Goal: Task Accomplishment & Management: Manage account settings

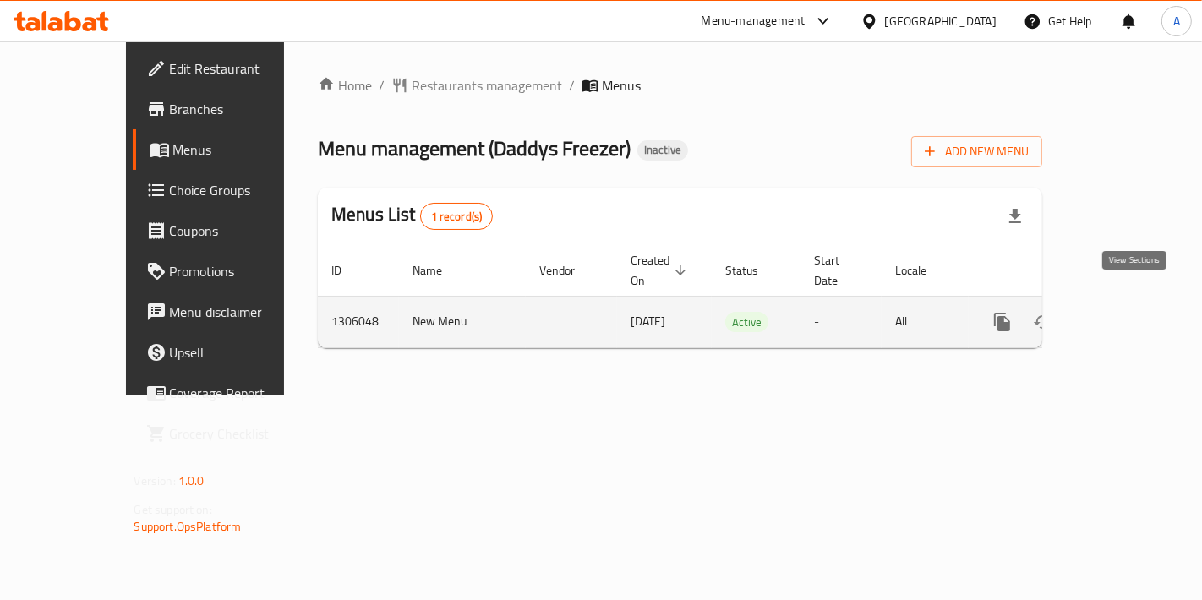
click at [1145, 302] on link "enhanced table" at bounding box center [1124, 322] width 41 height 41
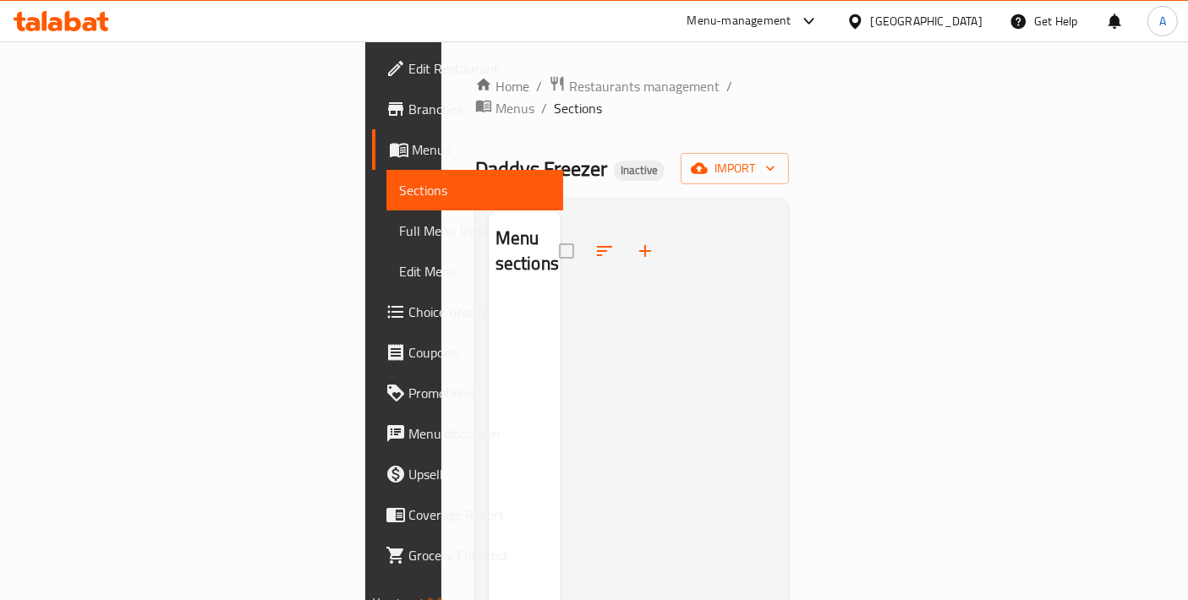
click at [550, 100] on div "Home / Restaurants management / Menus / Sections Daddys Freezer Inactive import…" at bounding box center [632, 450] width 314 height 750
click at [534, 98] on span "Menus" at bounding box center [514, 108] width 39 height 20
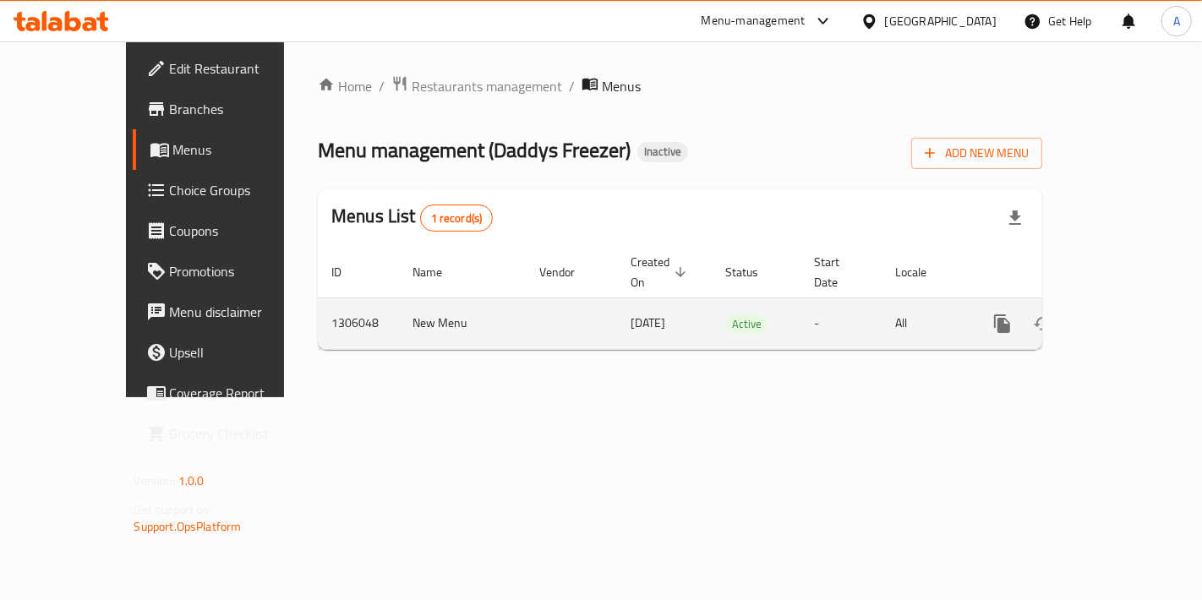
click at [1135, 314] on icon "enhanced table" at bounding box center [1124, 324] width 20 height 20
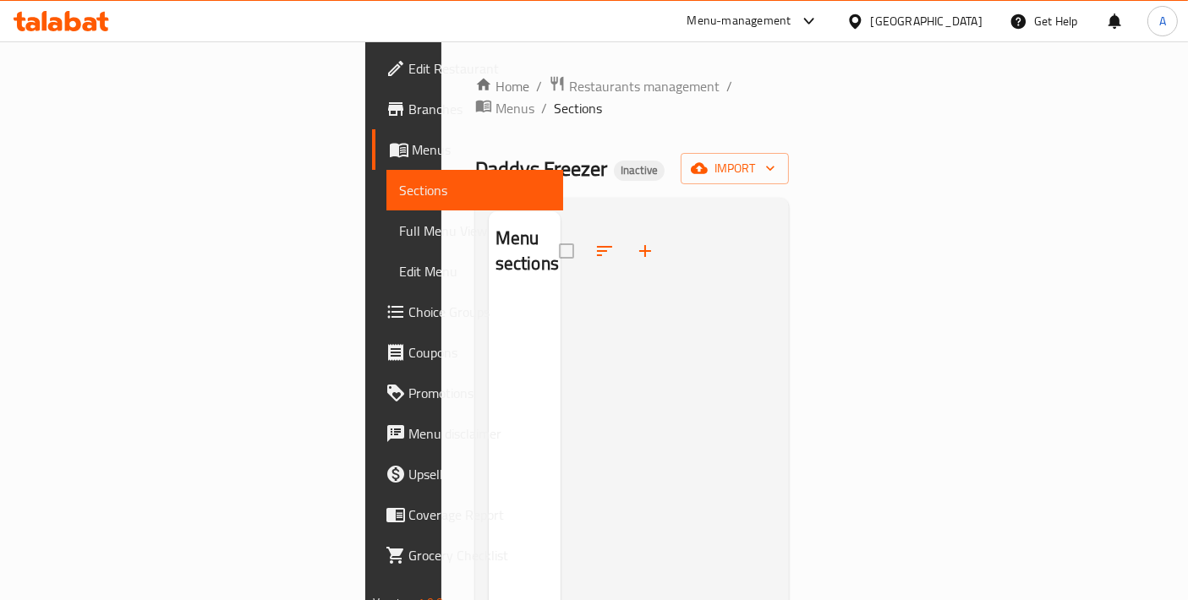
click at [790, 127] on div "Home / Restaurants management / Menus / Sections Daddys Freezer Inactive import…" at bounding box center [632, 450] width 314 height 750
click at [775, 158] on span "import" at bounding box center [734, 168] width 81 height 21
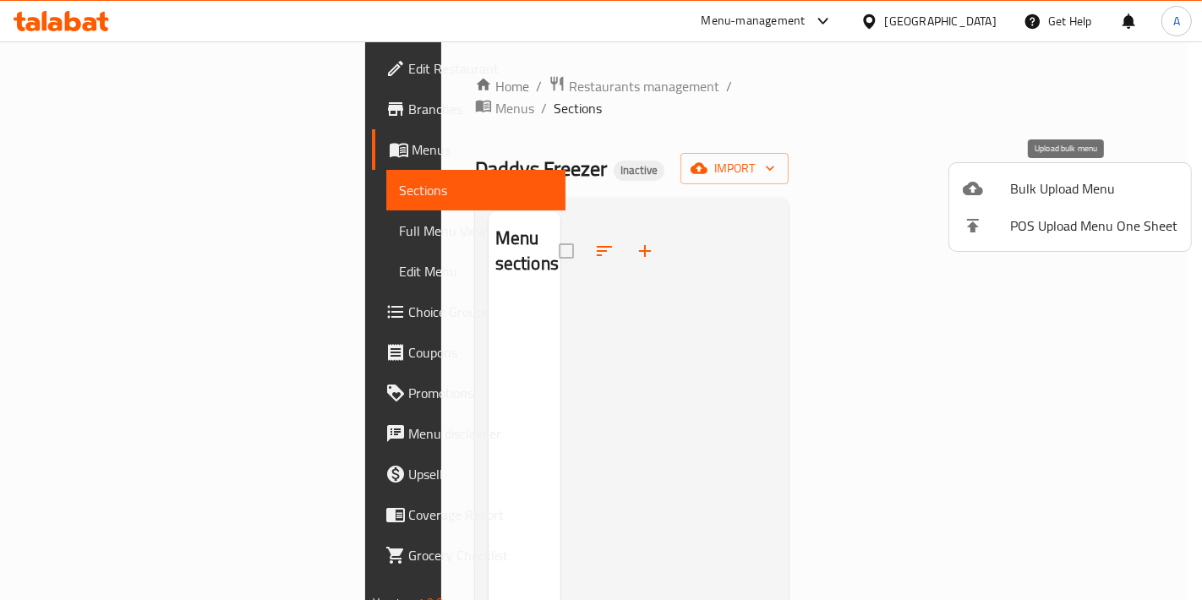
click at [1003, 195] on div at bounding box center [986, 188] width 47 height 20
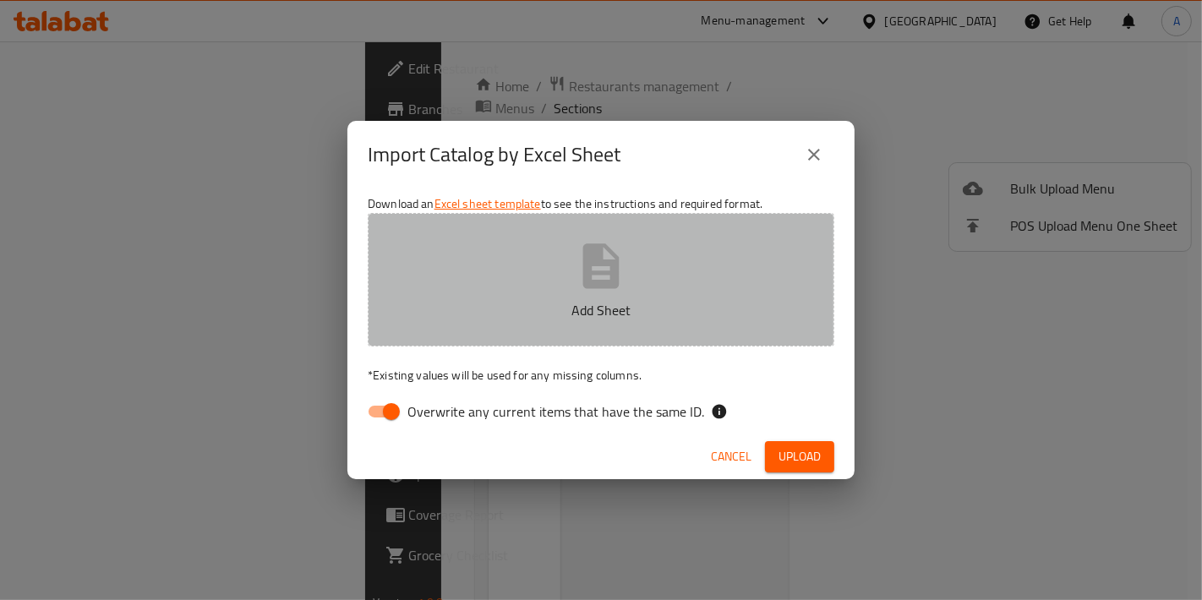
click at [664, 300] on p "Add Sheet" at bounding box center [601, 310] width 414 height 20
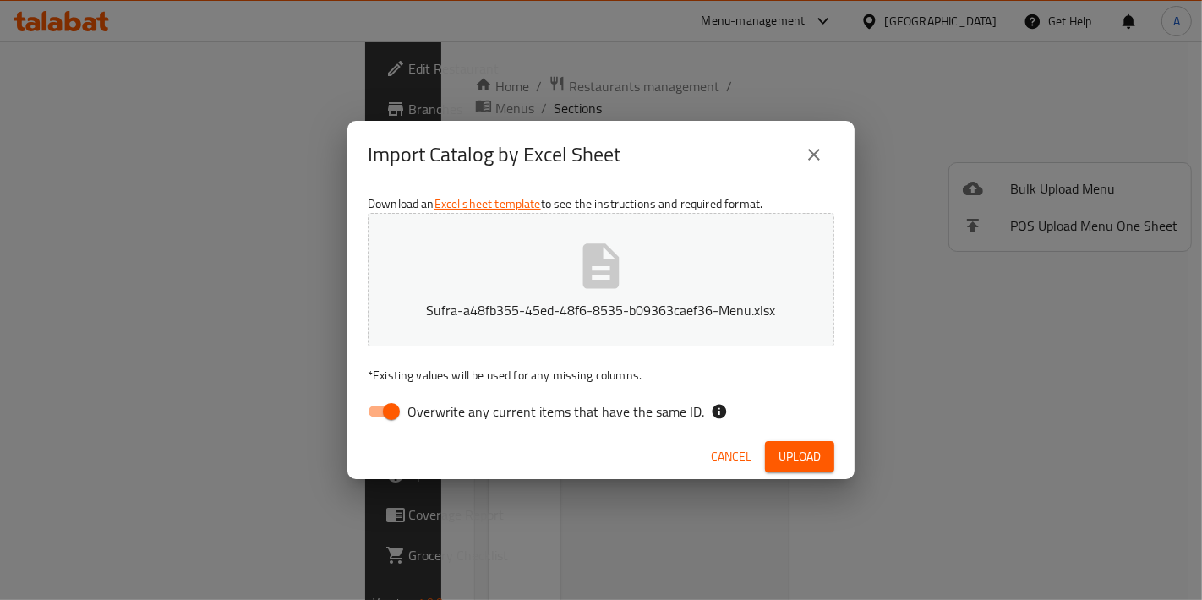
click at [369, 413] on input "Overwrite any current items that have the same ID." at bounding box center [391, 412] width 96 height 32
checkbox input "false"
click at [812, 467] on button "Upload" at bounding box center [799, 456] width 69 height 31
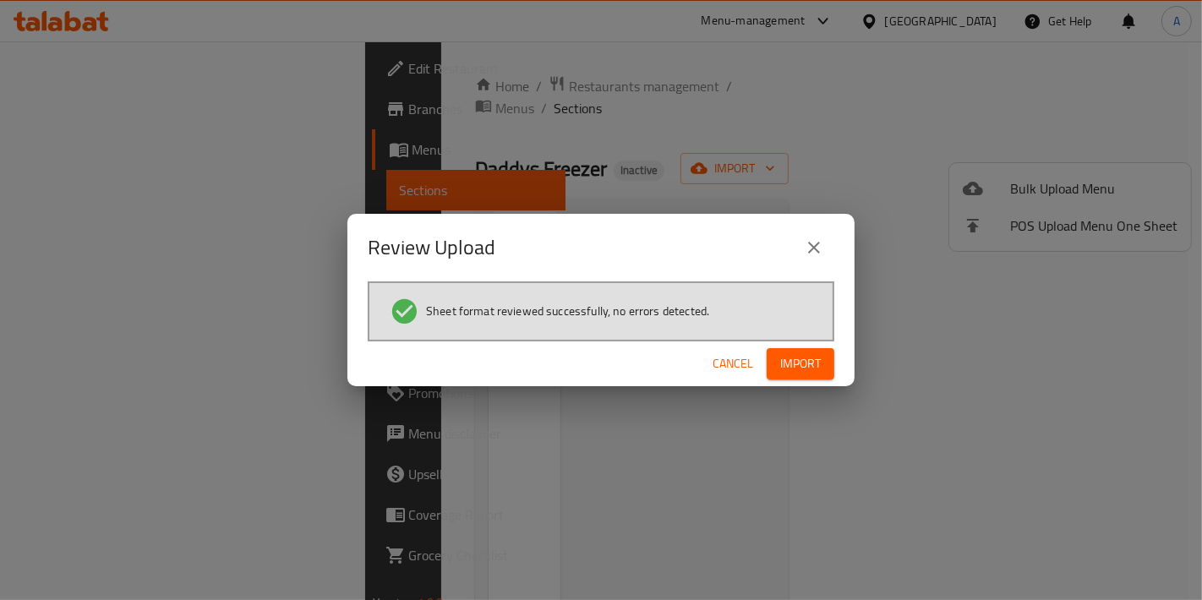
click at [784, 353] on span "Import" at bounding box center [800, 363] width 41 height 21
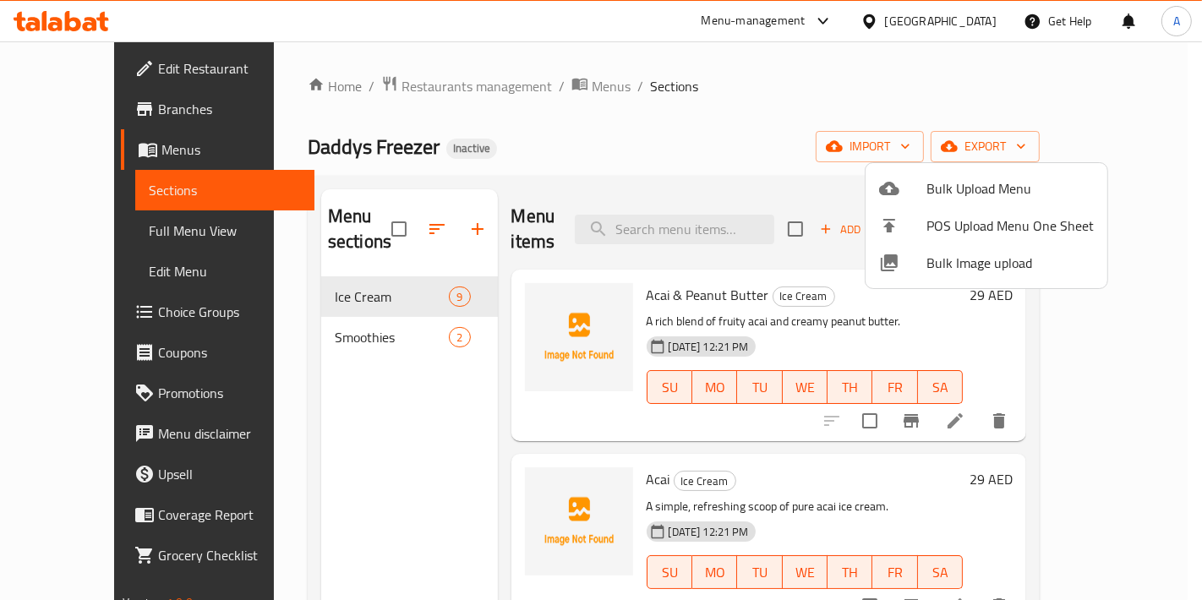
click at [695, 153] on div at bounding box center [601, 300] width 1202 height 600
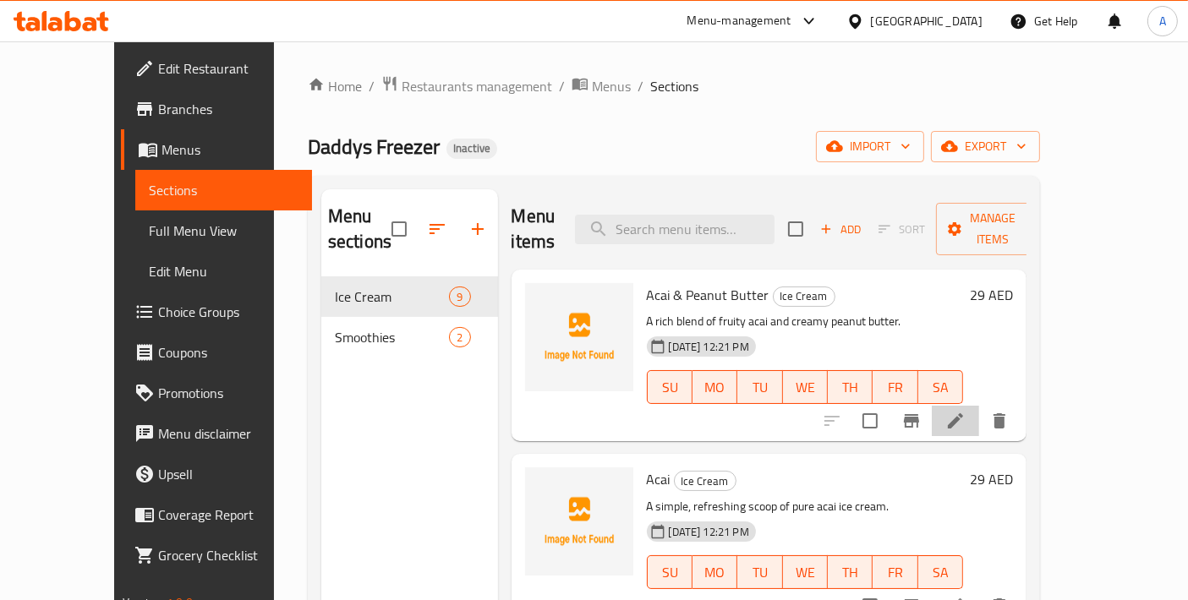
click at [979, 406] on li at bounding box center [955, 421] width 47 height 30
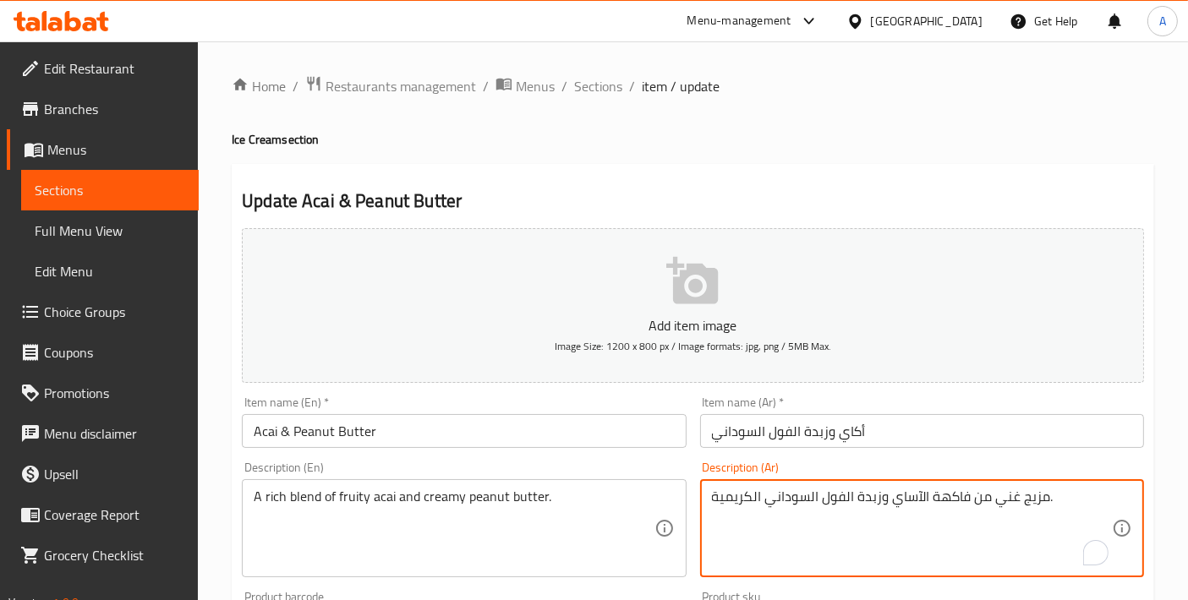
click at [910, 495] on textarea "مزيج غني من فاكهة الآساي وزبدة الفول السوداني الكريمية." at bounding box center [912, 529] width 400 height 80
click at [913, 495] on textarea "مزيج غني من فاكهة الآكاي وزبدة الفول السوداني الكريمية." at bounding box center [912, 529] width 400 height 80
click at [911, 491] on textarea "مزيج غني من فاكهة وزبدة الفول السوداني الكريمية." at bounding box center [912, 529] width 400 height 80
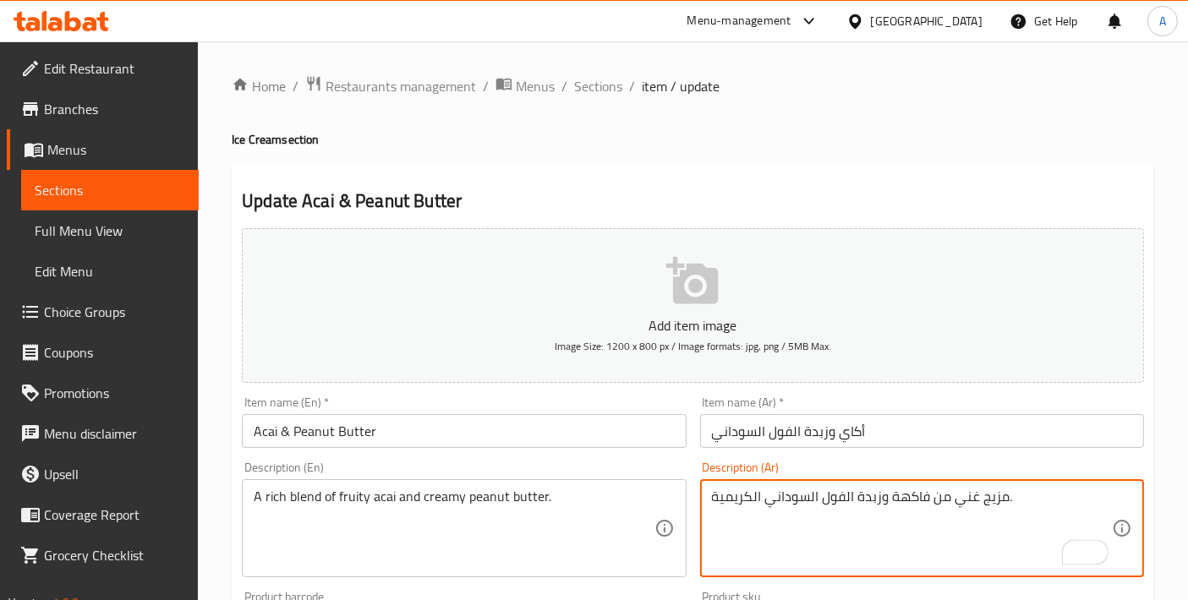
paste textarea "الآكاي"
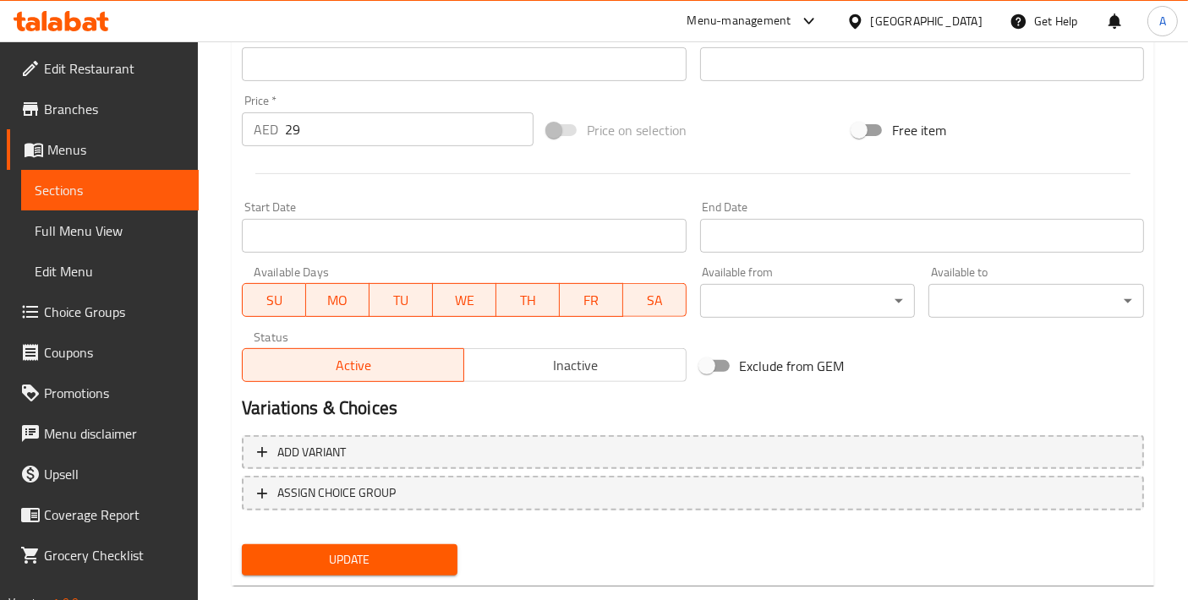
scroll to position [591, 0]
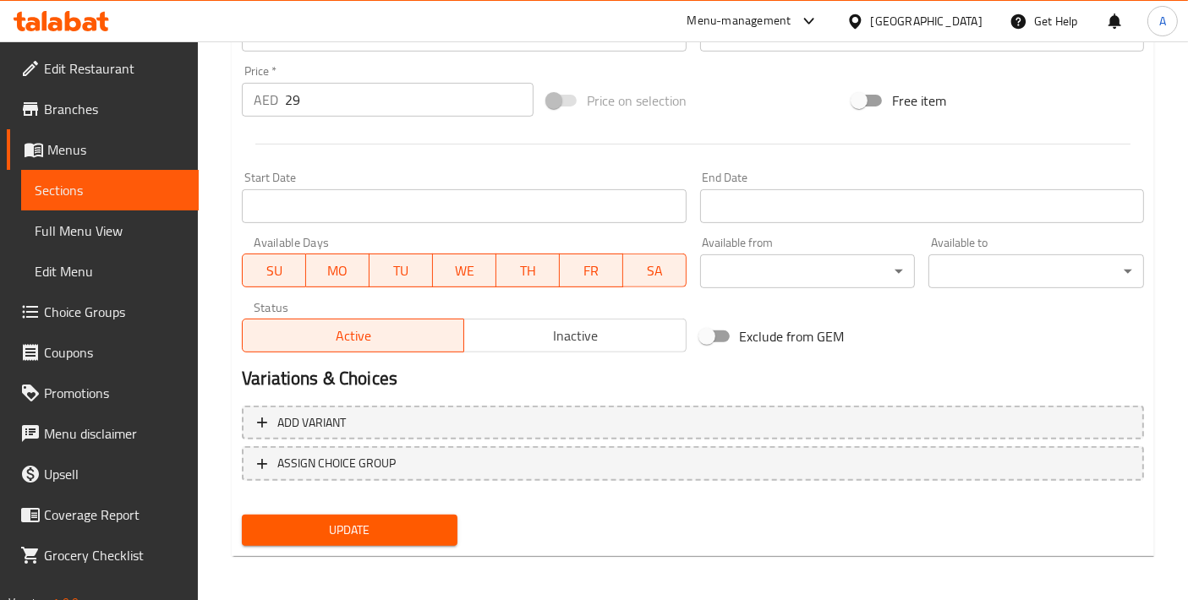
type textarea "مزيج غني من الآكاي الفاكهي وزبدة الفول السوداني الكريمية."
click at [423, 530] on span "Update" at bounding box center [349, 530] width 189 height 21
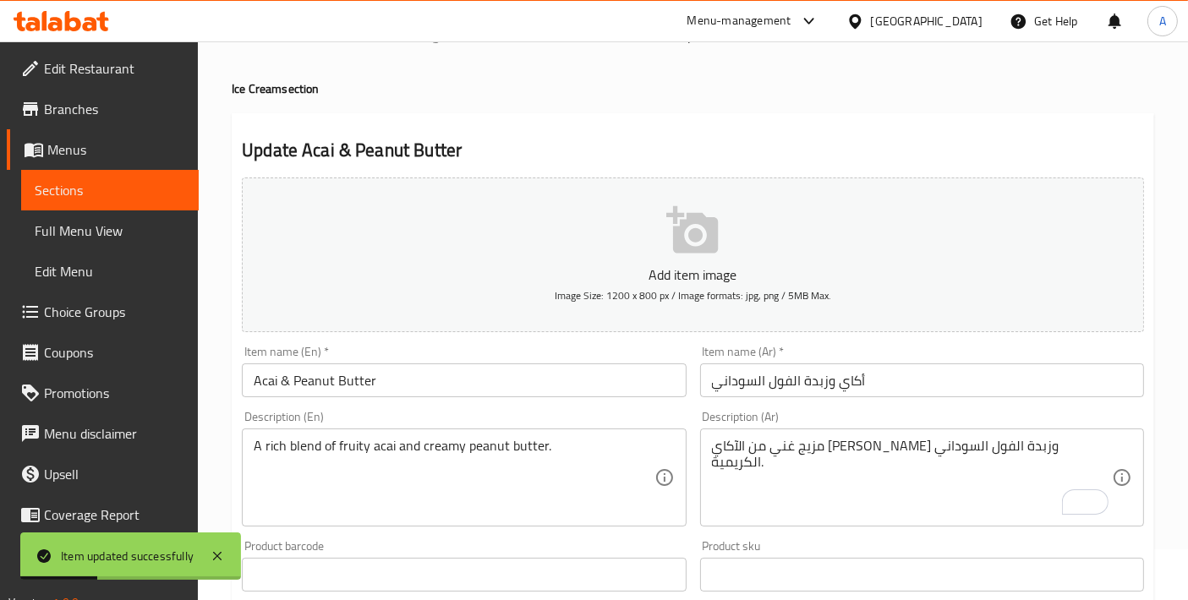
scroll to position [0, 0]
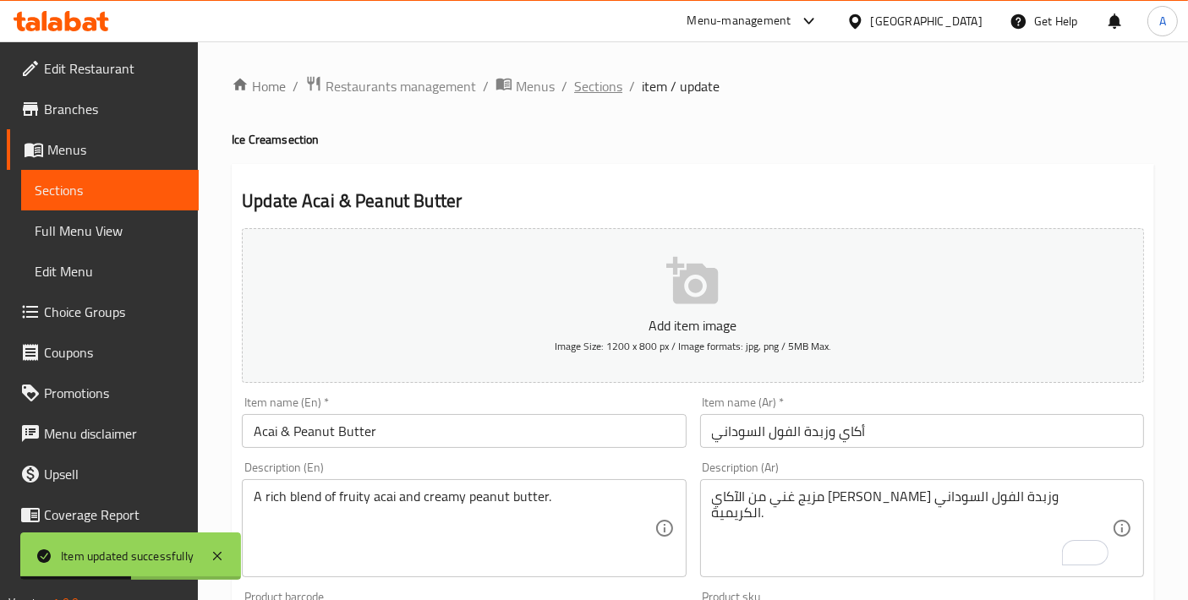
click at [599, 84] on span "Sections" at bounding box center [598, 86] width 48 height 20
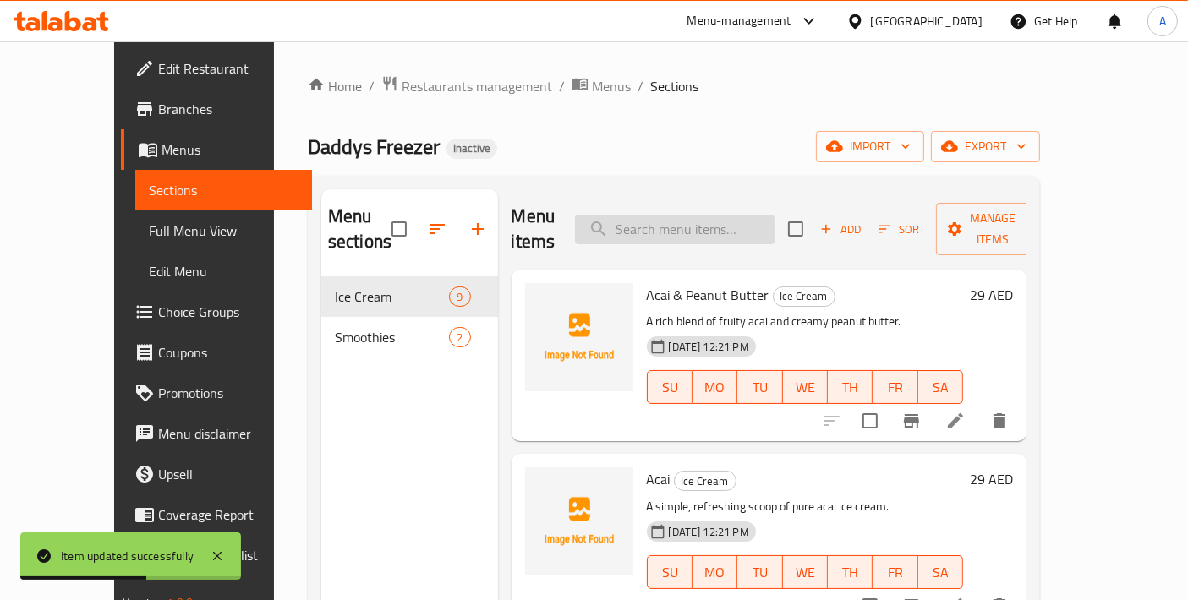
click at [714, 215] on input "search" at bounding box center [675, 230] width 200 height 30
paste input "Acai"
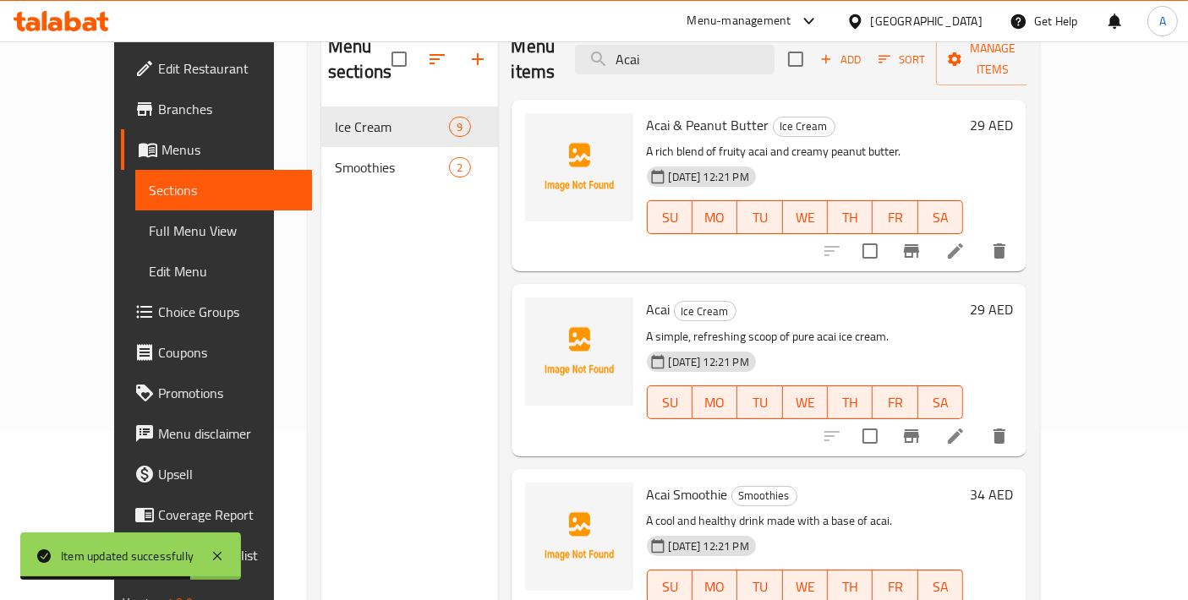
scroll to position [188, 0]
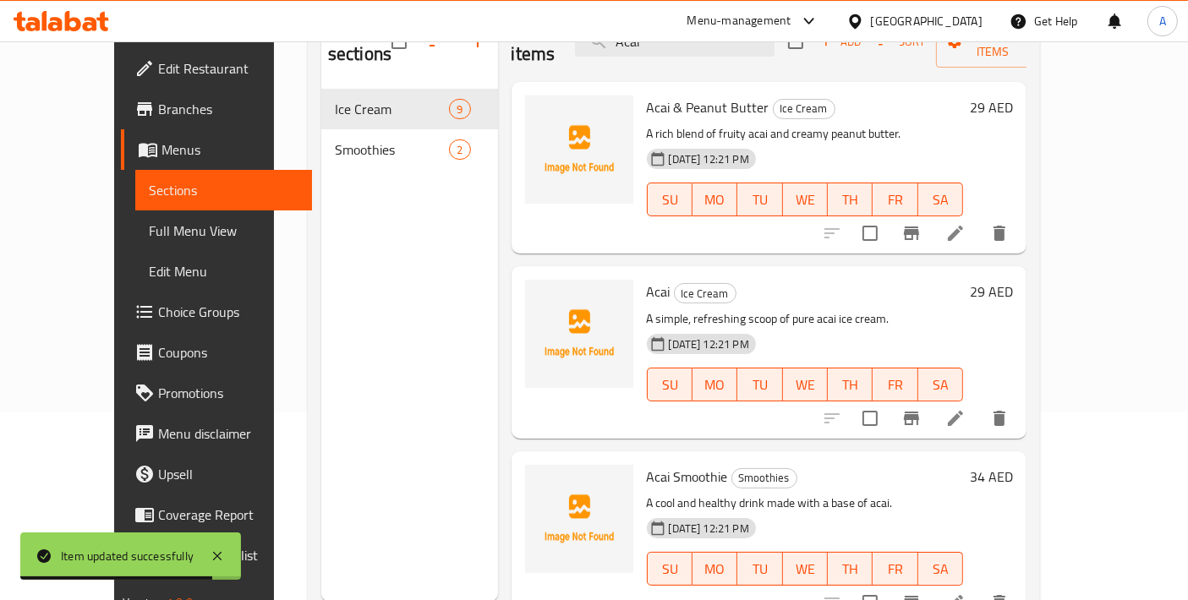
type input "Acai"
click at [979, 407] on li at bounding box center [955, 418] width 47 height 30
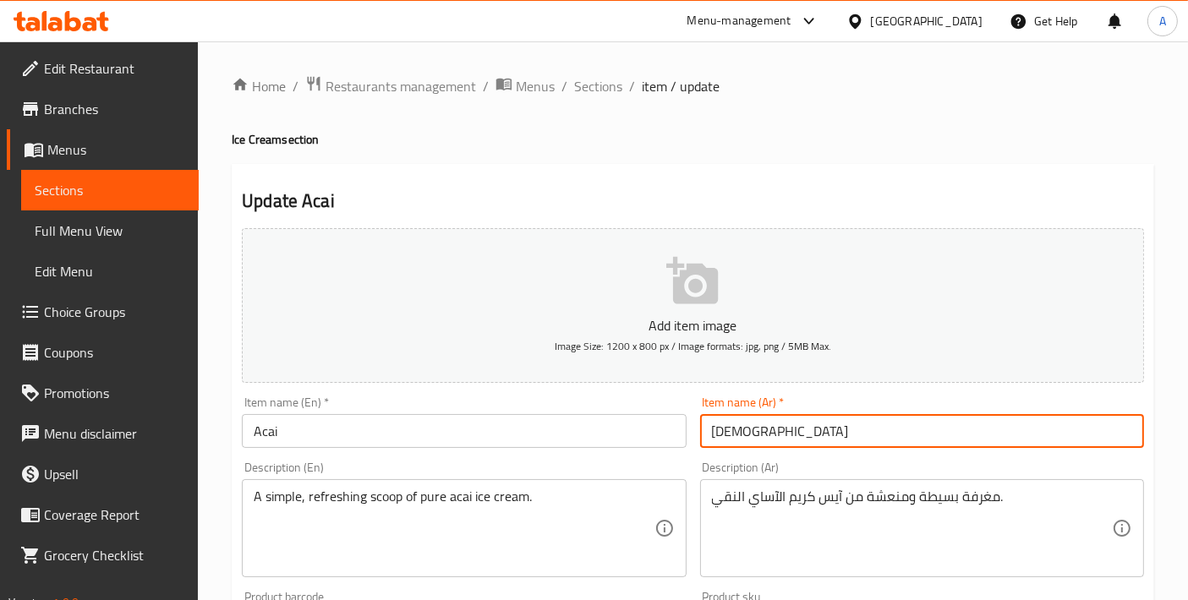
click at [729, 429] on input "أساي" at bounding box center [922, 431] width 444 height 34
type input "أكاي"
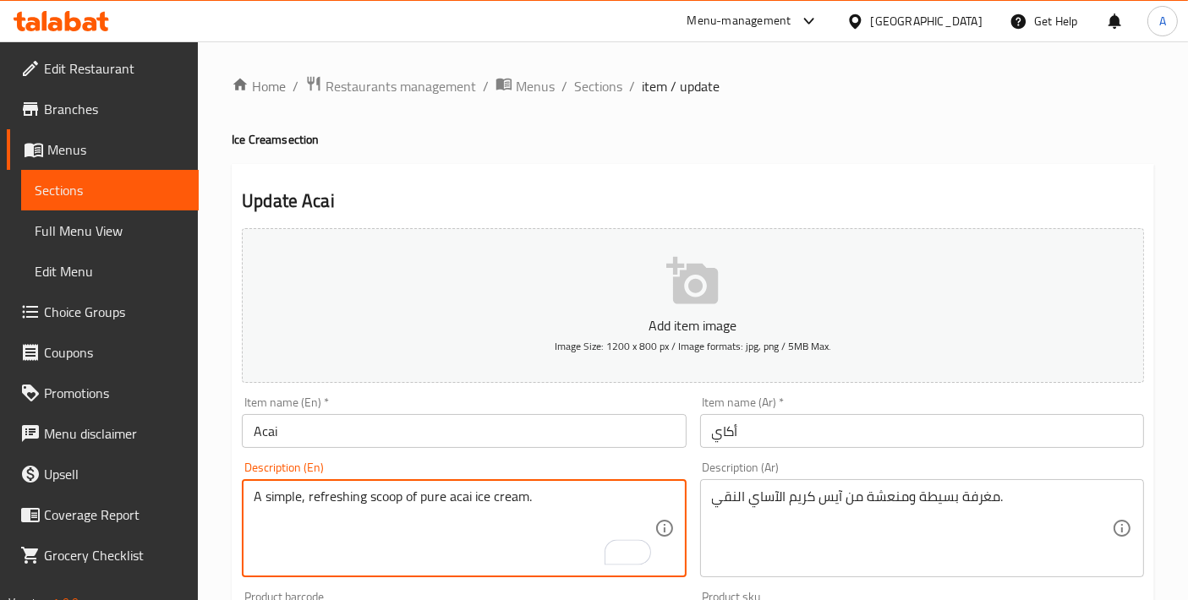
drag, startPoint x: 311, startPoint y: 496, endPoint x: 238, endPoint y: 489, distance: 73.0
click at [469, 503] on textarea "Refreshing scoop of pure acai ice cream." at bounding box center [454, 529] width 400 height 80
type textarea "Refreshing scoop of pure acai ice cream."
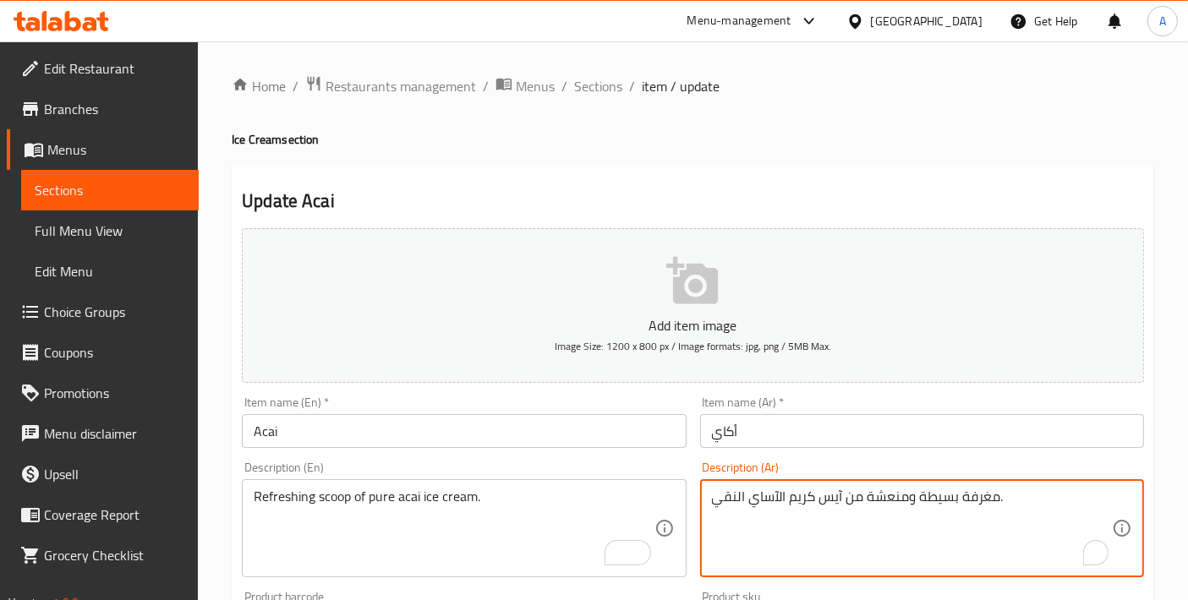
click at [809, 511] on textarea "مغرفة بسيطة ومنعشة من آيس كريم الآساي النقي." at bounding box center [912, 529] width 400 height 80
paste textarea "To enrich screen reader interactions, please activate Accessibility in Grammarl…"
click at [736, 430] on input "أكاي" at bounding box center [922, 431] width 444 height 34
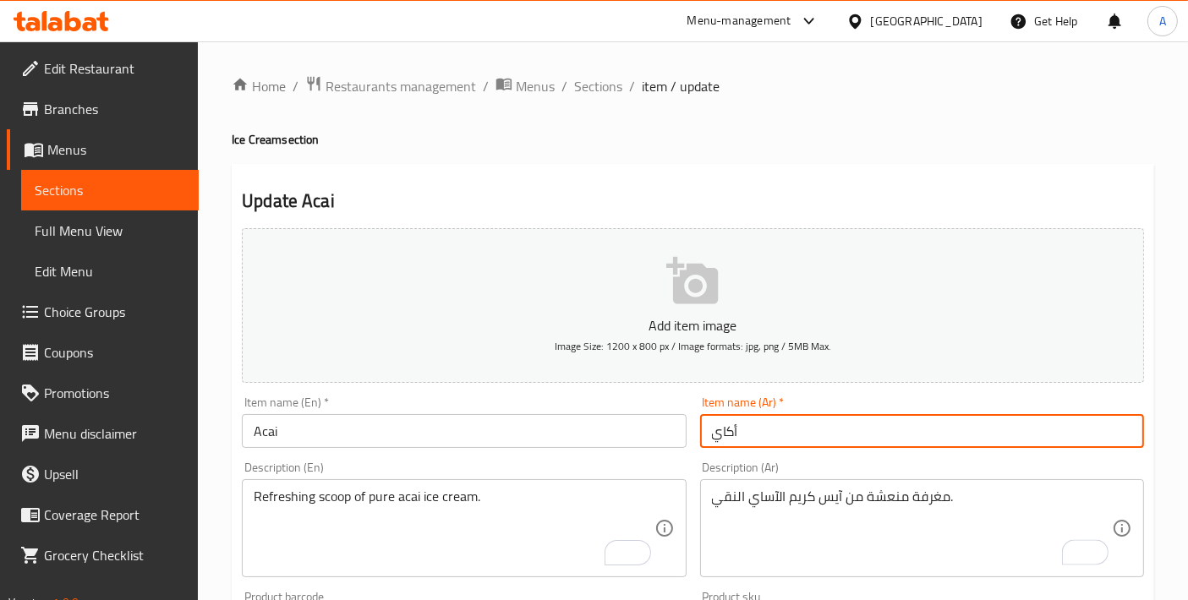
click at [734, 428] on input "أكاي" at bounding box center [922, 431] width 444 height 34
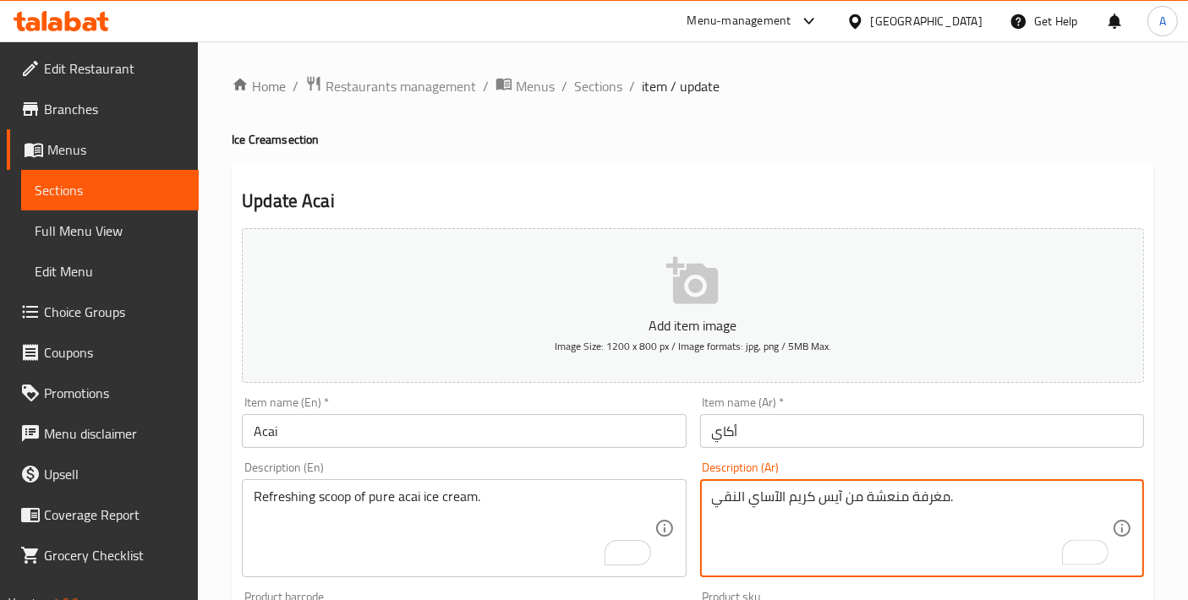
drag, startPoint x: 747, startPoint y: 498, endPoint x: 774, endPoint y: 499, distance: 26.2
click at [781, 517] on textarea "مغرفة منعشة من آيس كريم الآساي النقي." at bounding box center [912, 529] width 400 height 80
click at [767, 494] on textarea "مغرفة منعشة من آيس كريم الآساي النقي." at bounding box center [912, 529] width 400 height 80
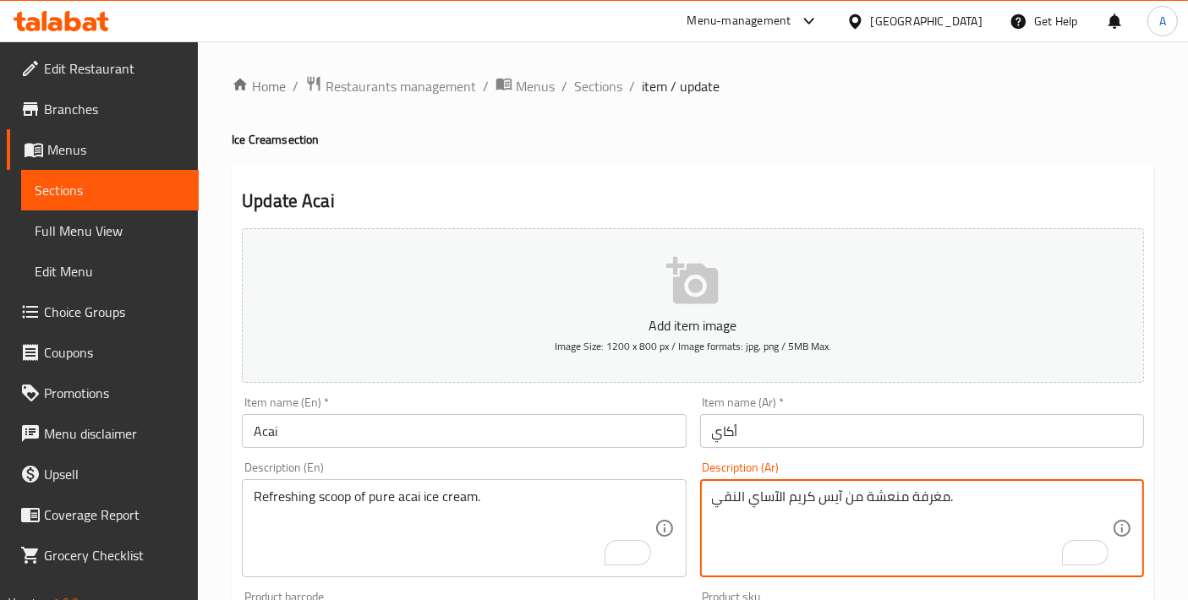
click at [767, 494] on textarea "مغرفة منعشة من آيس كريم الآساي النقي." at bounding box center [912, 529] width 400 height 80
paste textarea "أكاي"
click at [759, 499] on textarea "مغرفة منعشة من آيس كريم الآساي النقي." at bounding box center [912, 529] width 400 height 80
click at [771, 498] on textarea "مغرفة منعشة من آيس كريم الآساي النقي." at bounding box center [912, 529] width 400 height 80
click at [936, 494] on textarea "مغرفة منعشة من آيس كريم الآكاي النقي." at bounding box center [912, 529] width 400 height 80
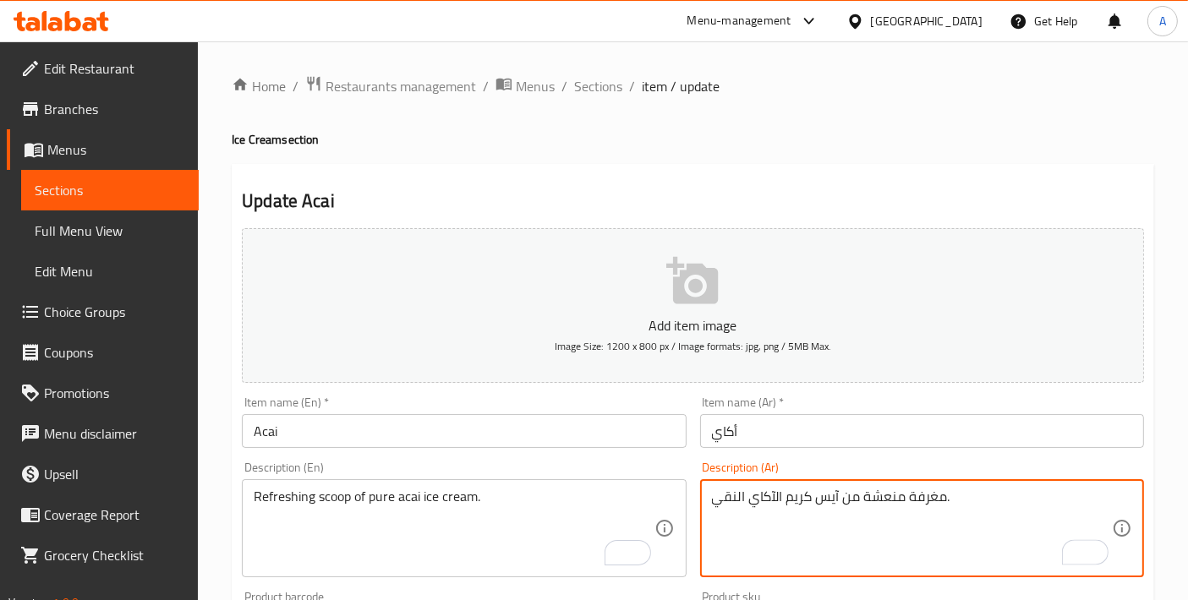
click at [936, 494] on textarea "مغرفة منعشة من آيس كريم الآكاي النقي." at bounding box center [912, 529] width 400 height 80
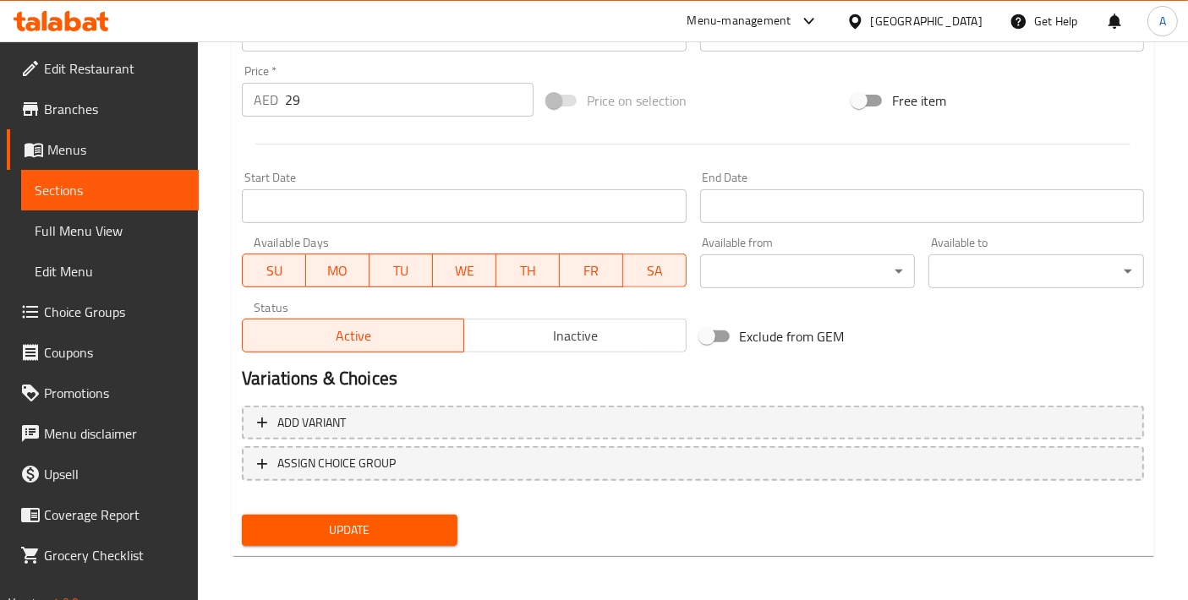
type textarea "بولة منعشة من آيس كريم الآكاي النقي."
click at [377, 530] on span "Update" at bounding box center [349, 530] width 189 height 21
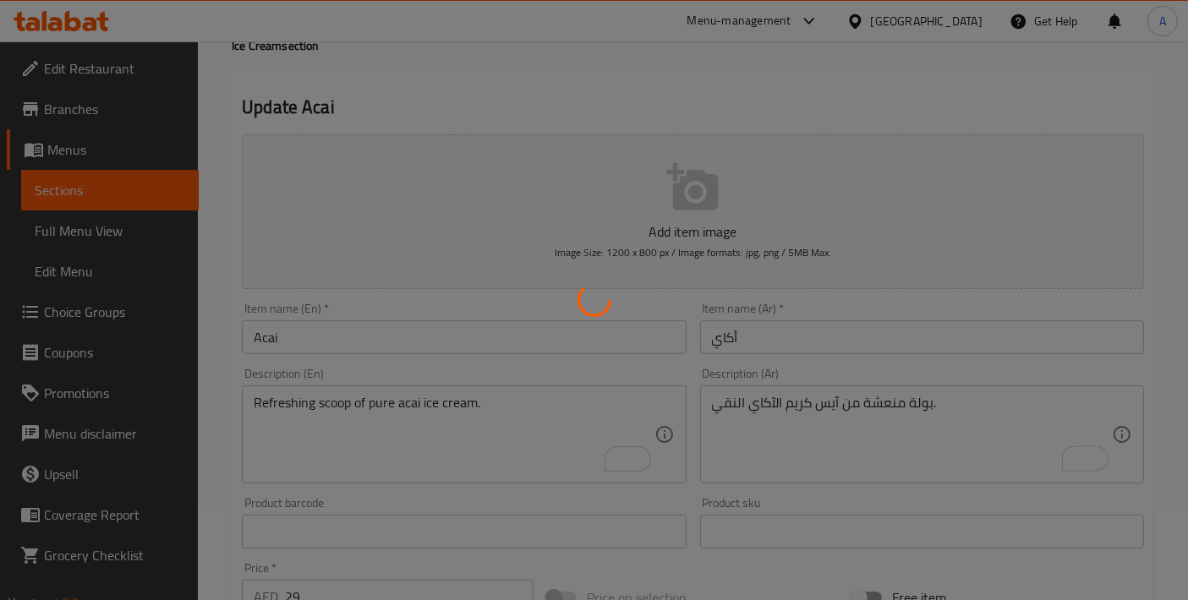
scroll to position [27, 0]
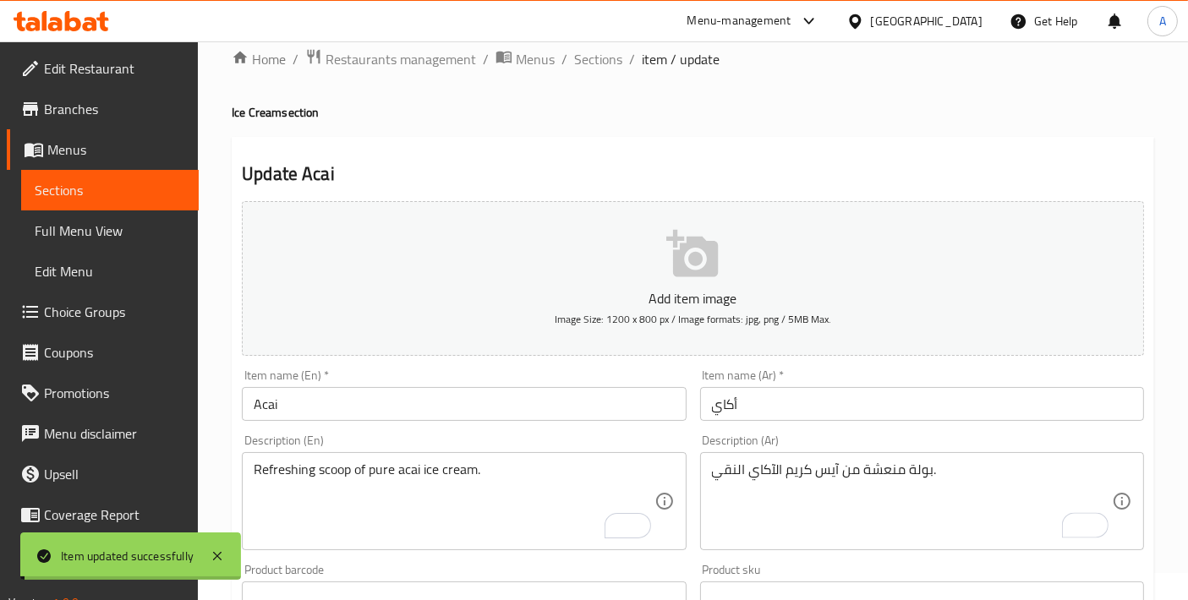
click at [385, 416] on input "Acai" at bounding box center [464, 404] width 444 height 34
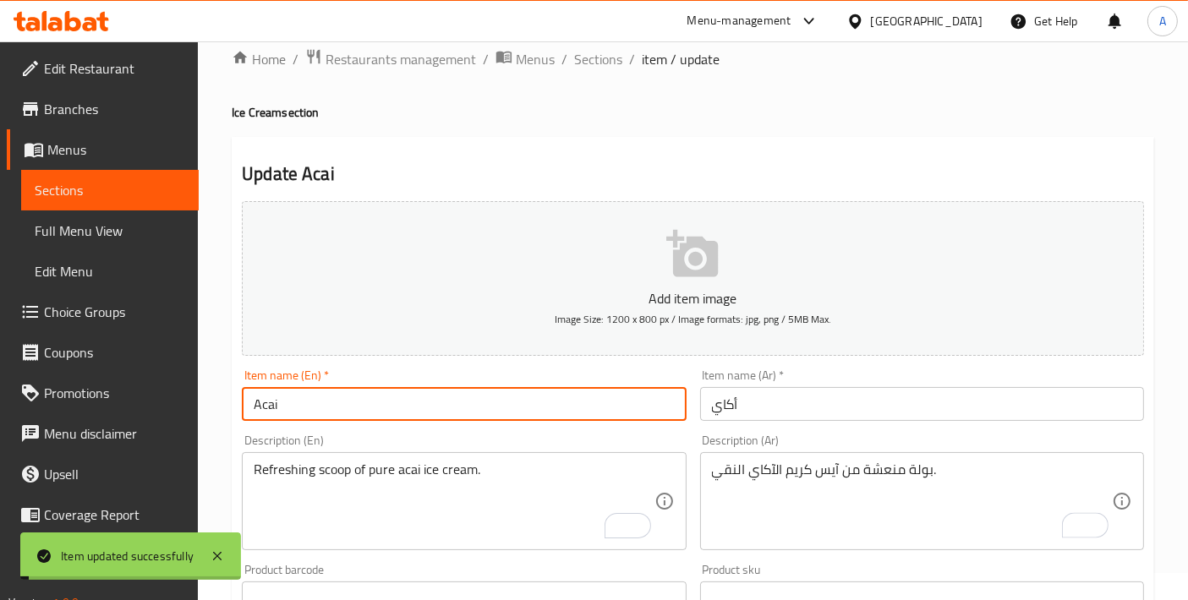
click at [385, 416] on input "Acai" at bounding box center [464, 404] width 444 height 34
click at [584, 70] on div "Home / Restaurants management / Menus / Sections / item / update Ice Cream sect…" at bounding box center [693, 590] width 922 height 1085
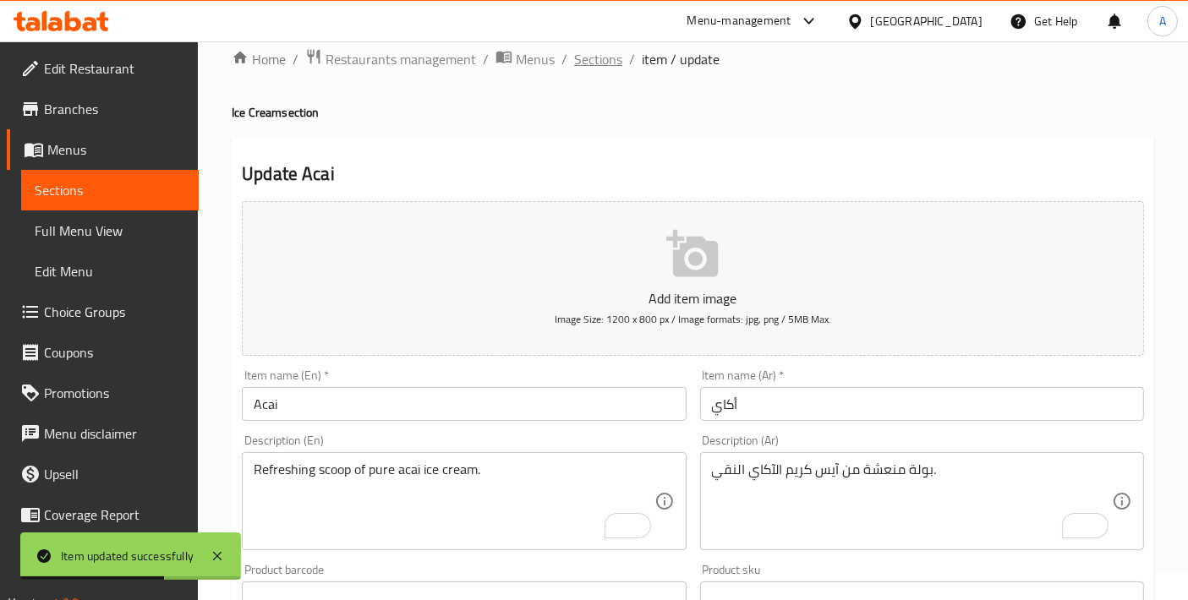
click at [597, 49] on span "Sections" at bounding box center [598, 59] width 48 height 20
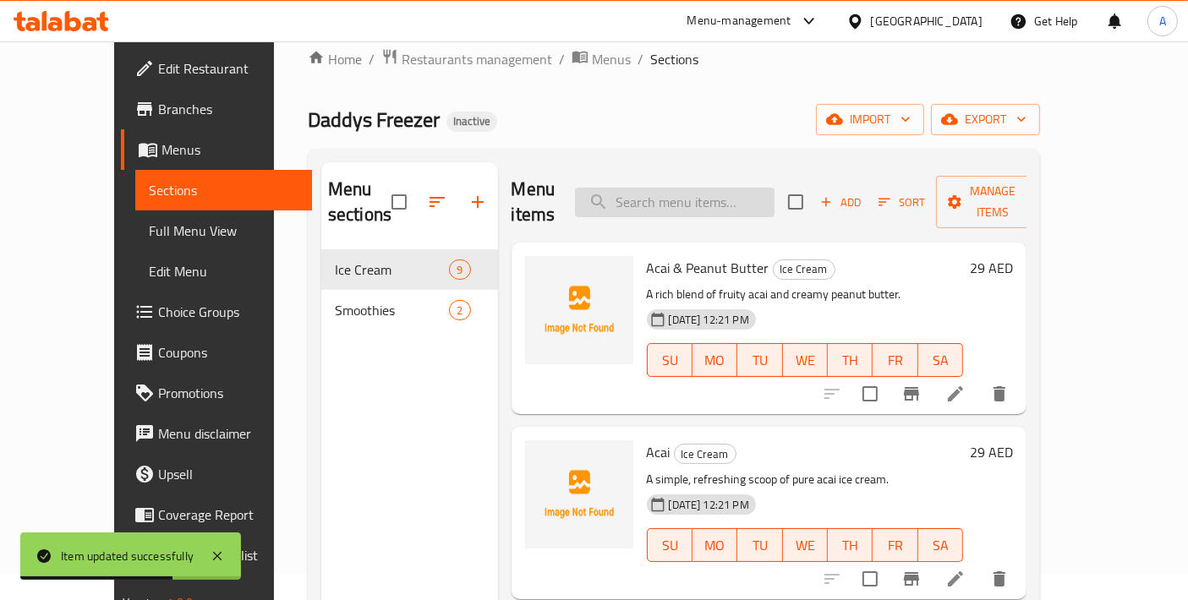
click at [697, 188] on input "search" at bounding box center [675, 203] width 200 height 30
paste input "Peanut Butter"
type input "Peanut Butter"
click at [963, 571] on icon at bounding box center [955, 578] width 15 height 15
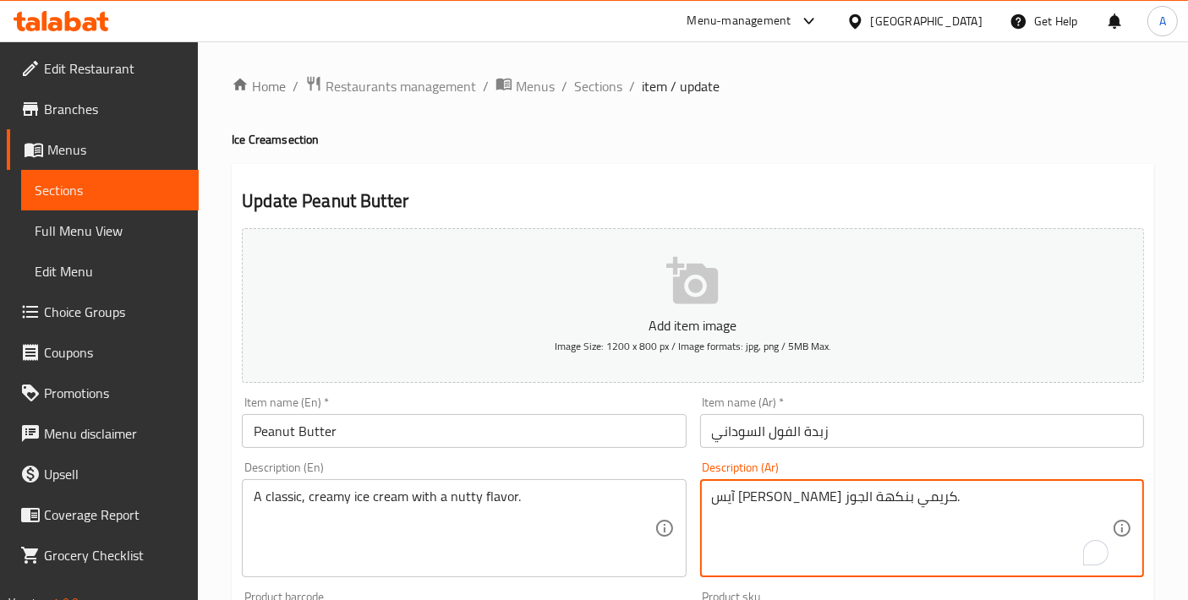
click at [730, 493] on textarea "آيس كريم كلاسيكي كريمي بنكهة الجوز." at bounding box center [912, 529] width 400 height 80
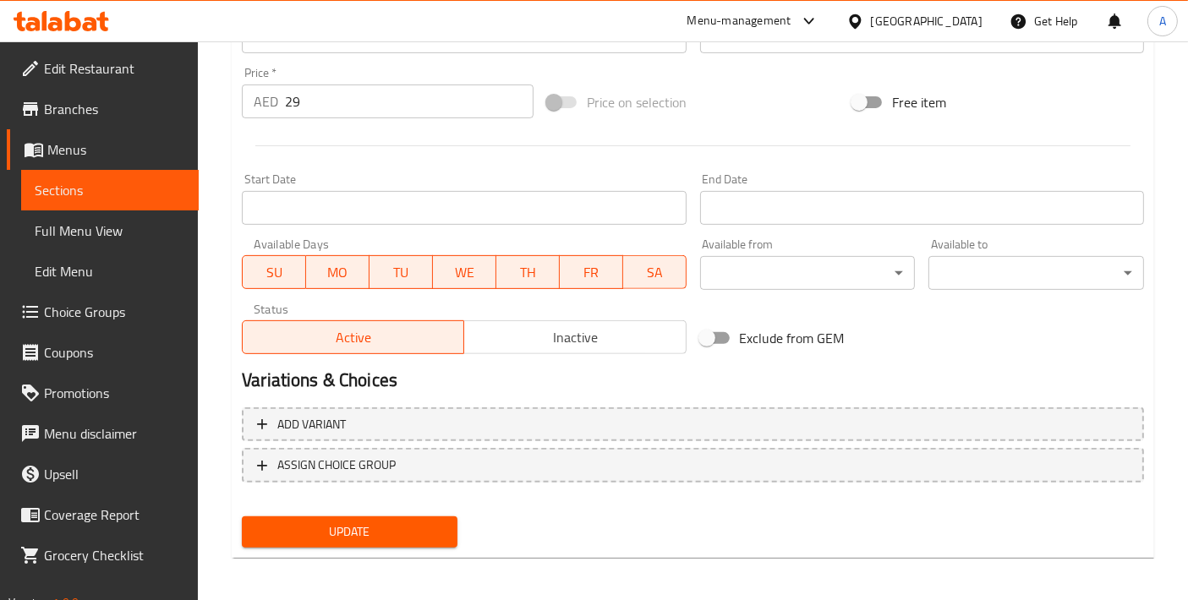
scroll to position [591, 0]
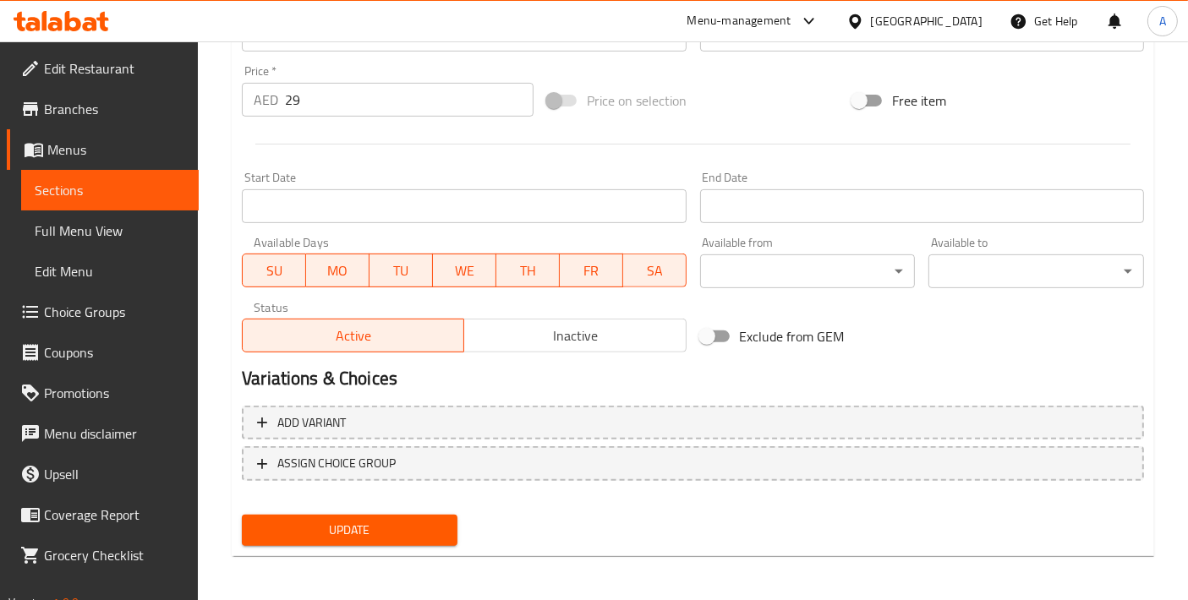
type textarea "آيس كريم كلاسيكي كريمي بنكهة جوزية."
click at [381, 537] on span "Update" at bounding box center [349, 530] width 189 height 21
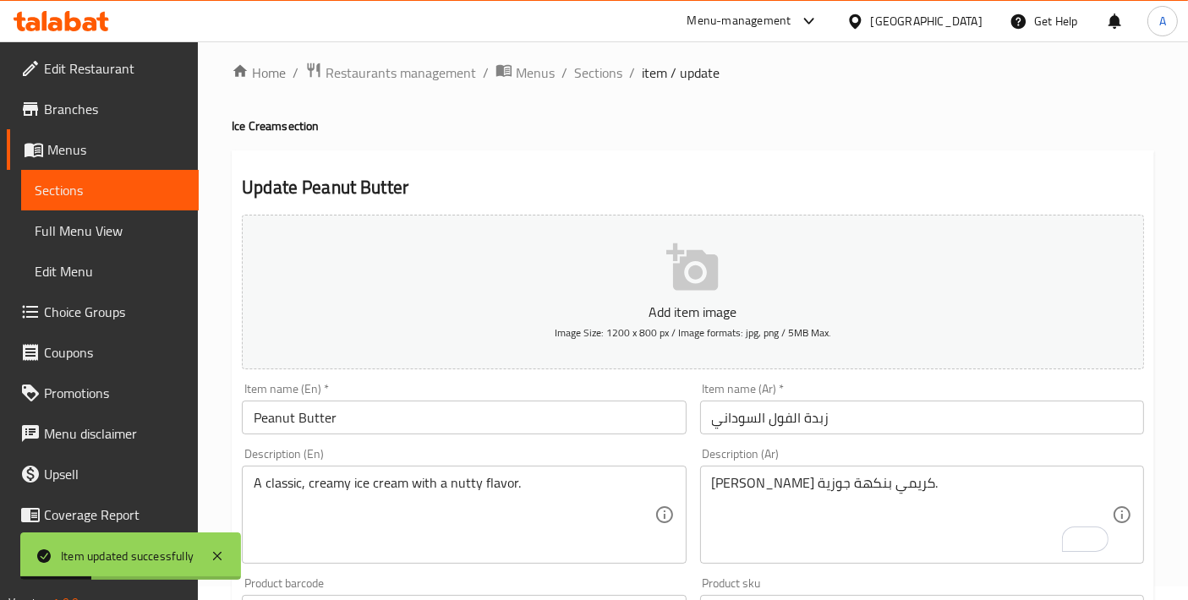
scroll to position [0, 0]
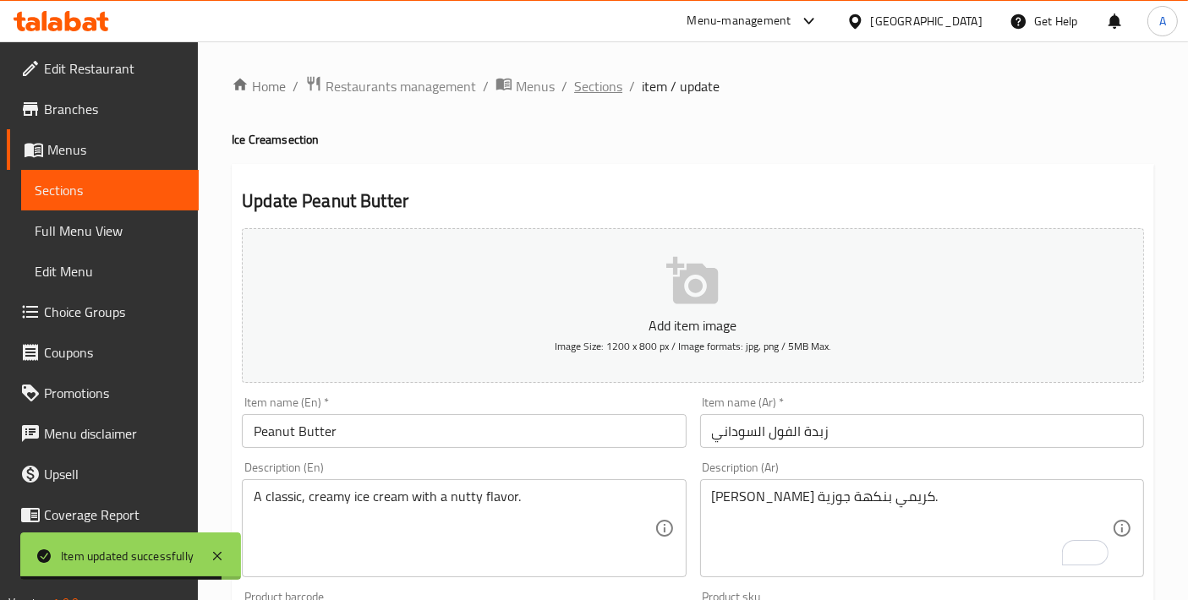
click at [603, 85] on span "Sections" at bounding box center [598, 86] width 48 height 20
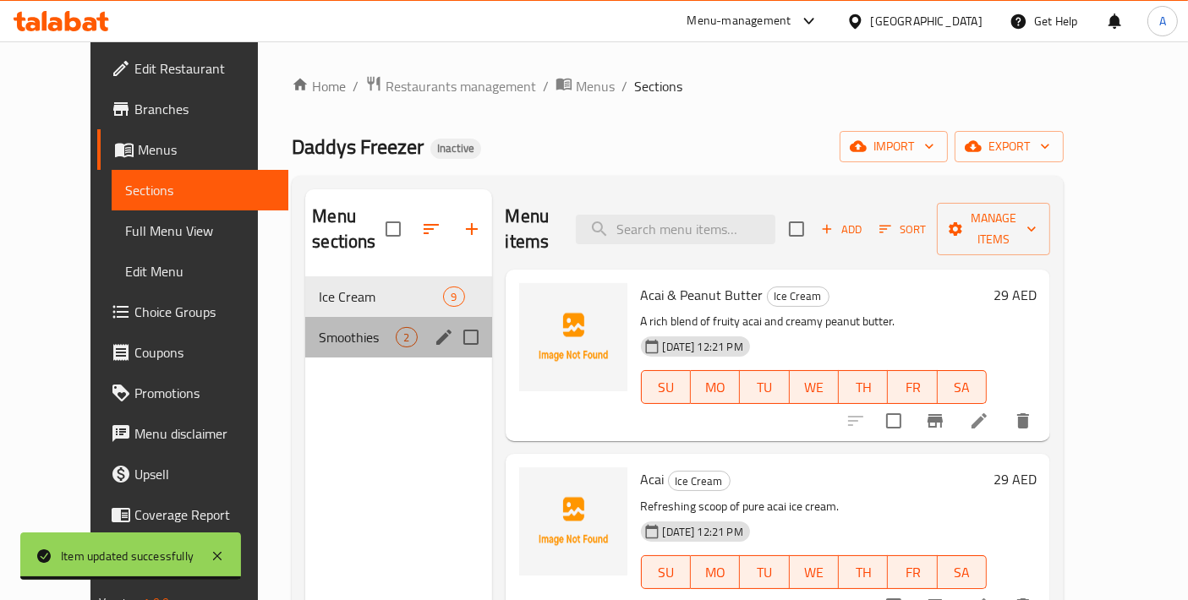
click at [329, 325] on div "Smoothies 2" at bounding box center [398, 337] width 186 height 41
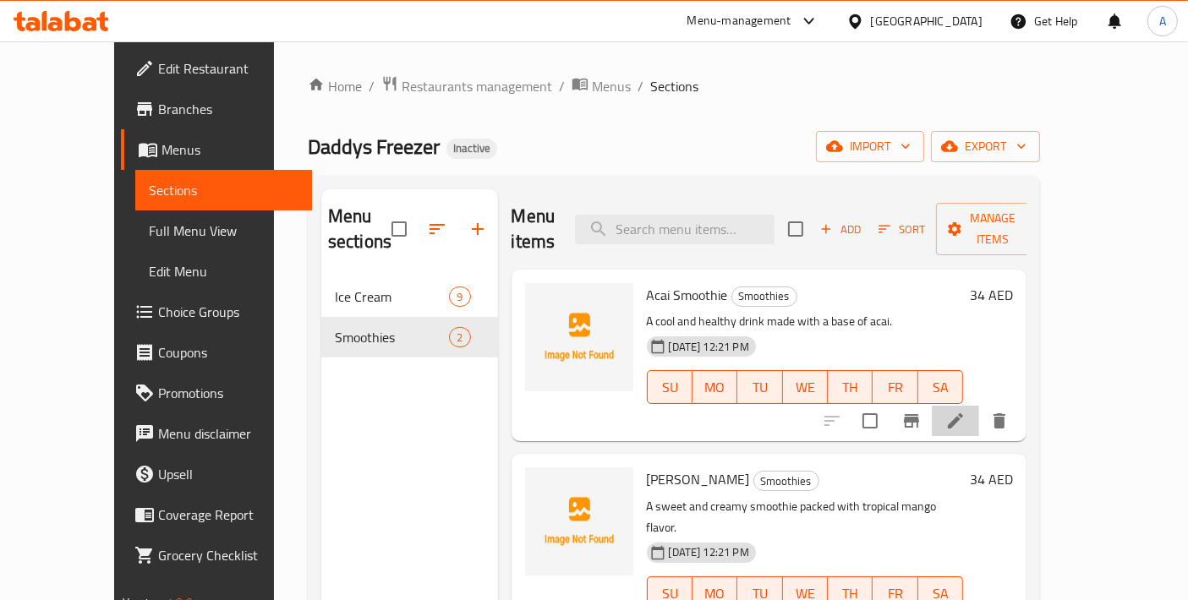
click at [979, 407] on li at bounding box center [955, 421] width 47 height 30
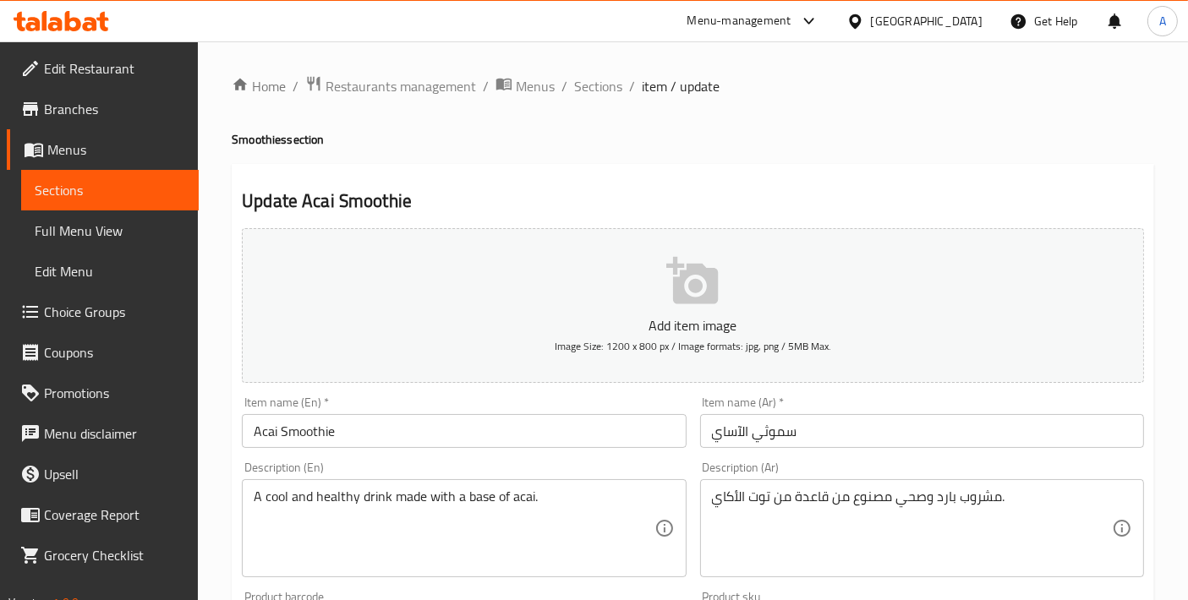
click at [764, 429] on input "سموثي الآساي" at bounding box center [922, 431] width 444 height 34
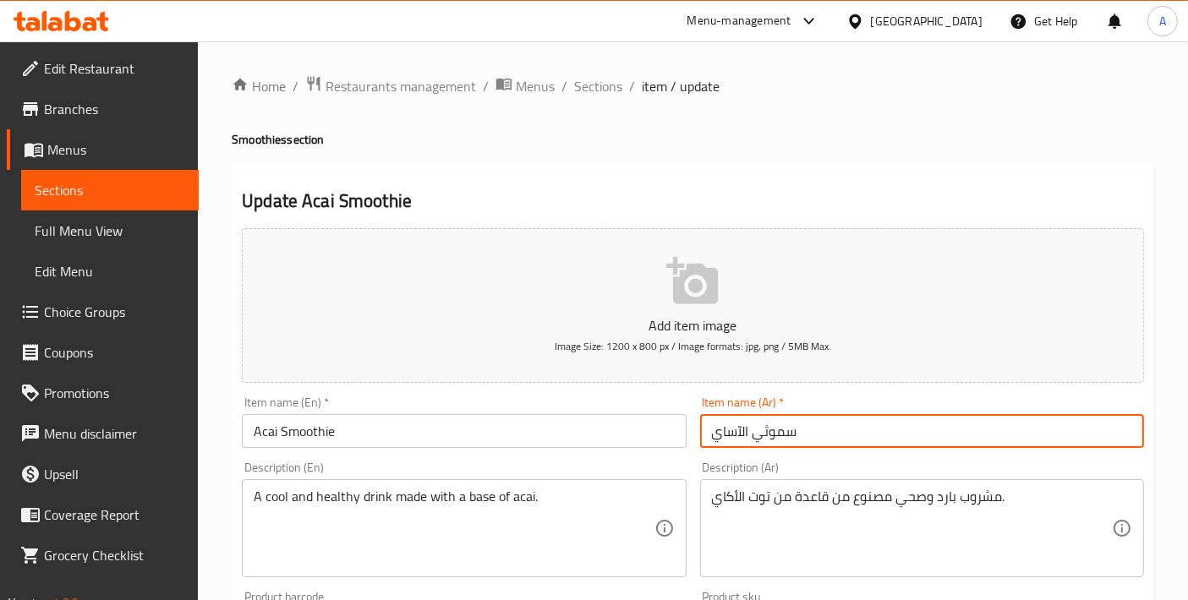
click at [764, 429] on input "سموثي الآساي" at bounding box center [922, 431] width 444 height 34
click at [599, 85] on span "Sections" at bounding box center [598, 86] width 48 height 20
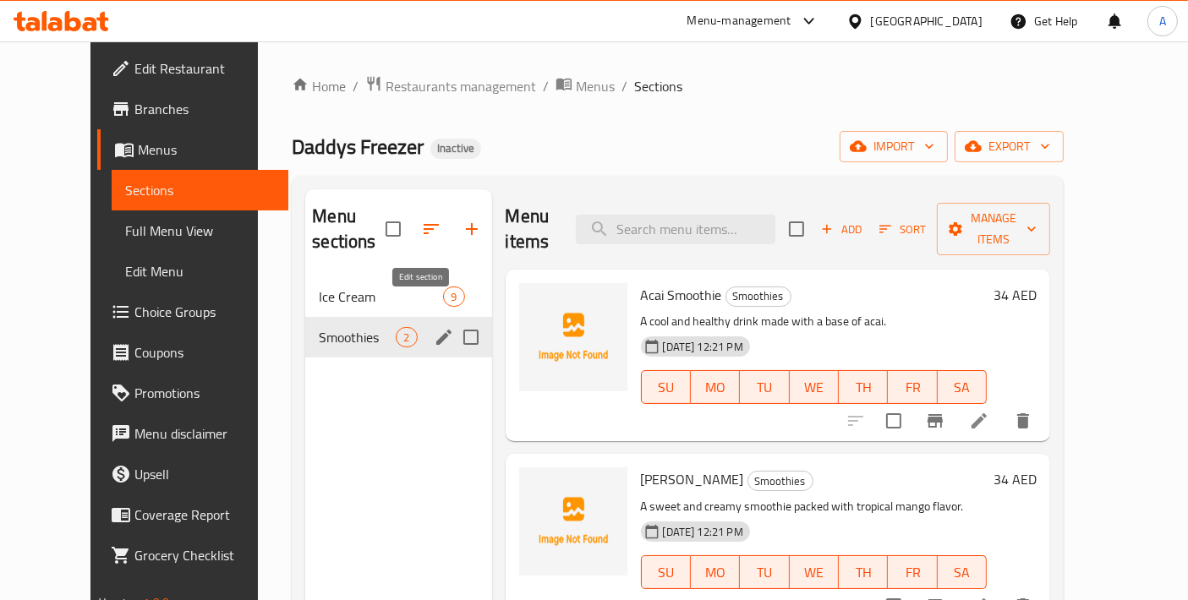
click at [434, 327] on icon "edit" at bounding box center [444, 337] width 20 height 20
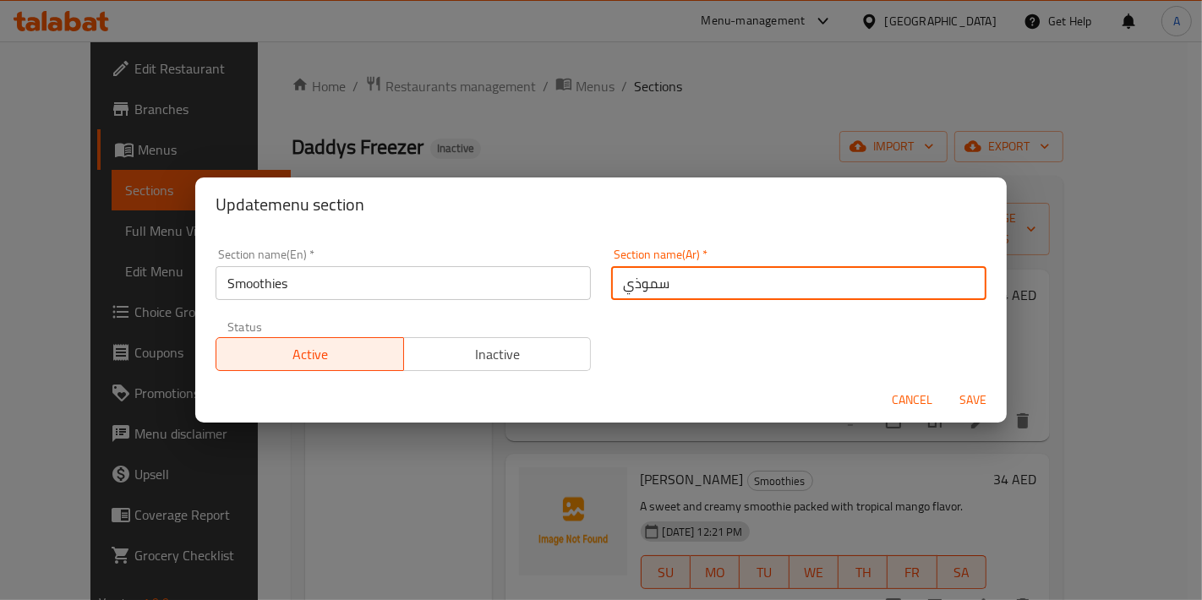
drag, startPoint x: 681, startPoint y: 286, endPoint x: 526, endPoint y: 284, distance: 154.7
click at [526, 284] on div "Section name(En)   * Smoothies Section name(En) * Section name(Ar)   * سموذي Se…" at bounding box center [600, 309] width 791 height 143
paste input "ي"
click at [615, 281] on input "سموثي" at bounding box center [798, 283] width 375 height 34
click at [705, 293] on input "السموثي" at bounding box center [798, 283] width 375 height 34
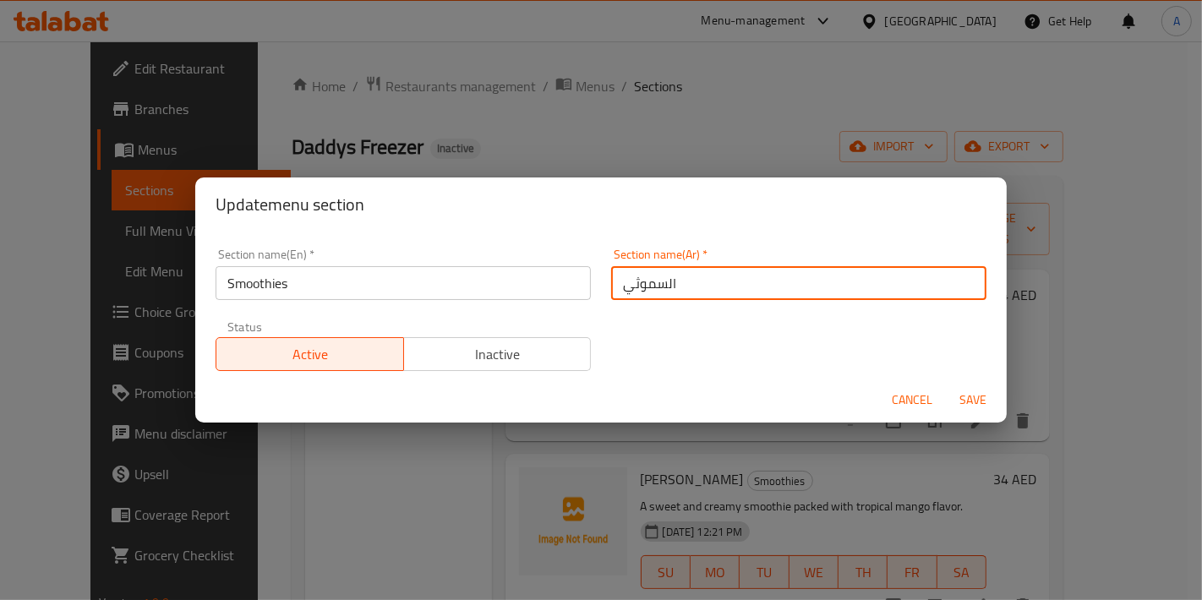
type input "السموثي"
click at [946, 385] on button "Save" at bounding box center [973, 400] width 54 height 31
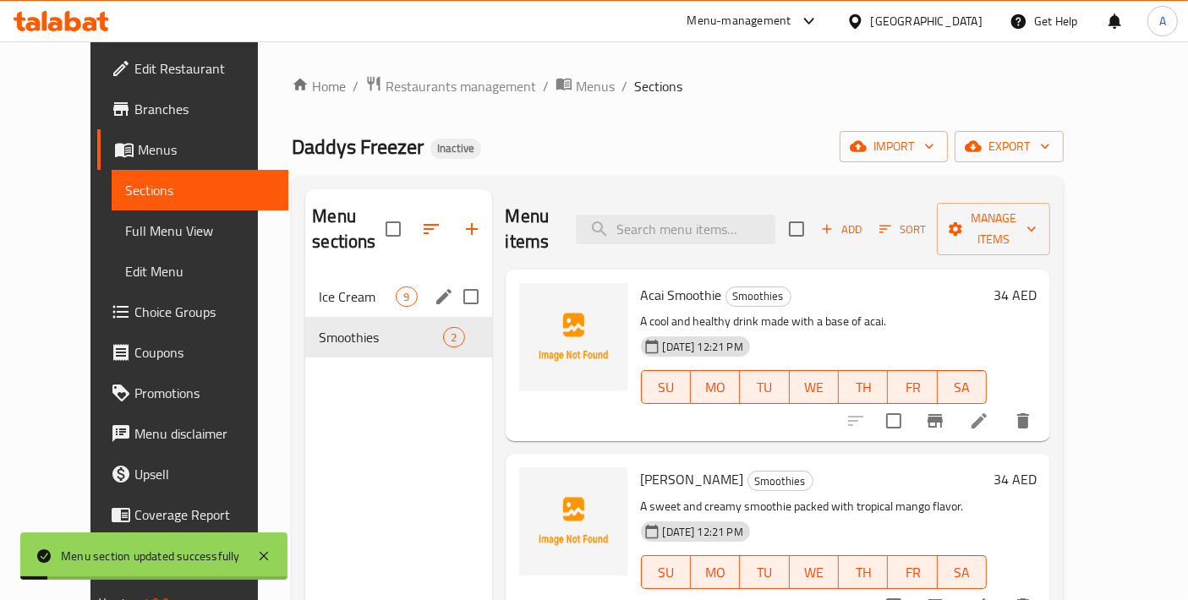
click at [434, 287] on icon "edit" at bounding box center [444, 297] width 20 height 20
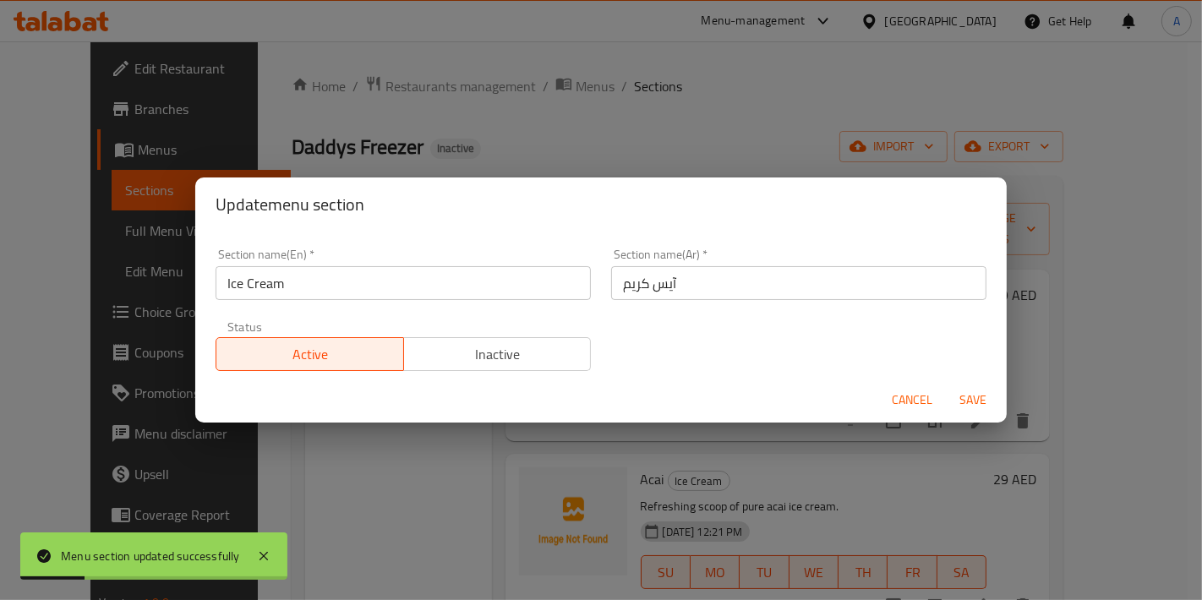
click at [927, 403] on span "Cancel" at bounding box center [912, 400] width 41 height 21
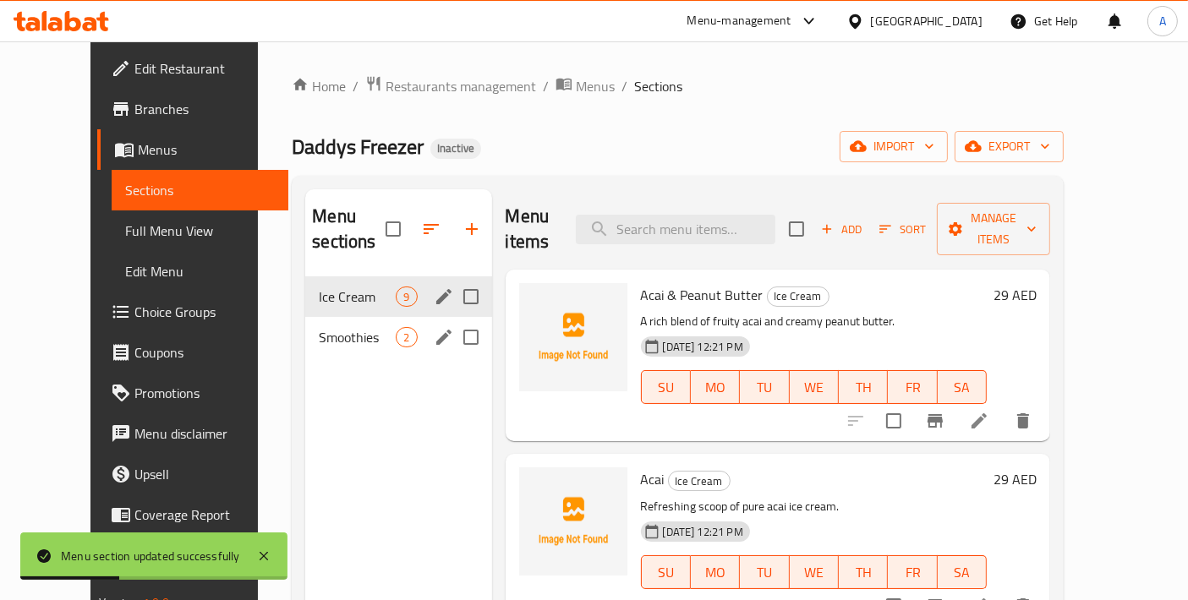
click at [415, 326] on div "Smoothies 2" at bounding box center [398, 337] width 186 height 41
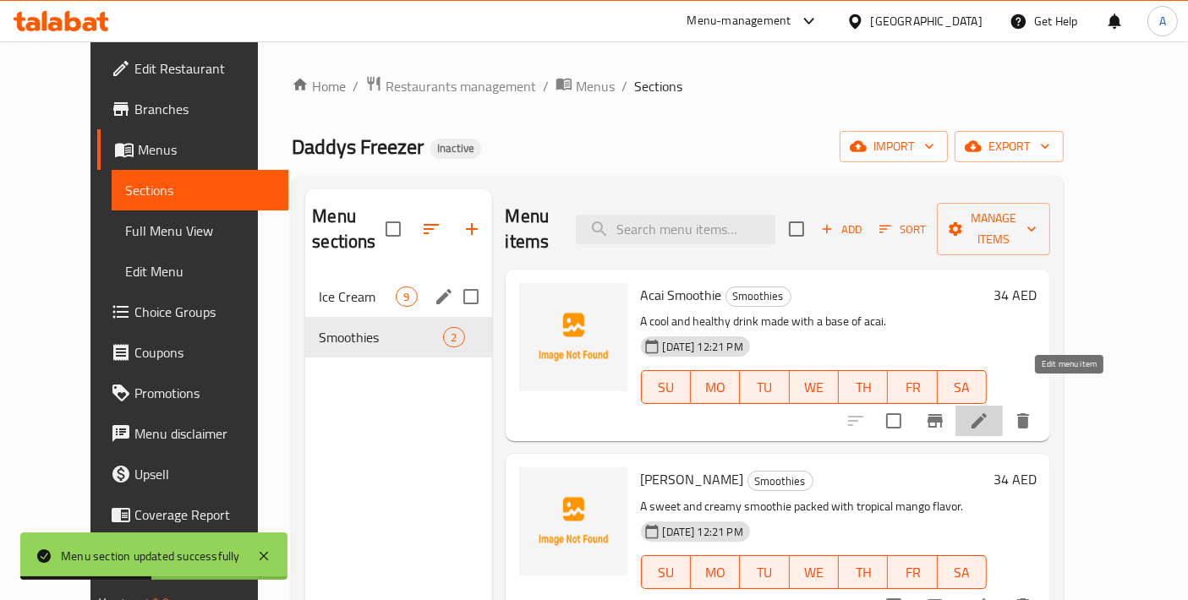
click at [989, 411] on icon at bounding box center [979, 421] width 20 height 20
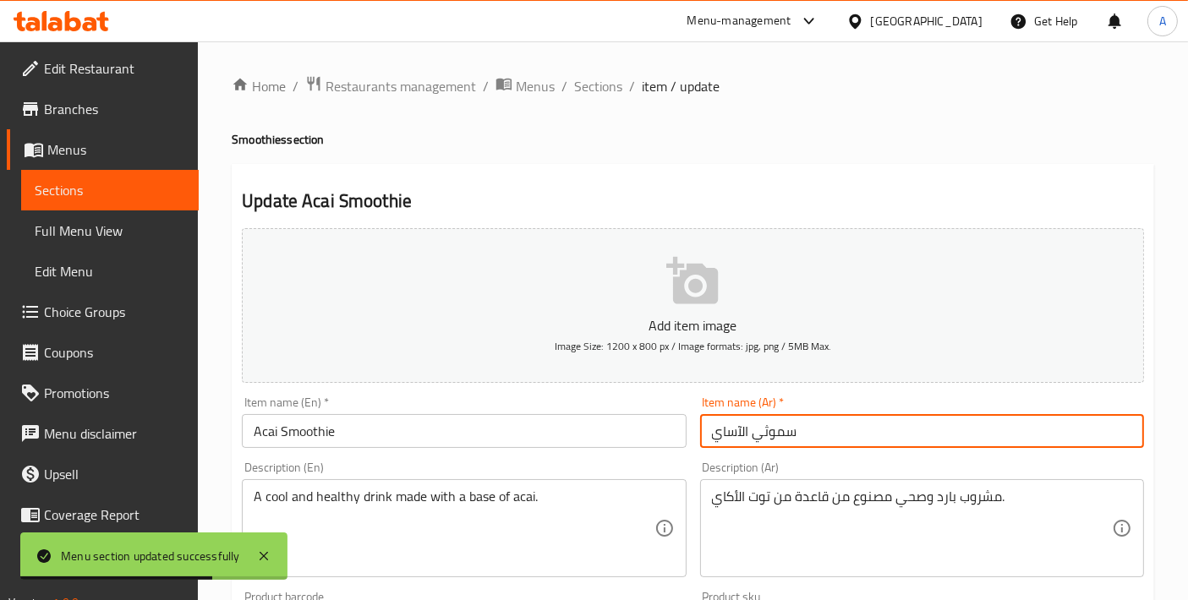
click at [727, 433] on input "سموثي الآساي" at bounding box center [922, 431] width 444 height 34
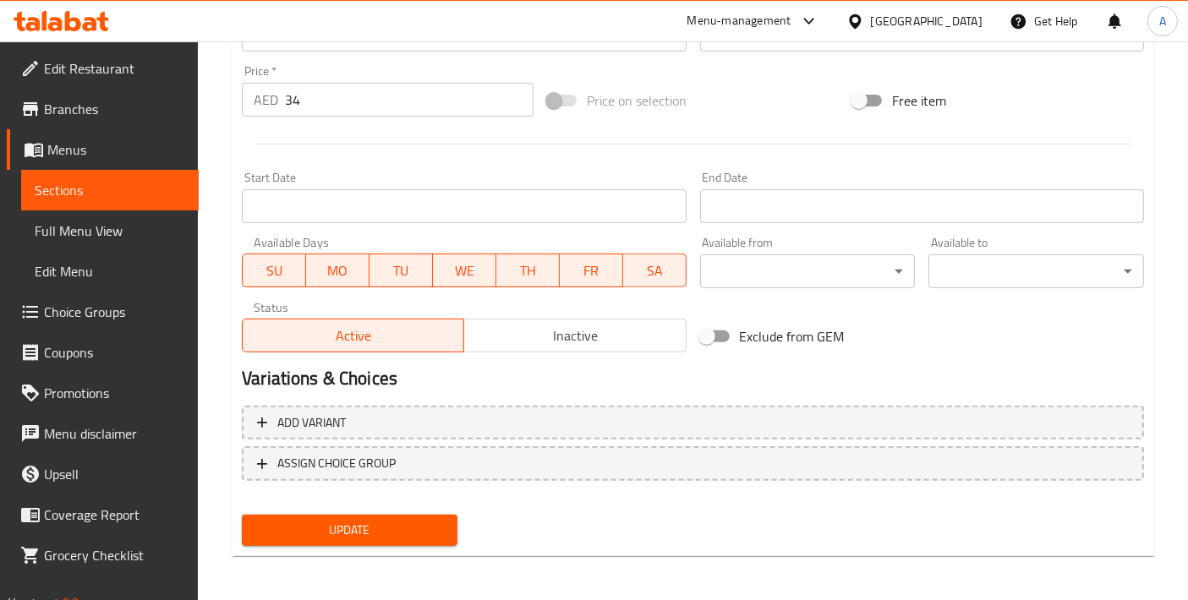
type input "سموثي الآكاي"
click at [391, 550] on div "Update Acai Smoothie Add item image Image Size: 1200 x 800 px / Image formats: …" at bounding box center [693, 65] width 922 height 984
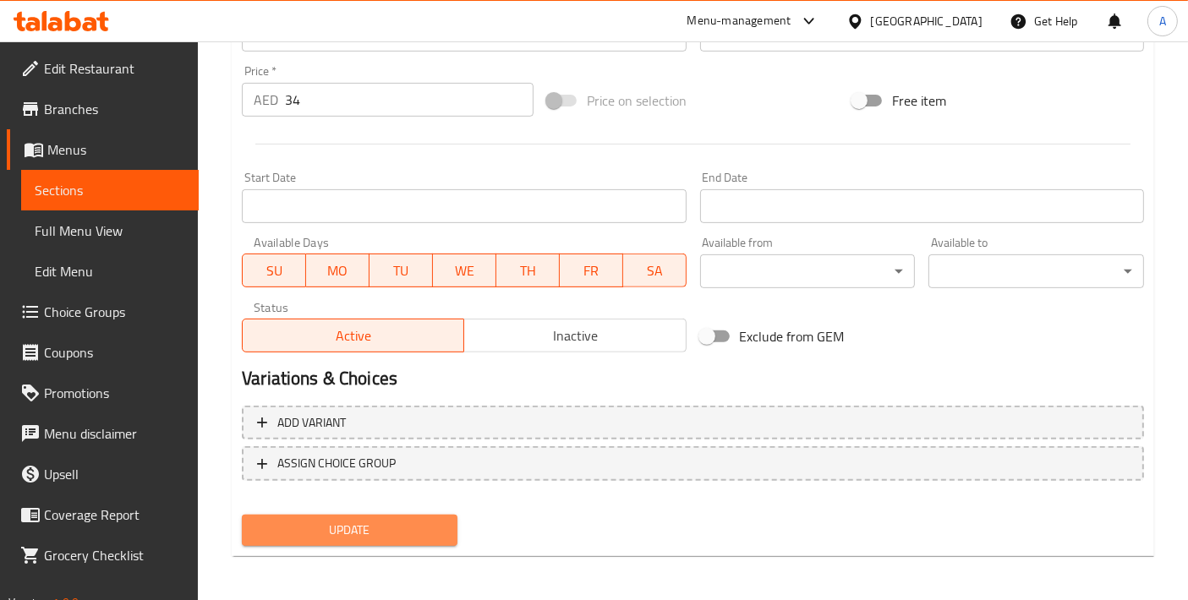
click at [385, 523] on span "Update" at bounding box center [349, 530] width 189 height 21
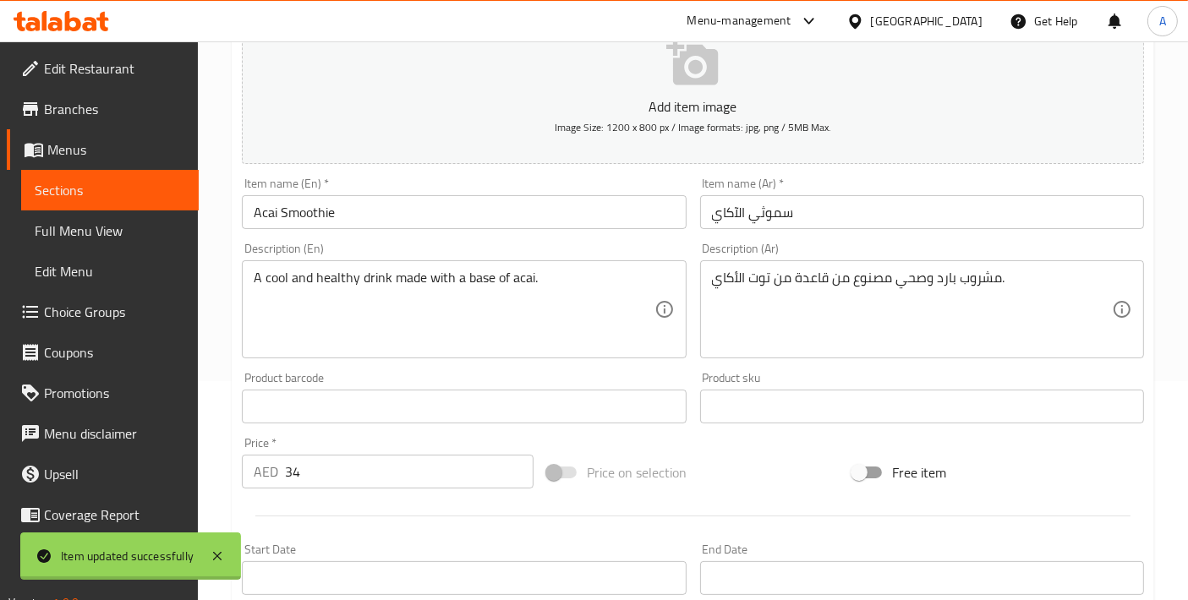
scroll to position [215, 0]
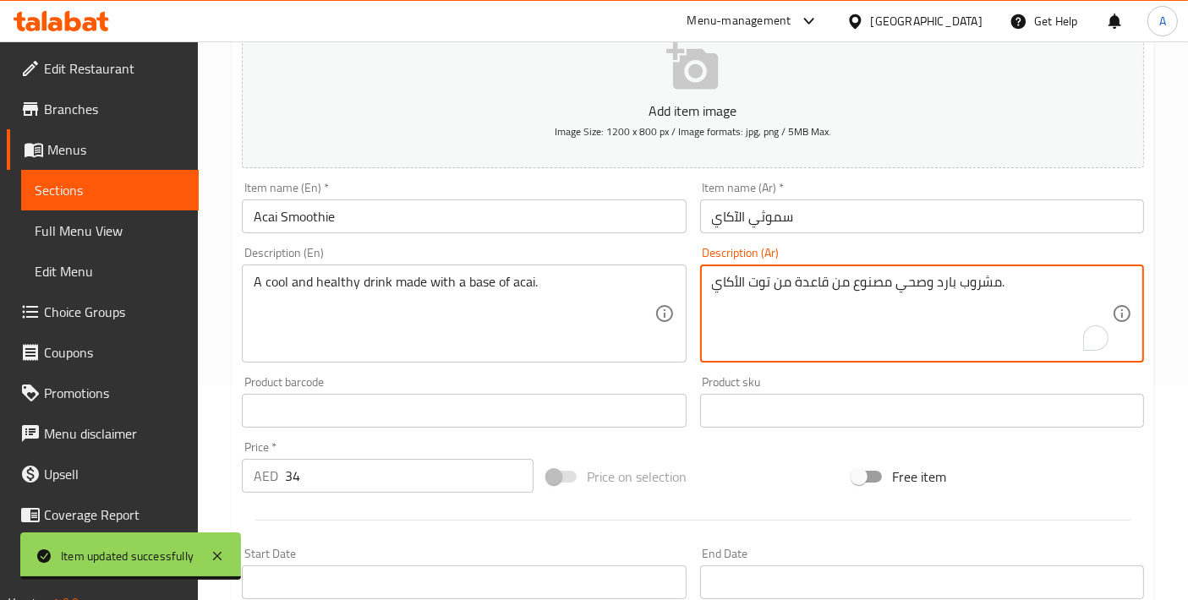
click at [758, 287] on textarea "مشروب بارد وصحي مصنوع من قاعدة من توت الأكاي." at bounding box center [912, 314] width 400 height 80
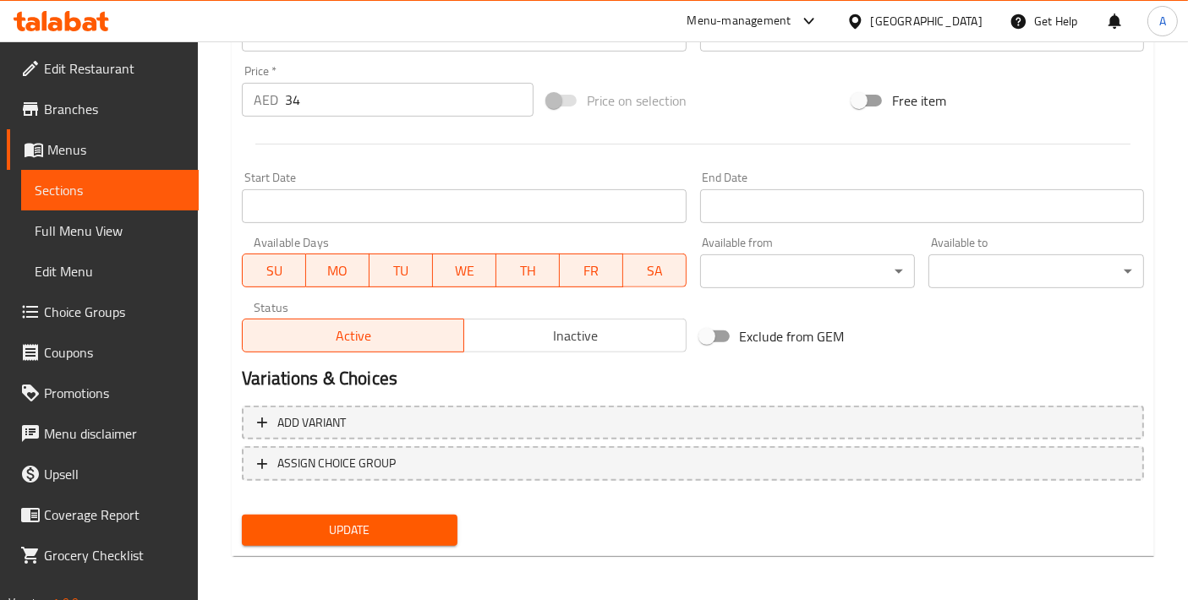
type textarea "مشروب بارد وصحي مصنوع من قاعدة من الأكاي."
click at [426, 528] on span "Update" at bounding box center [349, 530] width 189 height 21
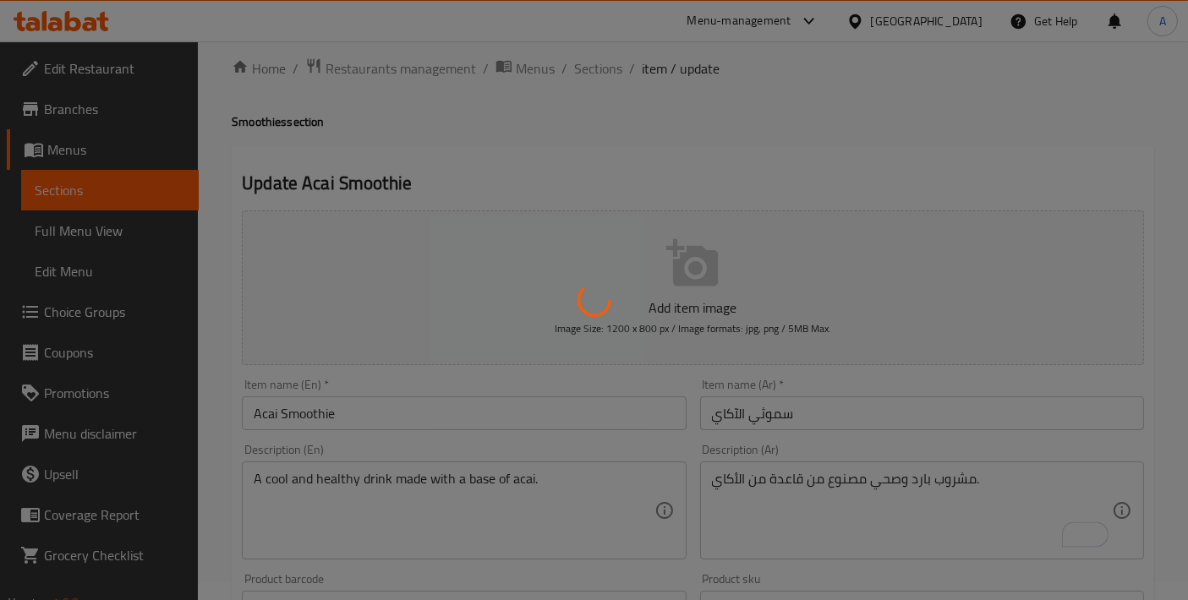
scroll to position [0, 0]
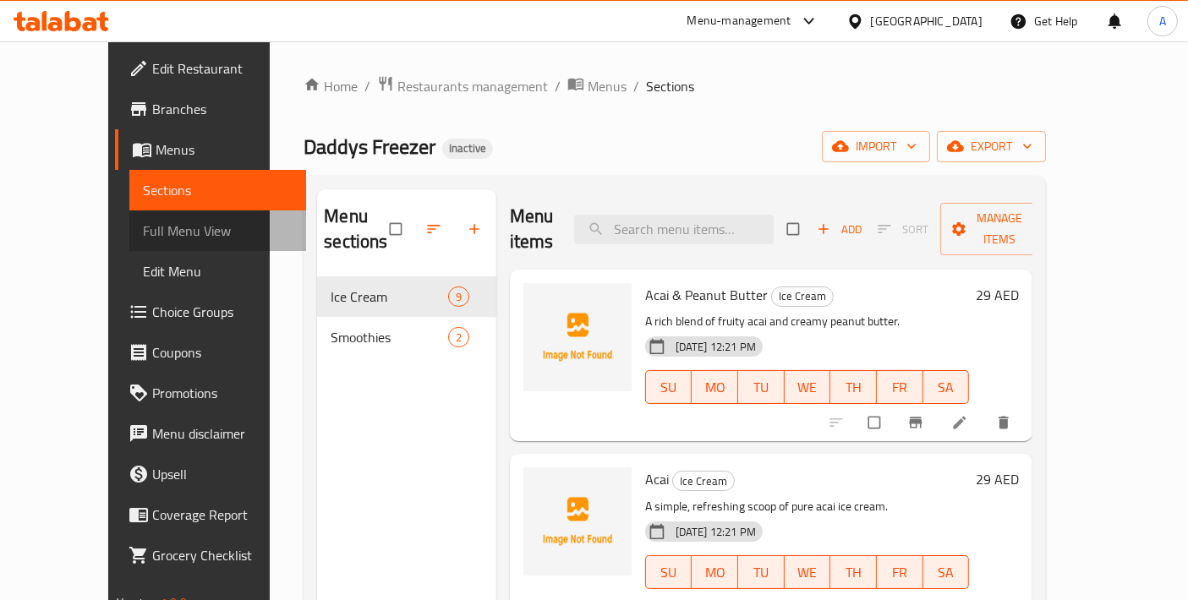
click at [160, 243] on link "Full Menu View" at bounding box center [218, 230] width 178 height 41
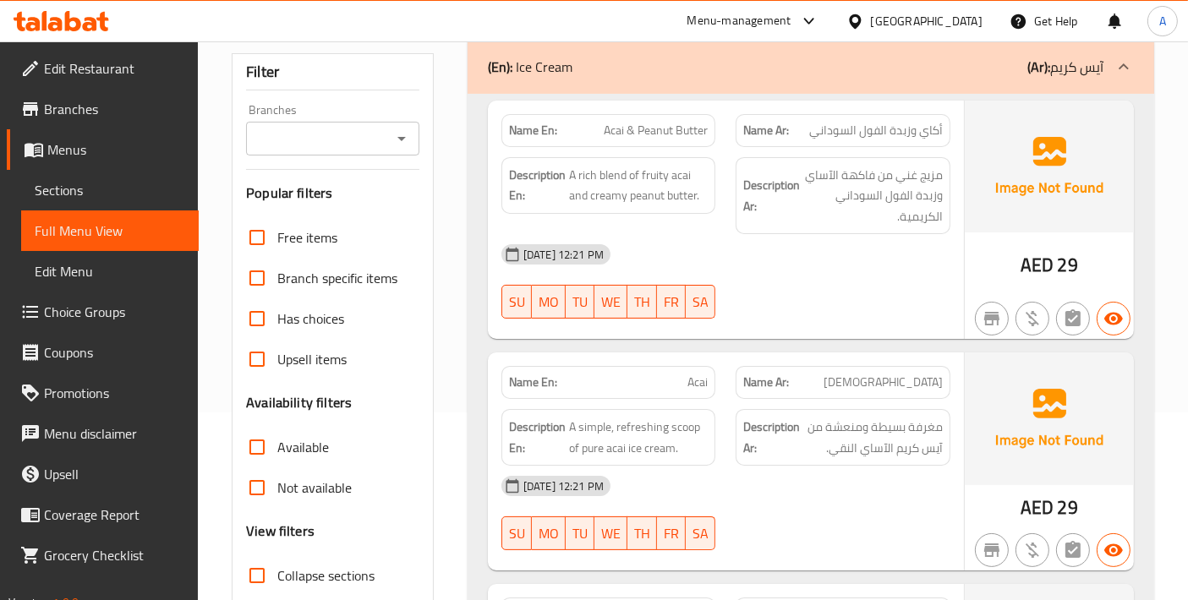
scroll to position [375, 0]
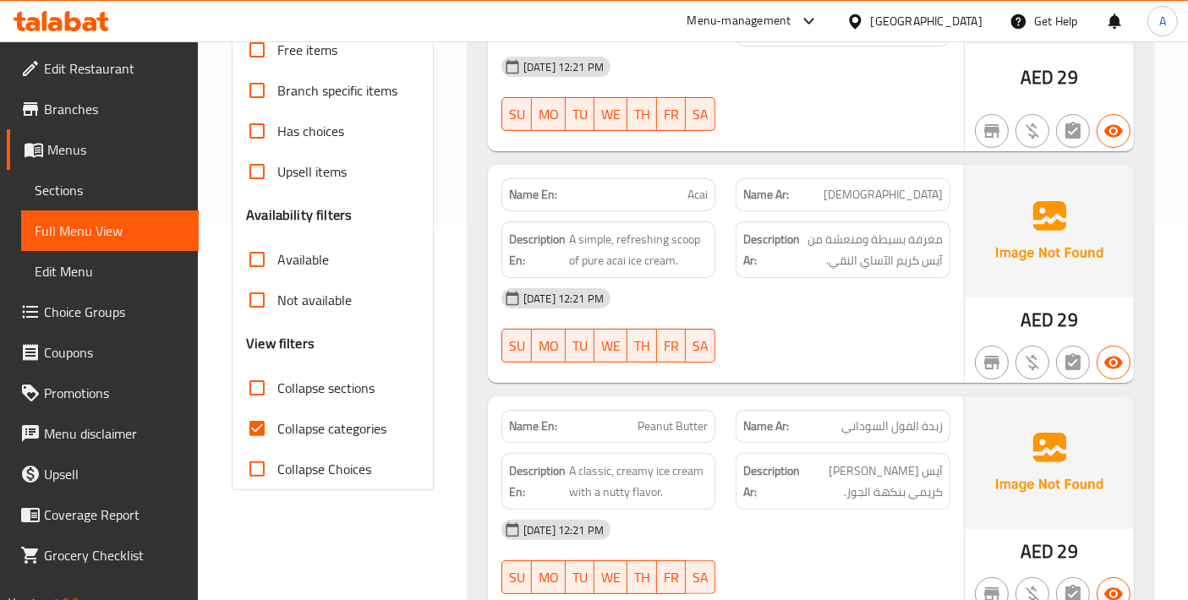
click at [265, 429] on input "Collapse categories" at bounding box center [257, 428] width 41 height 41
checkbox input "false"
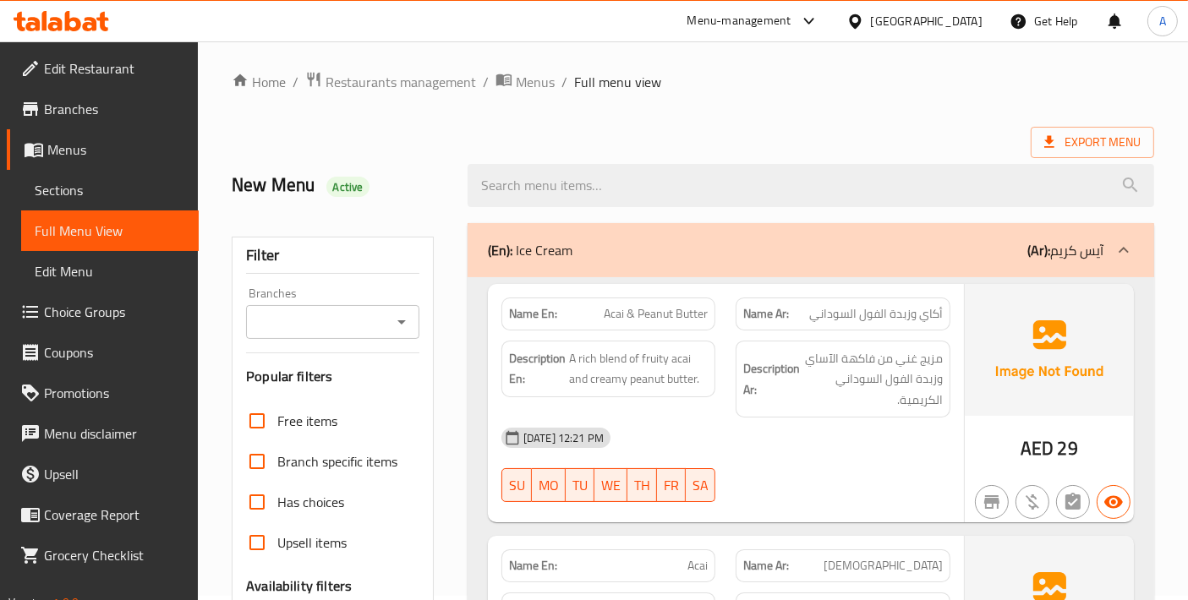
scroll to position [0, 0]
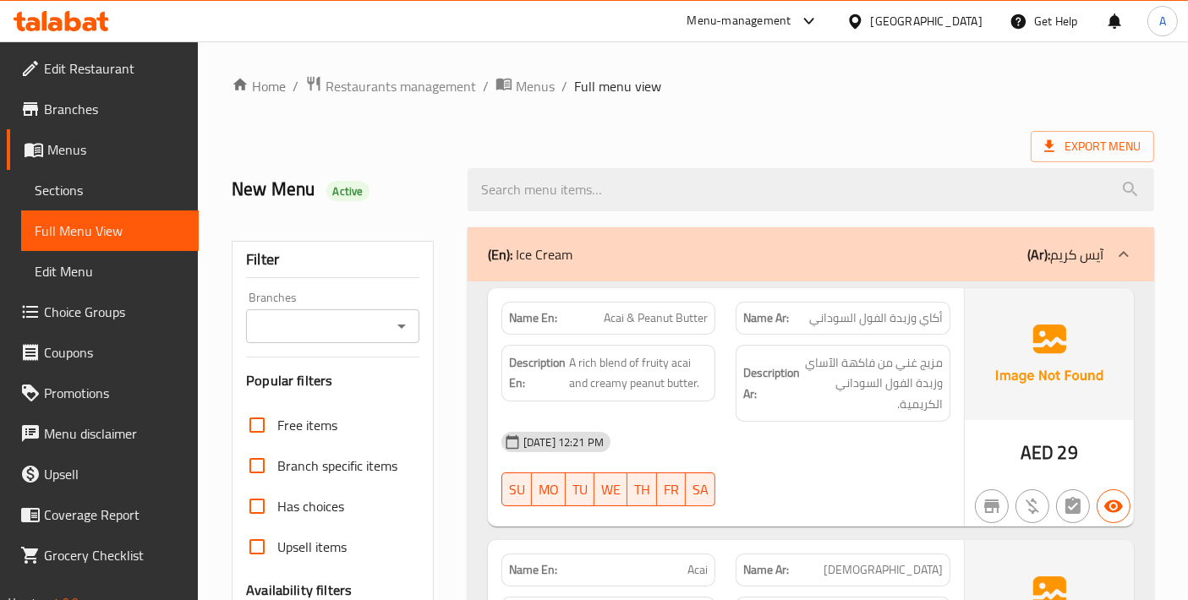
click at [613, 320] on span "Acai & Peanut Butter" at bounding box center [656, 318] width 104 height 18
copy span "Acai"
click at [646, 322] on span "Acai & Peanut Butter" at bounding box center [656, 318] width 104 height 18
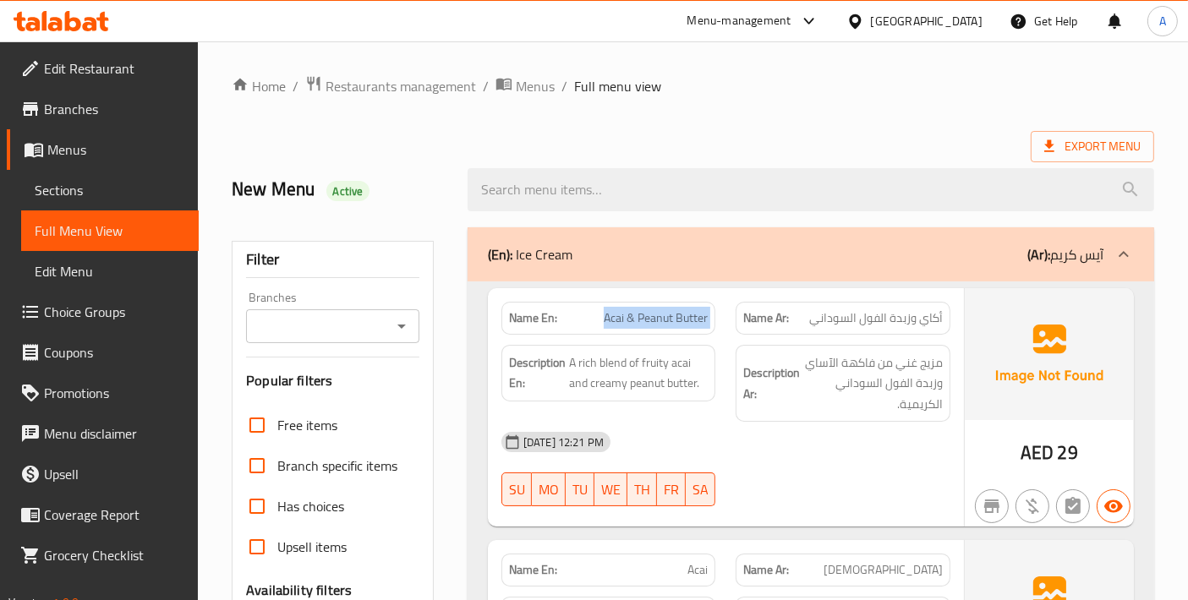
click at [646, 322] on span "Acai & Peanut Butter" at bounding box center [656, 318] width 104 height 18
copy span "Acai & Peanut Butter"
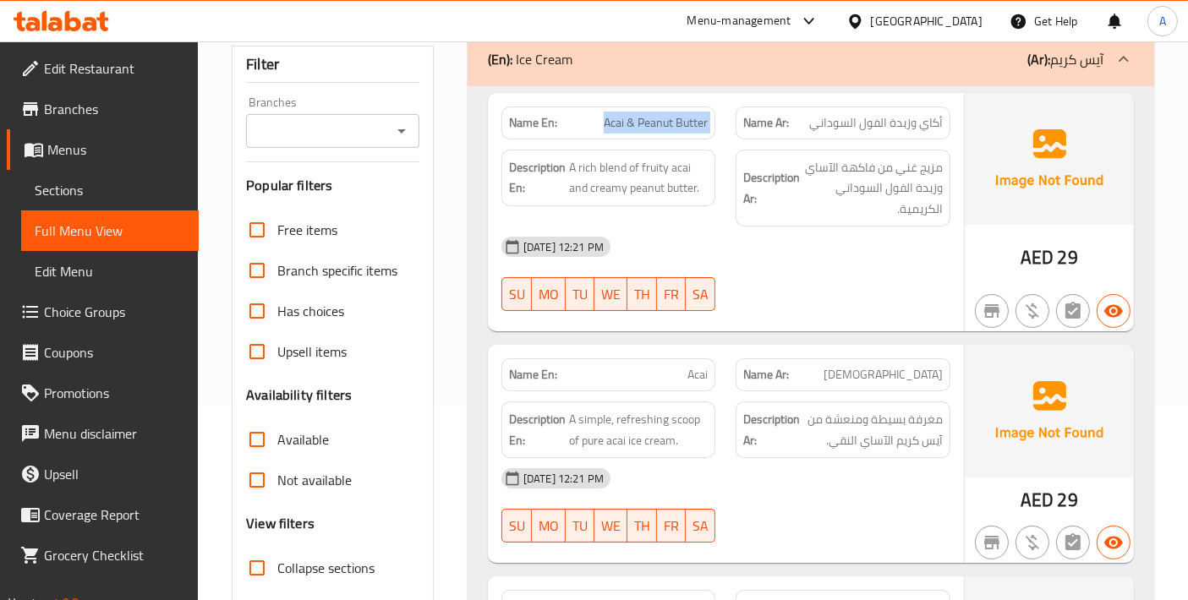
scroll to position [188, 0]
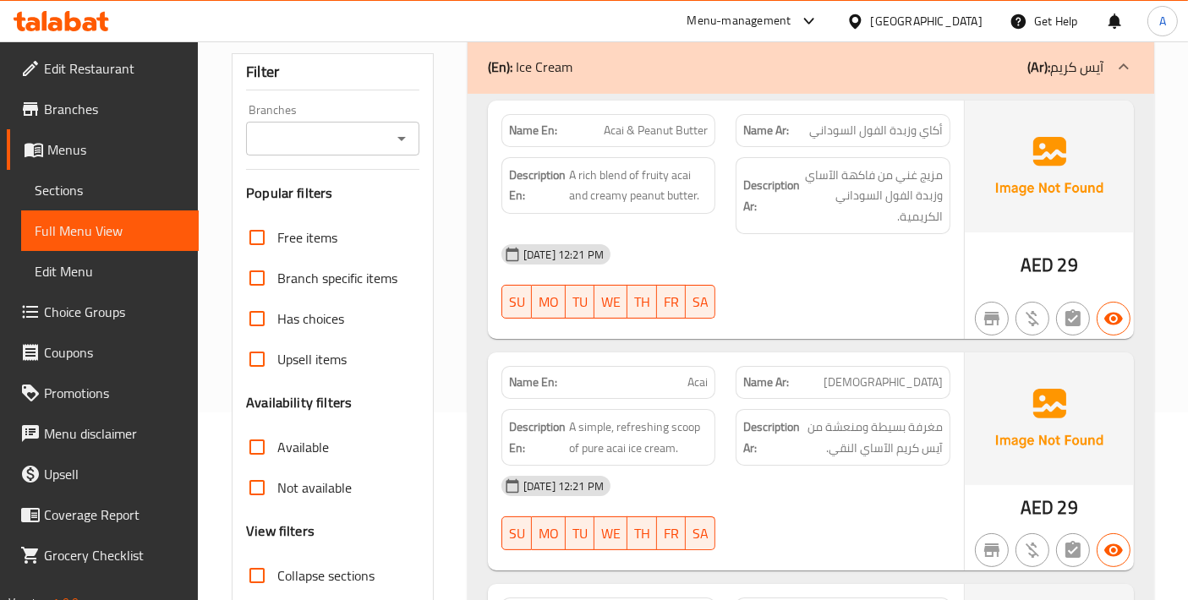
click at [695, 382] on span "Acai" at bounding box center [697, 383] width 20 height 18
copy span "Acai"
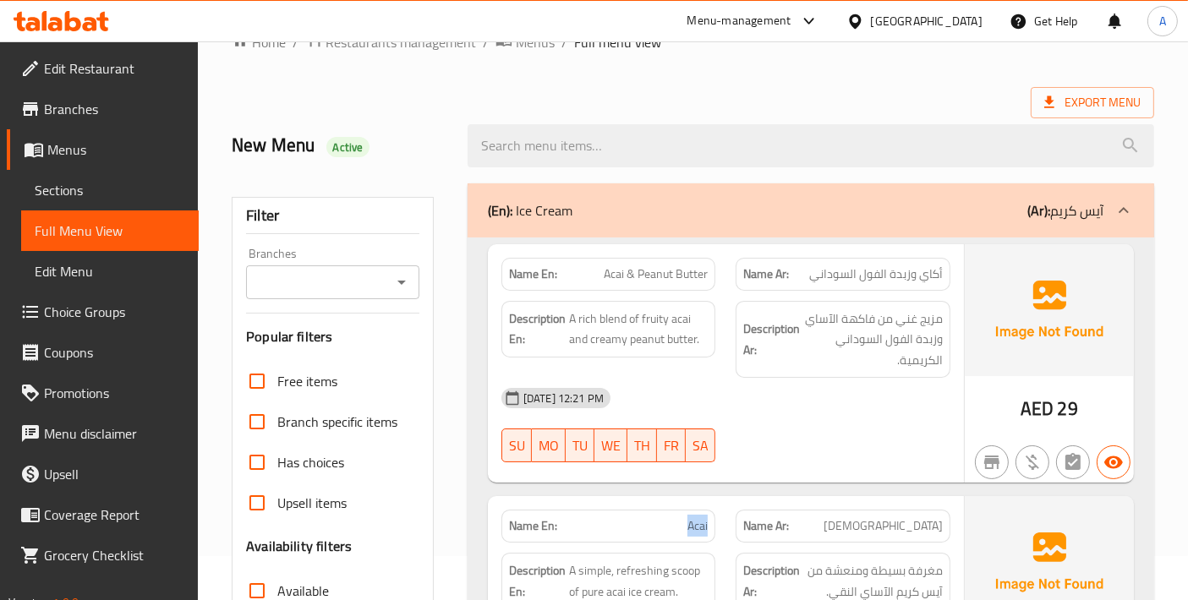
scroll to position [0, 0]
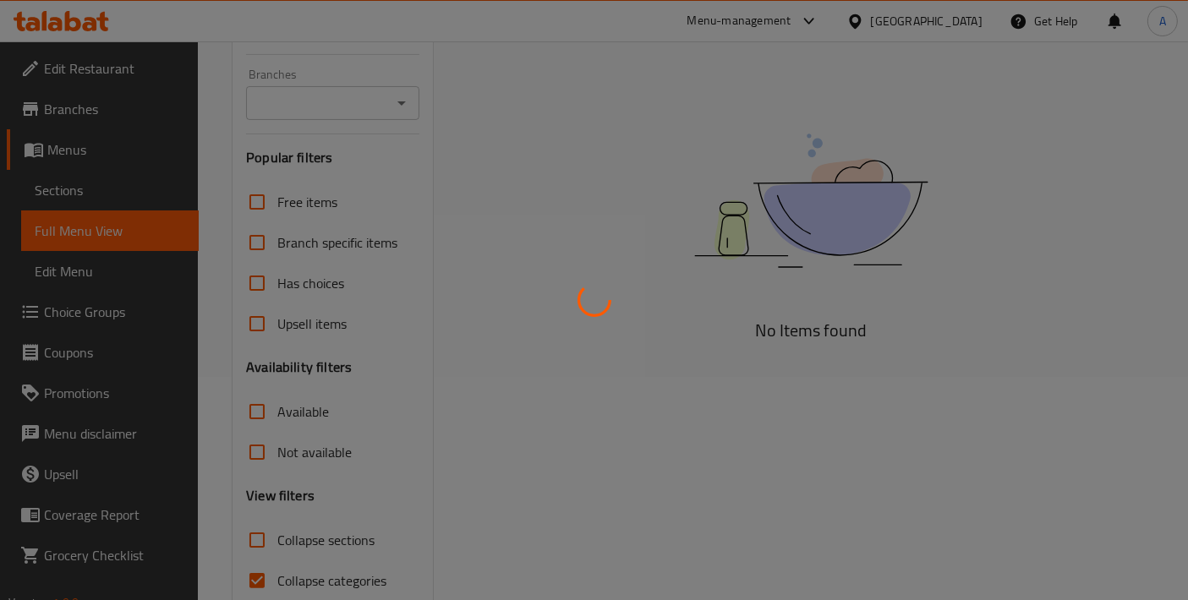
scroll to position [298, 0]
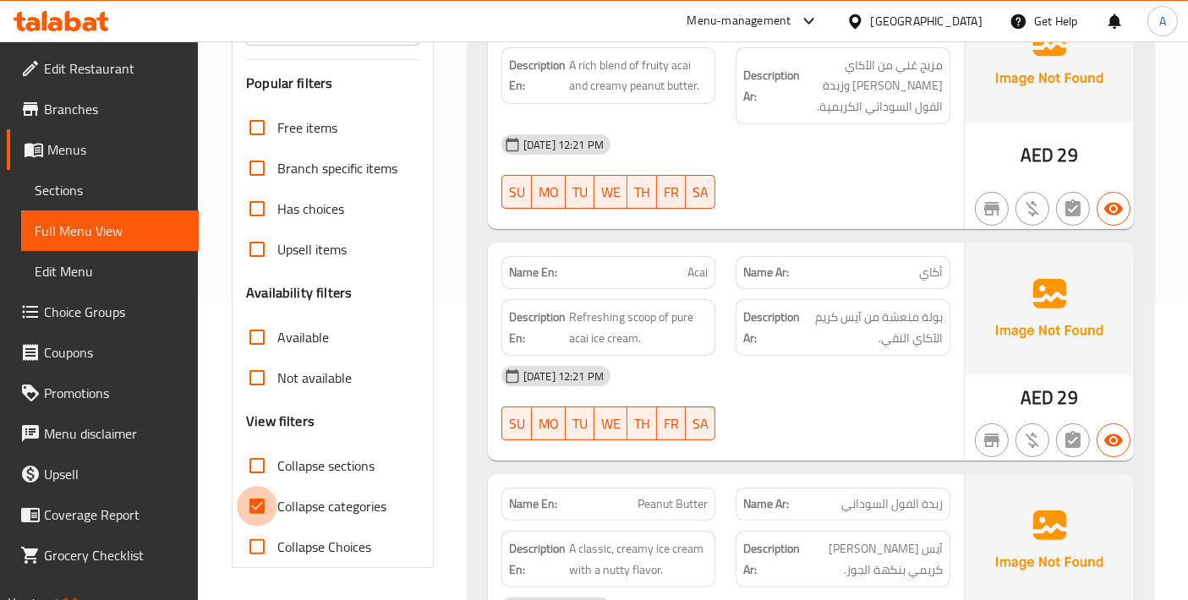
click at [252, 507] on input "Collapse categories" at bounding box center [257, 506] width 41 height 41
checkbox input "false"
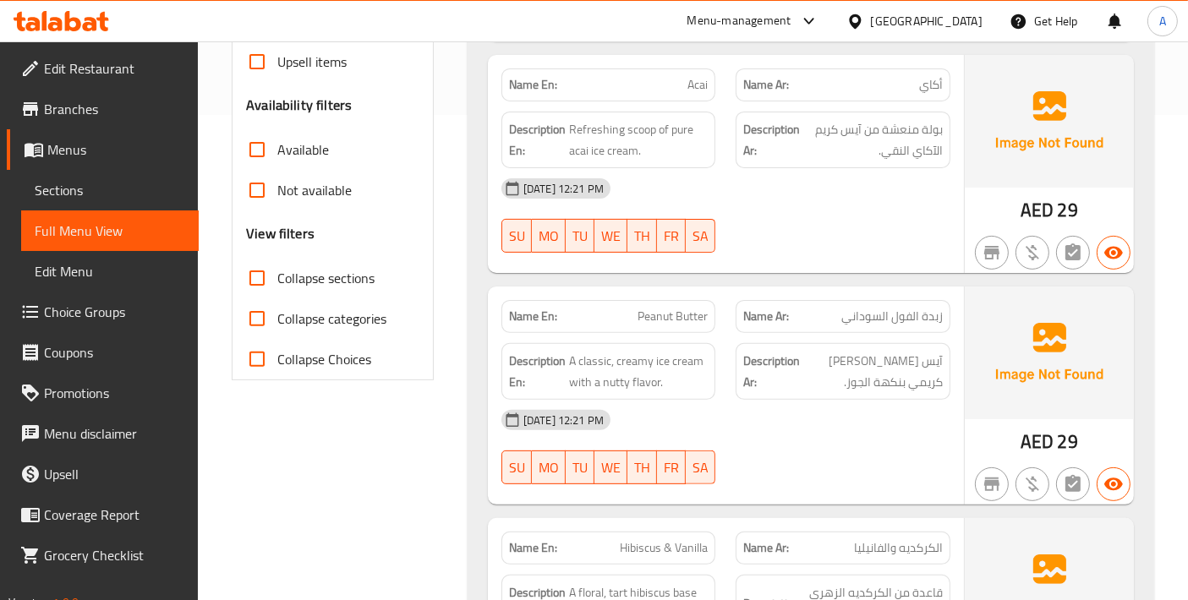
click at [687, 320] on span "Peanut Butter" at bounding box center [672, 317] width 70 height 18
copy span "Peanut Butter"
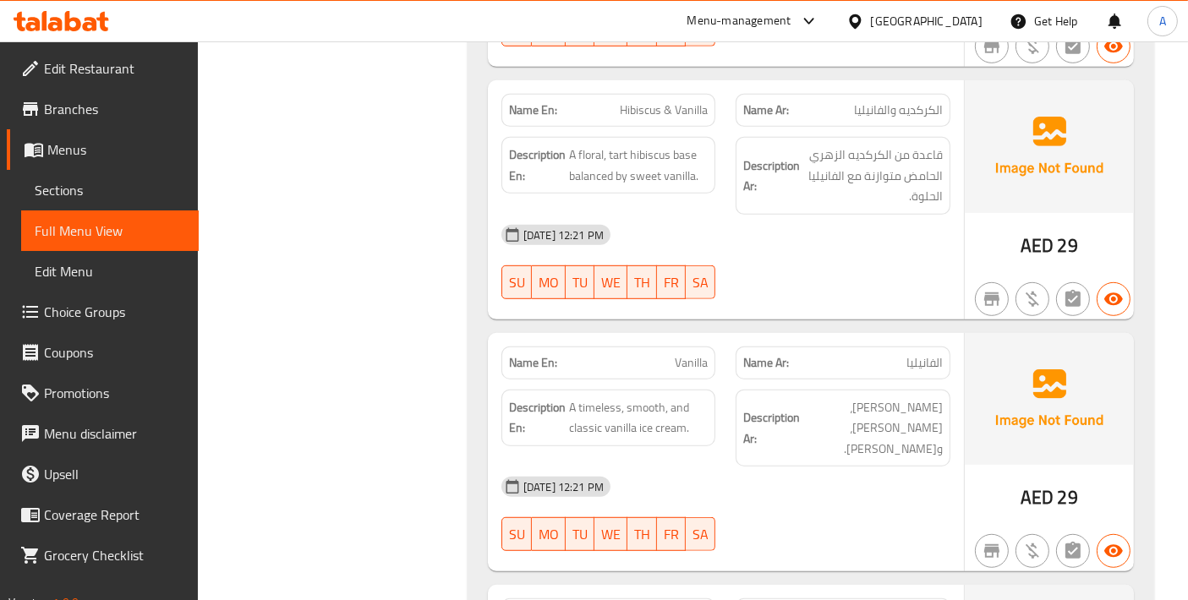
scroll to position [939, 0]
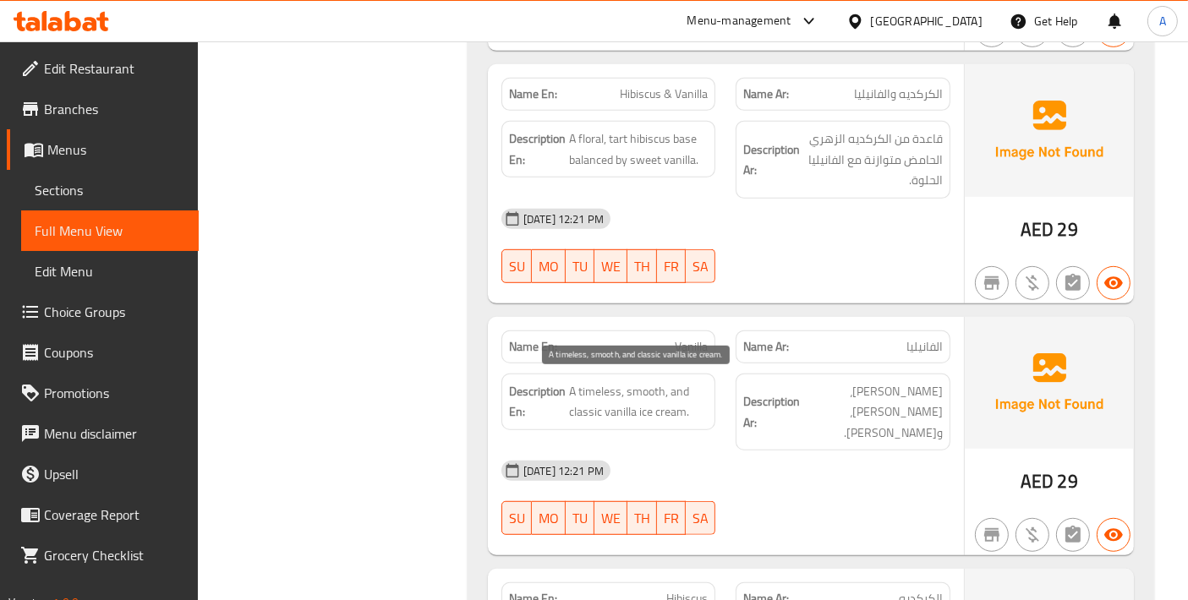
click at [599, 392] on span "A timeless, smooth, and classic vanilla ice cream." at bounding box center [638, 401] width 139 height 41
click at [690, 349] on span "Vanilla" at bounding box center [691, 347] width 33 height 18
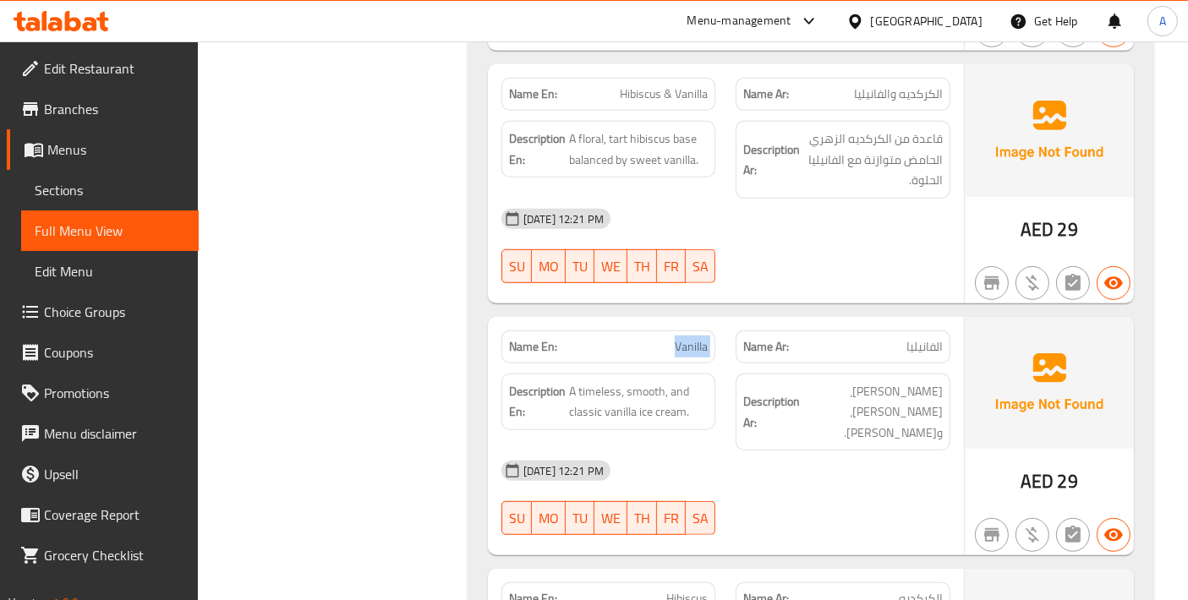
copy span "Vanilla"
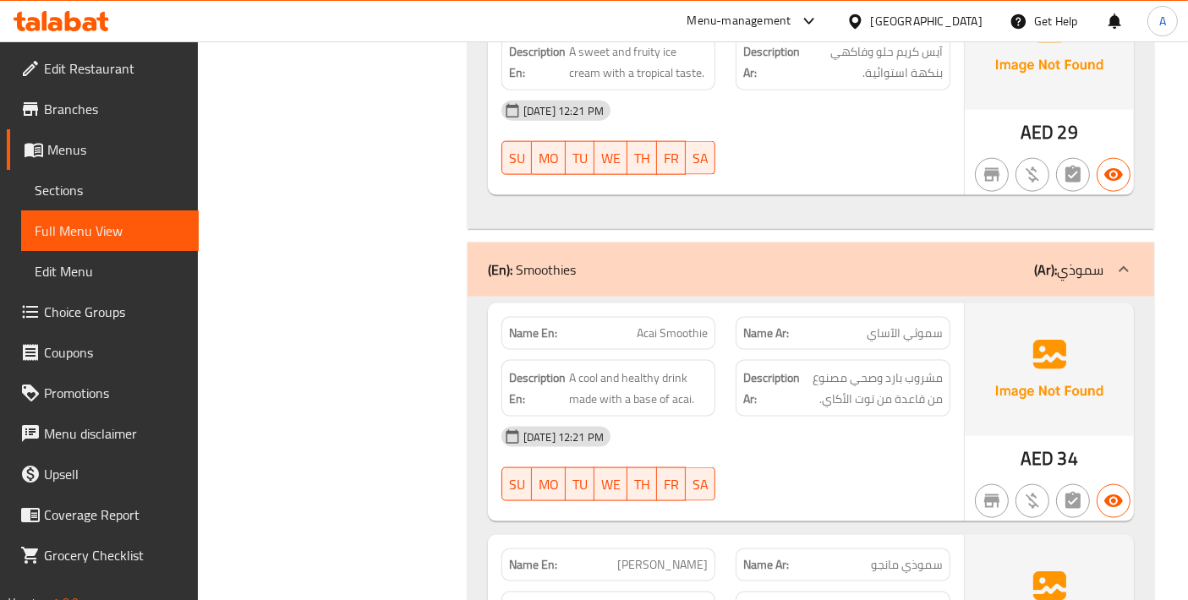
scroll to position [2254, 0]
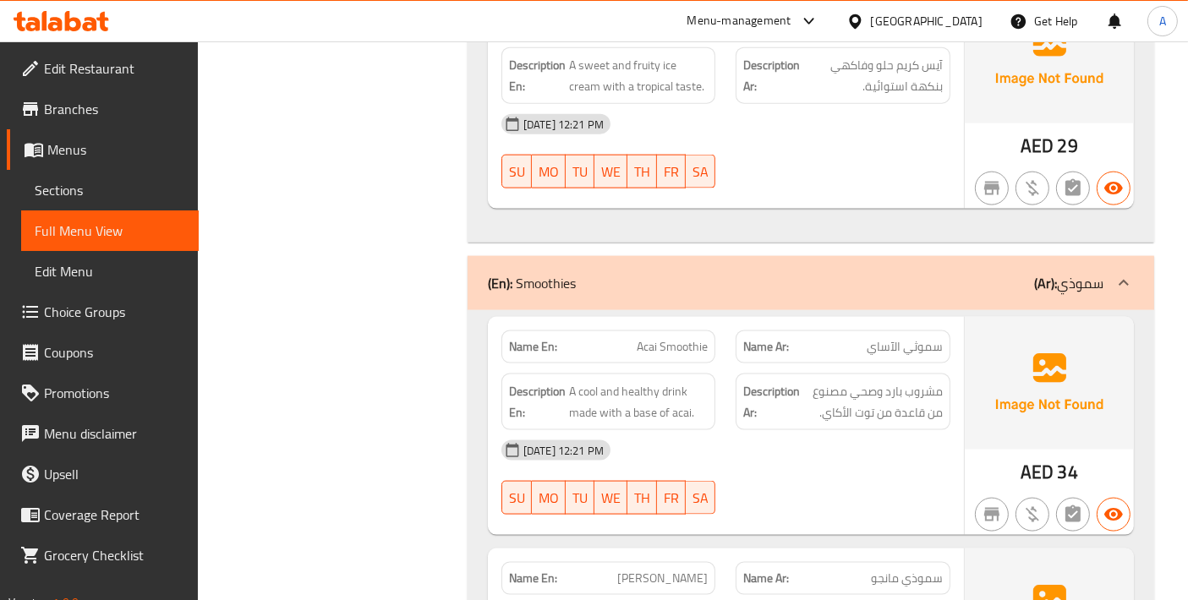
copy span "Acai Smoothie"
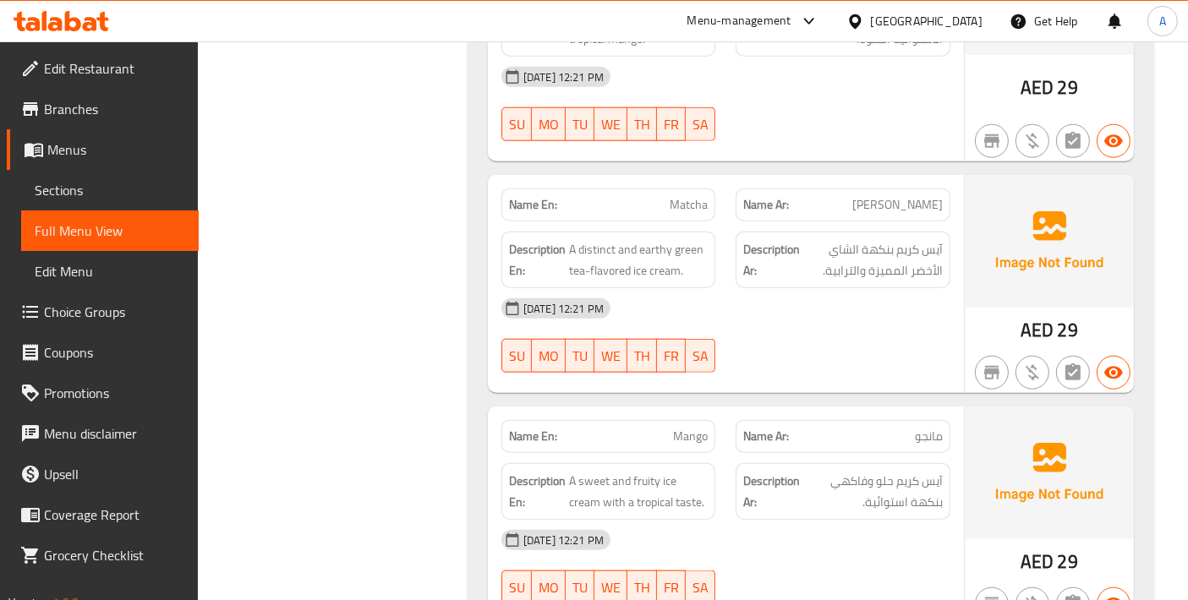
scroll to position [1705, 0]
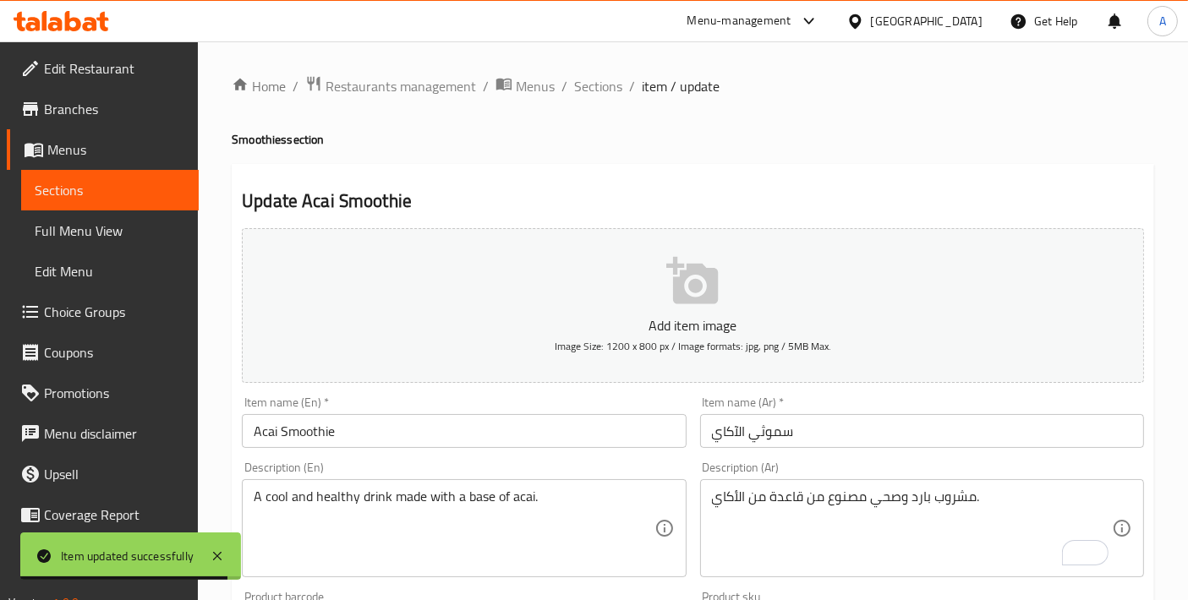
click at [150, 72] on span "Edit Restaurant" at bounding box center [114, 68] width 141 height 20
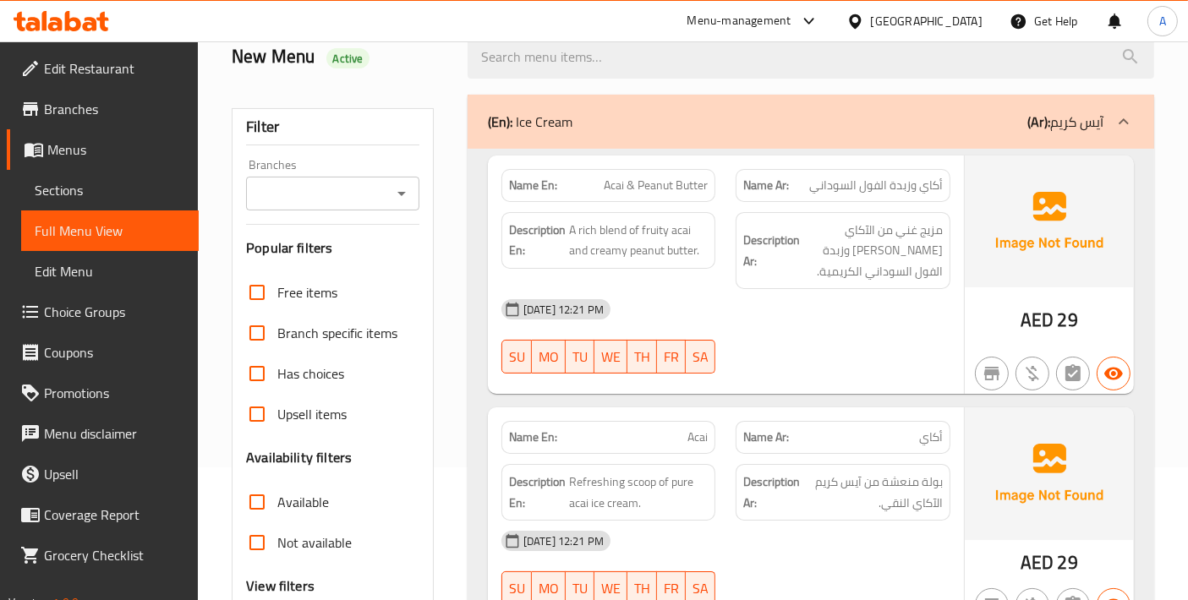
scroll to position [375, 0]
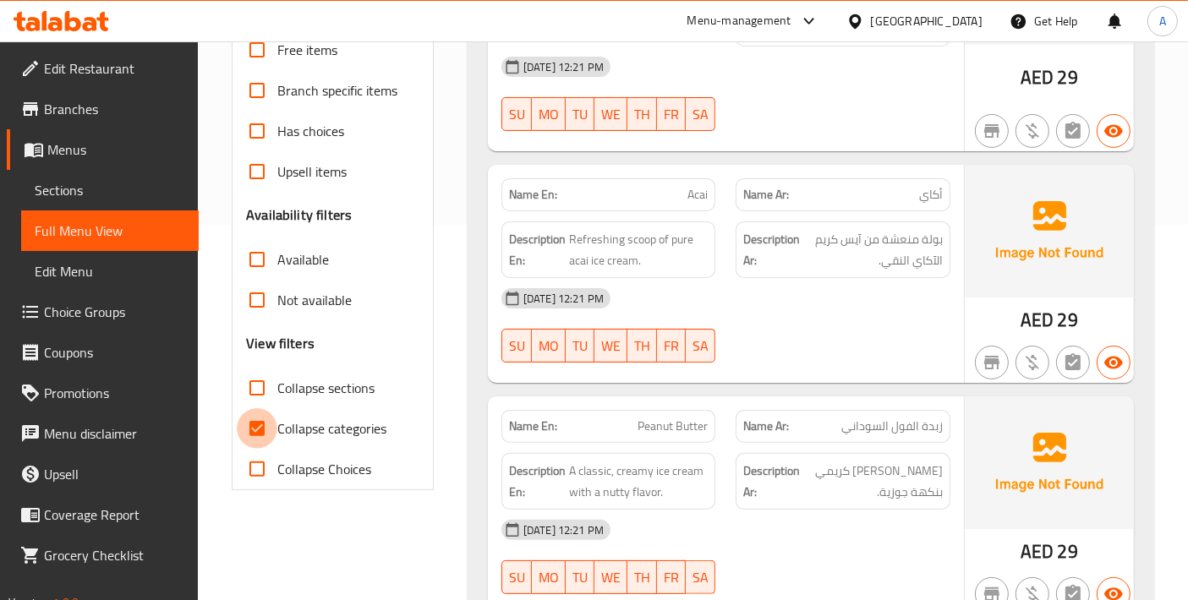
click at [261, 435] on input "Collapse categories" at bounding box center [257, 428] width 41 height 41
checkbox input "false"
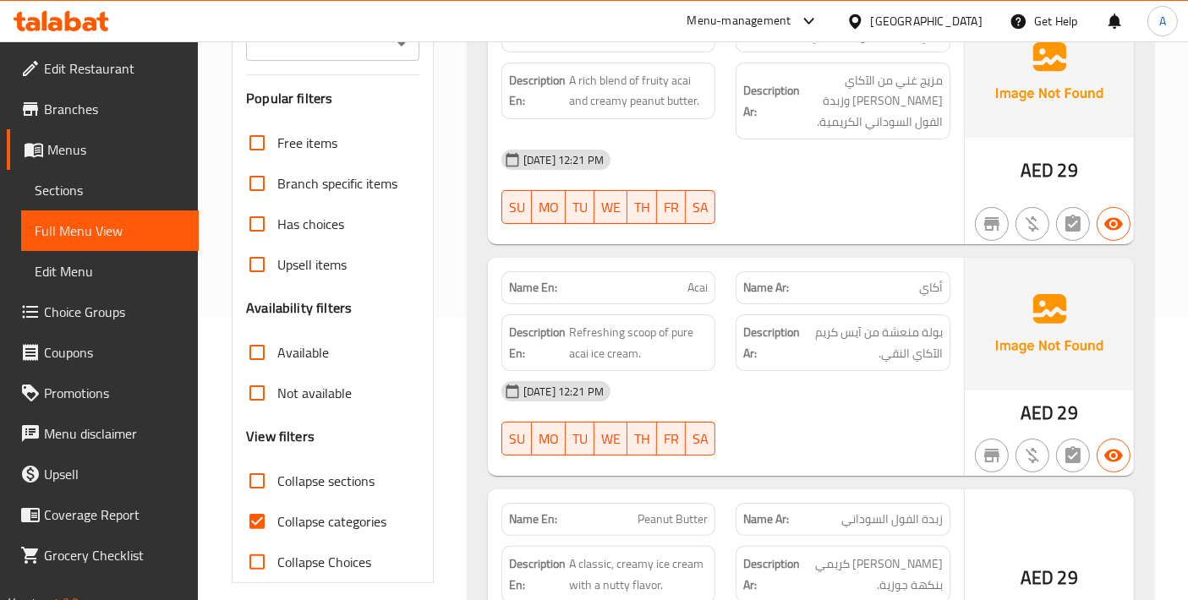
scroll to position [375, 0]
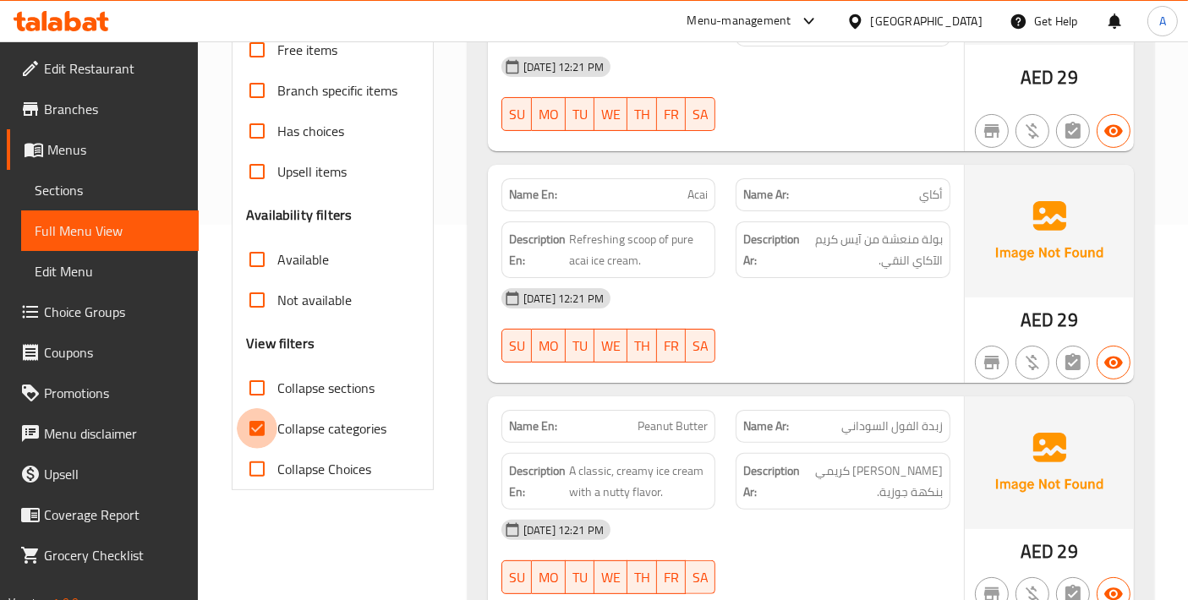
click at [265, 418] on input "Collapse categories" at bounding box center [257, 428] width 41 height 41
checkbox input "false"
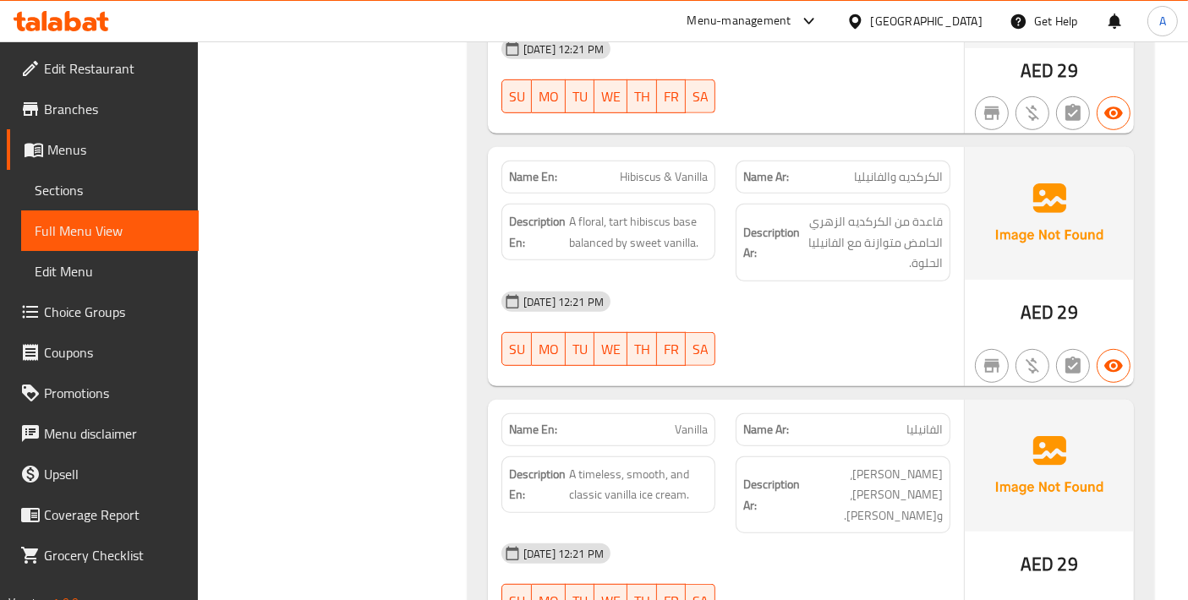
scroll to position [0, 0]
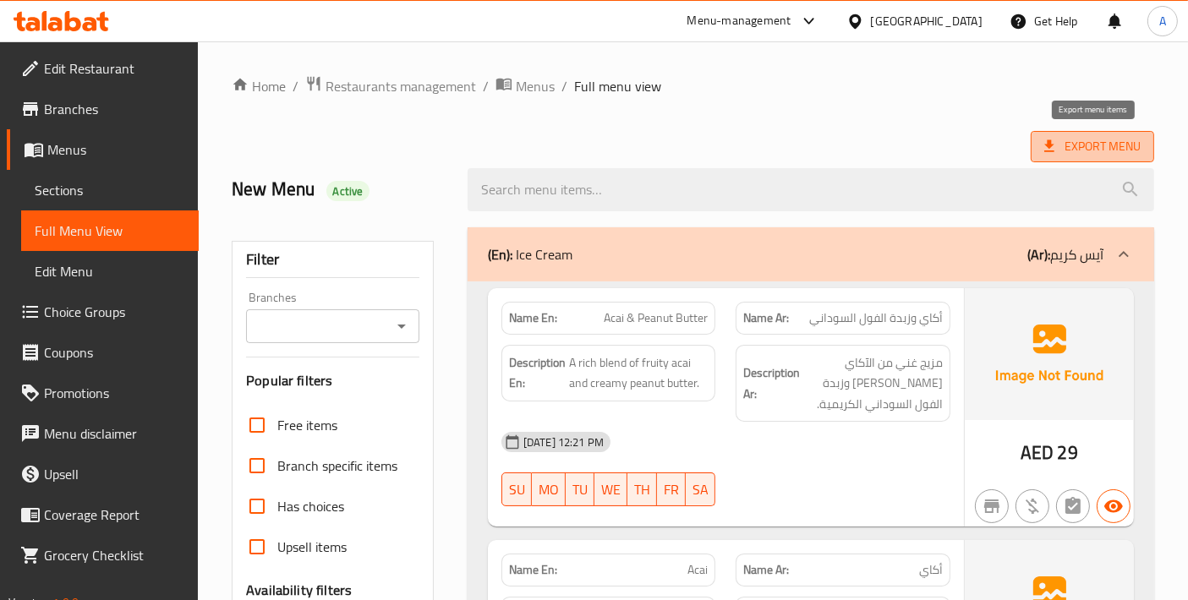
click at [1125, 145] on span "Export Menu" at bounding box center [1092, 146] width 96 height 21
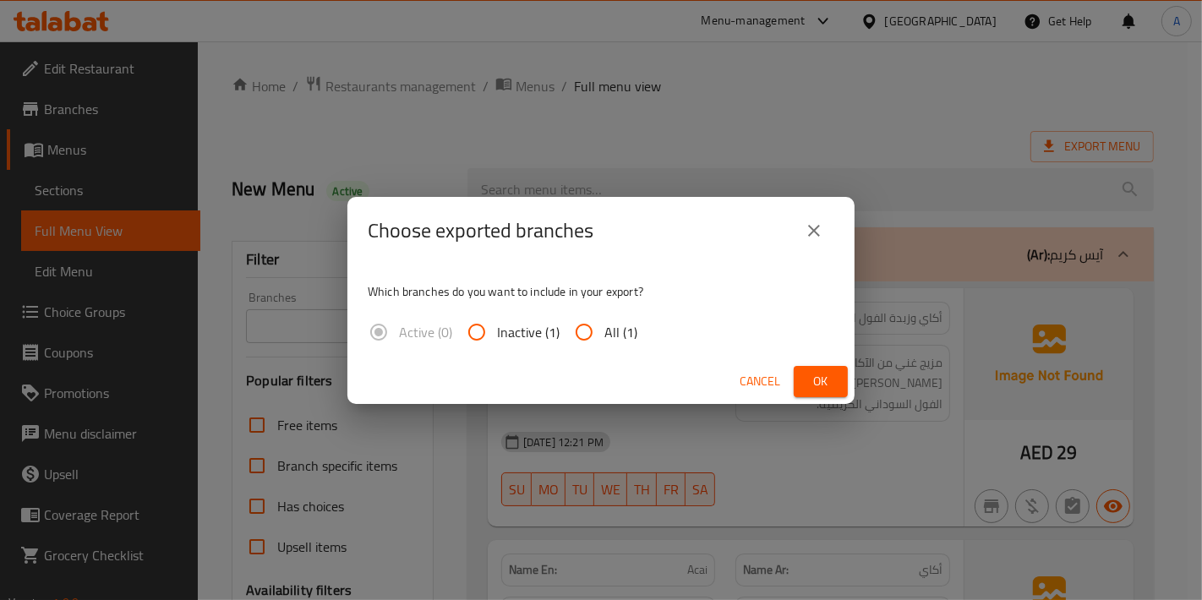
click at [610, 334] on span "All (1)" at bounding box center [620, 332] width 33 height 20
click at [604, 334] on input "All (1)" at bounding box center [584, 332] width 41 height 41
radio input "true"
click at [838, 374] on button "Ok" at bounding box center [821, 381] width 54 height 31
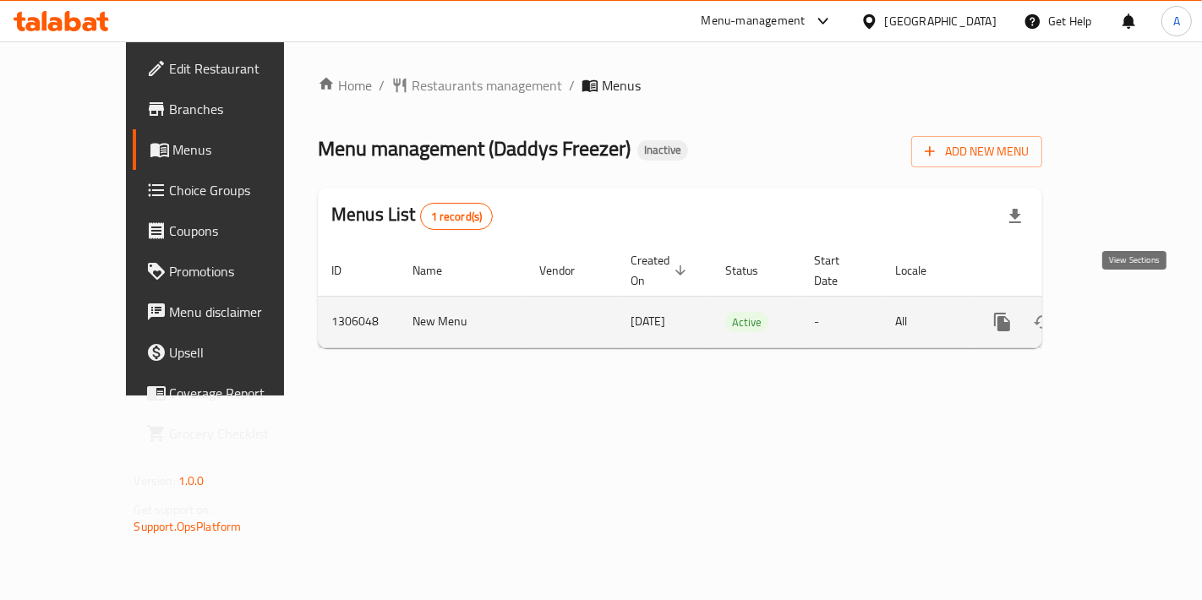
click at [1119, 302] on link "enhanced table" at bounding box center [1124, 322] width 41 height 41
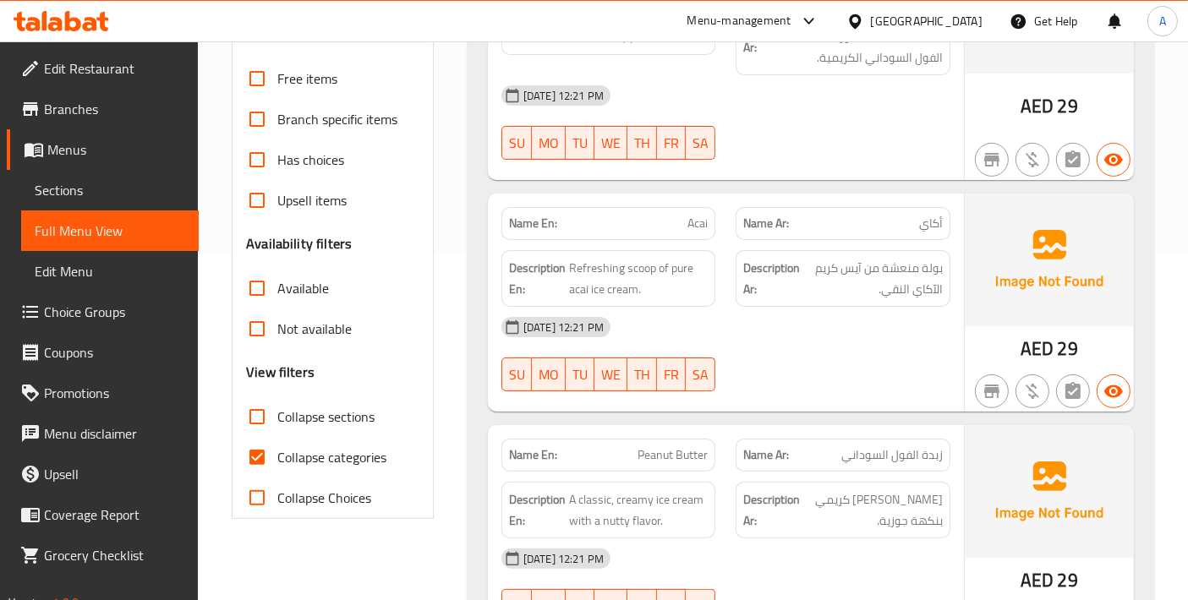
scroll to position [375, 0]
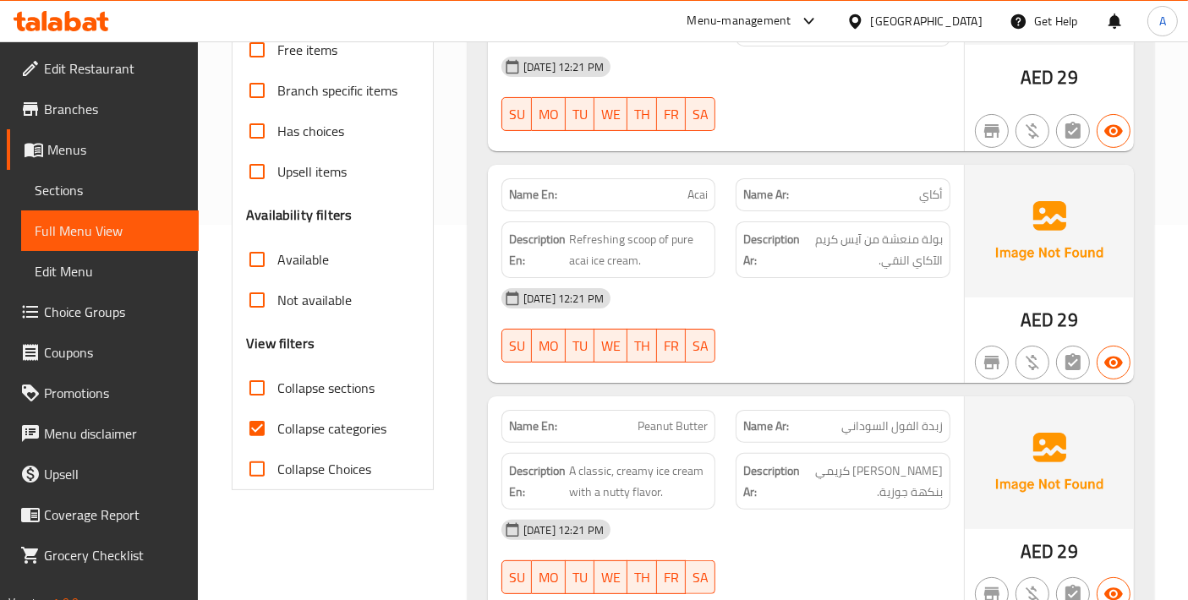
click at [274, 429] on input "Collapse categories" at bounding box center [257, 428] width 41 height 41
checkbox input "false"
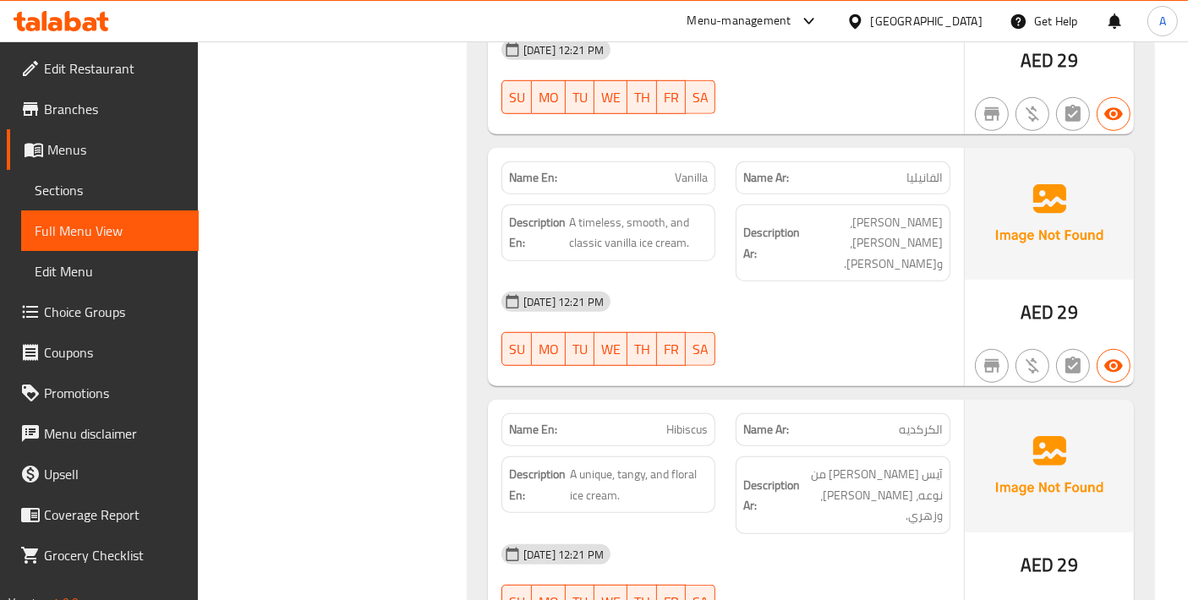
scroll to position [1127, 0]
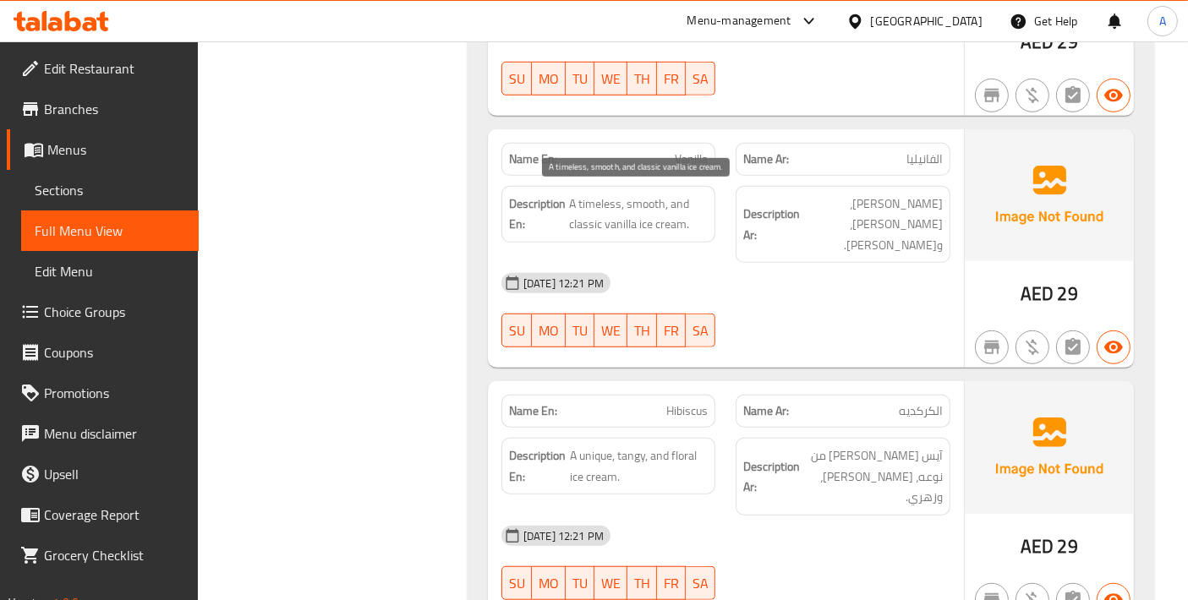
click at [609, 194] on span "A timeless, smooth, and classic vanilla ice cream." at bounding box center [638, 214] width 139 height 41
copy span "timeless"
click at [692, 157] on span "Vanilla" at bounding box center [691, 159] width 33 height 18
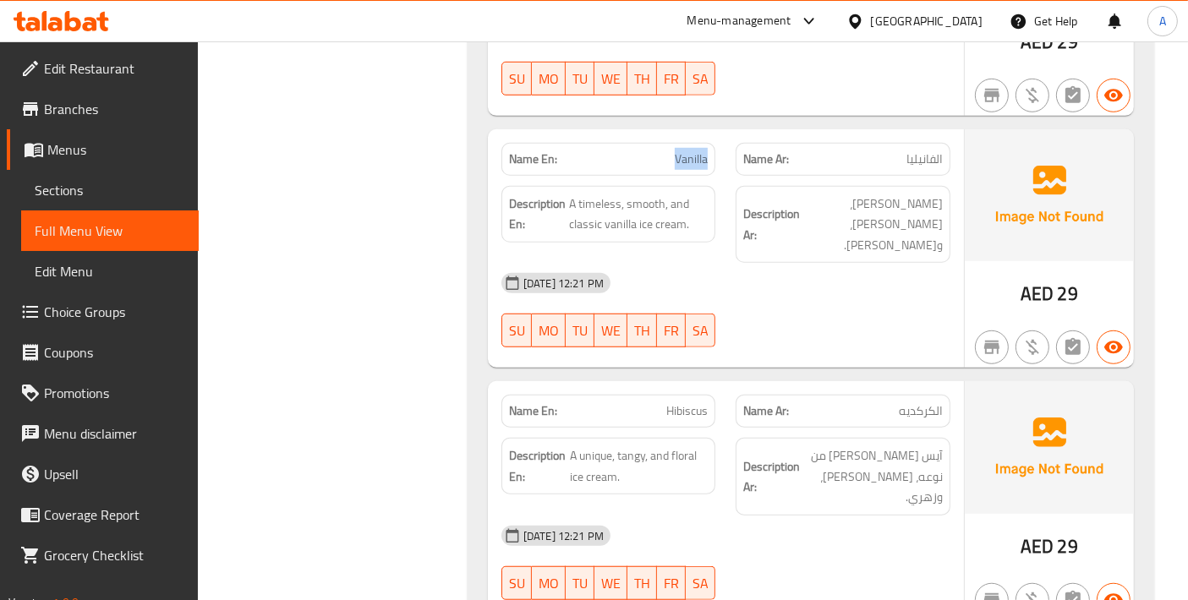
copy span "Vanilla"
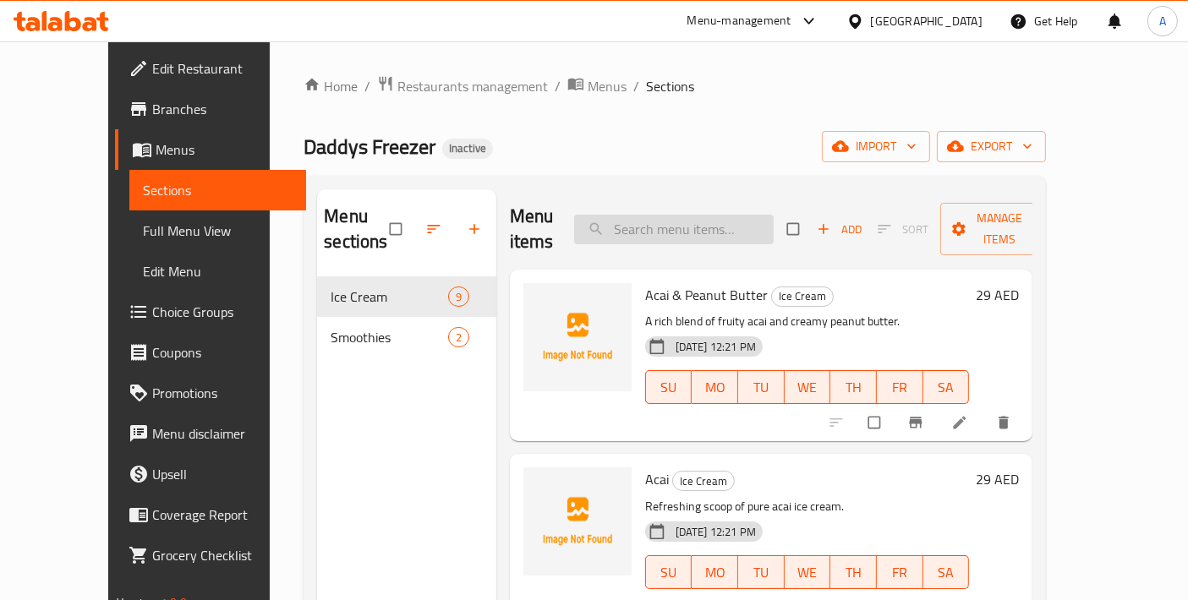
click at [678, 221] on input "search" at bounding box center [674, 230] width 200 height 30
paste input "Vanilla"
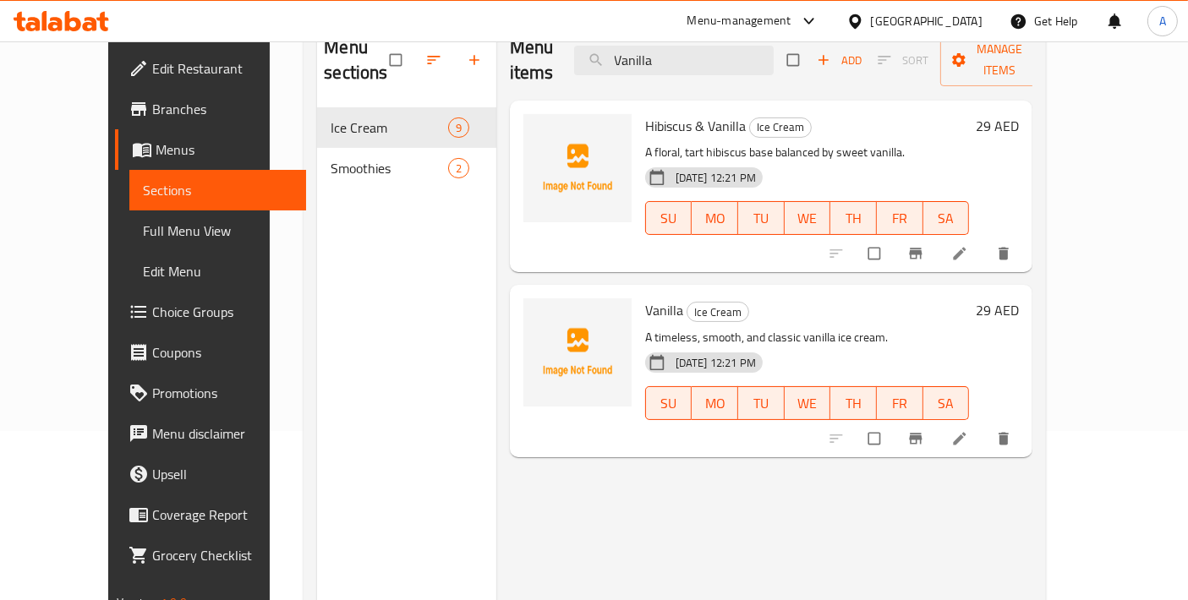
scroll to position [188, 0]
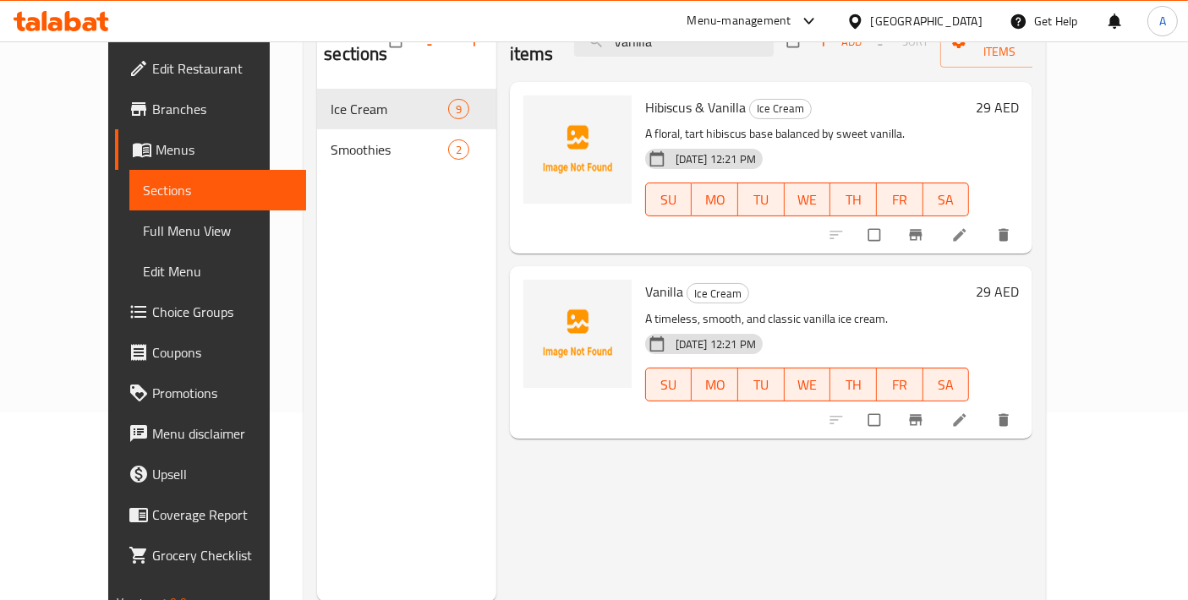
type input "Vanilla"
click at [968, 412] on icon at bounding box center [959, 420] width 17 height 17
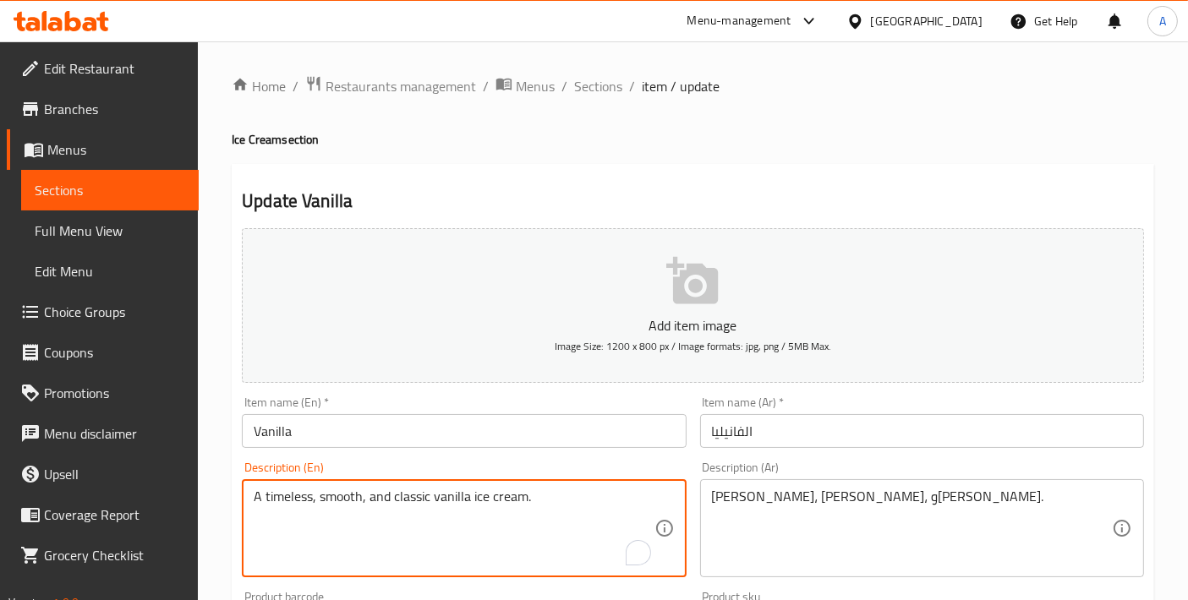
drag, startPoint x: 325, startPoint y: 492, endPoint x: 250, endPoint y: 492, distance: 75.2
type textarea "Smooth, and classic vanilla ice cream."
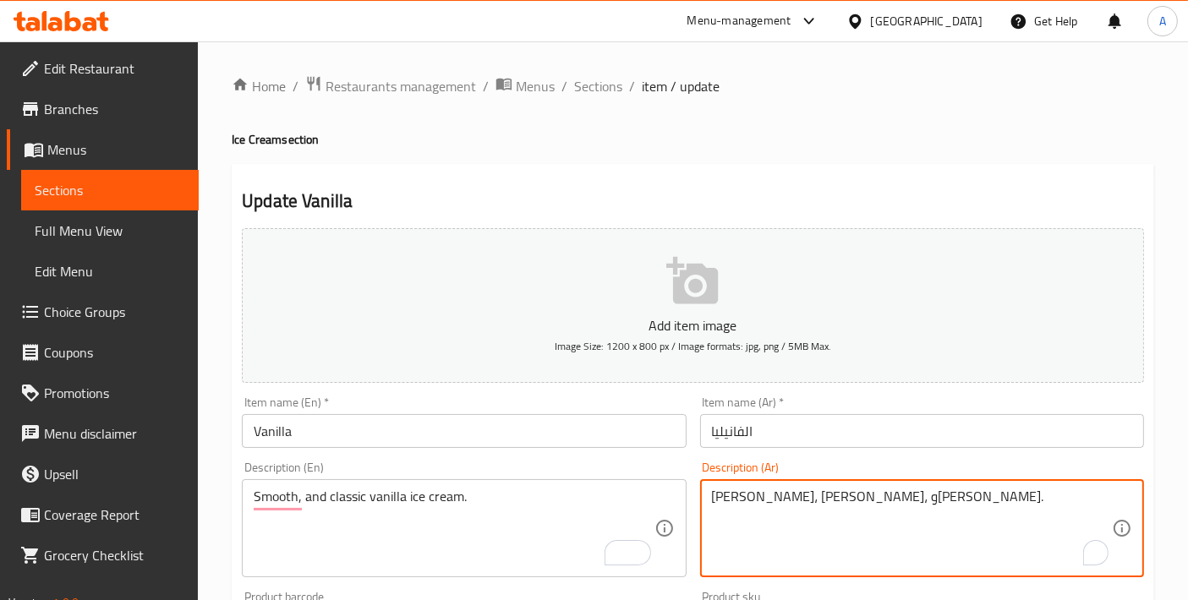
drag, startPoint x: 778, startPoint y: 497, endPoint x: 664, endPoint y: 497, distance: 114.1
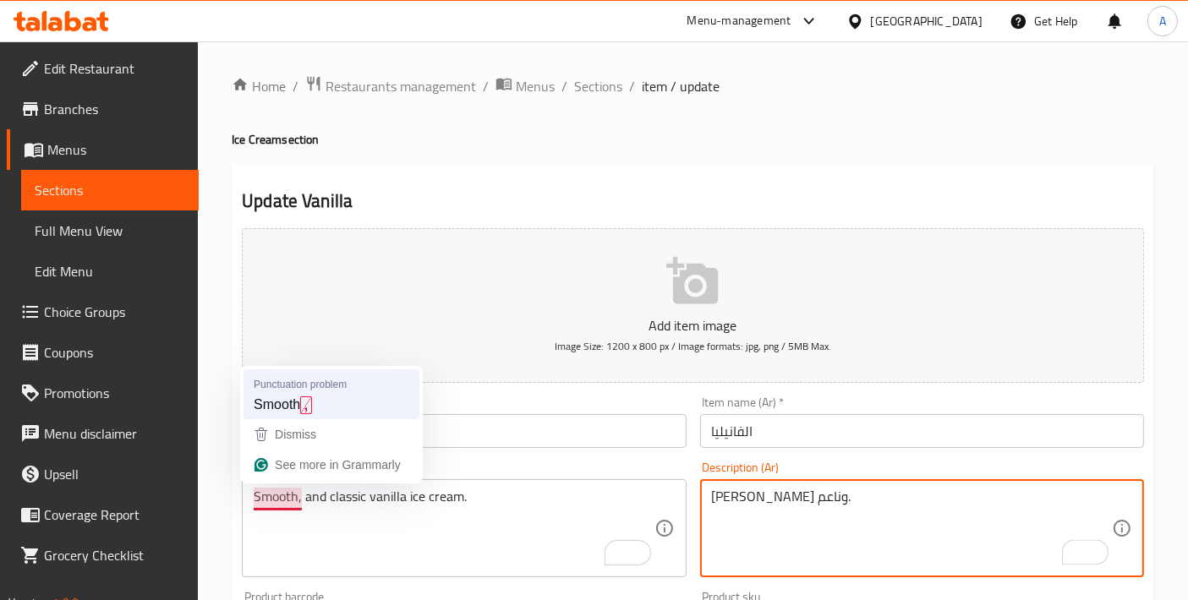
type textarea "آيس كريم فانيليا كلاسيكي وناعم."
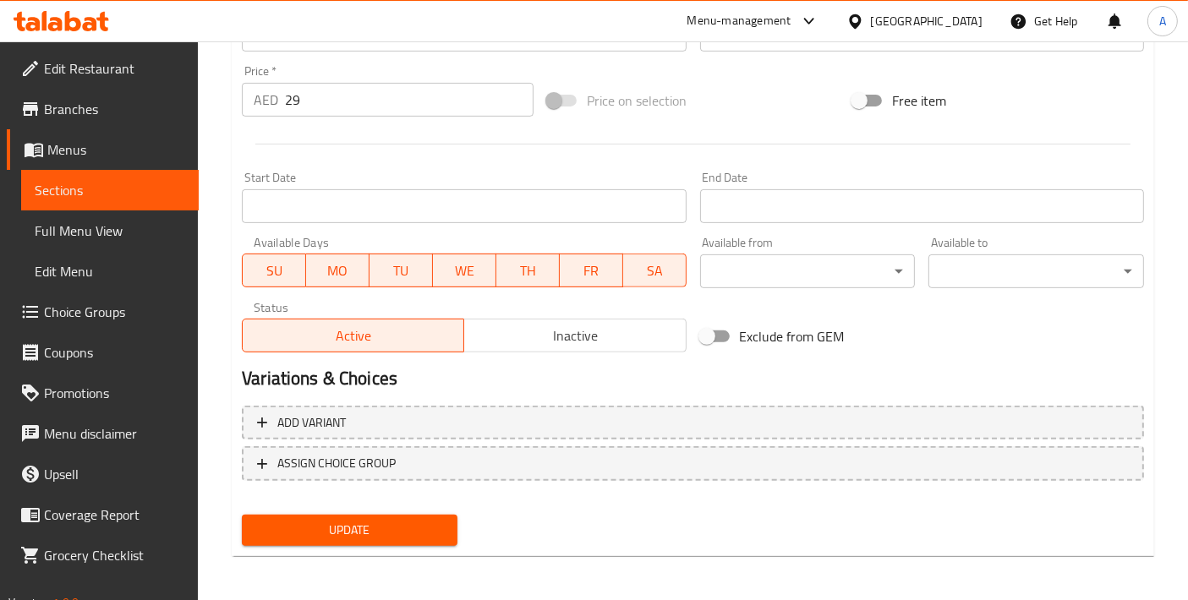
type textarea "Smooth and classic vanilla ice cream."
click at [328, 528] on span "Update" at bounding box center [349, 530] width 189 height 21
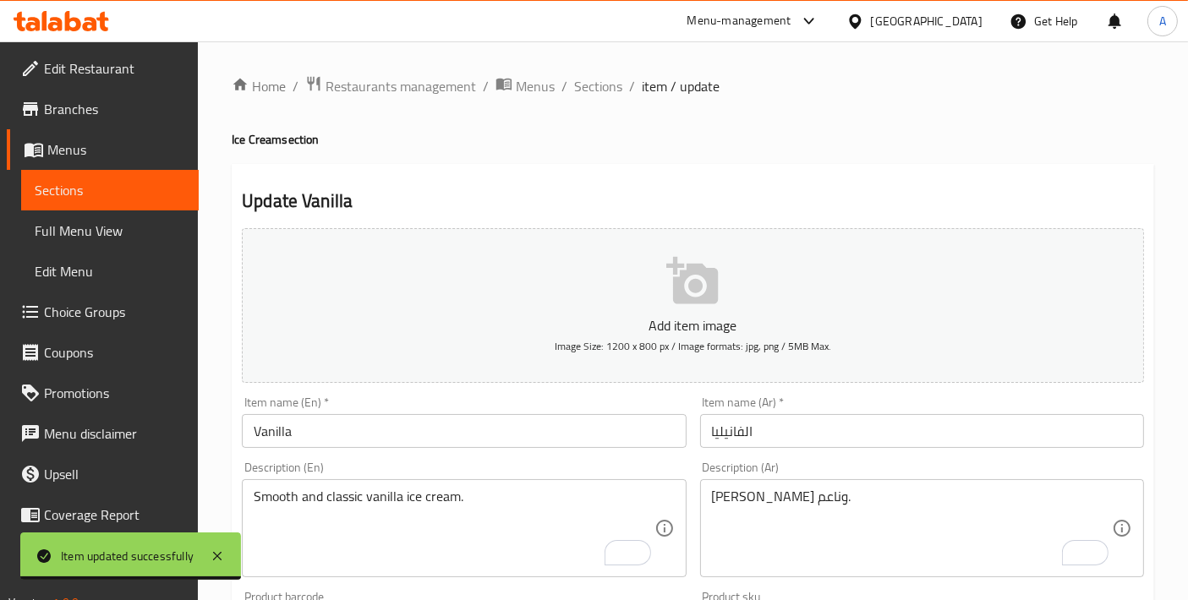
click at [429, 444] on input "Vanilla" at bounding box center [464, 431] width 444 height 34
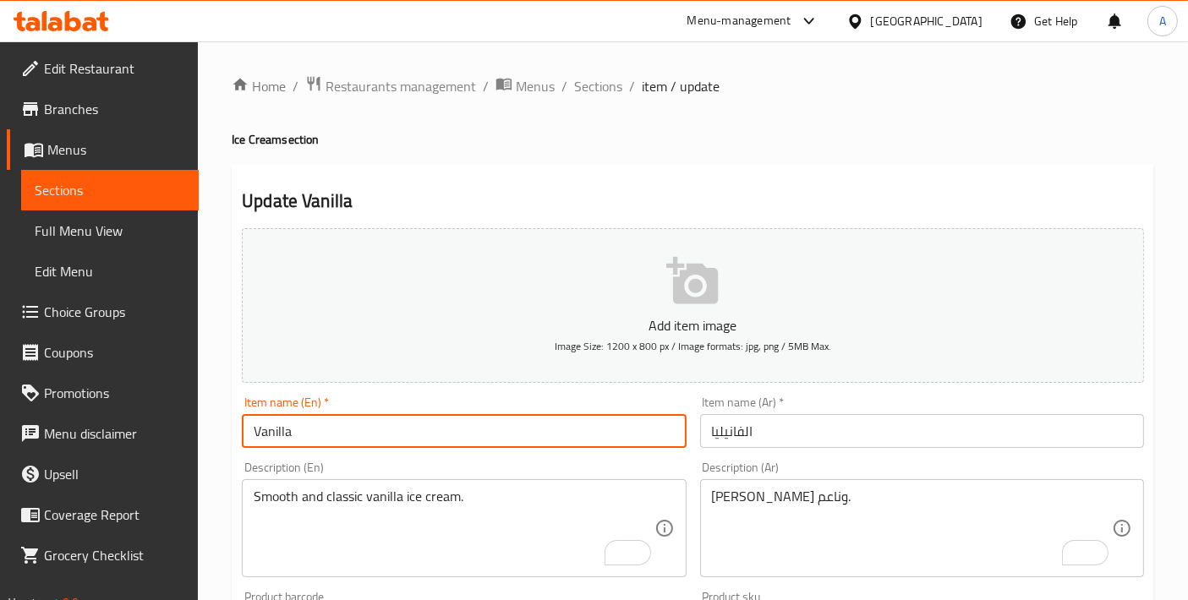
click at [429, 444] on input "Vanilla" at bounding box center [464, 431] width 444 height 34
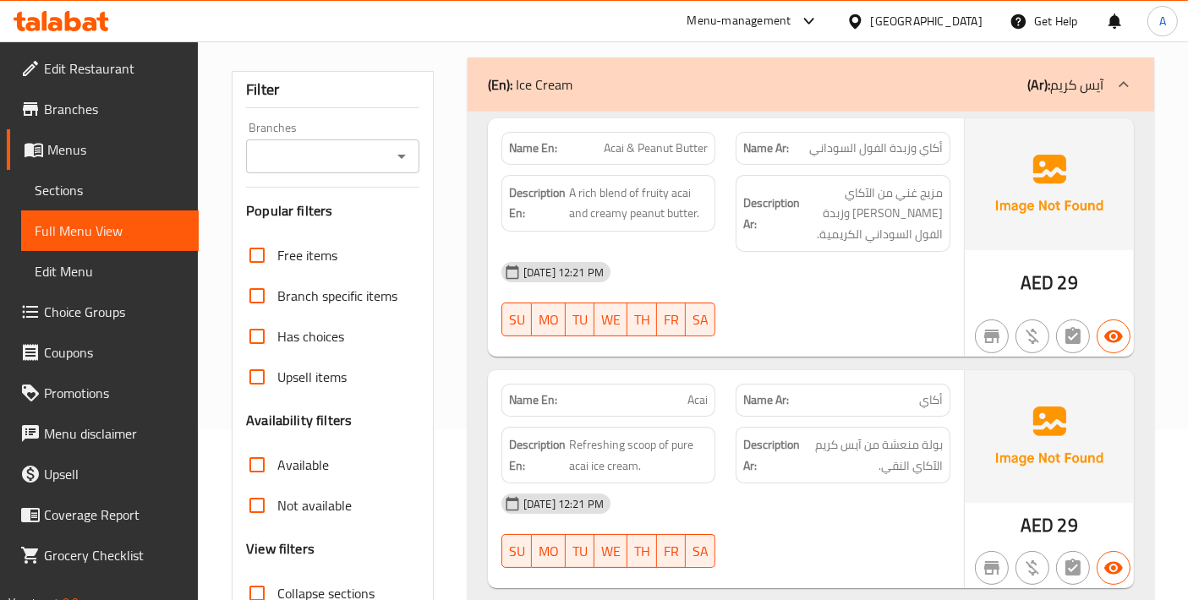
scroll to position [188, 0]
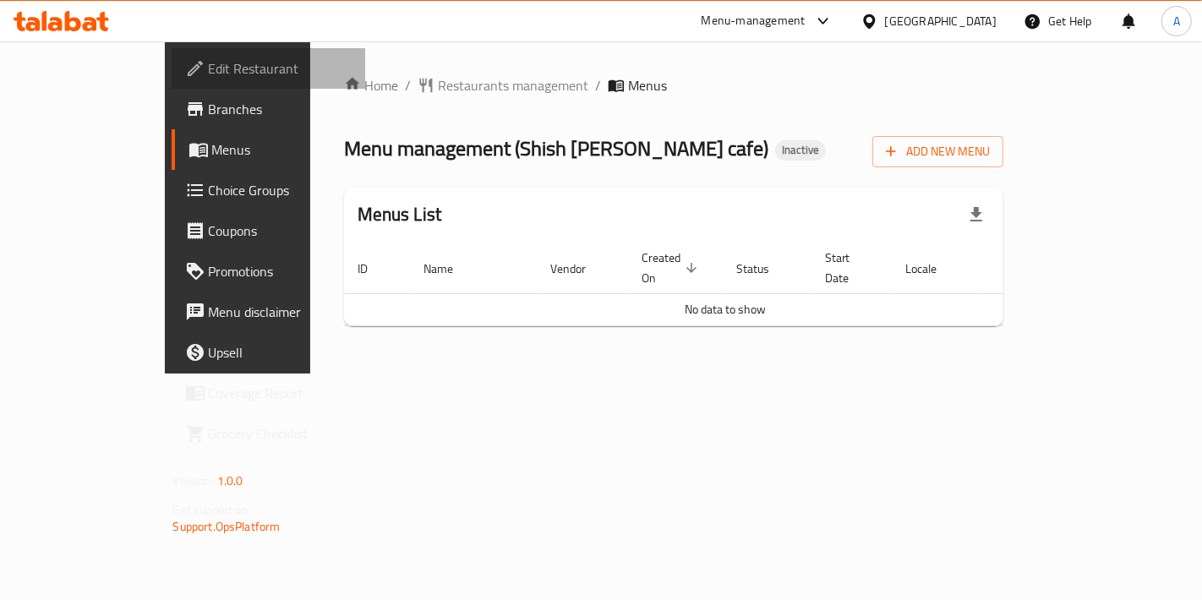
click at [209, 65] on span "Edit Restaurant" at bounding box center [280, 68] width 143 height 20
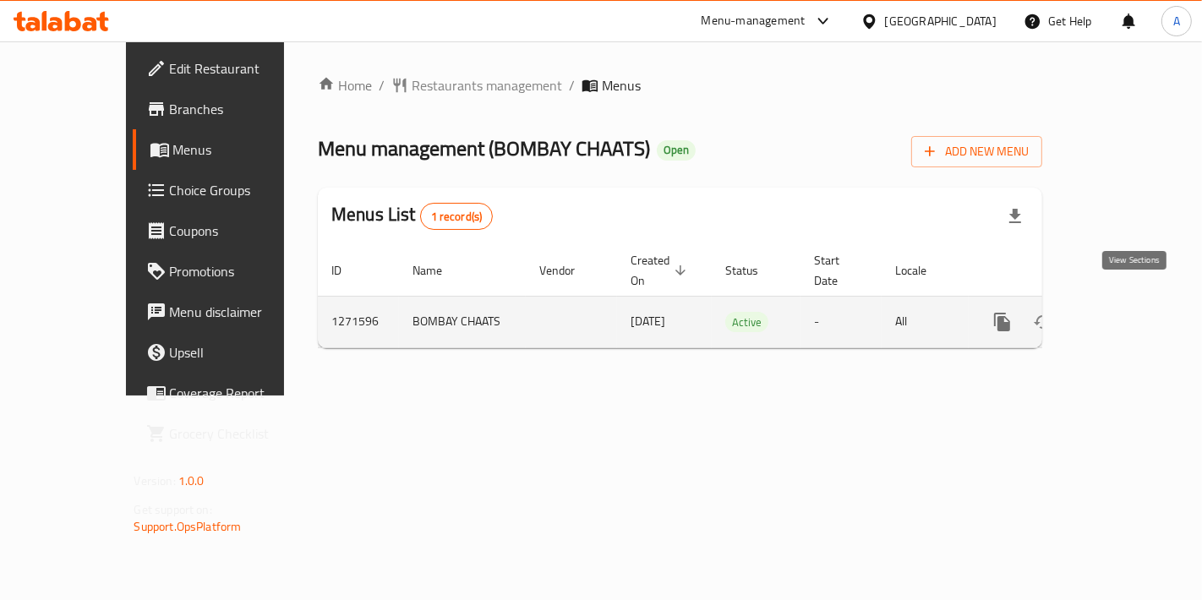
click at [1127, 312] on icon "enhanced table" at bounding box center [1124, 322] width 20 height 20
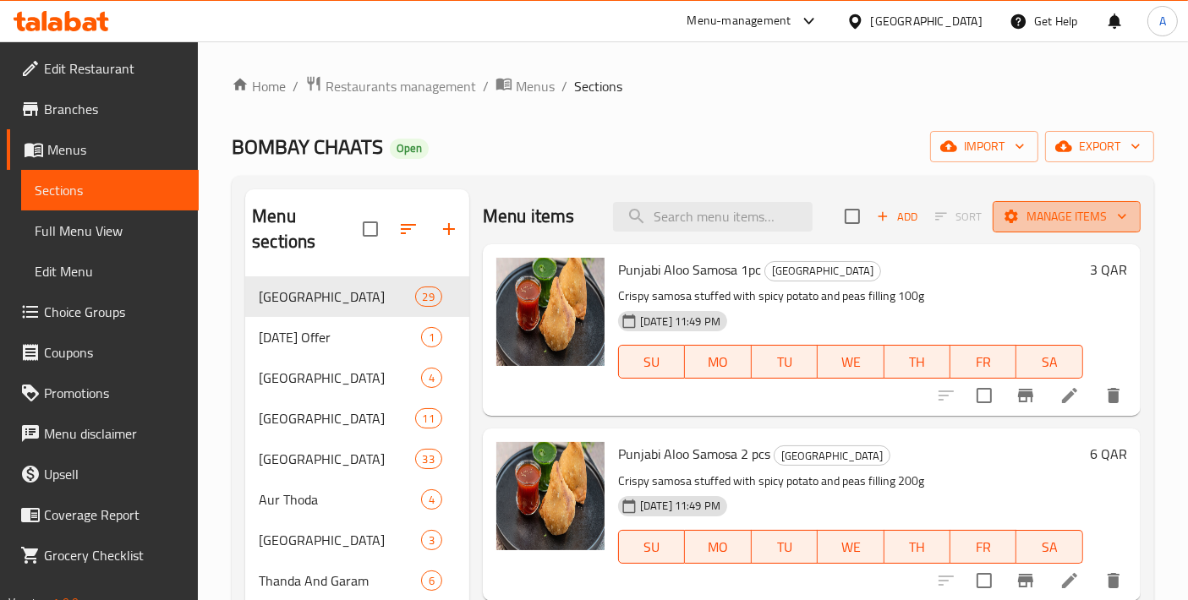
click at [1003, 210] on icon "button" at bounding box center [1011, 216] width 17 height 17
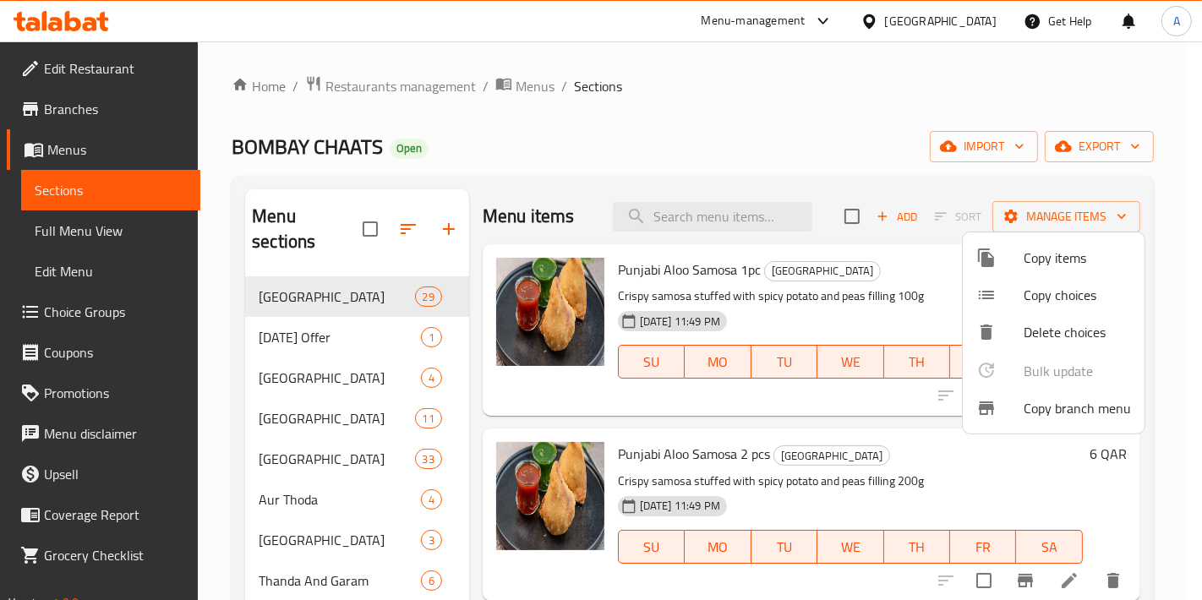
click at [1065, 398] on span "Copy branch menu" at bounding box center [1077, 408] width 107 height 20
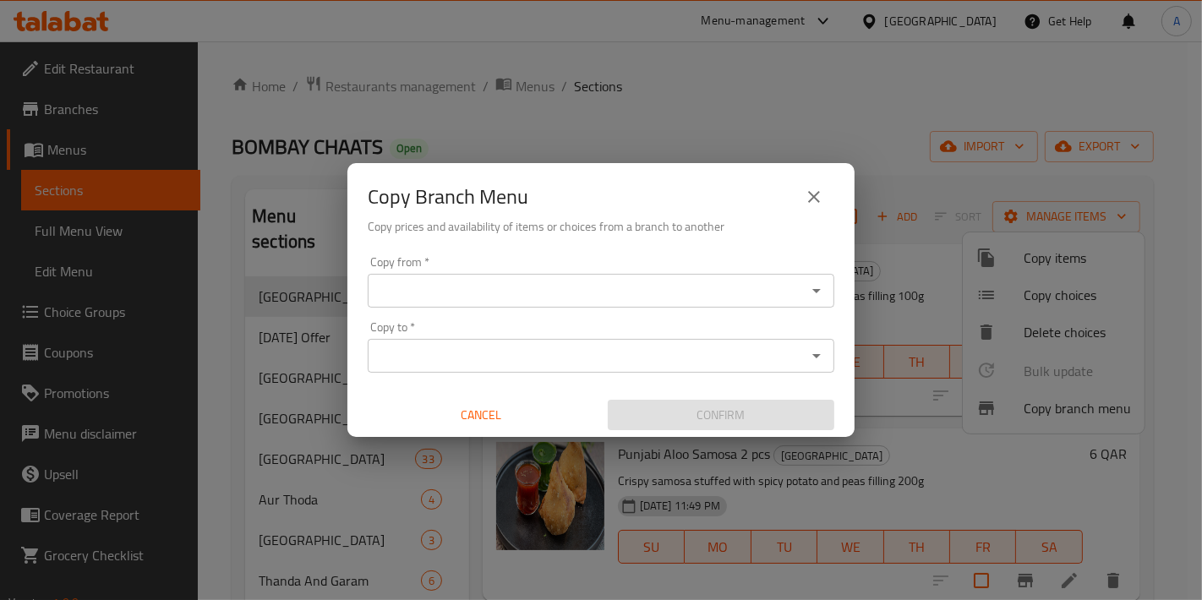
click at [540, 291] on input "Copy from   *" at bounding box center [587, 291] width 429 height 24
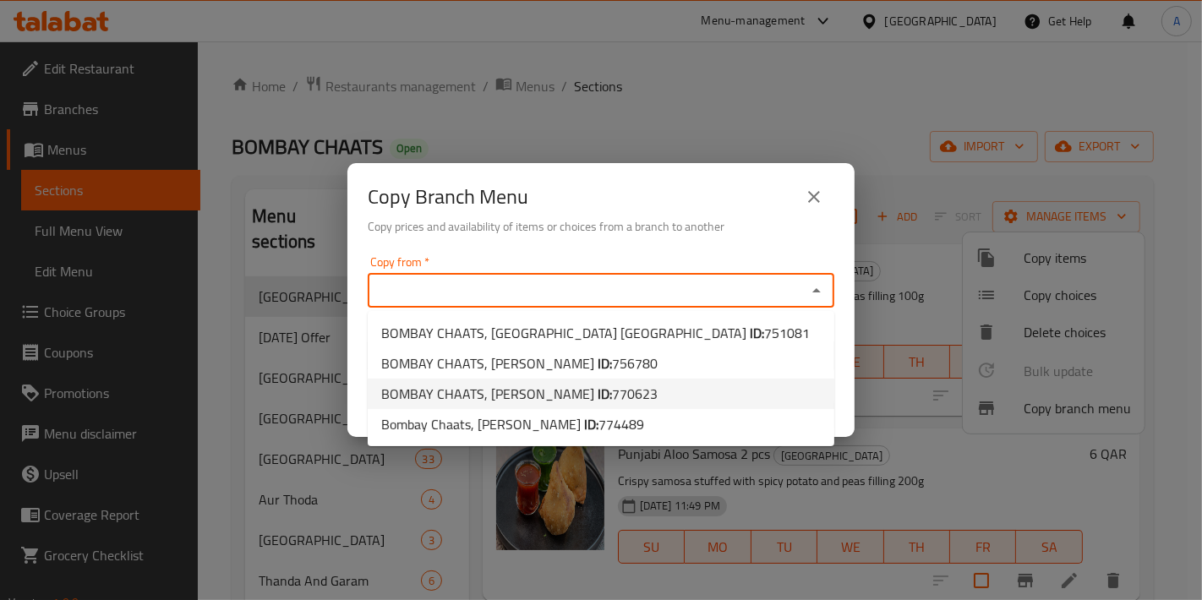
click at [612, 404] on span "770623" at bounding box center [635, 393] width 46 height 25
type input "BOMBAY CHAATS, Al Wakrah"
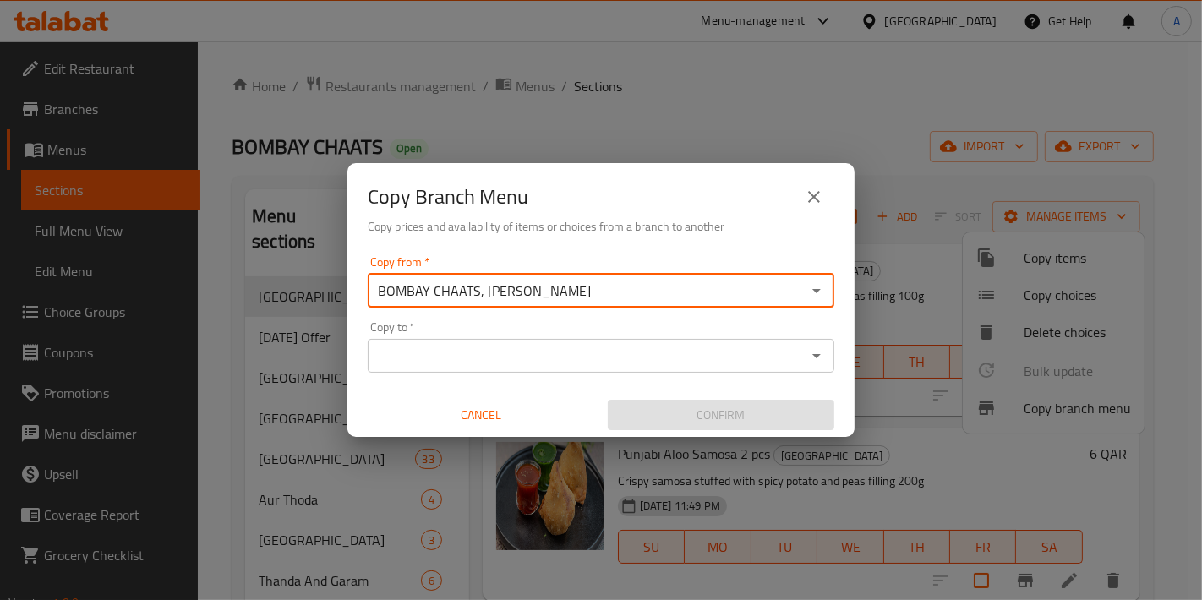
click at [572, 359] on input "Copy to   *" at bounding box center [587, 356] width 429 height 24
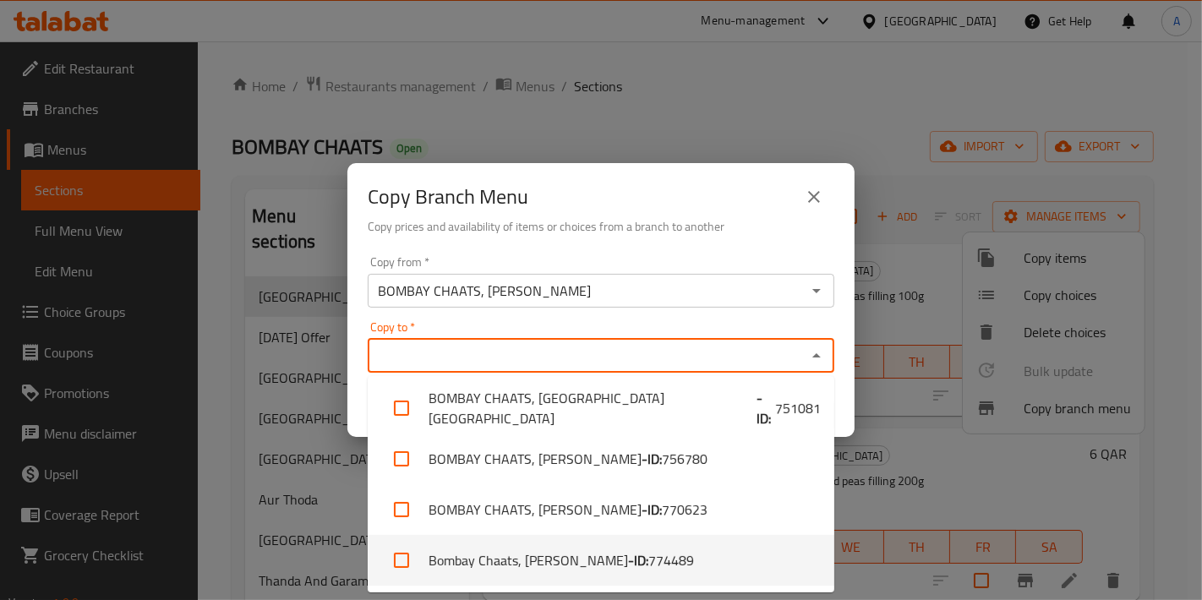
click at [575, 555] on li "Bombay Chaats, Al Wukair - ID: 774489" at bounding box center [601, 560] width 467 height 51
checkbox input "true"
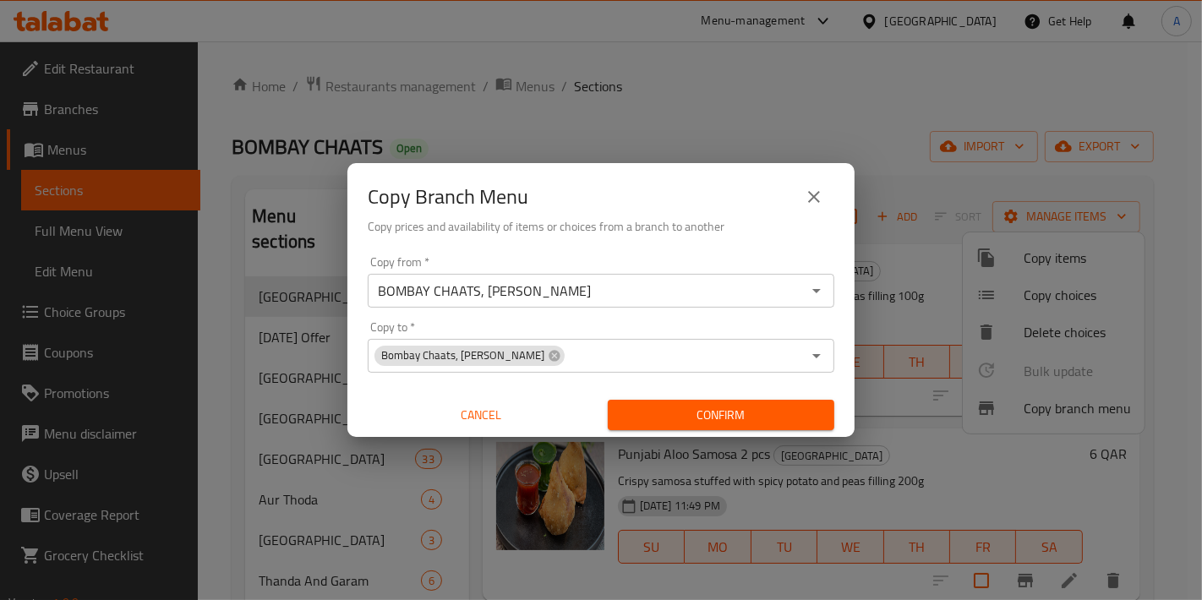
click at [352, 385] on div "Copy from   * BOMBAY CHAATS, Al Wakrah Copy from * Copy to   * Bombay Chaats, A…" at bounding box center [600, 343] width 507 height 189
click at [651, 417] on span "Confirm" at bounding box center [721, 415] width 200 height 21
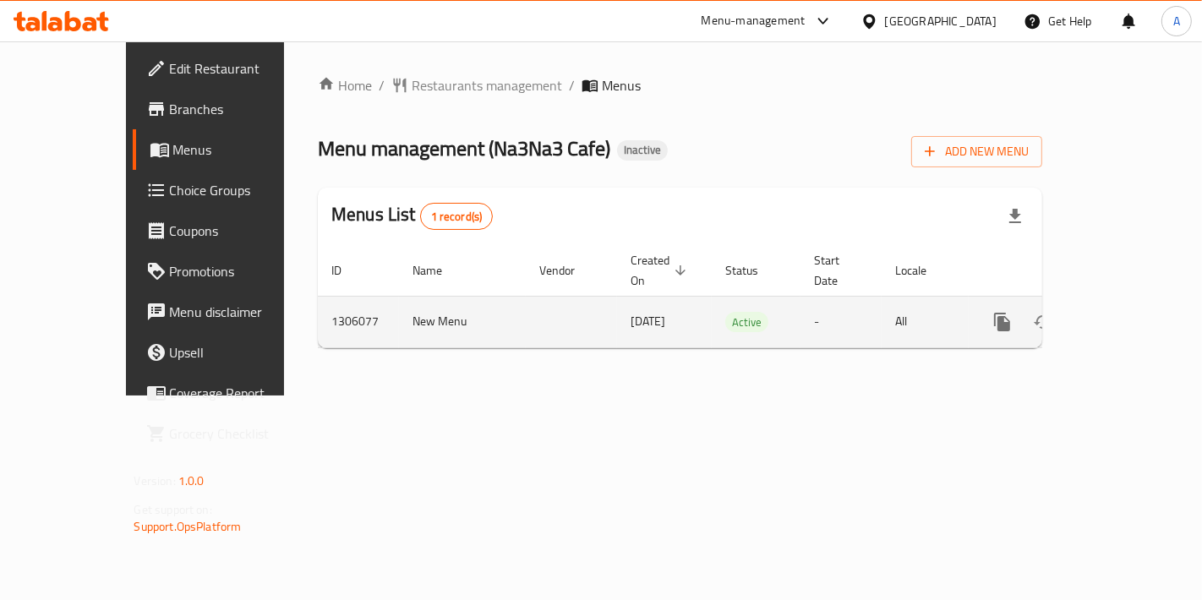
click at [1124, 310] on link "enhanced table" at bounding box center [1124, 322] width 41 height 41
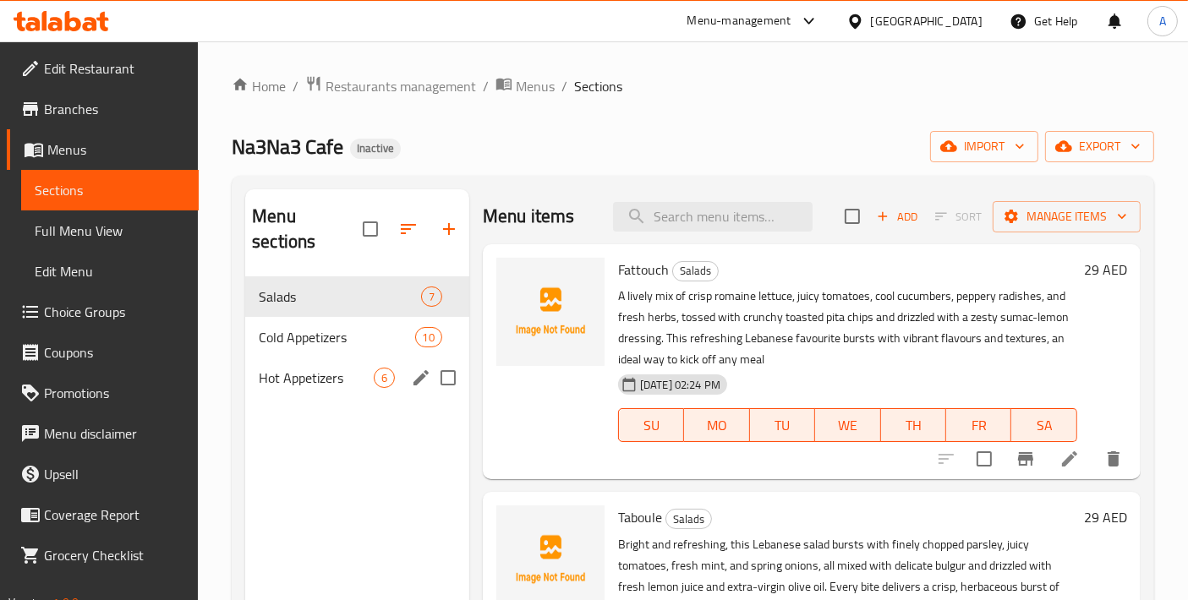
click at [341, 368] on span "Hot Appetizers" at bounding box center [316, 378] width 115 height 20
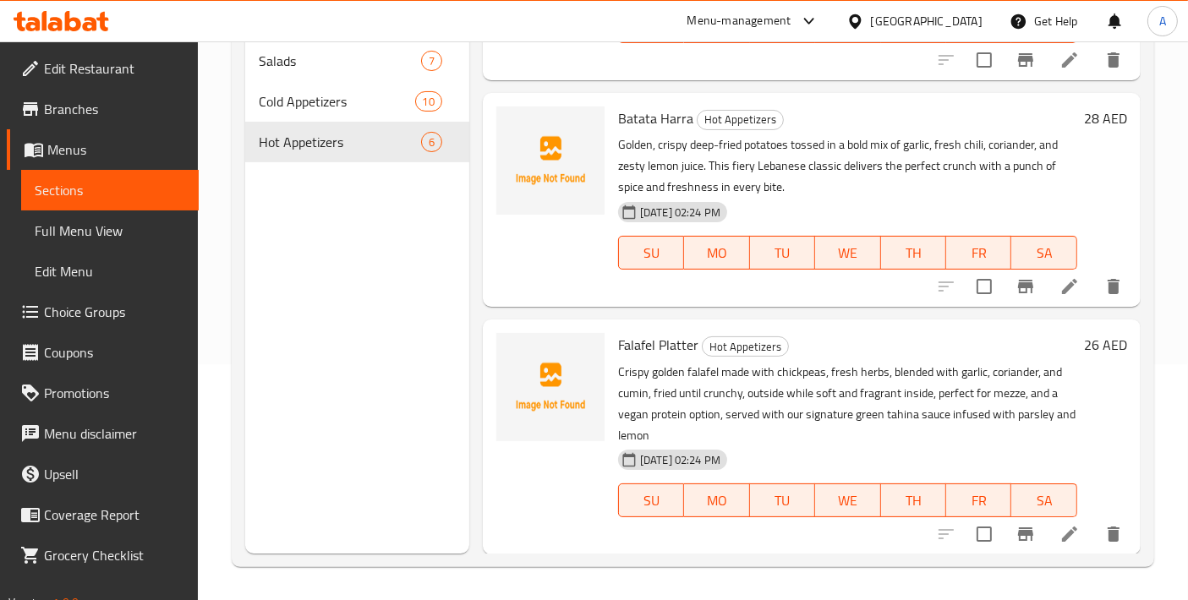
scroll to position [48, 0]
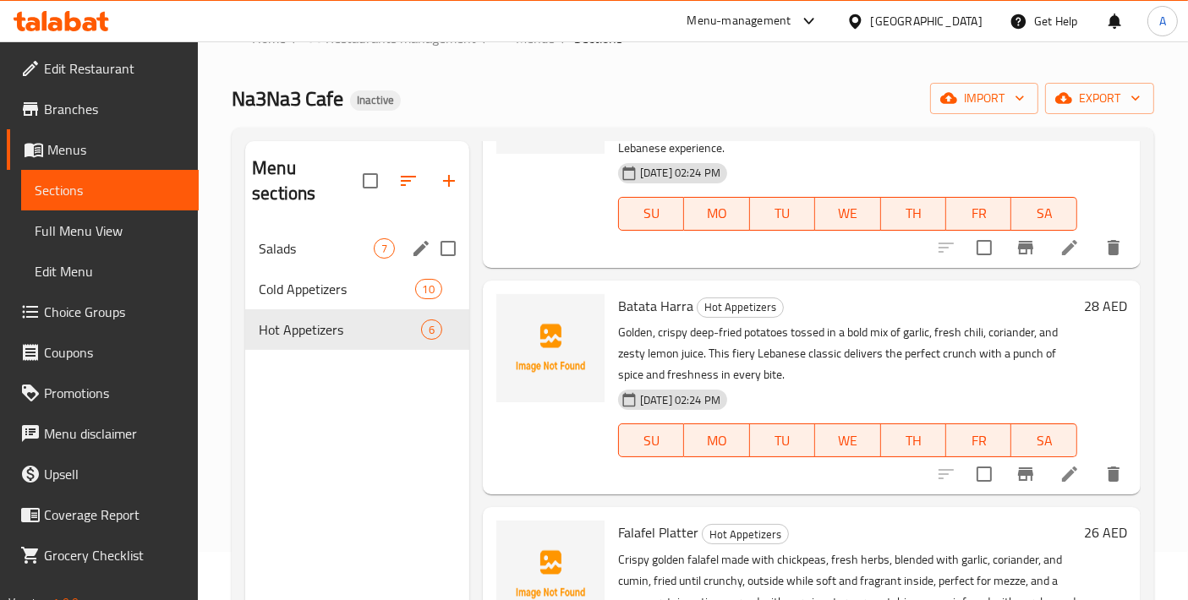
click at [282, 235] on div "Salads 7" at bounding box center [357, 248] width 224 height 41
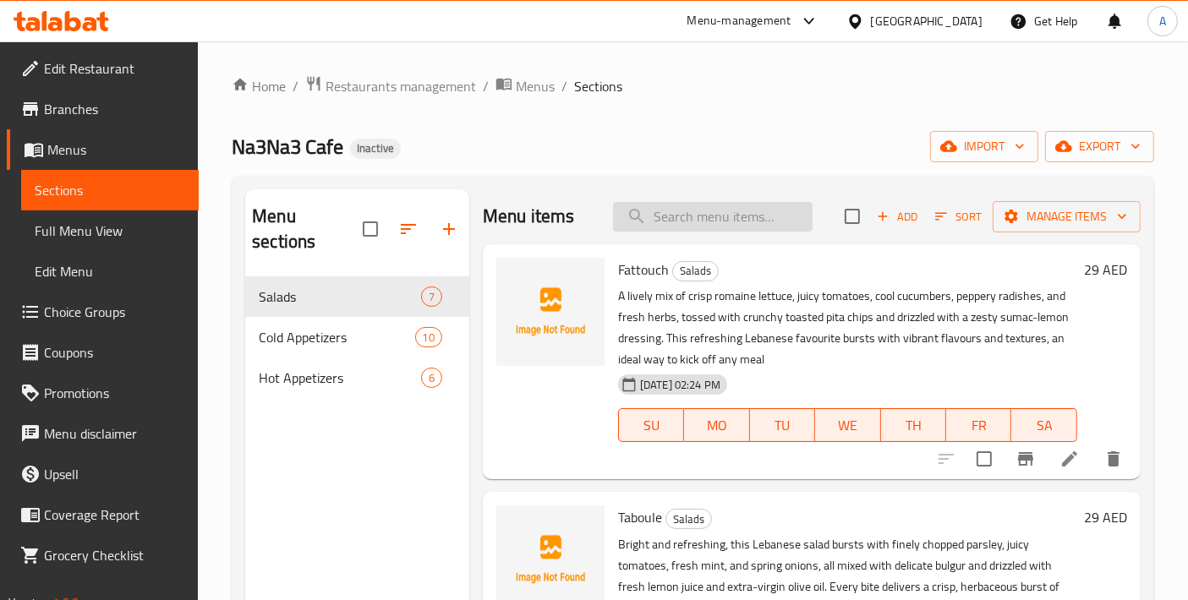
click at [727, 208] on input "search" at bounding box center [713, 217] width 200 height 30
paste input "FATTOUCH"
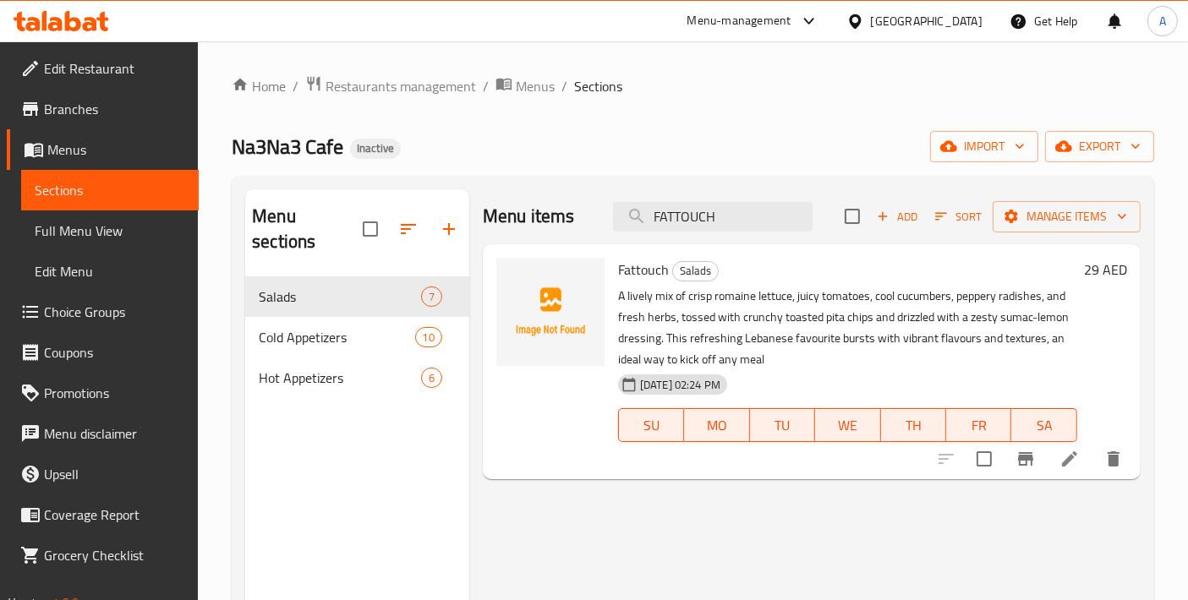
type input "FATTOUCH"
click at [637, 269] on span "Fattouch" at bounding box center [643, 269] width 51 height 25
copy h6 "Fattouch"
click at [528, 86] on span "Menus" at bounding box center [535, 86] width 39 height 20
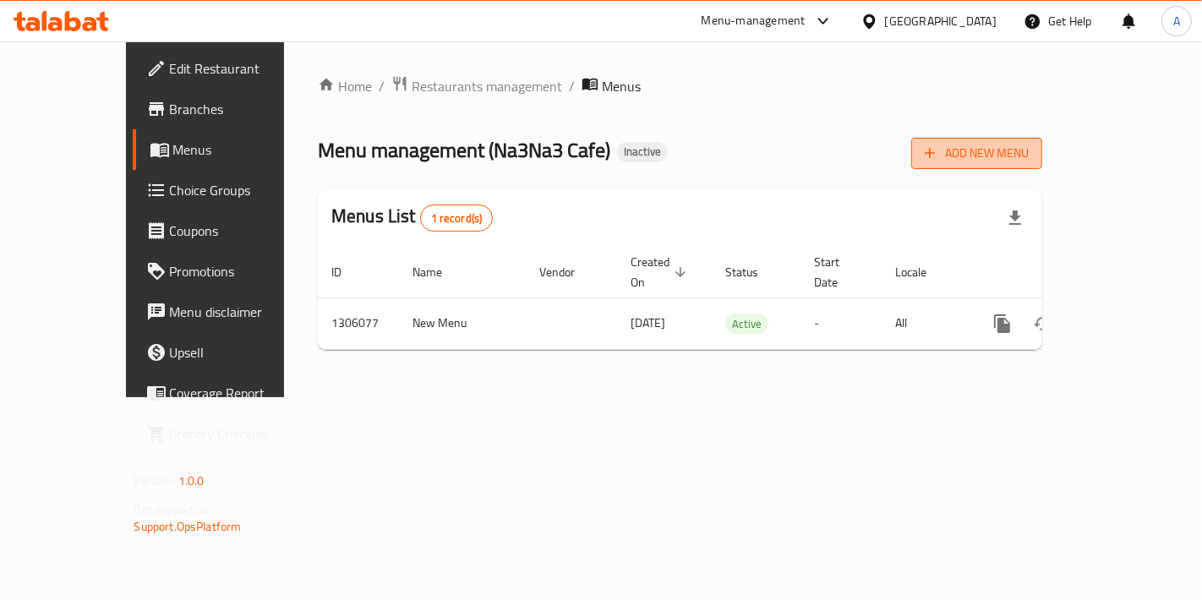
click at [1029, 155] on span "Add New Menu" at bounding box center [977, 153] width 104 height 21
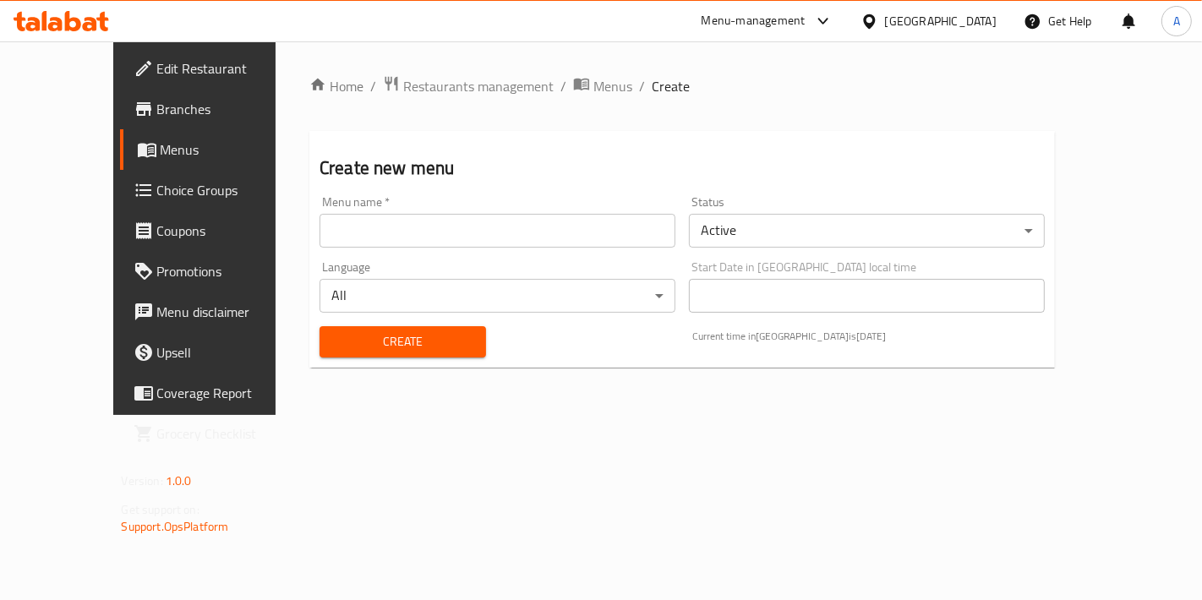
drag, startPoint x: 524, startPoint y: 246, endPoint x: 497, endPoint y: 247, distance: 27.1
click at [524, 246] on input "text" at bounding box center [498, 231] width 356 height 34
type input "Test 2"
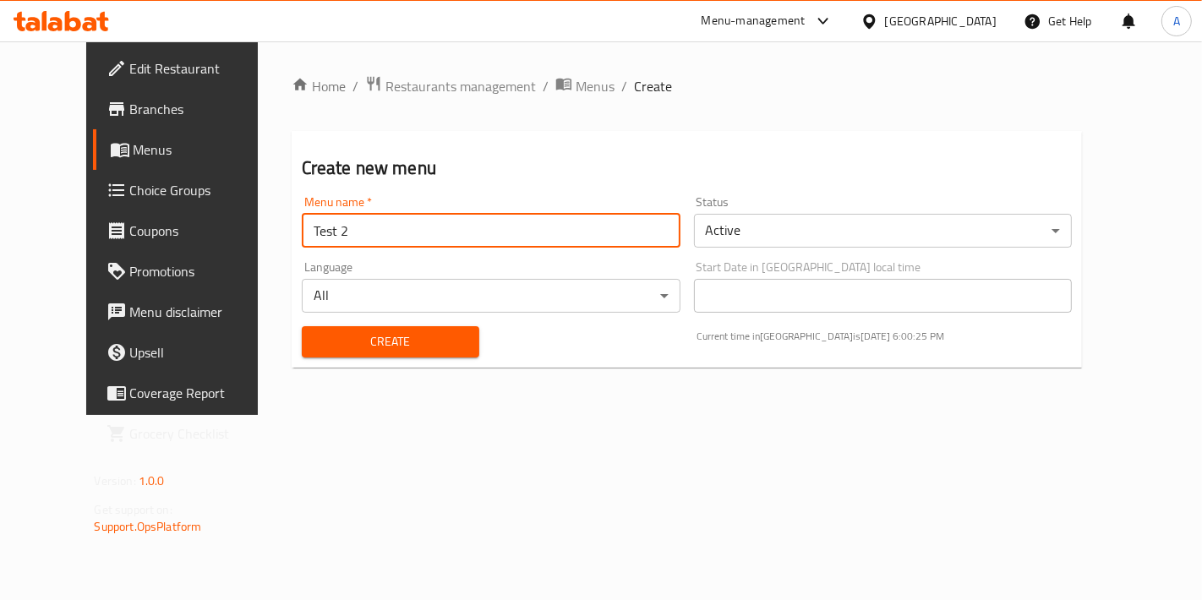
click at [761, 230] on body "​ Menu-management [GEOGRAPHIC_DATA] Get Help A Edit Restaurant Branches Menus C…" at bounding box center [601, 320] width 1202 height 559
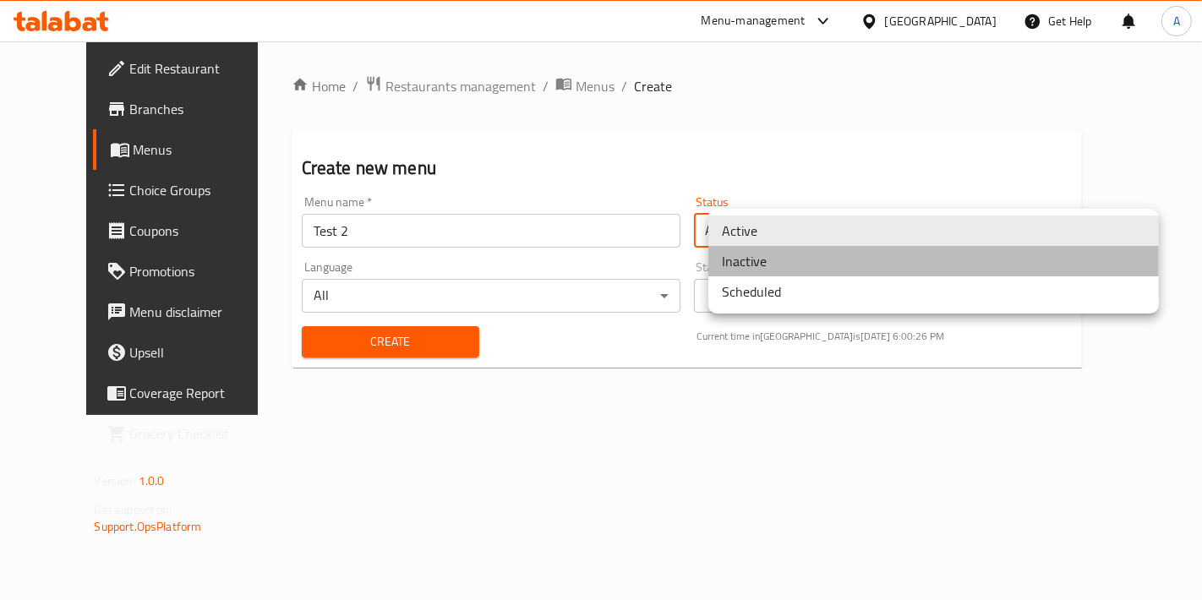
click at [746, 254] on li "Inactive" at bounding box center [933, 261] width 451 height 30
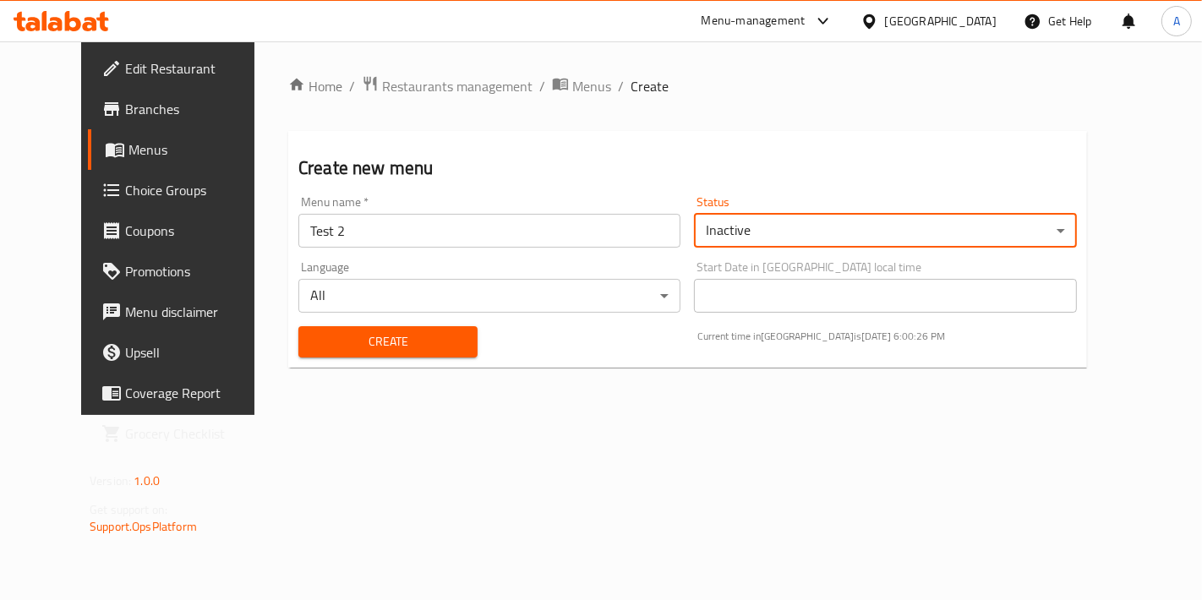
click at [450, 326] on button "Create" at bounding box center [387, 341] width 179 height 31
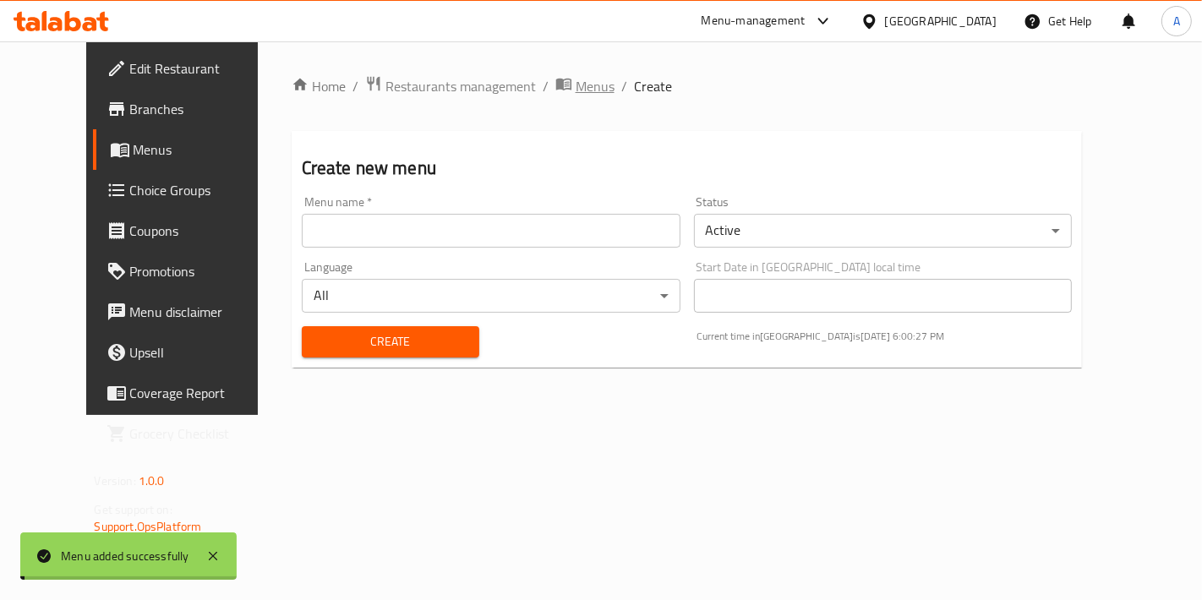
click at [576, 84] on span "Menus" at bounding box center [595, 86] width 39 height 20
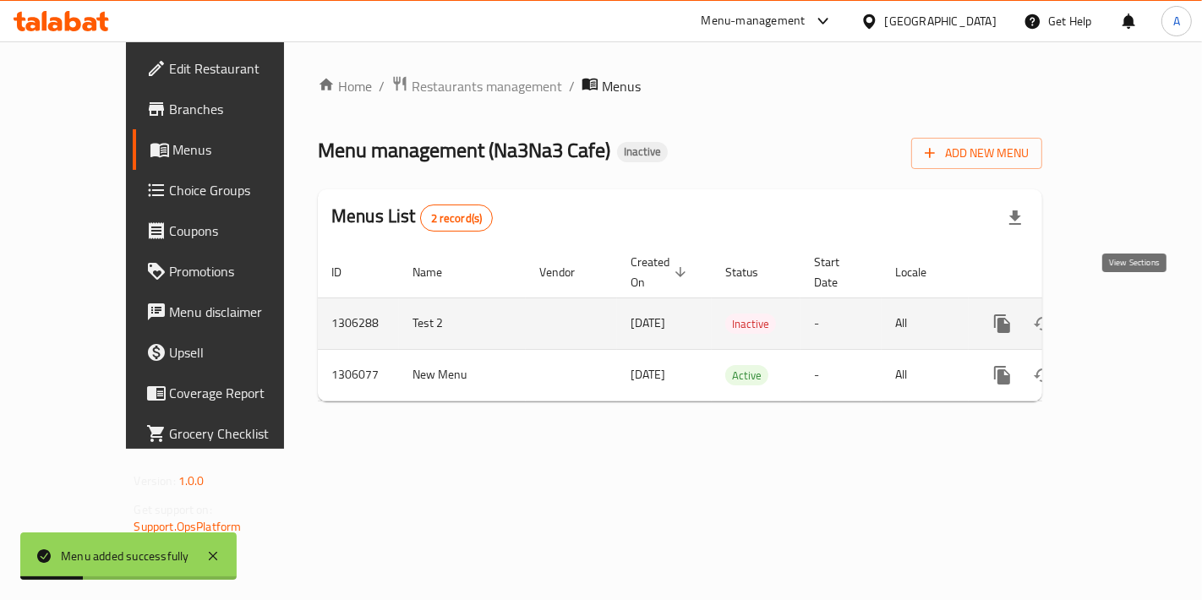
click at [1158, 307] on td "enhanced table" at bounding box center [1063, 324] width 189 height 52
click at [1145, 305] on link "enhanced table" at bounding box center [1124, 323] width 41 height 41
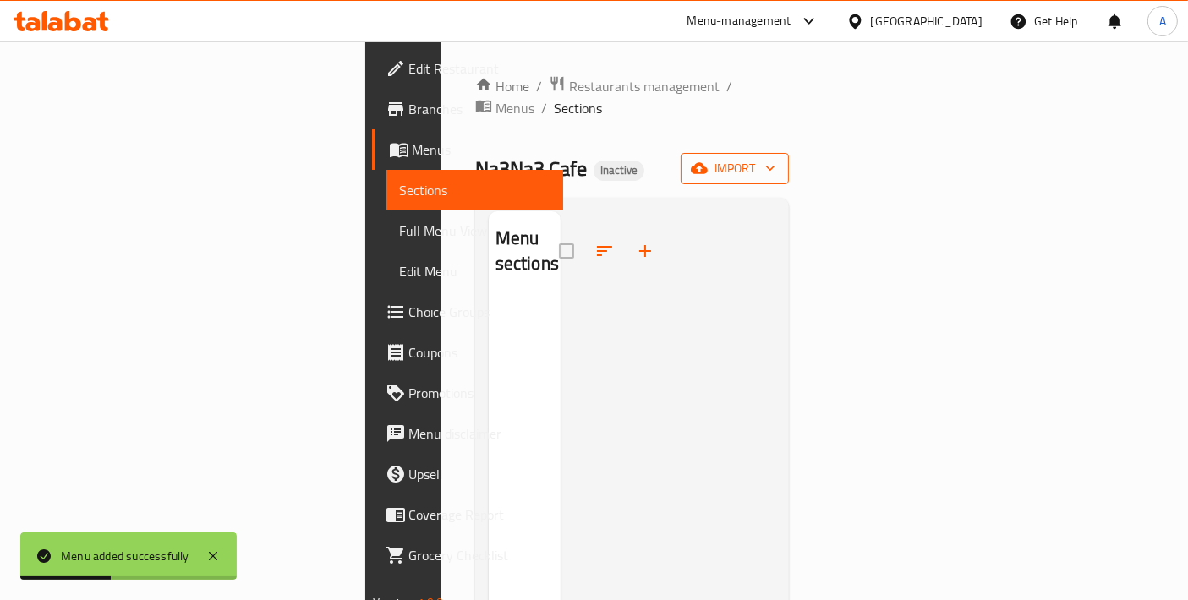
click at [775, 158] on span "import" at bounding box center [734, 168] width 81 height 21
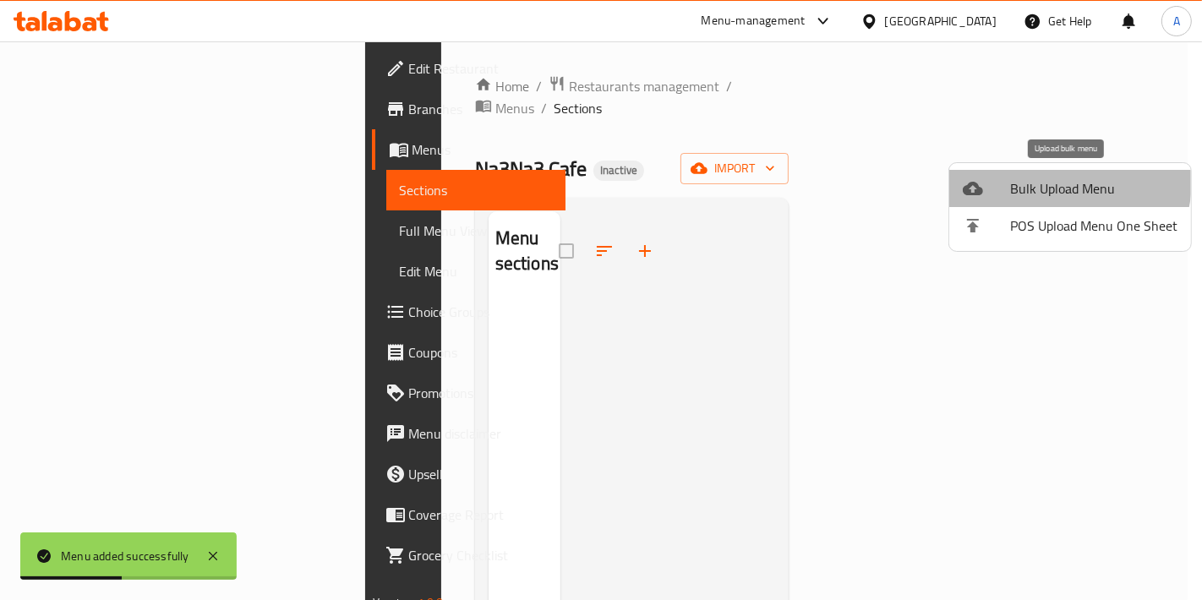
click at [1053, 181] on span "Bulk Upload Menu" at bounding box center [1093, 188] width 167 height 20
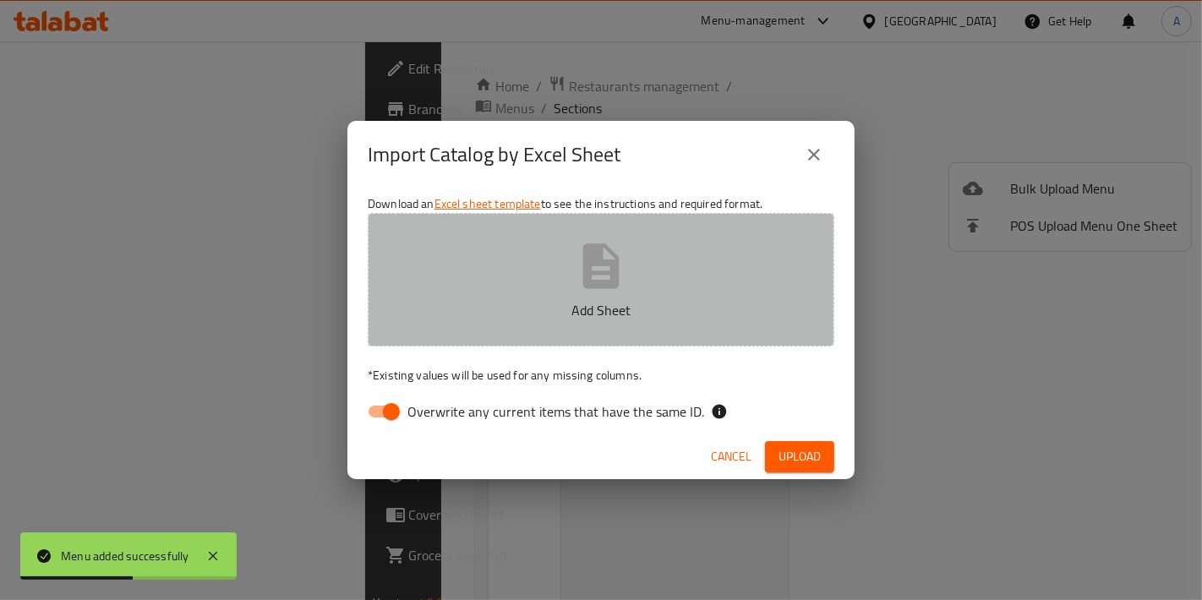
click at [680, 297] on button "Add Sheet" at bounding box center [601, 280] width 467 height 134
click at [621, 281] on icon "button" at bounding box center [601, 266] width 54 height 54
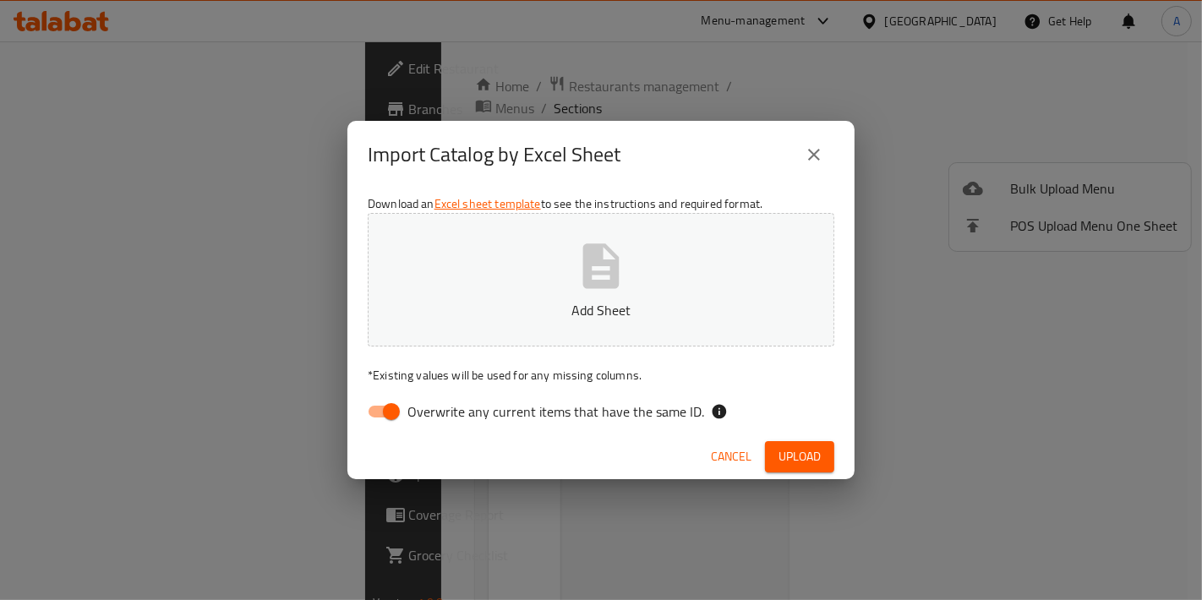
click at [628, 273] on button "Add Sheet" at bounding box center [601, 280] width 467 height 134
click at [389, 404] on input "Overwrite any current items that have the same ID." at bounding box center [391, 412] width 96 height 32
checkbox input "false"
click at [804, 440] on div "Cancel Upload" at bounding box center [600, 457] width 507 height 45
click at [806, 469] on button "Upload" at bounding box center [799, 456] width 69 height 31
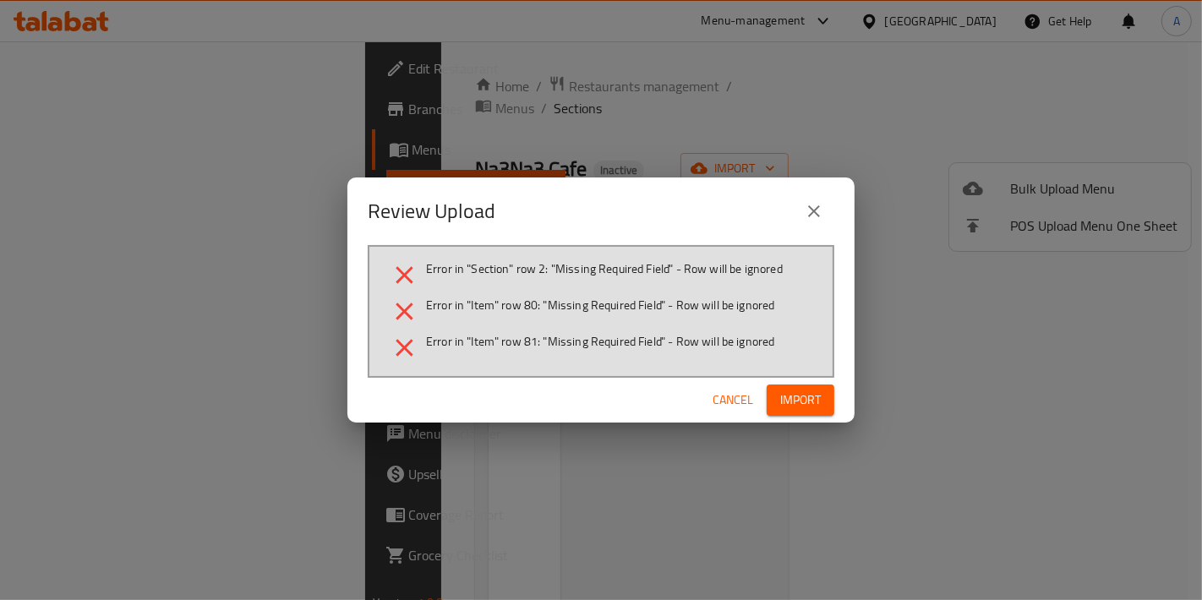
click at [782, 398] on span "Import" at bounding box center [800, 400] width 41 height 21
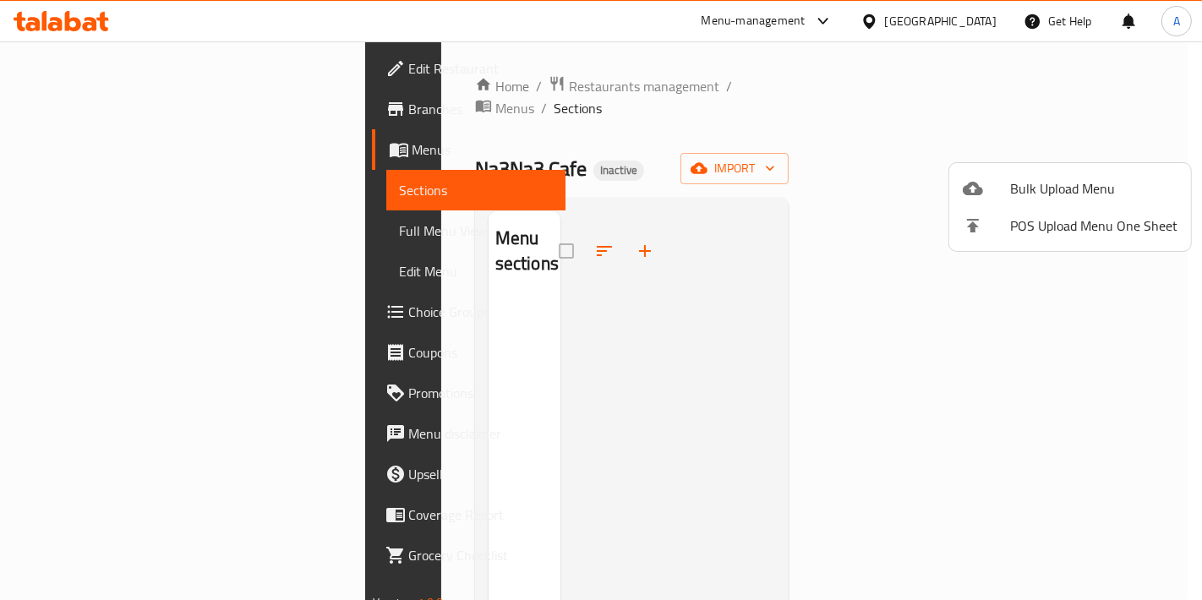
click at [736, 259] on div at bounding box center [601, 300] width 1202 height 600
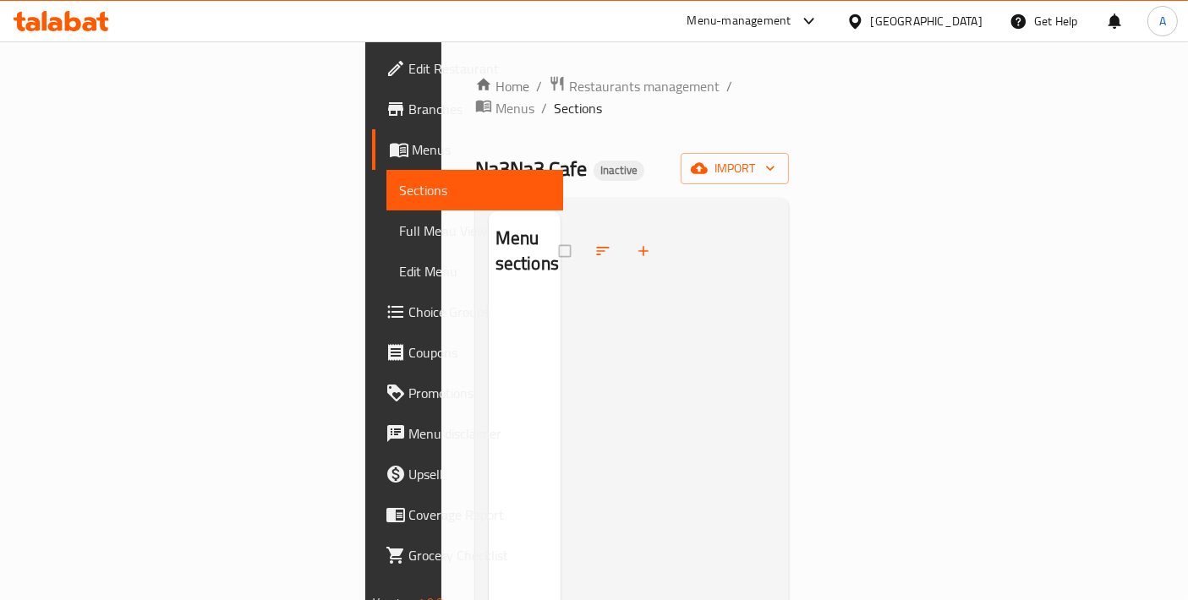
click at [560, 306] on div at bounding box center [668, 511] width 216 height 600
click at [708, 160] on icon "button" at bounding box center [699, 168] width 17 height 17
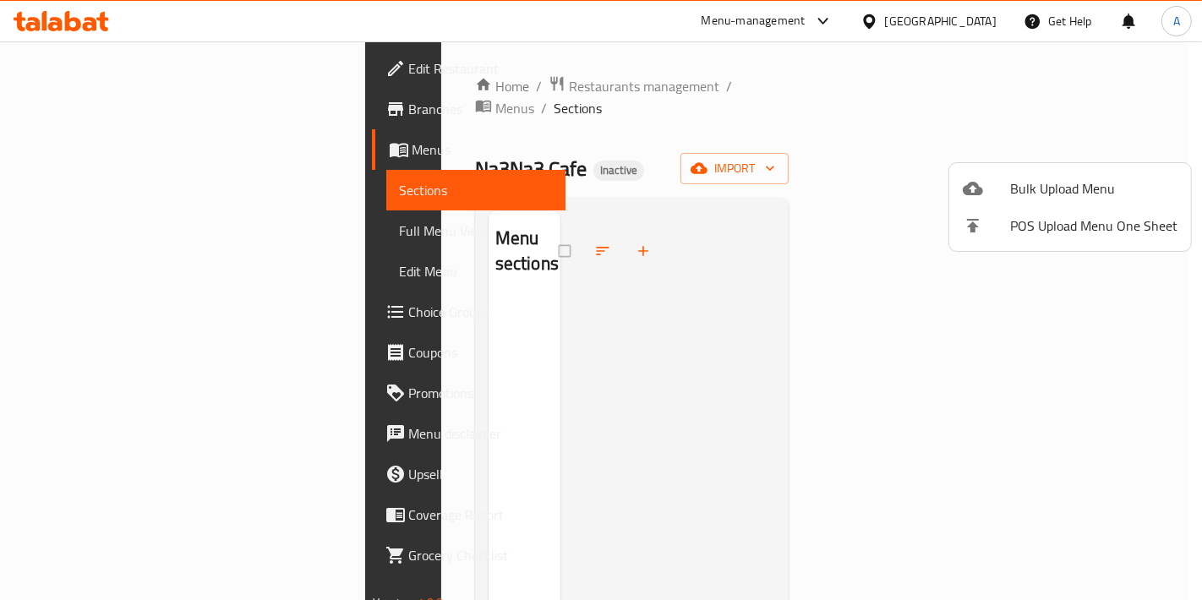
click at [1036, 188] on span "Bulk Upload Menu" at bounding box center [1093, 188] width 167 height 20
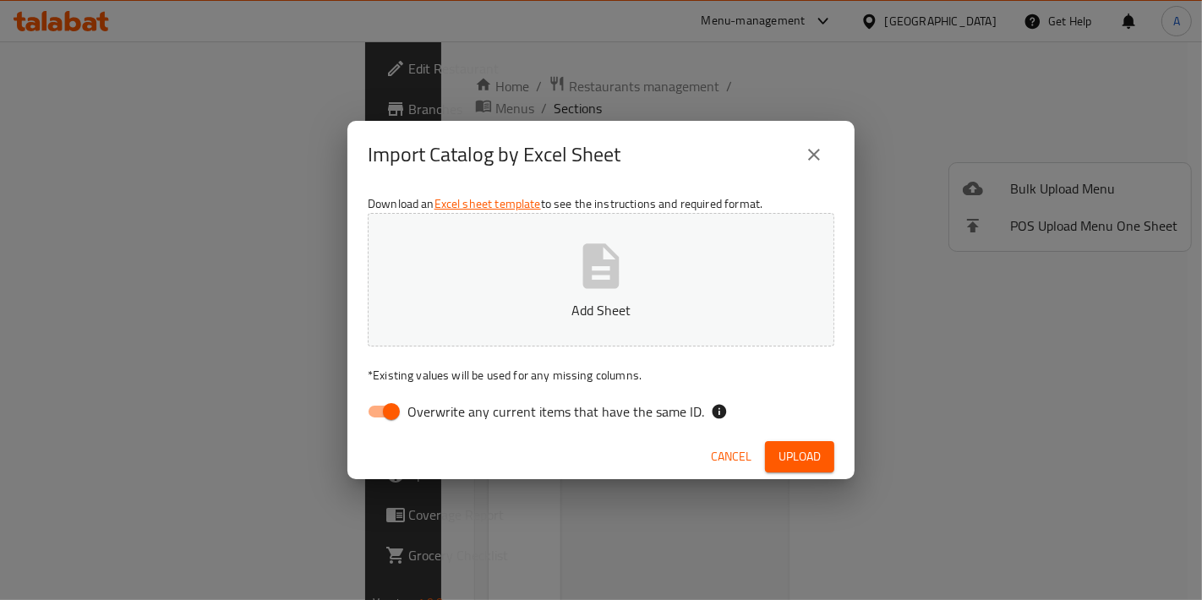
click at [745, 283] on button "Add Sheet" at bounding box center [601, 280] width 467 height 134
click at [407, 418] on input "Overwrite any current items that have the same ID." at bounding box center [391, 412] width 96 height 32
checkbox input "false"
click at [818, 459] on span "Upload" at bounding box center [800, 456] width 42 height 21
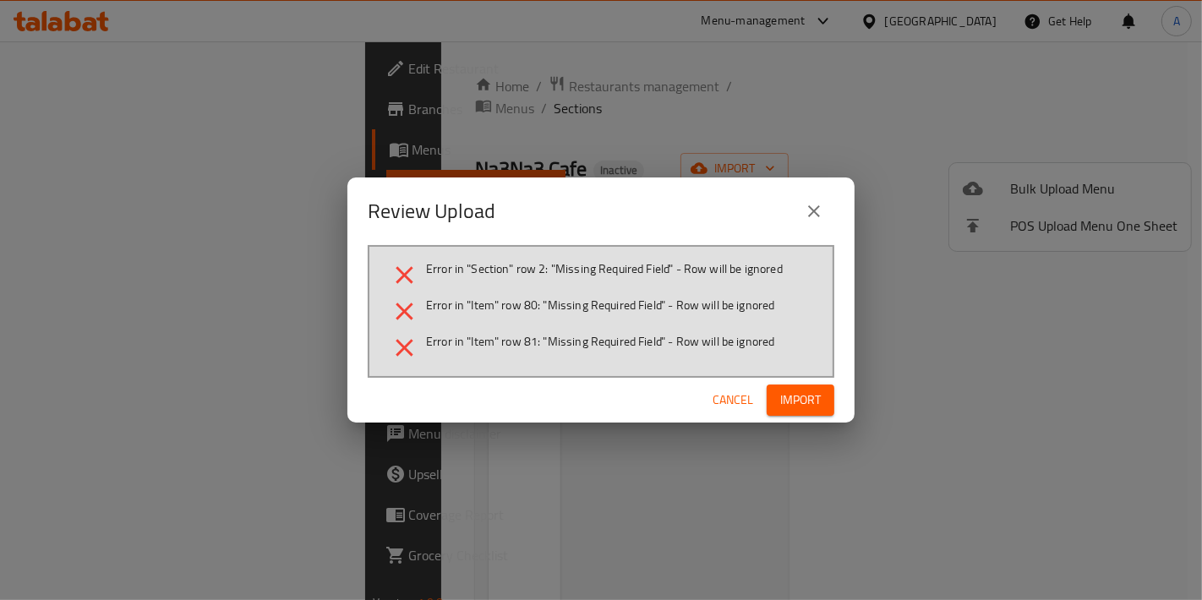
click at [733, 418] on div "Cancel Import" at bounding box center [600, 400] width 507 height 45
click at [734, 412] on button "Cancel" at bounding box center [733, 400] width 54 height 31
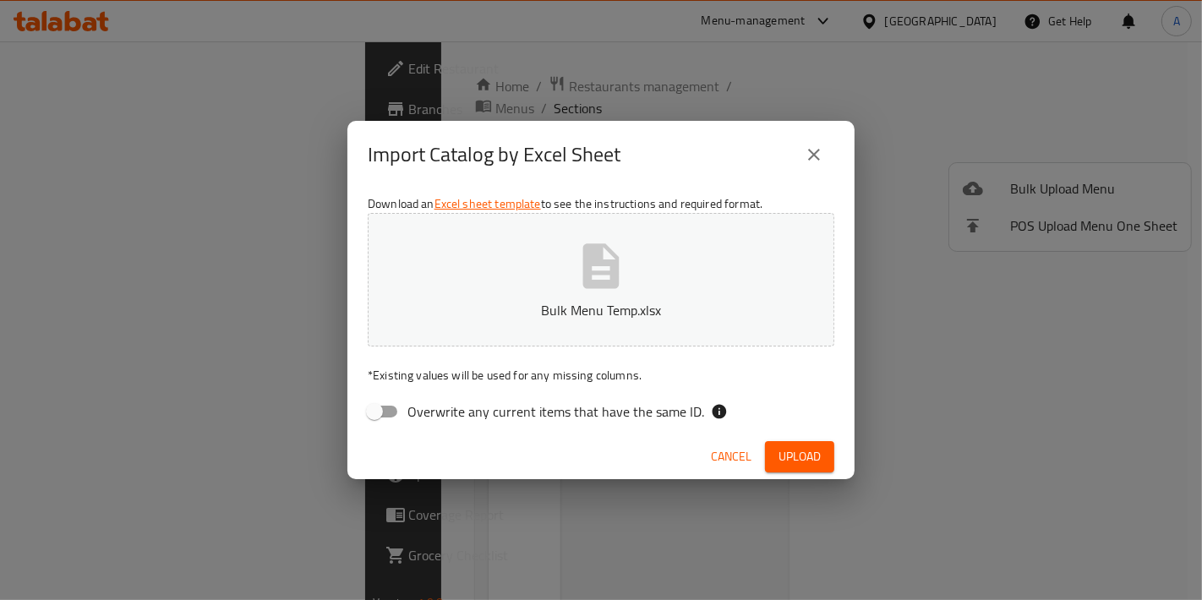
click at [626, 236] on button "Bulk Menu Temp.xlsx" at bounding box center [601, 280] width 467 height 134
click at [758, 456] on div "Cancel Upload" at bounding box center [600, 457] width 507 height 45
click at [788, 454] on span "Upload" at bounding box center [800, 456] width 42 height 21
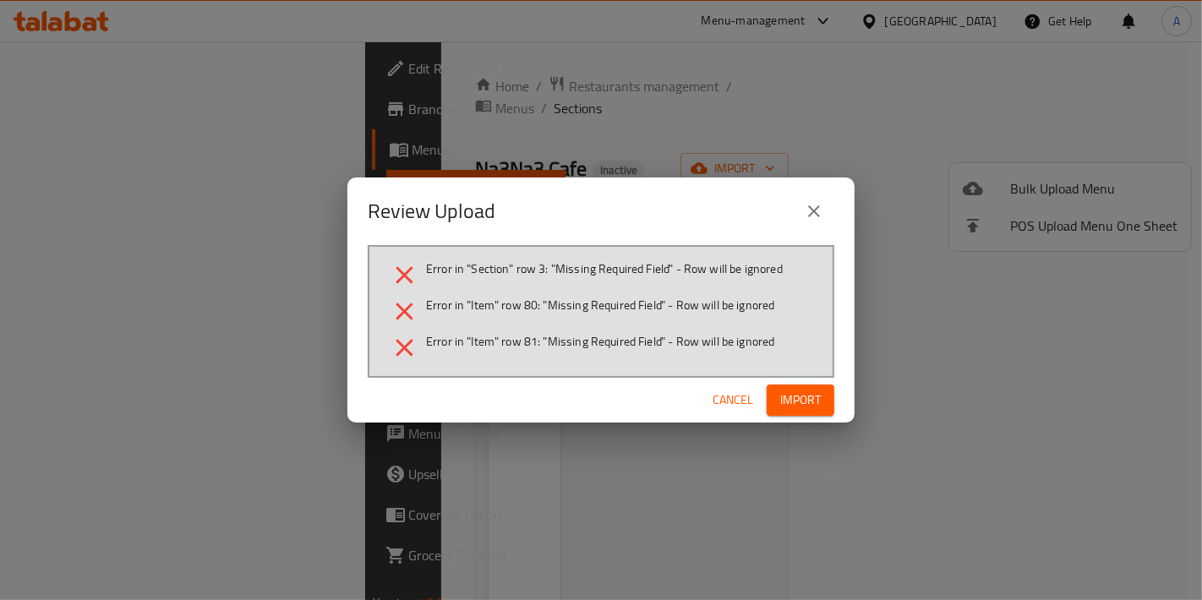
click at [804, 409] on span "Import" at bounding box center [800, 400] width 41 height 21
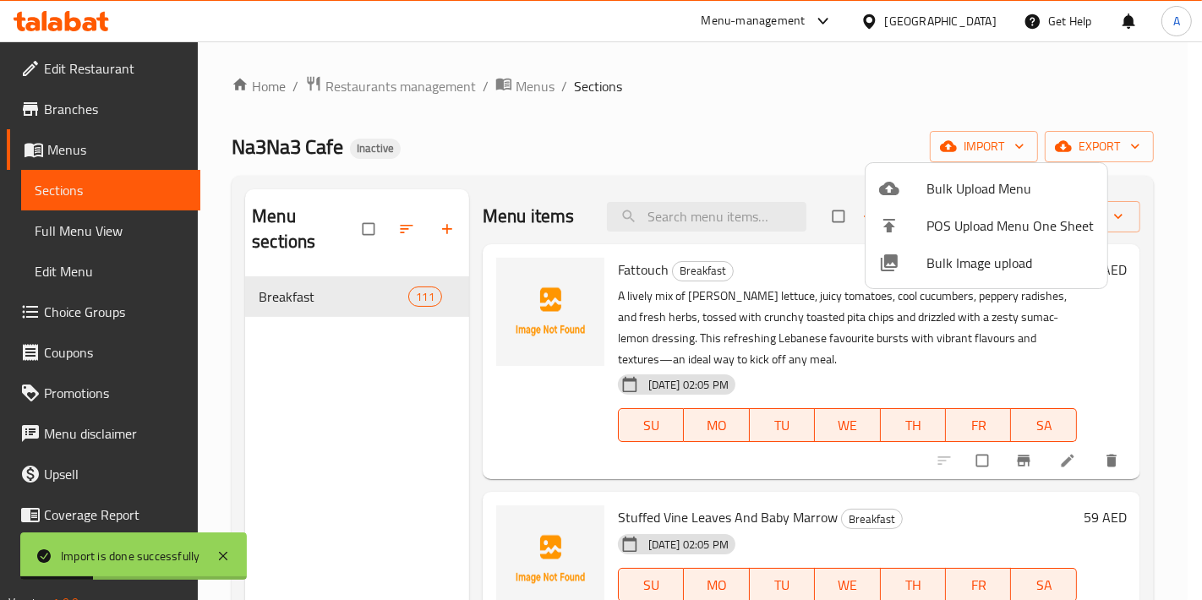
click at [357, 415] on div at bounding box center [601, 300] width 1202 height 600
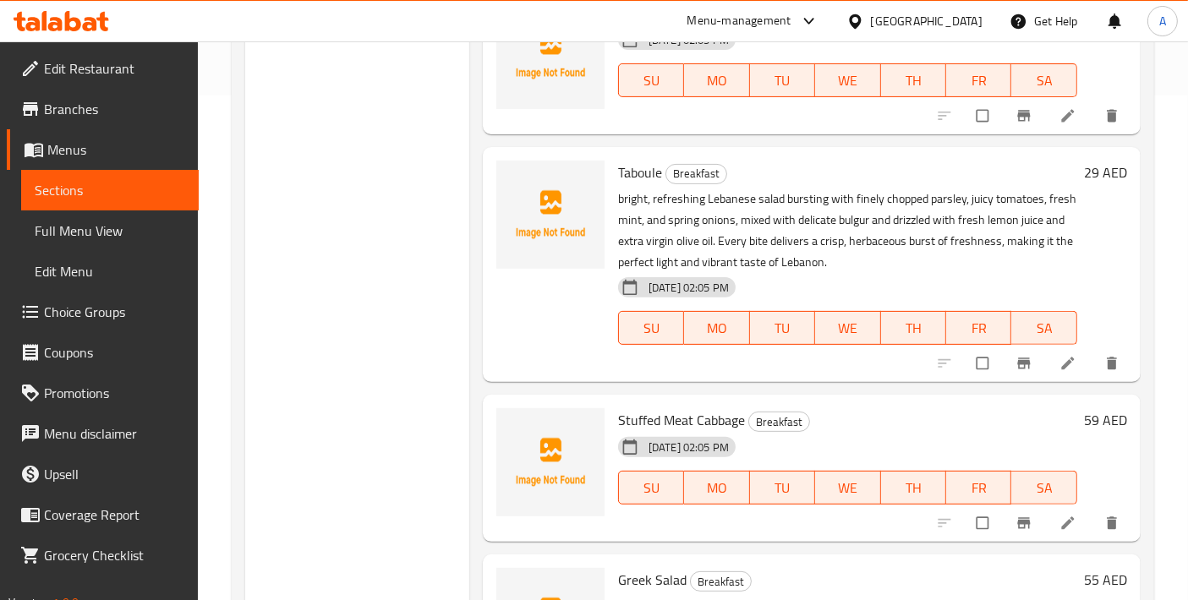
scroll to position [629, 0]
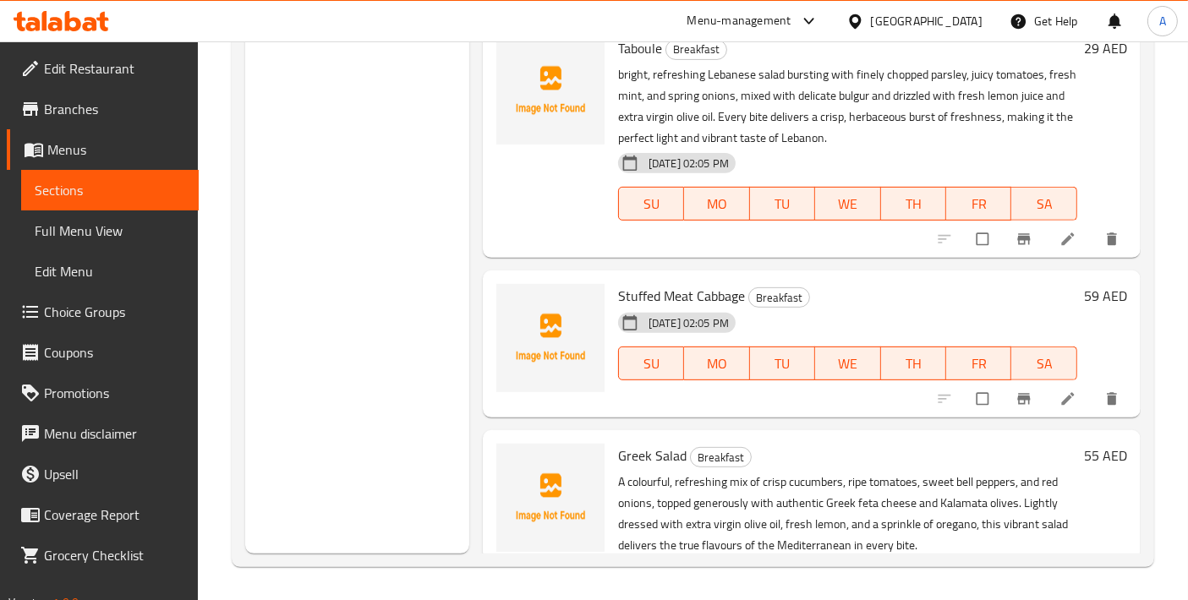
click at [666, 308] on div "18-08-2025 02:05 PM" at bounding box center [670, 323] width 118 height 34
click at [1061, 398] on icon at bounding box center [1067, 398] width 13 height 13
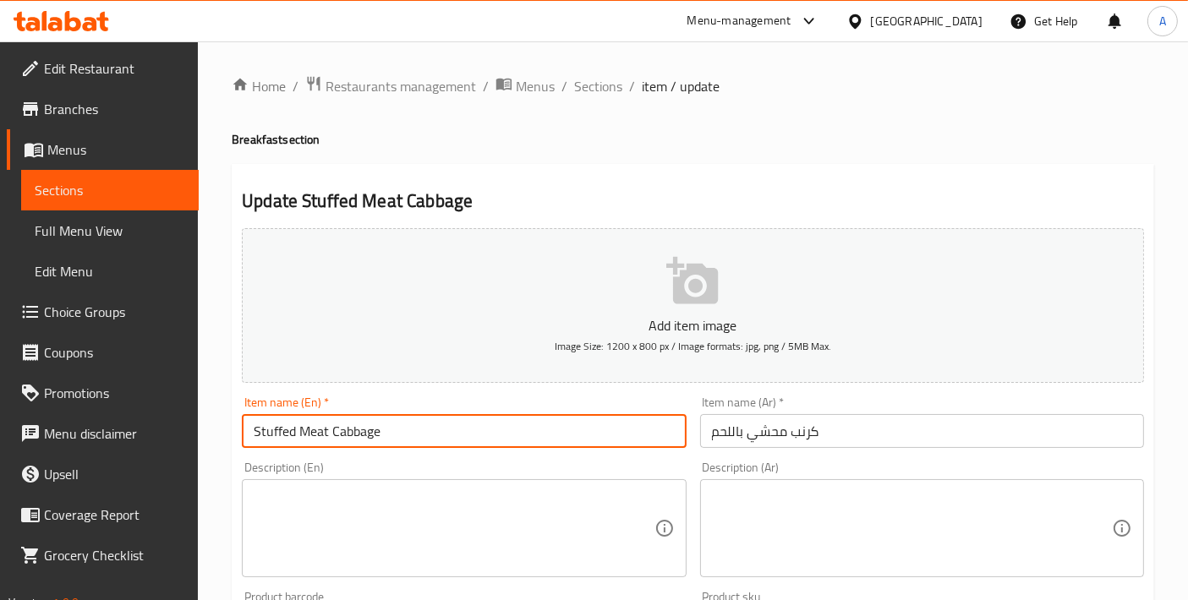
click at [518, 431] on input "Stuffed Meat Cabbage" at bounding box center [464, 431] width 444 height 34
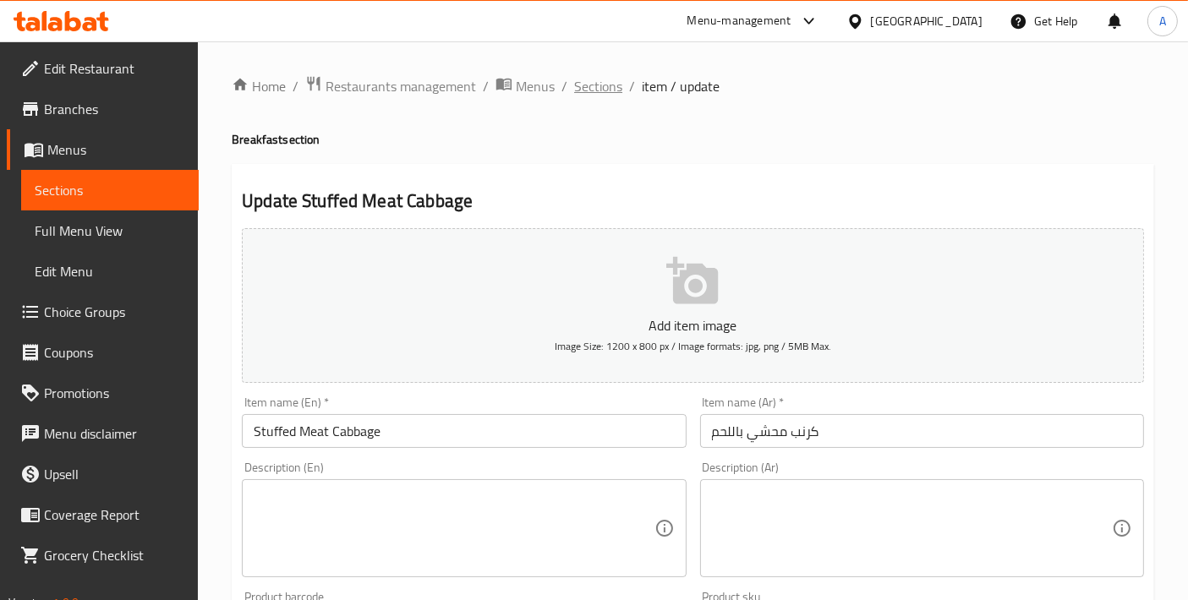
click at [588, 83] on span "Sections" at bounding box center [598, 86] width 48 height 20
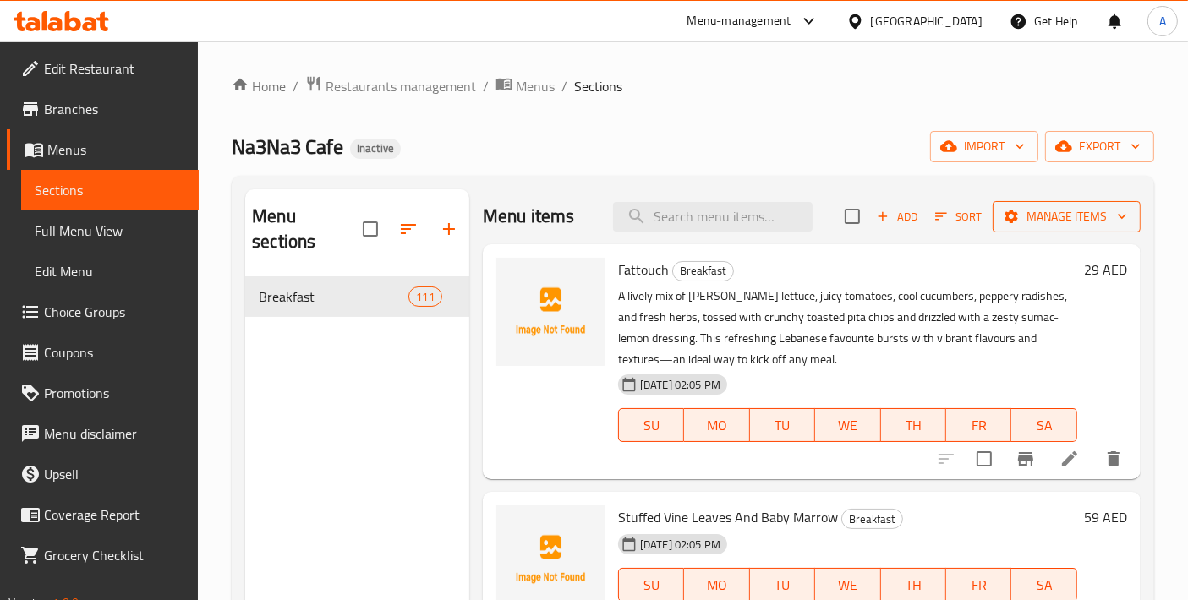
click at [1052, 219] on span "Manage items" at bounding box center [1066, 216] width 121 height 21
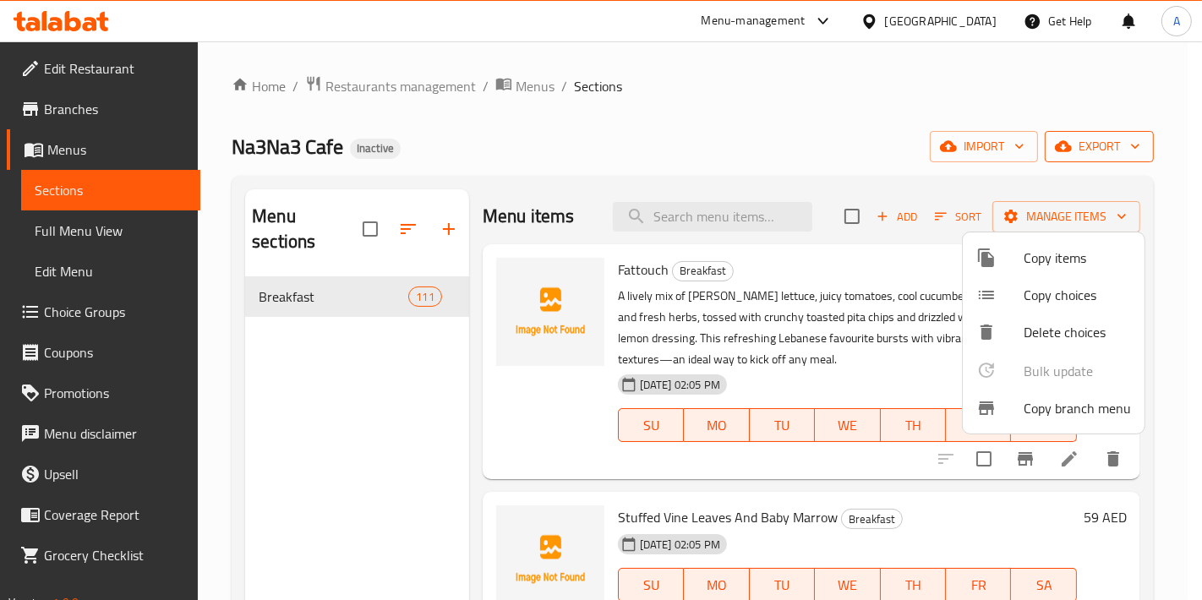
click at [927, 271] on div at bounding box center [601, 300] width 1202 height 600
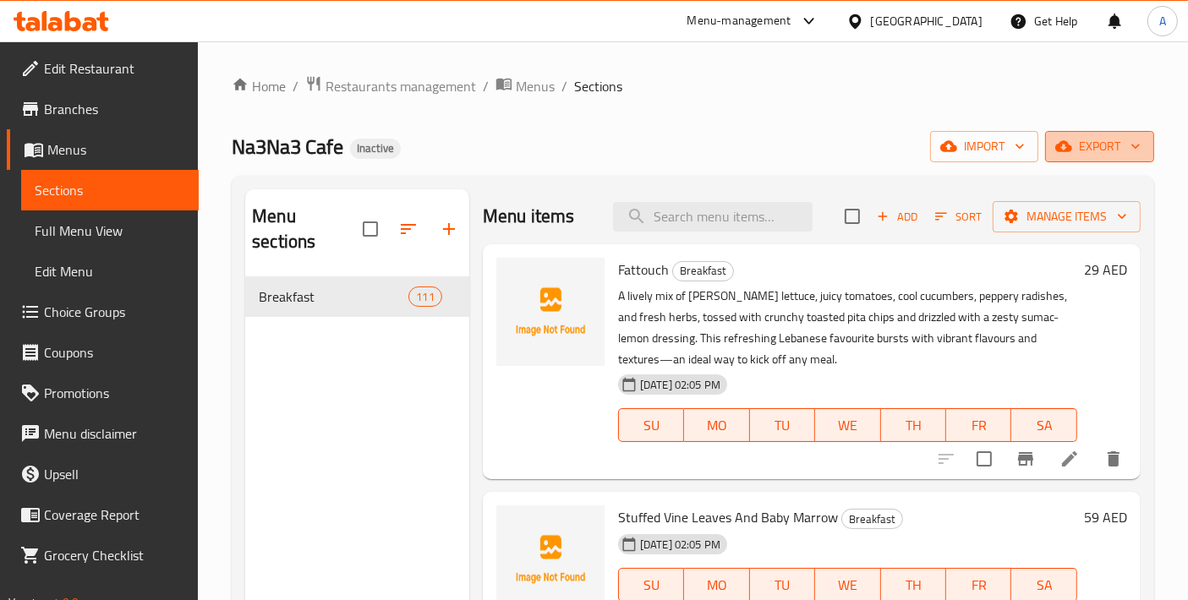
click at [1118, 144] on span "export" at bounding box center [1099, 146] width 82 height 21
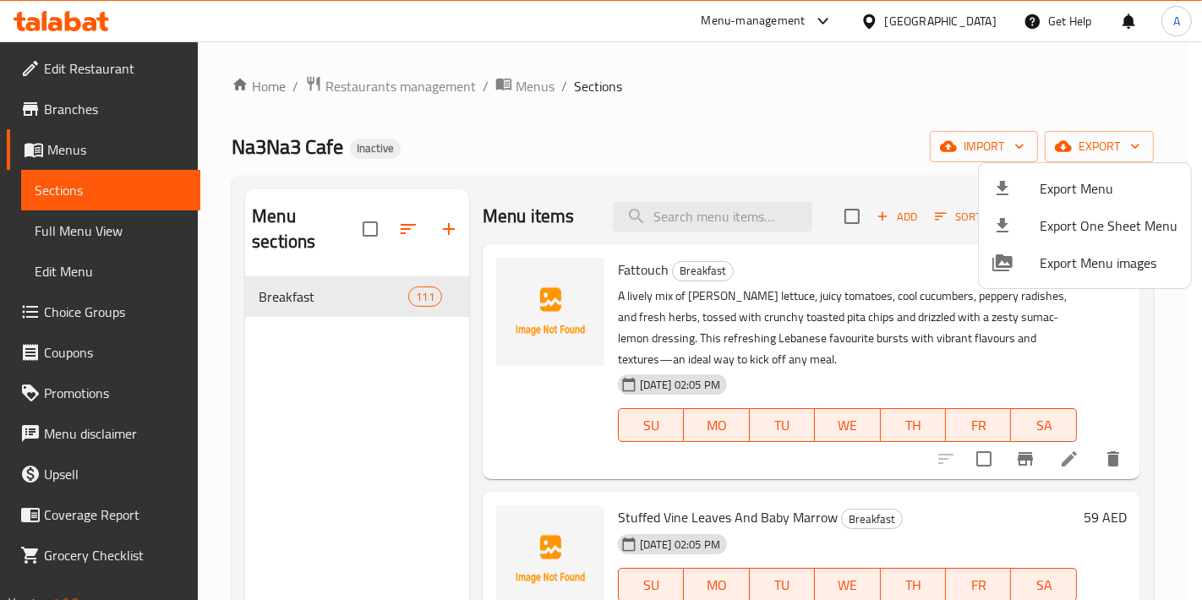
click at [1049, 179] on span "Export Menu" at bounding box center [1109, 188] width 138 height 20
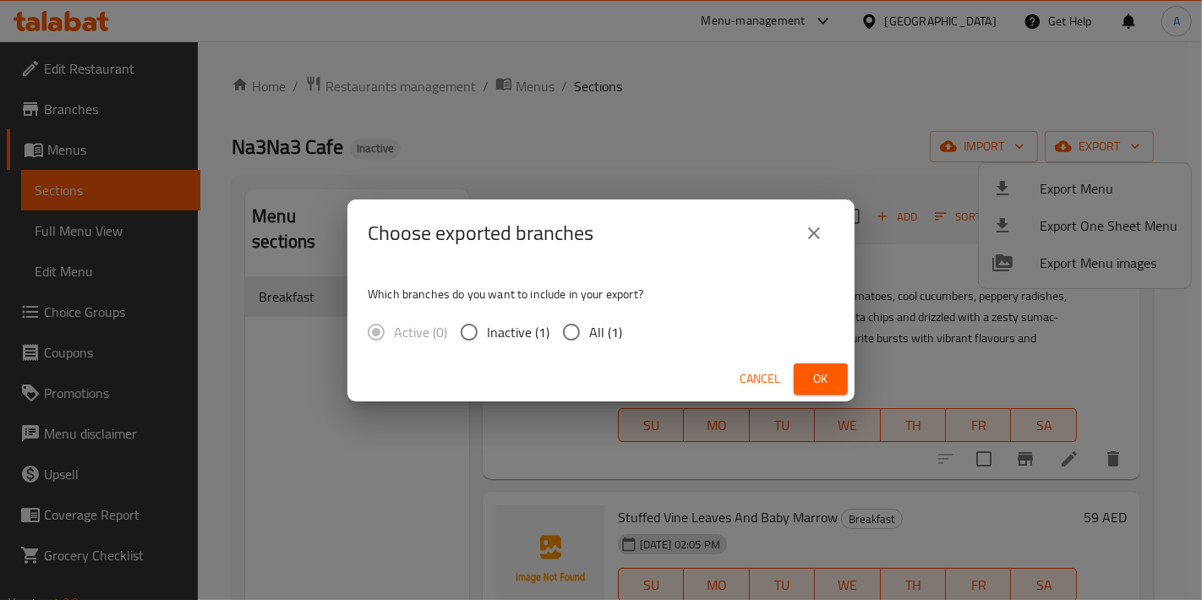
click at [562, 332] on input "All (1)" at bounding box center [572, 332] width 36 height 36
radio input "true"
click at [830, 381] on span "Ok" at bounding box center [820, 379] width 27 height 21
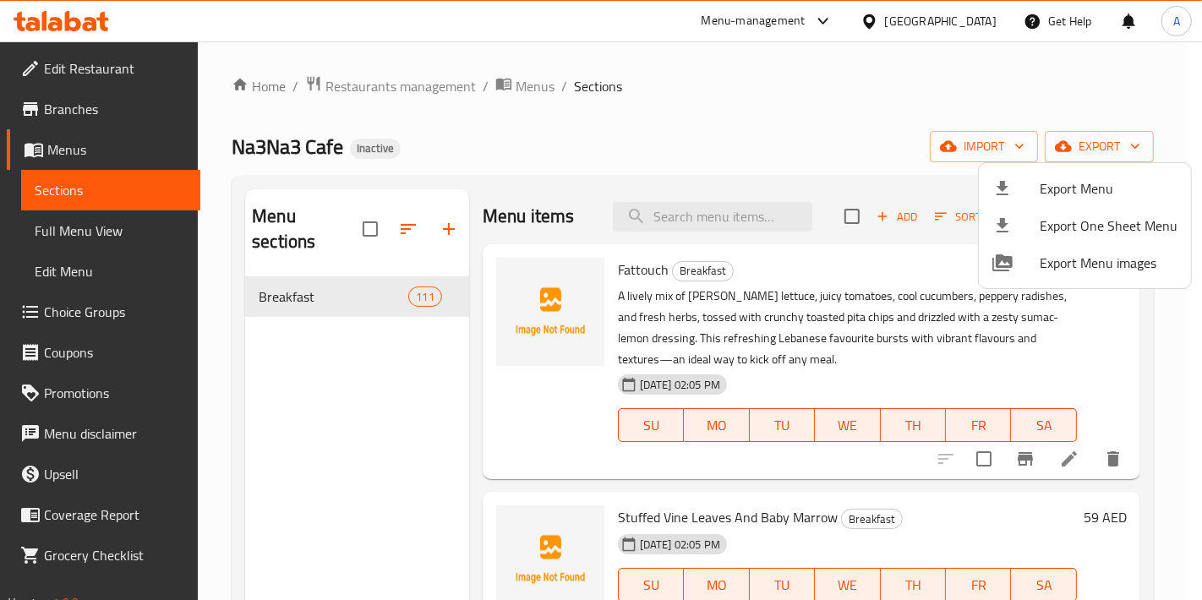
click at [796, 308] on div at bounding box center [601, 300] width 1202 height 600
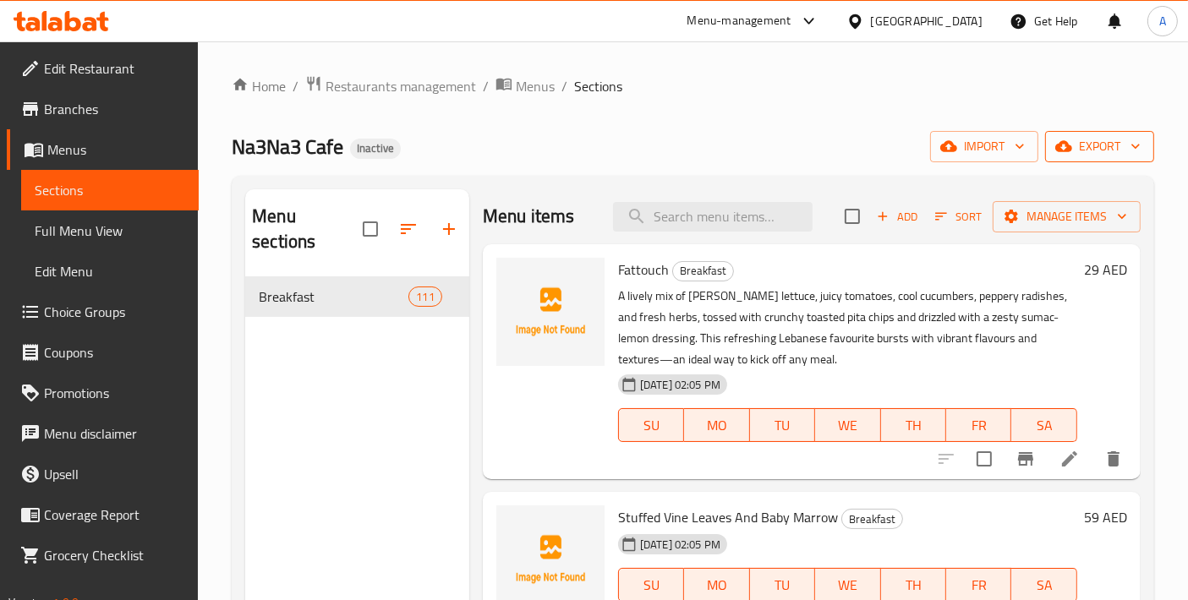
click at [1069, 159] on button "export" at bounding box center [1099, 146] width 109 height 31
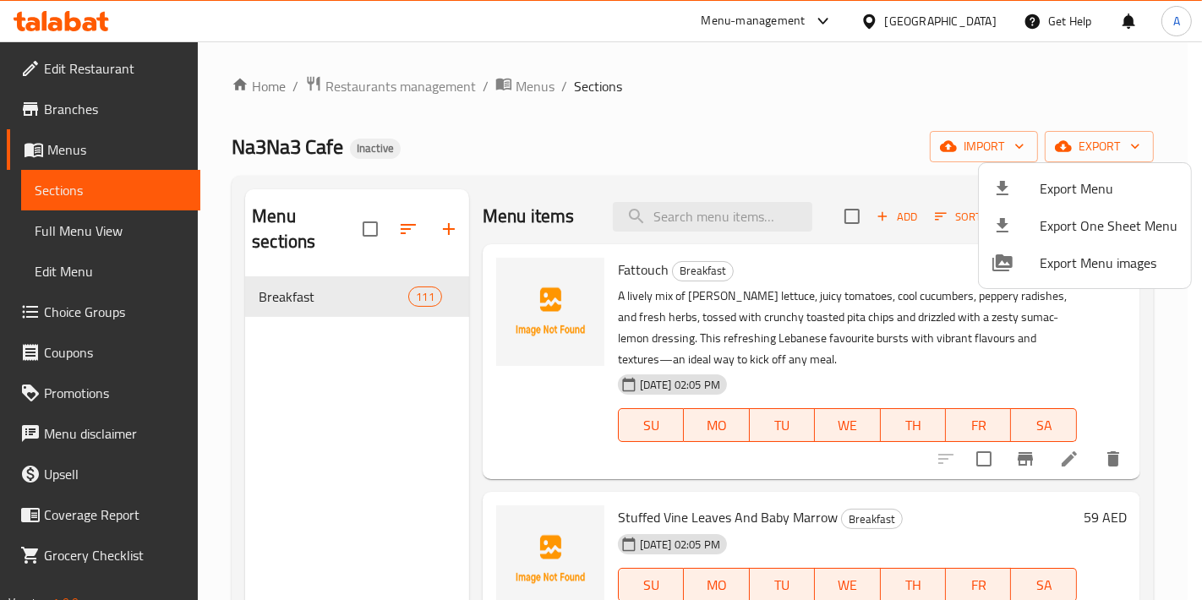
click at [761, 159] on div at bounding box center [601, 300] width 1202 height 600
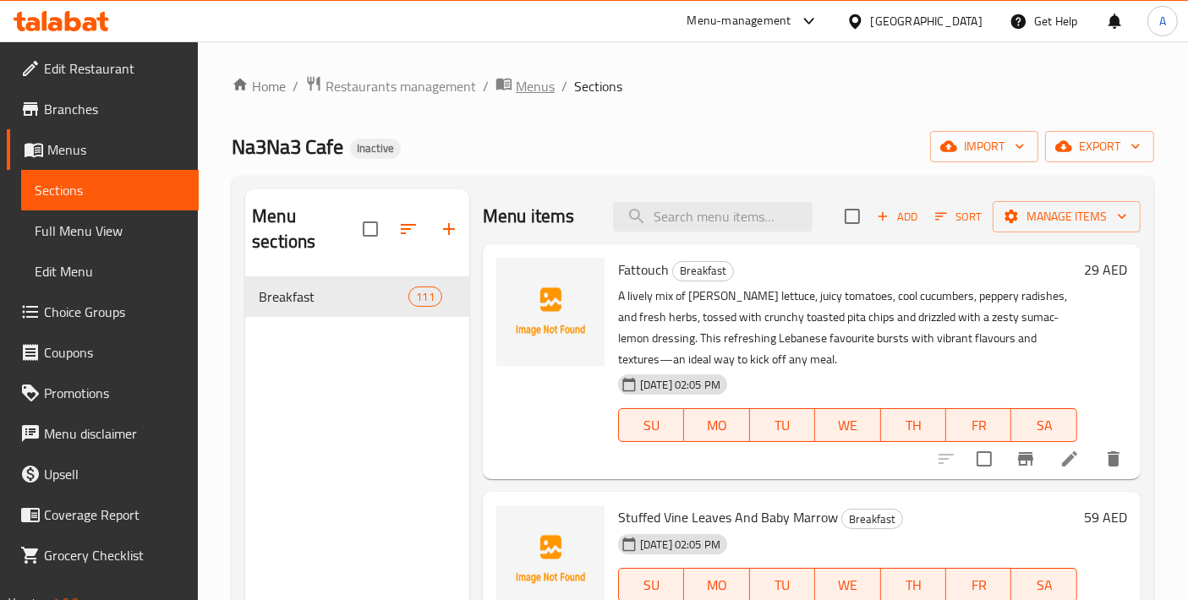
click at [518, 90] on span "Menus" at bounding box center [535, 86] width 39 height 20
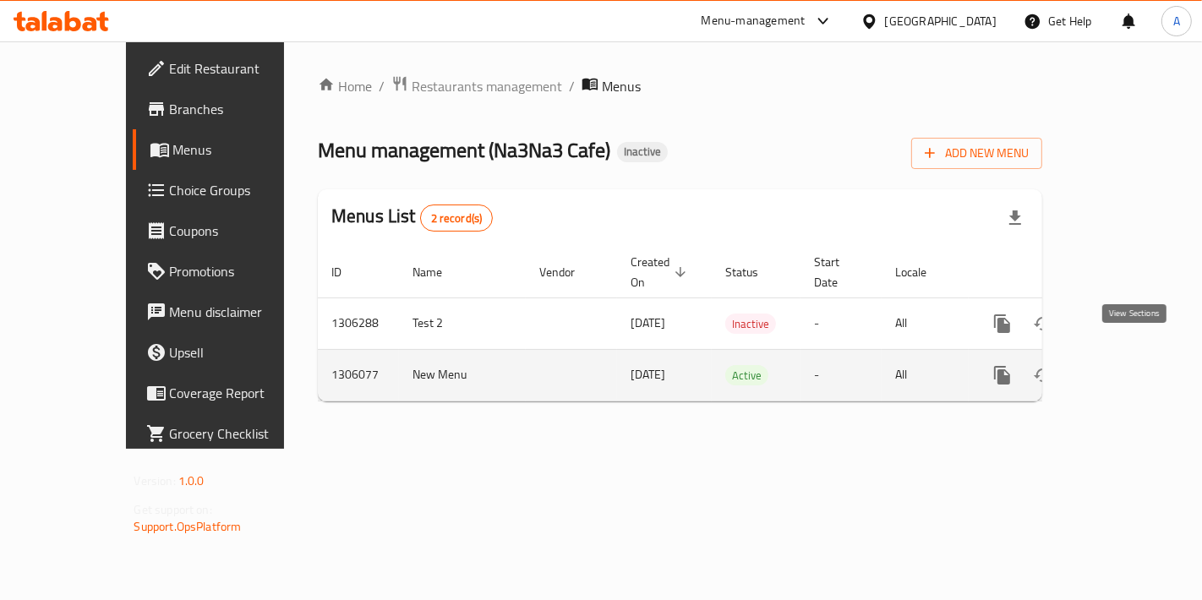
click at [1135, 365] on icon "enhanced table" at bounding box center [1124, 375] width 20 height 20
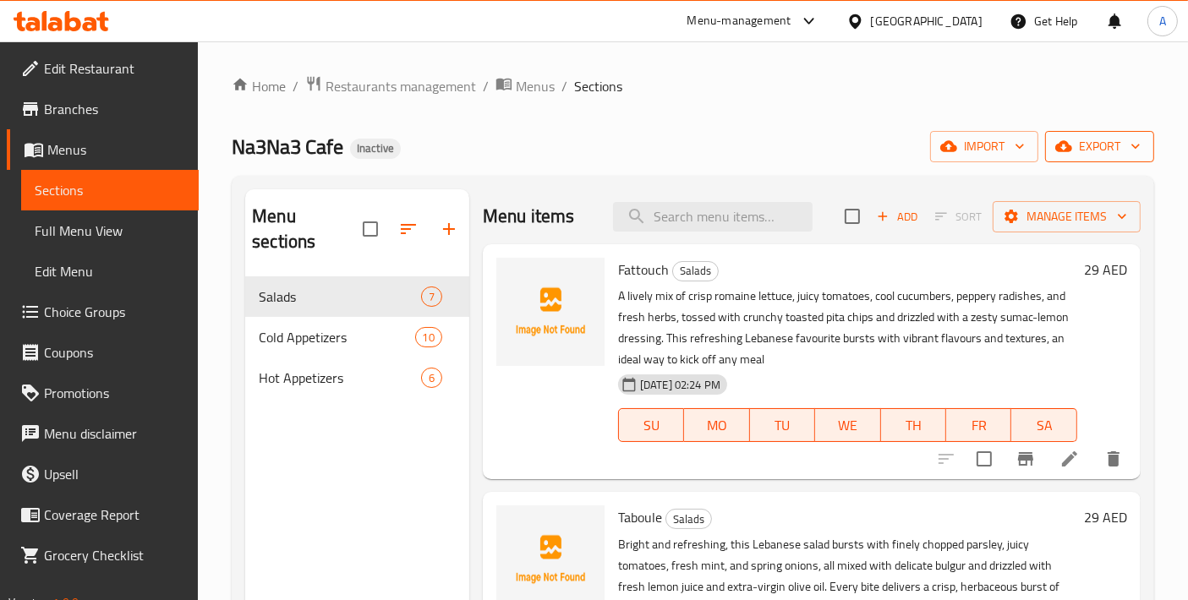
click at [1098, 153] on span "export" at bounding box center [1099, 146] width 82 height 21
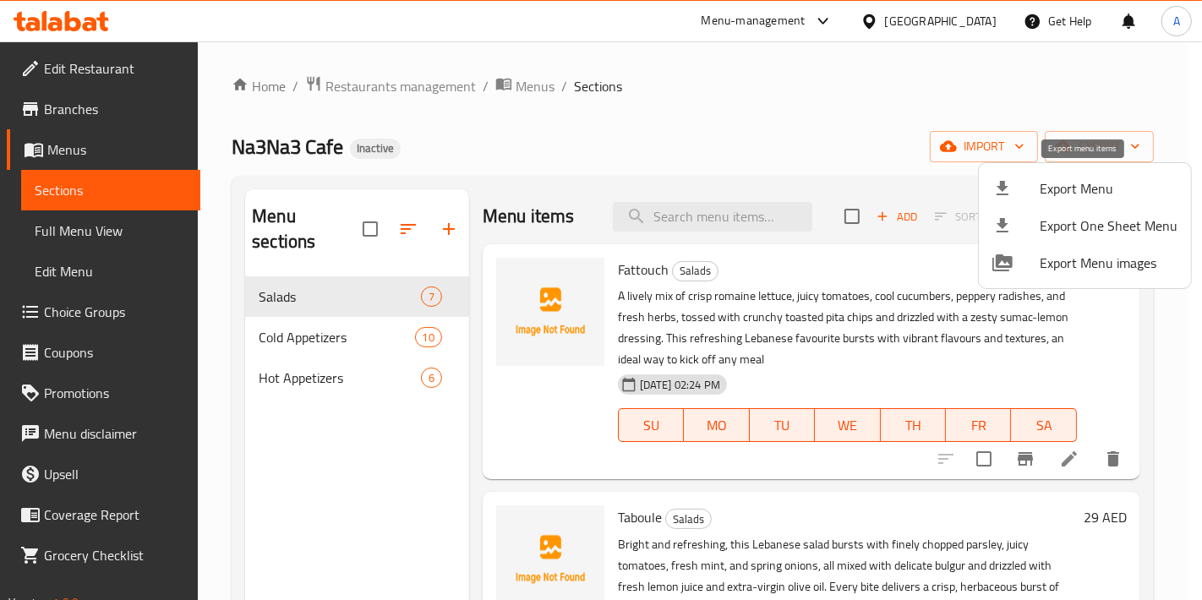
click at [1024, 178] on div at bounding box center [1015, 188] width 47 height 20
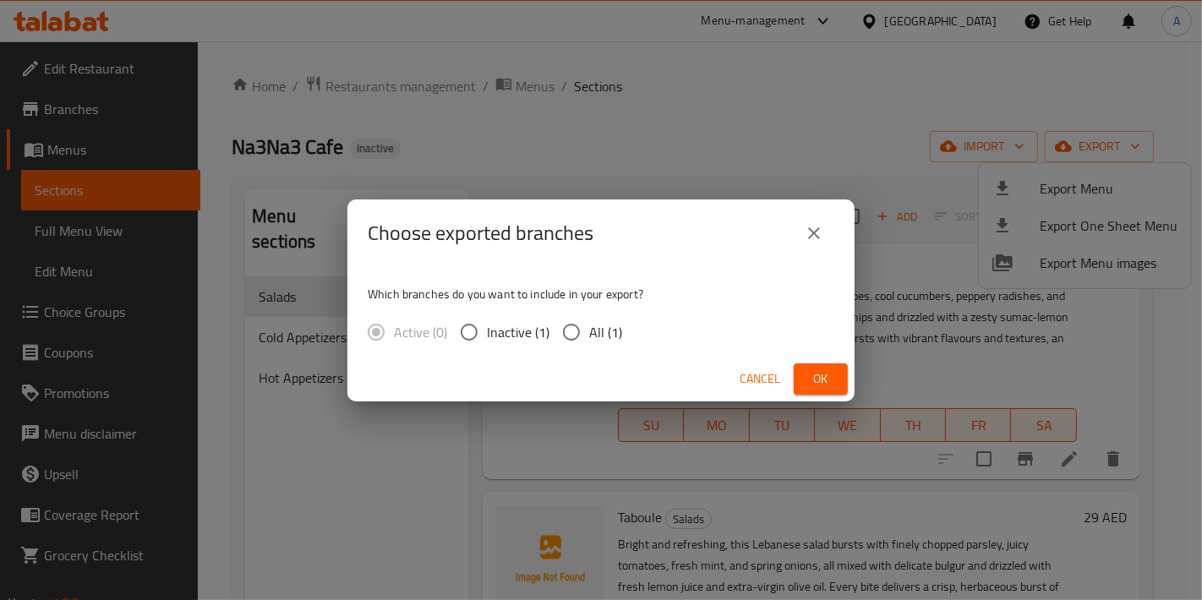
click at [606, 330] on span "All (1)" at bounding box center [605, 332] width 33 height 20
click at [589, 330] on input "All (1)" at bounding box center [572, 332] width 36 height 36
radio input "true"
click at [829, 383] on span "Ok" at bounding box center [820, 379] width 27 height 21
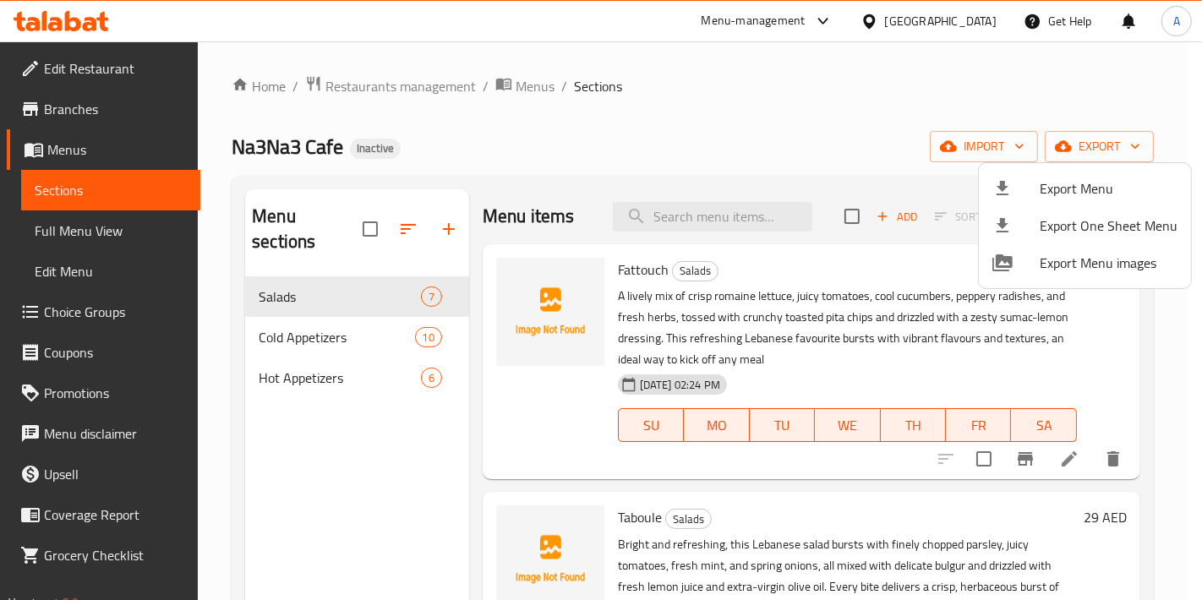
click at [717, 223] on div at bounding box center [601, 300] width 1202 height 600
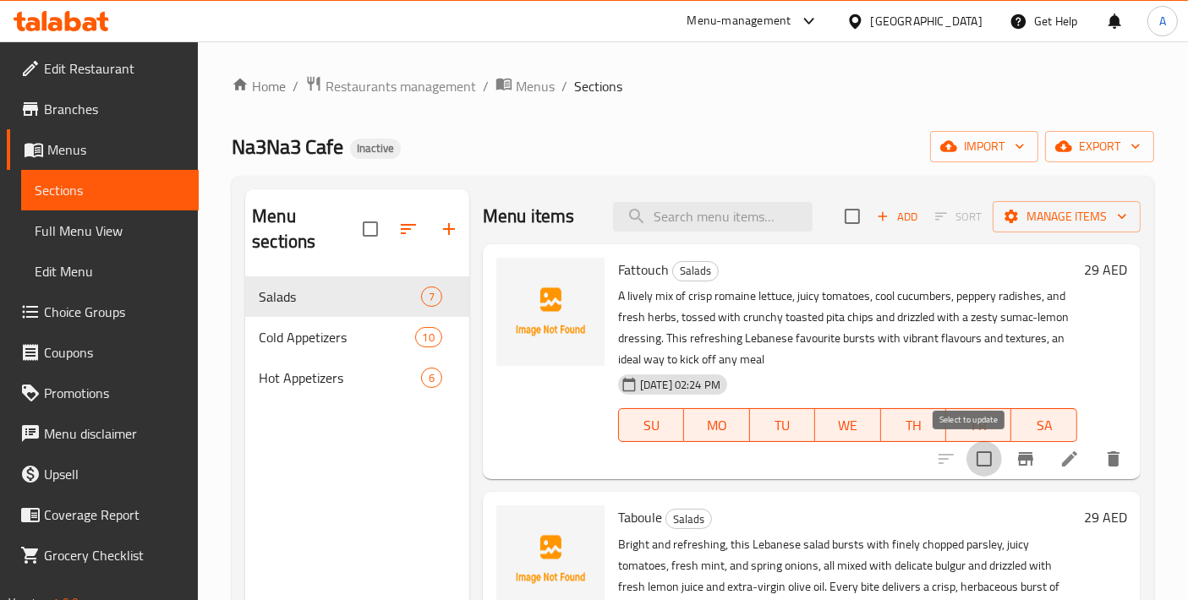
click at [987, 467] on input "checkbox" at bounding box center [984, 459] width 36 height 36
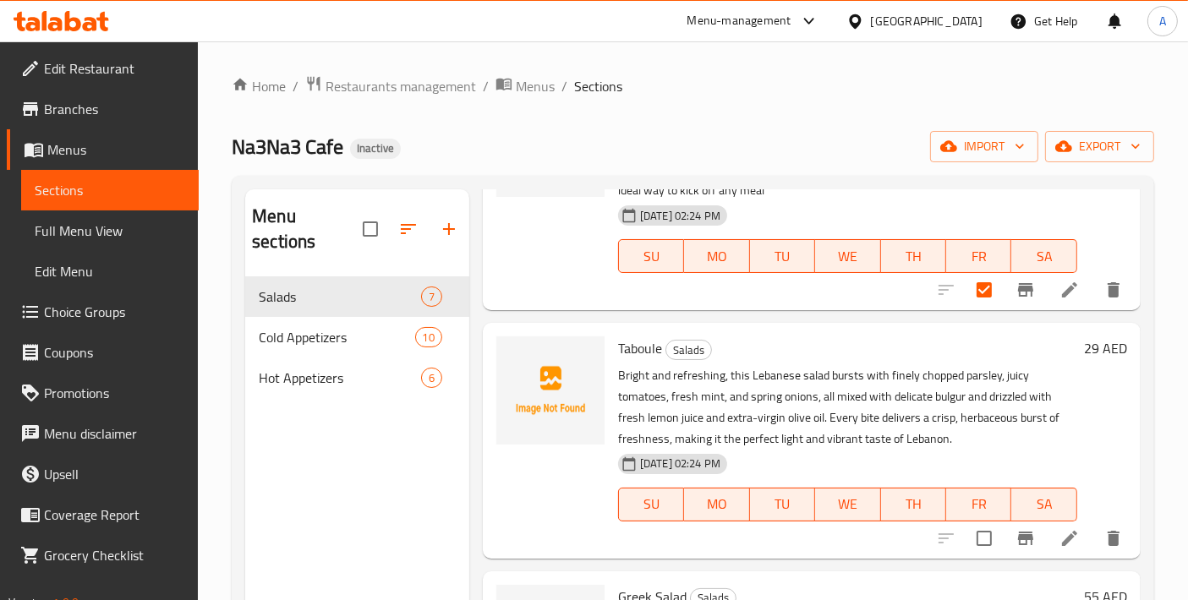
scroll to position [188, 0]
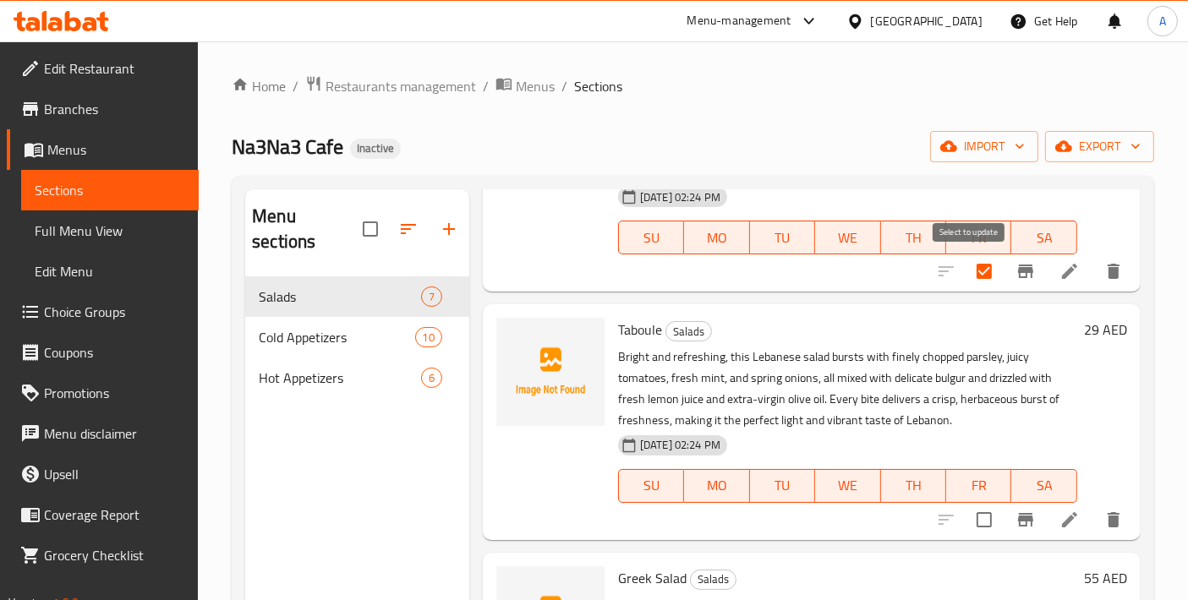
click at [966, 287] on input "checkbox" at bounding box center [984, 272] width 36 height 36
checkbox input "false"
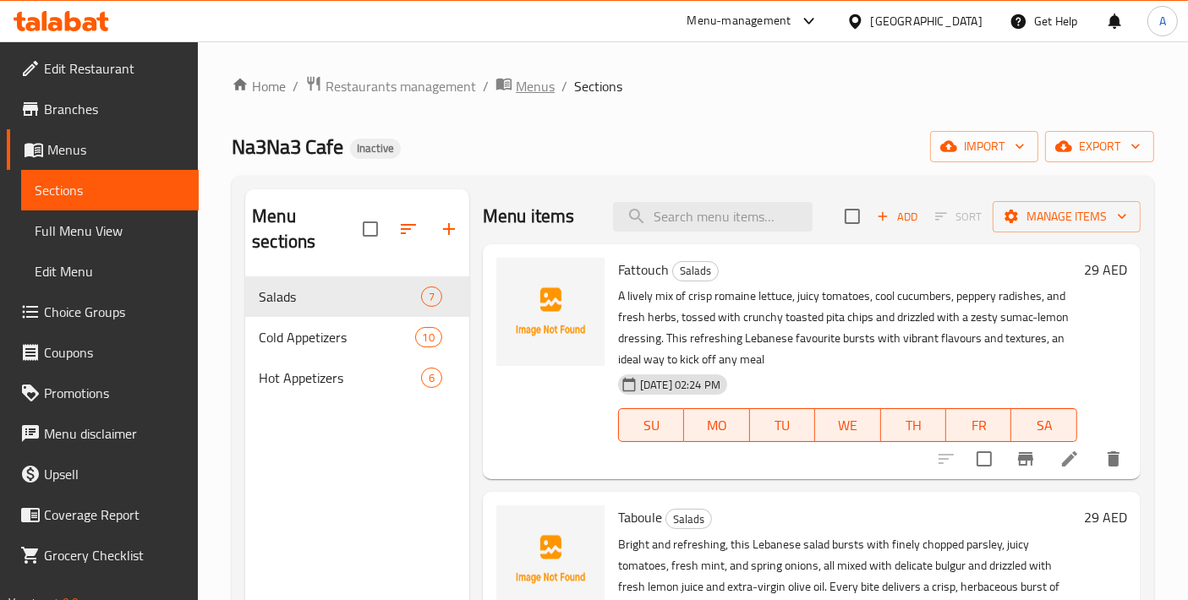
click at [537, 77] on span "Menus" at bounding box center [535, 86] width 39 height 20
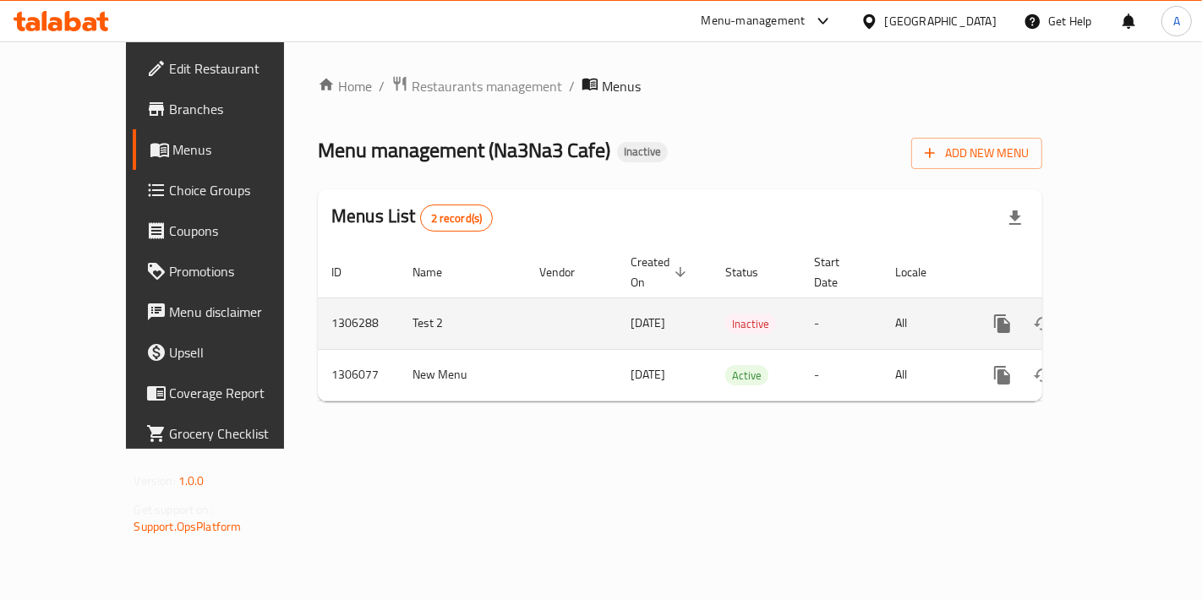
click at [1135, 314] on icon "enhanced table" at bounding box center [1124, 324] width 20 height 20
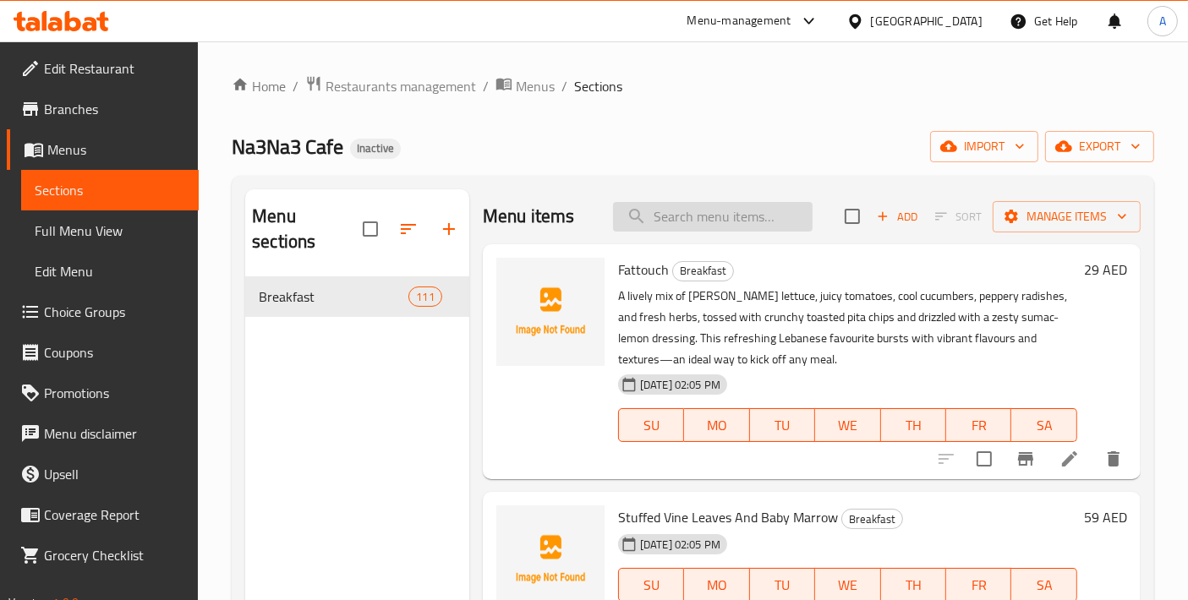
click at [717, 224] on input "search" at bounding box center [713, 217] width 200 height 30
paste input "Stuffed Meat Cabbage"
type input "Stuffed Meat Cabbage"
paste input "Fattouch"
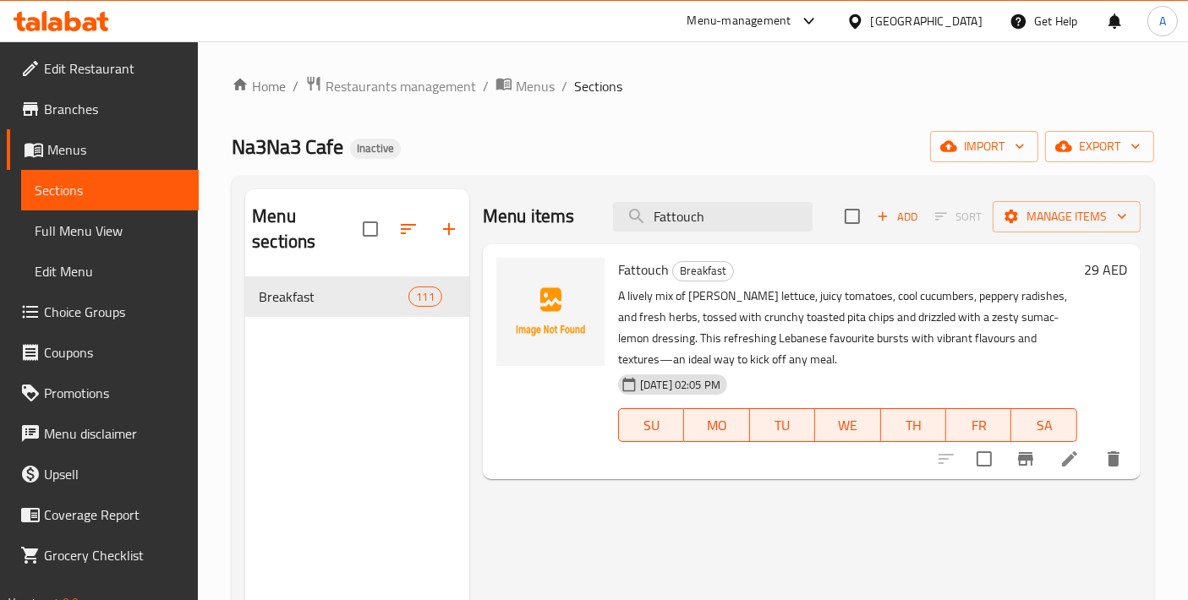
type input "Fattouch"
click at [1111, 461] on icon "delete" at bounding box center [1113, 458] width 12 height 15
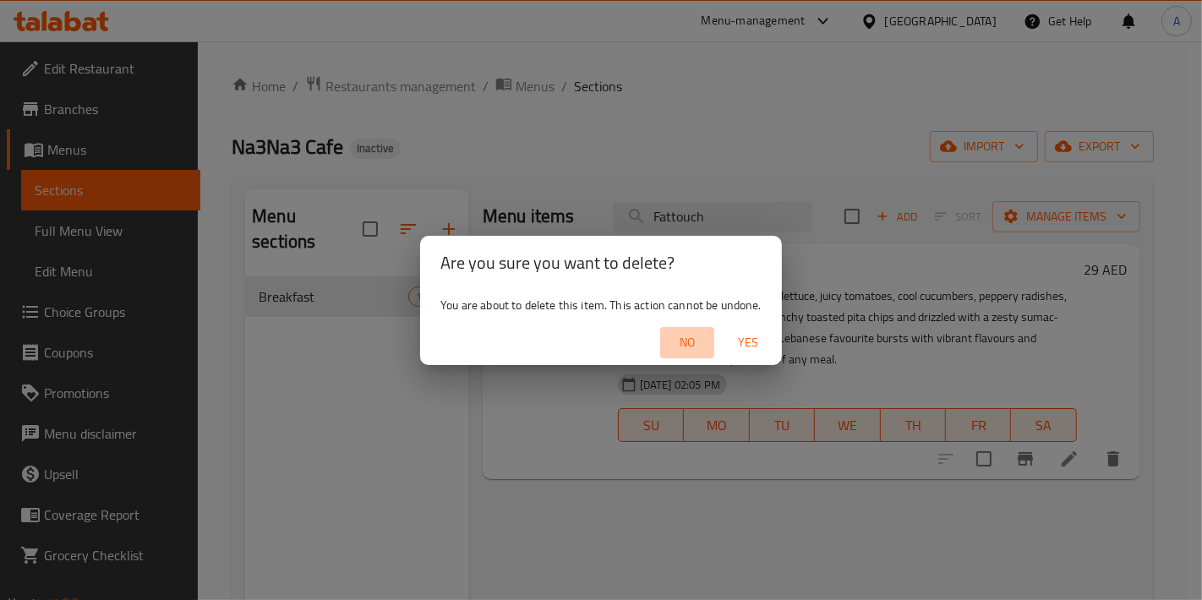
click at [676, 332] on span "No" at bounding box center [687, 342] width 41 height 21
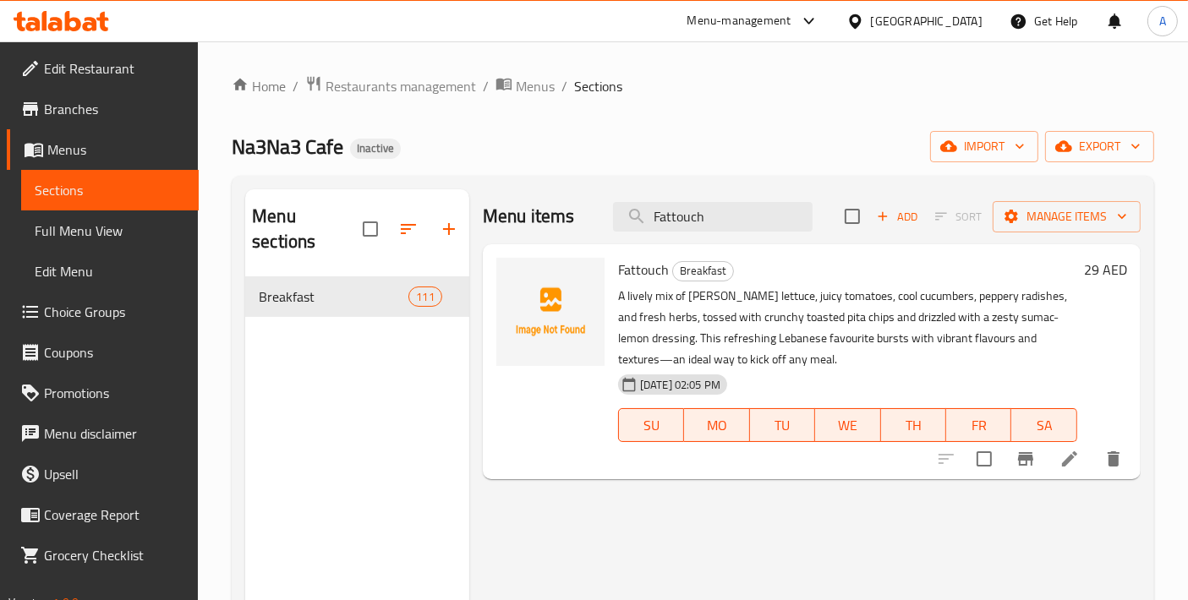
click at [981, 480] on div "Menu items Fattouch Add Sort Manage items Fattouch Breakfast A lively mix of cr…" at bounding box center [804, 489] width 671 height 600
click at [987, 461] on input "checkbox" at bounding box center [984, 459] width 36 height 36
checkbox input "true"
drag, startPoint x: 751, startPoint y: 214, endPoint x: 584, endPoint y: 220, distance: 166.6
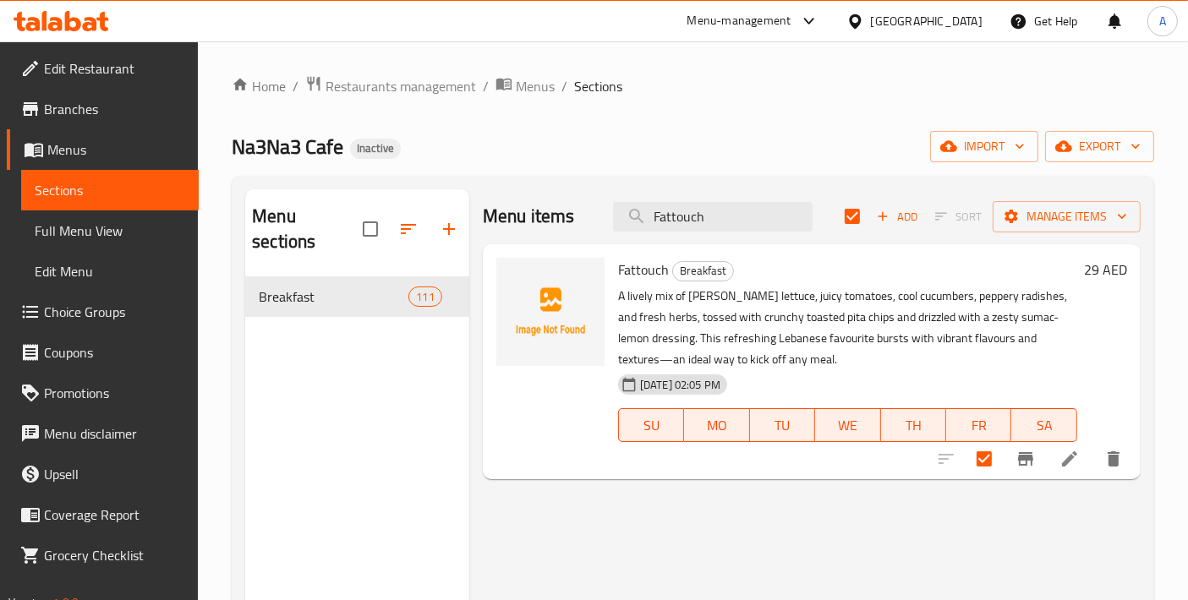
click at [584, 220] on div "Menu items Fattouch Add Sort Manage items" at bounding box center [812, 216] width 658 height 55
paste input "Taboule"
type input "Taboule"
checkbox input "false"
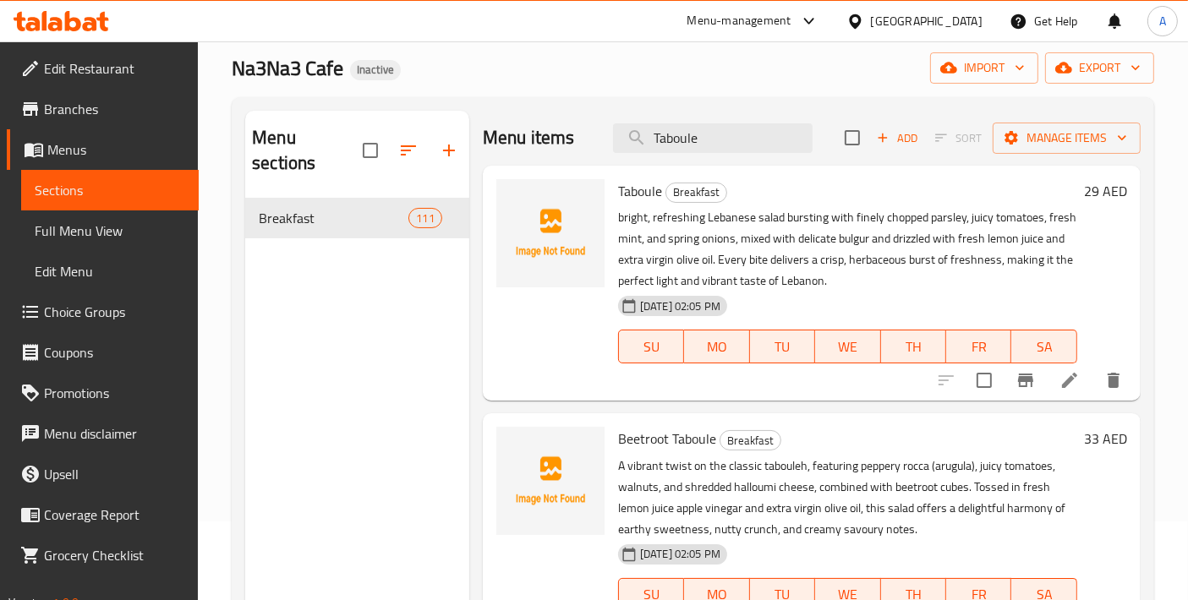
scroll to position [48, 0]
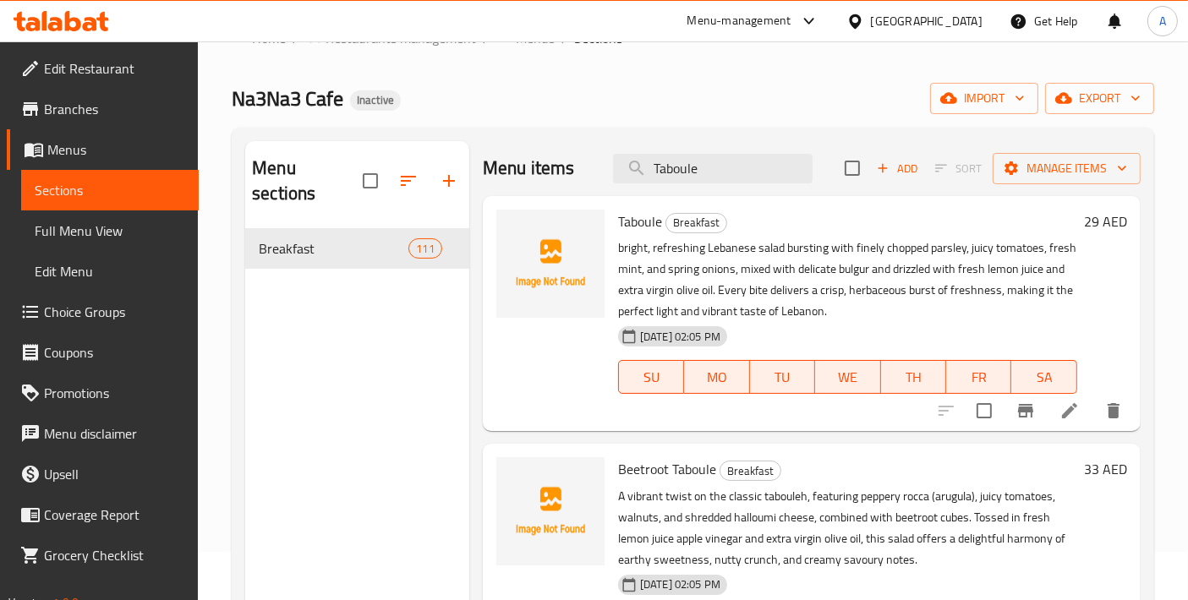
type input "Taboule"
click at [984, 417] on input "checkbox" at bounding box center [984, 411] width 36 height 36
checkbox input "true"
click at [780, 176] on input "Taboule" at bounding box center [713, 169] width 200 height 30
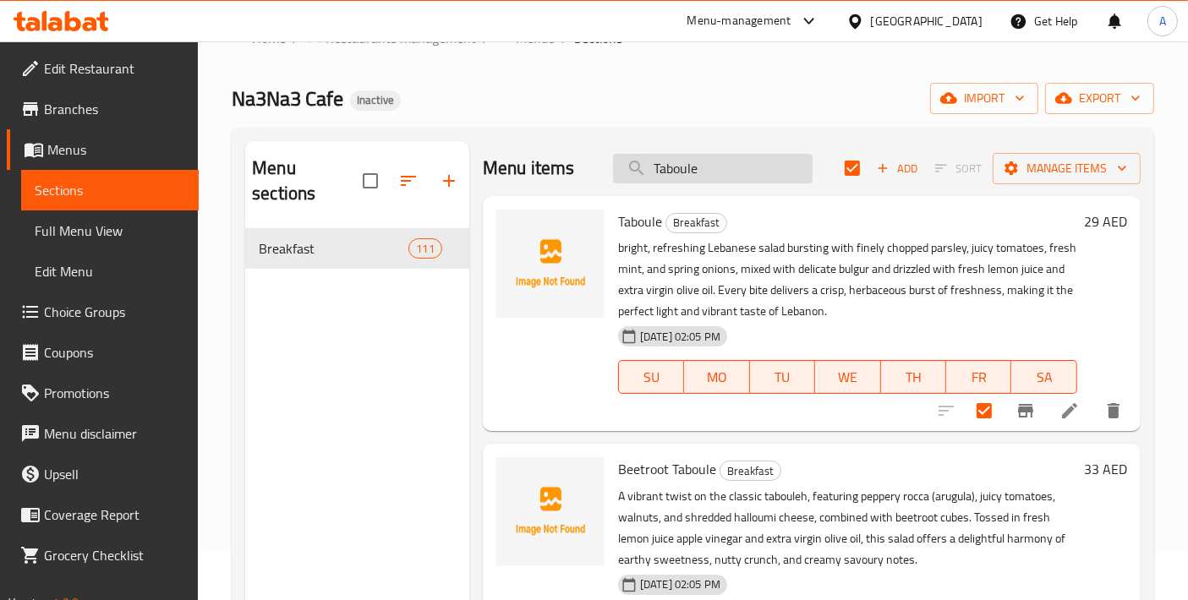
click at [780, 176] on input "Taboule" at bounding box center [713, 169] width 200 height 30
paste input "Greek Salad"
type input "Greek Salad"
checkbox input "false"
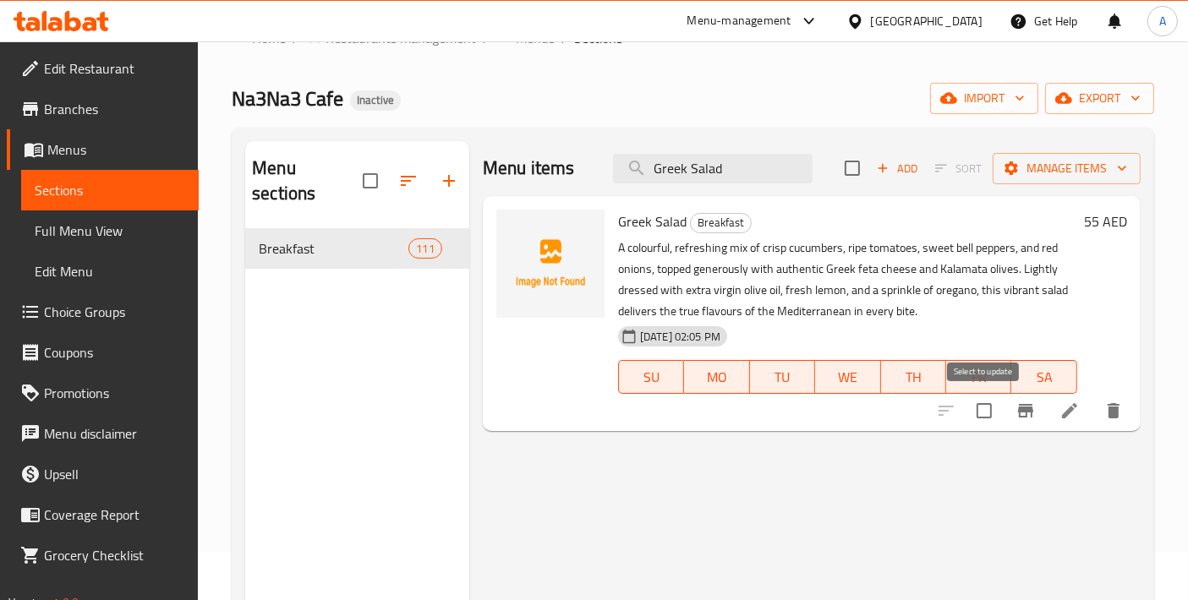
type input "Greek Salad"
click at [991, 414] on input "checkbox" at bounding box center [984, 411] width 36 height 36
checkbox input "true"
drag, startPoint x: 753, startPoint y: 171, endPoint x: 554, endPoint y: 170, distance: 199.5
click at [554, 170] on div "Menu items Greek Salad Add Sort Manage items" at bounding box center [812, 168] width 658 height 55
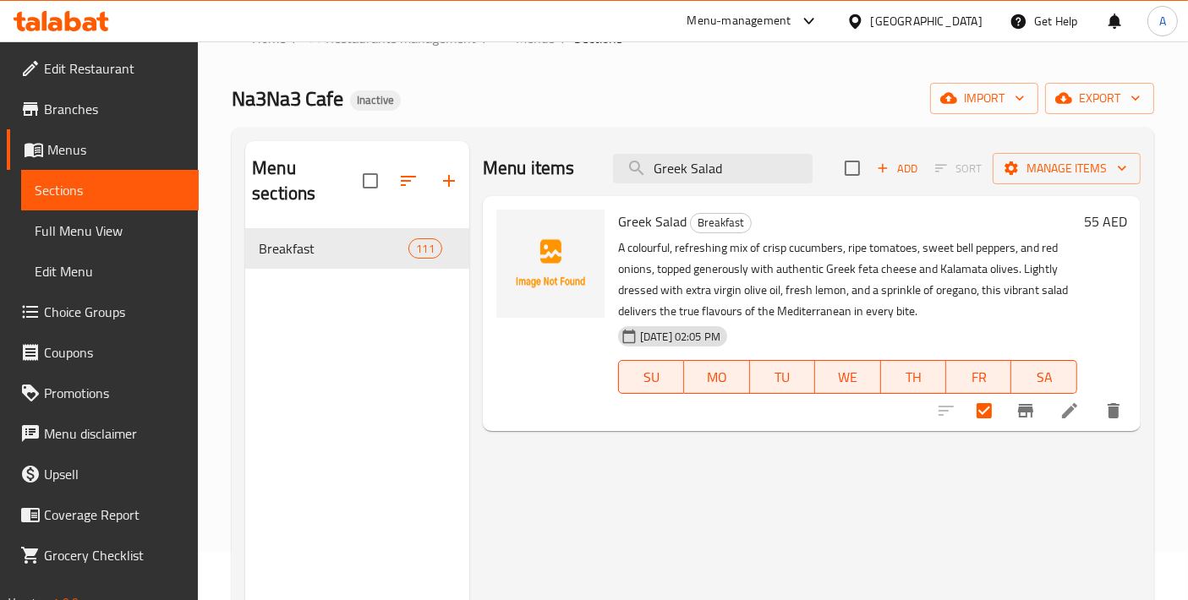
paste input "Beetroot Taboule"
type input "Beetroot Taboule"
click at [990, 414] on input "checkbox" at bounding box center [984, 411] width 36 height 36
checkbox input "true"
click at [749, 171] on input "Beetroot Taboule" at bounding box center [713, 169] width 200 height 30
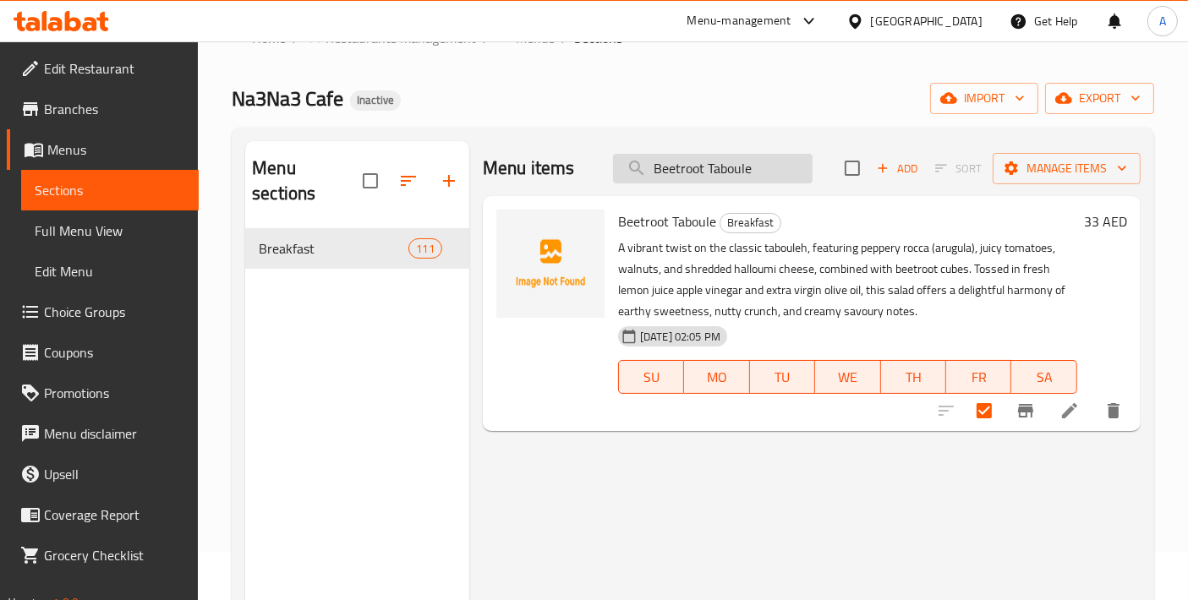
click at [749, 171] on input "Beetroot Taboule" at bounding box center [713, 169] width 200 height 30
paste input "Halloumi And Falafel Salad"
type input "Halloumi And Falafel Salad"
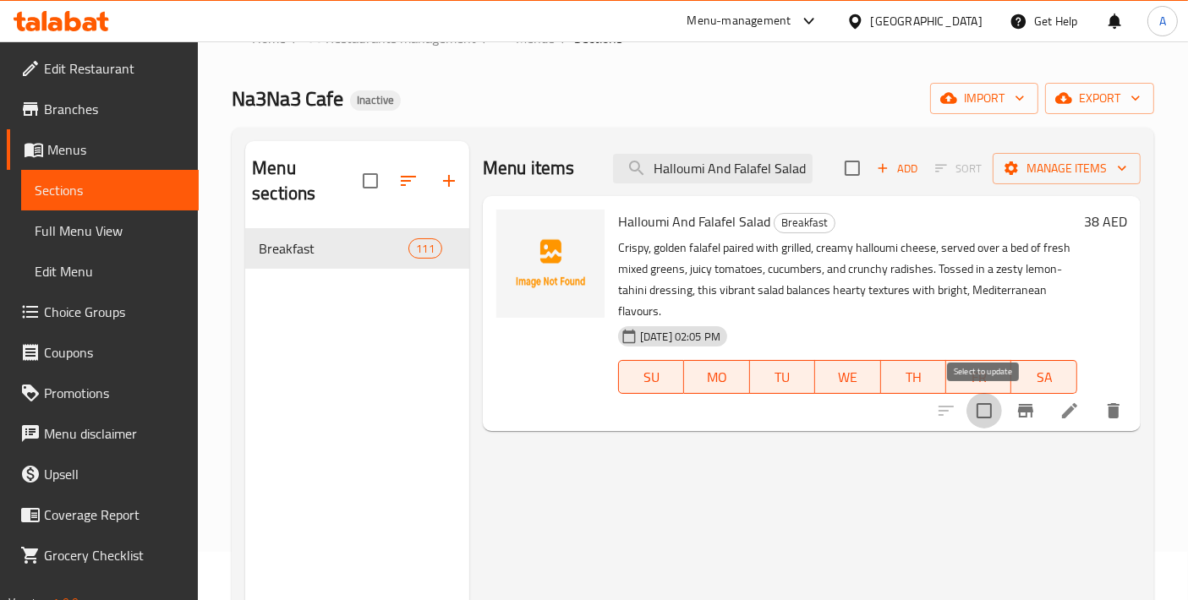
click at [992, 416] on input "checkbox" at bounding box center [984, 411] width 36 height 36
checkbox input "true"
click at [760, 175] on input "Halloumi And Falafel Salad" at bounding box center [713, 169] width 200 height 30
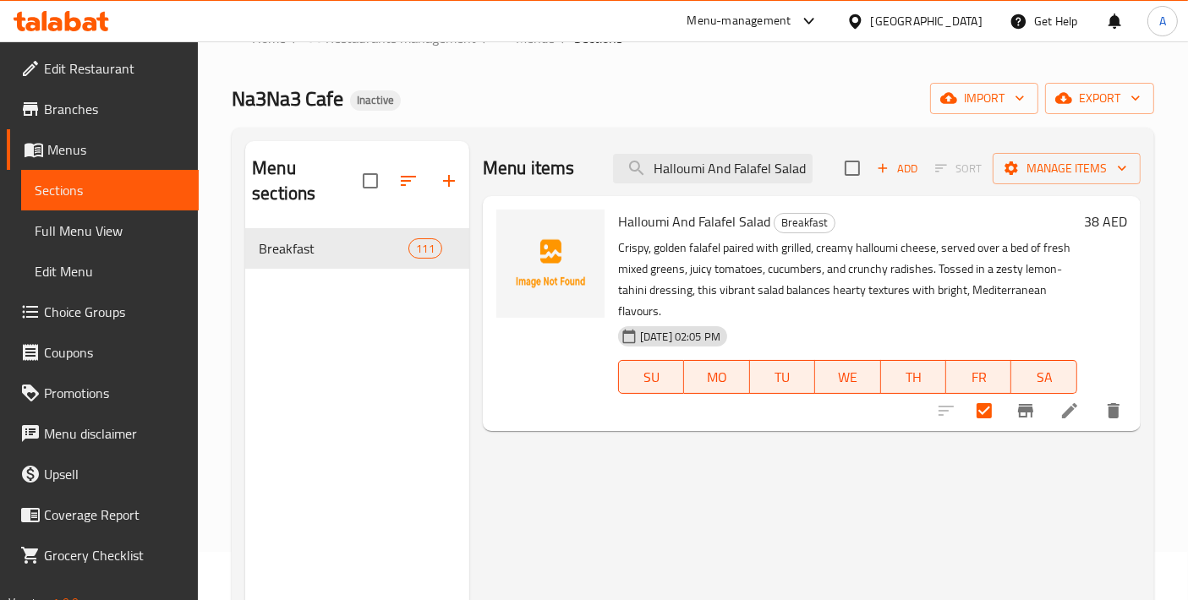
paste input "Avocado And Shrimps"
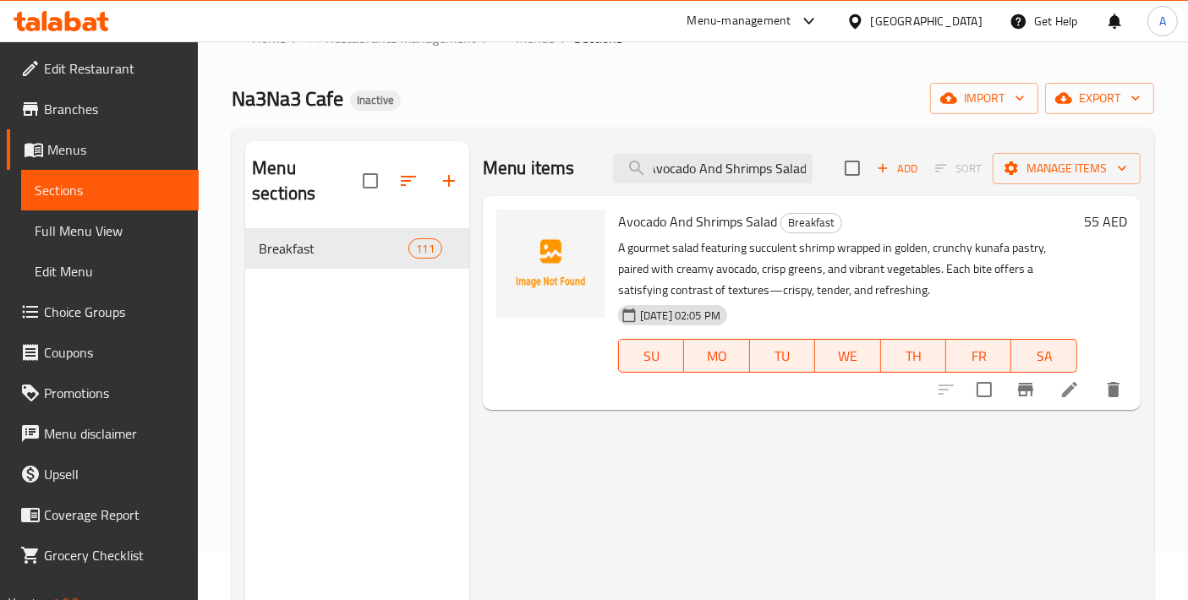
type input "Avocado And Shrimps Salad"
click at [981, 402] on input "checkbox" at bounding box center [984, 390] width 36 height 36
checkbox input "true"
click at [738, 171] on input "Avocado And Shrimps Salad" at bounding box center [713, 169] width 200 height 30
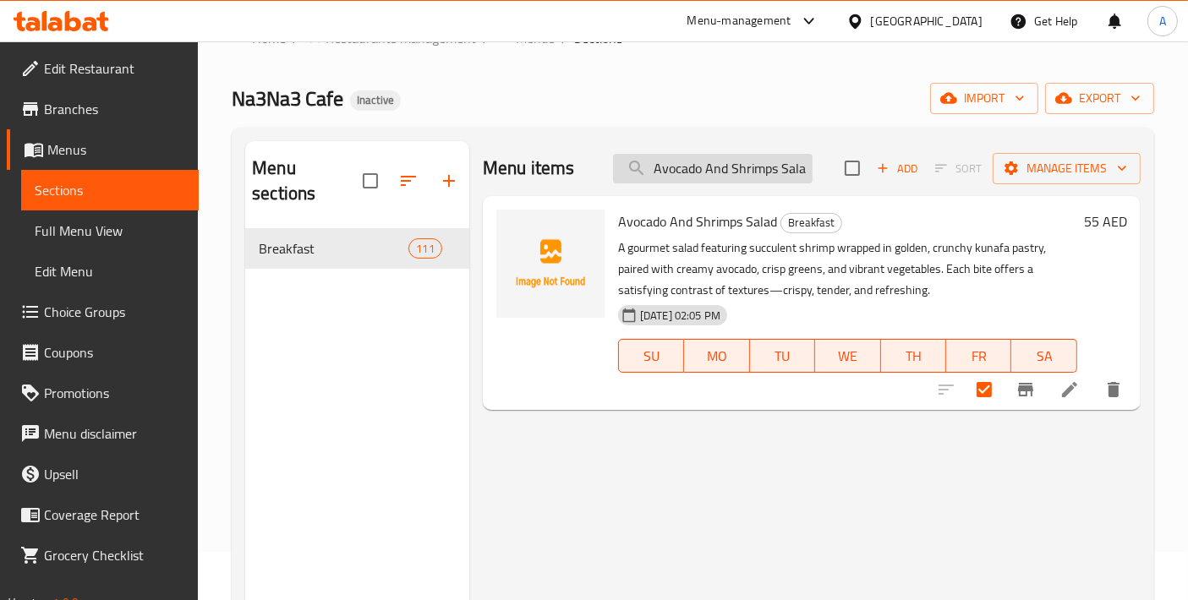
click at [738, 171] on input "Avocado And Shrimps Salad" at bounding box center [713, 169] width 200 height 30
paste input "Mint And Co Signature"
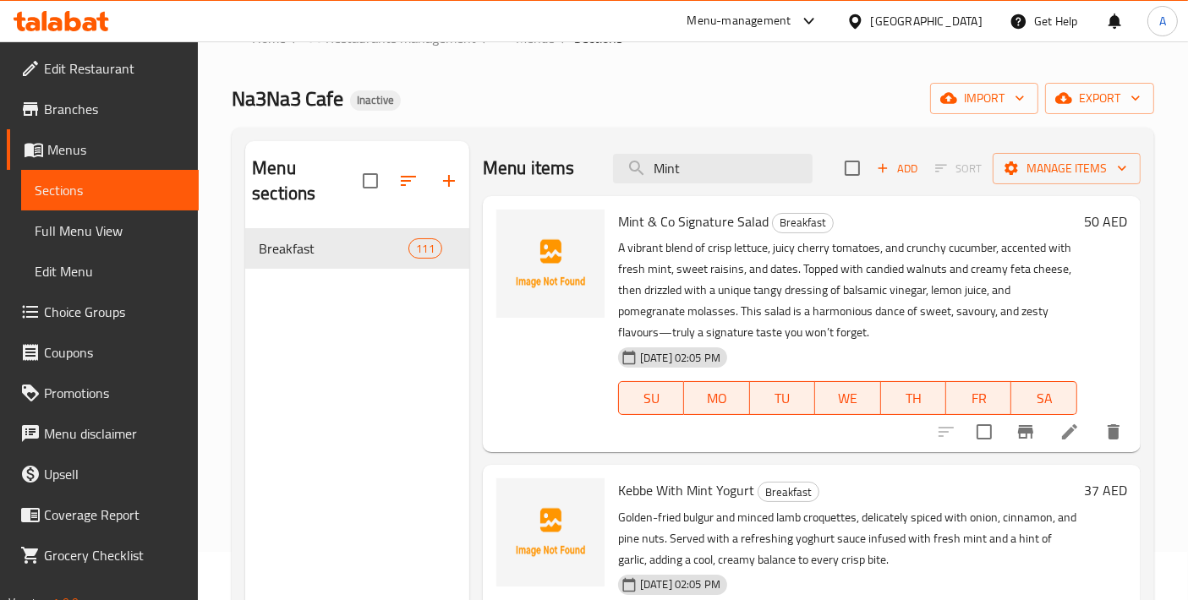
type input "Mint"
click at [981, 440] on input "checkbox" at bounding box center [984, 432] width 36 height 36
checkbox input "true"
drag, startPoint x: 553, startPoint y: 167, endPoint x: 540, endPoint y: 167, distance: 12.7
click at [540, 167] on div "Menu items Mint Add Sort Manage items" at bounding box center [812, 168] width 658 height 55
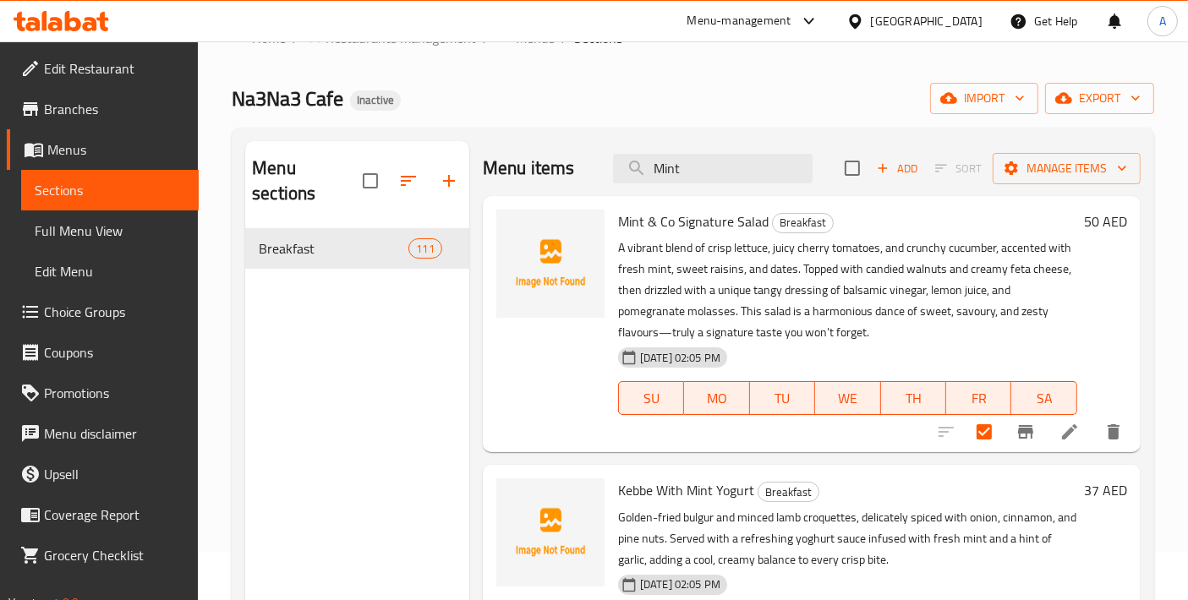
paste input "Hommus"
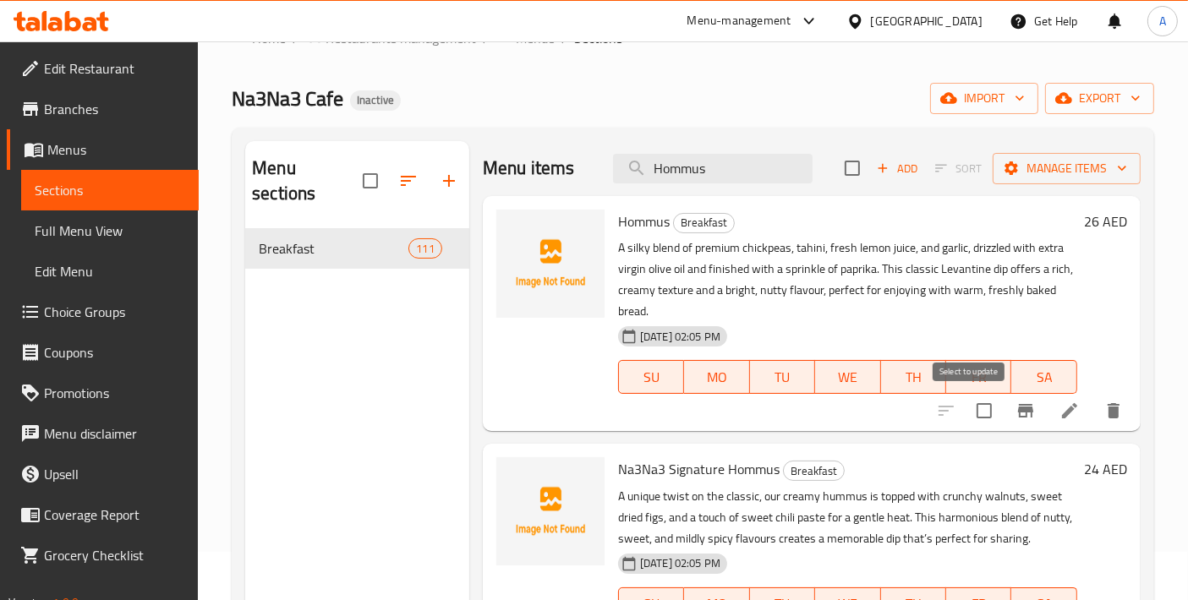
type input "Hommus"
click at [970, 427] on input "checkbox" at bounding box center [984, 411] width 36 height 36
checkbox input "true"
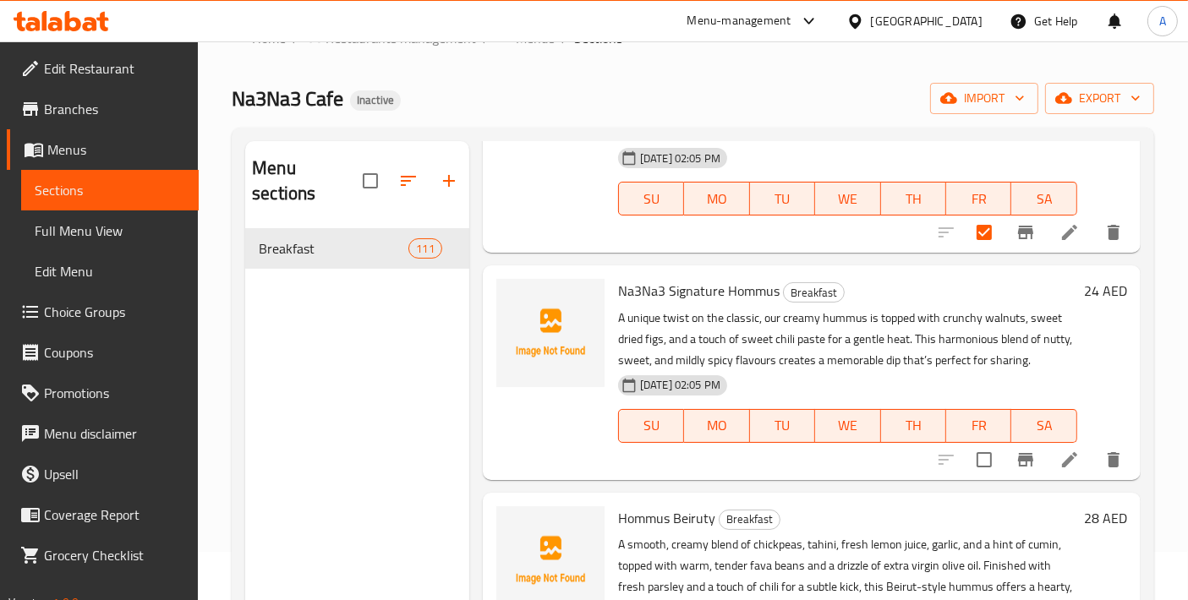
scroll to position [188, 0]
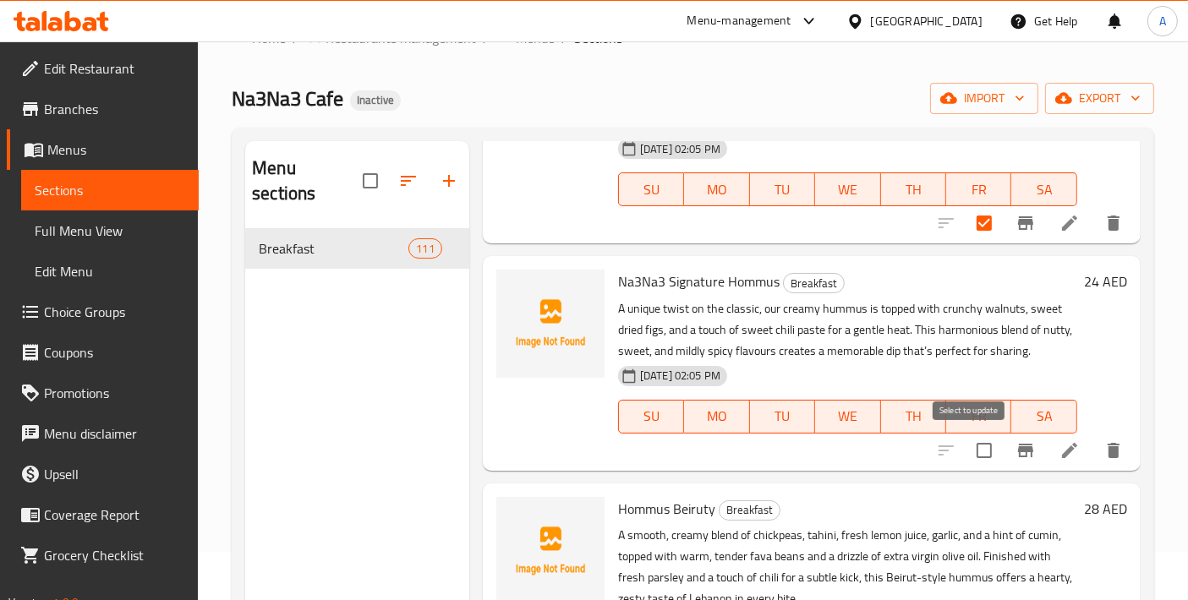
click at [966, 455] on input "checkbox" at bounding box center [984, 451] width 36 height 36
checkbox input "true"
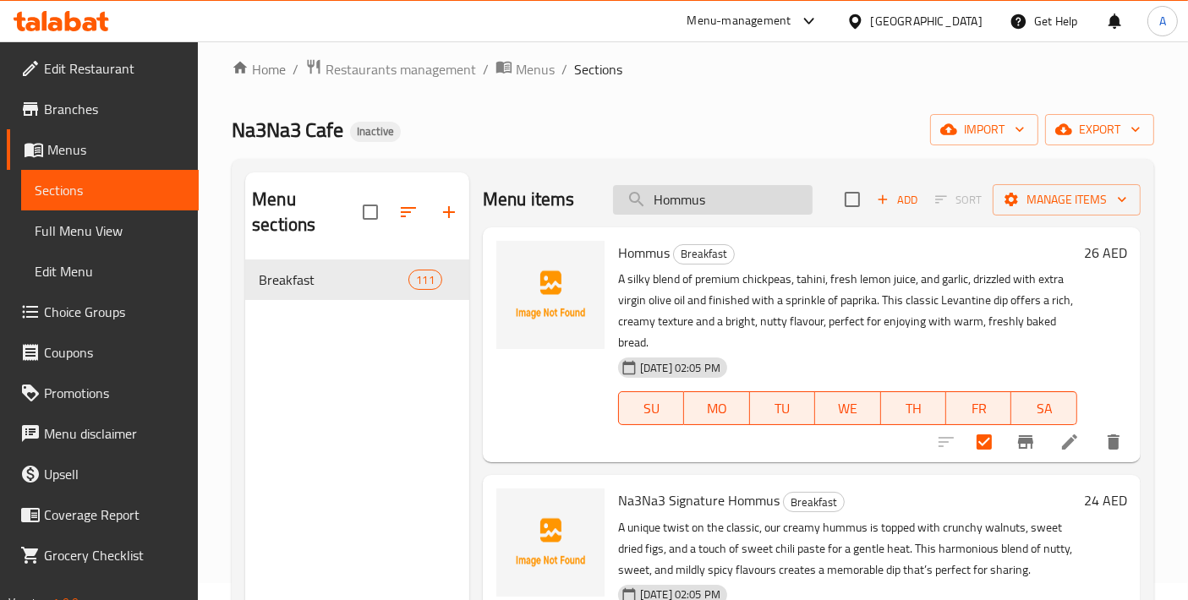
scroll to position [0, 0]
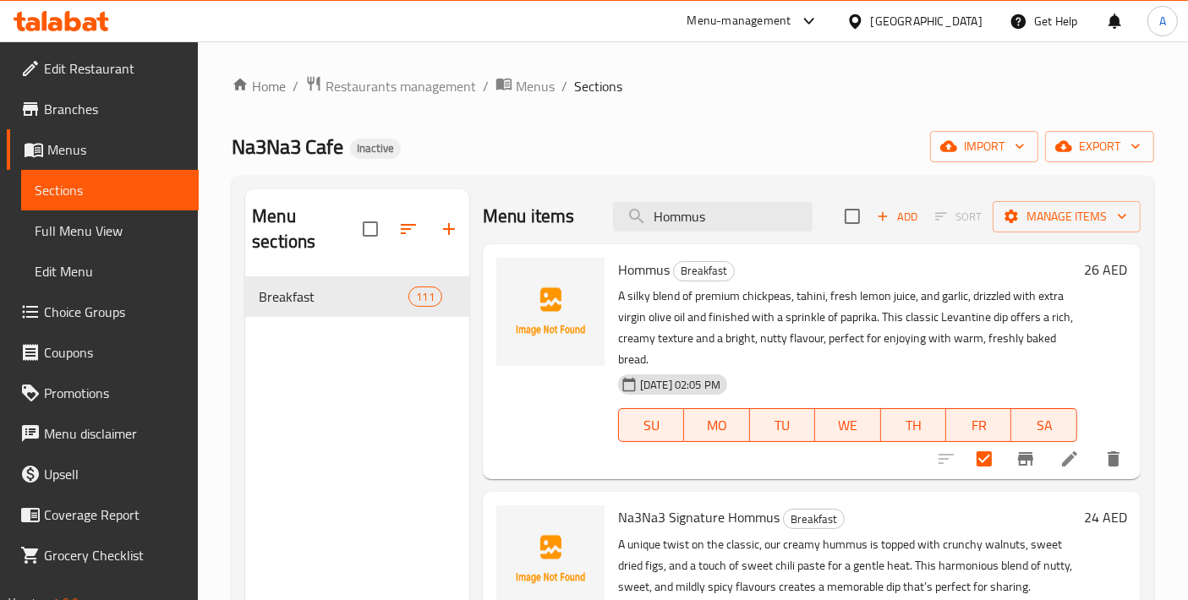
drag, startPoint x: 749, startPoint y: 205, endPoint x: 578, endPoint y: 221, distance: 171.4
click at [578, 221] on div "Menu items Hommus Add Sort Manage items" at bounding box center [812, 216] width 658 height 55
paste input "Beiruty"
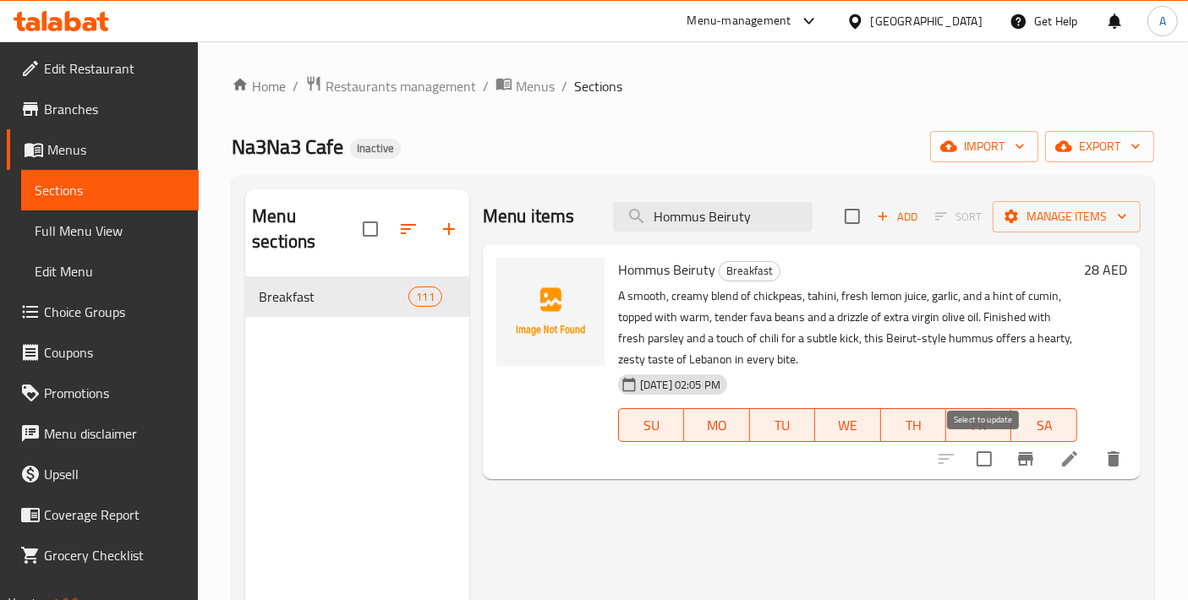
type input "Hommus Beiruty"
click at [995, 460] on input "checkbox" at bounding box center [984, 459] width 36 height 36
checkbox input "true"
drag, startPoint x: 774, startPoint y: 207, endPoint x: 610, endPoint y: 205, distance: 163.2
click at [611, 206] on div "Menu items Hommus Beiruty Add Sort Manage items" at bounding box center [812, 216] width 658 height 55
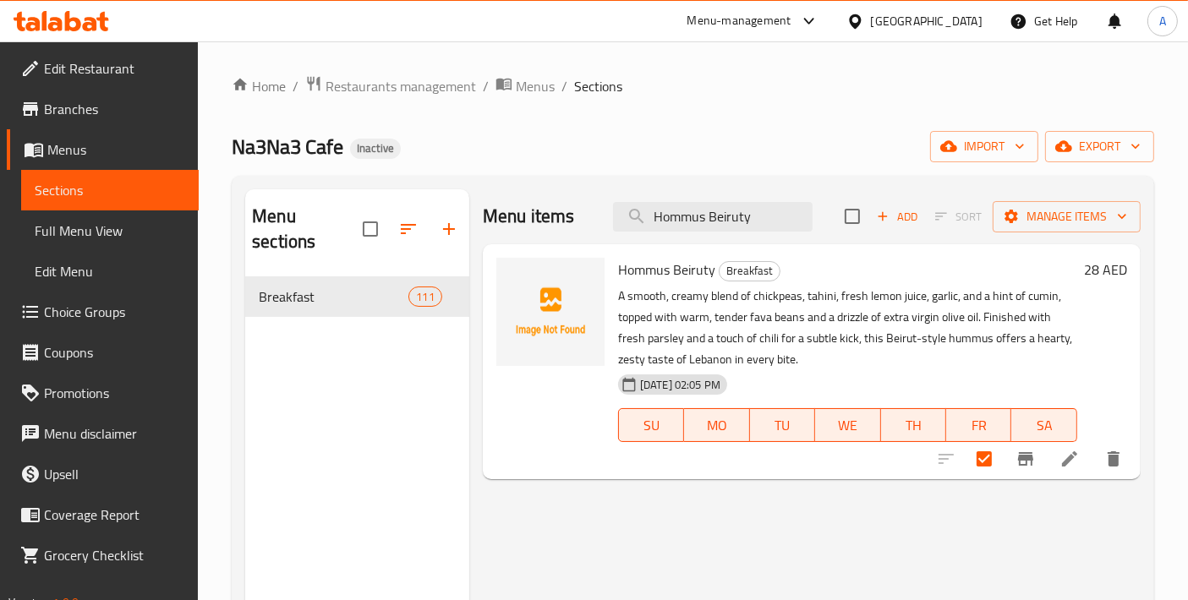
paste input "Moutabal"
type input "Moutabal"
click at [987, 467] on input "checkbox" at bounding box center [984, 459] width 36 height 36
checkbox input "true"
drag, startPoint x: 758, startPoint y: 207, endPoint x: 536, endPoint y: 207, distance: 222.3
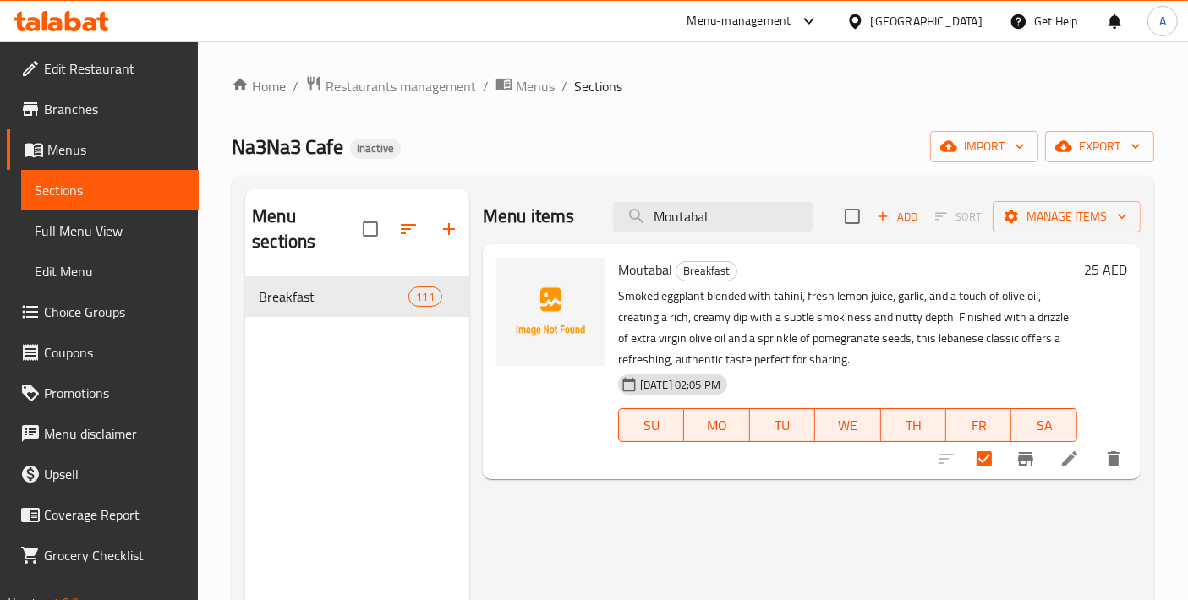
click at [536, 207] on div "Menu items Moutabal Add Sort Manage items" at bounding box center [812, 216] width 658 height 55
paste input "Warak Enab"
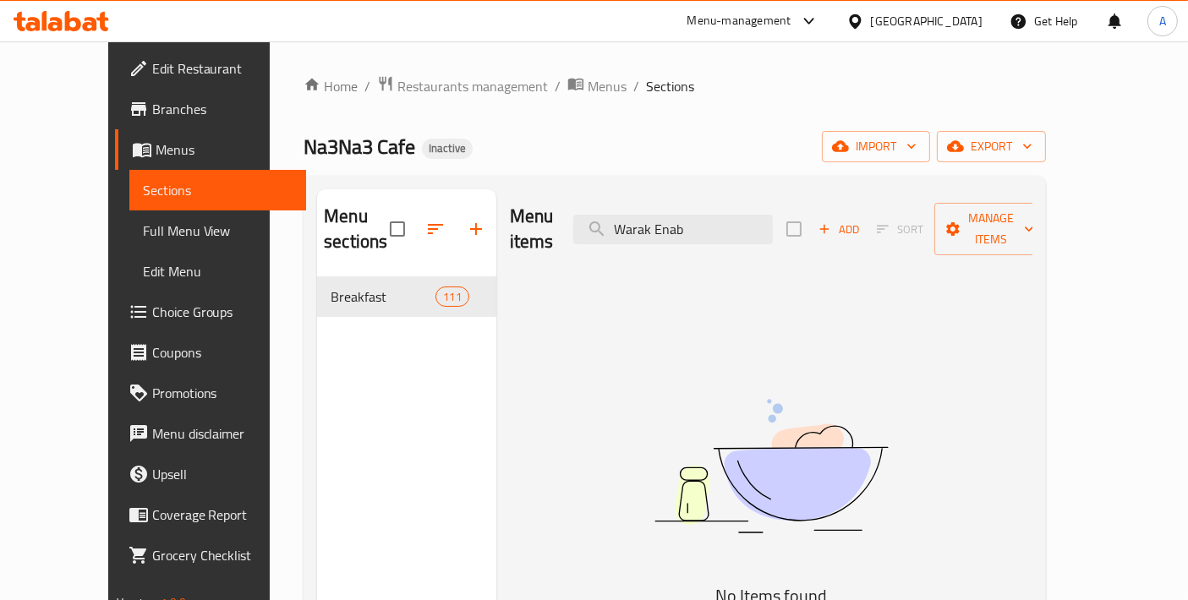
paste input "ورق عنب"
drag, startPoint x: 764, startPoint y: 213, endPoint x: 574, endPoint y: 221, distance: 190.4
click at [574, 221] on div "Menu items Warak Enab Add Sort Manage items" at bounding box center [771, 229] width 523 height 80
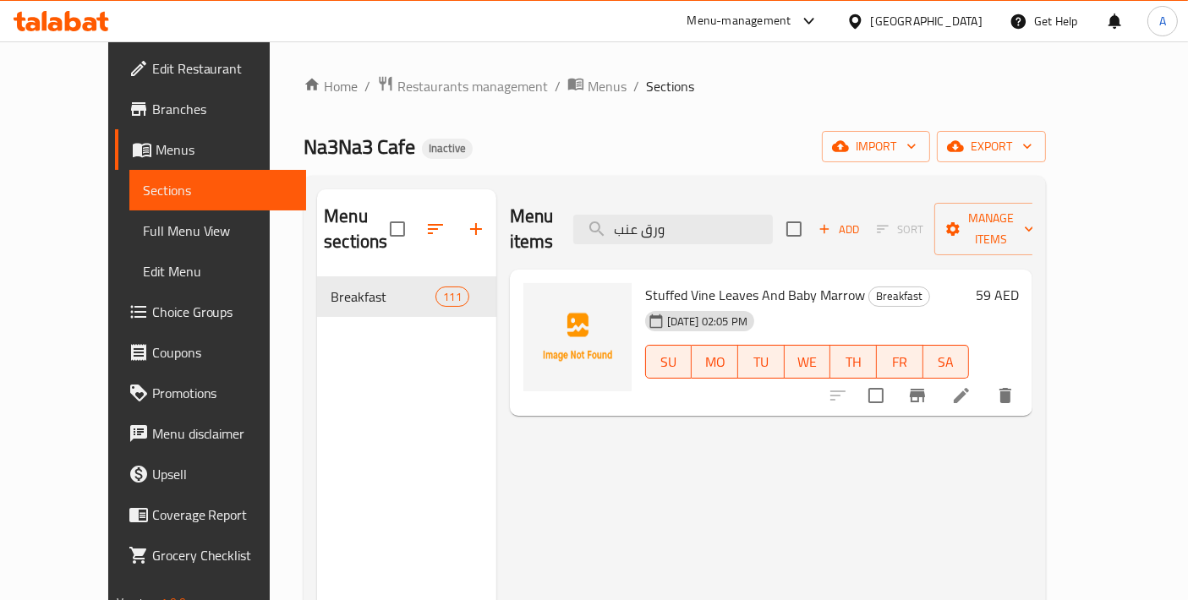
drag, startPoint x: 714, startPoint y: 217, endPoint x: 584, endPoint y: 220, distance: 130.2
click at [584, 220] on div "Menu items ورق عنب Add Sort Manage items" at bounding box center [771, 229] width 523 height 80
paste input "Warak Enak"
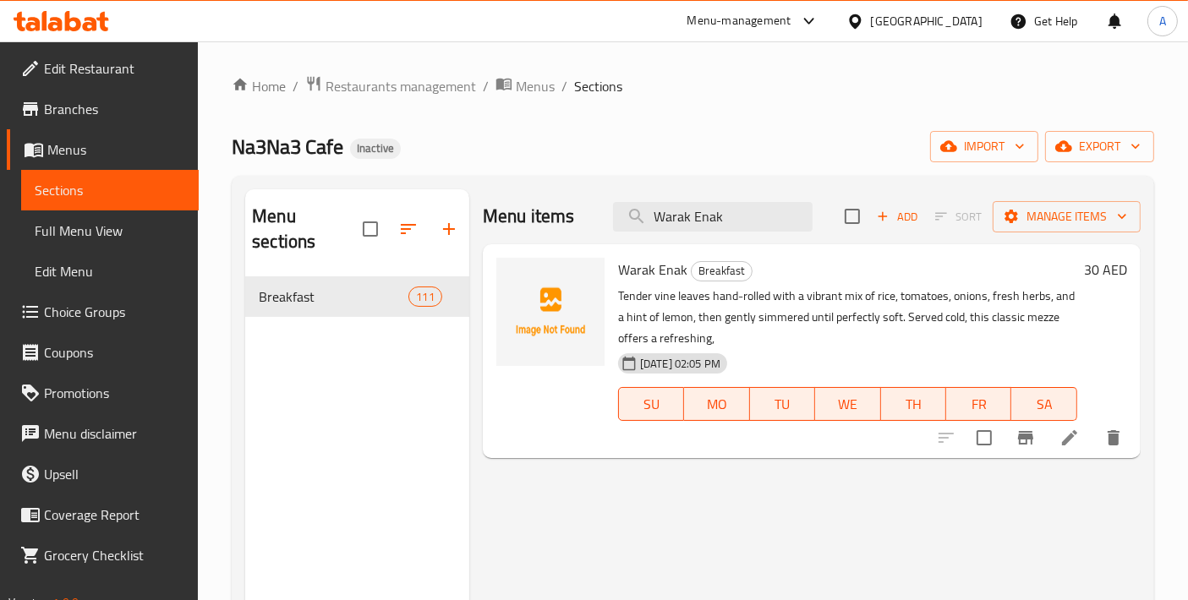
type input "Warak Enak"
click at [984, 443] on input "checkbox" at bounding box center [984, 438] width 36 height 36
checkbox input "true"
drag, startPoint x: 753, startPoint y: 221, endPoint x: 579, endPoint y: 221, distance: 174.1
click at [579, 221] on div "Menu items Warak Enak Add Sort Manage items" at bounding box center [812, 216] width 658 height 55
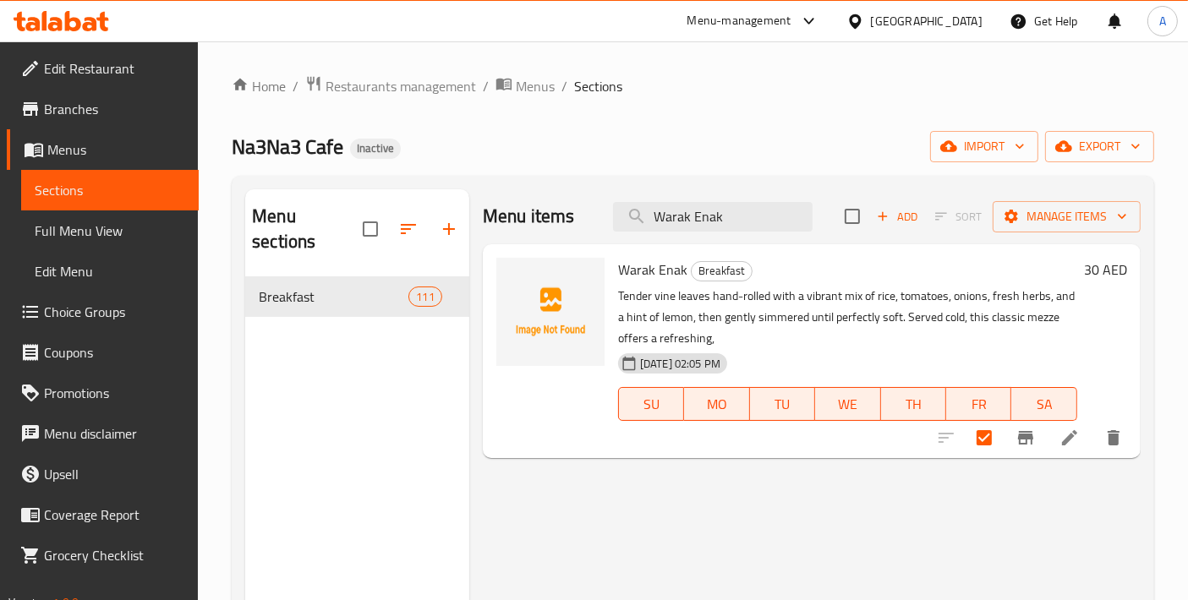
paste input "Muhamara With Walnuts"
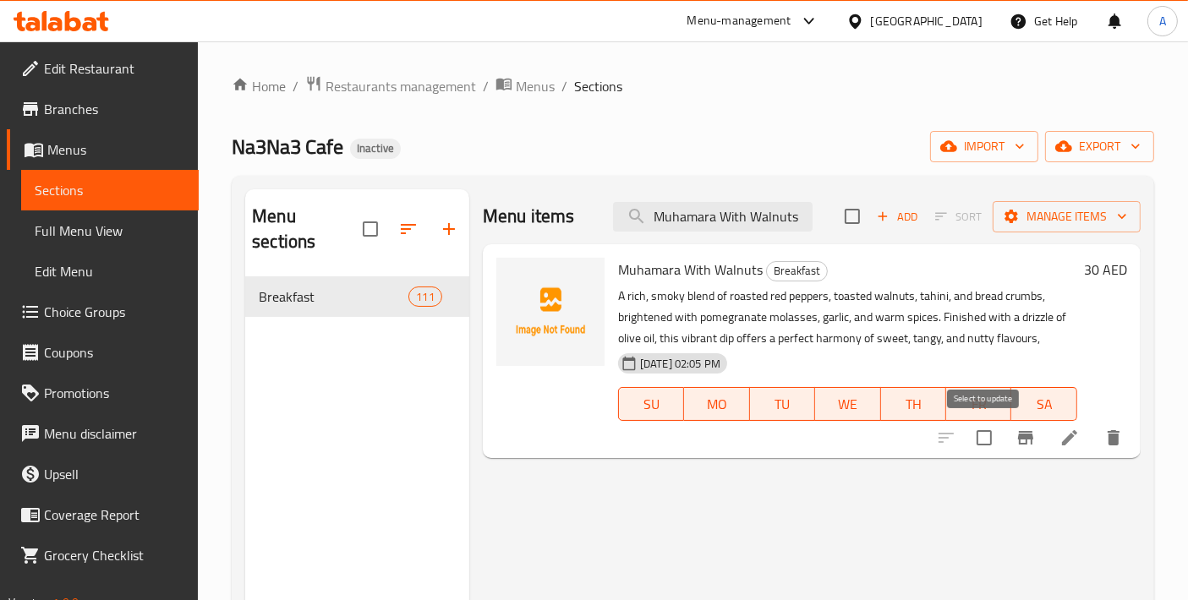
type input "Muhamara With Walnuts"
click at [992, 440] on input "checkbox" at bounding box center [984, 438] width 36 height 36
checkbox input "true"
click at [746, 213] on input "Muhamara With Walnuts" at bounding box center [713, 217] width 200 height 30
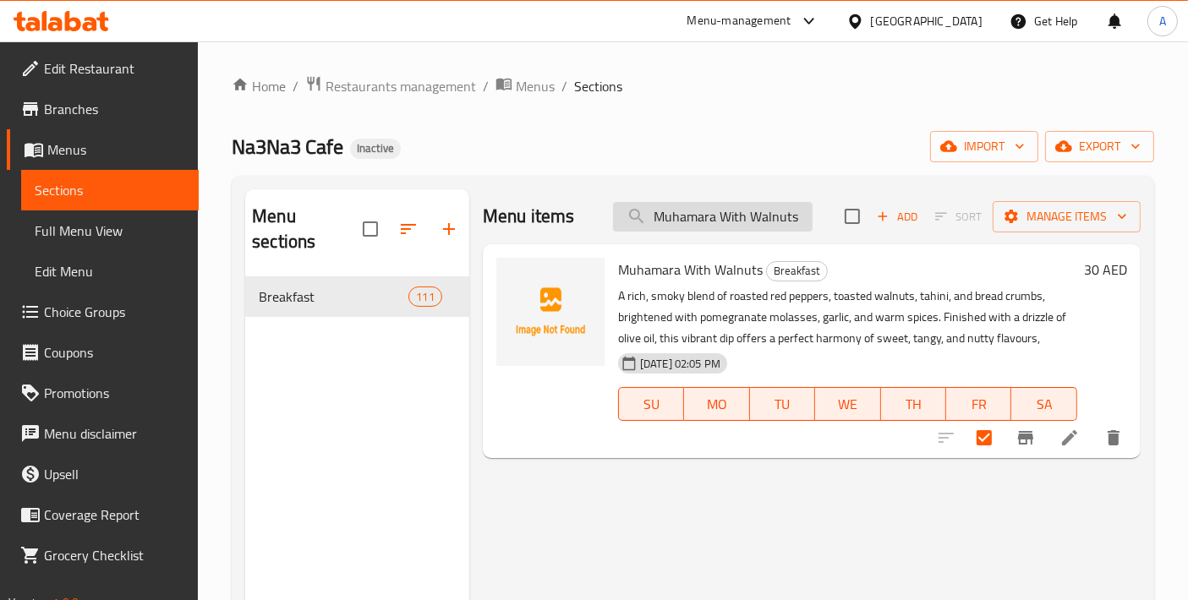
click at [746, 213] on input "Muhamara With Walnuts" at bounding box center [713, 217] width 200 height 30
paste input "[PERSON_NAME]"
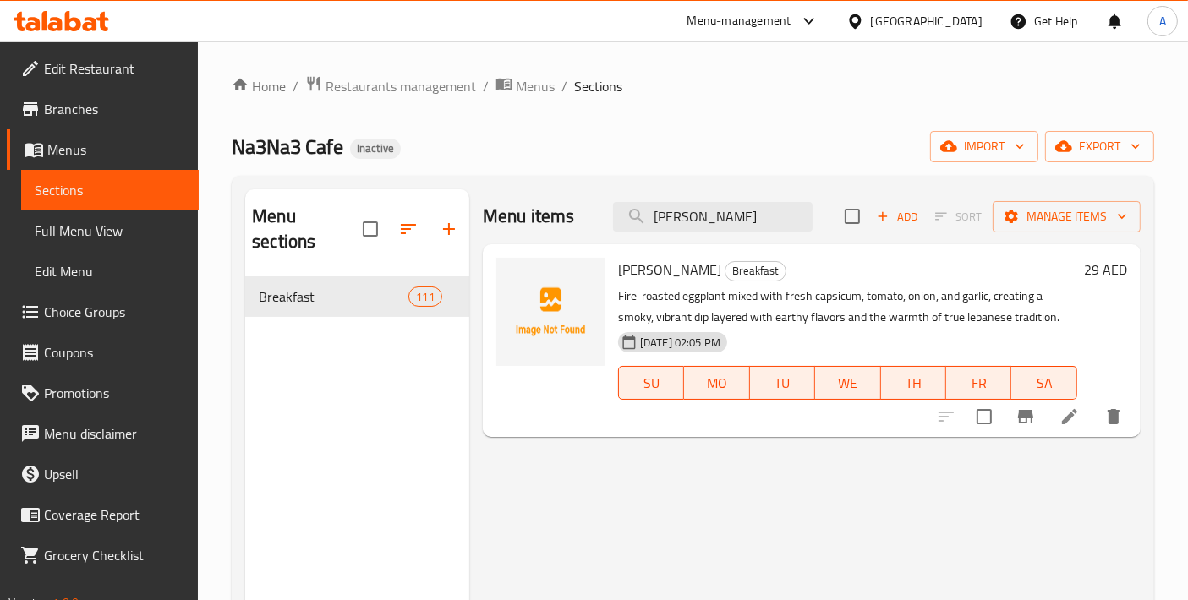
type input "[PERSON_NAME]"
click at [984, 424] on input "checkbox" at bounding box center [984, 417] width 36 height 36
checkbox input "true"
drag, startPoint x: 753, startPoint y: 227, endPoint x: 530, endPoint y: 216, distance: 223.5
click at [530, 216] on div "Menu items Baba Ghanouj Add Sort Manage items" at bounding box center [812, 216] width 658 height 55
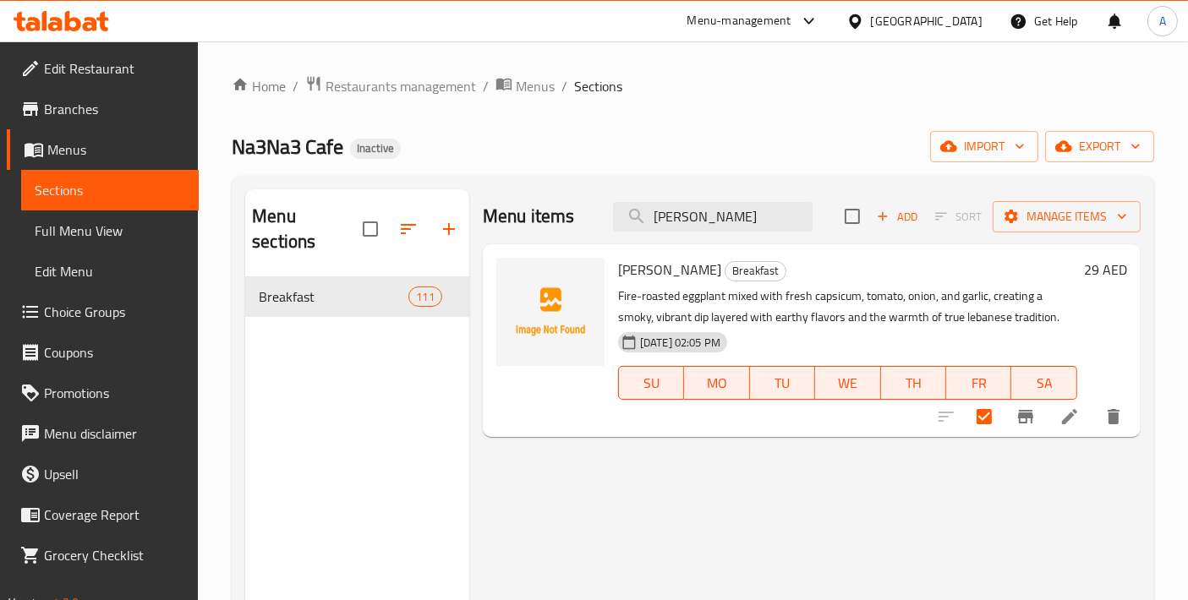
paste input "Shanklish"
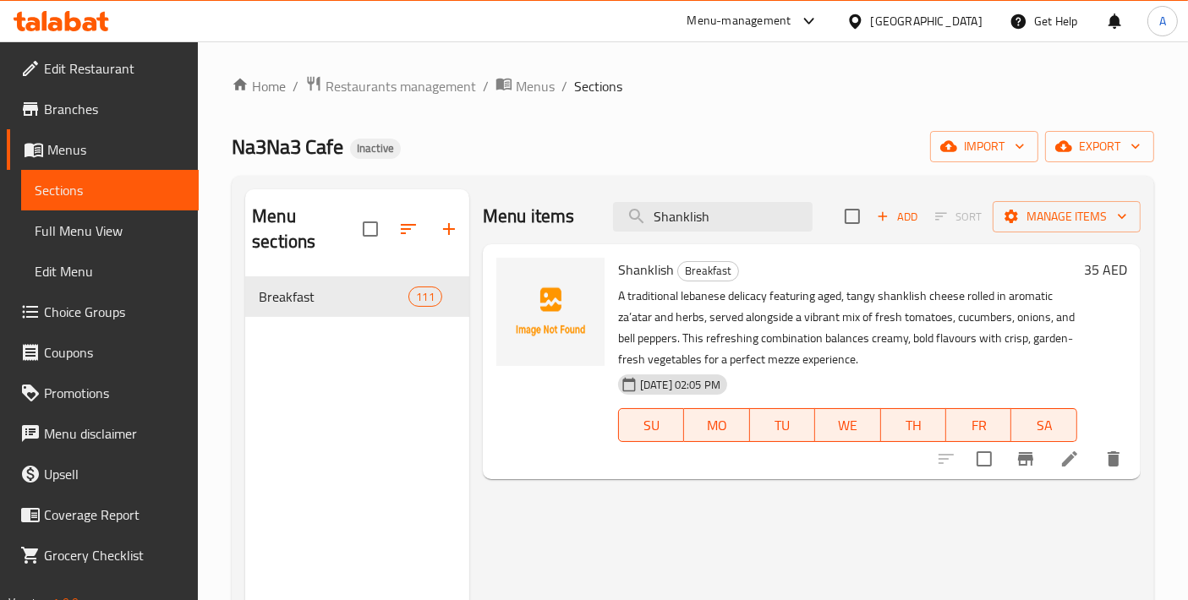
type input "Shanklish"
click at [983, 470] on input "checkbox" at bounding box center [984, 459] width 36 height 36
checkbox input "true"
drag, startPoint x: 748, startPoint y: 224, endPoint x: 543, endPoint y: 202, distance: 206.6
click at [543, 202] on div "Menu items Shanklish Add Sort Manage items" at bounding box center [812, 216] width 658 height 55
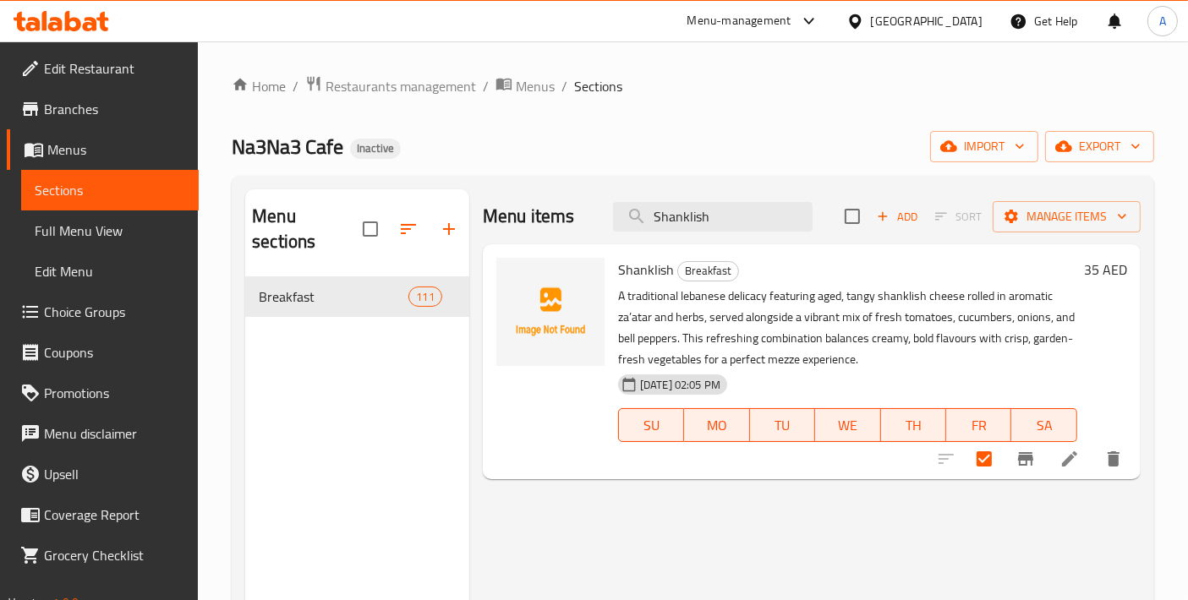
paste input "Zaatr Labne"
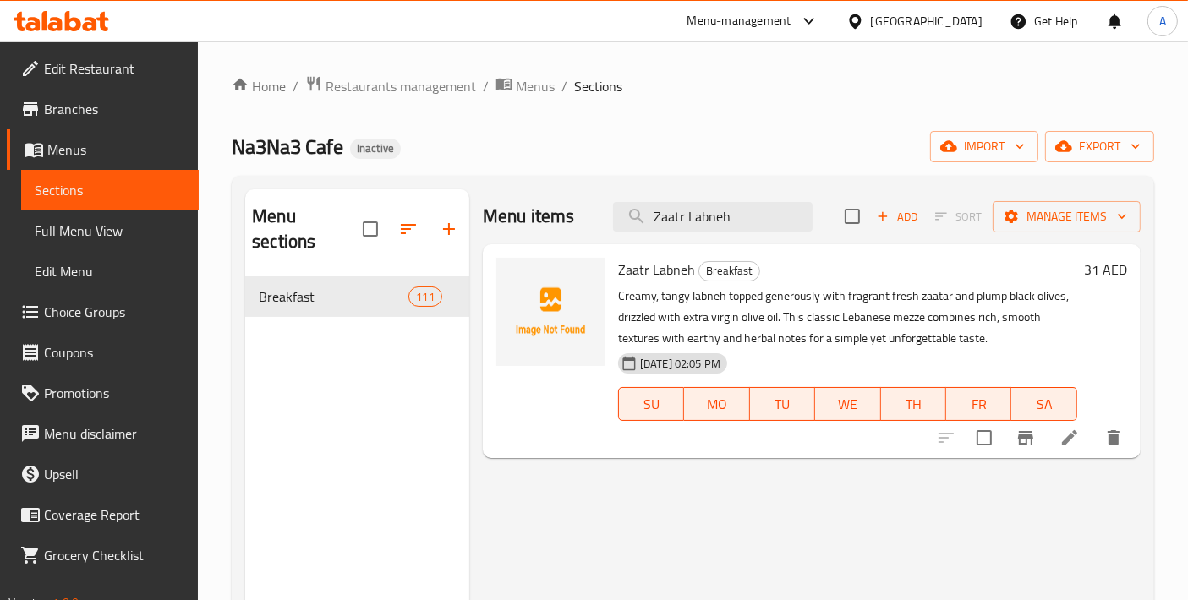
type input "Zaatr Labneh"
click at [982, 446] on input "checkbox" at bounding box center [984, 438] width 36 height 36
checkbox input "true"
drag, startPoint x: 768, startPoint y: 219, endPoint x: 541, endPoint y: 218, distance: 226.6
click at [541, 218] on div "Menu items Zaatr Labneh Add Sort Manage items" at bounding box center [812, 216] width 658 height 55
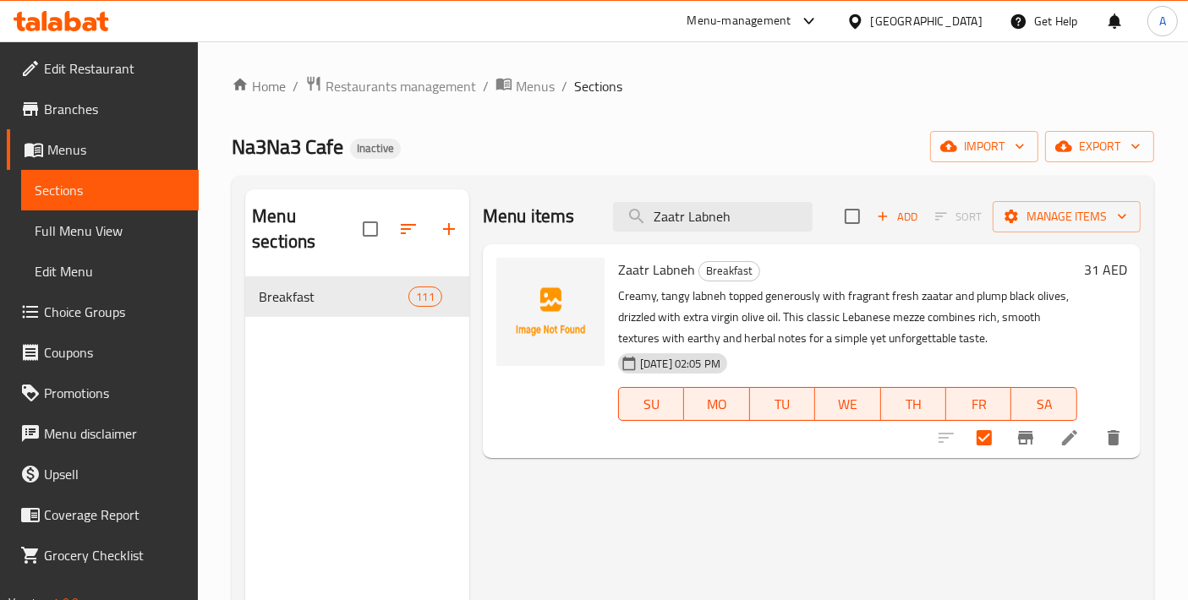
paste input "Hommus Bel Lahme"
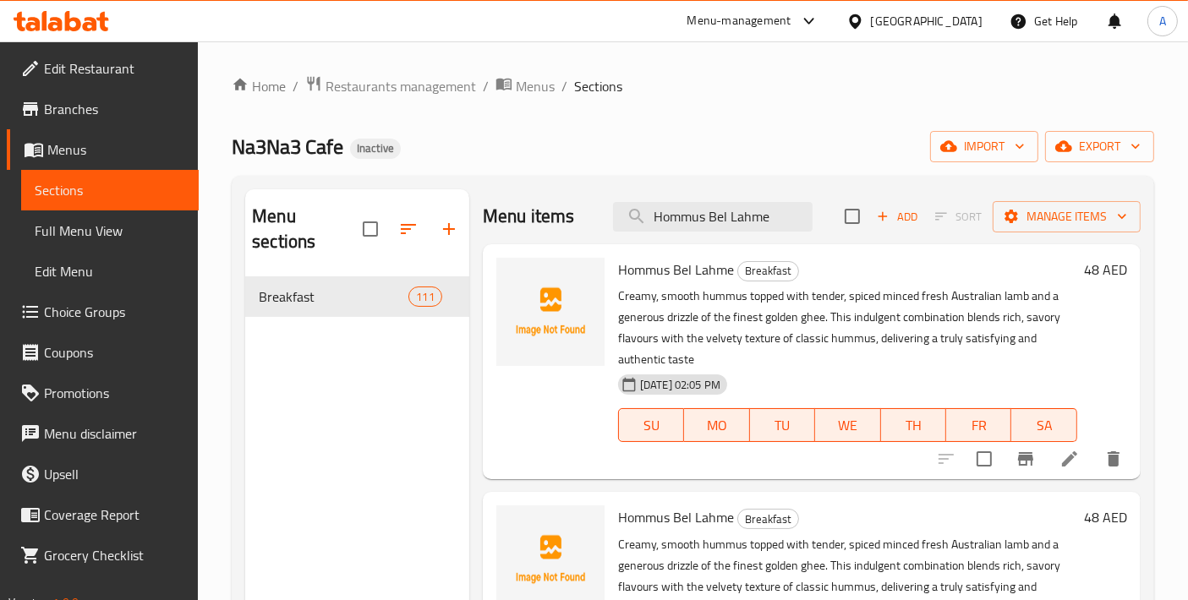
type input "Hommus Bel Lahme"
click at [976, 466] on input "checkbox" at bounding box center [984, 459] width 36 height 36
checkbox input "true"
drag, startPoint x: 732, startPoint y: 267, endPoint x: 615, endPoint y: 267, distance: 116.7
click at [615, 267] on div "Hommus Bel Lahme Breakfast Creamy, smooth hummus topped with tender, spiced min…" at bounding box center [847, 361] width 473 height 221
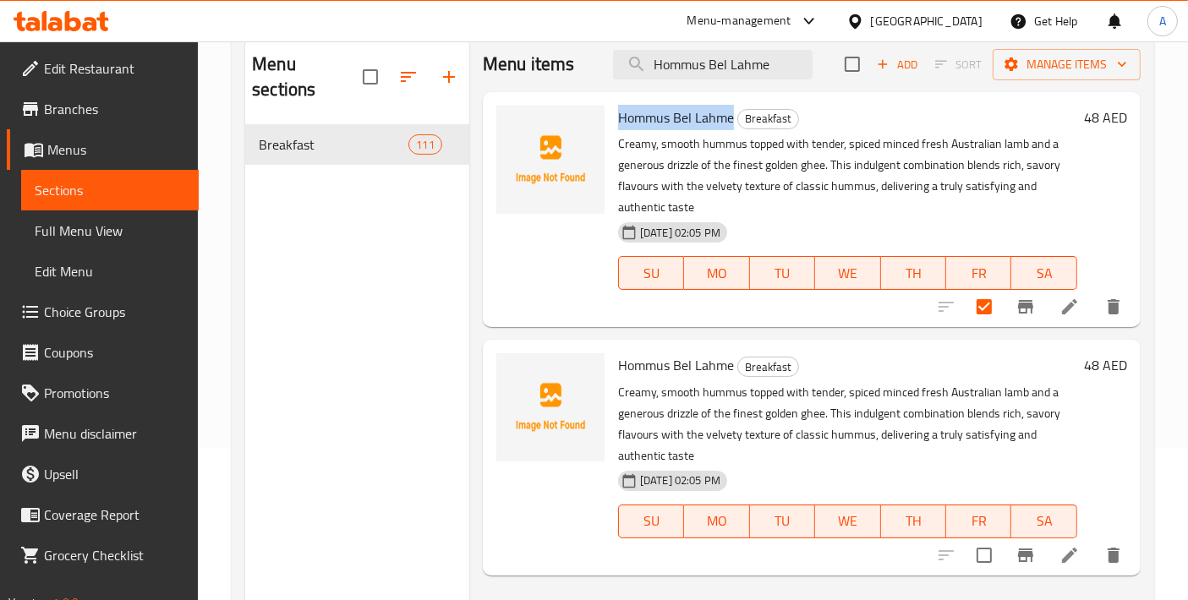
scroll to position [188, 0]
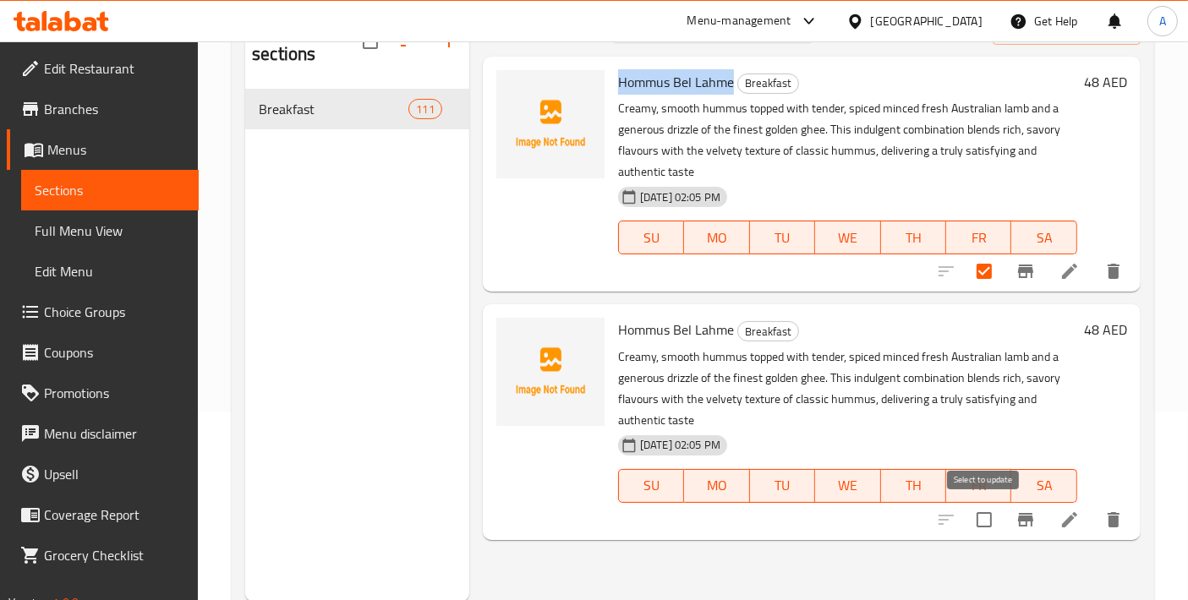
click at [982, 523] on input "checkbox" at bounding box center [984, 520] width 36 height 36
checkbox input "true"
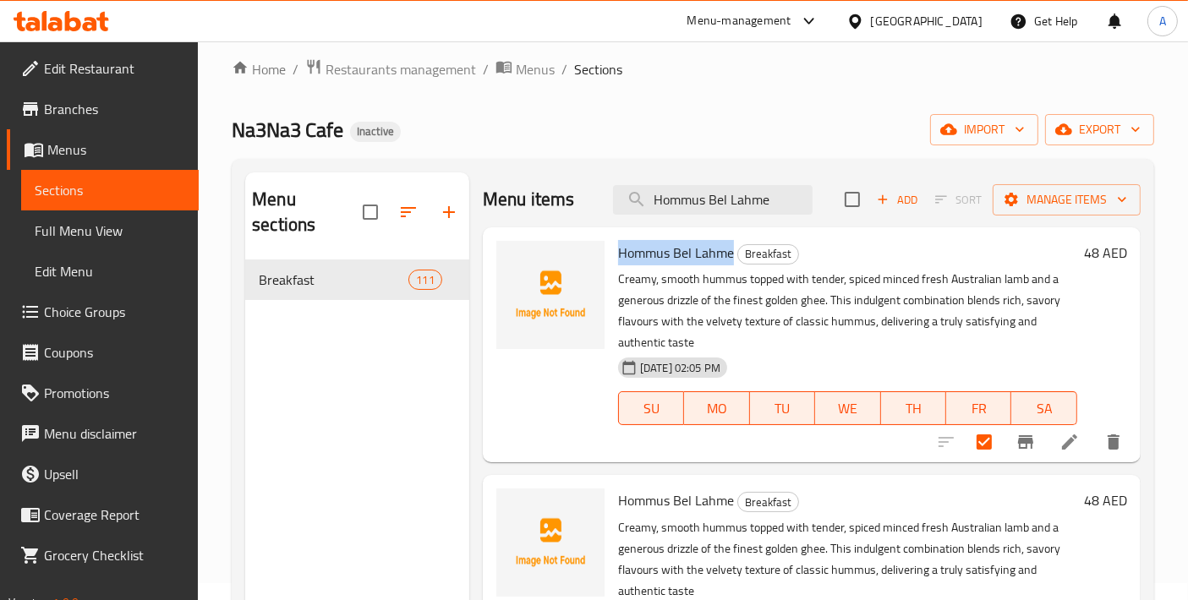
scroll to position [0, 0]
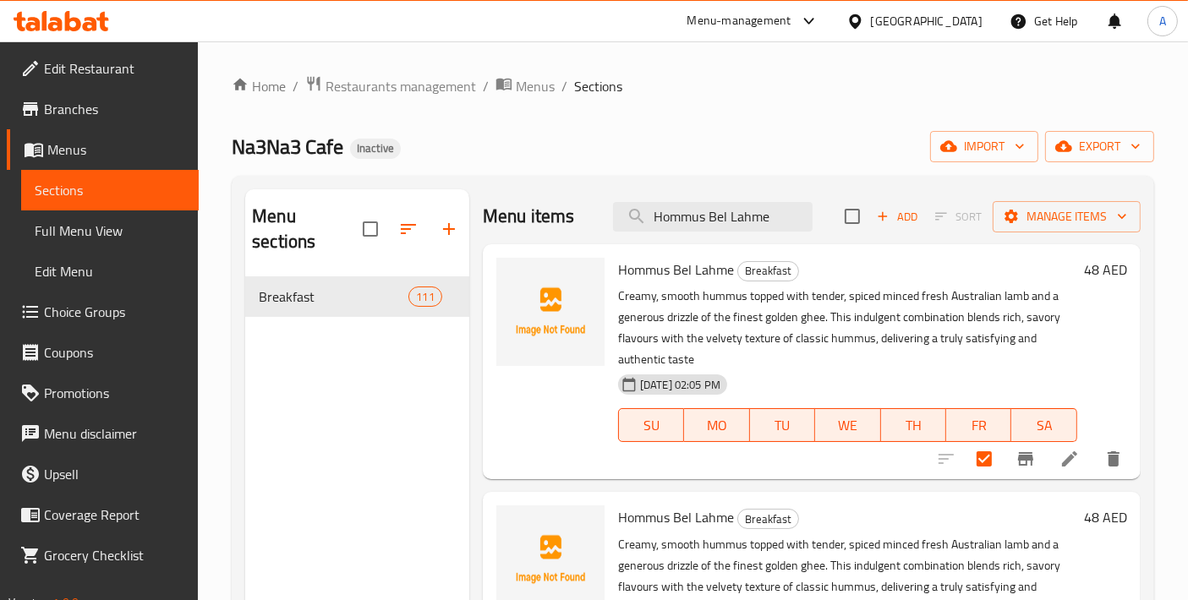
drag, startPoint x: 778, startPoint y: 220, endPoint x: 588, endPoint y: 211, distance: 190.4
click at [590, 211] on div "Menu items Hommus Bel Lahme Add Sort Manage items" at bounding box center [812, 216] width 658 height 55
paste input "[PERSON_NAME]"
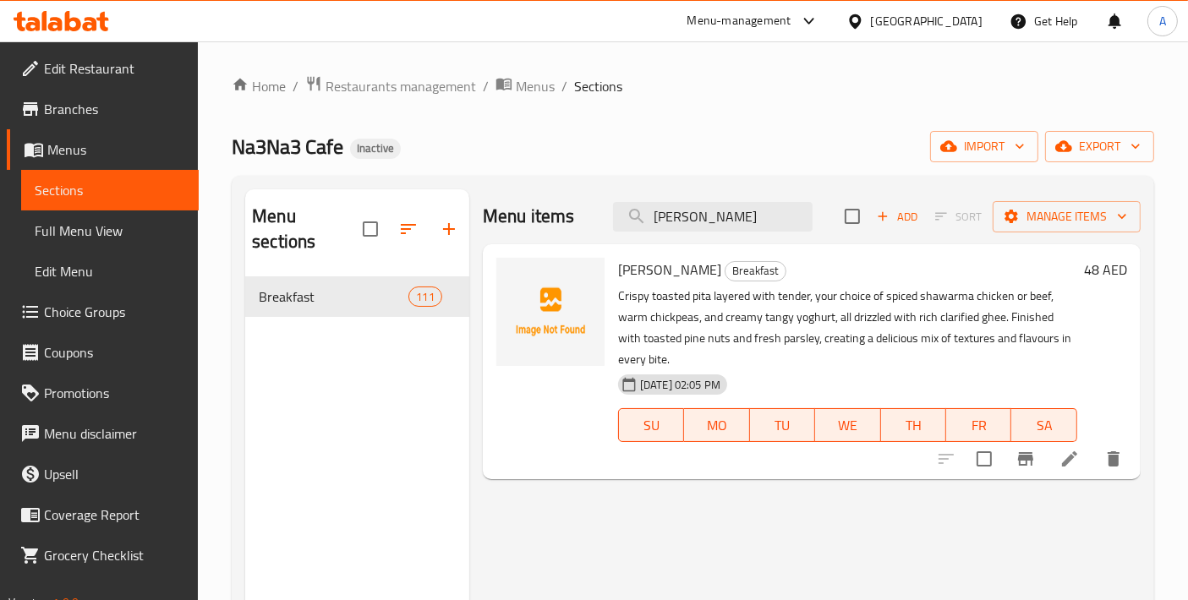
type input "[PERSON_NAME]"
click at [990, 468] on input "checkbox" at bounding box center [984, 459] width 36 height 36
checkbox input "true"
drag, startPoint x: 765, startPoint y: 214, endPoint x: 528, endPoint y: 223, distance: 237.7
click at [528, 223] on div "Menu items Fatteh Shawarma Add Sort Manage items" at bounding box center [812, 216] width 658 height 55
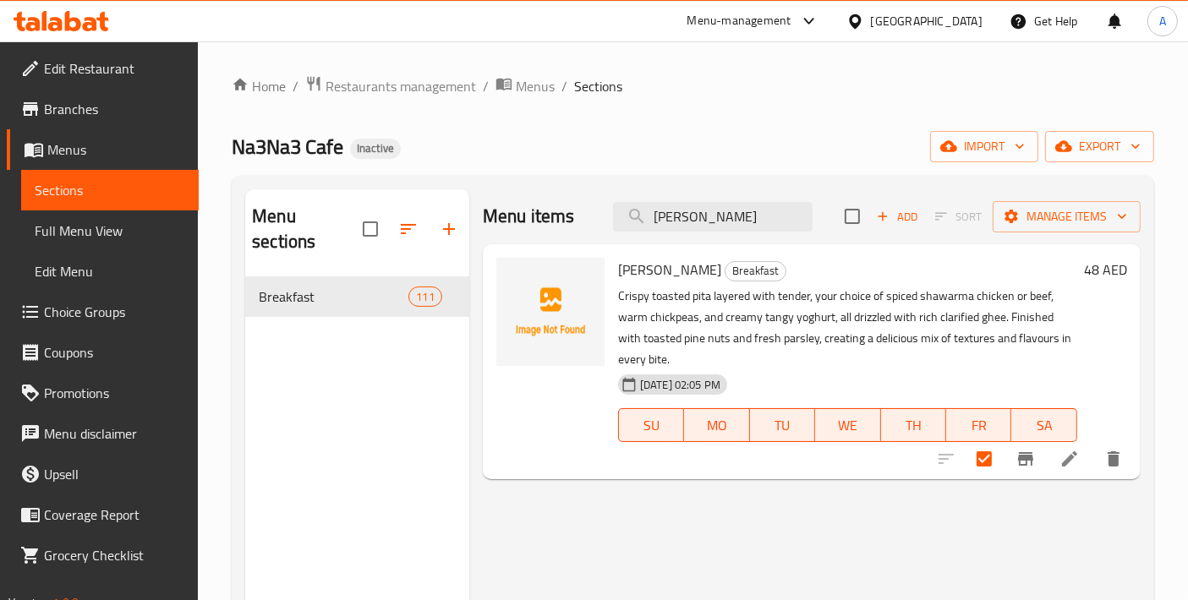
paste input "Shrimps Fatteh"
type input "Shrimps Fatteh"
click at [981, 471] on input "checkbox" at bounding box center [984, 459] width 36 height 36
checkbox input "true"
drag, startPoint x: 753, startPoint y: 211, endPoint x: 424, endPoint y: 206, distance: 328.9
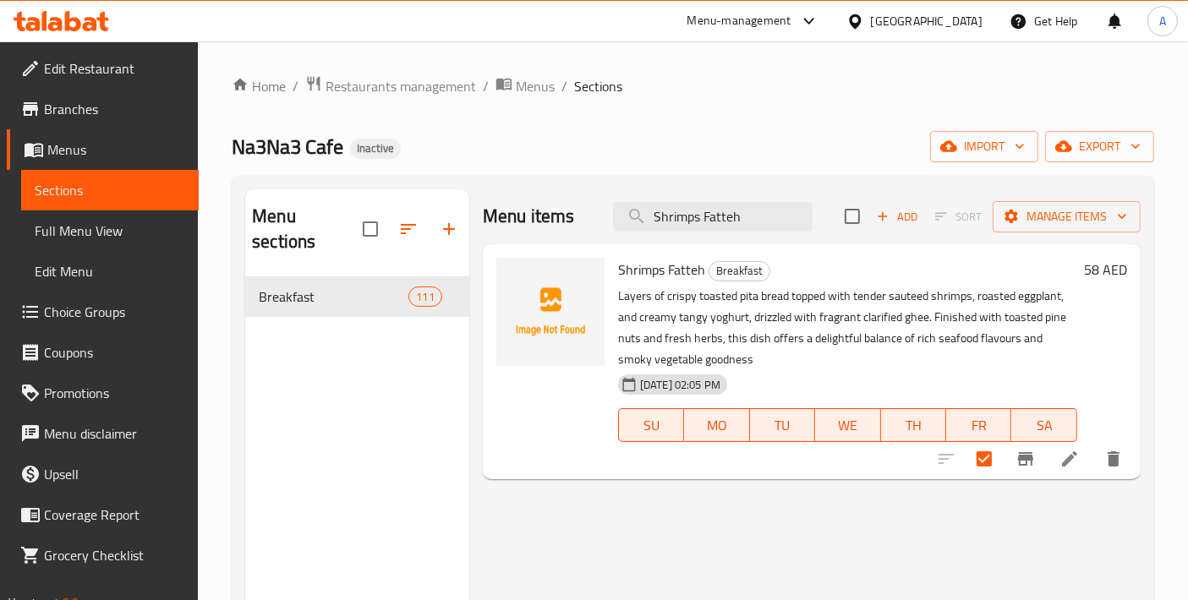
click at [424, 206] on div "Menu sections Breakfast 111 Menu items Shrimps Fatteh Add Sort Manage items Shr…" at bounding box center [692, 489] width 895 height 600
paste input "Chicken Wings Provencial"
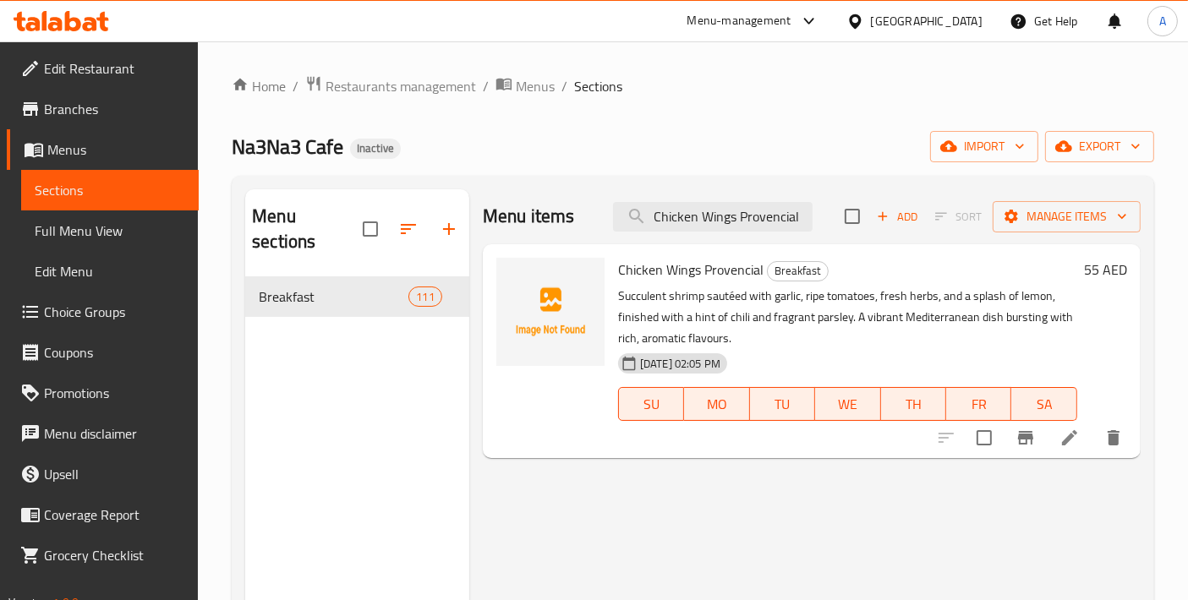
type input "Chicken Wings Provencial"
click at [975, 454] on input "checkbox" at bounding box center [984, 438] width 36 height 36
checkbox input "true"
click at [762, 218] on input "Chicken Wings Provencial" at bounding box center [713, 217] width 200 height 30
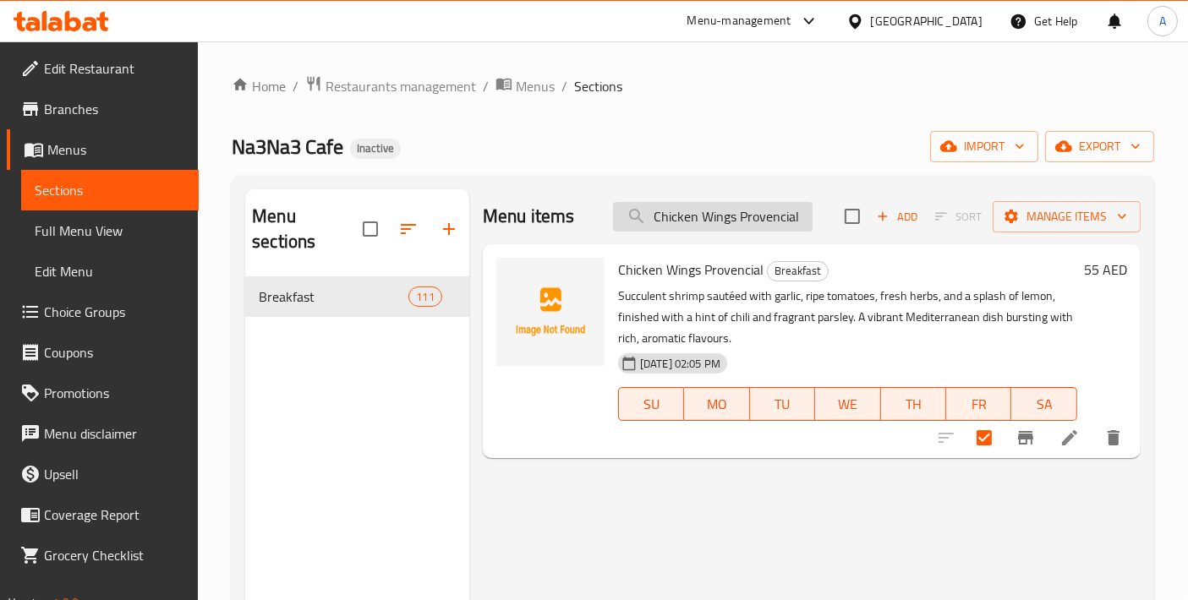
click at [762, 218] on input "Chicken Wings Provencial" at bounding box center [713, 217] width 200 height 30
paste input "Hommus Shawarma"
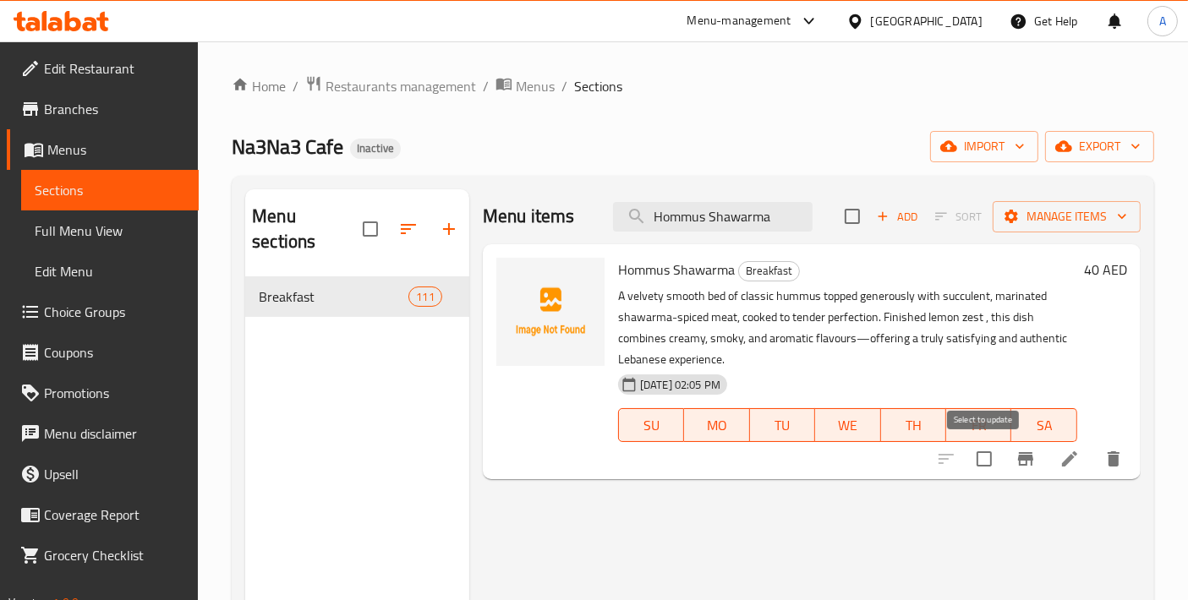
type input "Hommus Shawarma"
click at [991, 462] on input "checkbox" at bounding box center [984, 459] width 36 height 36
checkbox input "true"
drag, startPoint x: 783, startPoint y: 216, endPoint x: 463, endPoint y: 213, distance: 319.6
click at [464, 213] on div "Menu sections Breakfast 111 Menu items Hommus Shawarma Add Sort Manage items Ho…" at bounding box center [692, 489] width 895 height 600
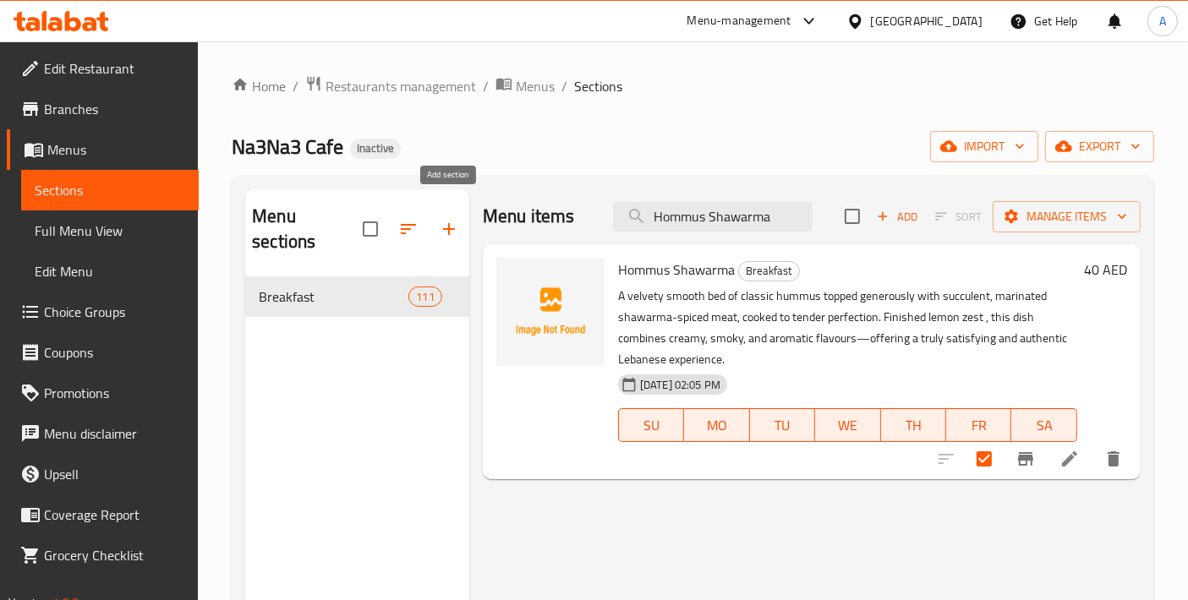
paste input "Batata Harr"
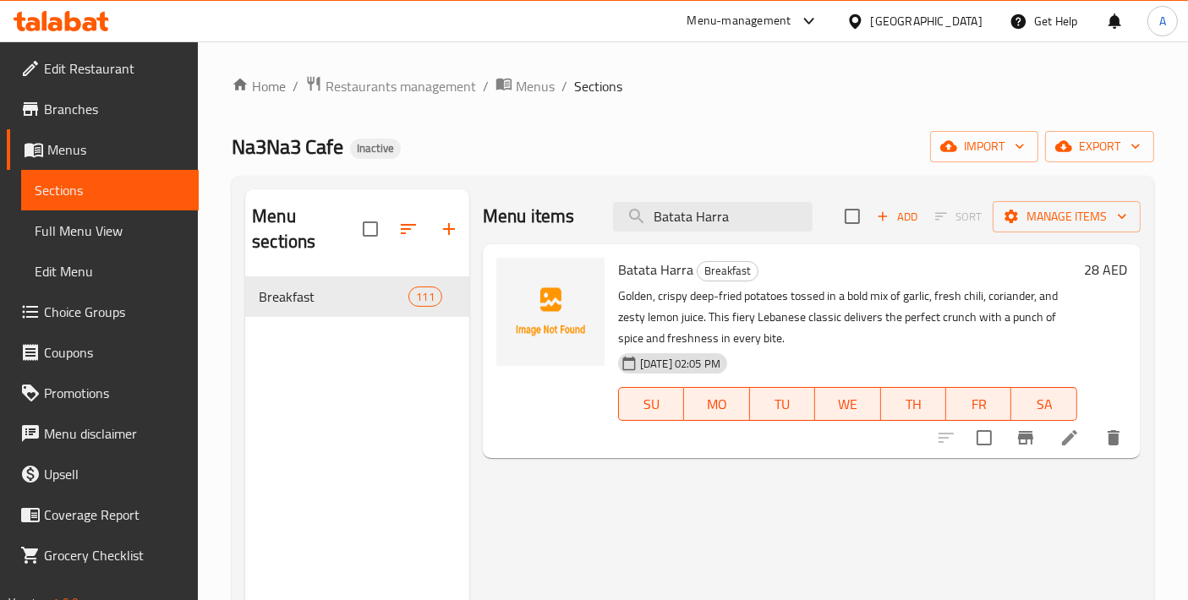
type input "Batata Harra"
click at [981, 450] on input "checkbox" at bounding box center [984, 438] width 36 height 36
checkbox input "true"
drag, startPoint x: 756, startPoint y: 215, endPoint x: 502, endPoint y: 216, distance: 253.6
click at [502, 216] on div "Menu items Batata Harra Add Sort Manage items" at bounding box center [812, 216] width 658 height 55
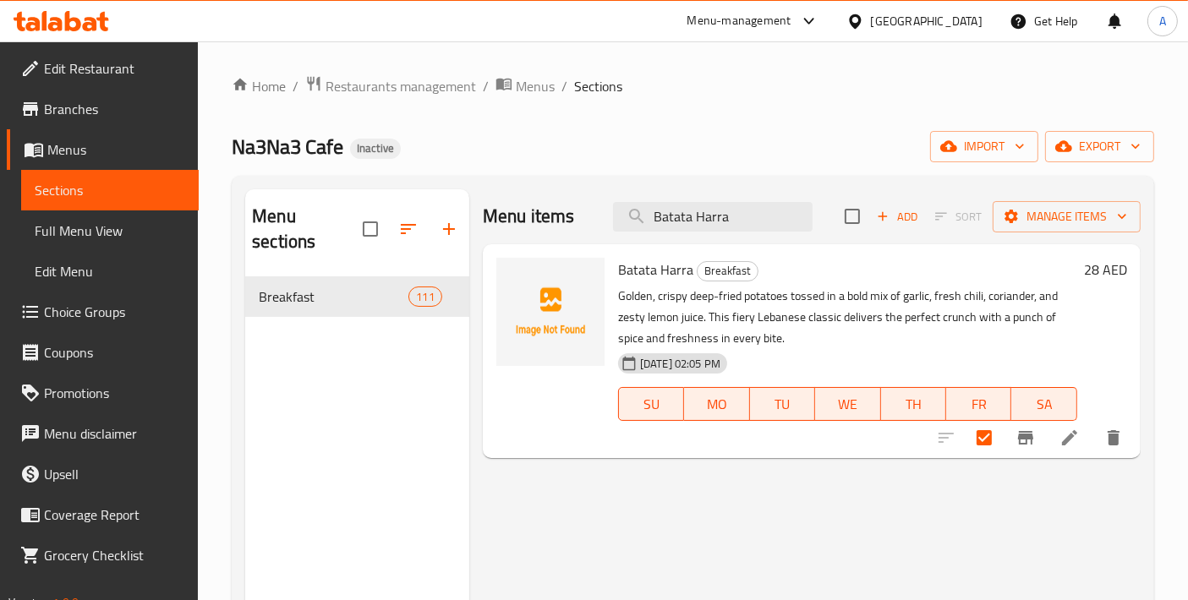
paste input "Falafel Platter"
type input "Falafel Platter"
click at [981, 440] on input "checkbox" at bounding box center [984, 438] width 36 height 36
checkbox input "true"
click at [1058, 216] on span "Manage items" at bounding box center [1066, 216] width 121 height 21
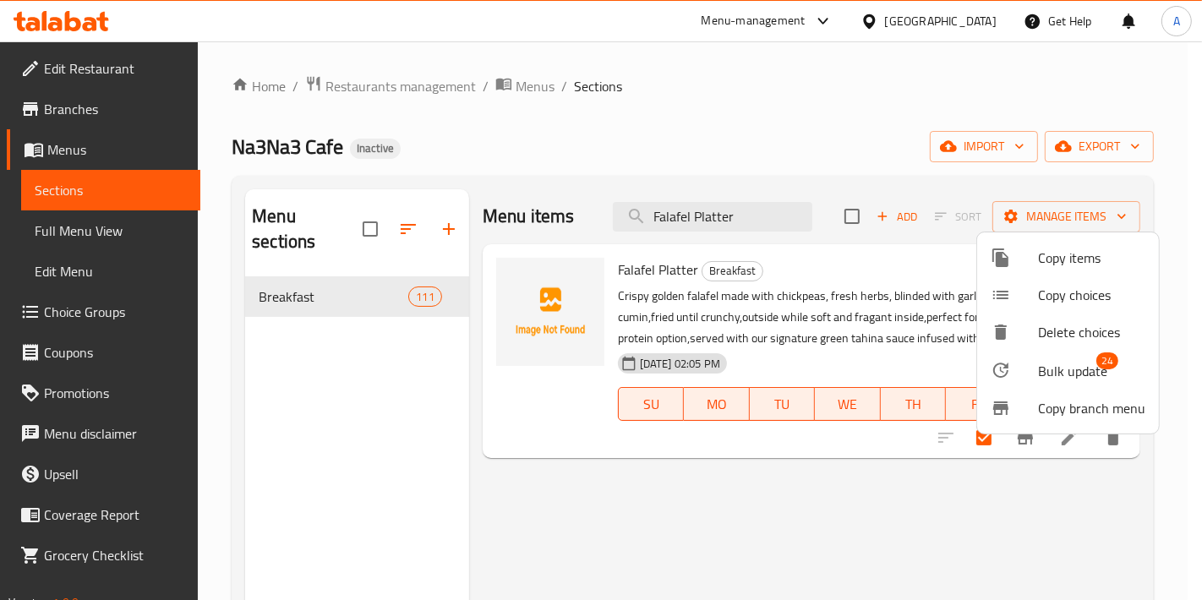
click at [1058, 369] on span "Bulk update" at bounding box center [1072, 371] width 69 height 20
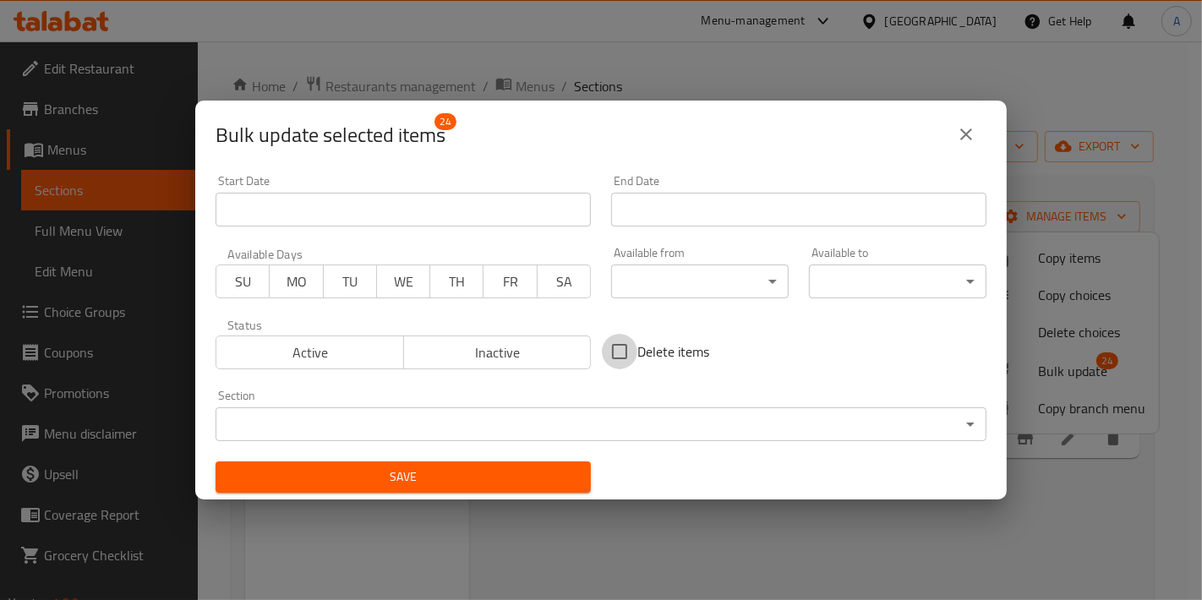
click at [624, 359] on input "Delete items" at bounding box center [620, 352] width 36 height 36
checkbox input "true"
click at [525, 485] on span "Save" at bounding box center [403, 477] width 348 height 21
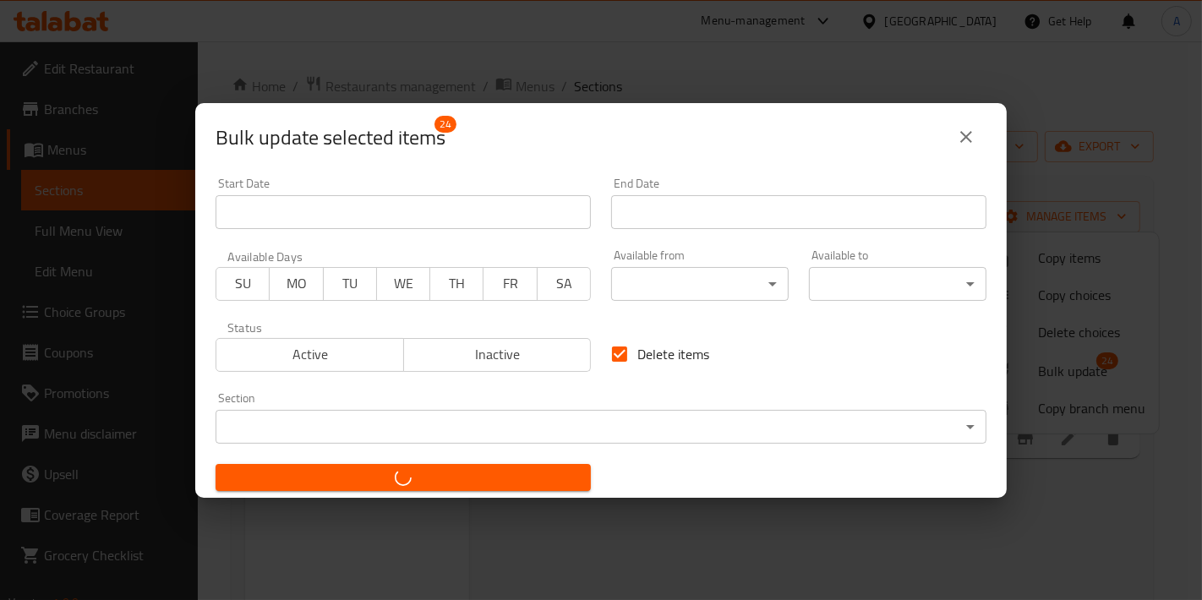
checkbox input "false"
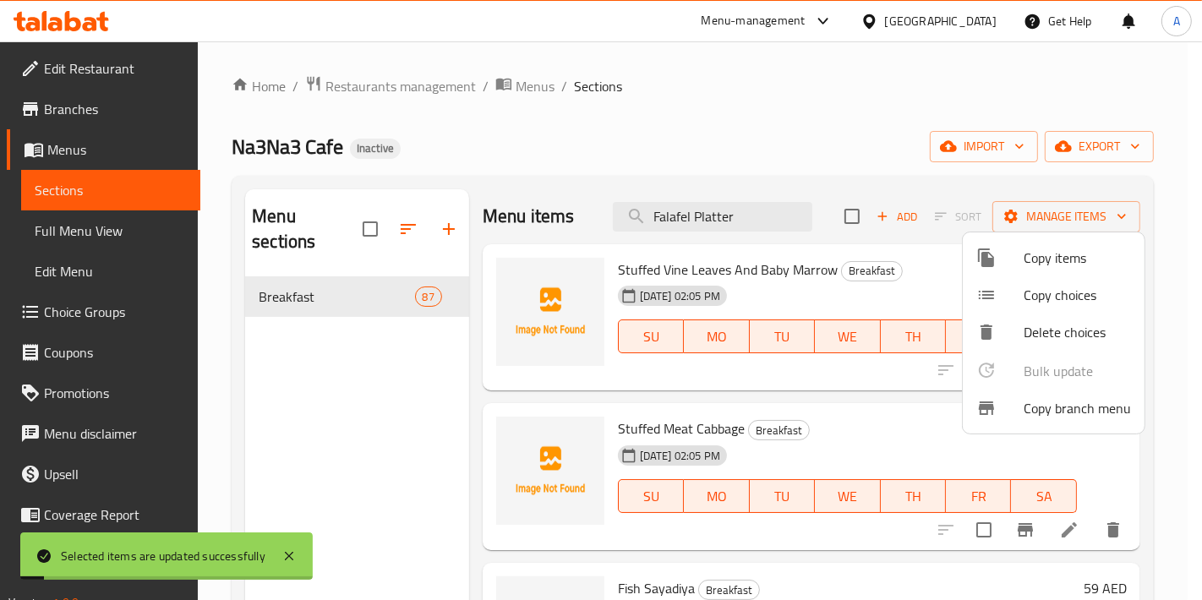
click at [427, 488] on div at bounding box center [601, 300] width 1202 height 600
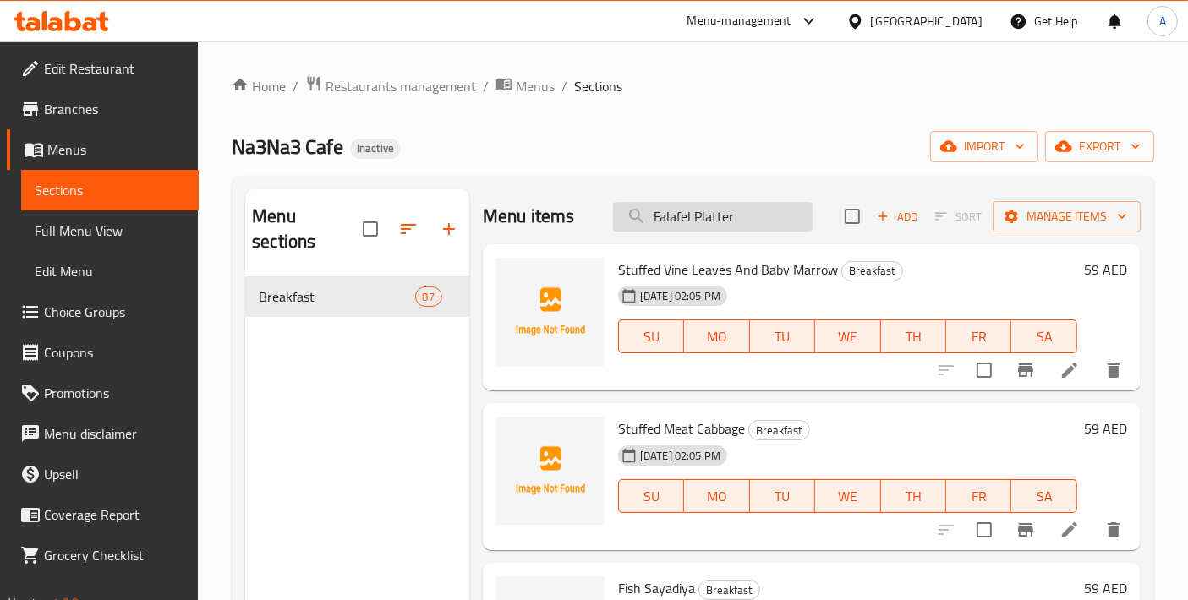
click at [730, 218] on input "Falafel Platter" at bounding box center [713, 217] width 200 height 30
paste input "Lentil Soup"
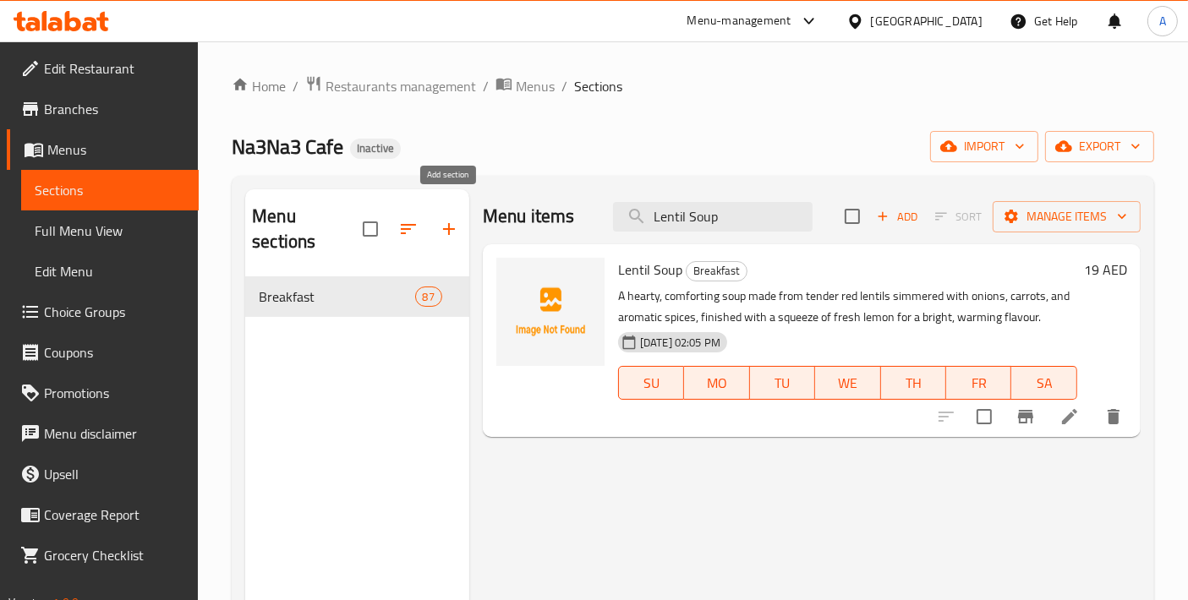
type input "Lentil Soup"
click at [454, 219] on icon "button" at bounding box center [449, 229] width 20 height 20
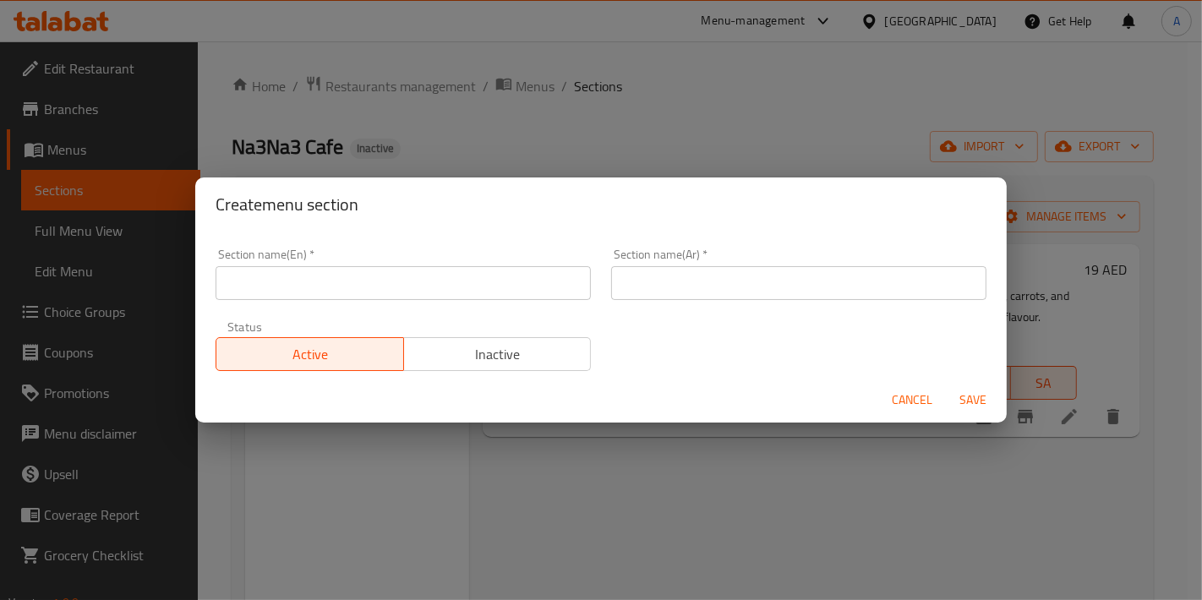
click at [383, 282] on input "text" at bounding box center [403, 283] width 375 height 34
paste input "Soup"
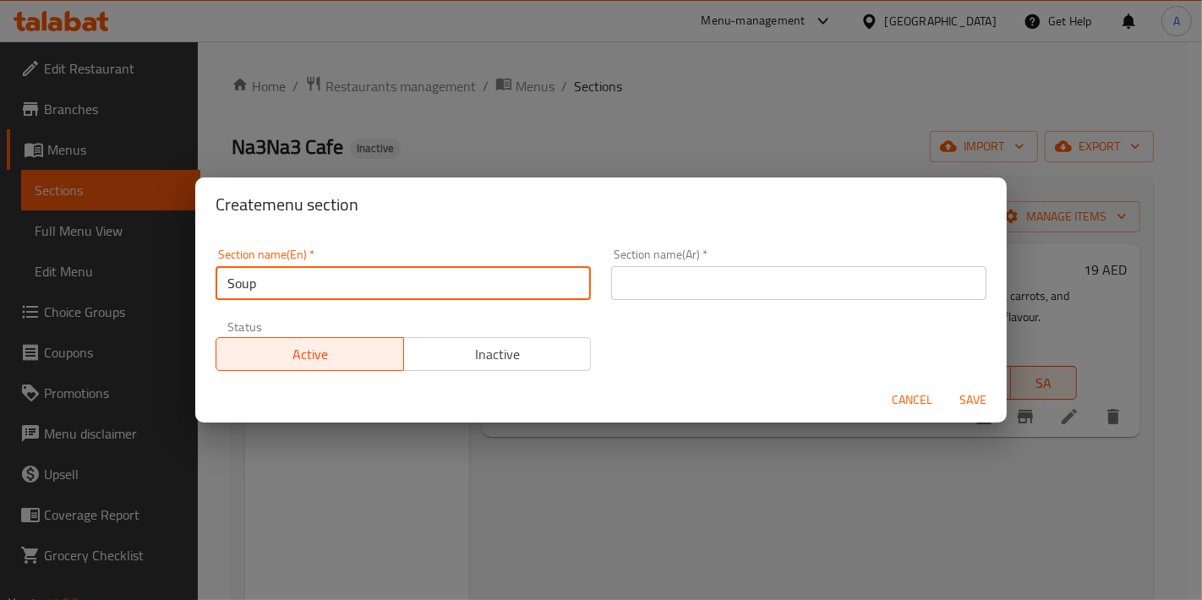
type input "Soup"
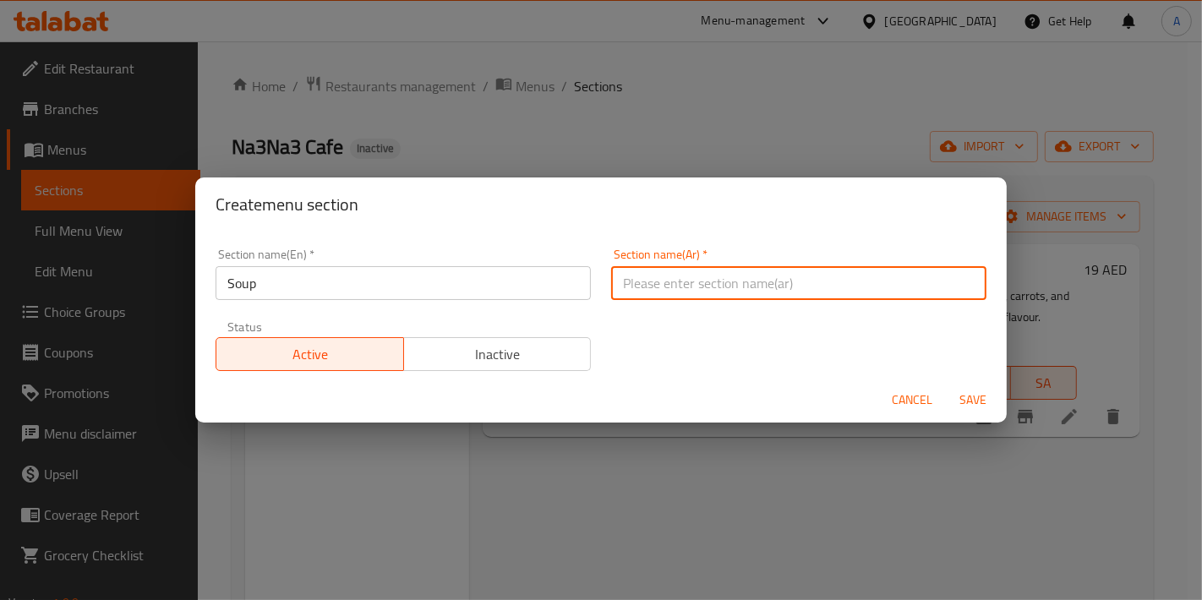
click at [698, 300] on input "text" at bounding box center [798, 283] width 375 height 34
type input "الشوربة"
click at [965, 397] on span "Save" at bounding box center [973, 400] width 41 height 21
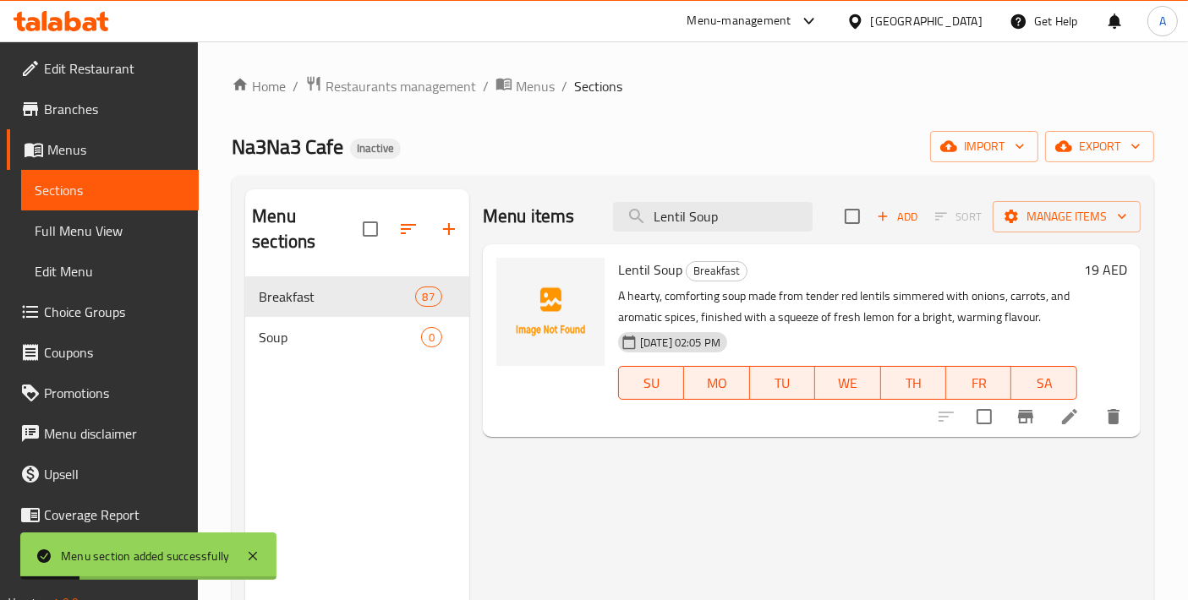
click at [987, 420] on input "checkbox" at bounding box center [984, 417] width 36 height 36
checkbox input "true"
click at [1094, 235] on div "Menu items Lentil Soup Add Sort Manage items" at bounding box center [812, 216] width 658 height 55
click at [1103, 221] on span "Manage items" at bounding box center [1066, 216] width 121 height 21
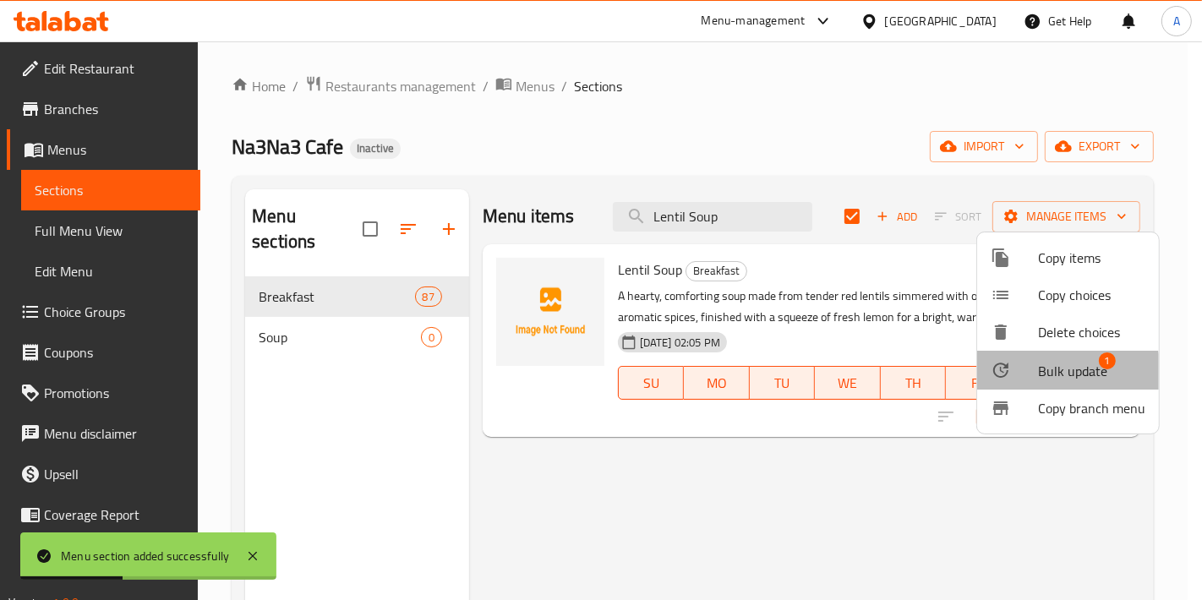
click at [1048, 373] on span "Bulk update" at bounding box center [1072, 371] width 69 height 20
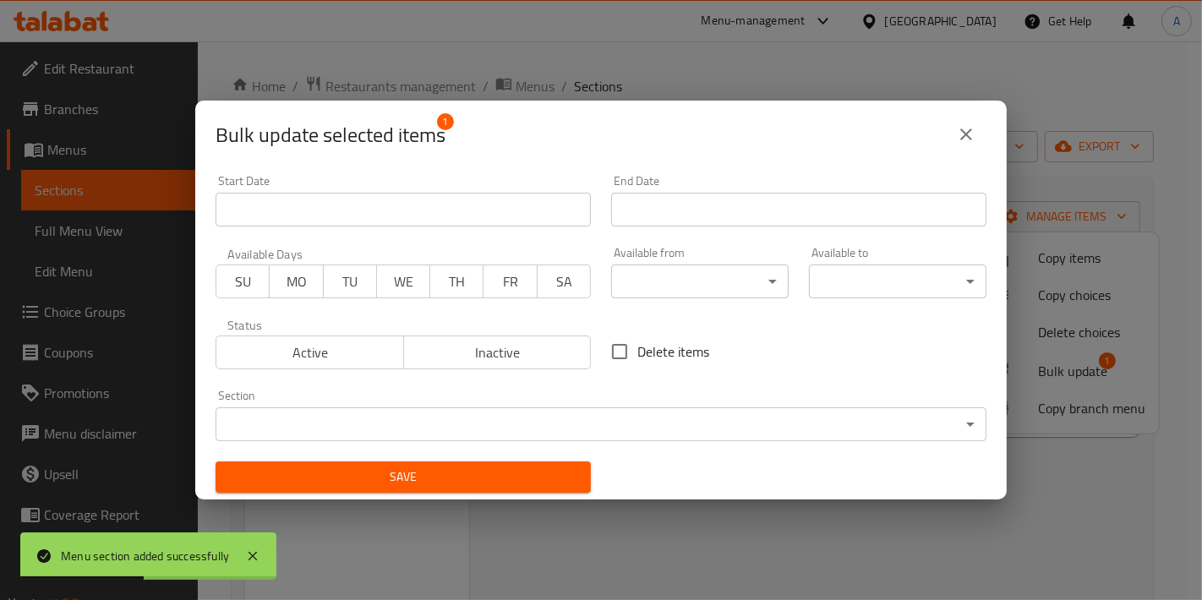
click at [551, 416] on body "Menu section added successfully ​ Menu-management United Arab Emirates Get Help…" at bounding box center [601, 320] width 1202 height 559
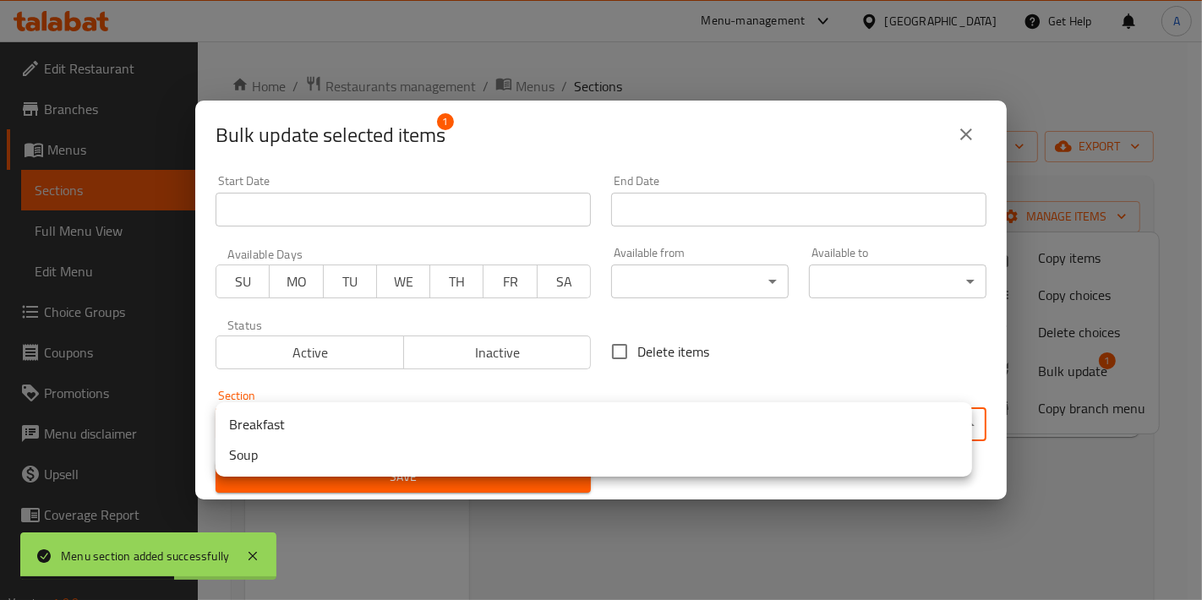
click at [424, 448] on li "Soup" at bounding box center [594, 455] width 757 height 30
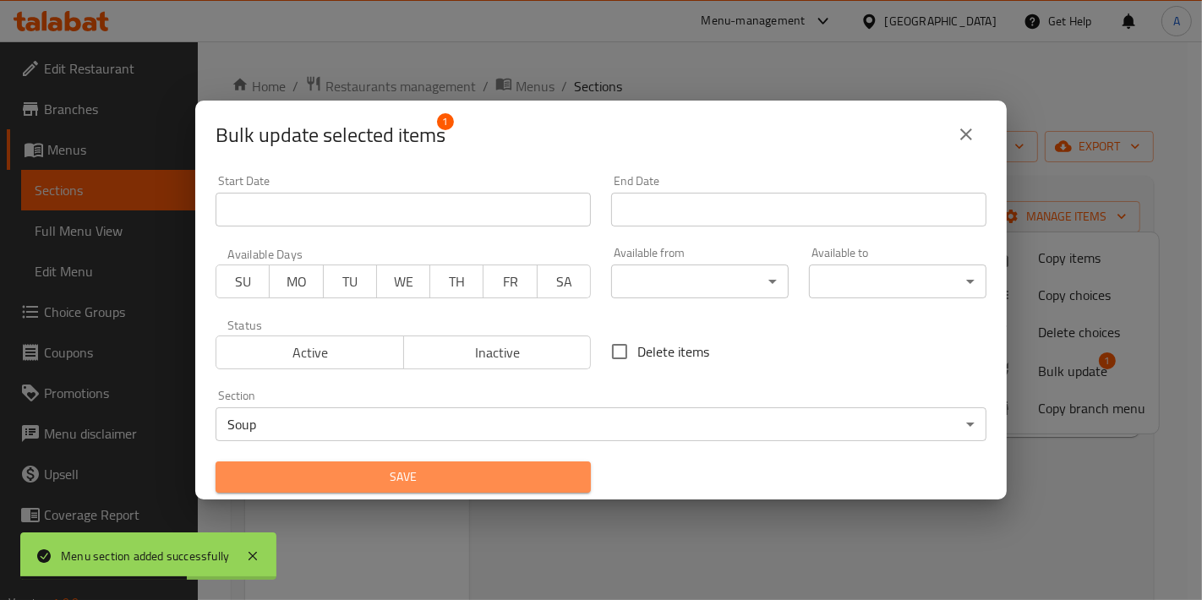
click at [403, 484] on span "Save" at bounding box center [403, 477] width 348 height 21
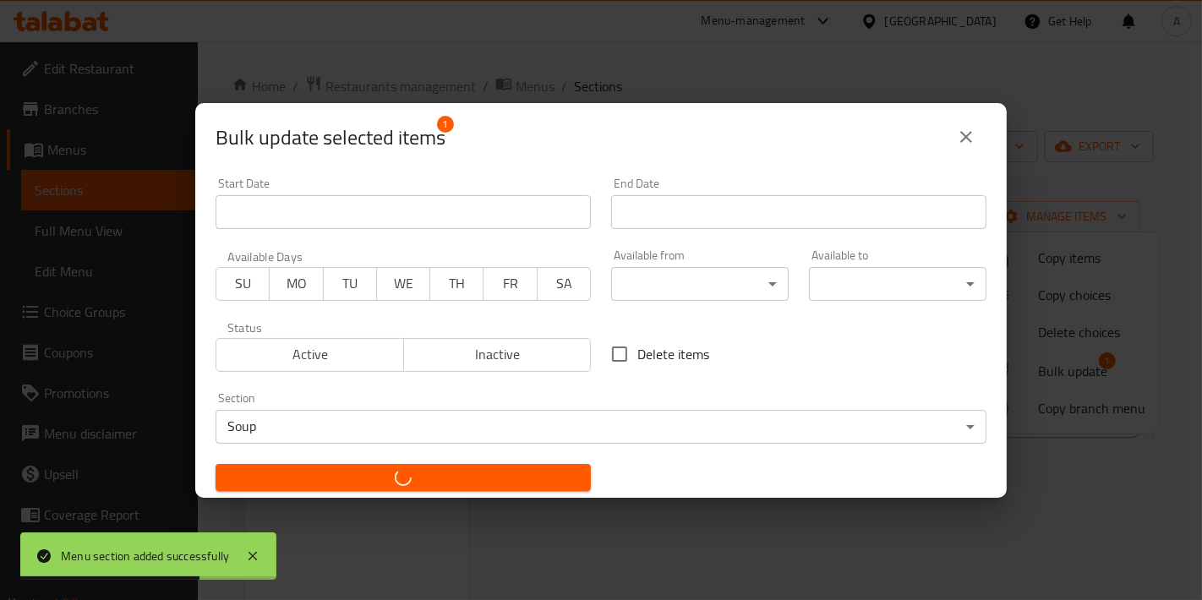
checkbox input "false"
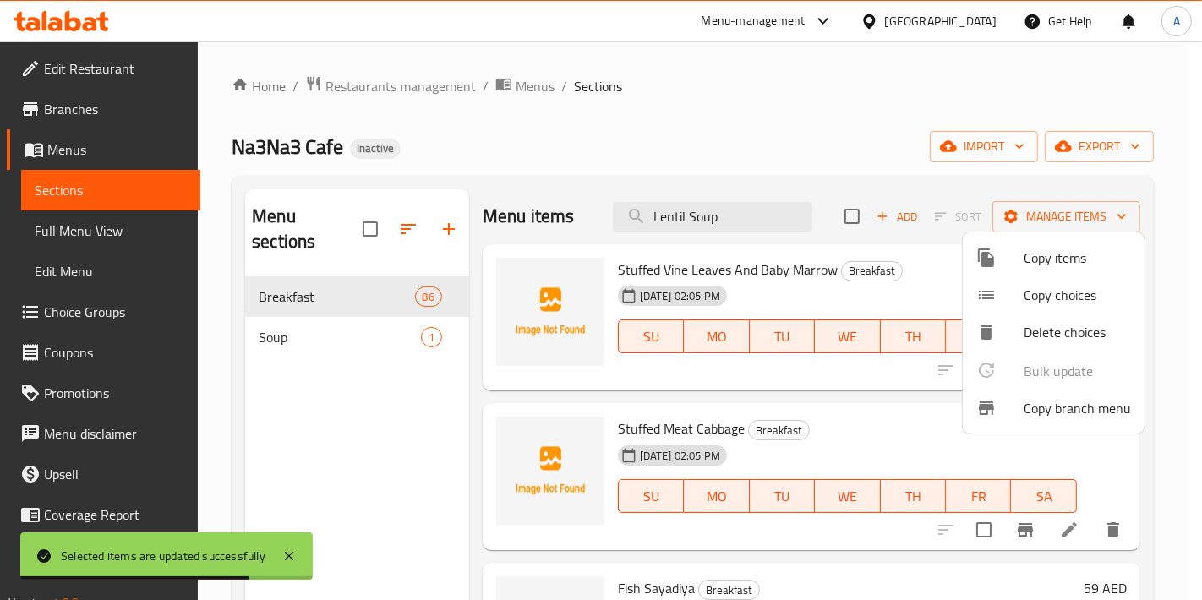
click at [443, 218] on div at bounding box center [601, 300] width 1202 height 600
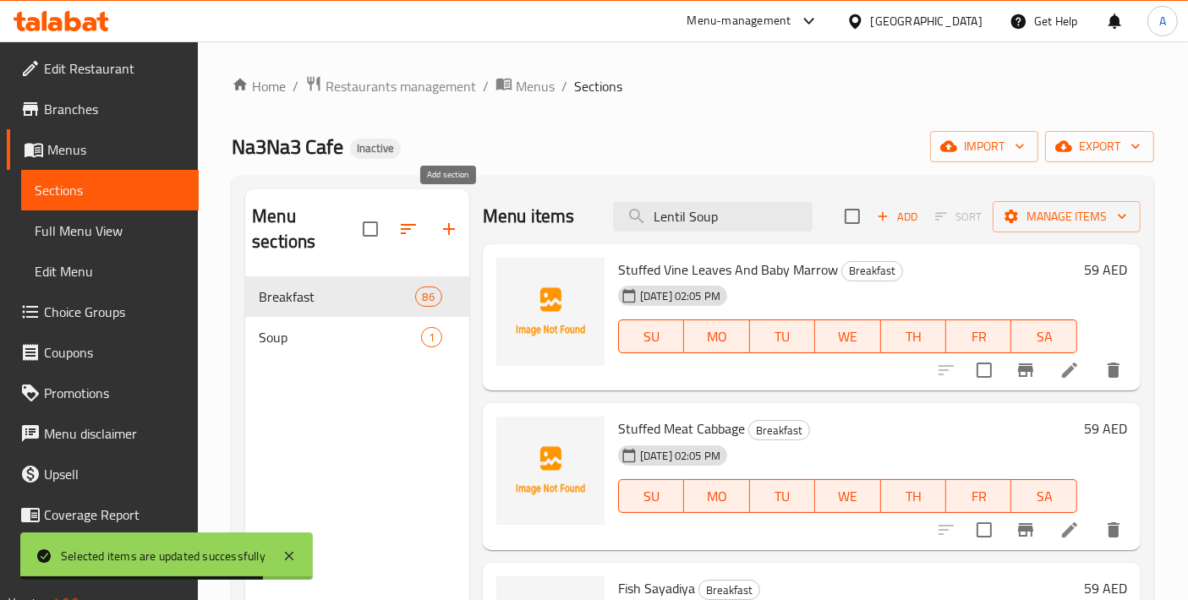
click at [440, 219] on icon "button" at bounding box center [449, 229] width 20 height 20
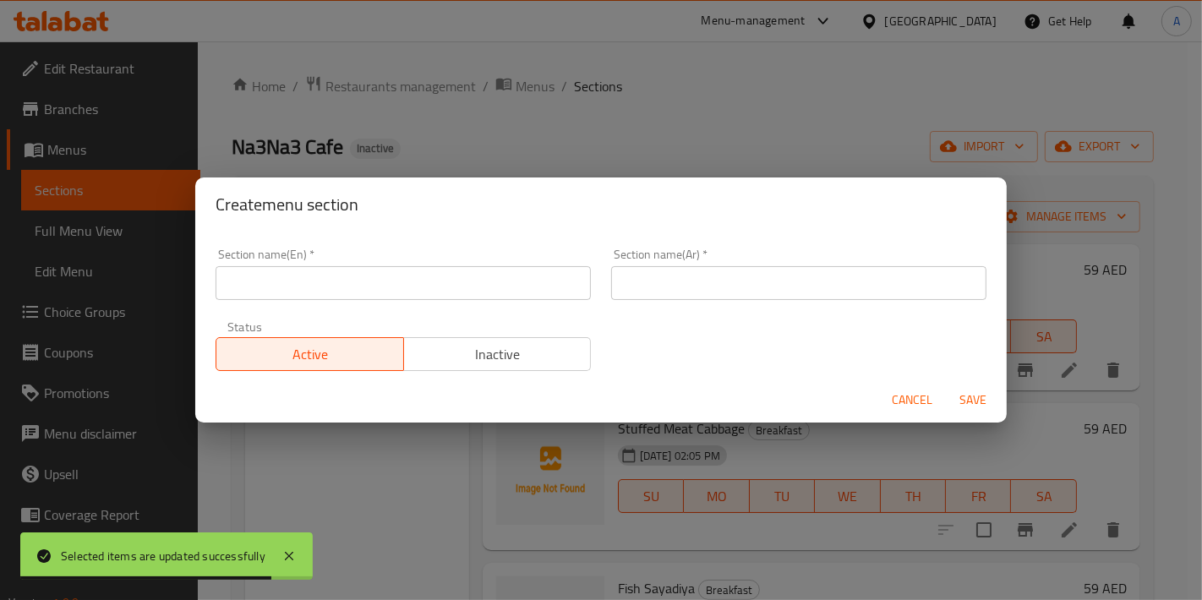
click at [319, 293] on input "text" at bounding box center [403, 283] width 375 height 34
paste input "Hot starter"
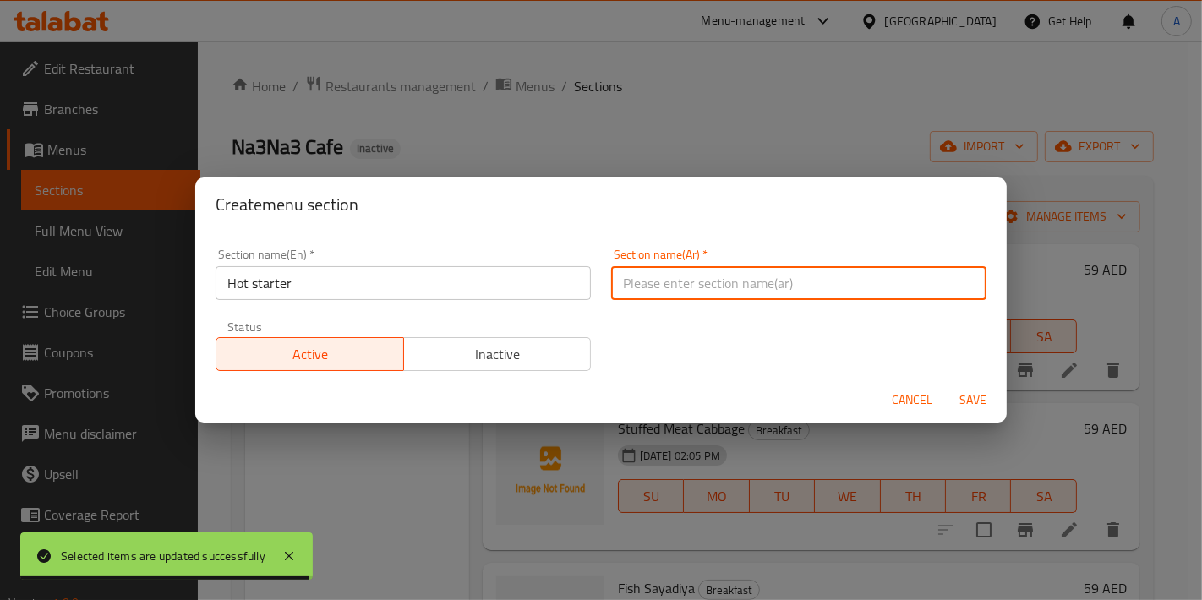
click at [644, 291] on input "text" at bounding box center [798, 283] width 375 height 34
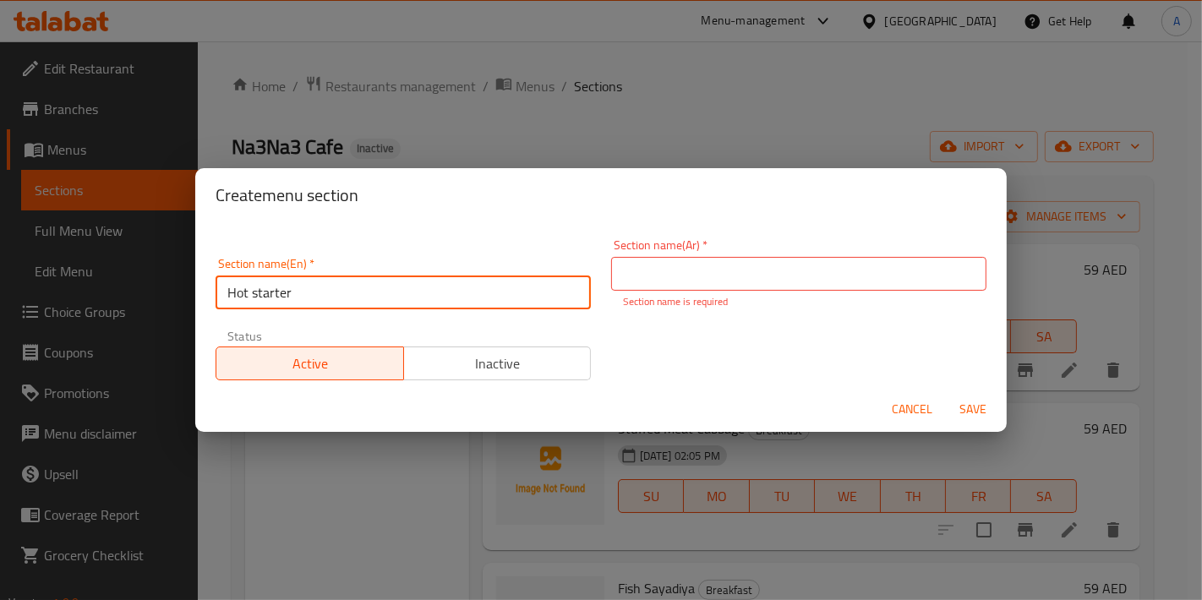
click at [253, 285] on input "Hot starter" at bounding box center [403, 293] width 375 height 34
type input "Hot Starter"
click at [697, 291] on div "Section name(Ar)   * Section name(Ar) * Section name is required" at bounding box center [798, 274] width 375 height 70
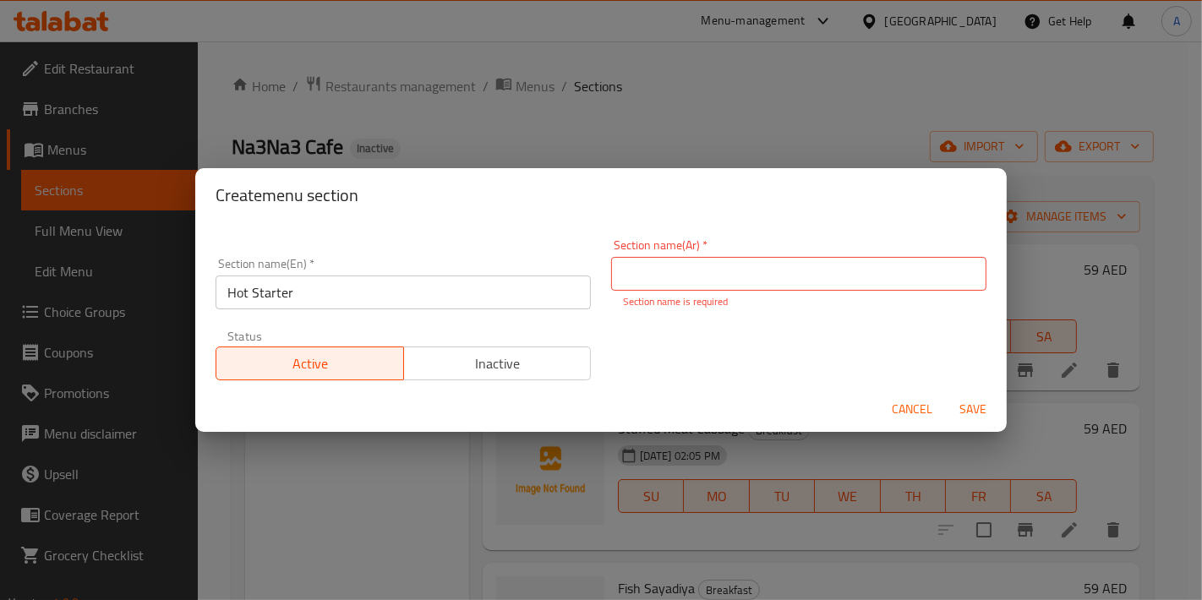
click at [697, 288] on input "text" at bounding box center [798, 274] width 375 height 34
type input "المقبلات الساخنة"
click at [946, 394] on button "Save" at bounding box center [973, 409] width 54 height 31
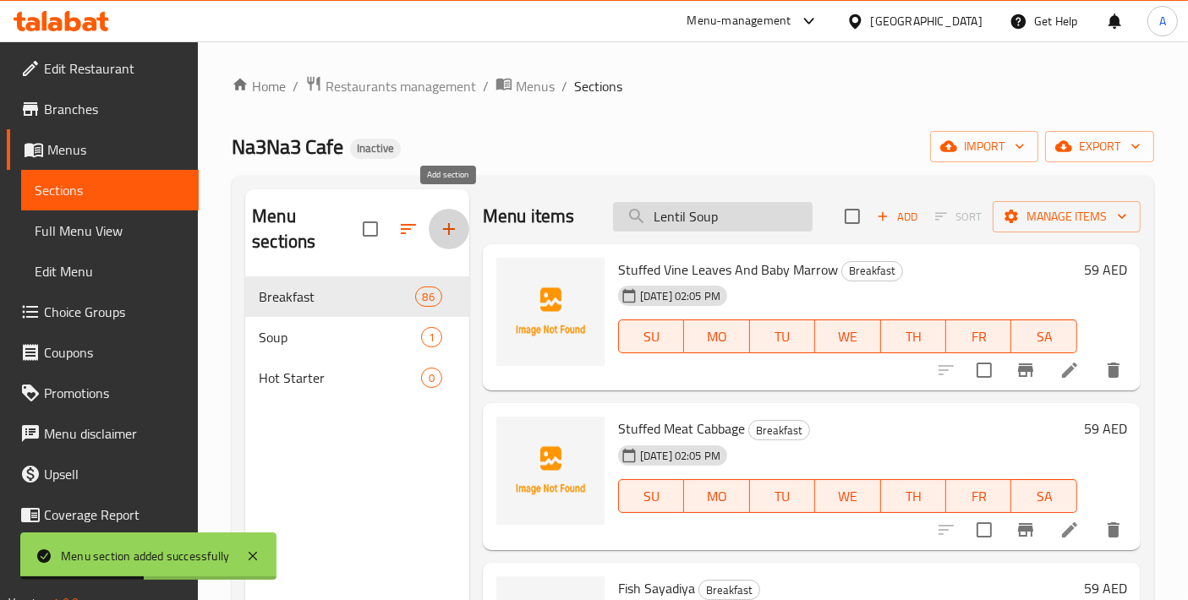
click at [719, 216] on input "Lentil Soup" at bounding box center [713, 217] width 200 height 30
paste input "KEBBE WITH MINT YOGURT"
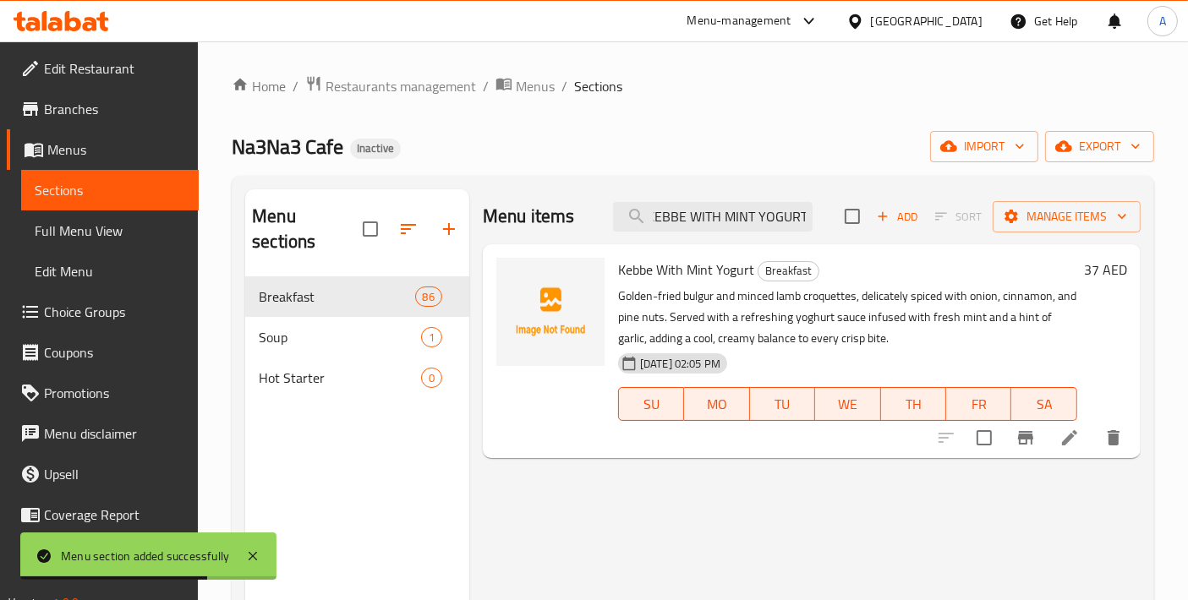
type input "KEBBE WITH MINT YOGURT"
click at [974, 448] on input "checkbox" at bounding box center [984, 438] width 36 height 36
checkbox input "true"
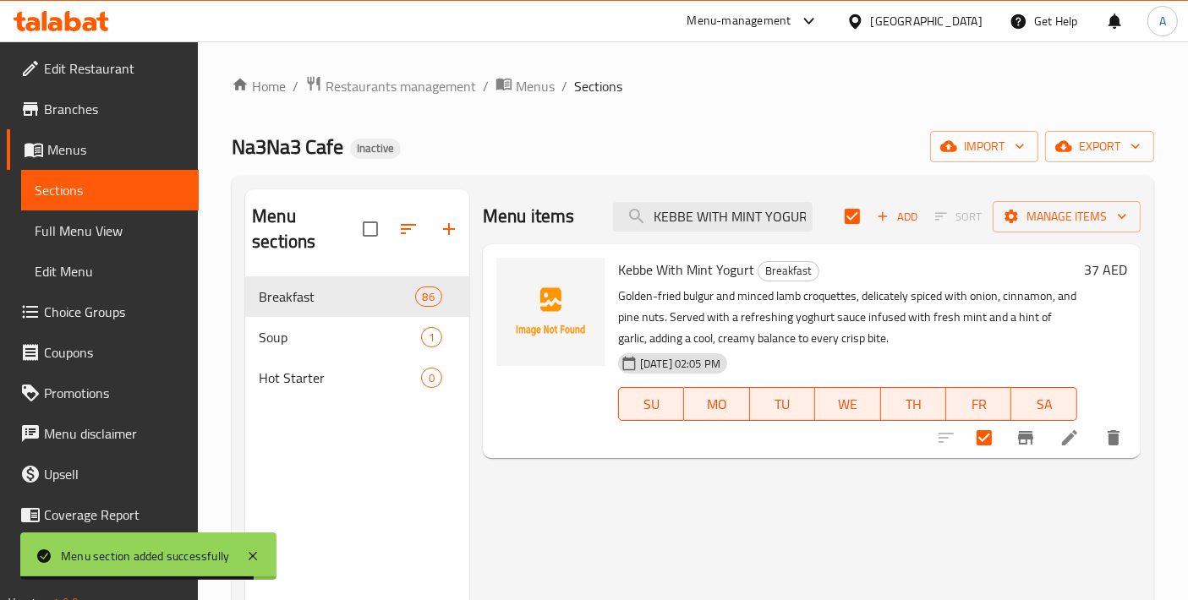
click at [720, 242] on div "Menu items KEBBE WITH MINT YOGURT Add Sort Manage items" at bounding box center [812, 216] width 658 height 55
click at [736, 206] on input "KEBBE WITH MINT YOGURT" at bounding box center [713, 217] width 200 height 30
paste input "MIX PASTRIES"
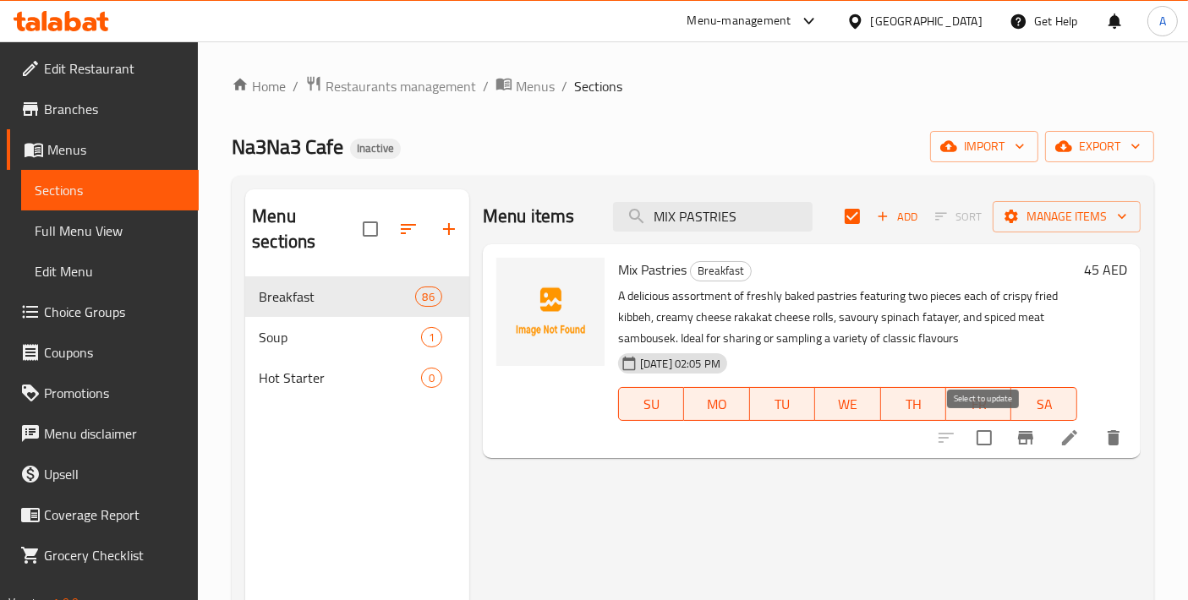
type input "MIX PASTRIES"
click at [975, 451] on input "checkbox" at bounding box center [984, 438] width 36 height 36
checkbox input "true"
checkbox input "false"
drag, startPoint x: 765, startPoint y: 220, endPoint x: 554, endPoint y: 220, distance: 211.3
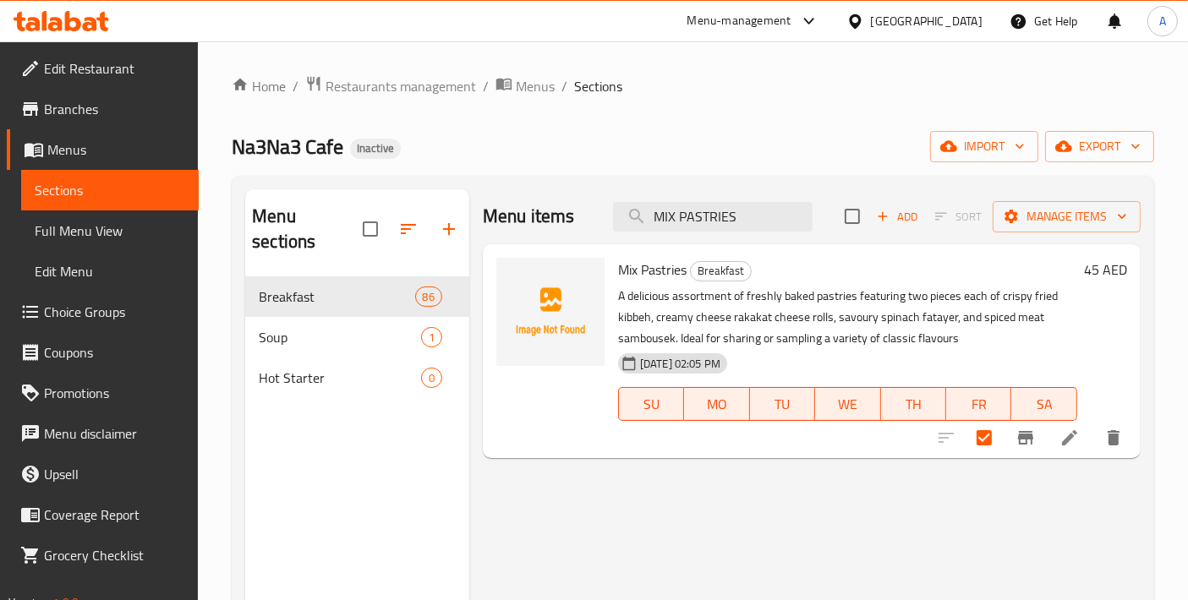
click at [554, 220] on div "Menu items MIX PASTRIES Add Sort Manage items" at bounding box center [812, 216] width 658 height 55
paste input "KEBBE FRIED"
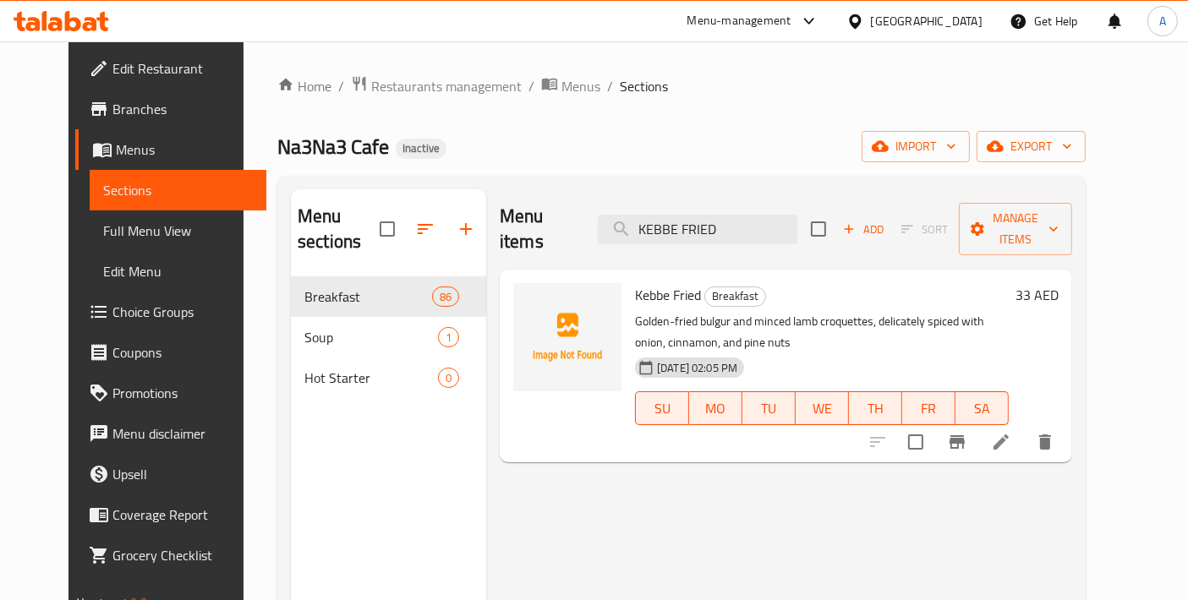
type input "KEBBE FRIED"
click at [933, 429] on input "checkbox" at bounding box center [916, 442] width 36 height 36
checkbox input "true"
drag, startPoint x: 734, startPoint y: 209, endPoint x: 582, endPoint y: 213, distance: 152.2
click at [582, 213] on div "Menu items KEBBE FRIED Add Sort Manage items" at bounding box center [786, 229] width 572 height 80
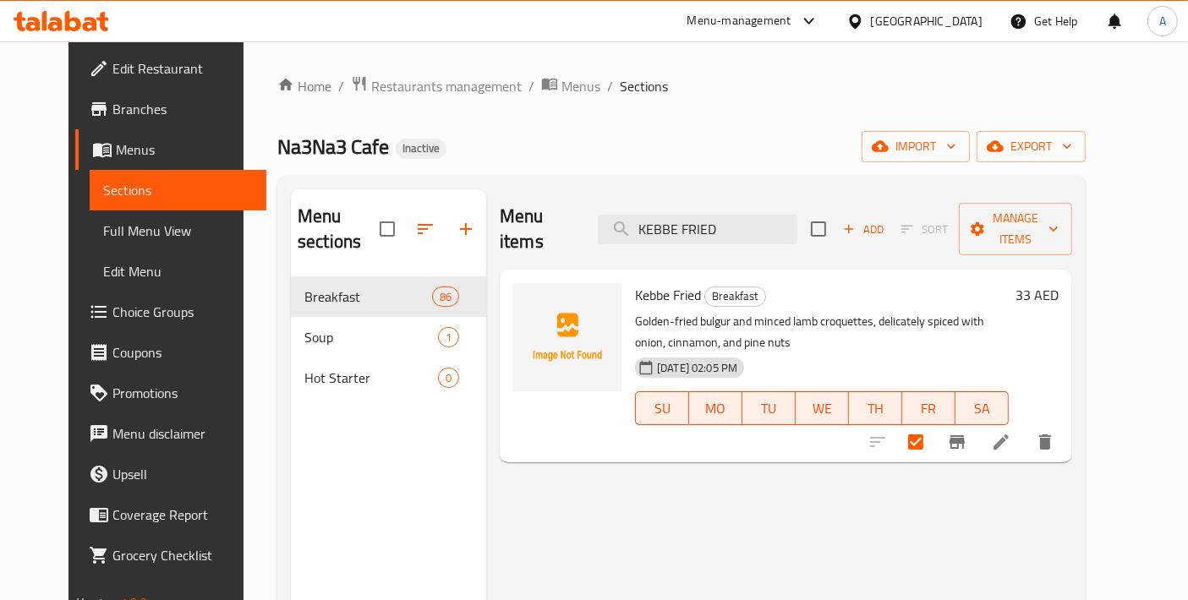
paste input "RKAKAT CHEESE ROLLS"
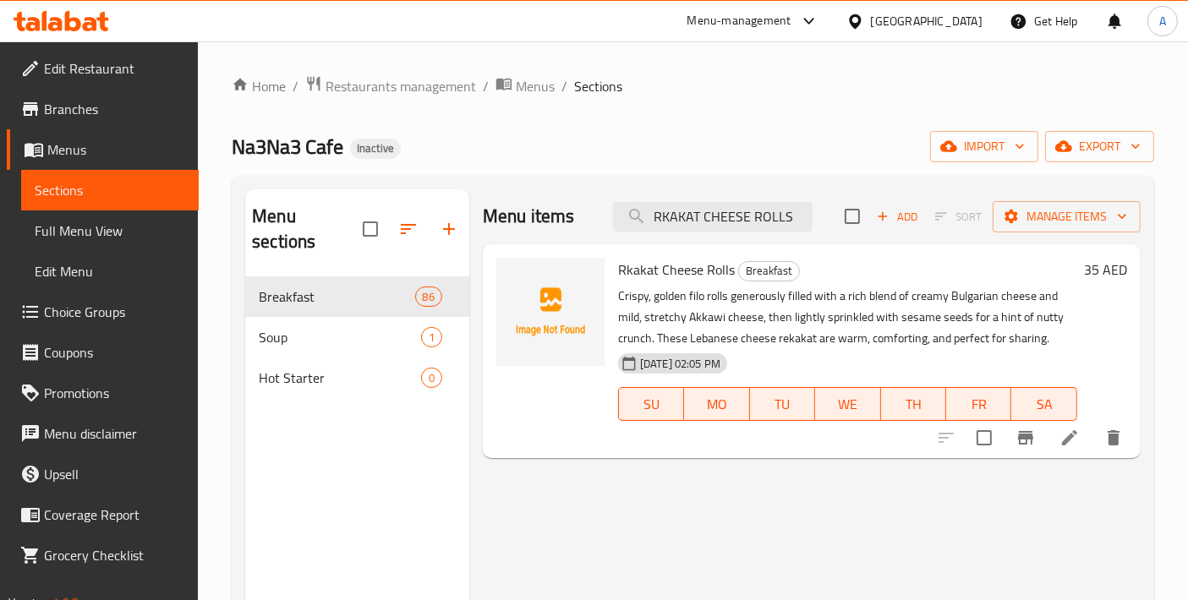
type input "RKAKAT CHEESE ROLLS"
click at [987, 454] on input "checkbox" at bounding box center [984, 438] width 36 height 36
checkbox input "true"
click at [741, 210] on input "RKAKAT CHEESE ROLLS" at bounding box center [713, 217] width 200 height 30
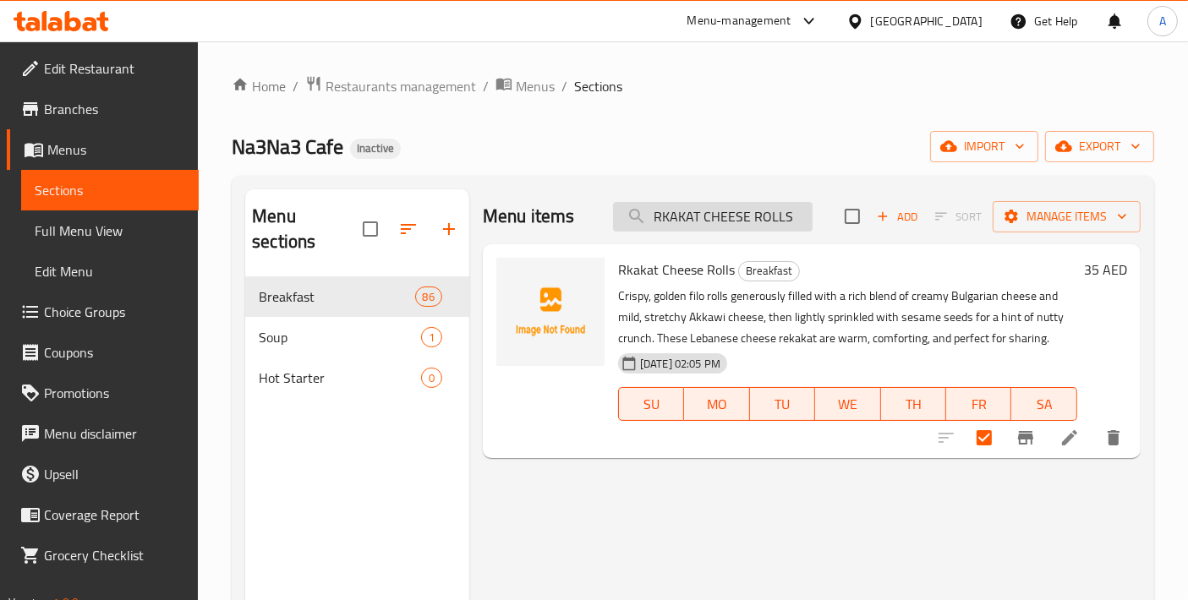
click at [741, 210] on input "RKAKAT CHEESE ROLLS" at bounding box center [713, 217] width 200 height 30
paste input "CRISPY HALLOUMI"
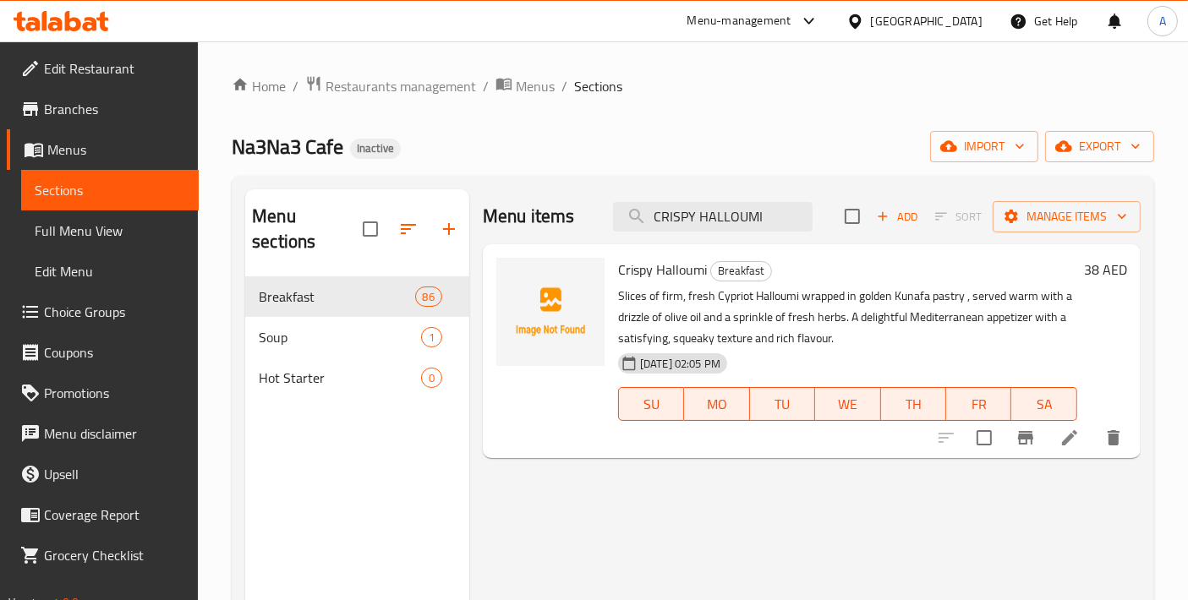
type input "CRISPY HALLOUMI"
click at [982, 443] on input "checkbox" at bounding box center [984, 438] width 36 height 36
checkbox input "true"
drag, startPoint x: 780, startPoint y: 207, endPoint x: 516, endPoint y: 182, distance: 265.8
click at [516, 182] on div "Menu sections Breakfast 86 Soup 1 Hot Starter 0 Menu items CRISPY HALLOUMI Add …" at bounding box center [693, 489] width 922 height 627
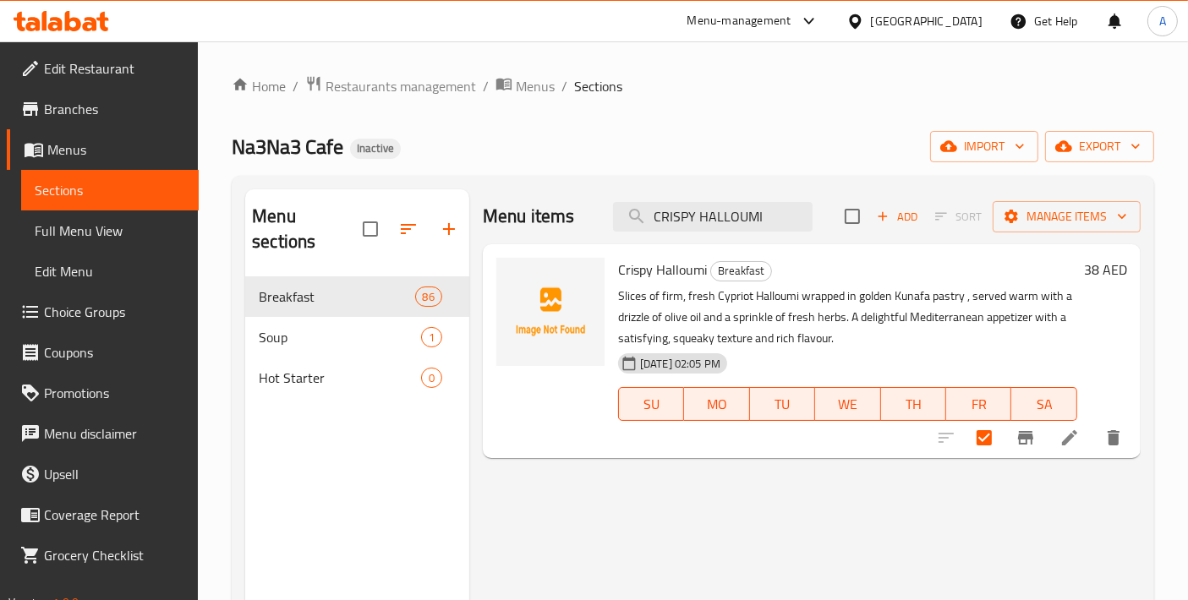
paste input "LAMB MAKANEK"
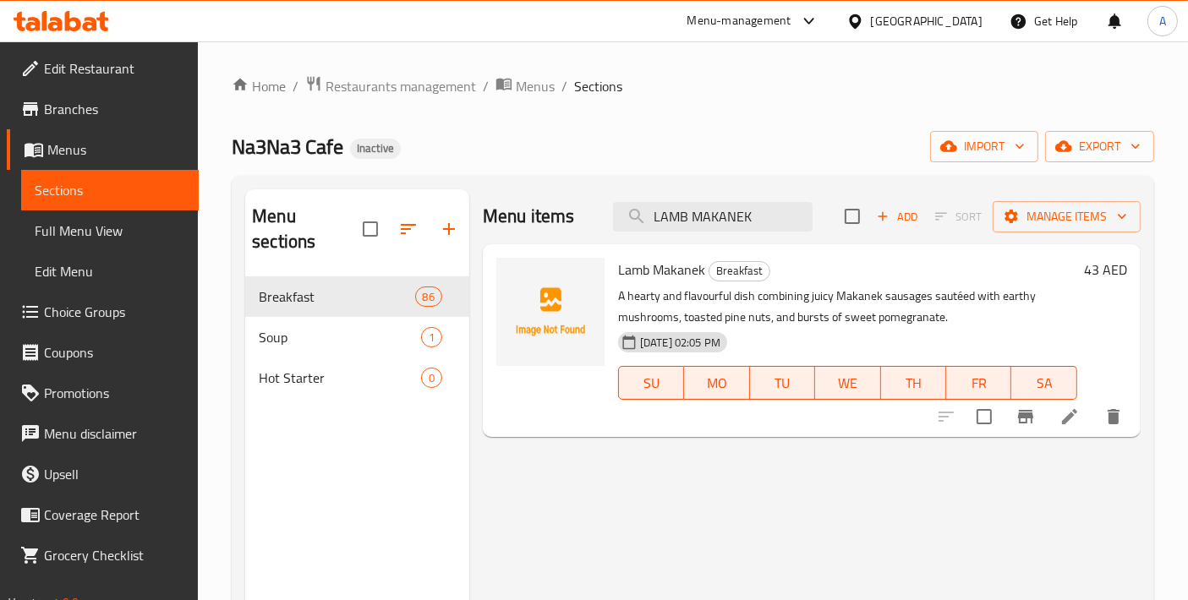
type input "LAMB MAKANEK"
click at [968, 424] on input "checkbox" at bounding box center [984, 417] width 36 height 36
checkbox input "true"
drag, startPoint x: 766, startPoint y: 215, endPoint x: 449, endPoint y: 213, distance: 317.0
click at [449, 213] on div "Menu sections Breakfast 86 Soup 1 Hot Starter 0 Menu items LAMB MAKANEK Add Sor…" at bounding box center [692, 489] width 895 height 600
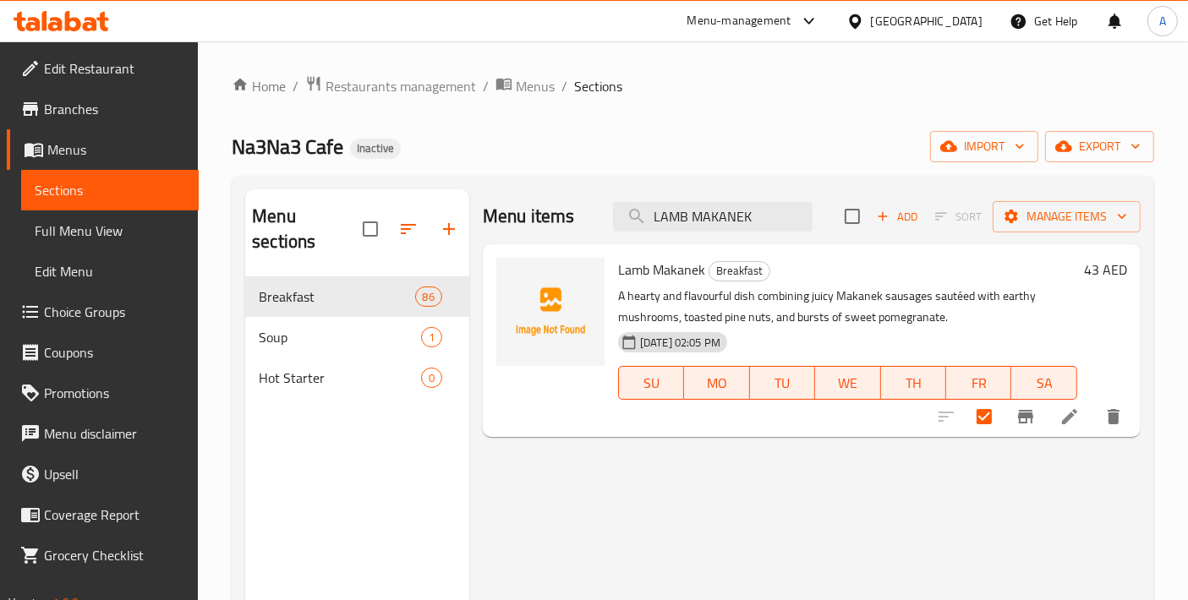
paste input "EBANESE SUJU"
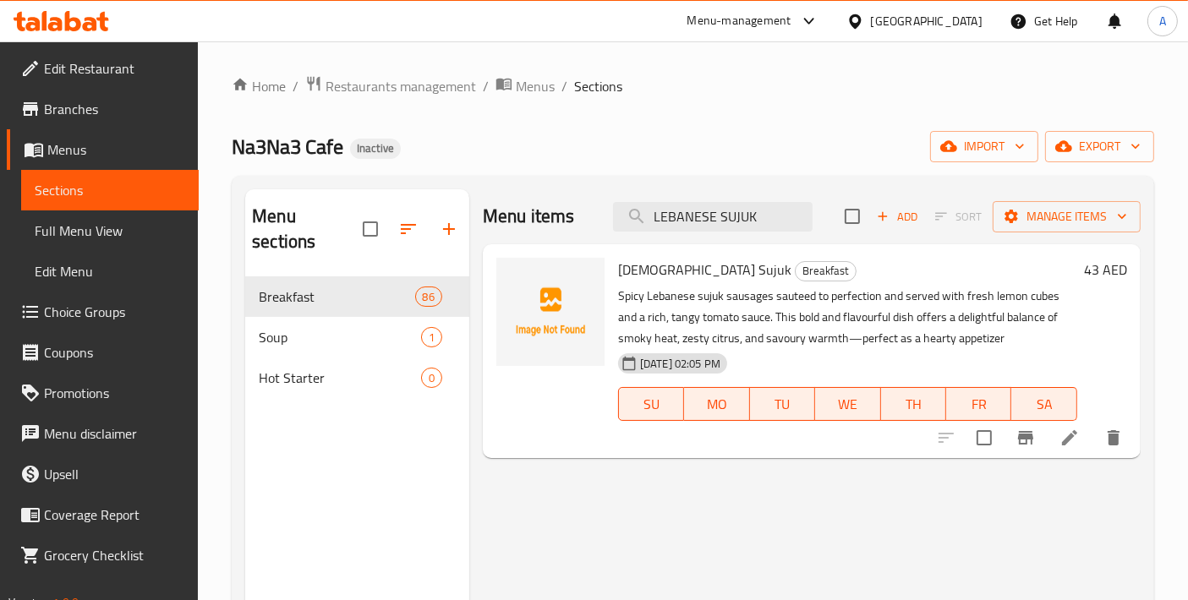
type input "LEBANESE SUJUK"
click at [978, 435] on input "checkbox" at bounding box center [984, 438] width 36 height 36
checkbox input "true"
drag, startPoint x: 765, startPoint y: 215, endPoint x: 543, endPoint y: 216, distance: 222.3
click at [545, 216] on div "Menu items LEBANESE SUJUK Add Sort Manage items" at bounding box center [812, 216] width 658 height 55
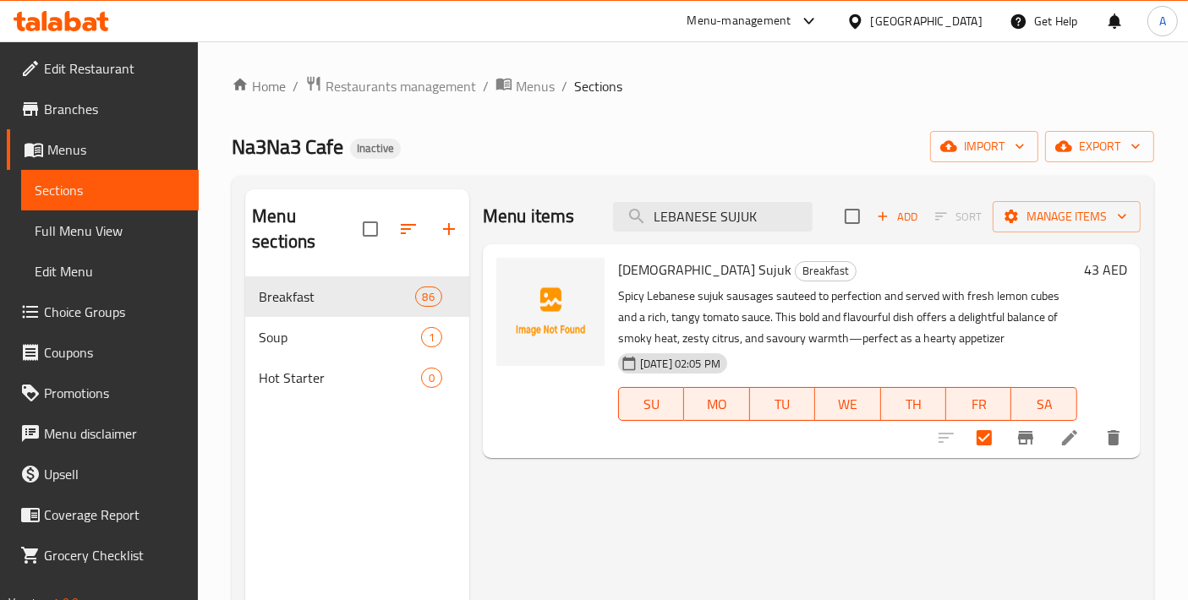
paste input "ARMENIAN MANTI"
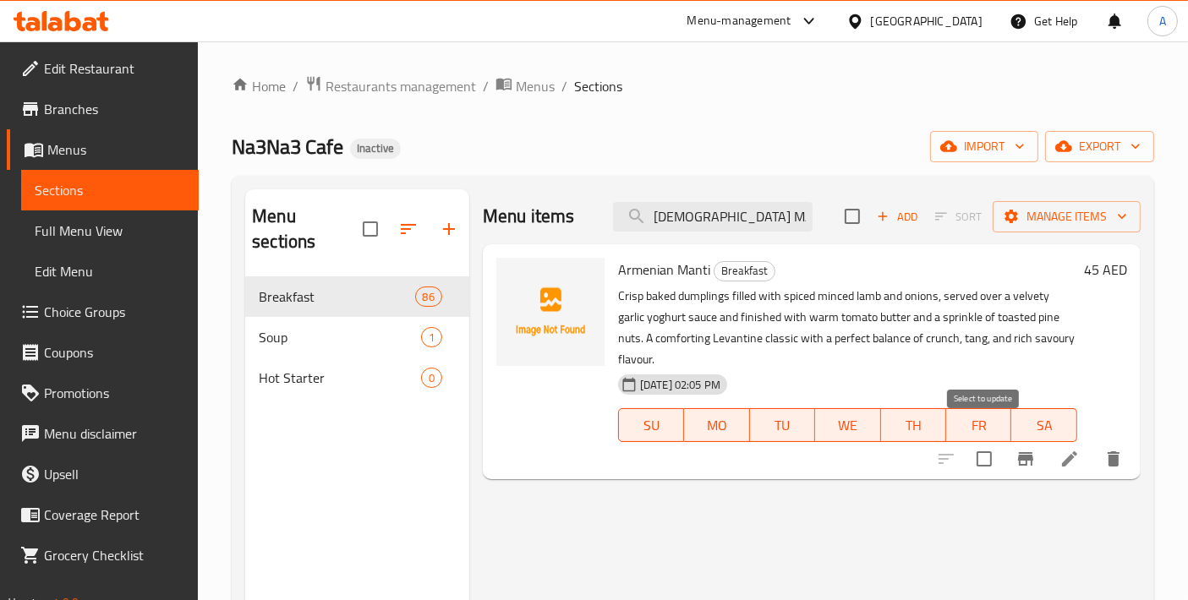
type input "ARMENIAN MANTI"
click at [974, 446] on input "checkbox" at bounding box center [984, 459] width 36 height 36
checkbox input "true"
drag, startPoint x: 769, startPoint y: 211, endPoint x: 492, endPoint y: 201, distance: 277.5
click at [466, 185] on div "Menu sections Breakfast 86 Soup 1 Hot Starter 0 Menu items ARMENIAN MANTI Add S…" at bounding box center [693, 489] width 922 height 627
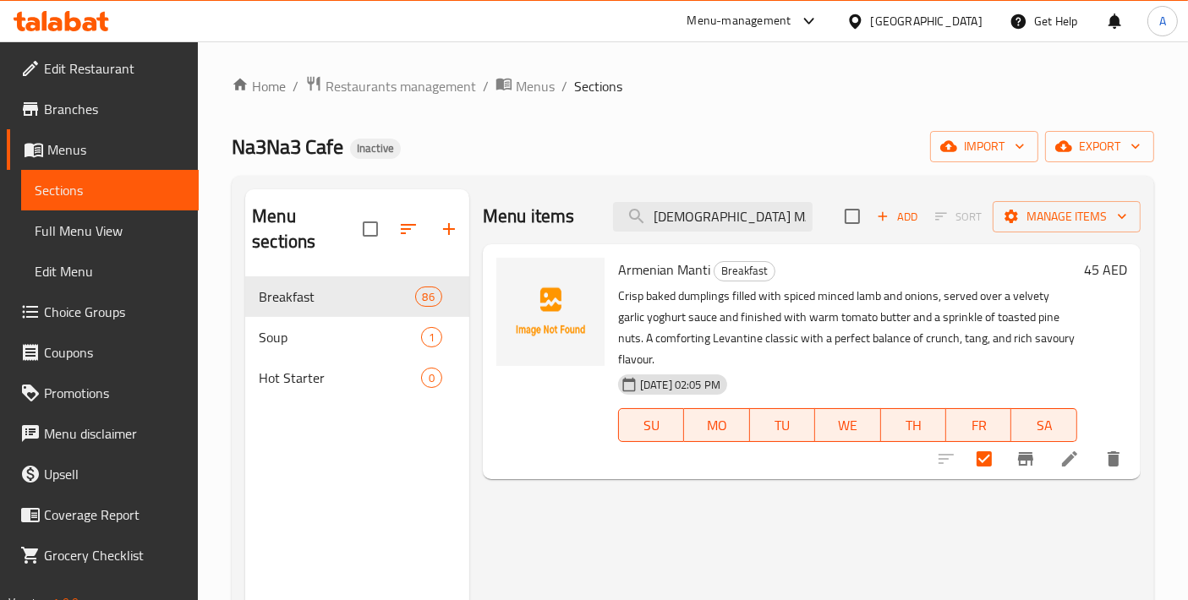
paste input "CHICKEN LIVER WITH POMGRENATE"
type input "CHICKEN LIVER WITH POMGRENATE"
click at [988, 466] on input "checkbox" at bounding box center [984, 459] width 36 height 36
checkbox input "true"
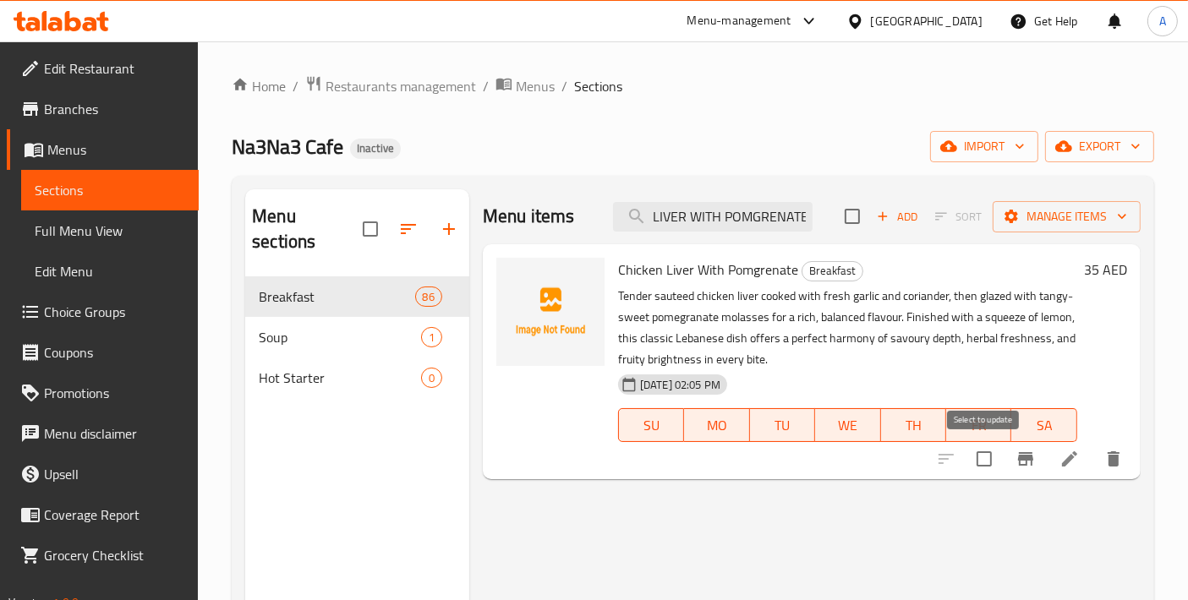
scroll to position [0, 0]
click at [760, 209] on input "CHICKEN LIVER WITH POMGRENATE" at bounding box center [713, 217] width 200 height 30
paste input "FRENCH FRIES"
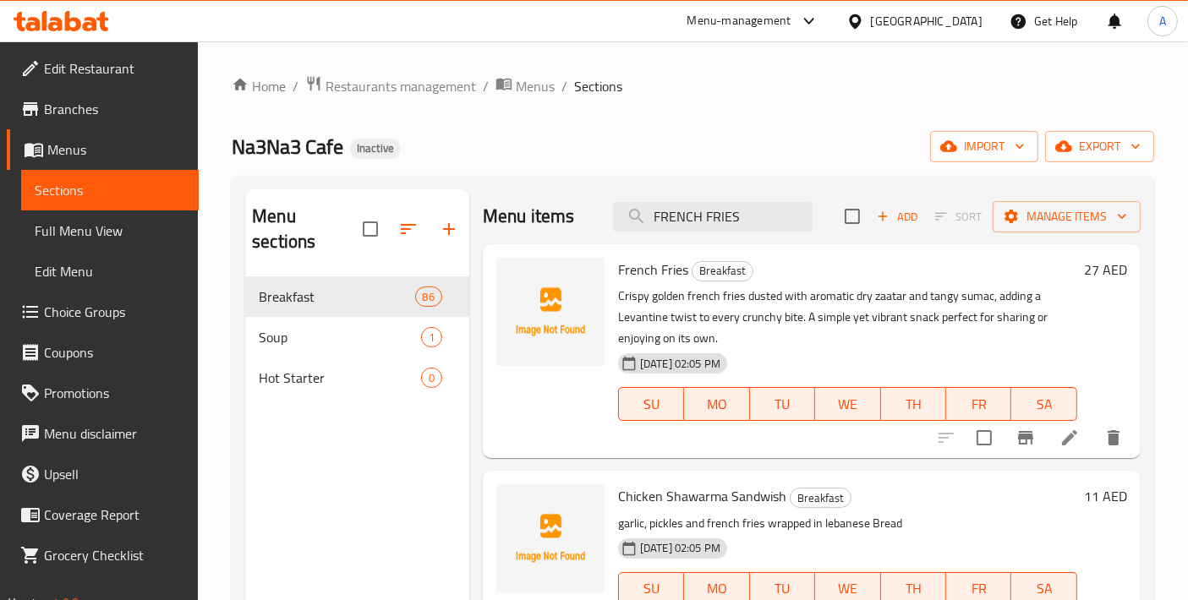
scroll to position [236, 0]
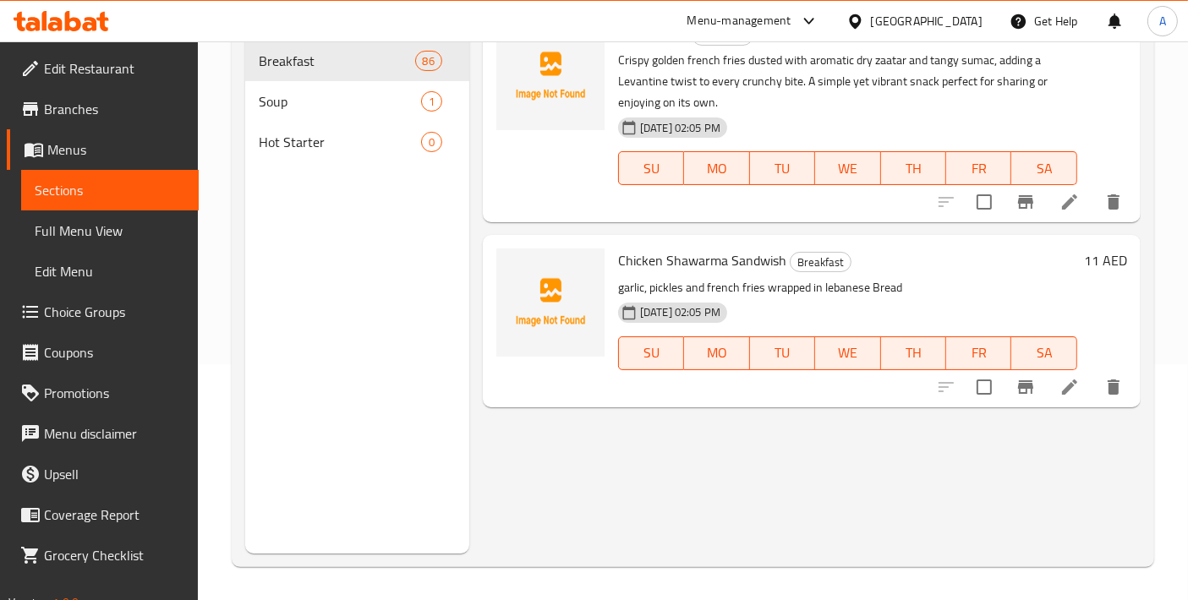
type input "FRENCH FRIES"
click at [978, 205] on input "checkbox" at bounding box center [984, 202] width 36 height 36
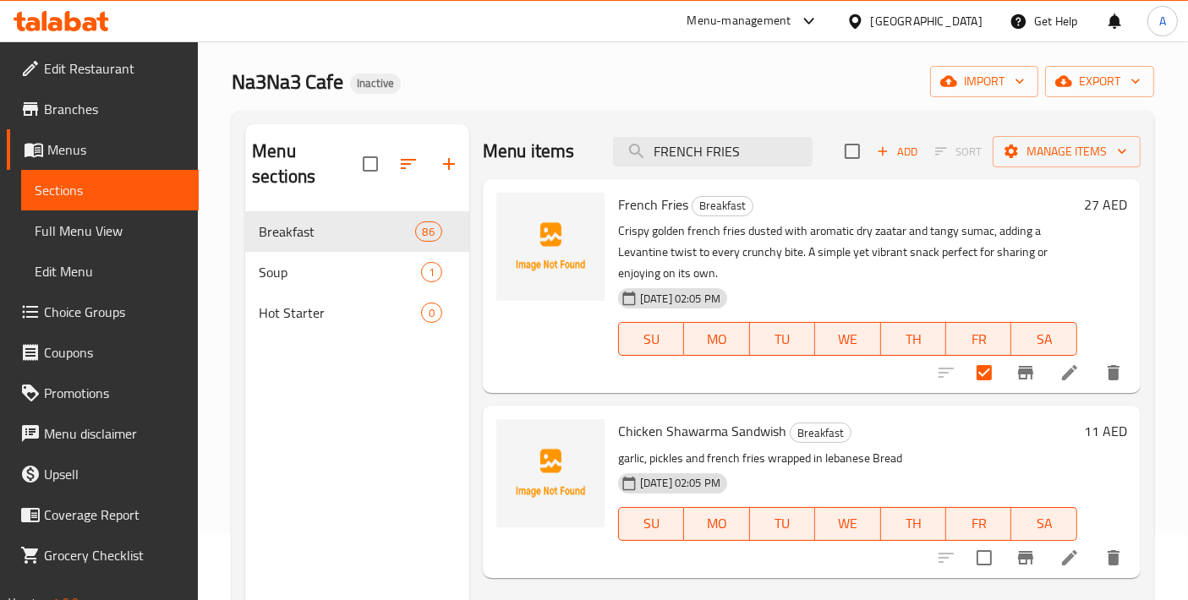
scroll to position [48, 0]
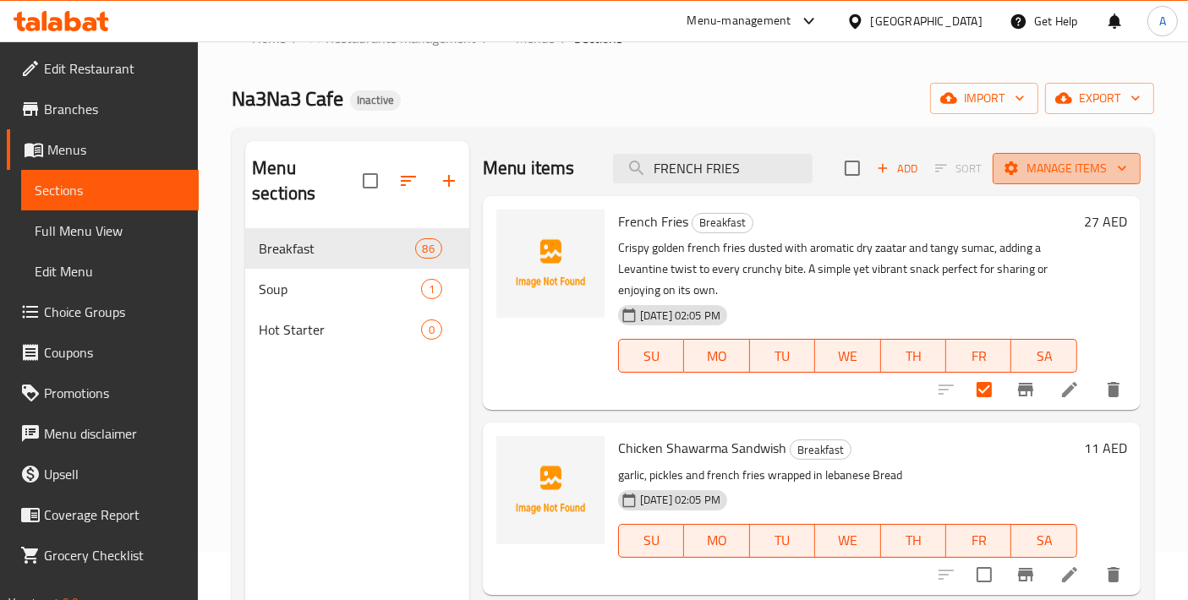
click at [1046, 176] on span "Manage items" at bounding box center [1066, 168] width 121 height 21
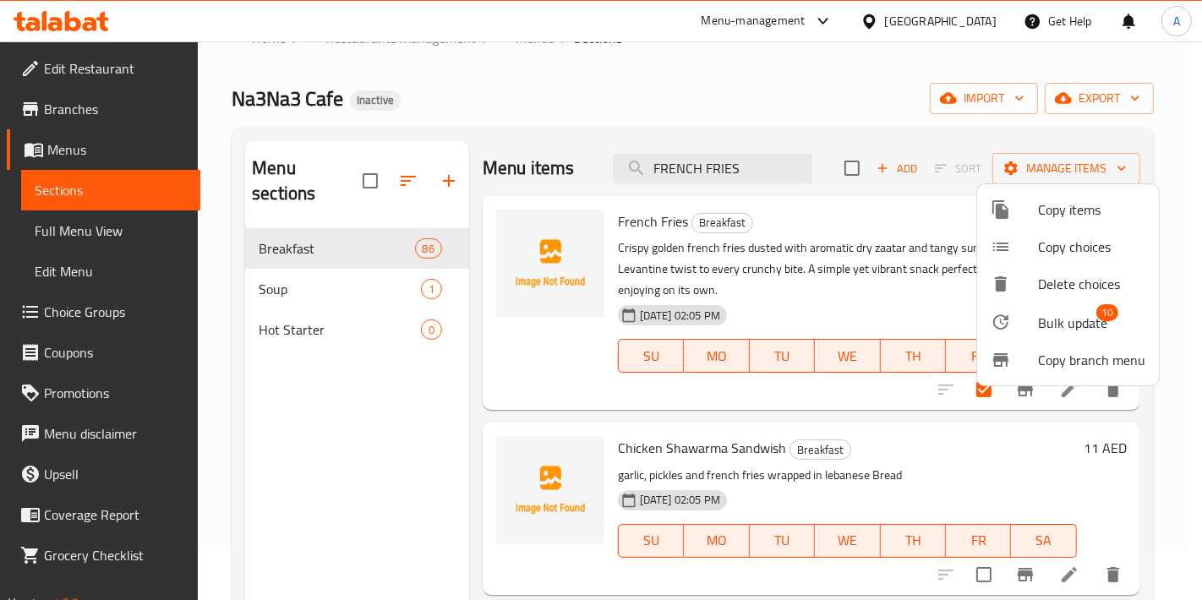
click at [1082, 314] on span "Bulk update" at bounding box center [1072, 323] width 69 height 20
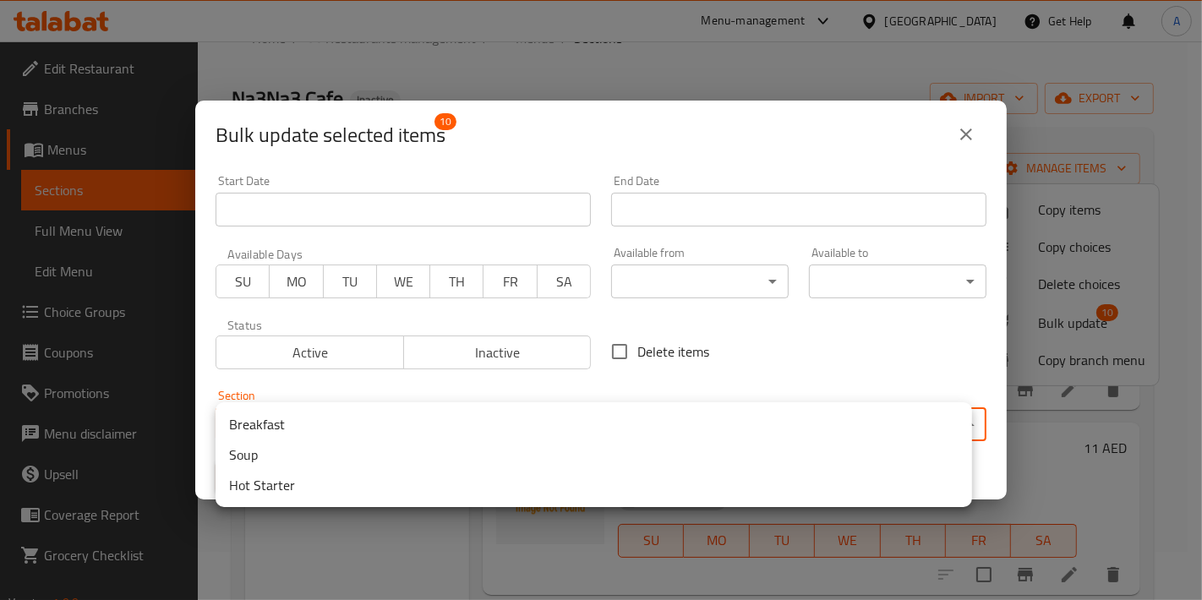
click at [478, 421] on body "​ Menu-management United Arab Emirates Get Help A Edit Restaurant Branches Menu…" at bounding box center [601, 272] width 1202 height 559
click at [324, 481] on li "Hot Starter" at bounding box center [594, 485] width 757 height 30
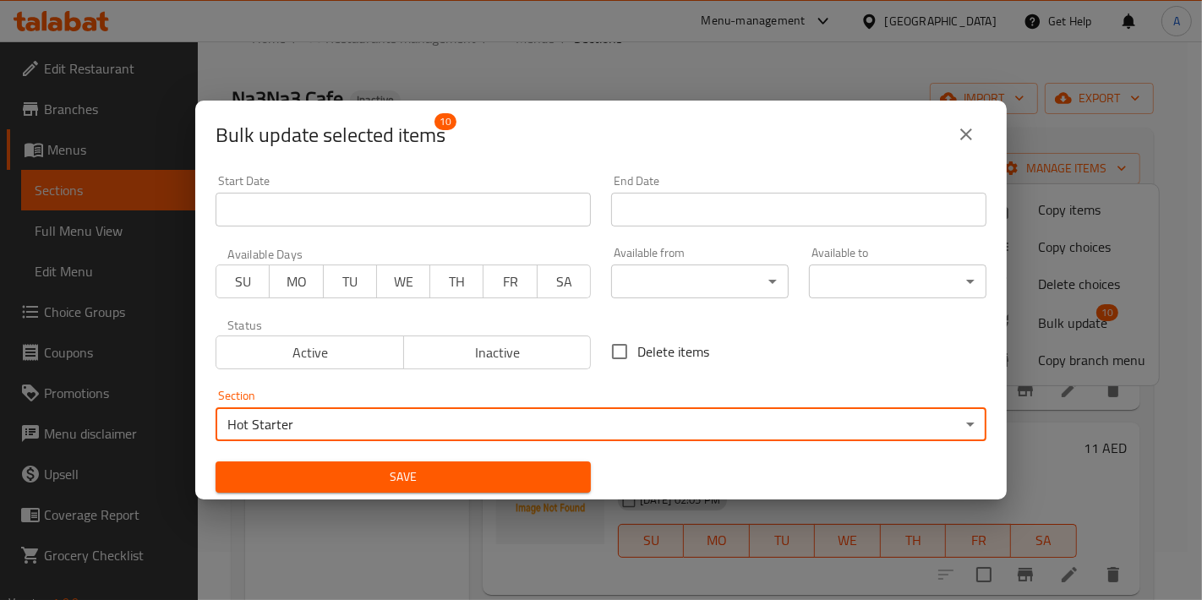
click at [302, 479] on span "Save" at bounding box center [403, 477] width 348 height 21
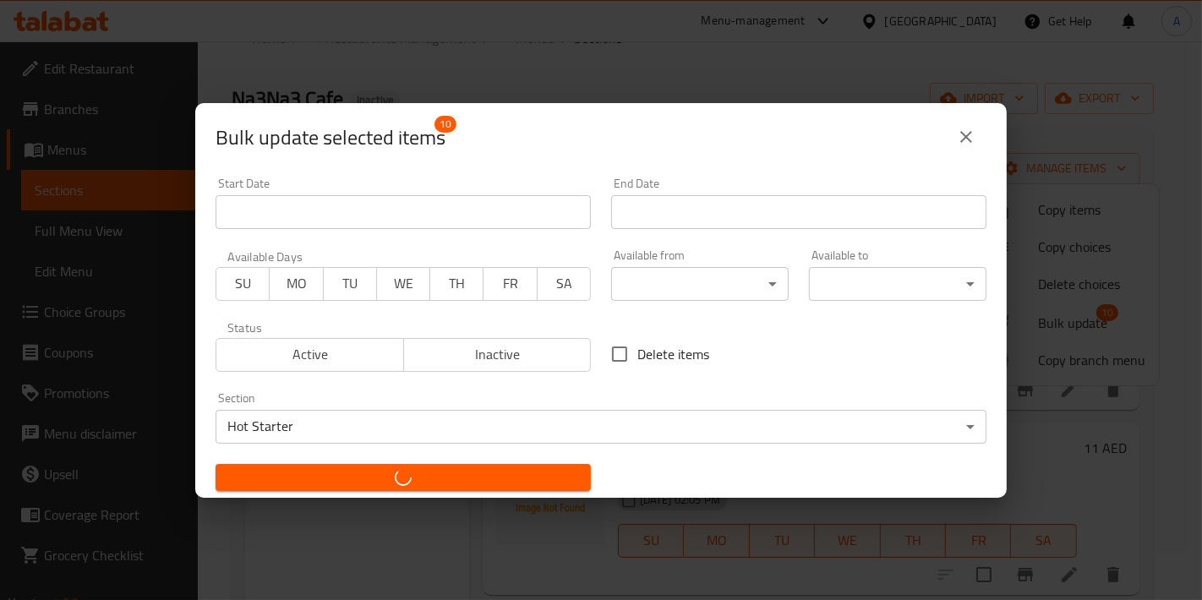
checkbox input "false"
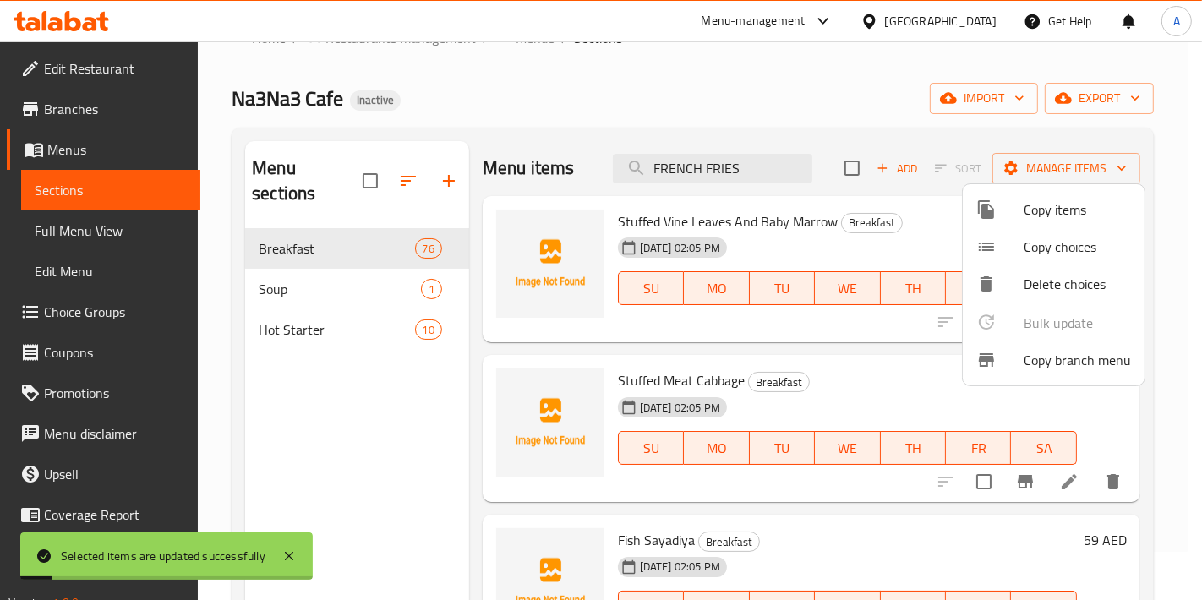
click at [331, 313] on div at bounding box center [601, 300] width 1202 height 600
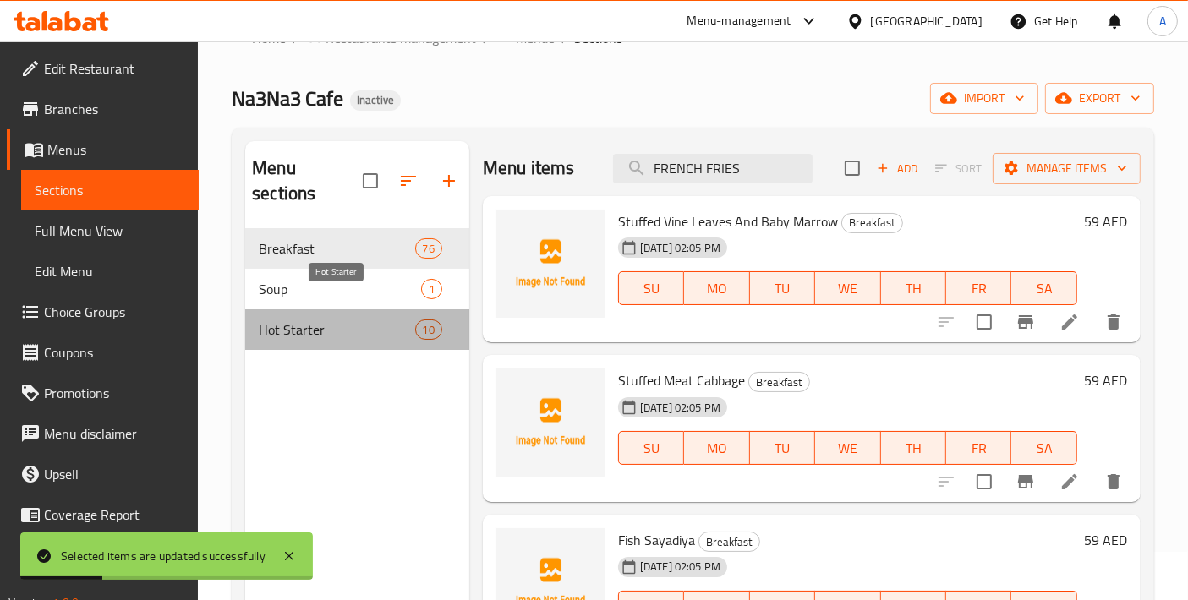
click at [331, 320] on span "Hot Starter" at bounding box center [337, 330] width 156 height 20
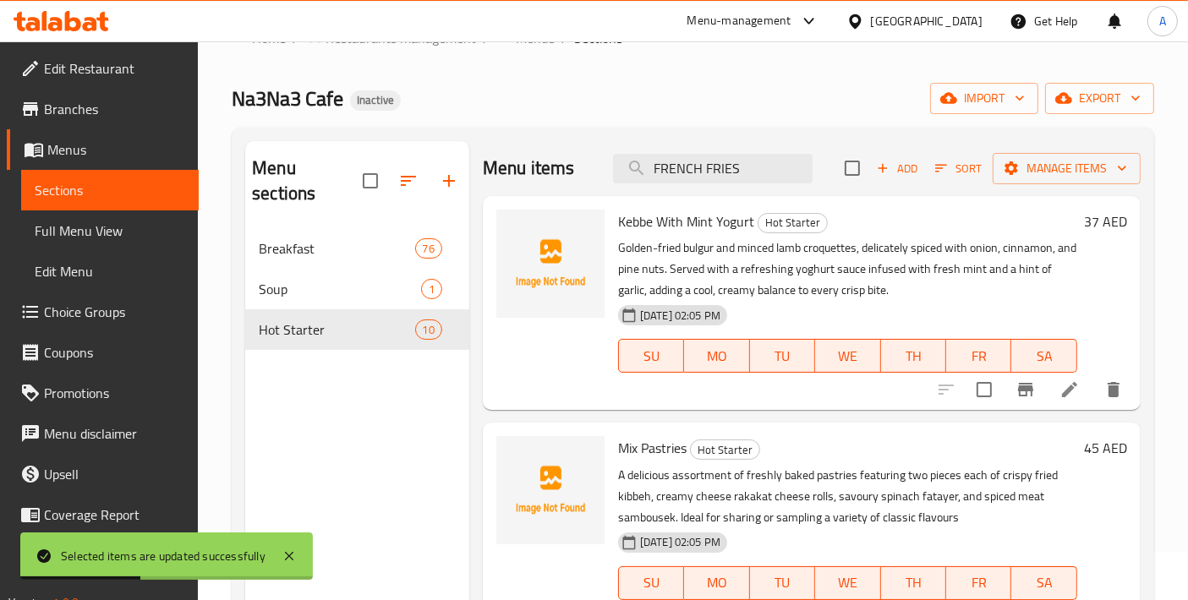
drag, startPoint x: 761, startPoint y: 159, endPoint x: 415, endPoint y: 172, distance: 346.0
click at [418, 172] on div "Menu sections Breakfast 76 Soup 1 Hot Starter 10 Menu items FRENCH FRIES Add So…" at bounding box center [692, 441] width 895 height 600
click at [441, 171] on icon "button" at bounding box center [449, 181] width 20 height 20
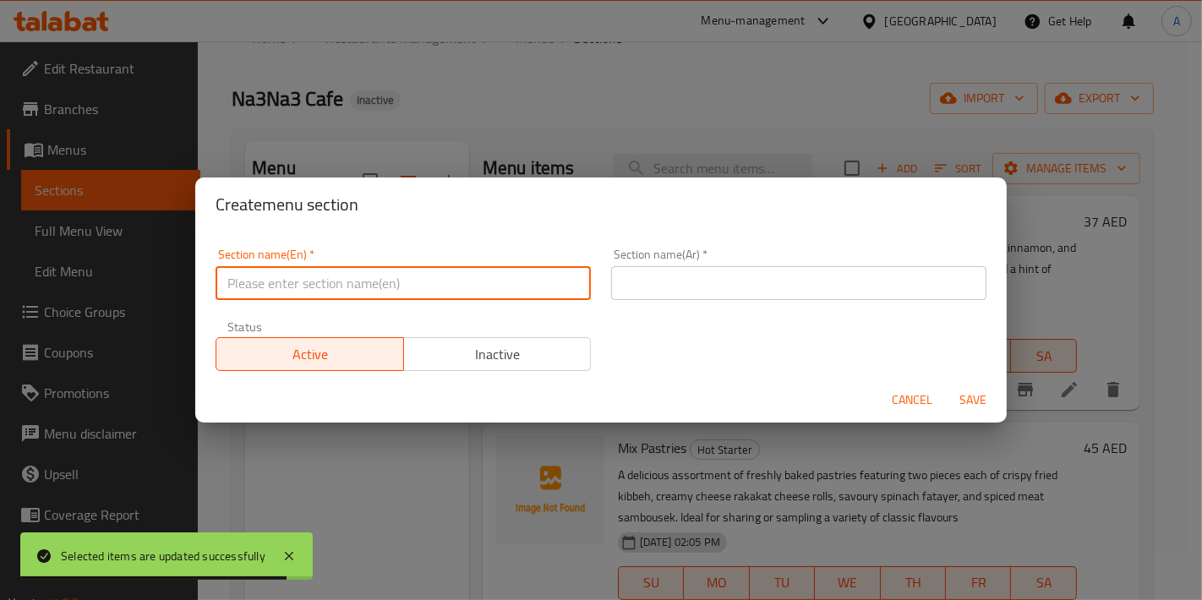
click at [350, 288] on input "text" at bounding box center [403, 283] width 375 height 34
paste input "Shawarma"
type input "Shawarma"
click at [661, 276] on input "text" at bounding box center [798, 283] width 375 height 34
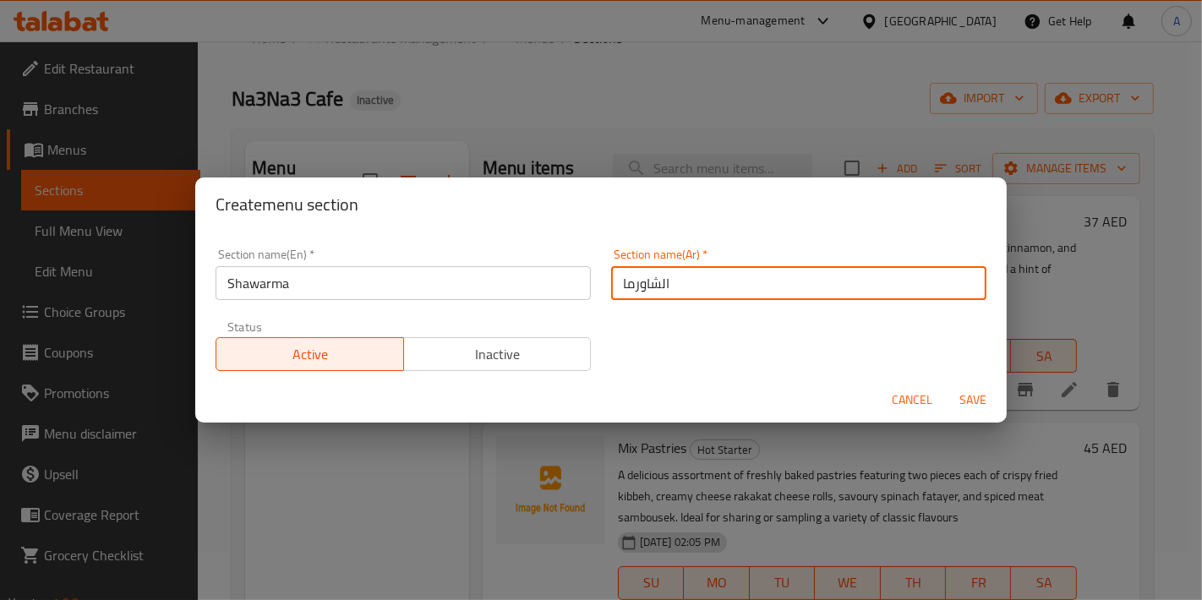
type input "الشاورما"
click at [946, 385] on button "Save" at bounding box center [973, 400] width 54 height 31
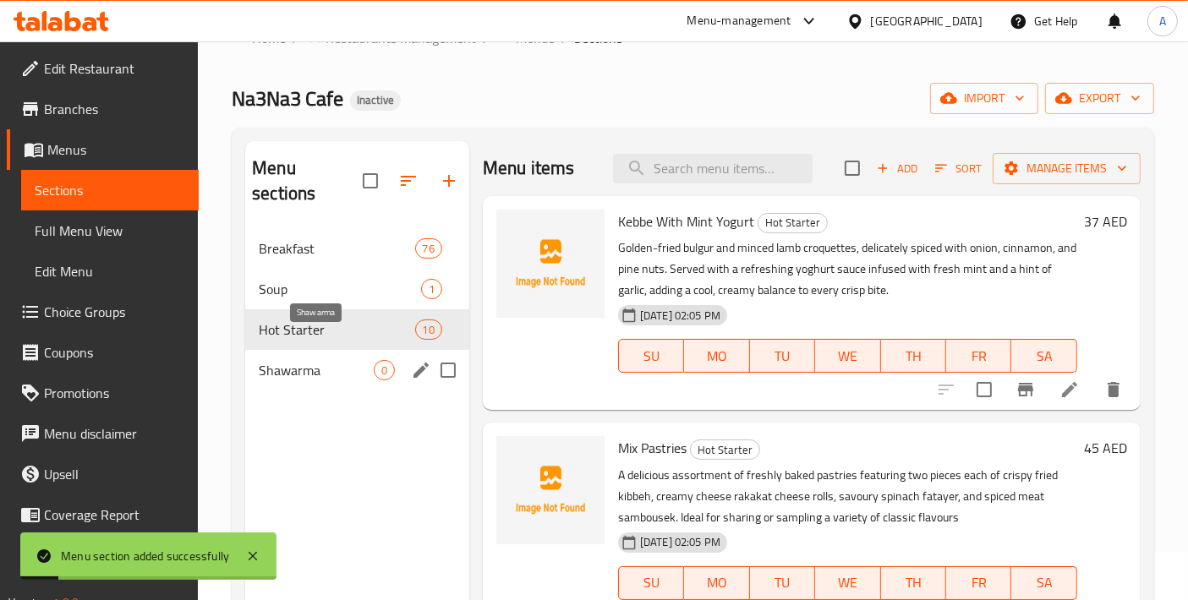
click at [368, 360] on span "Shawarma" at bounding box center [316, 370] width 115 height 20
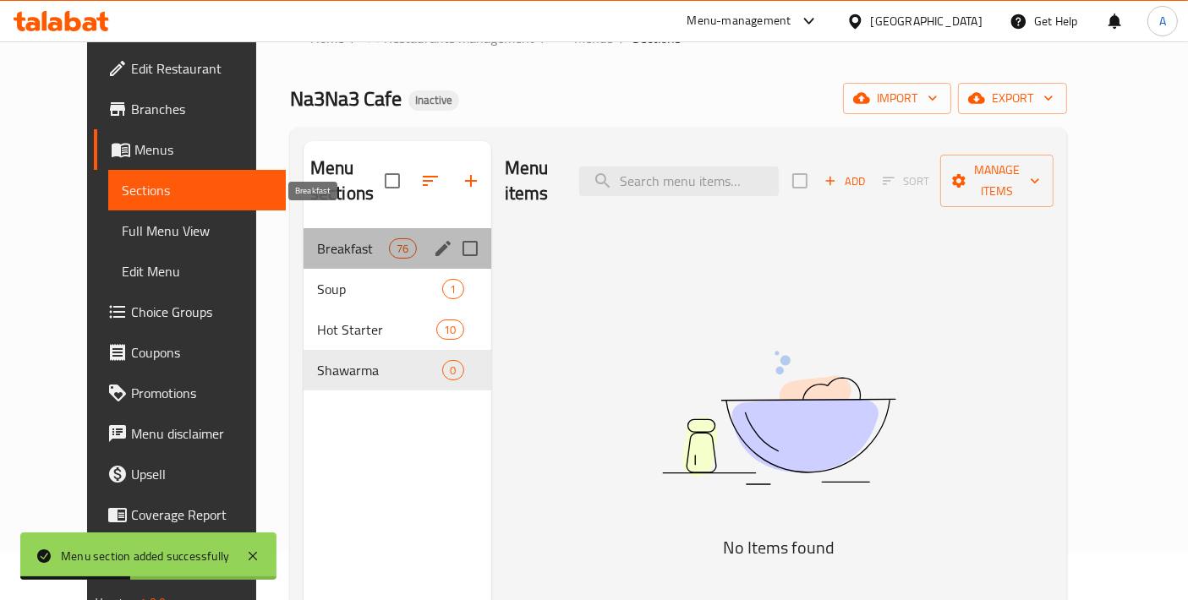
click at [331, 238] on span "Breakfast" at bounding box center [353, 248] width 72 height 20
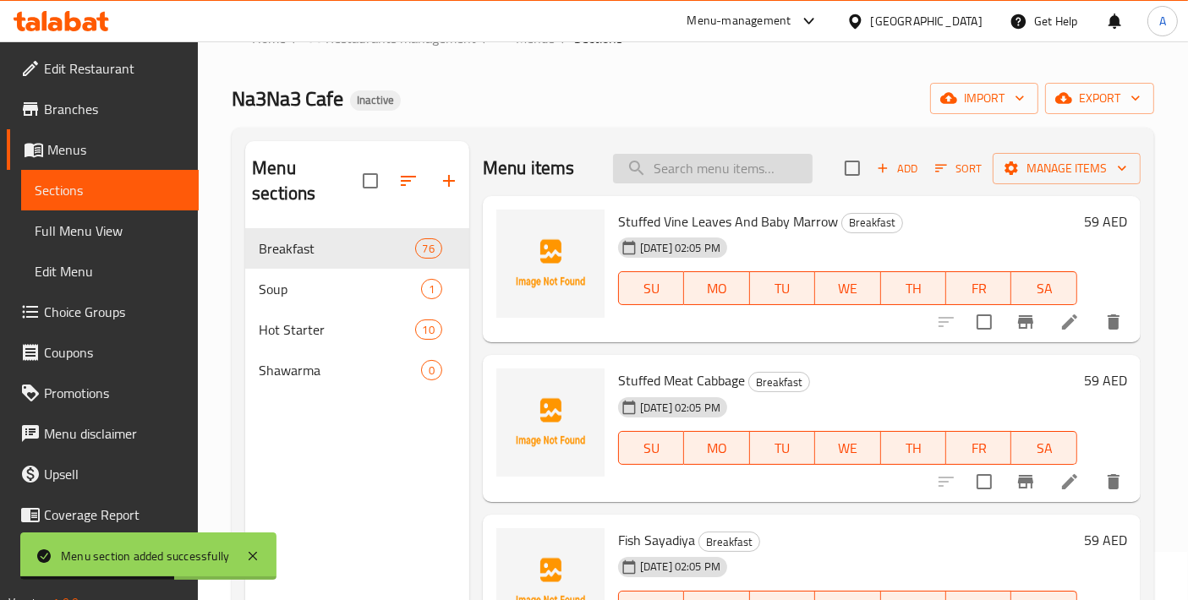
click at [685, 169] on input "search" at bounding box center [713, 169] width 200 height 30
paste input "MIX SHAWARMA PLATTER"
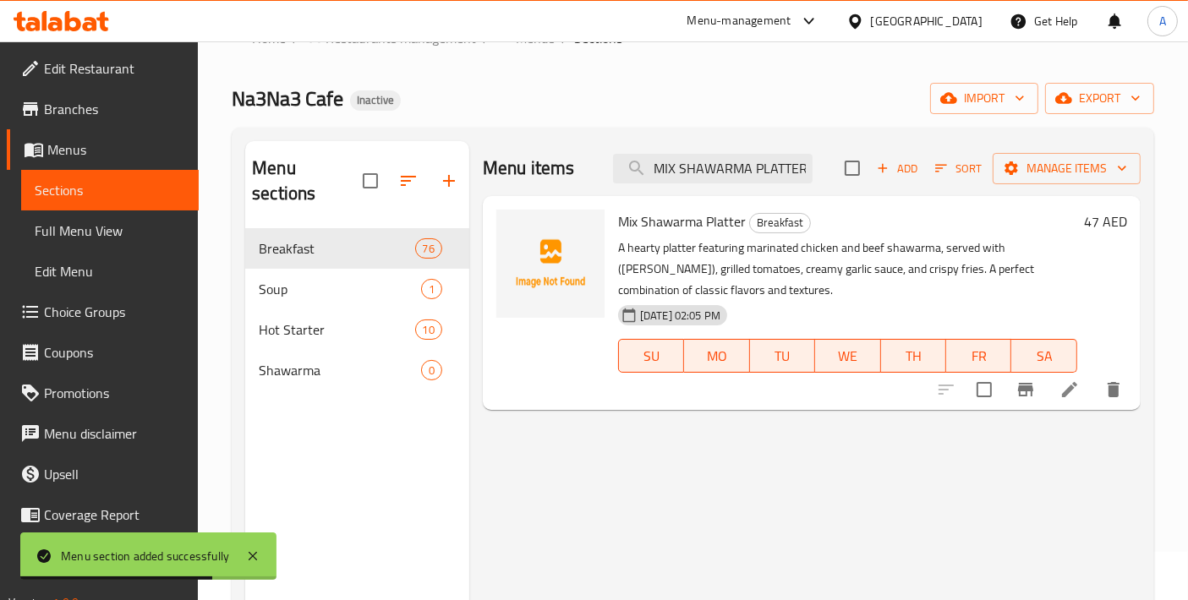
type input "MIX SHAWARMA PLATTER"
click at [976, 402] on input "checkbox" at bounding box center [984, 390] width 36 height 36
checkbox input "true"
click at [770, 182] on input "MIX SHAWARMA PLATTER" at bounding box center [713, 169] width 200 height 30
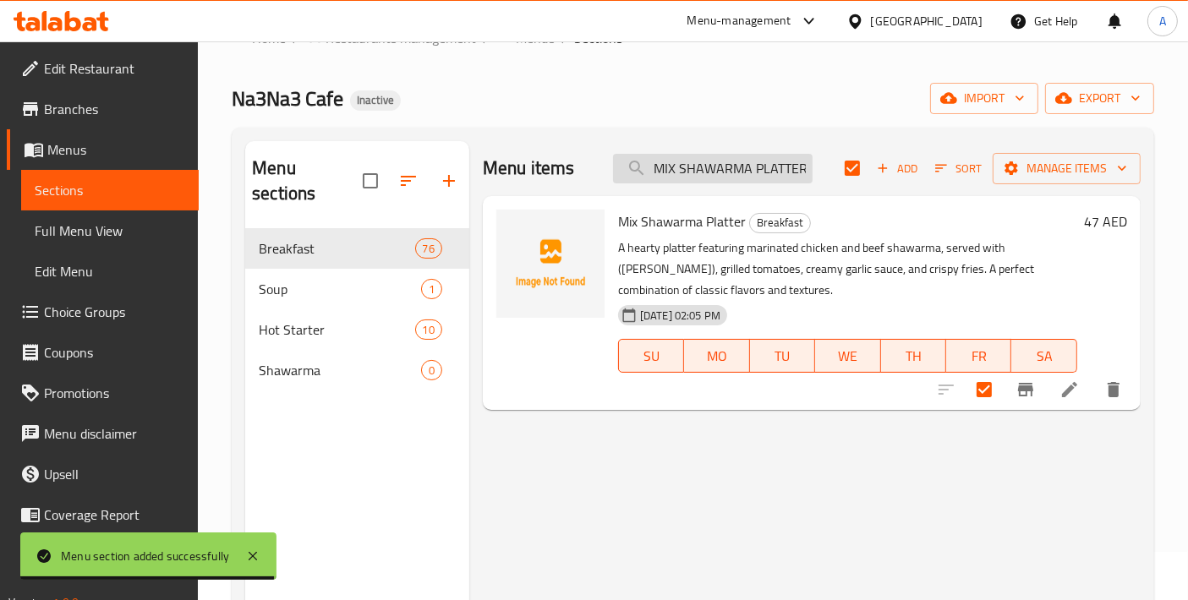
click at [770, 182] on input "MIX SHAWARMA PLATTER" at bounding box center [713, 169] width 200 height 30
paste input "BEEF"
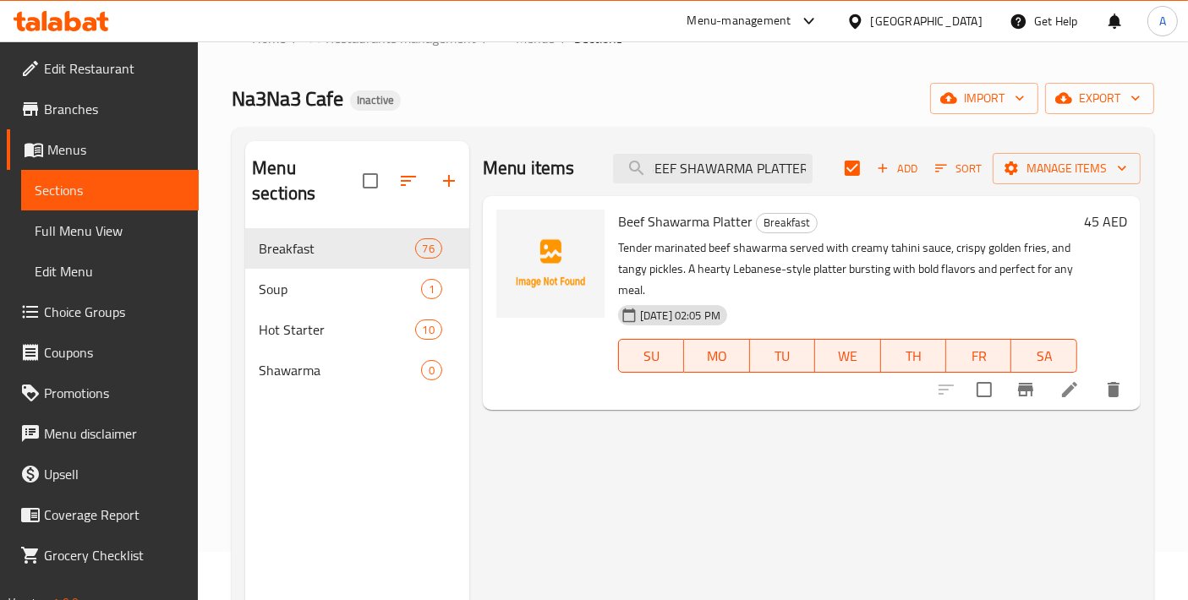
type input "BEEF SHAWARMA PLATTER"
click at [978, 396] on input "checkbox" at bounding box center [984, 390] width 36 height 36
checkbox input "true"
checkbox input "false"
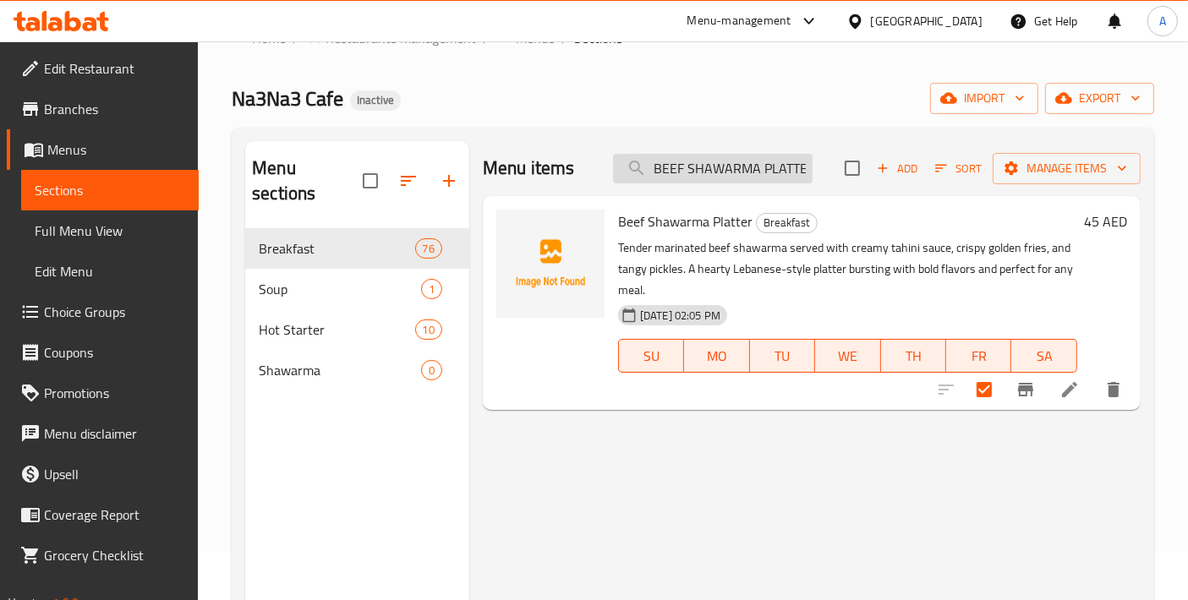
click at [712, 173] on input "BEEF SHAWARMA PLATTER" at bounding box center [713, 169] width 200 height 30
paste input "CHICKEN"
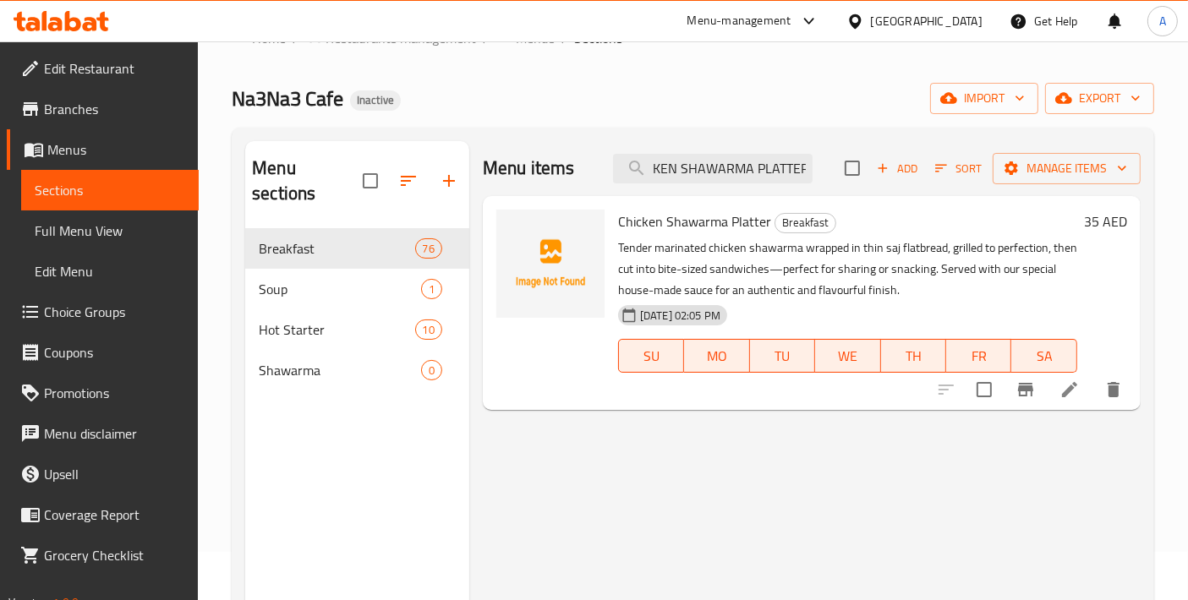
type input "CHICKEN SHAWARMA PLATTER"
click at [992, 396] on input "checkbox" at bounding box center [984, 390] width 36 height 36
checkbox input "true"
click at [755, 151] on div "Menu items CHICKEN SHAWARMA PLATTER Add Sort Manage items" at bounding box center [812, 168] width 658 height 55
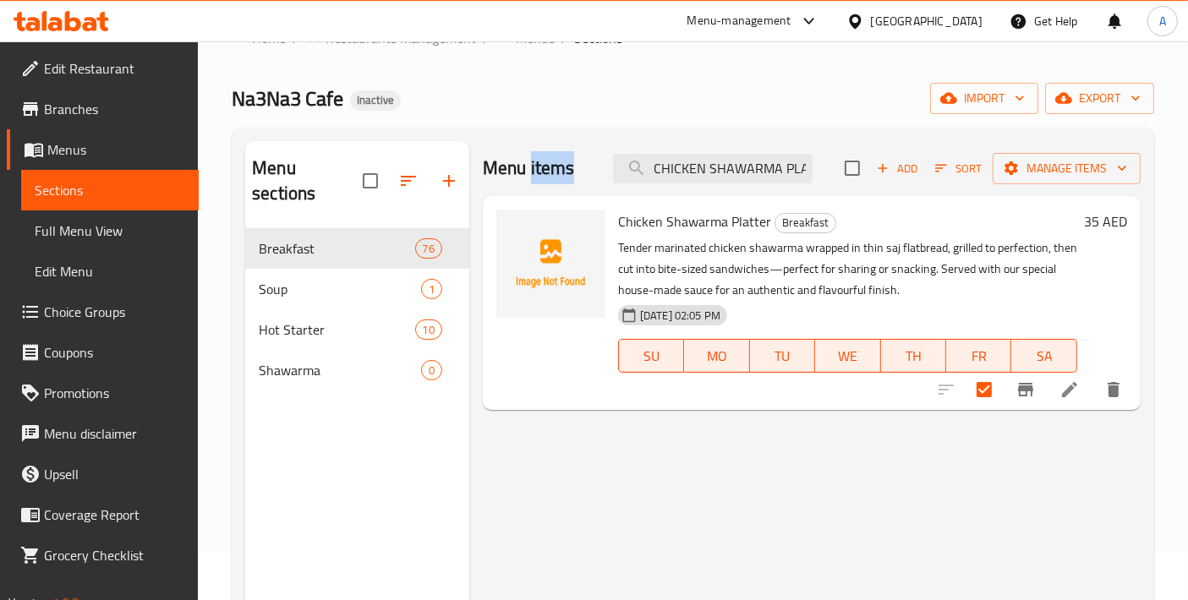
click at [755, 151] on div "Menu items CHICKEN SHAWARMA PLATTER Add Sort Manage items" at bounding box center [812, 168] width 658 height 55
click at [754, 168] on input "CHICKEN SHAWARMA PLATTER" at bounding box center [713, 169] width 200 height 30
paste input "SAJ Sandwish"
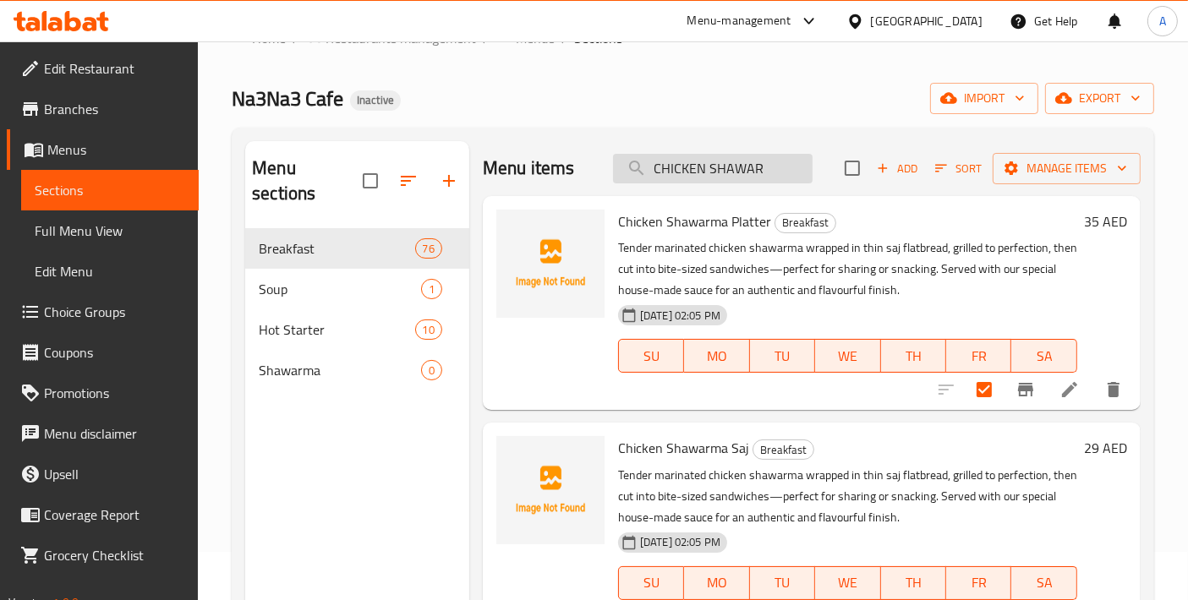
click at [704, 171] on input "CHICKEN SHAWAR" at bounding box center [713, 169] width 200 height 30
paste input "MA SAJ Sandwish"
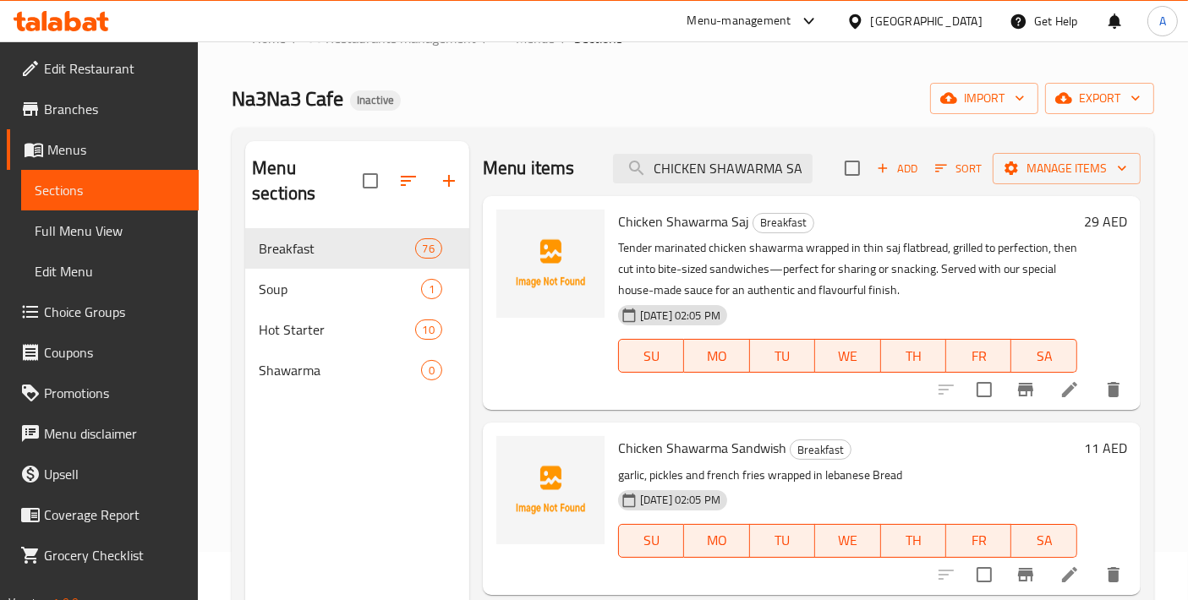
scroll to position [236, 0]
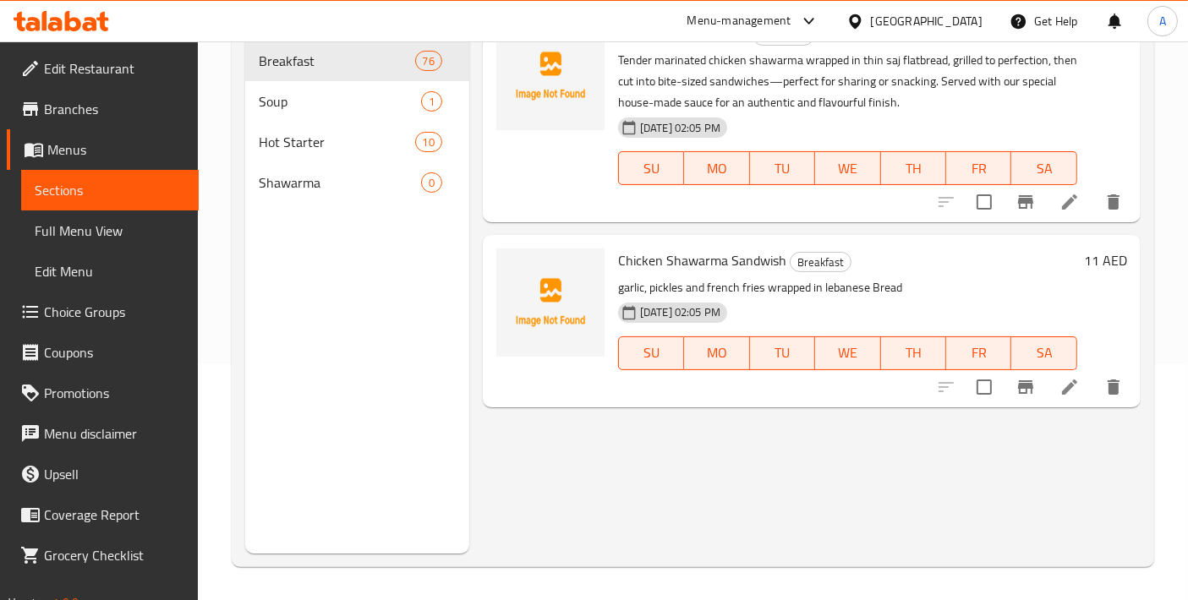
type input "CHICKEN SHAWARMA SA"
click at [991, 213] on input "checkbox" at bounding box center [984, 202] width 36 height 36
checkbox input "true"
click at [1000, 396] on input "checkbox" at bounding box center [984, 387] width 36 height 36
checkbox input "true"
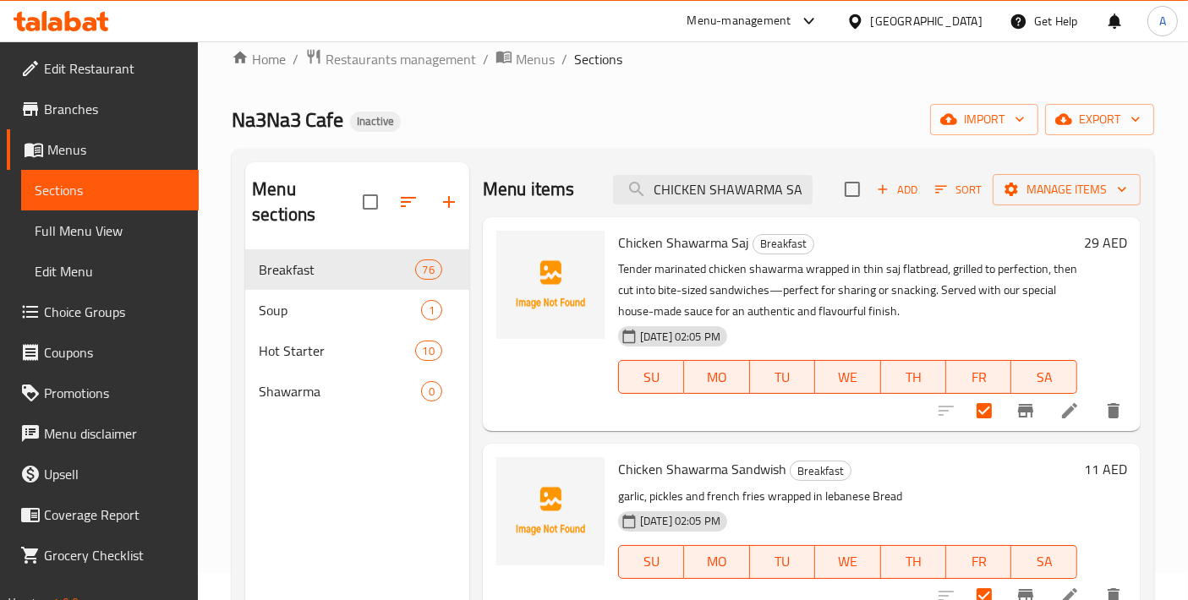
scroll to position [0, 0]
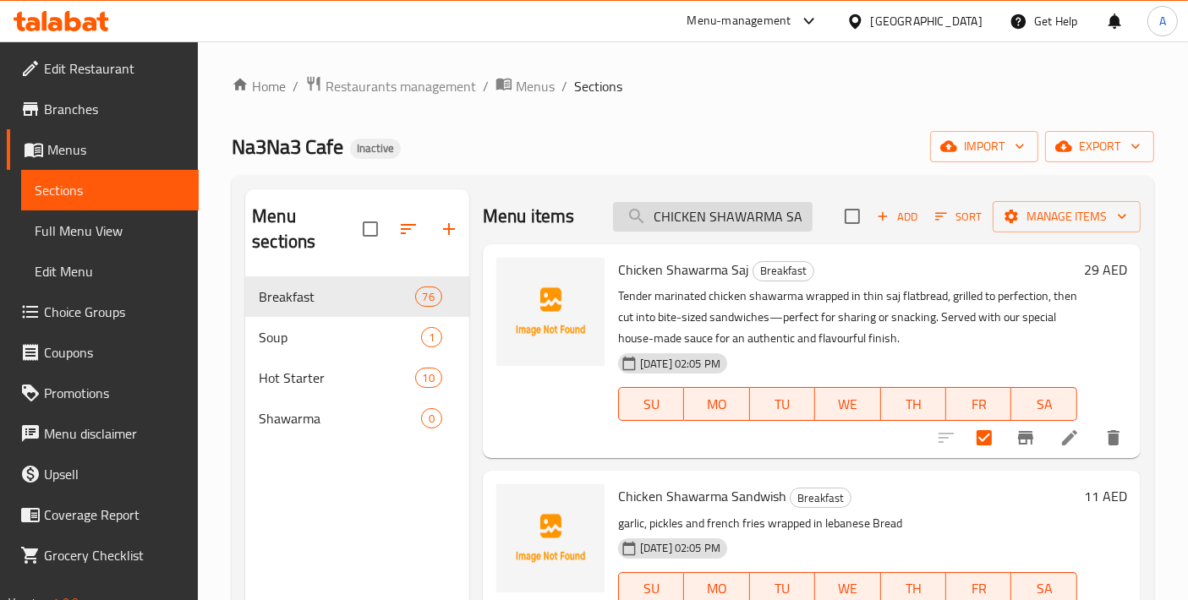
click at [761, 226] on input "CHICKEN SHAWARMA SA" at bounding box center [713, 217] width 200 height 30
paste input "BEEF SHAWARMA SAJ Sandwish"
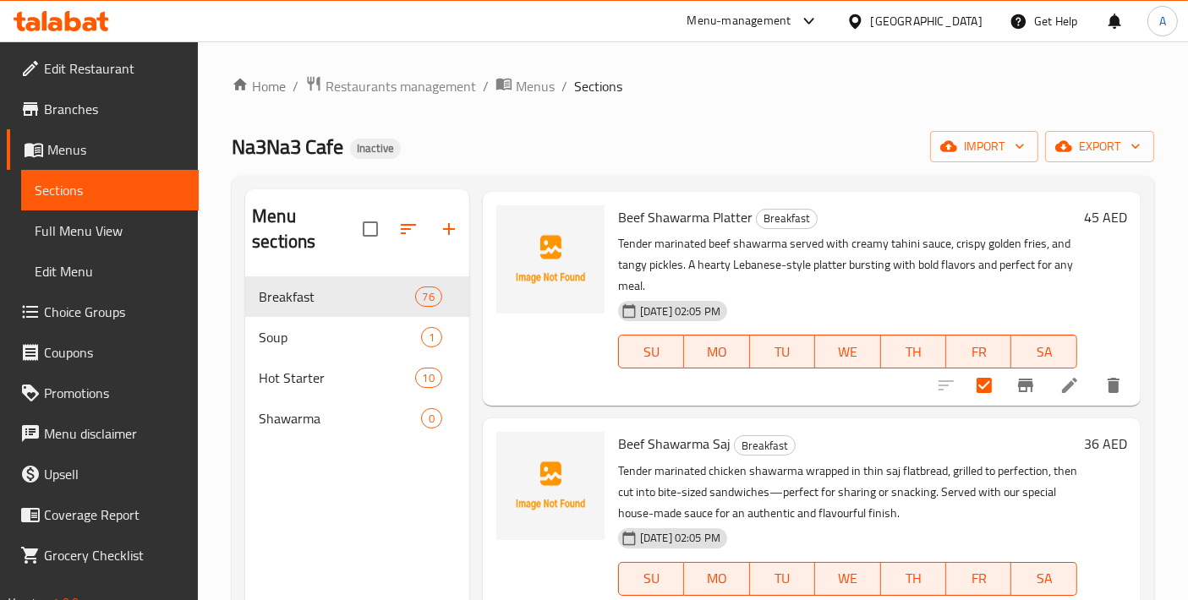
scroll to position [79, 0]
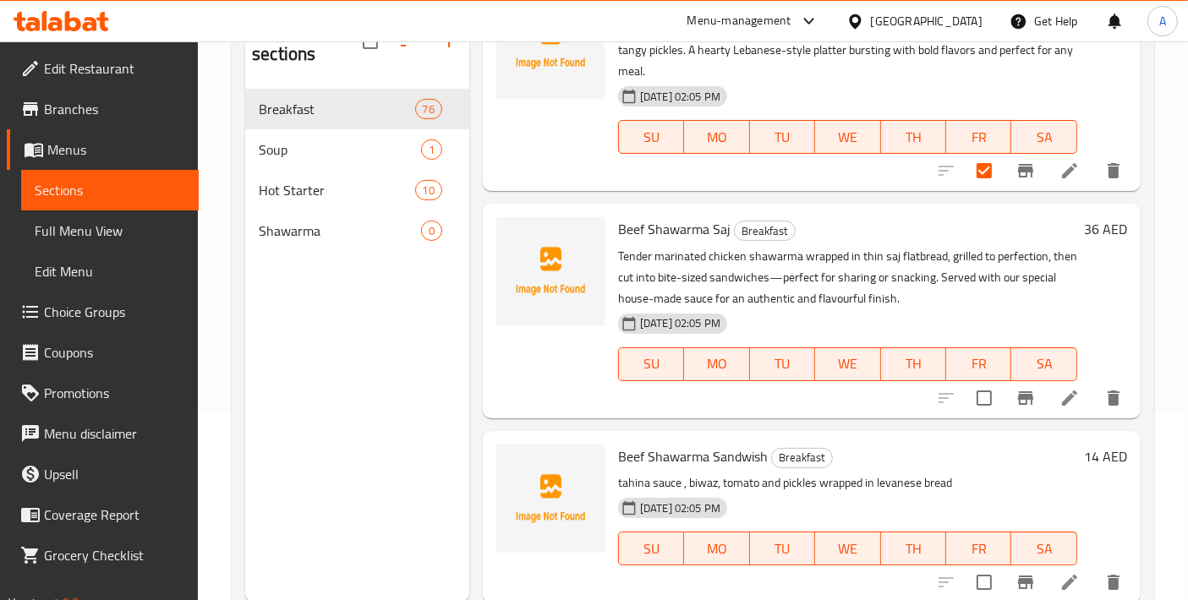
type input "BEEF SHAWARMA"
click at [973, 404] on input "checkbox" at bounding box center [984, 398] width 36 height 36
checkbox input "true"
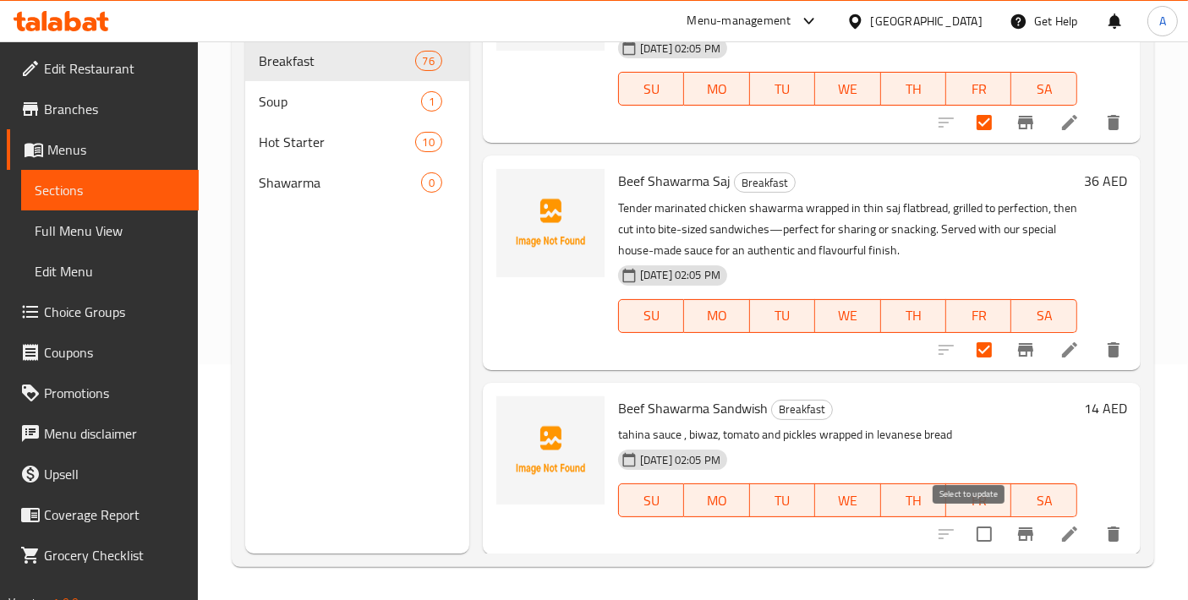
click at [971, 525] on input "checkbox" at bounding box center [984, 535] width 36 height 36
checkbox input "true"
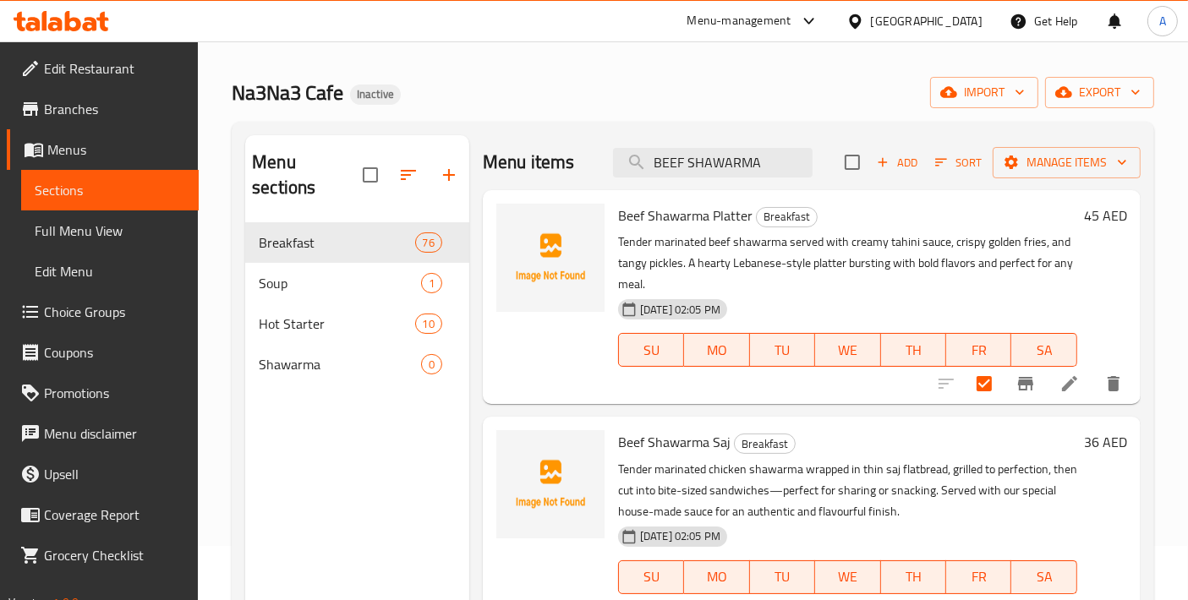
scroll to position [0, 0]
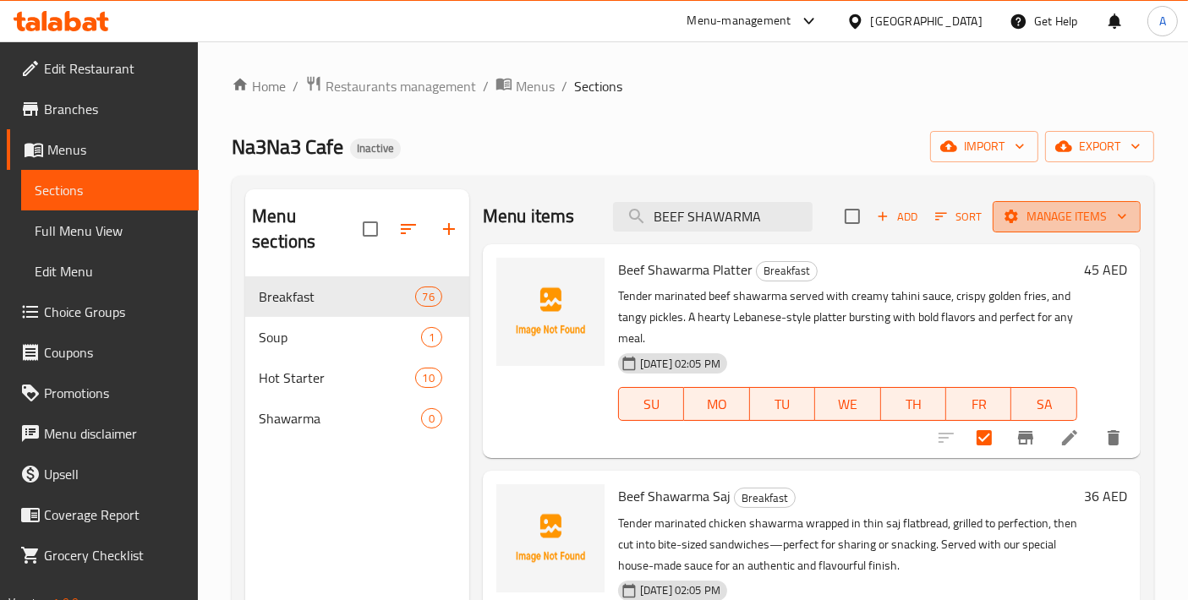
click at [1070, 216] on span "Manage items" at bounding box center [1066, 216] width 121 height 21
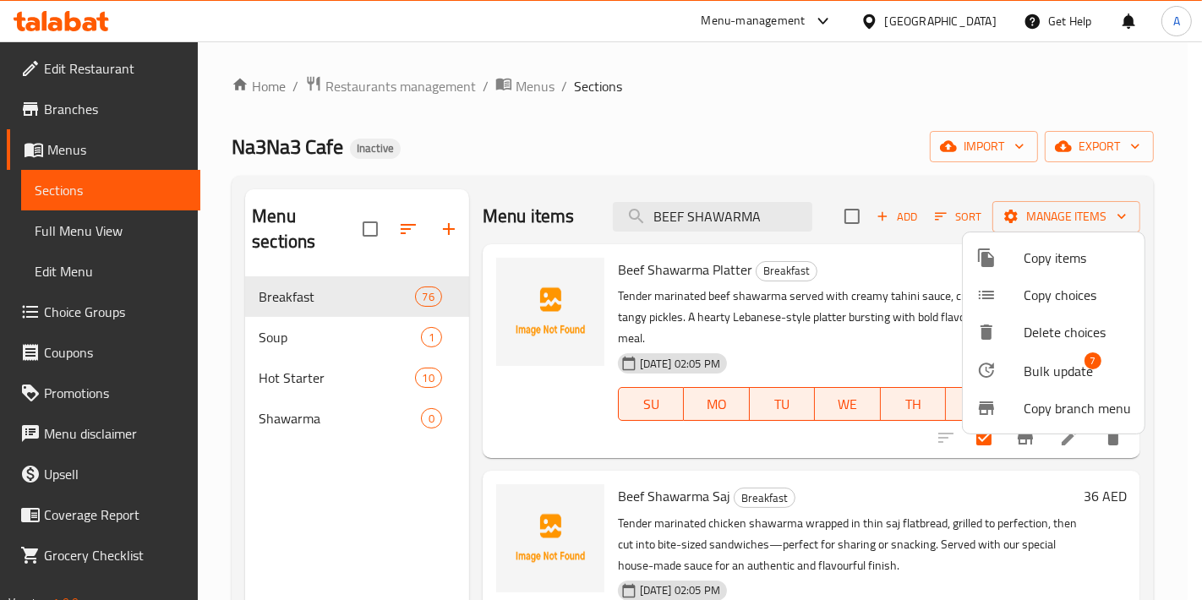
click at [1067, 351] on li "Bulk update 7" at bounding box center [1054, 370] width 182 height 39
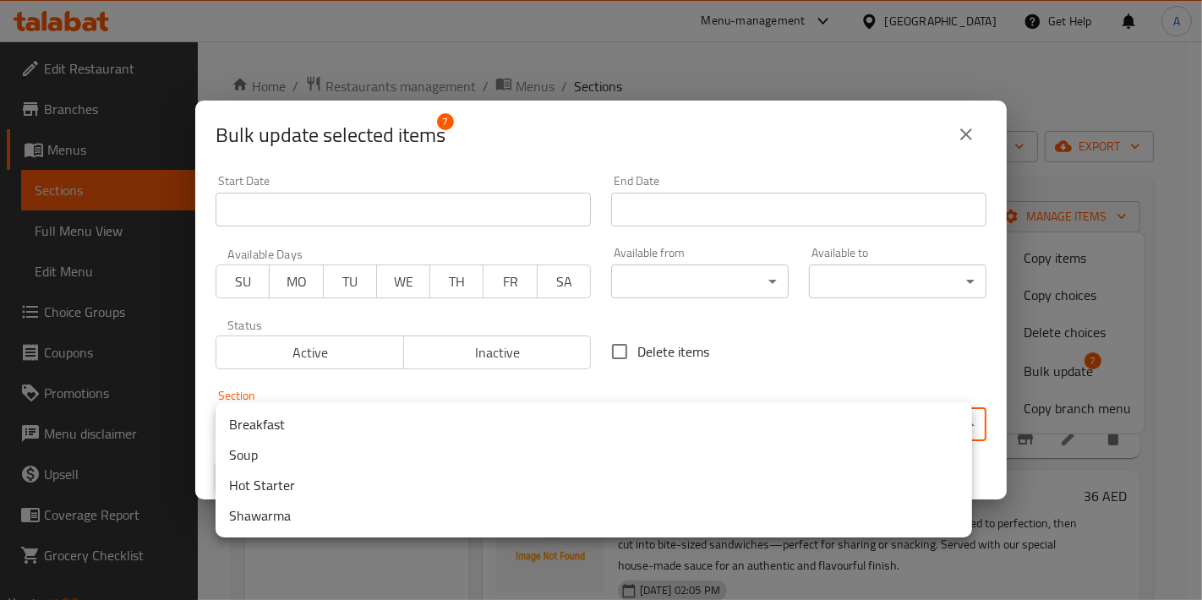
click at [563, 429] on body "​ Menu-management United Arab Emirates Get Help A Edit Restaurant Branches Menu…" at bounding box center [601, 320] width 1202 height 559
click at [323, 528] on li "Shawarma" at bounding box center [594, 515] width 757 height 30
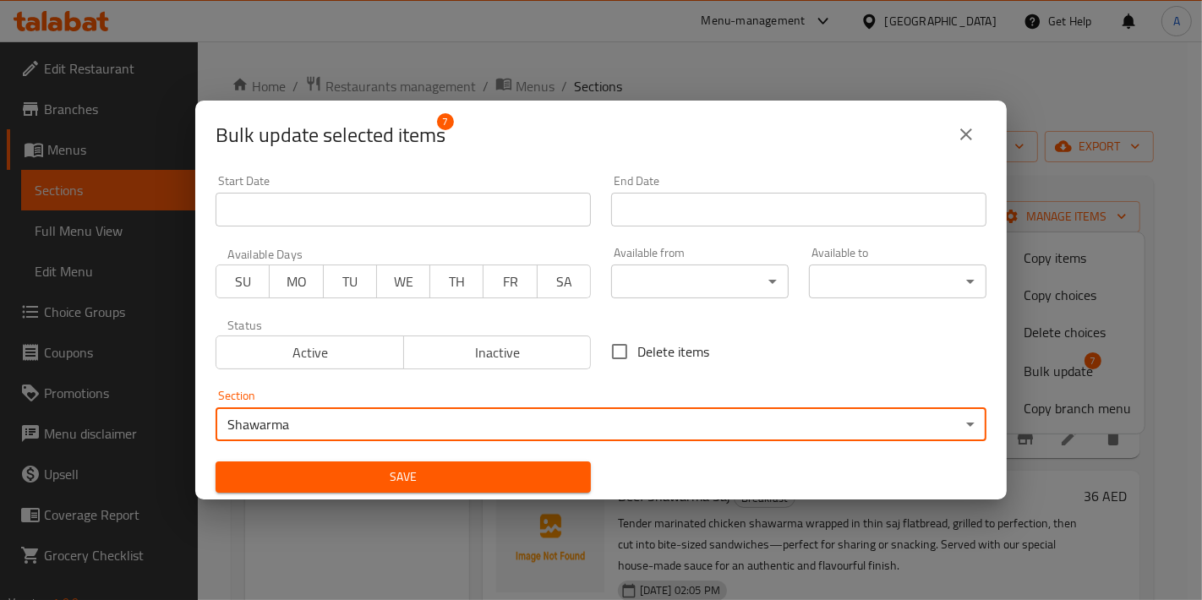
click at [331, 487] on span "Save" at bounding box center [403, 477] width 348 height 21
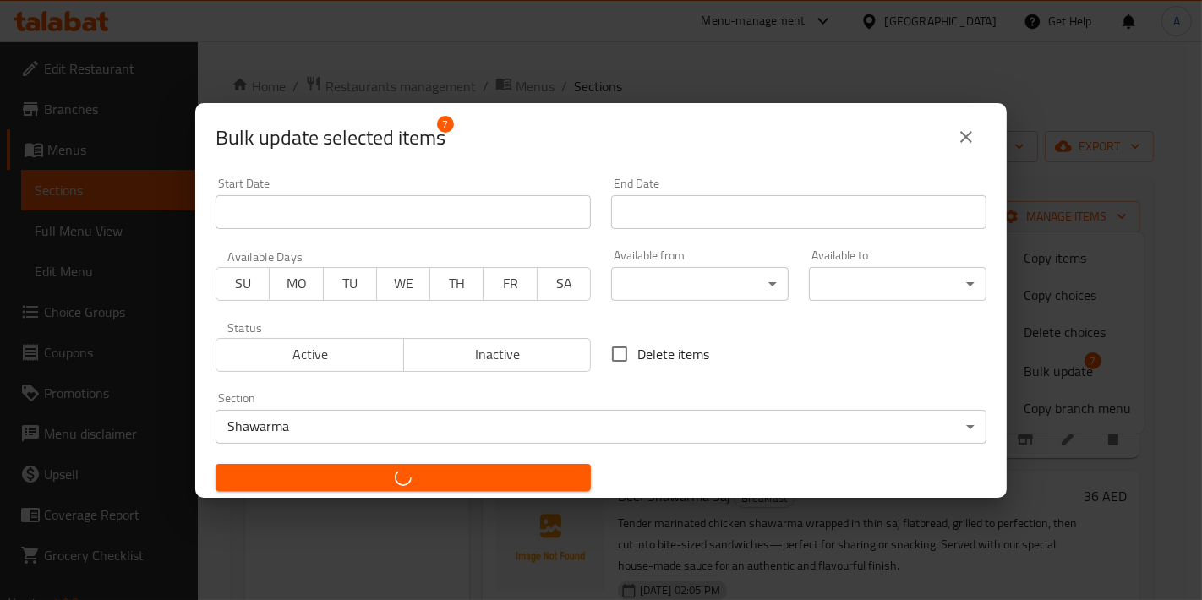
checkbox input "false"
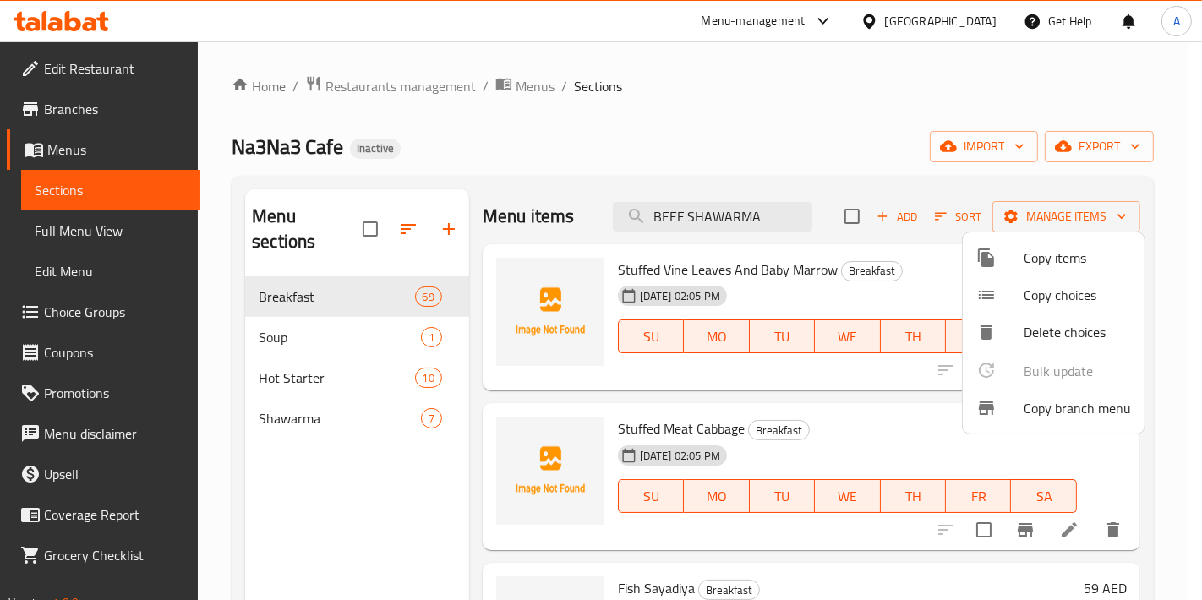
click at [757, 278] on div at bounding box center [601, 300] width 1202 height 600
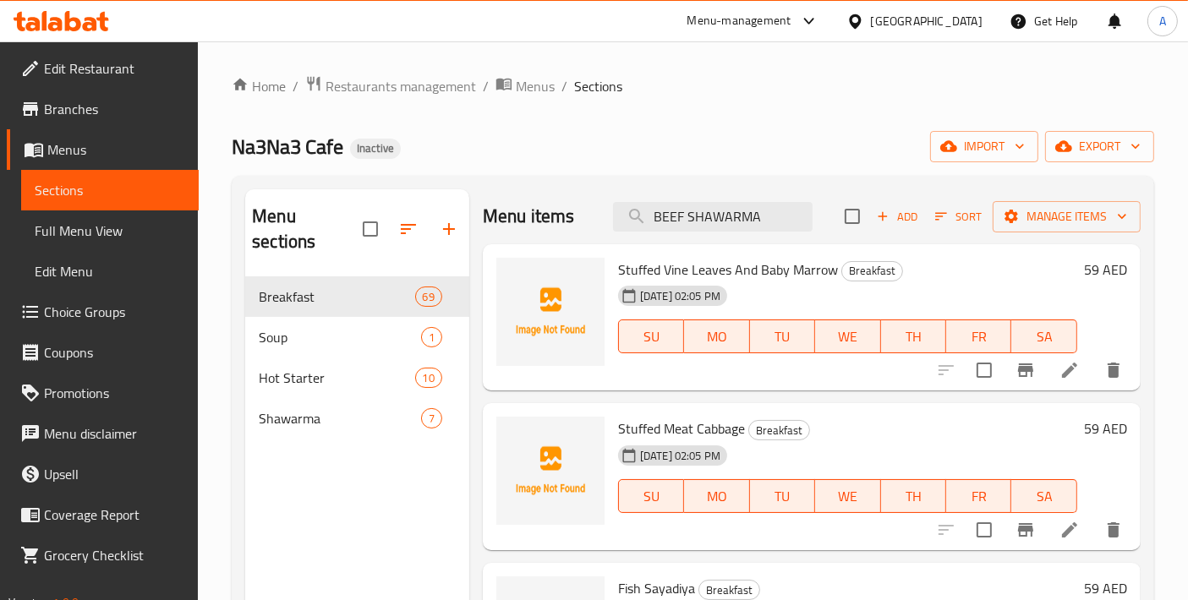
drag, startPoint x: 756, startPoint y: 220, endPoint x: 531, endPoint y: 240, distance: 225.8
click at [531, 240] on div "Menu items BEEF SHAWARMA Add Sort Manage items" at bounding box center [812, 216] width 658 height 55
click at [401, 435] on div "Menu sections Breakfast 69 Soup 1 Hot Starter 10 Shawarma 7" at bounding box center [357, 508] width 224 height 638
click at [519, 96] on span "Menus" at bounding box center [535, 86] width 39 height 20
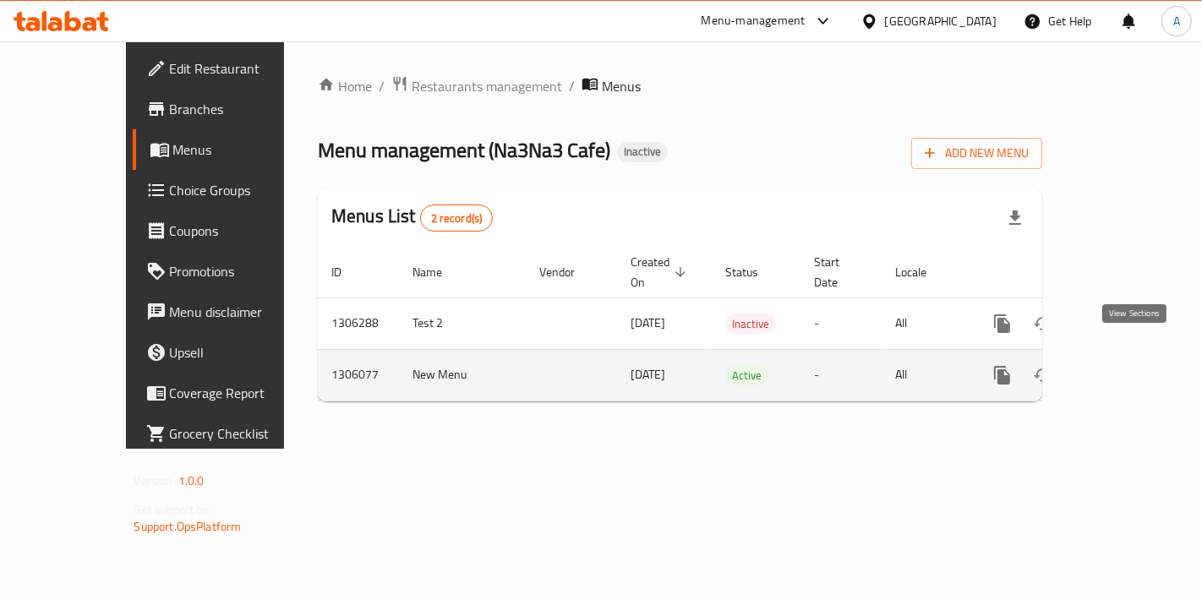
click at [1134, 370] on link "enhanced table" at bounding box center [1124, 375] width 41 height 41
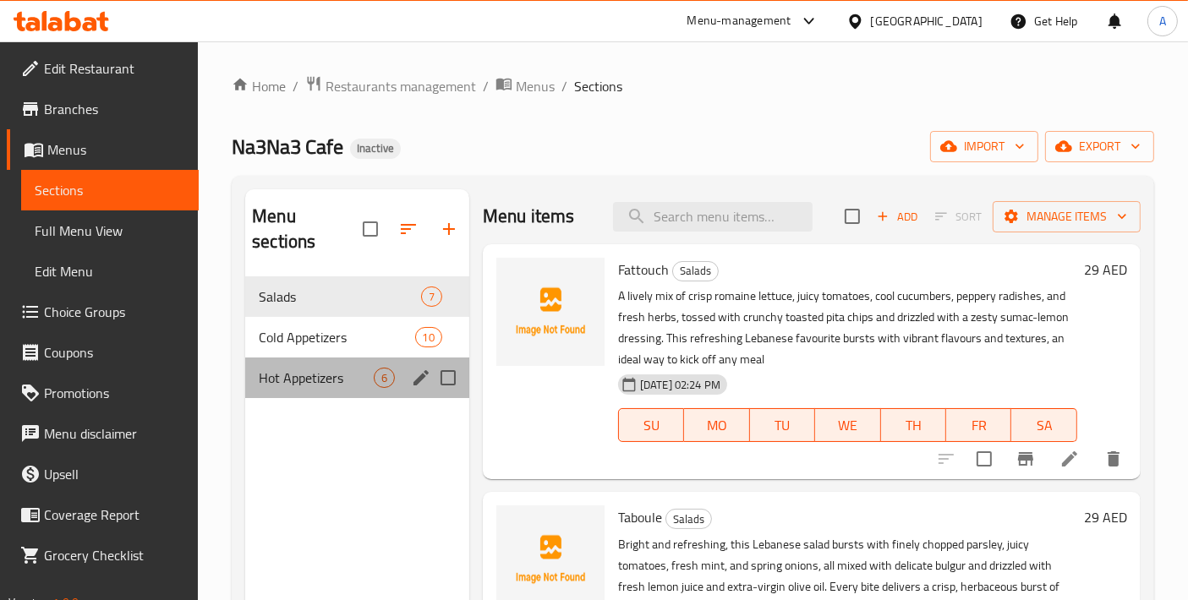
click at [312, 363] on div "Hot Appetizers 6" at bounding box center [357, 378] width 224 height 41
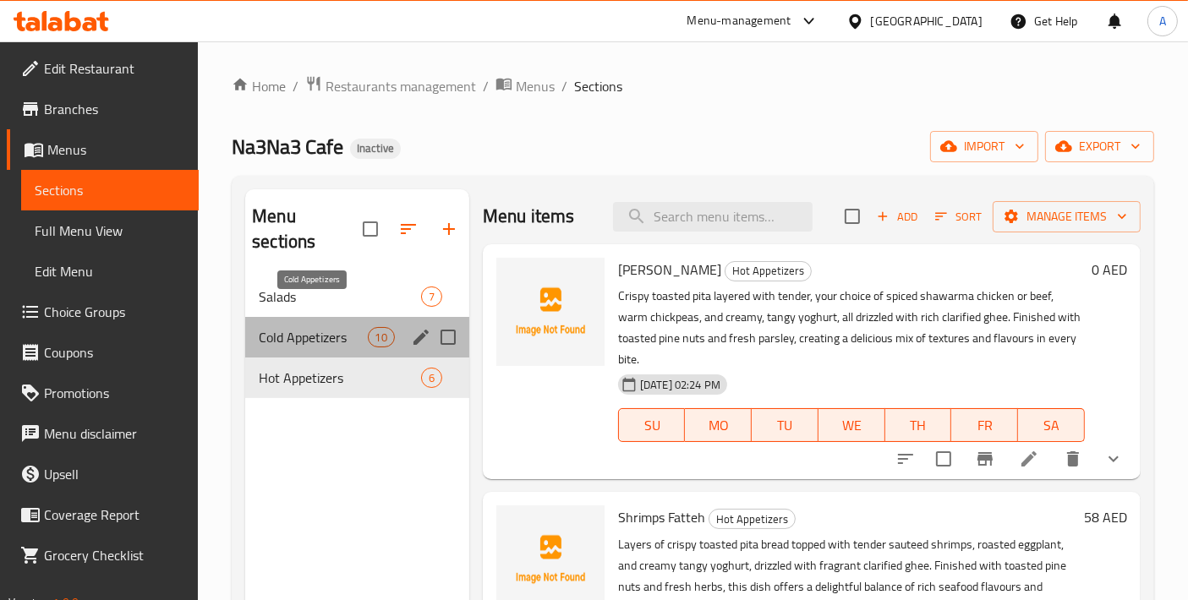
click at [325, 327] on span "Cold Appetizers" at bounding box center [313, 337] width 108 height 20
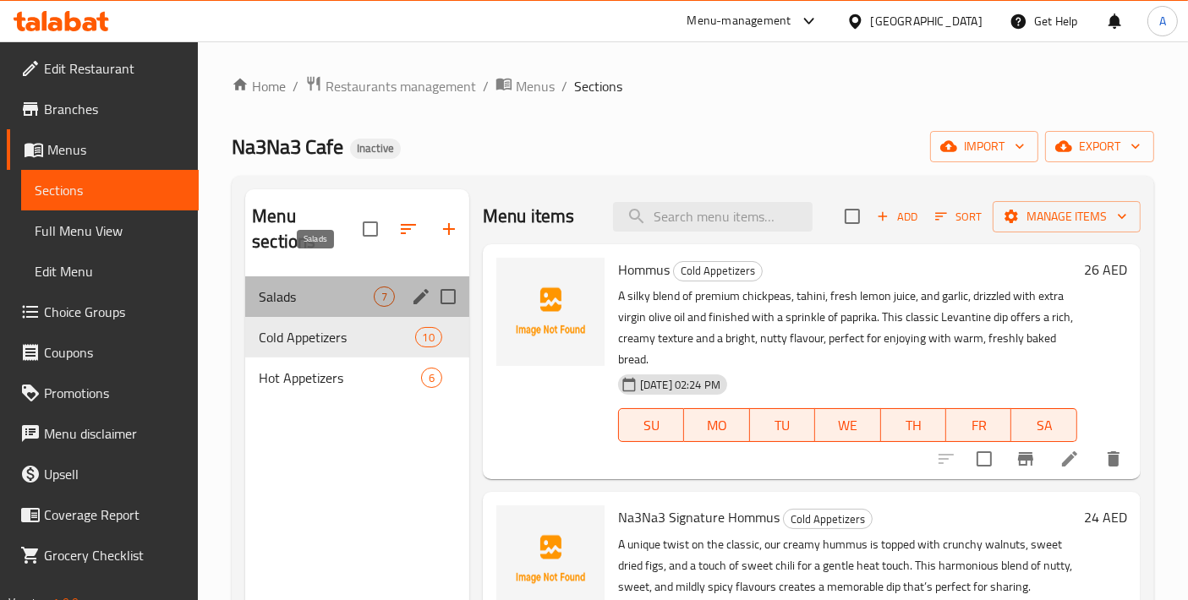
click at [321, 287] on span "Salads" at bounding box center [316, 297] width 115 height 20
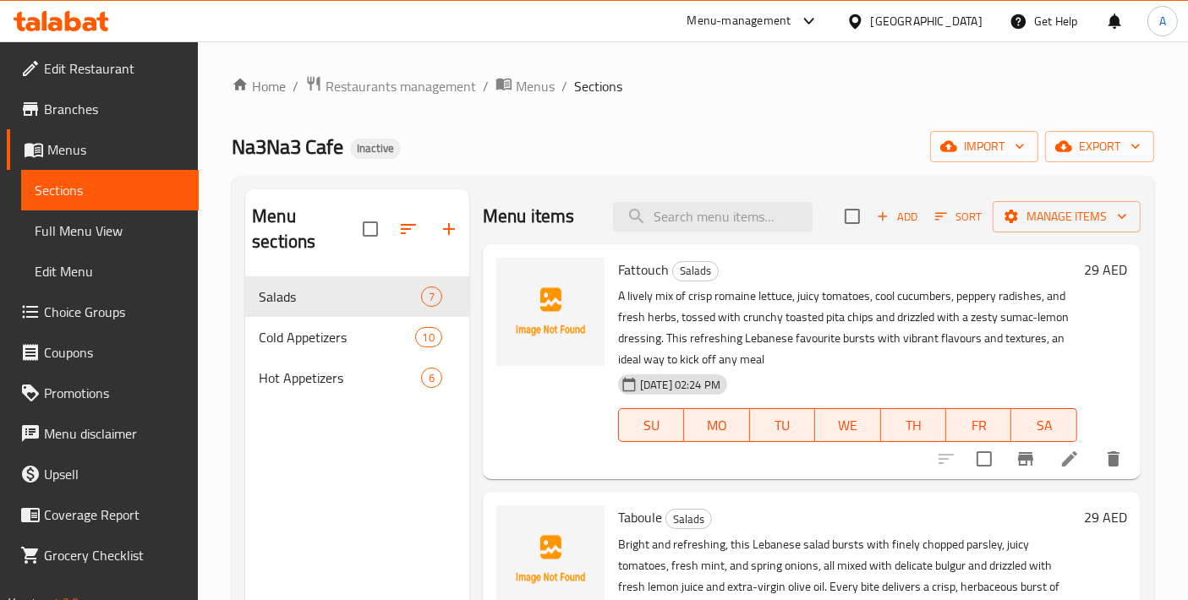
click at [1062, 463] on icon at bounding box center [1069, 458] width 15 height 15
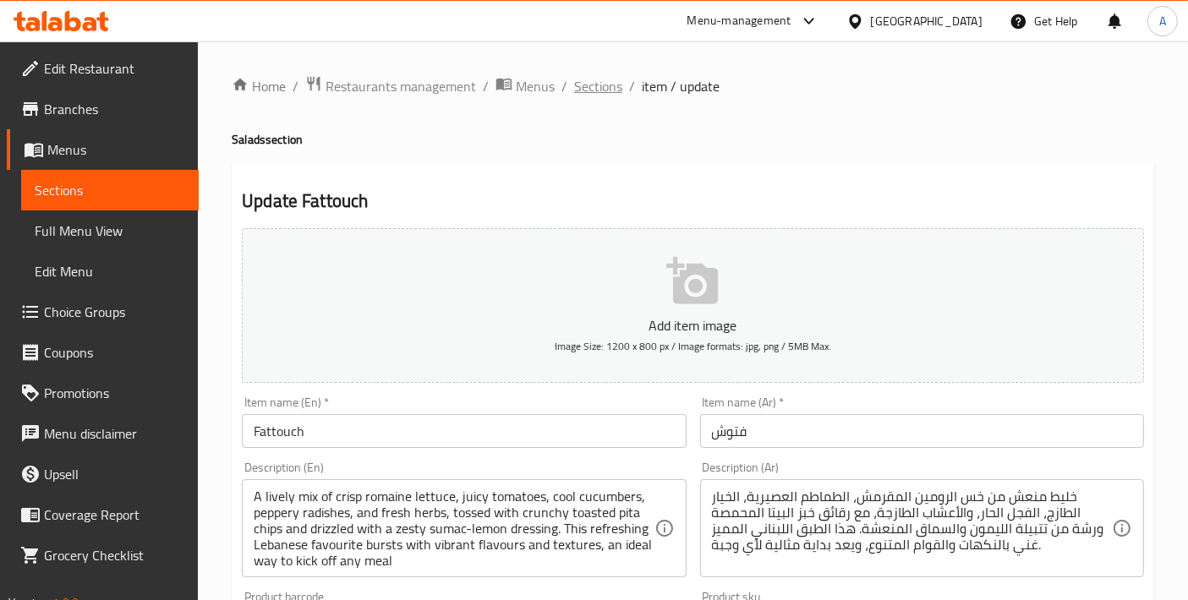
click at [604, 93] on span "Sections" at bounding box center [598, 86] width 48 height 20
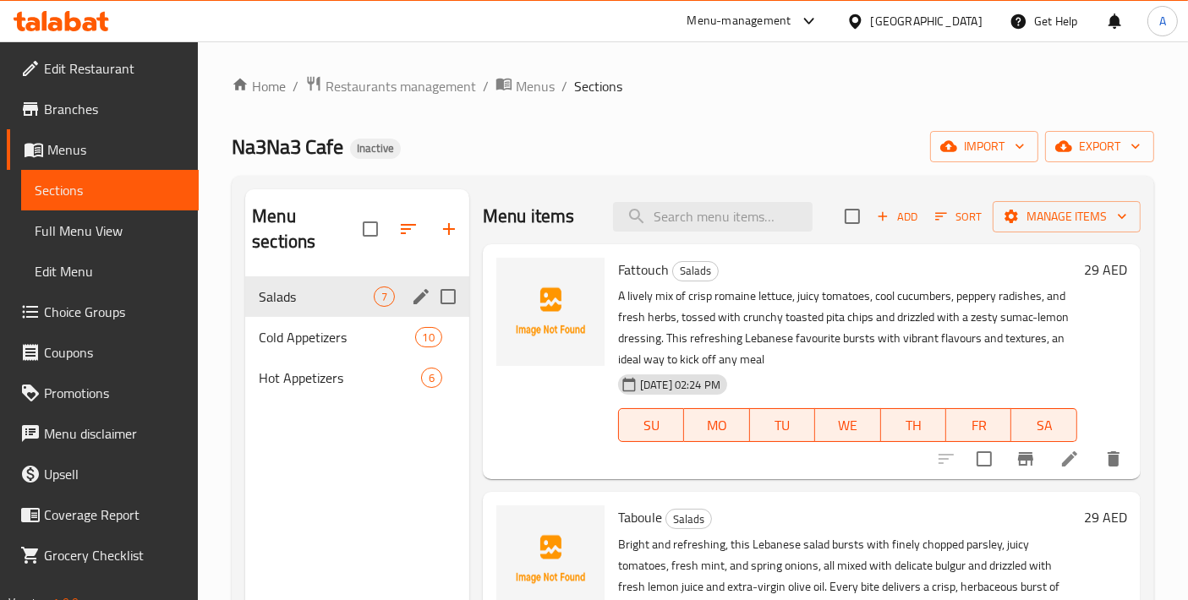
click at [347, 276] on div "Salads 7" at bounding box center [357, 296] width 224 height 41
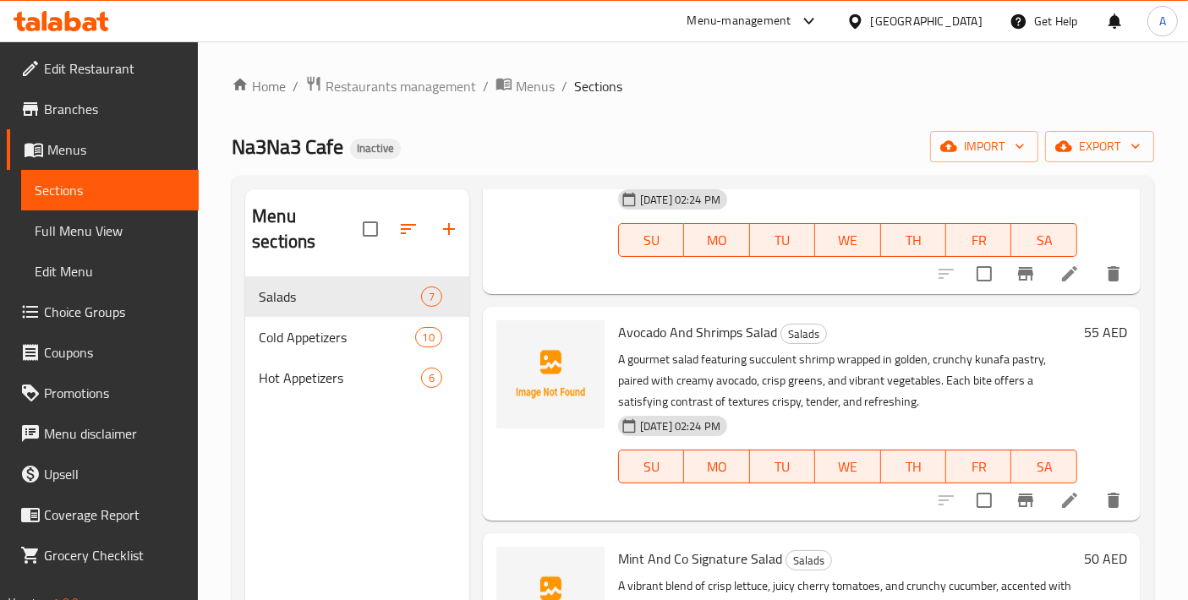
scroll to position [236, 0]
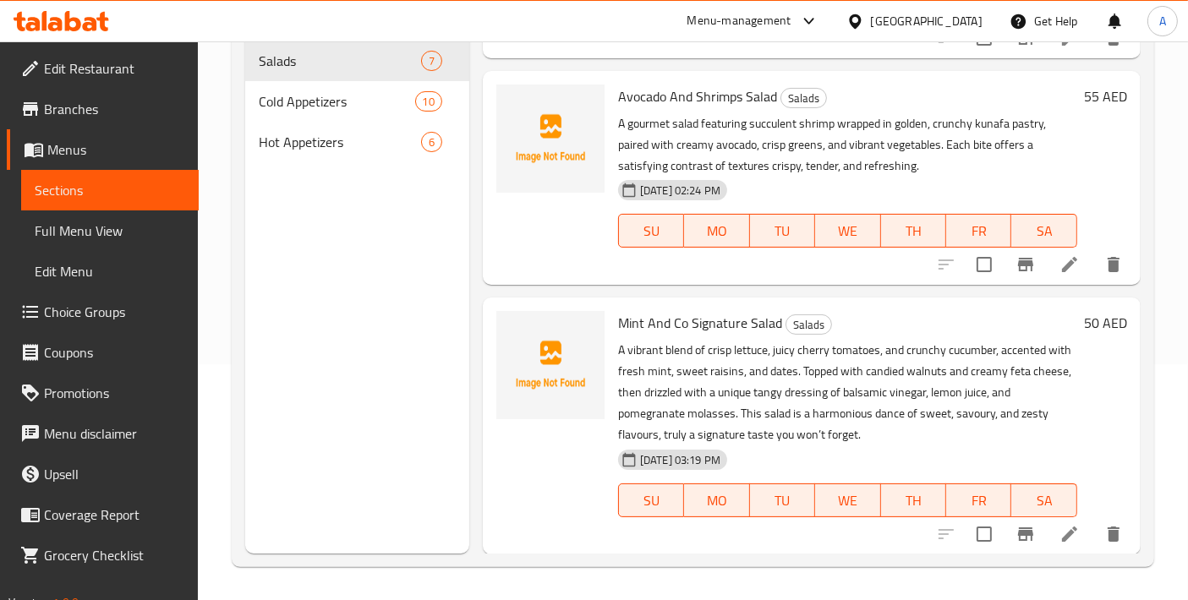
click at [1059, 542] on icon at bounding box center [1069, 534] width 20 height 20
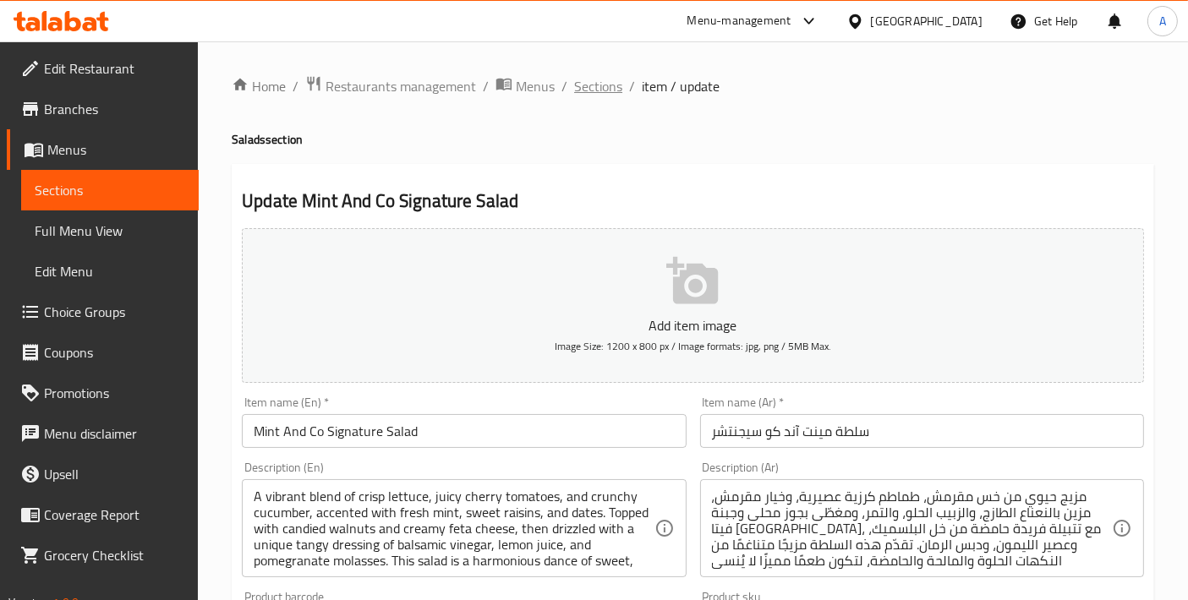
click at [593, 96] on span "Sections" at bounding box center [598, 86] width 48 height 20
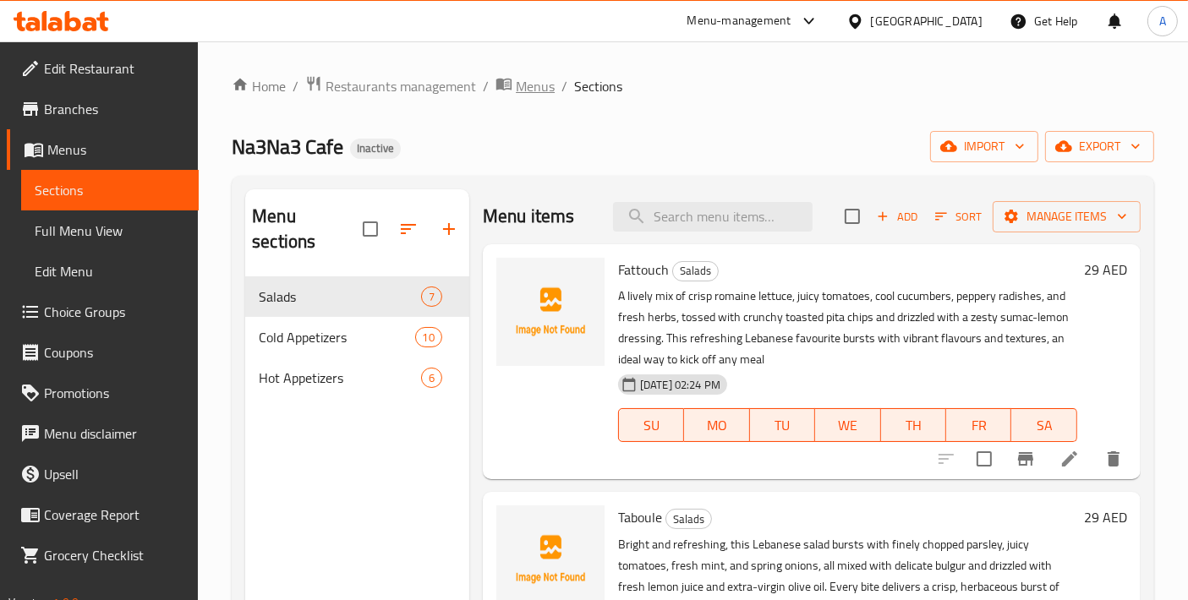
click at [548, 88] on span "Menus" at bounding box center [535, 86] width 39 height 20
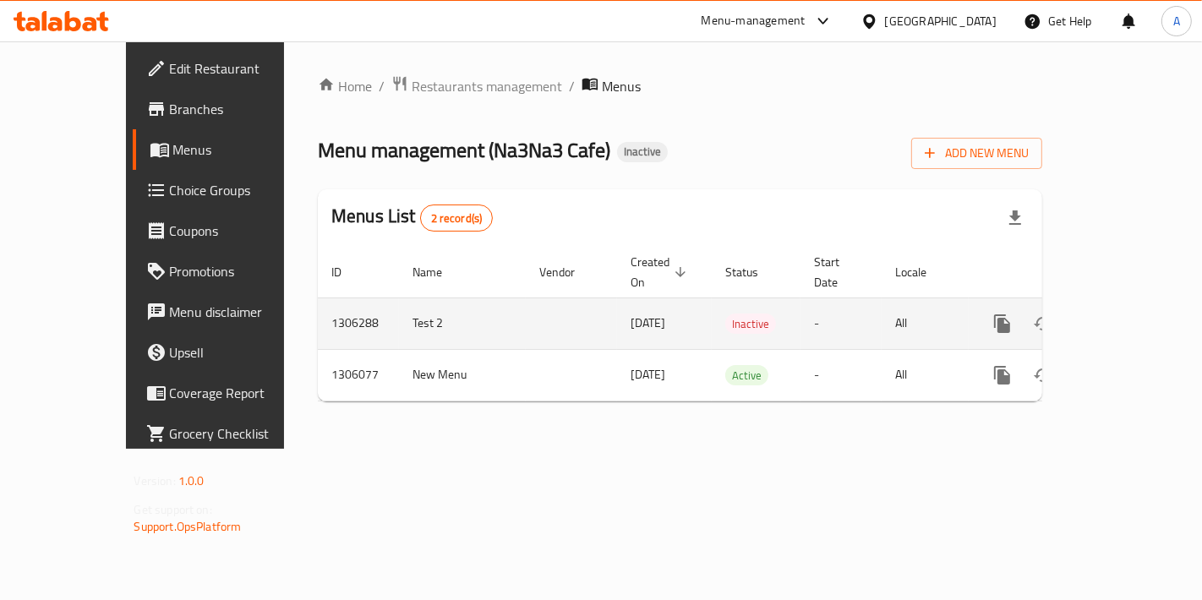
click at [1132, 316] on icon "enhanced table" at bounding box center [1124, 323] width 15 height 15
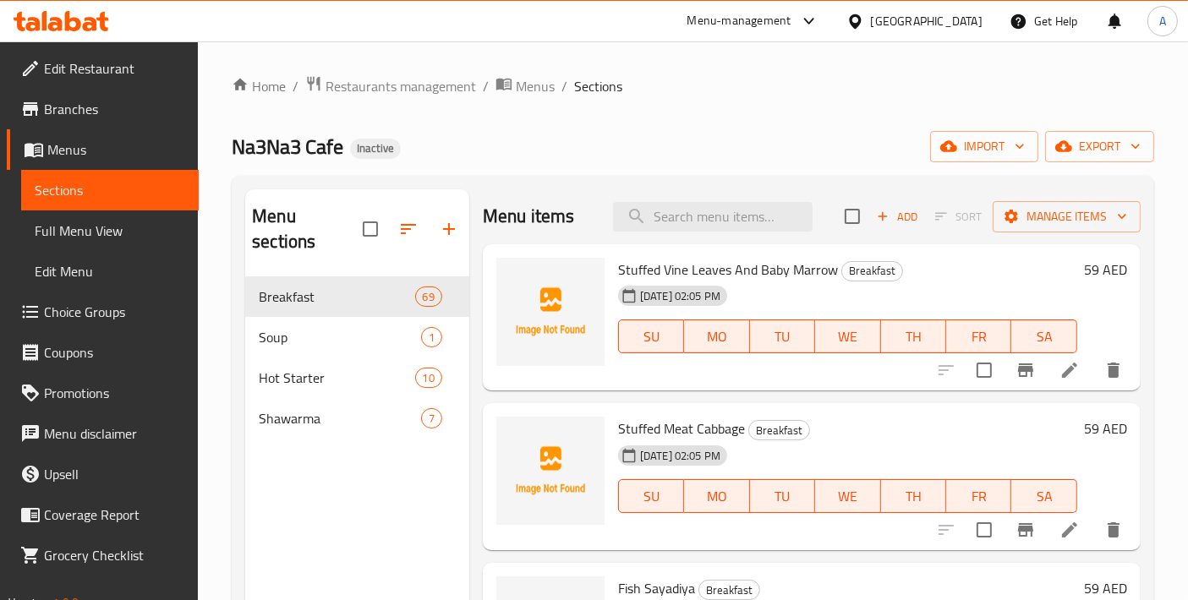
click at [314, 431] on div "Menu sections Breakfast 69 Soup 1 Hot Starter 10 Shawarma 7" at bounding box center [357, 508] width 224 height 638
click at [356, 287] on span "Breakfast" at bounding box center [313, 297] width 108 height 20
click at [444, 223] on icon "button" at bounding box center [449, 229] width 12 height 12
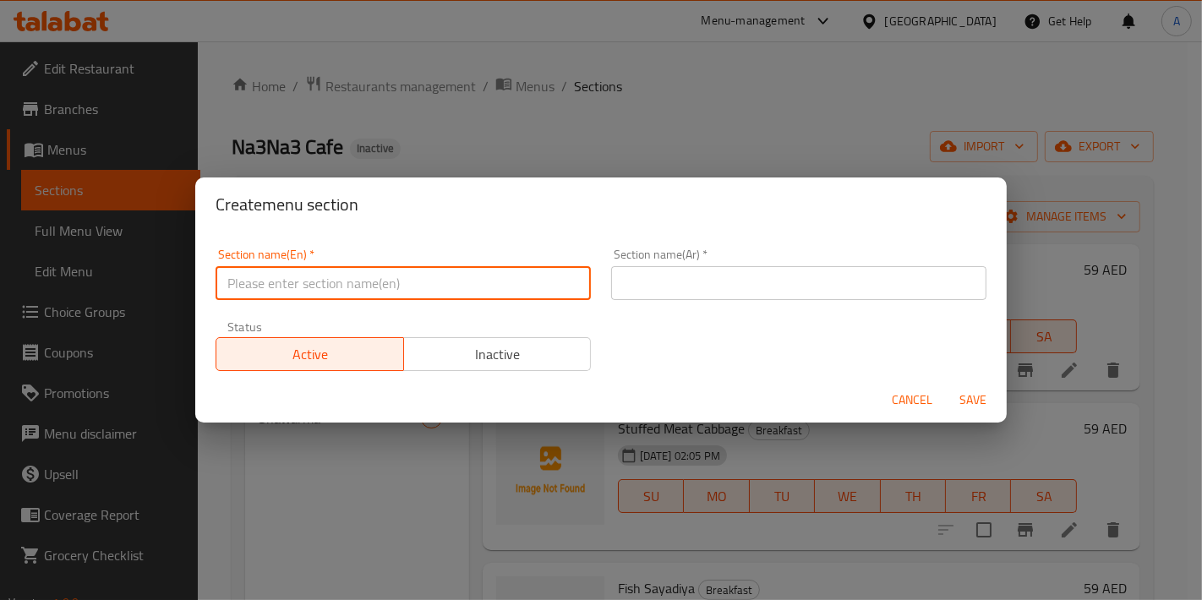
click at [380, 282] on input "text" at bounding box center [403, 283] width 375 height 34
paste input "Kaak Section"
type input "Kaak Section"
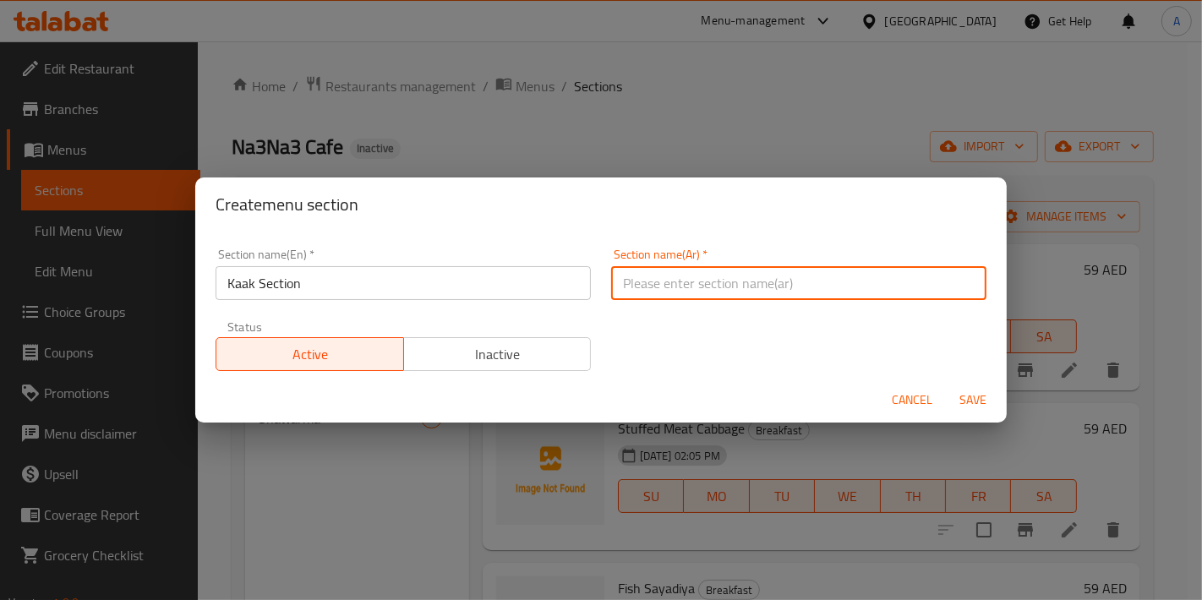
click at [647, 296] on input "text" at bounding box center [798, 283] width 375 height 34
type input "قسم الكعك"
click at [946, 385] on button "Save" at bounding box center [973, 400] width 54 height 31
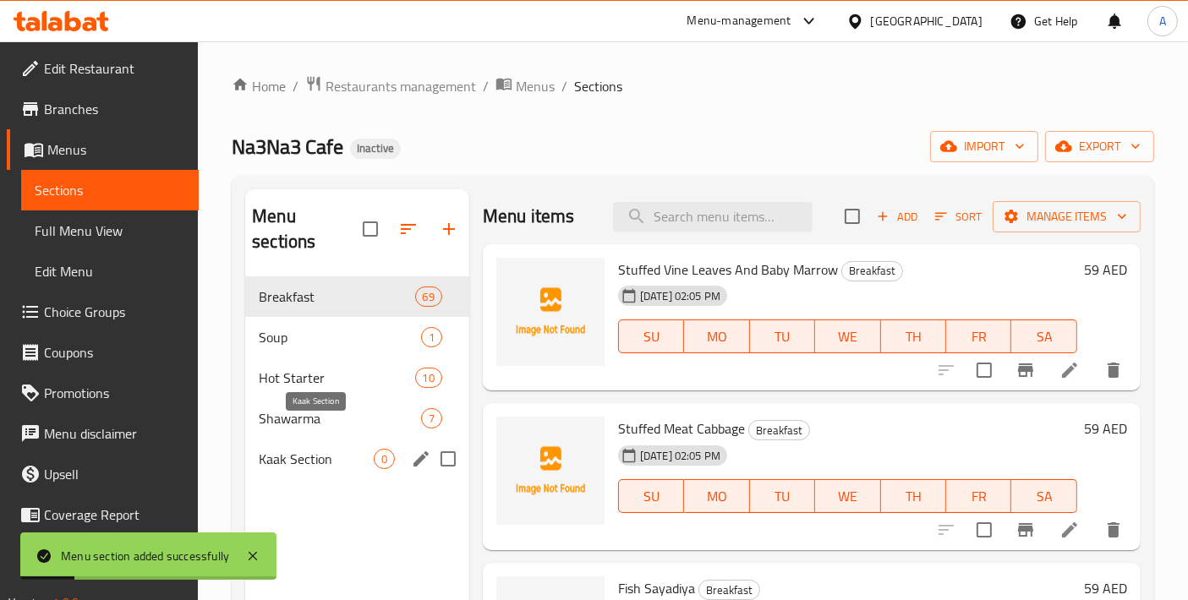
click at [336, 449] on span "Kaak Section" at bounding box center [316, 459] width 115 height 20
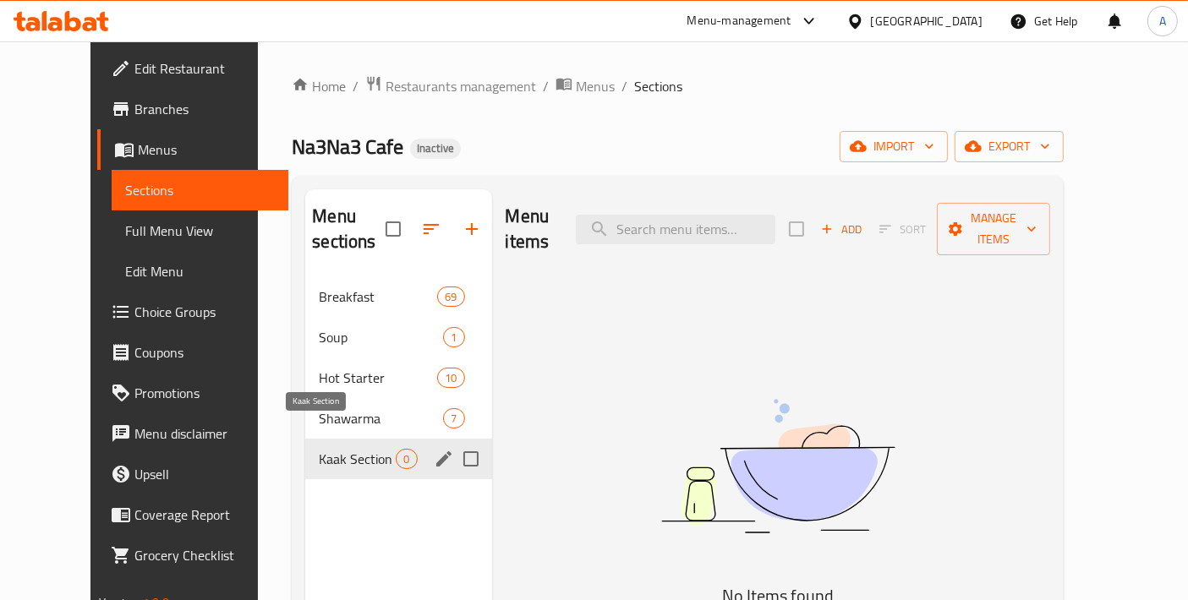
click at [324, 449] on span "Kaak Section" at bounding box center [357, 459] width 77 height 20
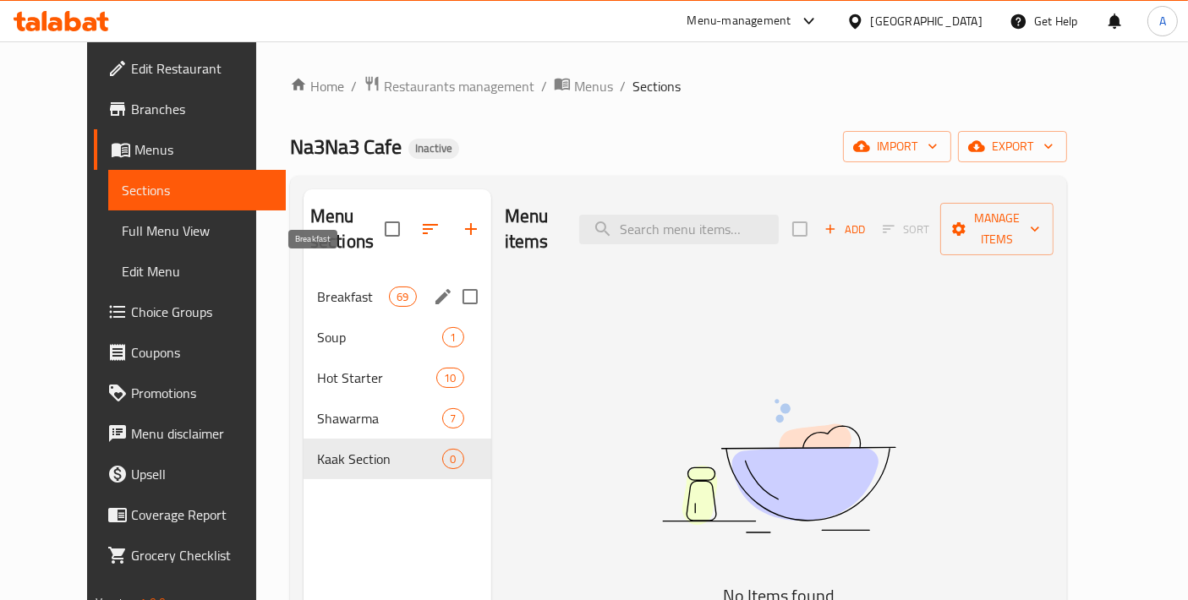
click at [325, 287] on span "Breakfast" at bounding box center [353, 297] width 72 height 20
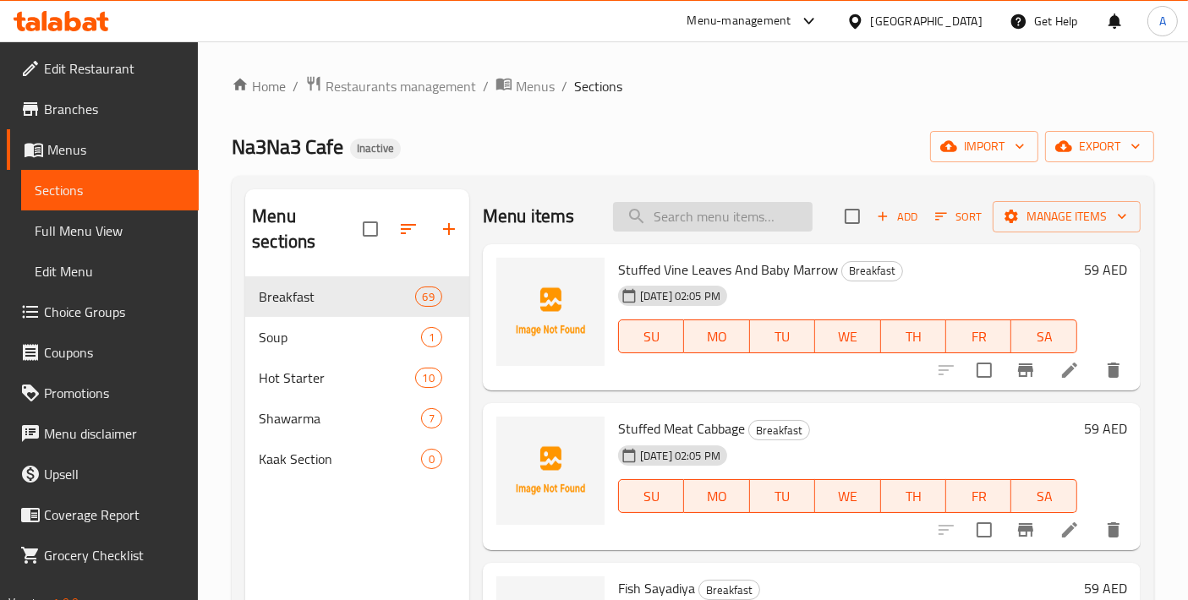
click at [699, 212] on input "search" at bounding box center [713, 217] width 200 height 30
paste input "AKAWI CHEESE KAAK"
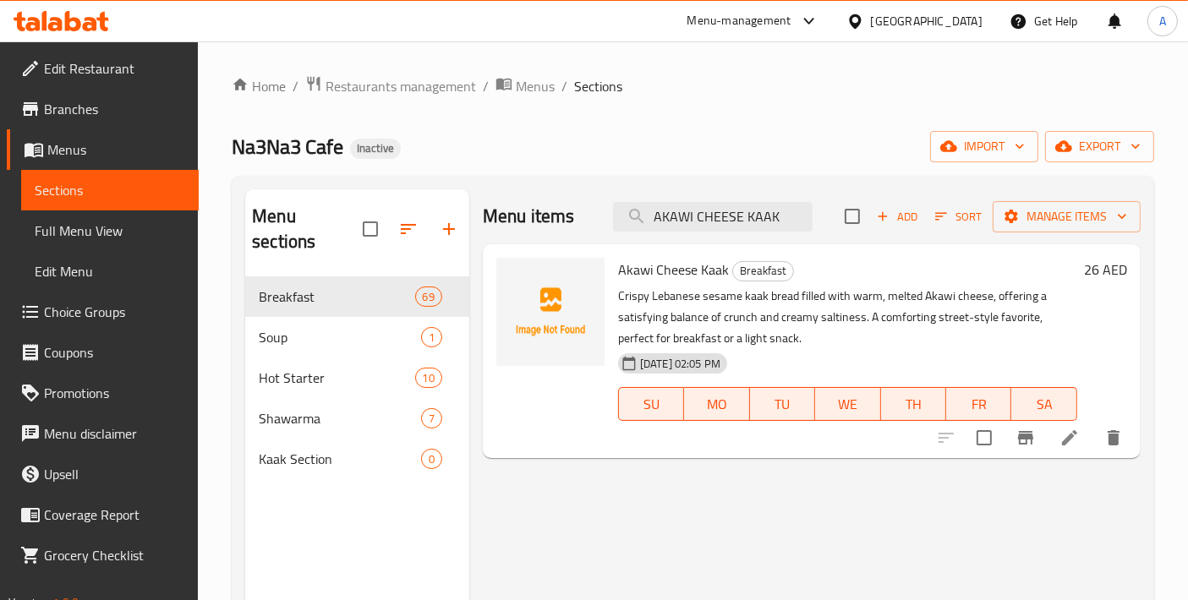
type input "AKAWI CHEESE KAAK"
click at [985, 446] on input "checkbox" at bounding box center [984, 438] width 36 height 36
checkbox input "true"
click at [744, 215] on input "AKAWI CHEESE KAAK" at bounding box center [713, 217] width 200 height 30
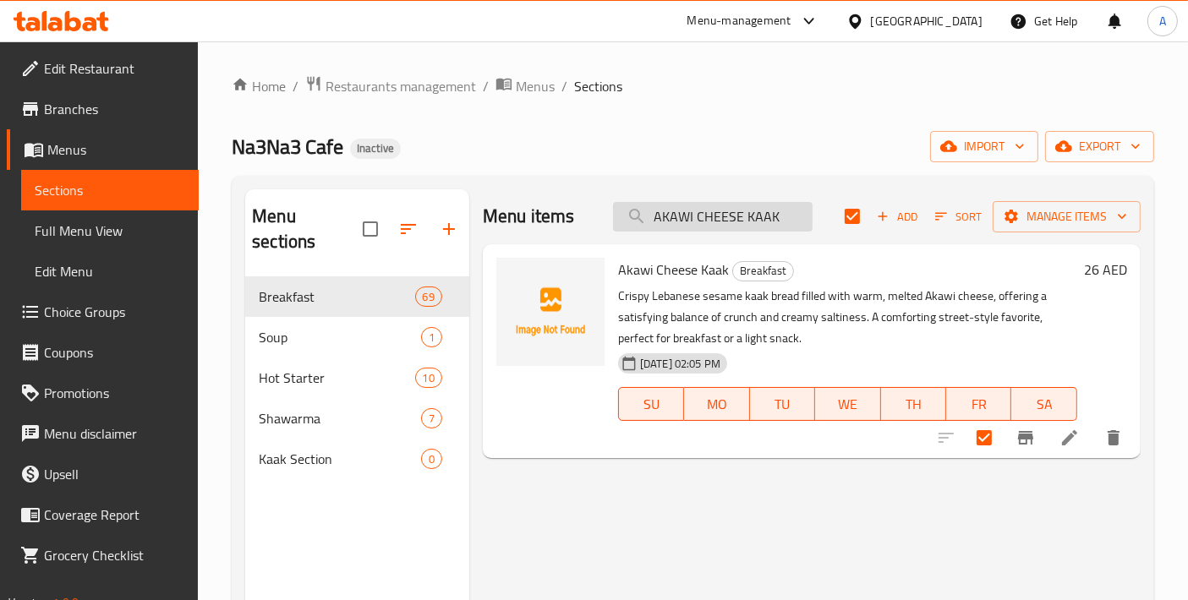
click at [744, 215] on input "AKAWI CHEESE KAAK" at bounding box center [713, 217] width 200 height 30
paste input "SUJUK"
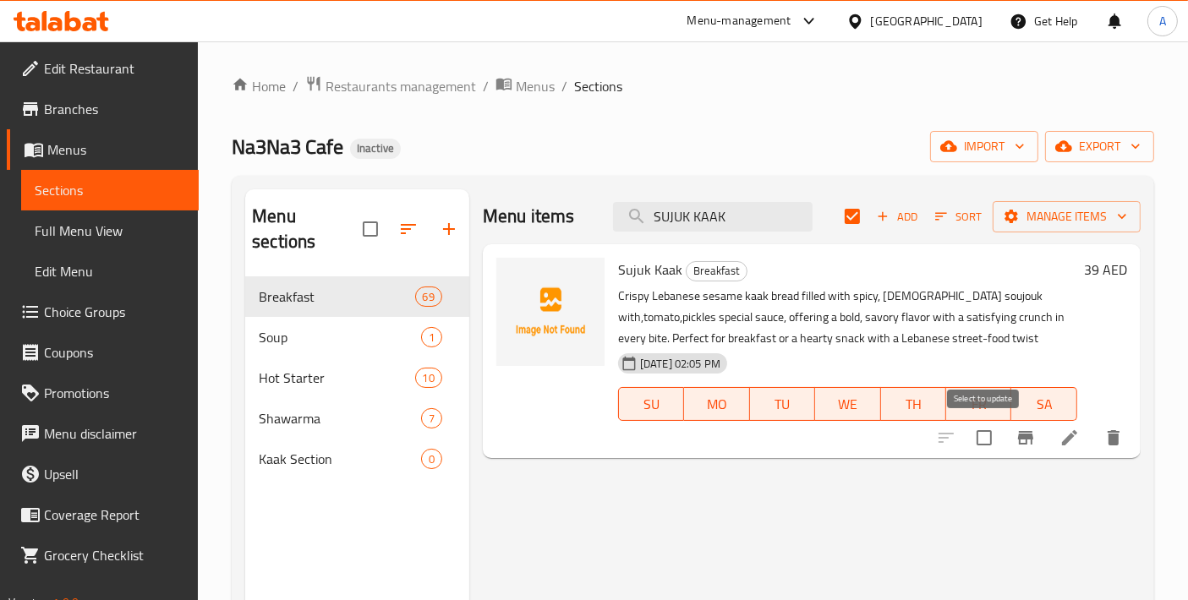
type input "SUJUK KAAK"
click at [979, 448] on input "checkbox" at bounding box center [984, 438] width 36 height 36
checkbox input "true"
checkbox input "false"
drag, startPoint x: 748, startPoint y: 218, endPoint x: 610, endPoint y: 225, distance: 138.0
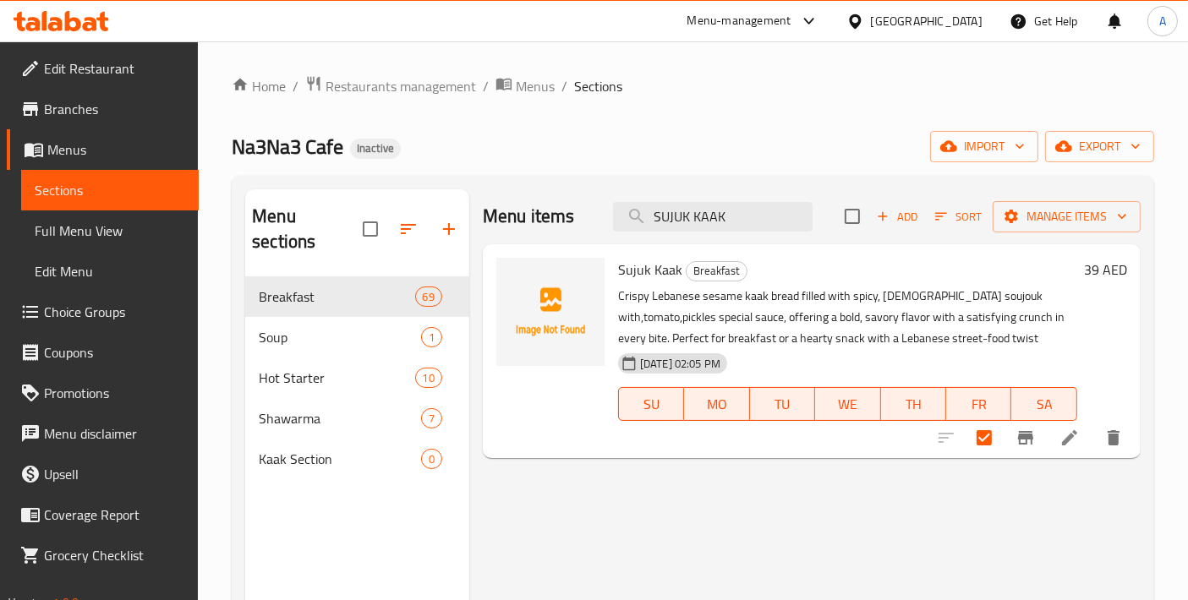
click at [610, 225] on div "Menu items SUJUK KAAK Add Sort Manage items" at bounding box center [812, 216] width 658 height 55
paste input "ARAYES KAFTA"
type input "ARAYES KAFTA KAAK"
click at [987, 457] on div at bounding box center [1030, 438] width 208 height 41
click at [987, 448] on input "checkbox" at bounding box center [984, 438] width 36 height 36
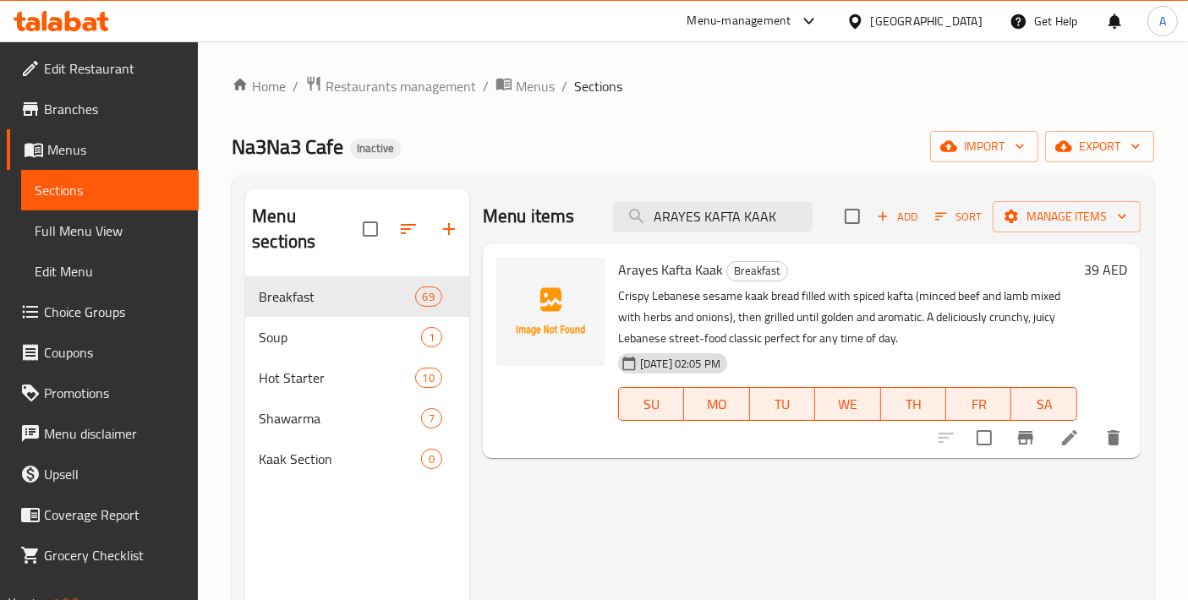
checkbox input "true"
click at [771, 223] on input "ARAYES KAFTA KAAK" at bounding box center [713, 217] width 200 height 30
click at [770, 222] on input "ARAYES KAFTA KAAK" at bounding box center [713, 217] width 200 height 30
paste input "THIN CRUST LAHMA BAAJIN"
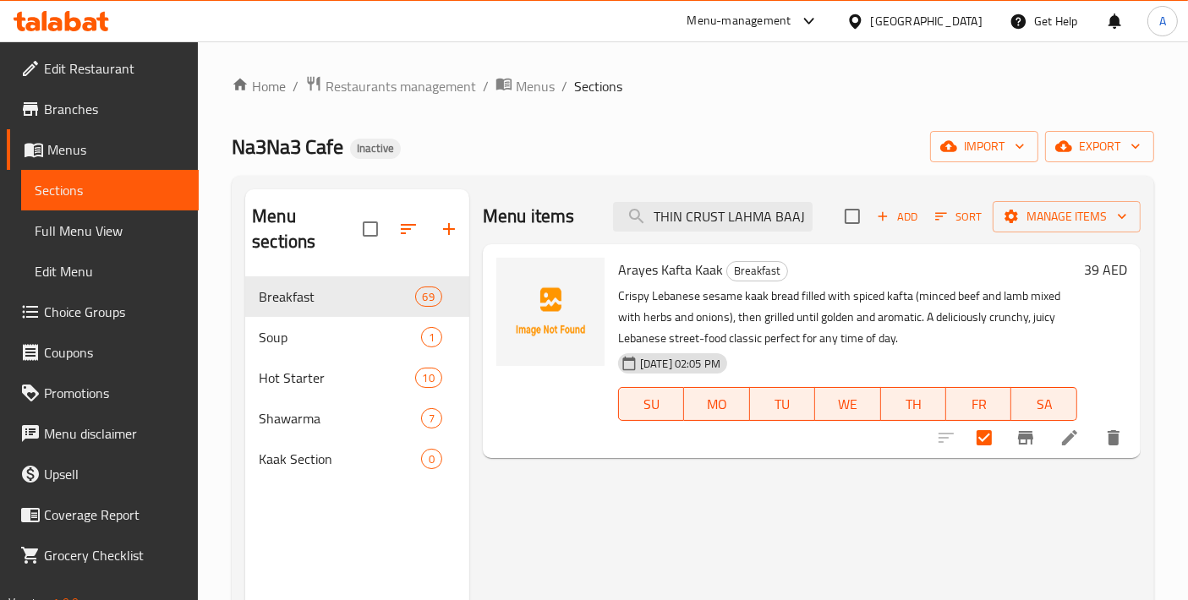
scroll to position [0, 8]
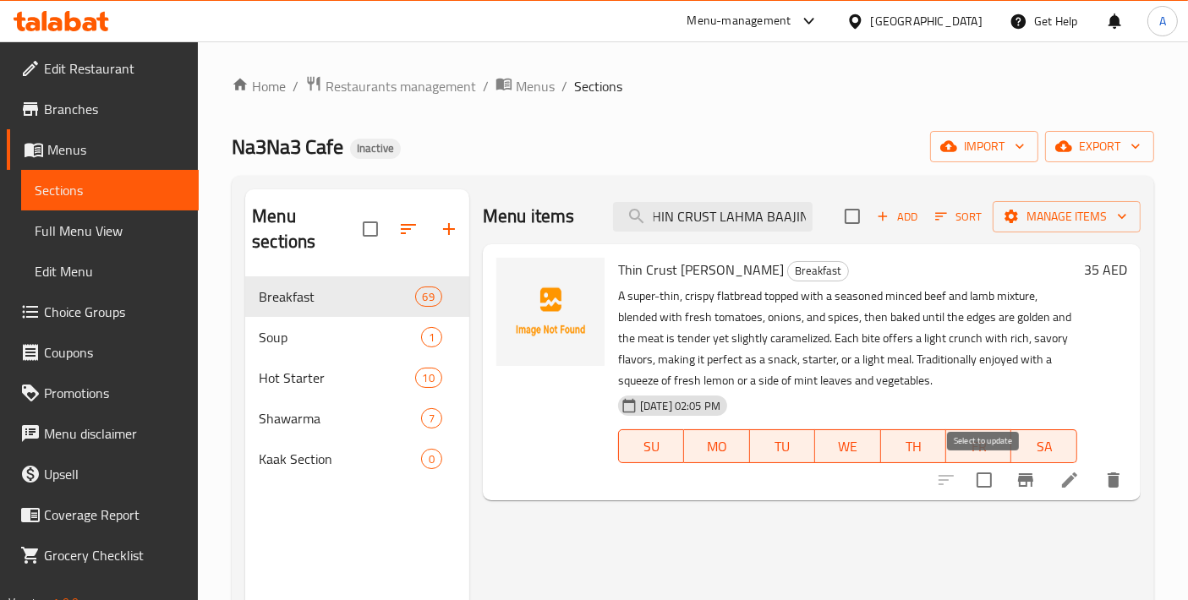
type input "THIN CRUST LAHMA BAAJIN"
click at [992, 484] on input "checkbox" at bounding box center [984, 480] width 36 height 36
checkbox input "true"
click at [703, 227] on input "THIN CRUST LAHMA BAAJIN" at bounding box center [713, 217] width 200 height 30
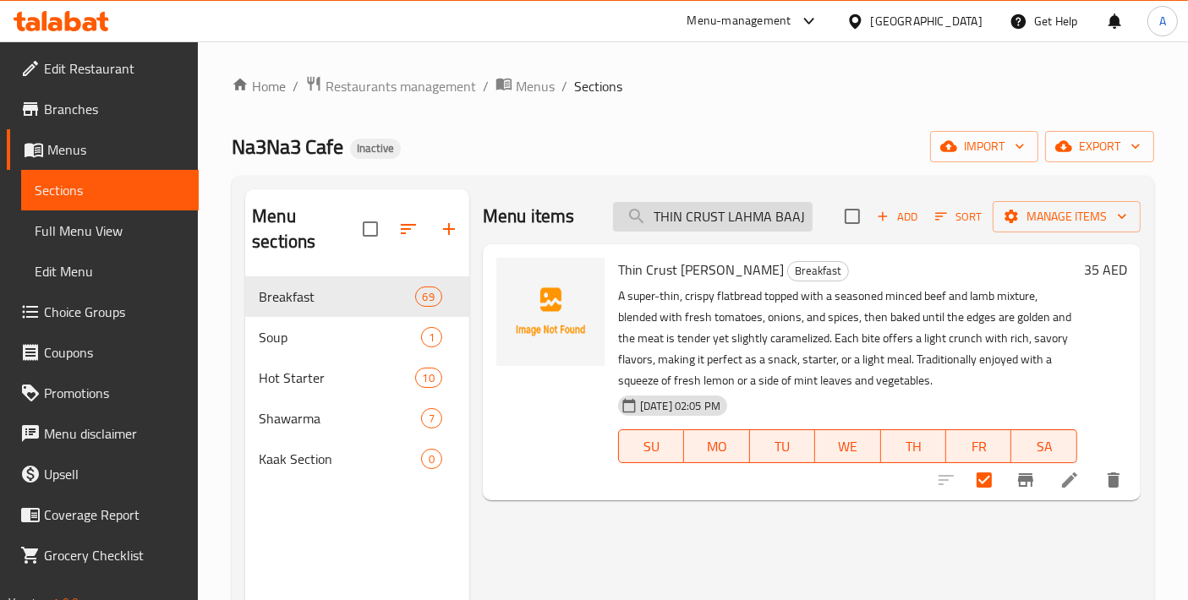
click at [703, 227] on input "THIN CRUST LAHMA BAAJIN" at bounding box center [713, 217] width 200 height 30
paste input "ZAATAR LABNEH MANAKISH"
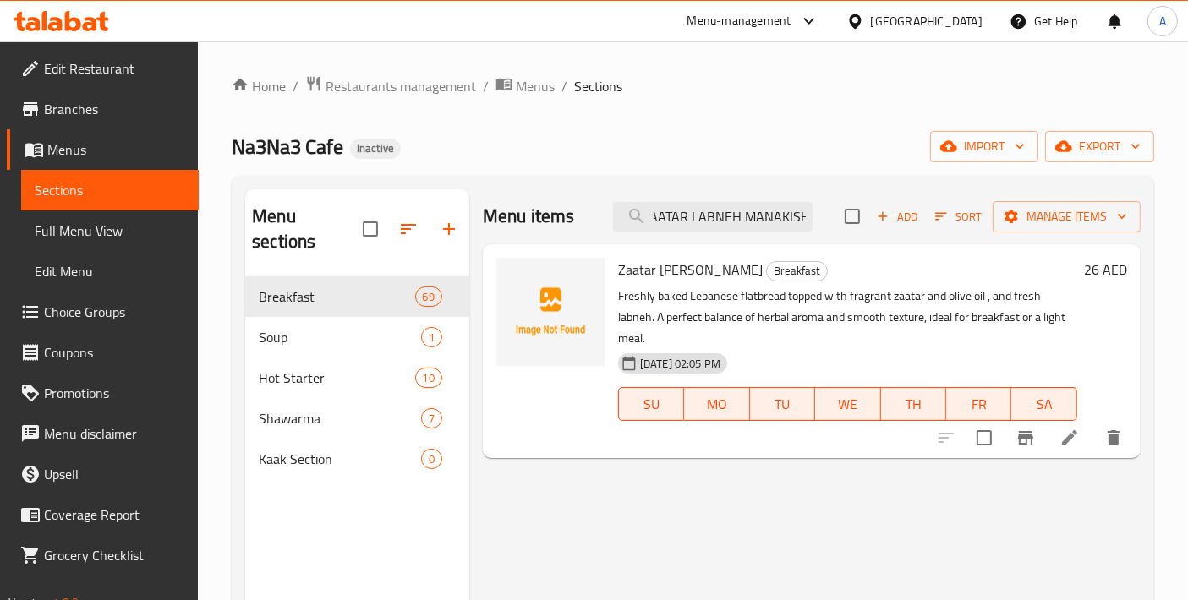
type input "ZAATAR LABNEH MANAKISH"
click at [991, 457] on div at bounding box center [1030, 438] width 208 height 41
click at [993, 451] on input "checkbox" at bounding box center [984, 438] width 36 height 36
checkbox input "true"
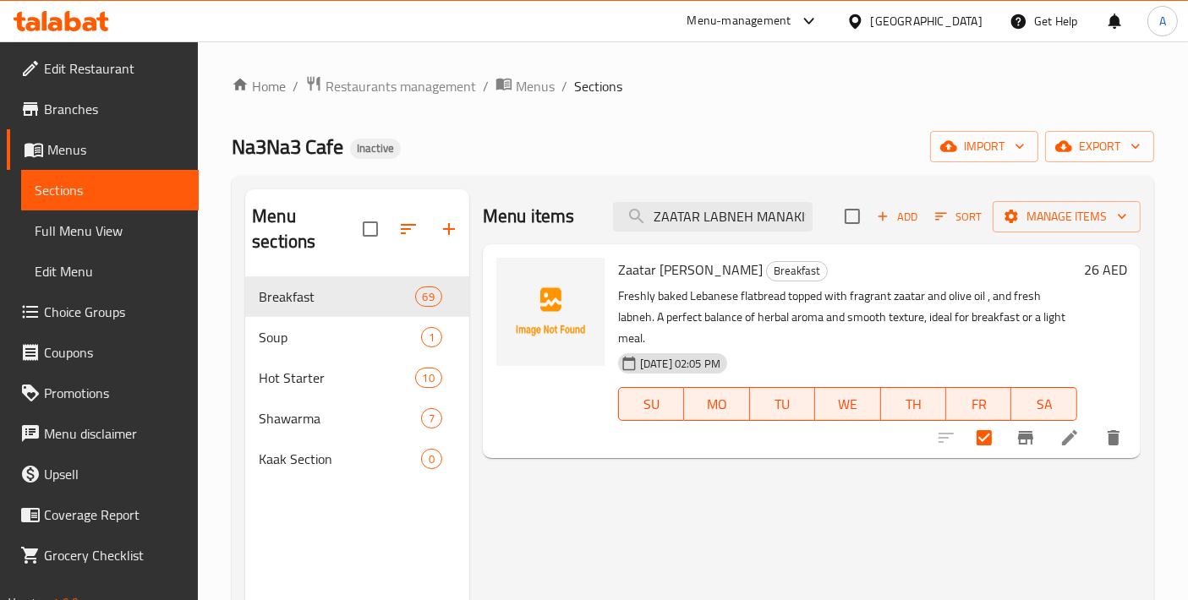
click at [729, 239] on div "Menu items ZAATAR LABNEH MANAKISH Add Sort Manage items" at bounding box center [812, 216] width 658 height 55
click at [734, 226] on input "ZAATAR LABNEH MANAKISH" at bounding box center [713, 217] width 200 height 30
paste input "TURKEY AND CHEESE"
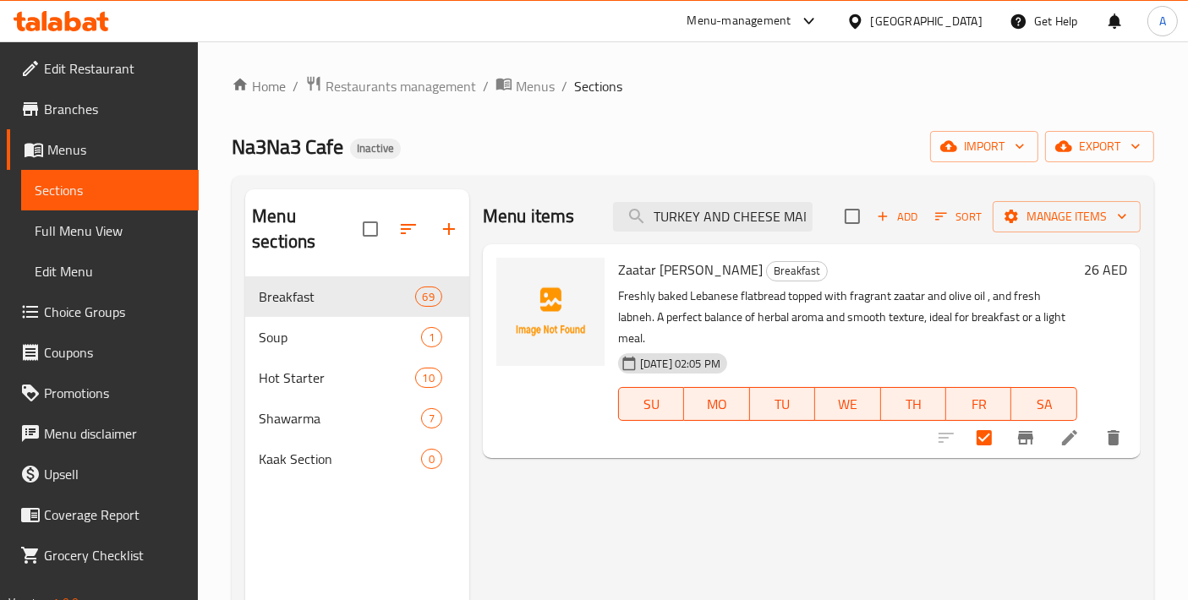
scroll to position [0, 40]
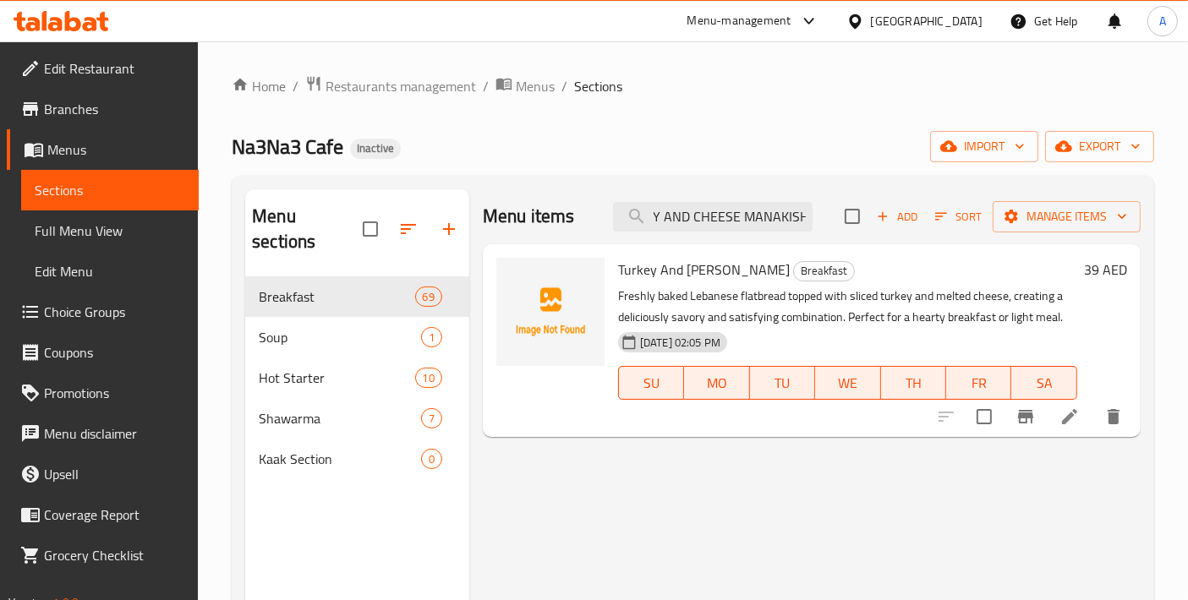
type input "TURKEY AND CHEESE MANAKISH"
click at [988, 421] on input "checkbox" at bounding box center [984, 417] width 36 height 36
checkbox input "true"
click at [756, 232] on div "Menu items TURKEY AND CHEESE MANAKISH Add Sort Manage items" at bounding box center [812, 216] width 658 height 55
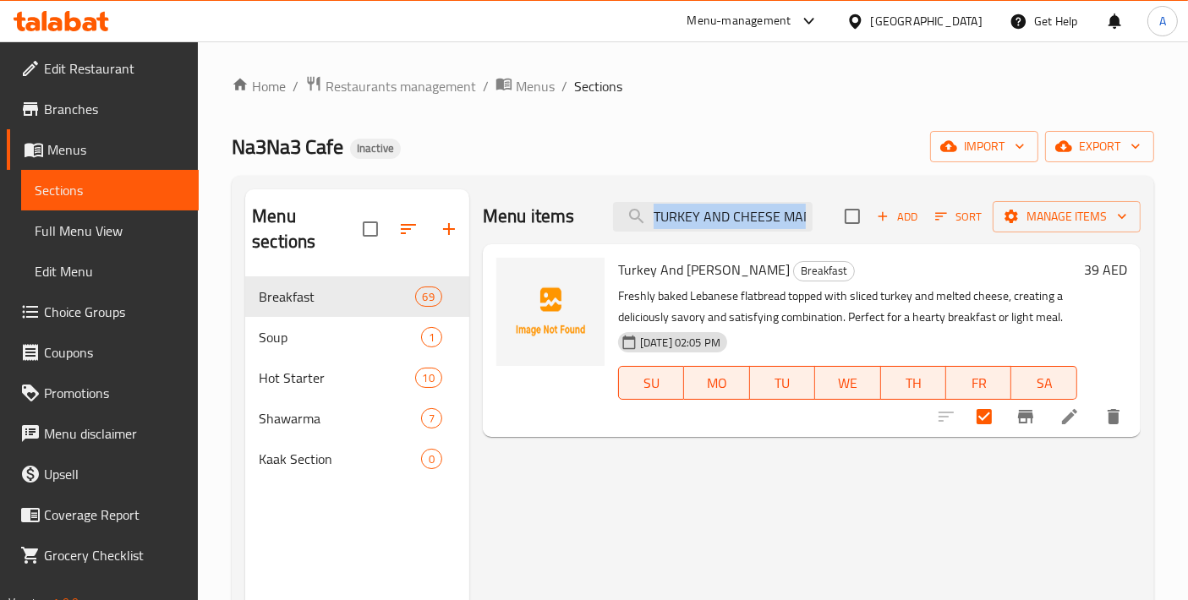
click at [756, 232] on div "Menu items TURKEY AND CHEESE MANAKISH Add Sort Manage items" at bounding box center [812, 216] width 658 height 55
click at [756, 228] on input "TURKEY AND CHEESE MANAKISH" at bounding box center [713, 217] width 200 height 30
paste input "AKAWI"
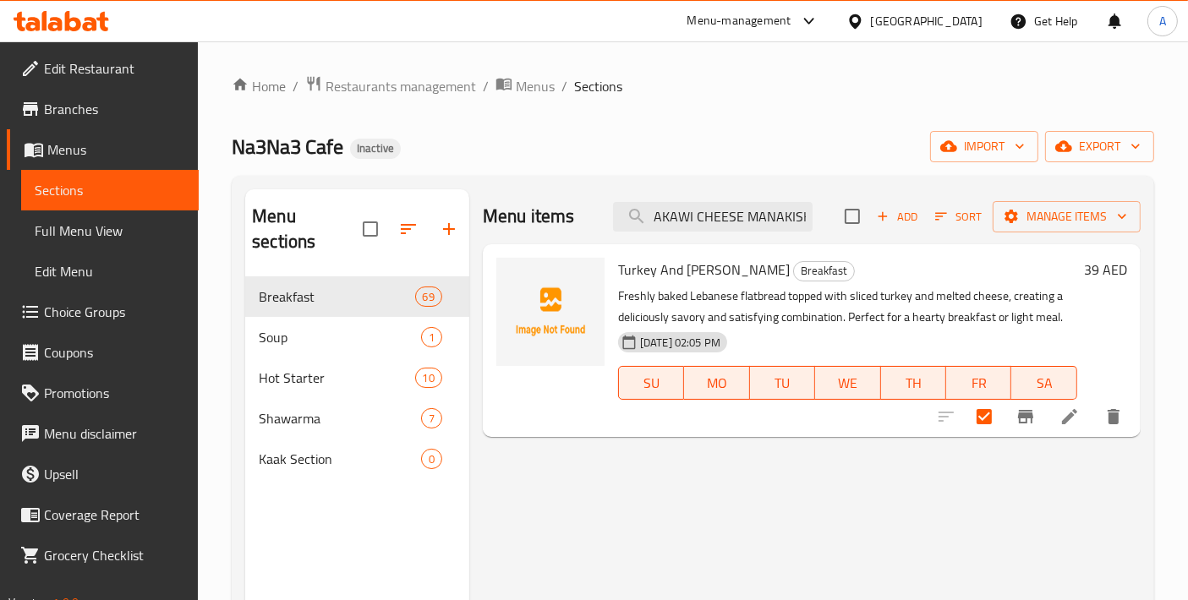
scroll to position [0, 3]
type input "AKAWI CHEESE MANAKISH"
click at [982, 419] on input "checkbox" at bounding box center [984, 417] width 36 height 36
checkbox input "true"
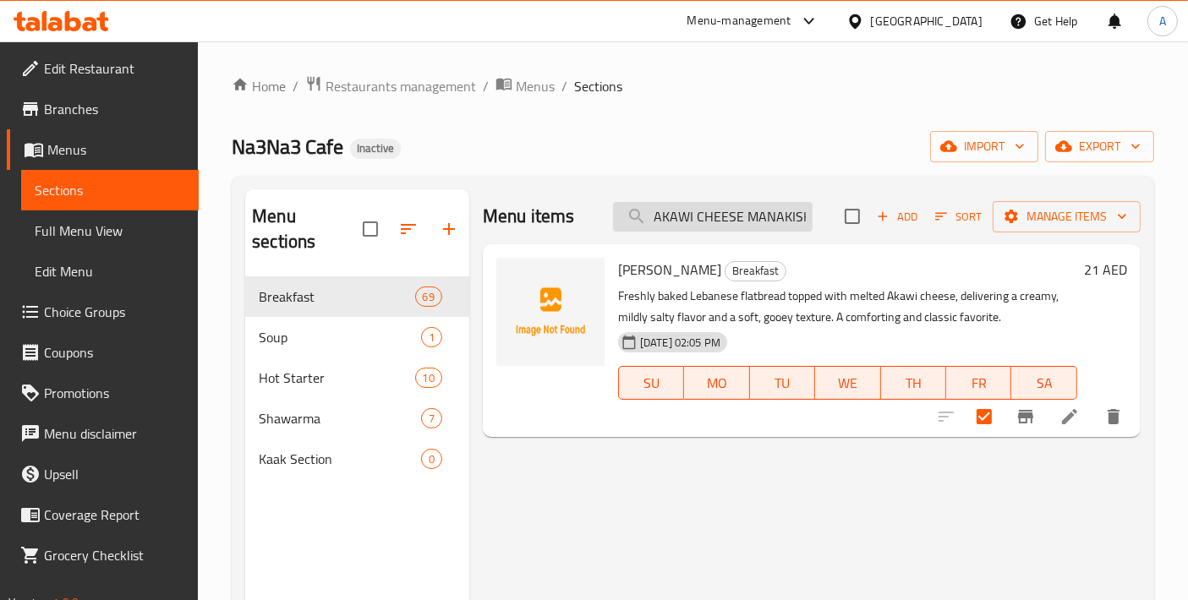
click at [726, 218] on input "AKAWI CHEESE MANAKISH" at bounding box center [713, 217] width 200 height 30
paste input "CHEESE WITH SUJUK"
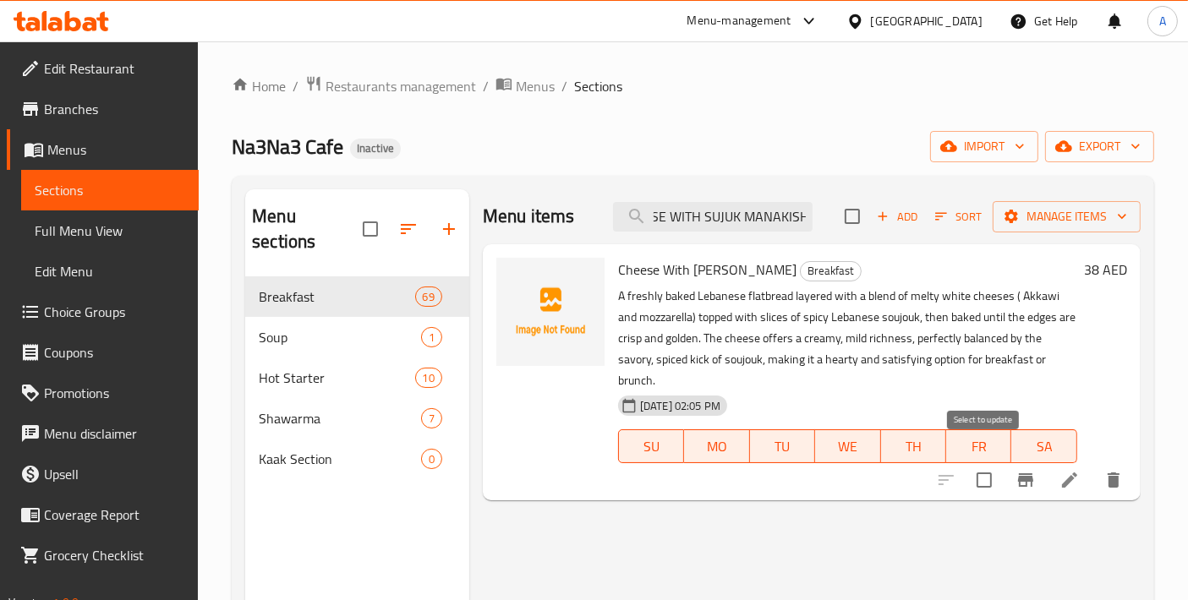
type input "CHEESE WITH SUJUK MANAKISH"
click at [995, 465] on input "checkbox" at bounding box center [984, 480] width 36 height 36
checkbox input "true"
click at [758, 221] on input "CHEESE WITH SUJUK MANAKISH" at bounding box center [713, 217] width 200 height 30
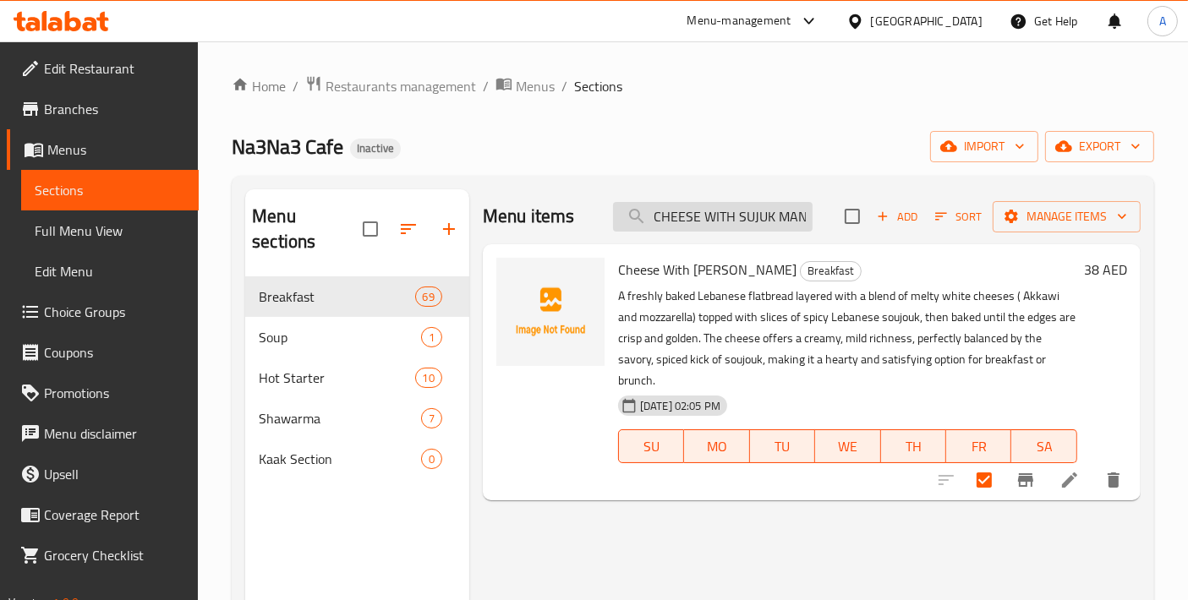
click at [758, 221] on input "CHEESE WITH SUJUK MANAKISH" at bounding box center [713, 217] width 200 height 30
paste input "SPINASH FATAYER"
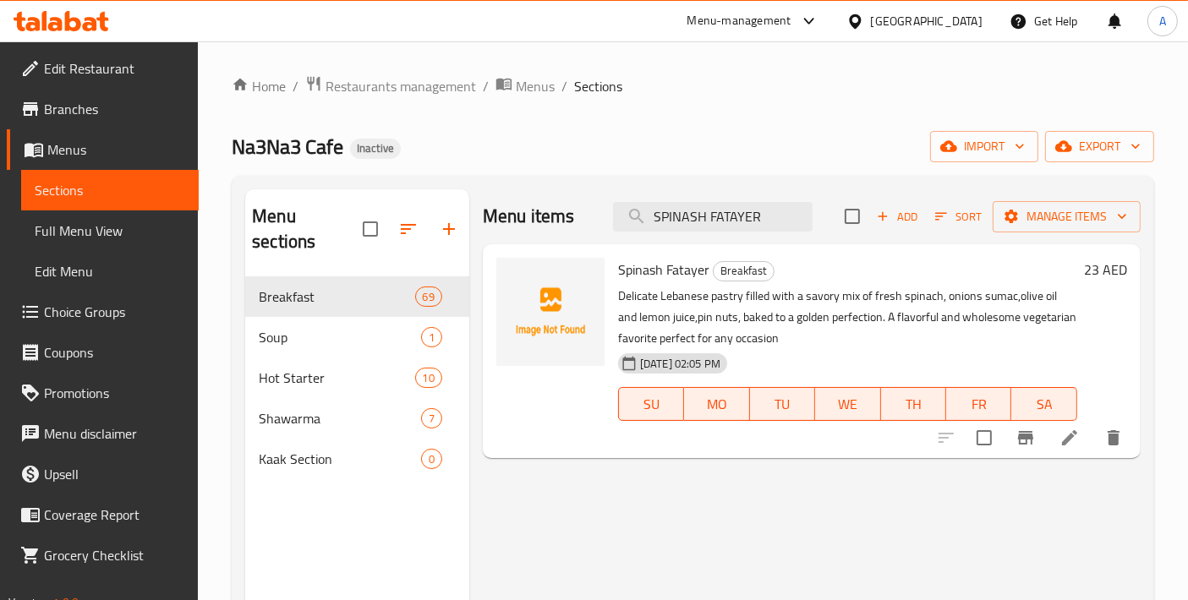
type input "SPINASH FATAYER"
click at [980, 449] on input "checkbox" at bounding box center [984, 438] width 36 height 36
checkbox input "true"
drag, startPoint x: 792, startPoint y: 211, endPoint x: 497, endPoint y: 220, distance: 295.2
click at [497, 220] on div "Menu items SPINASH FATAYER Add Sort Manage items" at bounding box center [812, 216] width 658 height 55
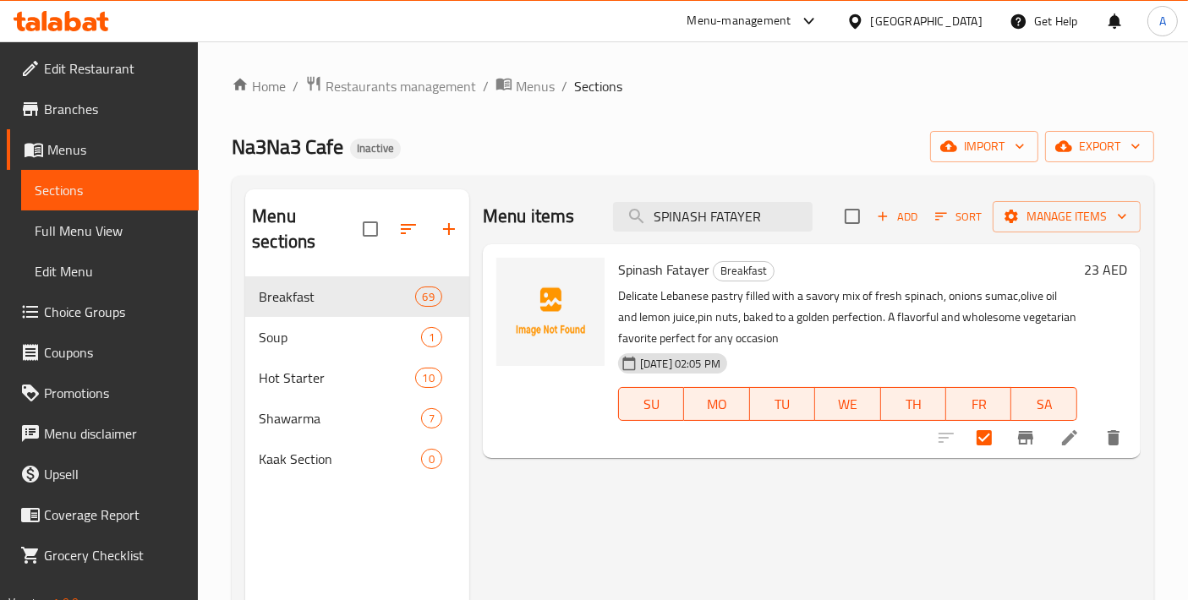
paste input "TURKEY AND CHEESE KAAK"
type input "TURKEY AND CHEESE KAAK"
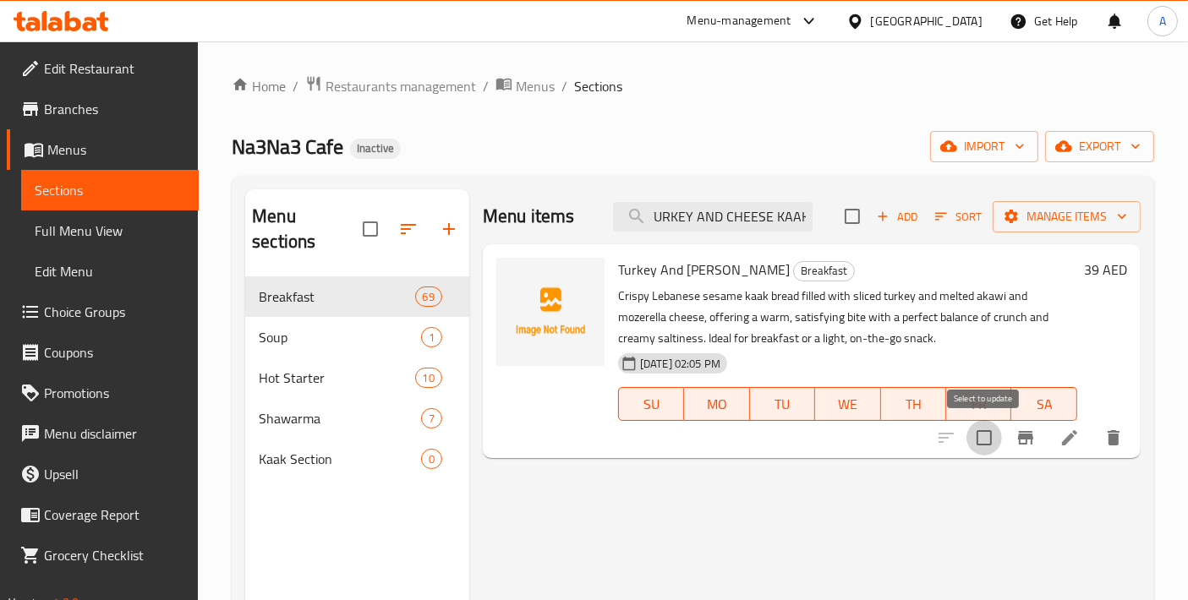
click at [982, 442] on input "checkbox" at bounding box center [984, 438] width 36 height 36
click at [1050, 235] on div "Menu items TURKEY AND CHEESE KAAK Add Sort Manage items" at bounding box center [812, 216] width 658 height 55
click at [1056, 225] on span "Manage items" at bounding box center [1066, 216] width 121 height 21
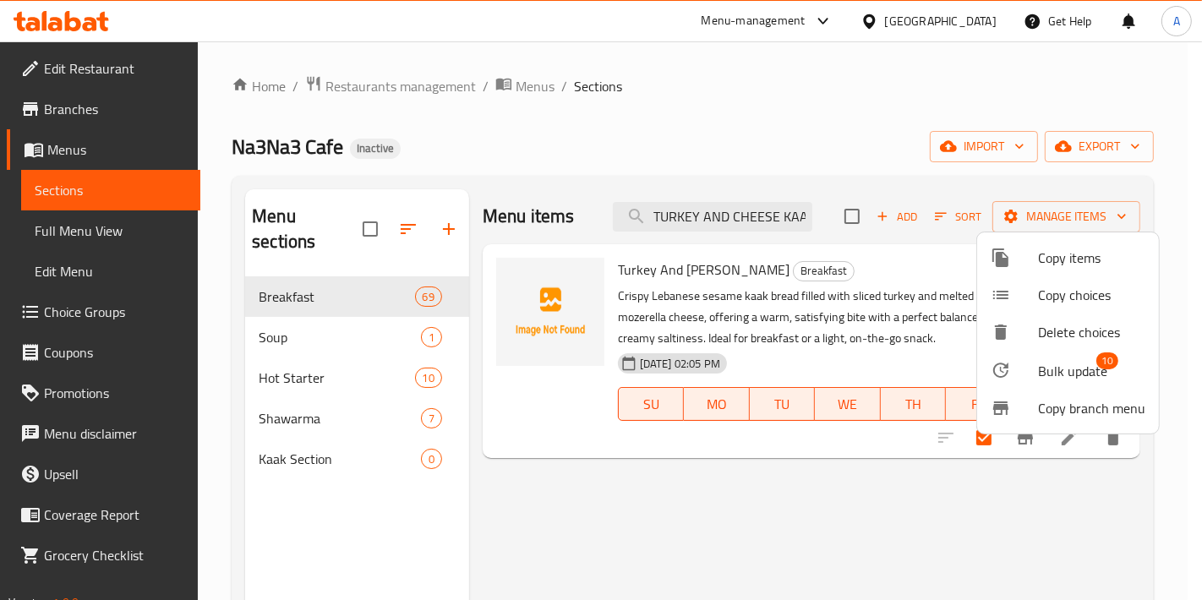
click at [1085, 373] on span "Bulk update" at bounding box center [1072, 371] width 69 height 20
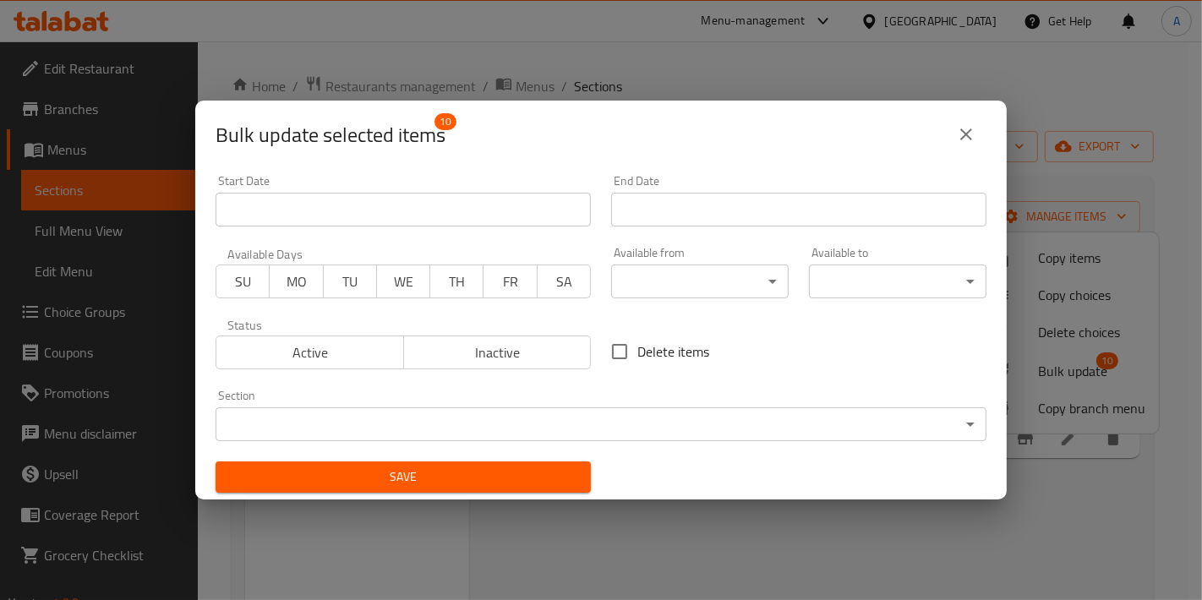
click at [517, 454] on div "Save" at bounding box center [403, 477] width 396 height 52
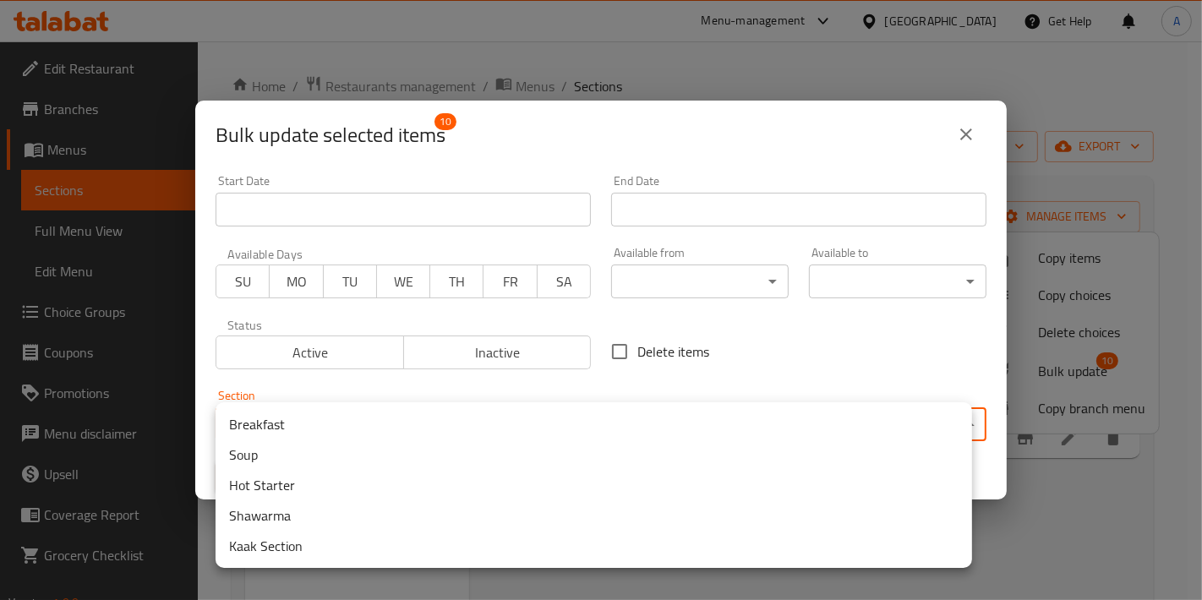
click at [509, 416] on body "​ Menu-management United Arab Emirates Get Help A Edit Restaurant Branches Menu…" at bounding box center [601, 320] width 1202 height 559
click at [251, 549] on li "Kaak Section" at bounding box center [594, 546] width 757 height 30
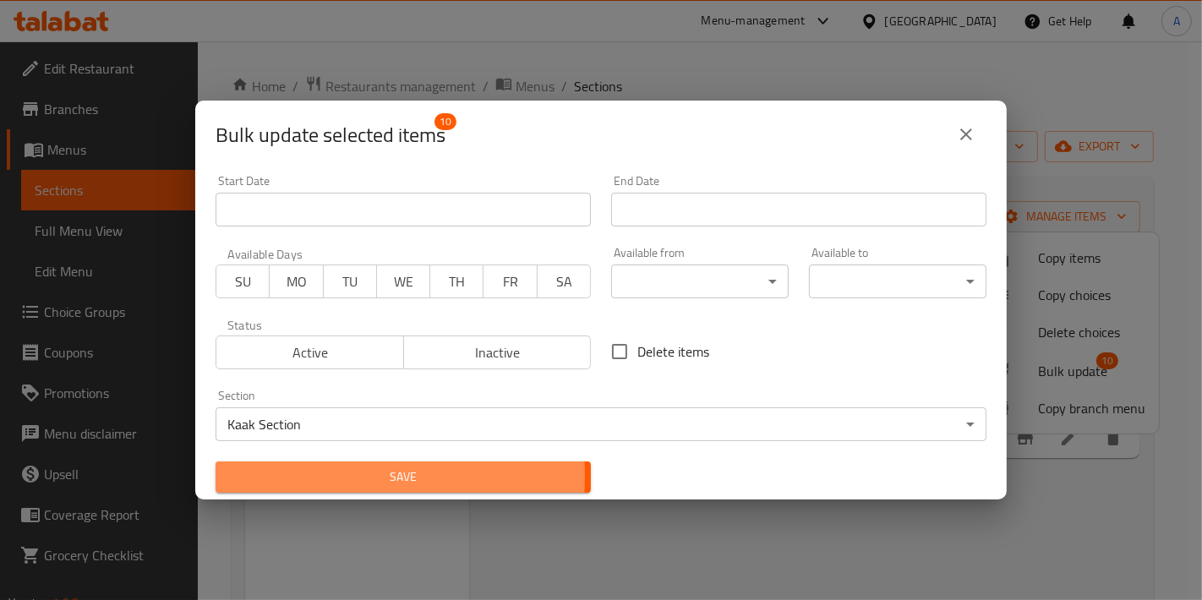
click at [280, 476] on span "Save" at bounding box center [403, 477] width 348 height 21
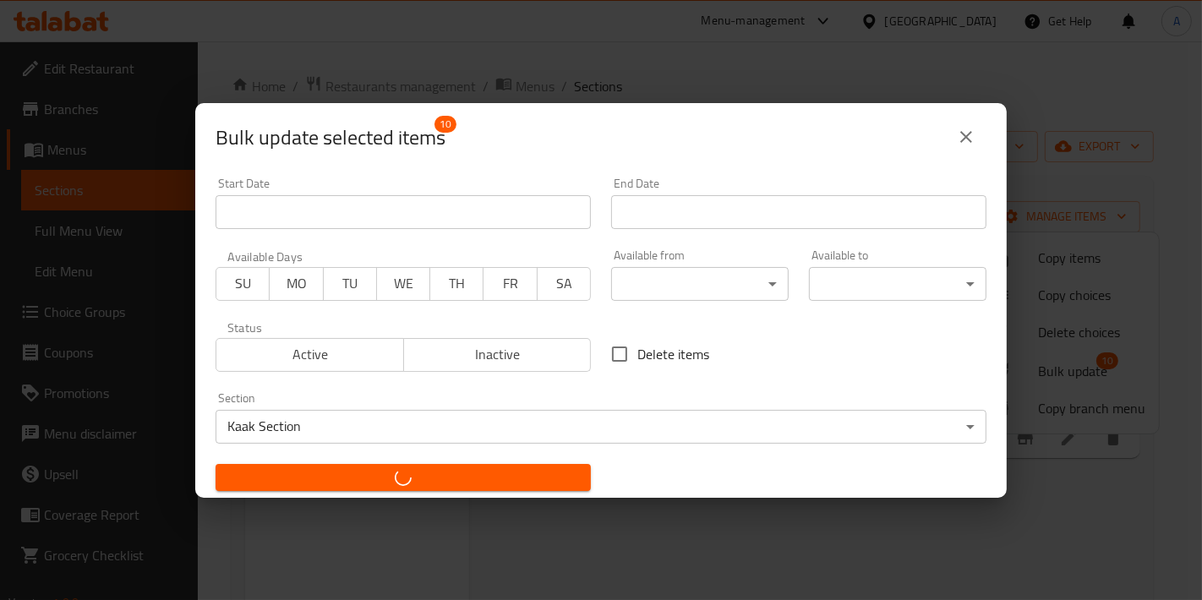
checkbox input "false"
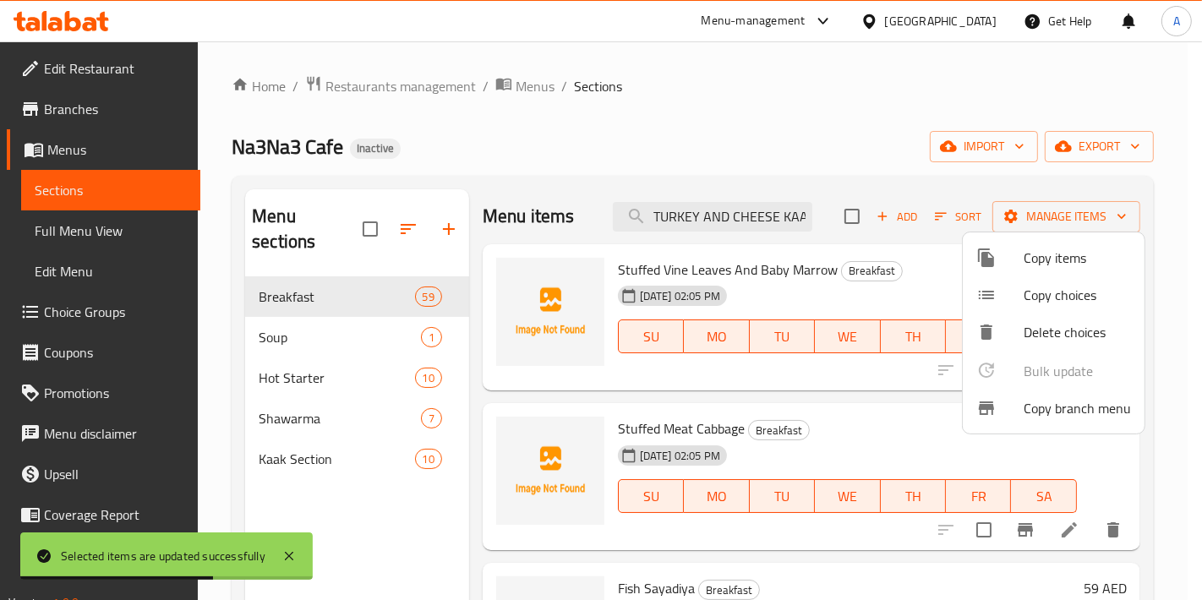
click at [441, 219] on div at bounding box center [601, 300] width 1202 height 600
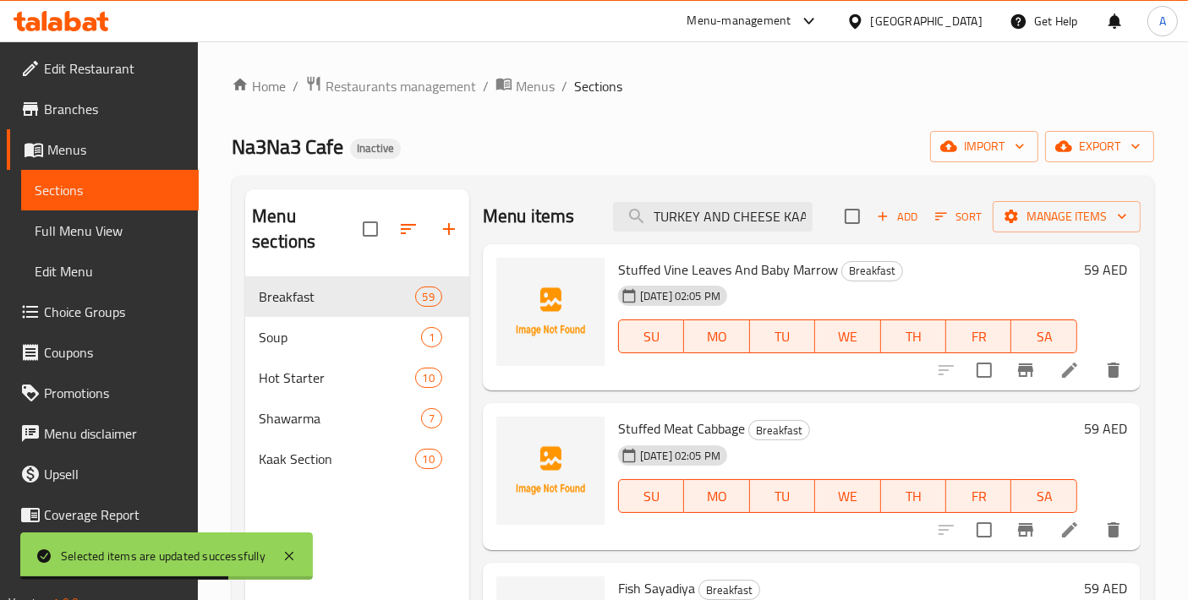
click at [449, 223] on icon "button" at bounding box center [449, 229] width 12 height 12
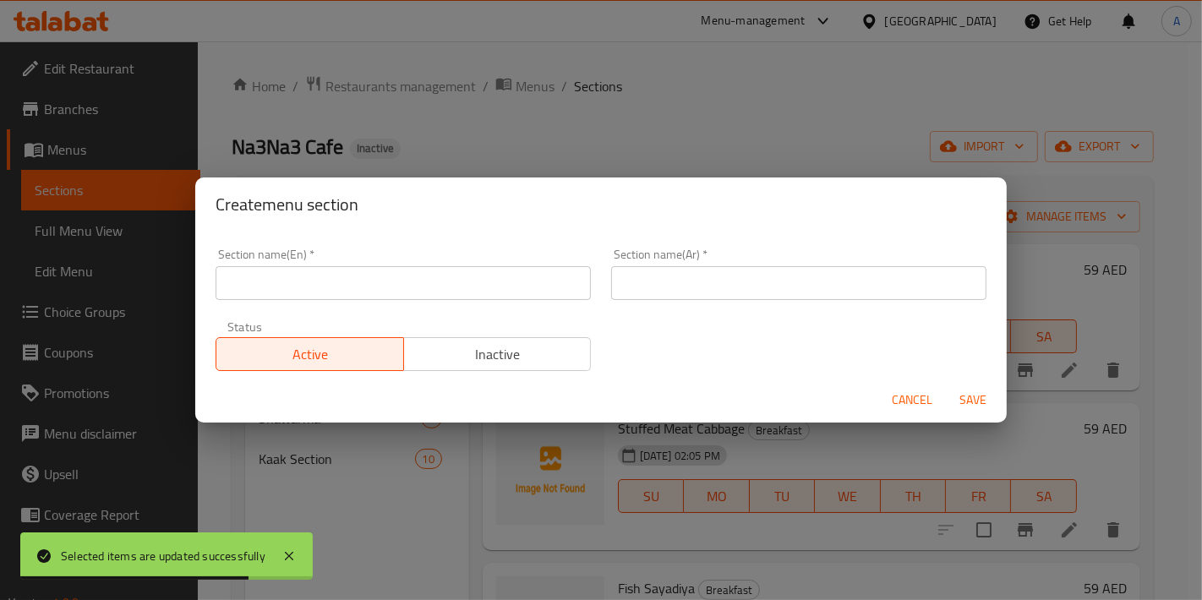
click at [342, 322] on div "Active Inactive" at bounding box center [403, 345] width 375 height 51
click at [369, 276] on input "text" at bounding box center [403, 283] width 375 height 34
paste input "Main Course"
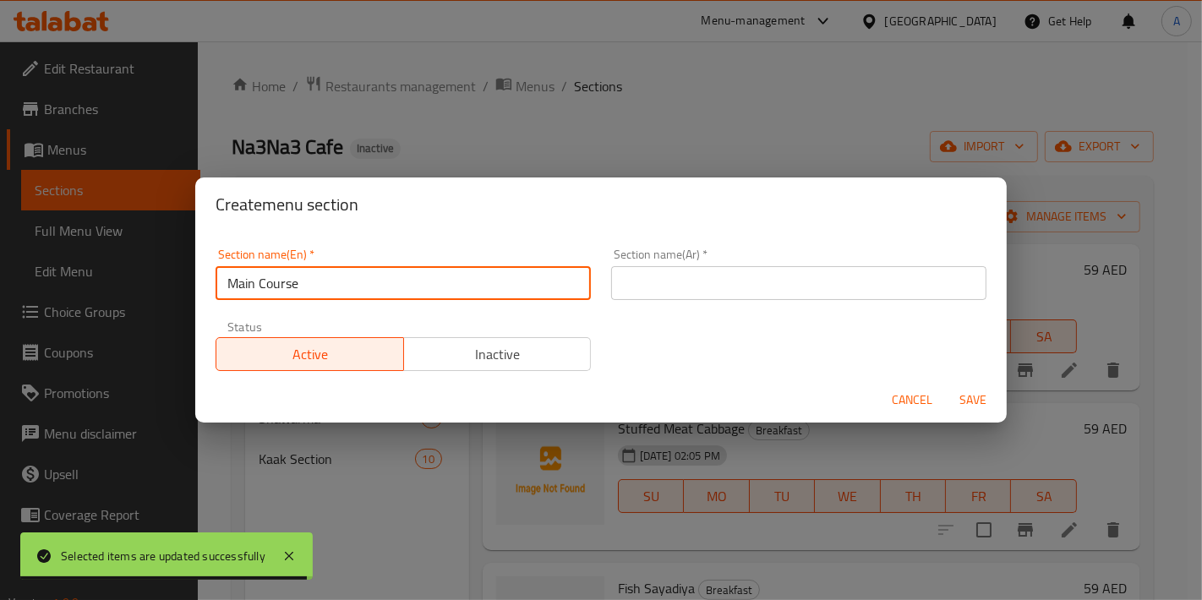
drag, startPoint x: 229, startPoint y: 288, endPoint x: 186, endPoint y: 283, distance: 43.4
click at [186, 283] on div "Create menu section Section name(En)   * Main Course Section name(En) * Section…" at bounding box center [601, 300] width 1202 height 600
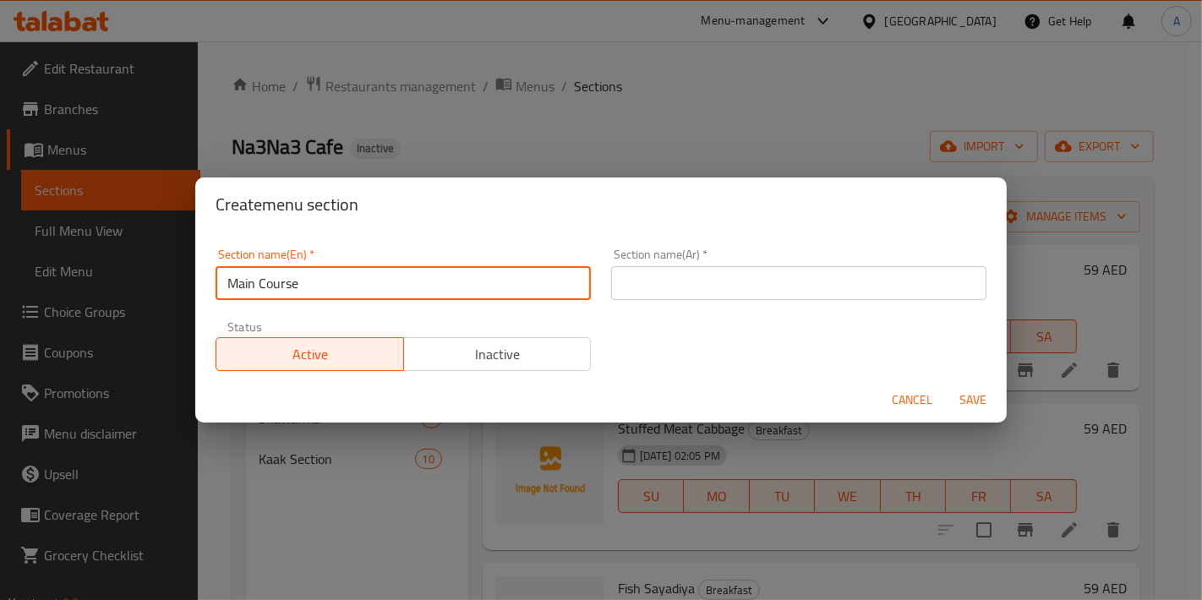
type input "Main Course"
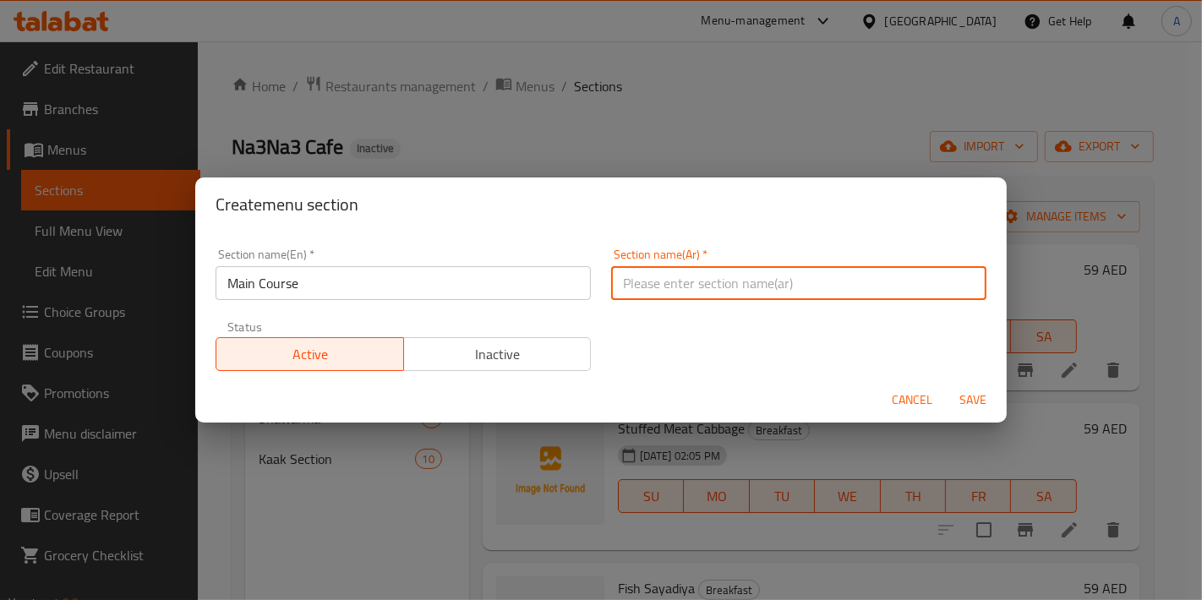
click at [714, 267] on input "text" at bounding box center [798, 283] width 375 height 34
type input "القائمة الرئيسية"
click at [946, 385] on button "Save" at bounding box center [973, 400] width 54 height 31
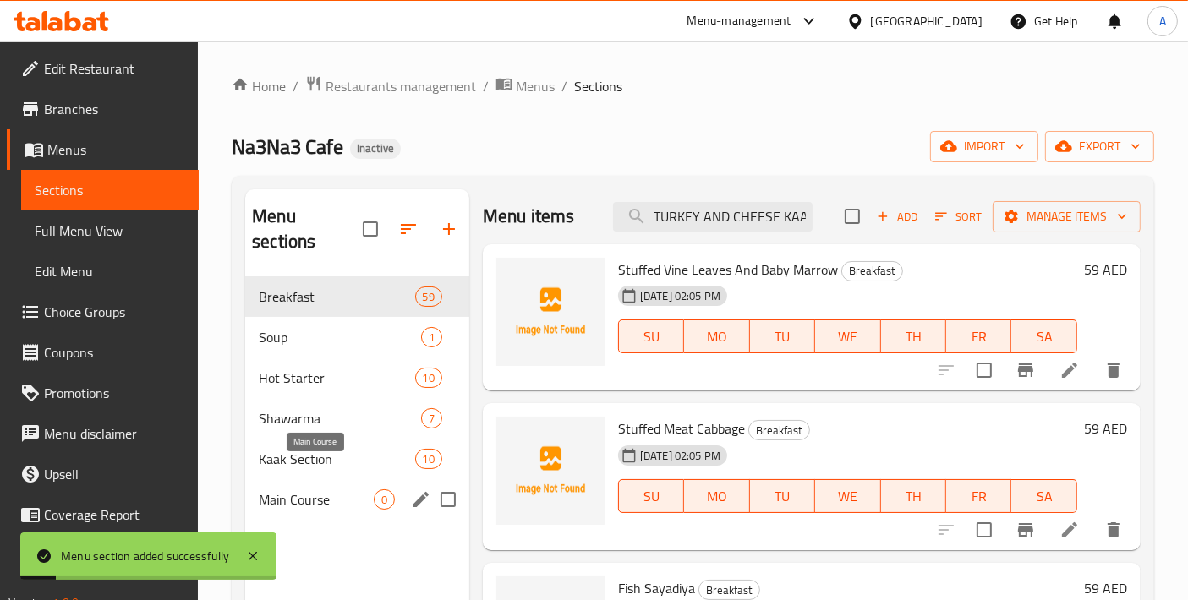
click at [287, 489] on span "Main Course" at bounding box center [316, 499] width 115 height 20
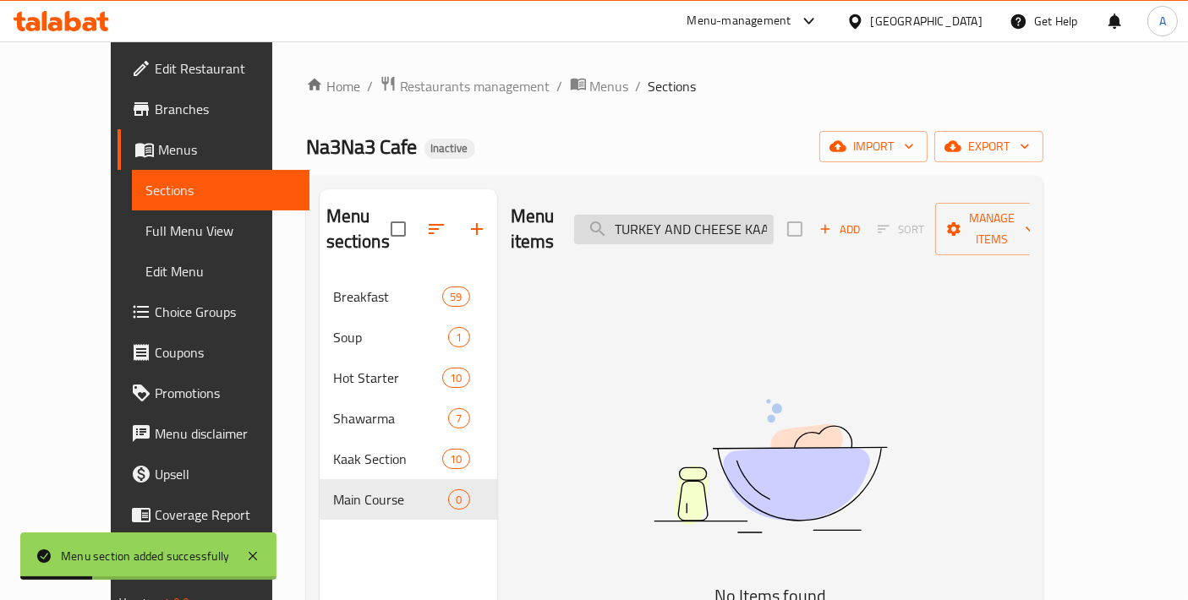
click at [671, 226] on input "TURKEY AND CHEESE KAAK" at bounding box center [674, 230] width 200 height 30
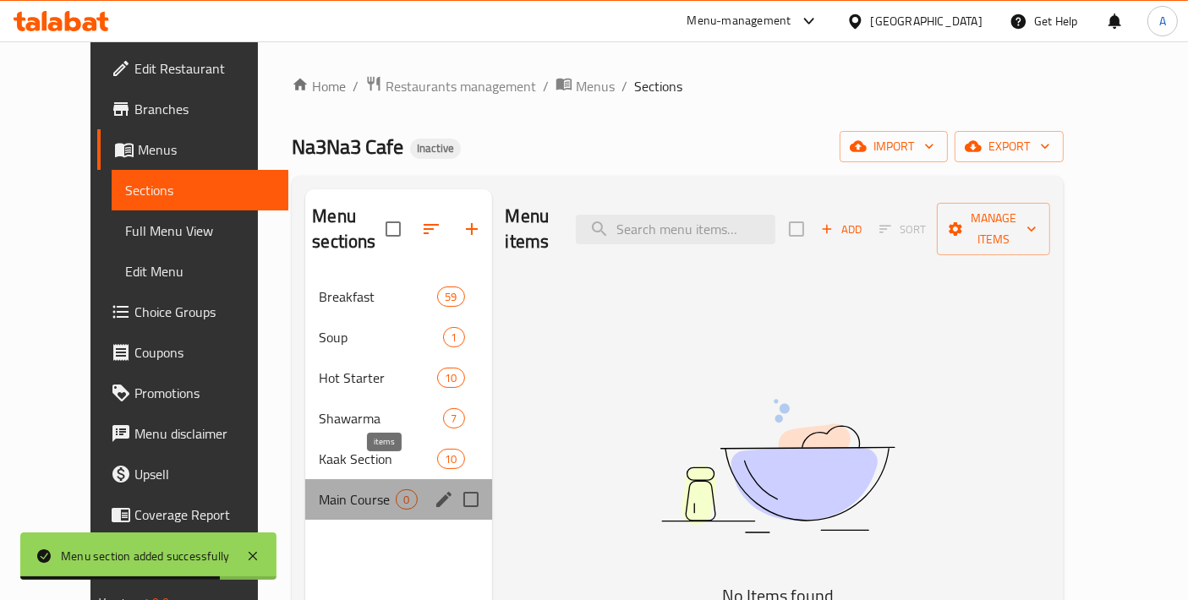
click at [396, 492] on span "0" at bounding box center [405, 500] width 19 height 16
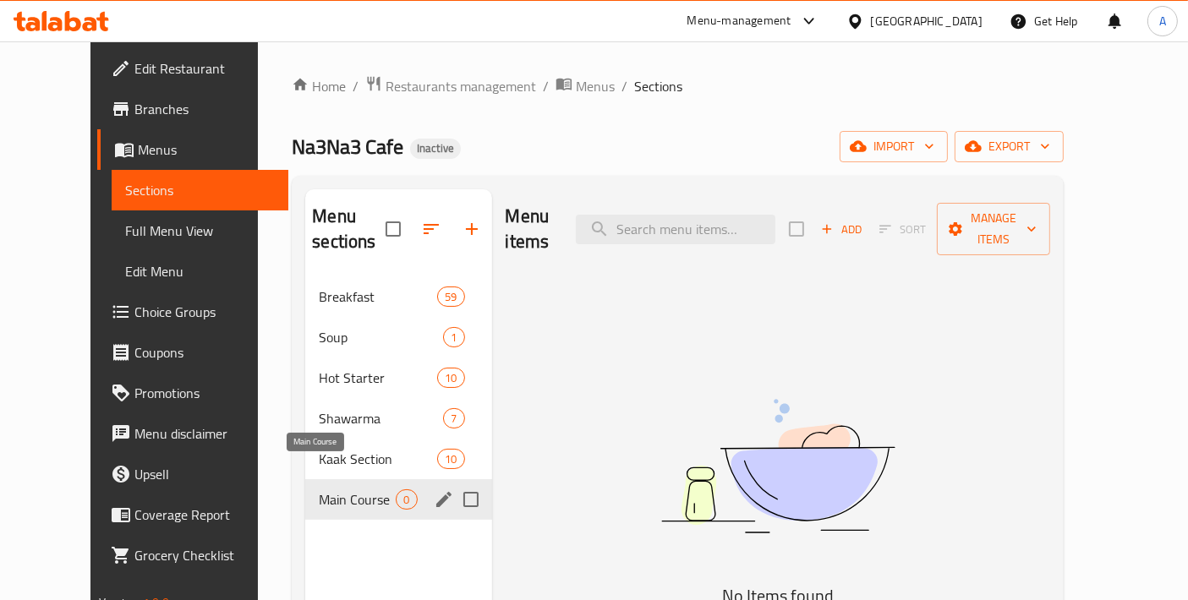
click at [336, 489] on span "Main Course" at bounding box center [357, 499] width 77 height 20
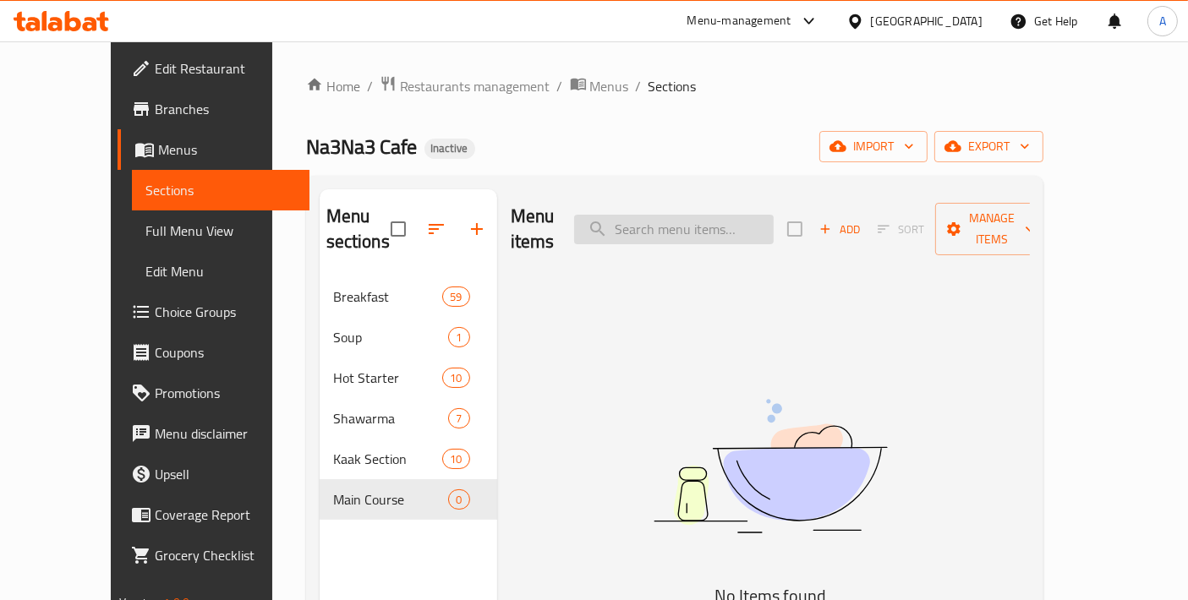
click at [732, 215] on input "search" at bounding box center [674, 230] width 200 height 30
paste input "MASHWI GRILLED CHICKEN FULL"
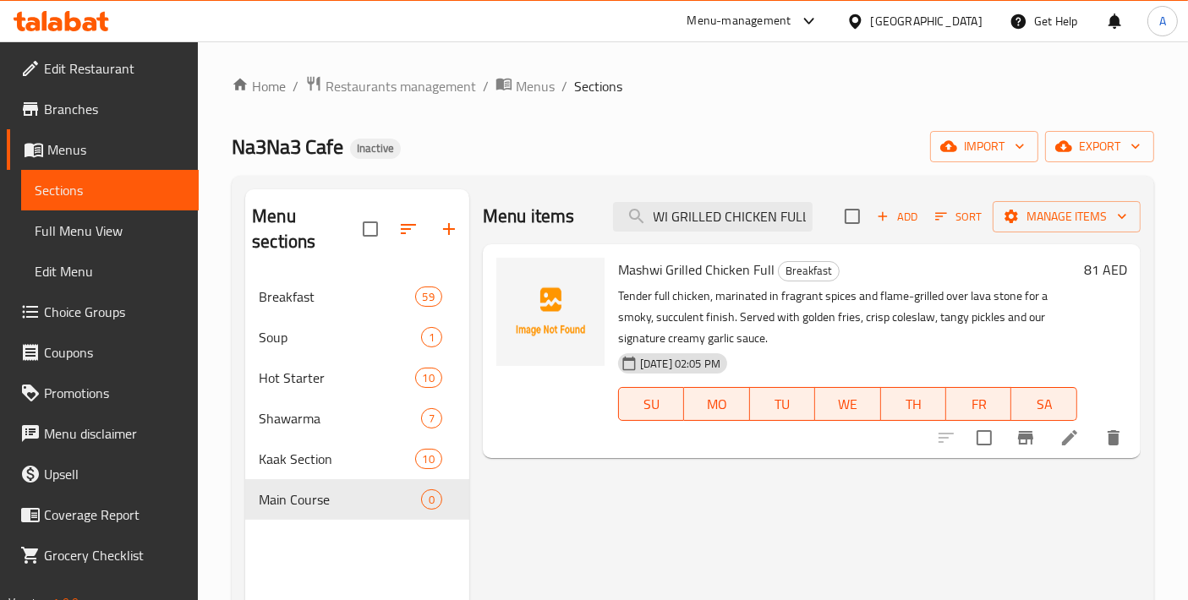
type input "MASHWI GRILLED CHICKEN FULL"
click at [979, 446] on input "checkbox" at bounding box center [984, 438] width 36 height 36
checkbox input "true"
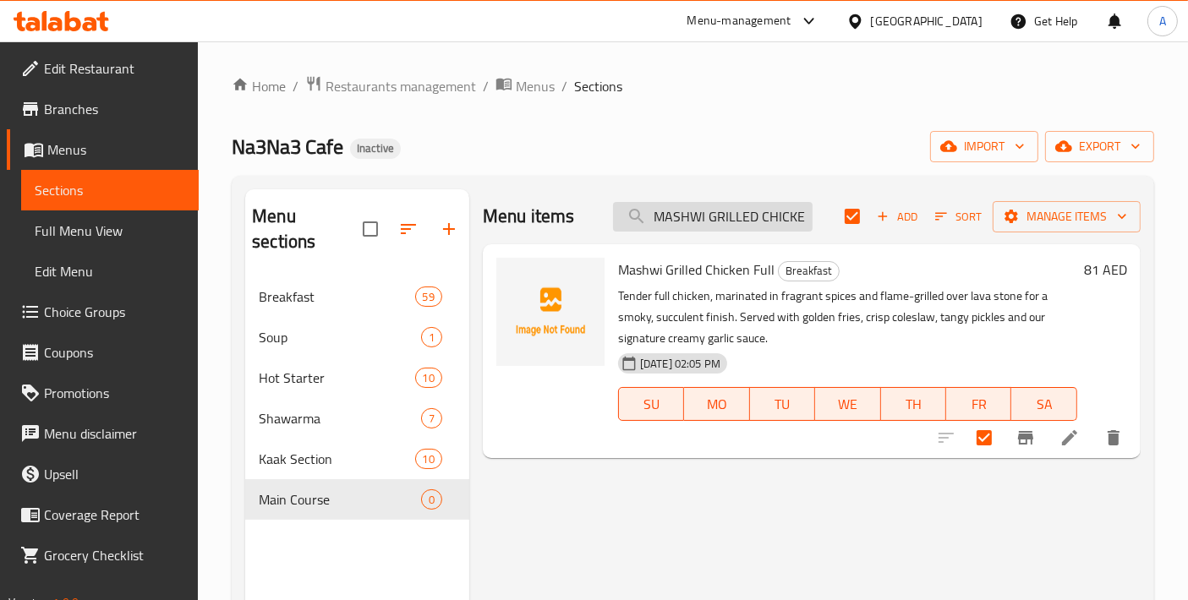
click at [692, 205] on input "MASHWI GRILLED CHICKEN FULL" at bounding box center [713, 217] width 200 height 30
paste input "HALF"
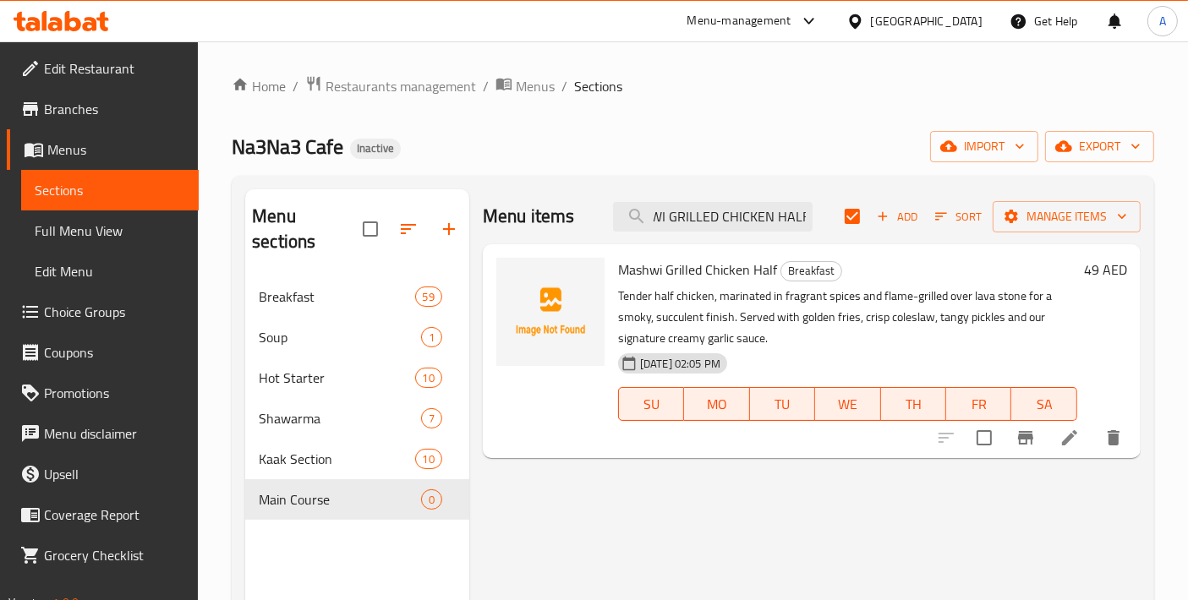
type input "MASHWI GRILLED CHICKEN HALF"
click at [995, 445] on input "checkbox" at bounding box center [984, 438] width 36 height 36
checkbox input "true"
checkbox input "false"
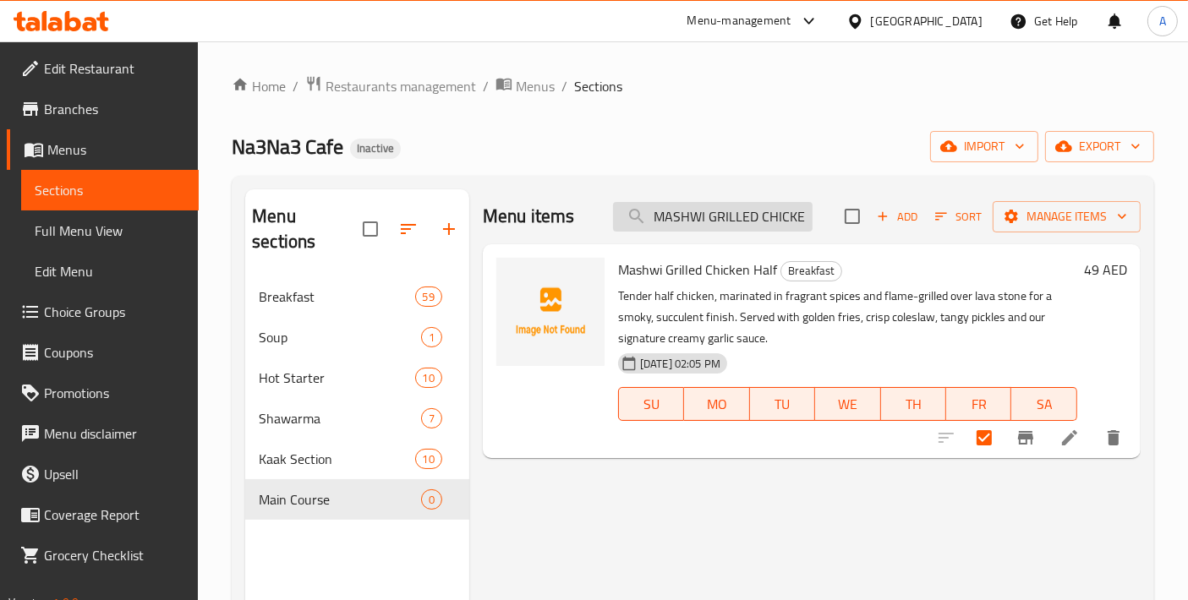
click at [714, 211] on input "MASHWI GRILLED CHICKEN HALF" at bounding box center [713, 217] width 200 height 30
paste input "LEBANESE KAFTA"
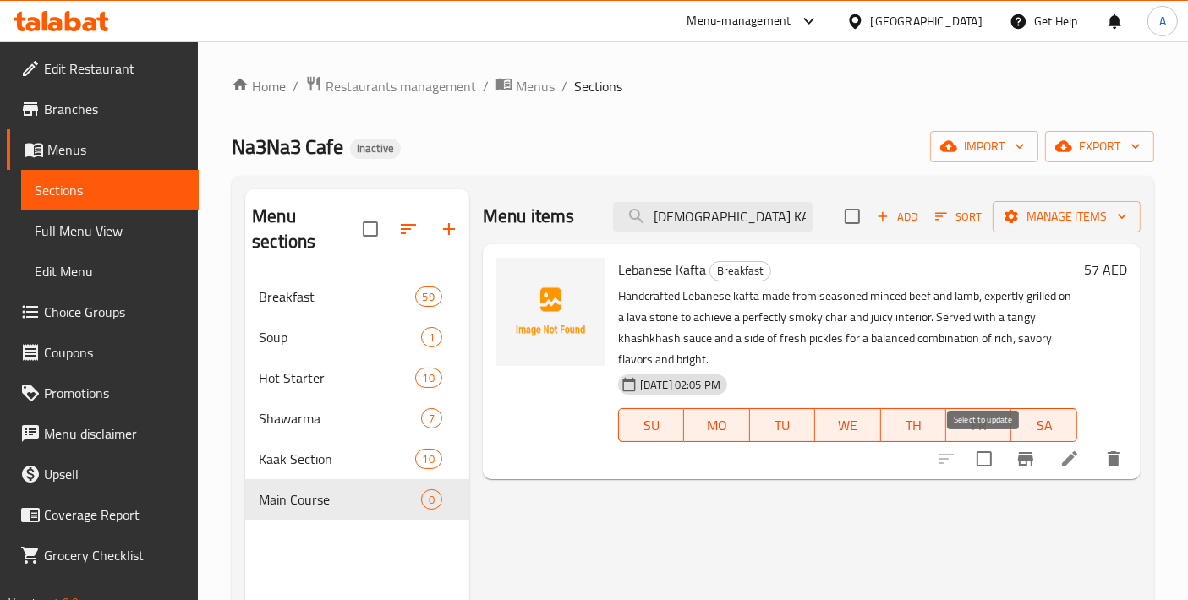
type input "LEBANESE KAFTA"
click at [985, 458] on input "checkbox" at bounding box center [984, 459] width 36 height 36
checkbox input "true"
click at [700, 219] on input "LEBANESE KAFTA" at bounding box center [713, 217] width 200 height 30
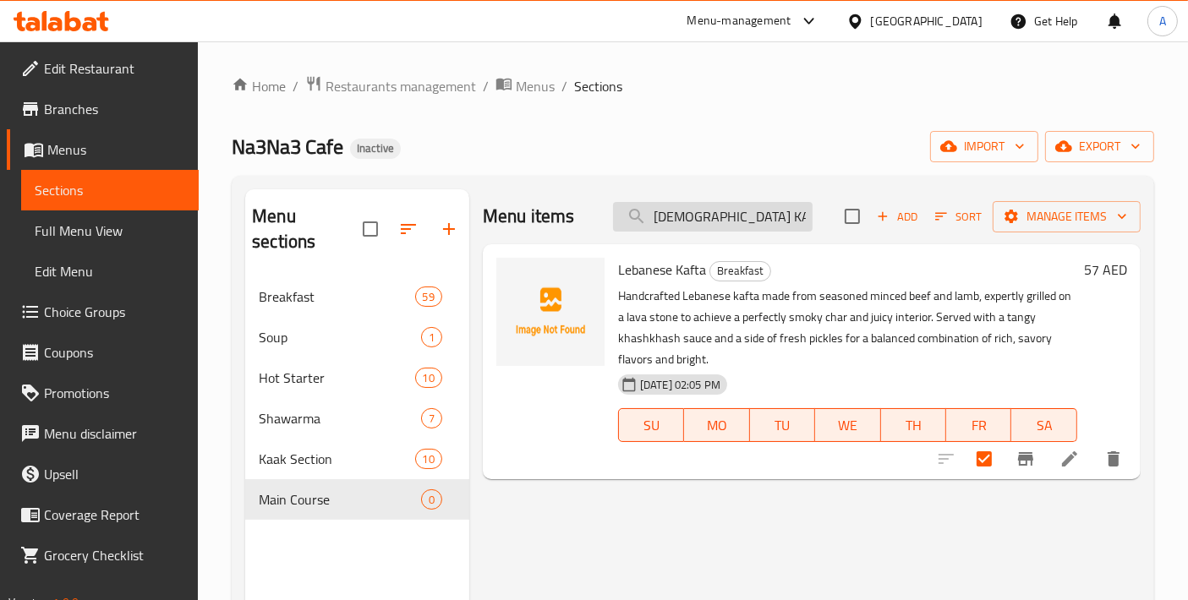
click at [700, 219] on input "LEBANESE KAFTA" at bounding box center [713, 217] width 200 height 30
paste input "GRILLED SALMON"
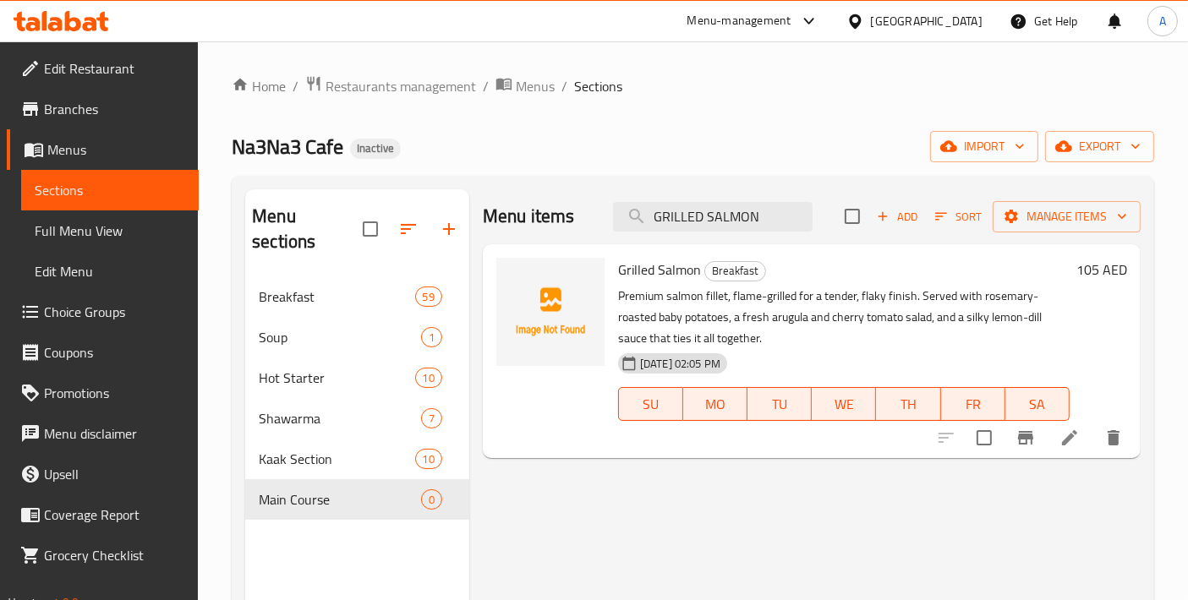
type input "GRILLED SALMON"
click at [990, 446] on input "checkbox" at bounding box center [984, 438] width 36 height 36
checkbox input "true"
click at [727, 220] on input "GRILLED SALMON" at bounding box center [713, 217] width 200 height 30
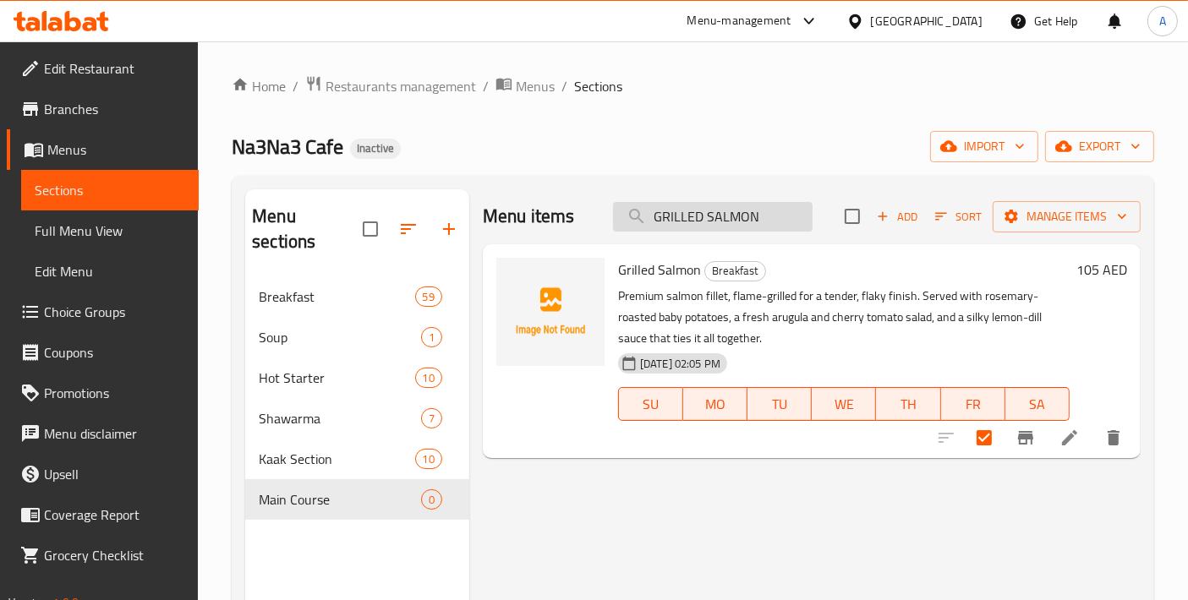
click at [727, 220] on input "GRILLED SALMON" at bounding box center [713, 217] width 200 height 30
paste input "ALMOND CHICKEN ESCALOP"
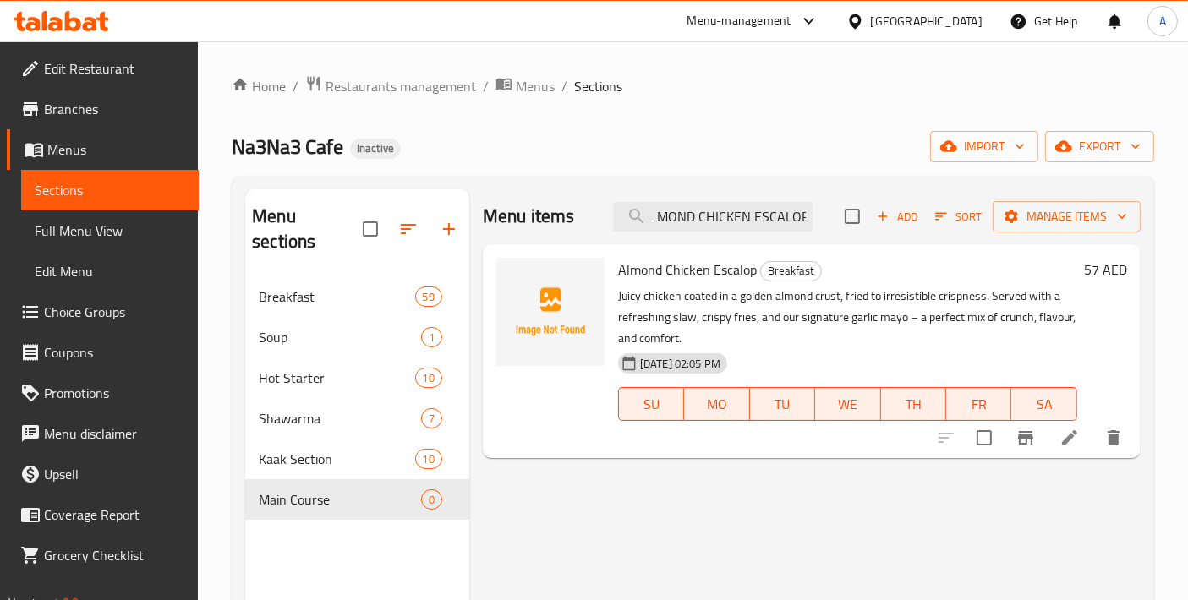
type input "ALMOND CHICKEN ESCALOP"
click at [975, 440] on input "checkbox" at bounding box center [984, 438] width 36 height 36
checkbox input "true"
click at [708, 232] on div "Menu items ALMOND CHICKEN ESCALOP Add Sort Manage items" at bounding box center [812, 216] width 658 height 55
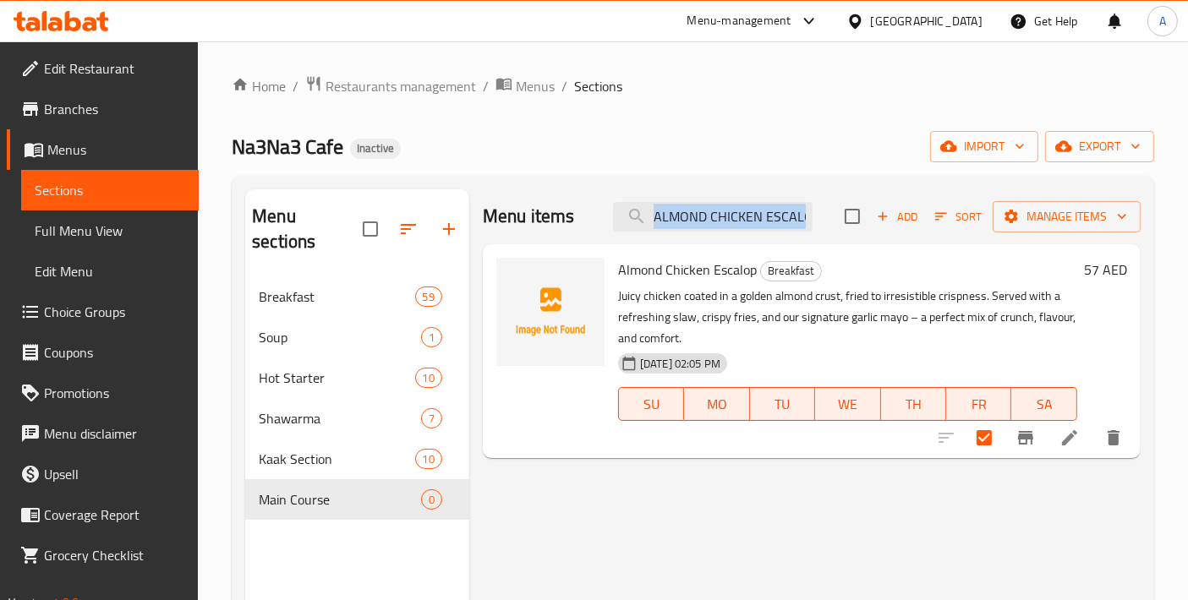
click at [708, 232] on div "Menu items ALMOND CHICKEN ESCALOP Add Sort Manage items" at bounding box center [812, 216] width 658 height 55
click at [708, 216] on input "ALMOND CHICKEN ESCALOP" at bounding box center [713, 217] width 200 height 30
paste input "GRILLED KING PRAWNS"
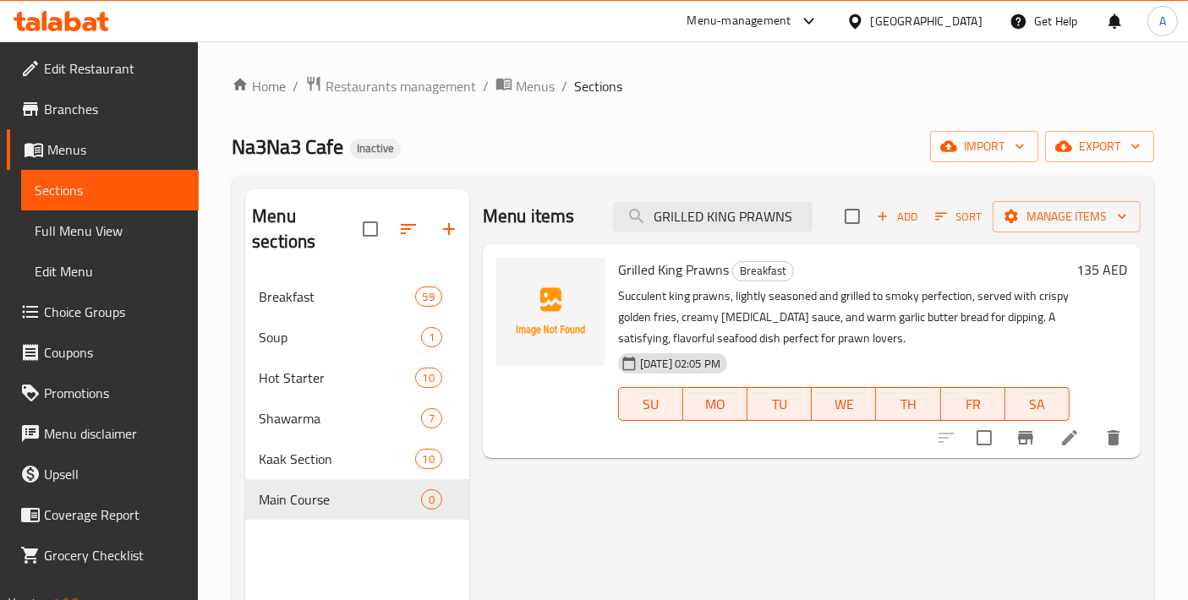
type input "GRILLED KING PRAWNS"
click at [1005, 443] on button "Branch-specific-item" at bounding box center [1025, 438] width 41 height 41
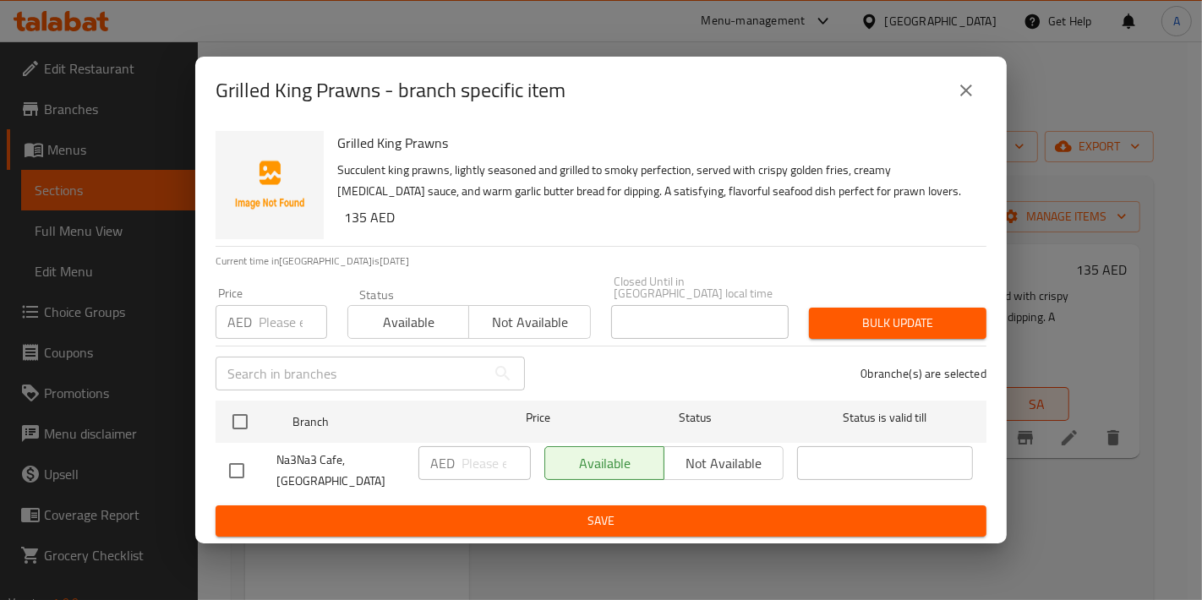
click at [976, 95] on icon "close" at bounding box center [966, 90] width 20 height 20
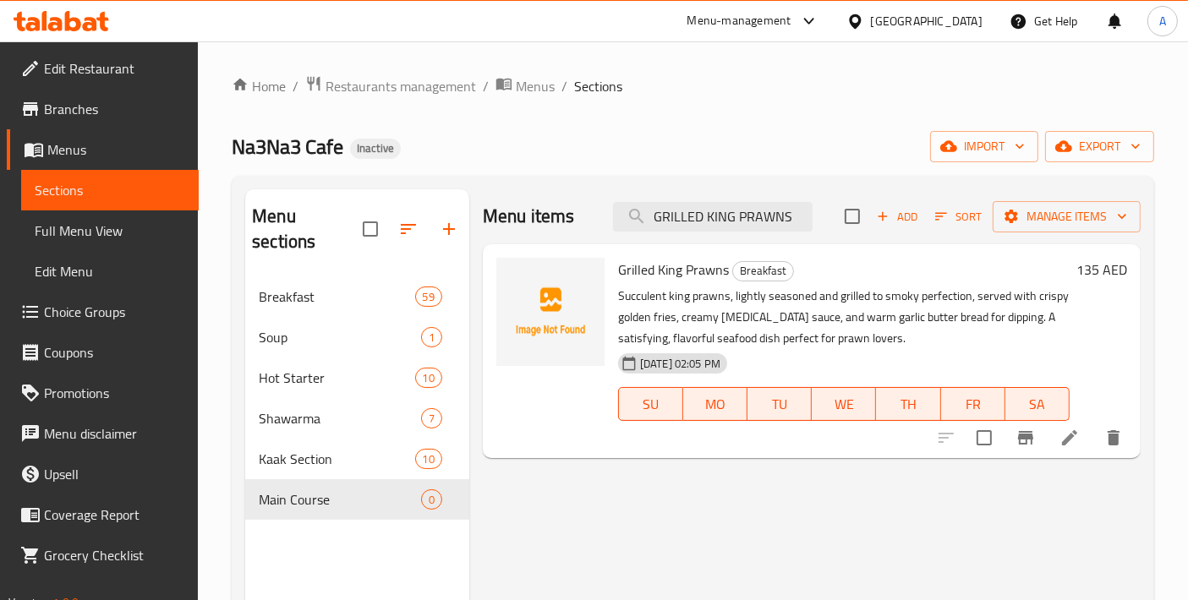
click at [964, 445] on div at bounding box center [1030, 438] width 208 height 41
click at [971, 443] on input "checkbox" at bounding box center [984, 438] width 36 height 36
checkbox input "true"
click at [773, 215] on input "GRILLED KING PRAWNS" at bounding box center [713, 217] width 200 height 30
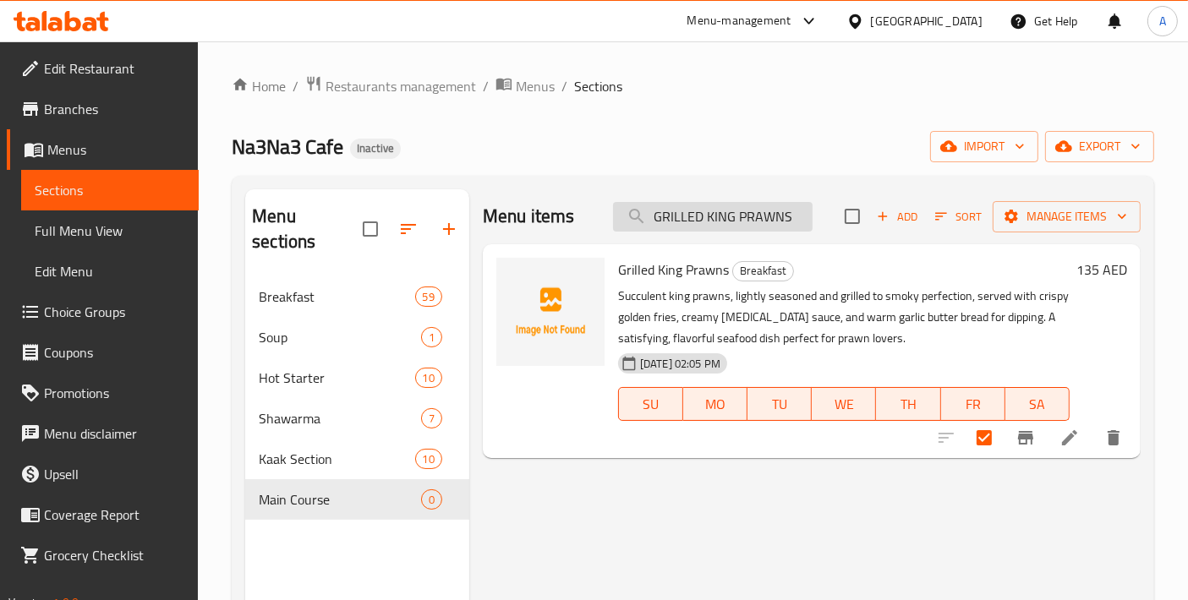
click at [773, 215] on input "GRILLED KING PRAWNS" at bounding box center [713, 217] width 200 height 30
paste input "MEAT"
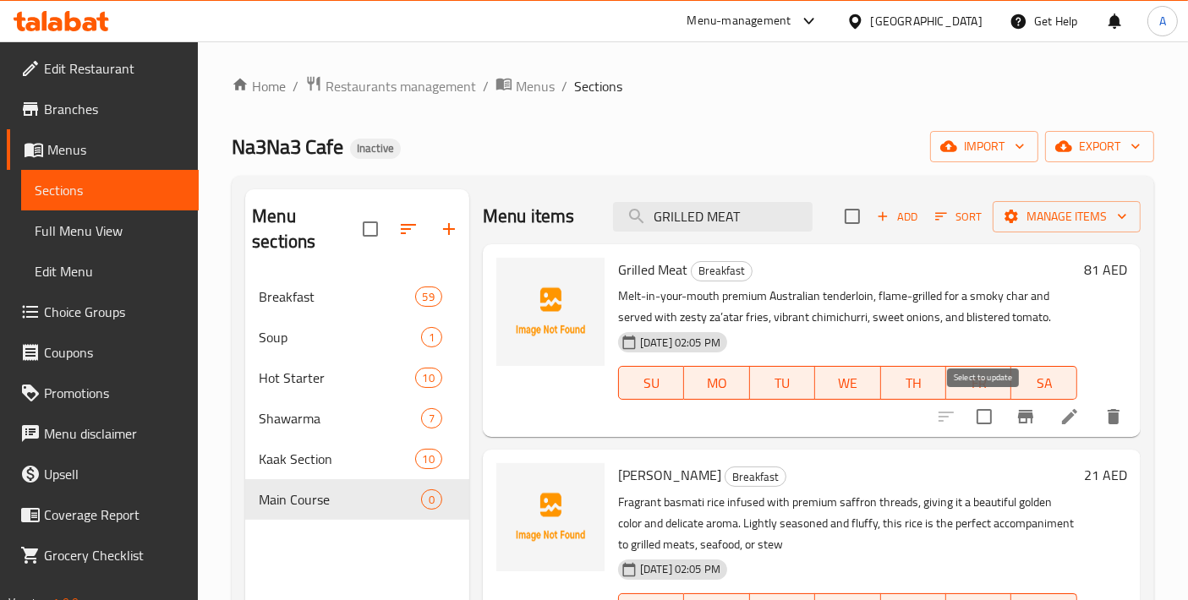
type input "GRILLED MEAT"
click at [992, 424] on input "checkbox" at bounding box center [984, 417] width 36 height 36
checkbox input "true"
drag, startPoint x: 745, startPoint y: 219, endPoint x: 599, endPoint y: 218, distance: 145.4
click at [599, 218] on div "Menu items GRILLED MEAT Add Sort Manage items" at bounding box center [812, 216] width 658 height 55
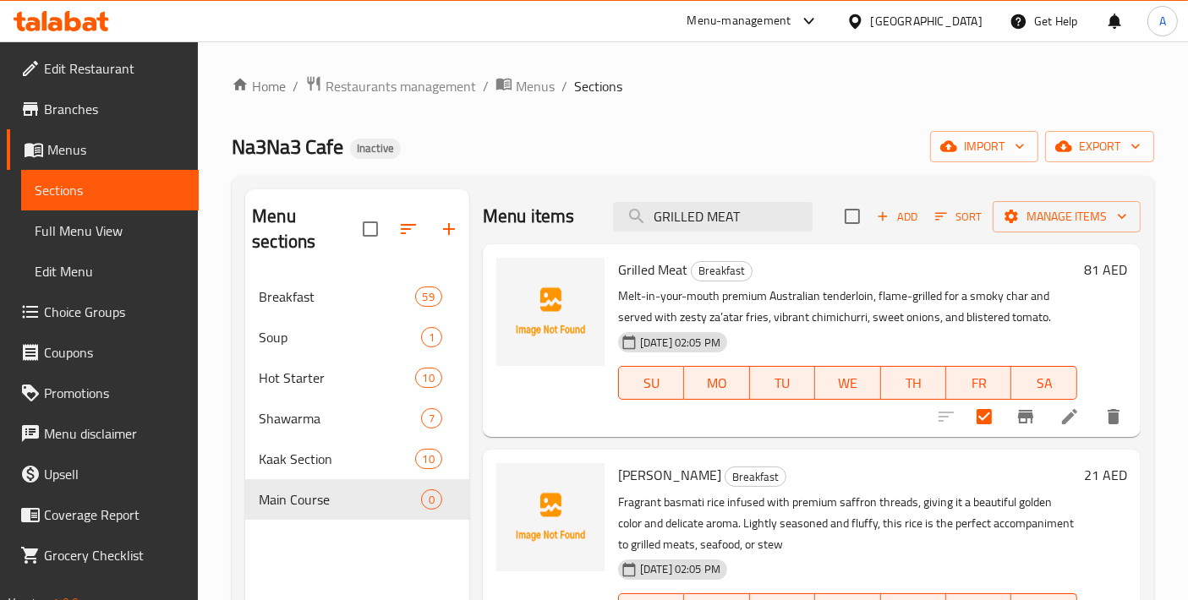
paste input "NA3NA3 SIGNATURE MASHAWI"
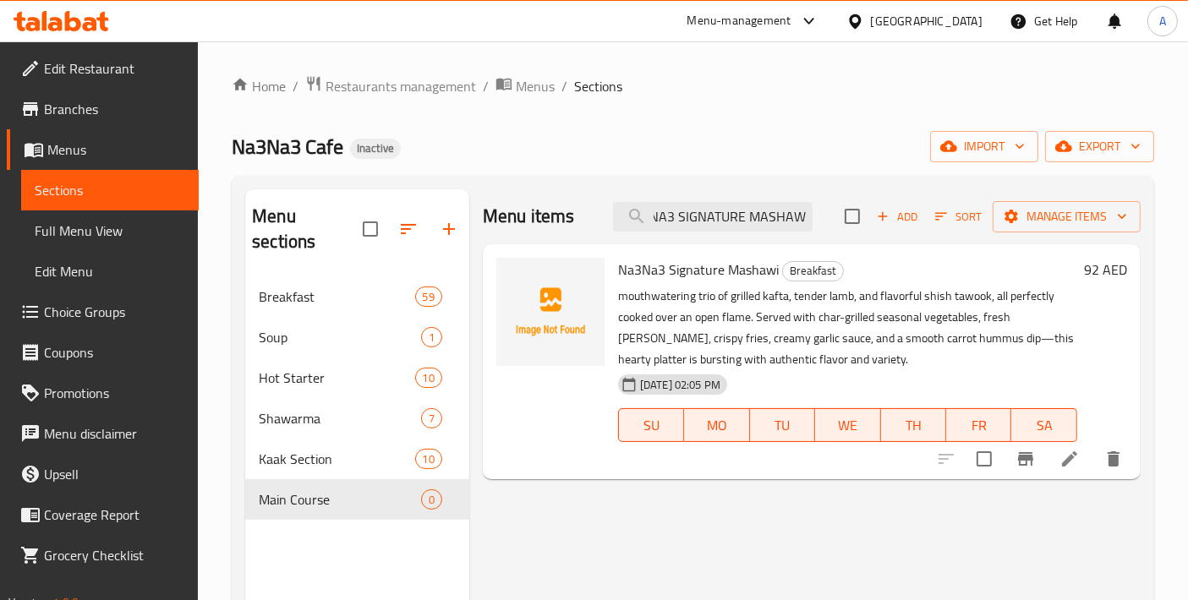
type input "NA3NA3 SIGNATURE MASHAWI"
click at [987, 468] on input "checkbox" at bounding box center [984, 459] width 36 height 36
checkbox input "true"
click at [733, 216] on input "NA3NA3 SIGNATURE MASHAWI" at bounding box center [713, 217] width 200 height 30
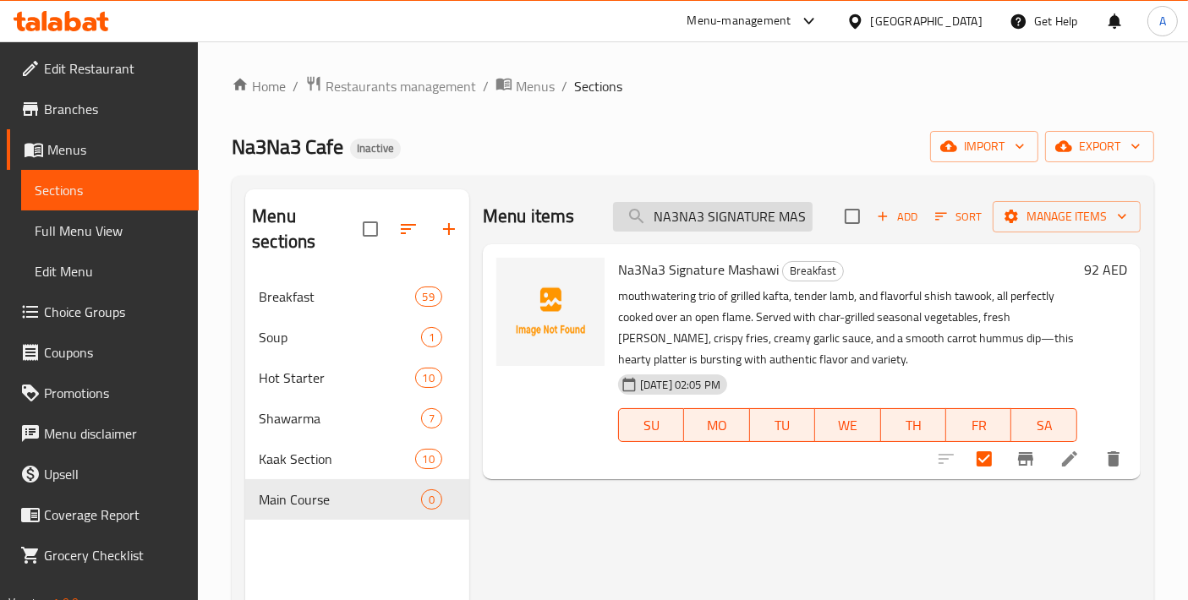
click at [733, 216] on input "NA3NA3 SIGNATURE MASHAWI" at bounding box center [713, 217] width 200 height 30
paste input "SAMKEH HARRA"
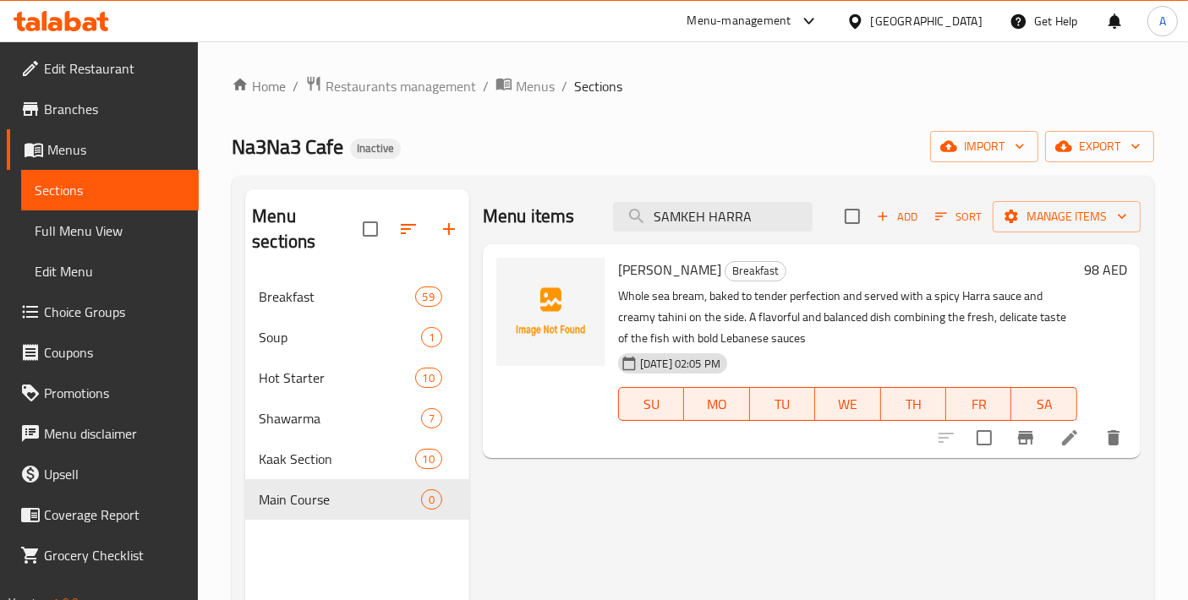
type input "SAMKEH HARRA"
click at [1004, 447] on div at bounding box center [1030, 438] width 208 height 41
click at [973, 440] on input "checkbox" at bounding box center [984, 438] width 36 height 36
click at [1088, 245] on div "Samkeh Harra Breakfast Whole sea bream, baked to tender perfection and served w…" at bounding box center [812, 351] width 658 height 214
click at [1096, 232] on div "Add Sort Manage items" at bounding box center [993, 217] width 296 height 36
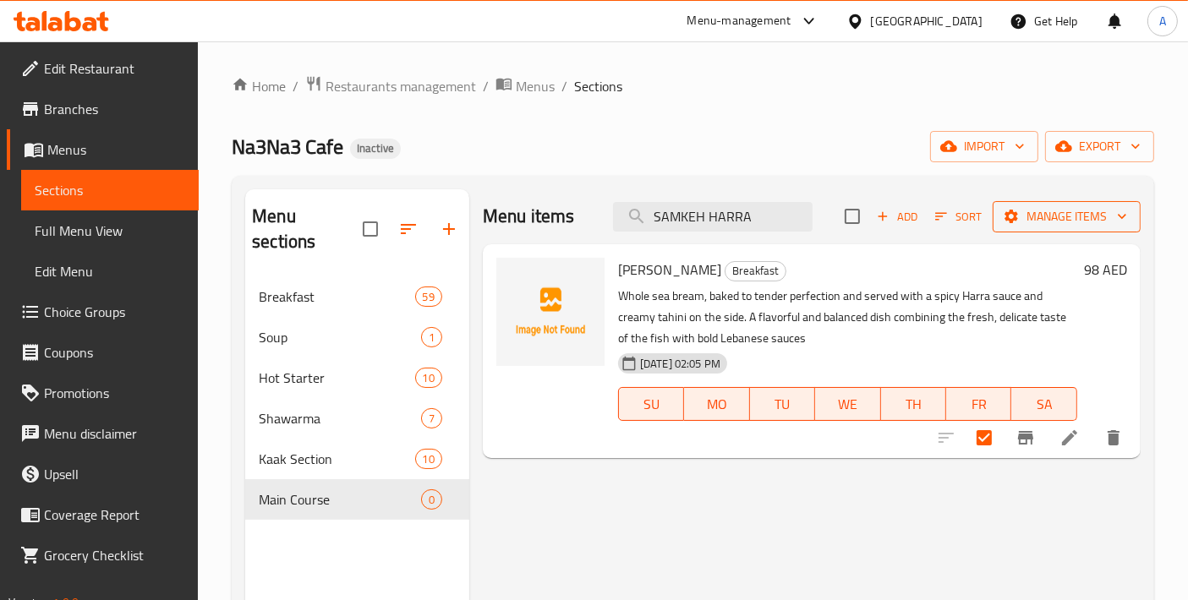
click at [1097, 221] on span "Manage items" at bounding box center [1066, 216] width 121 height 21
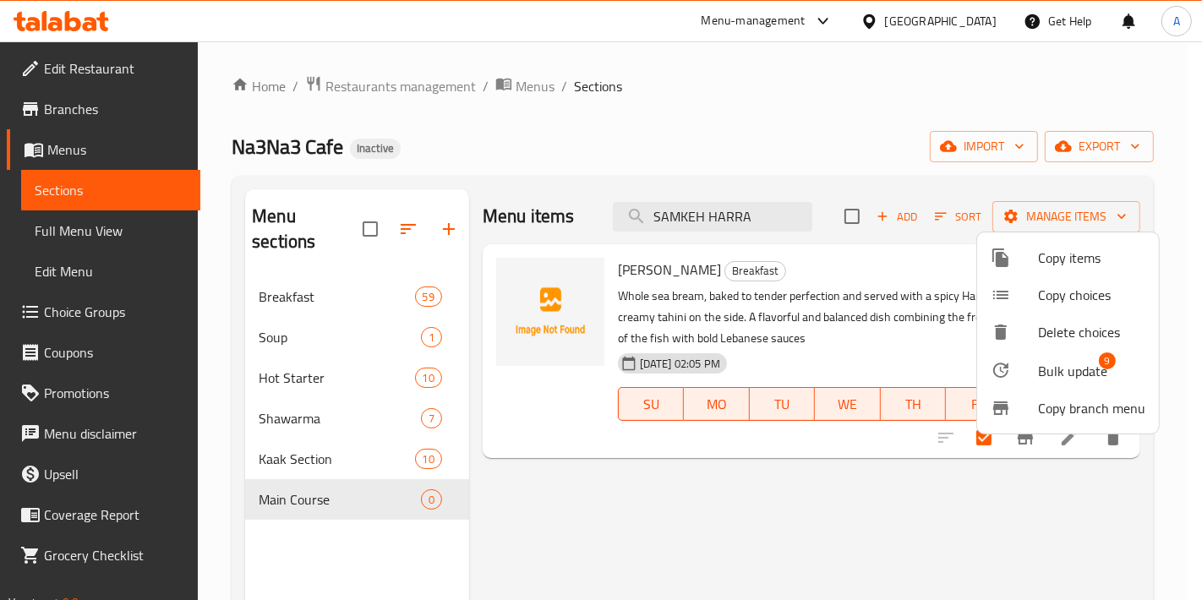
click at [1038, 380] on span "Bulk update" at bounding box center [1072, 371] width 69 height 20
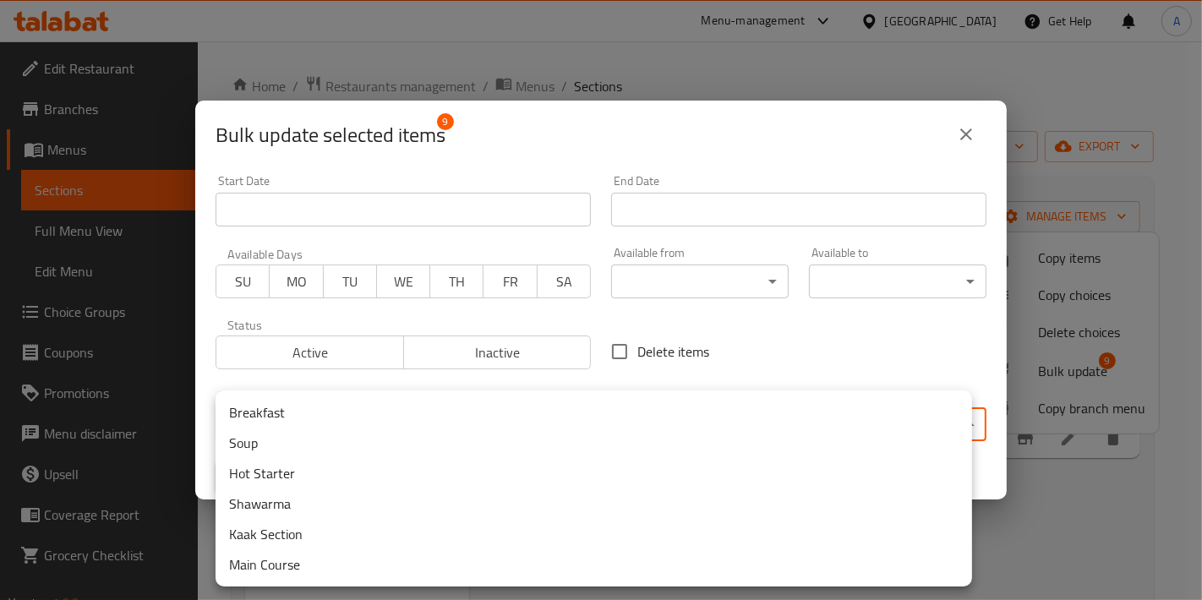
click at [524, 423] on body "​ Menu-management United Arab Emirates Get Help A Edit Restaurant Branches Menu…" at bounding box center [601, 320] width 1202 height 559
click at [265, 554] on li "Main Course" at bounding box center [594, 564] width 757 height 30
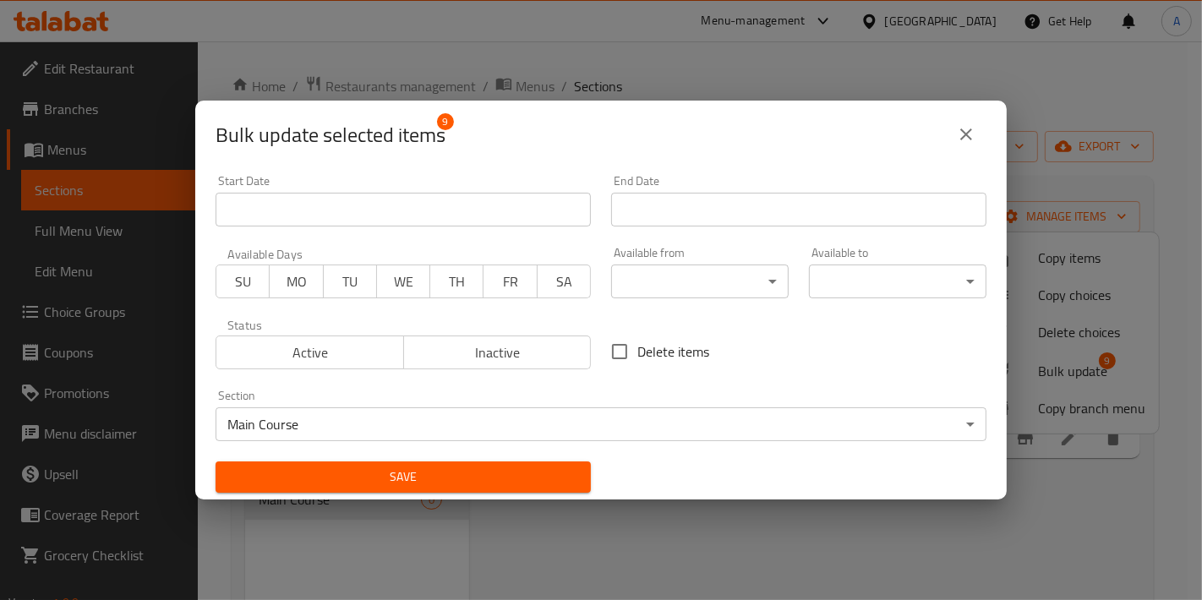
click at [309, 495] on div "Save" at bounding box center [403, 477] width 396 height 52
click at [309, 489] on button "Save" at bounding box center [403, 477] width 375 height 31
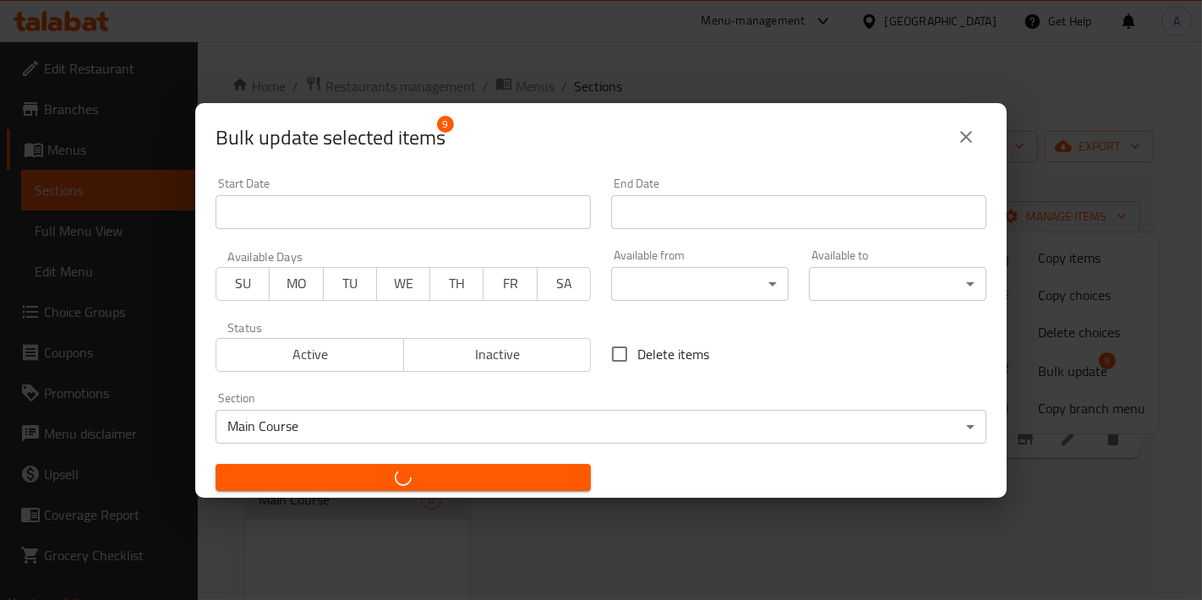
checkbox input "false"
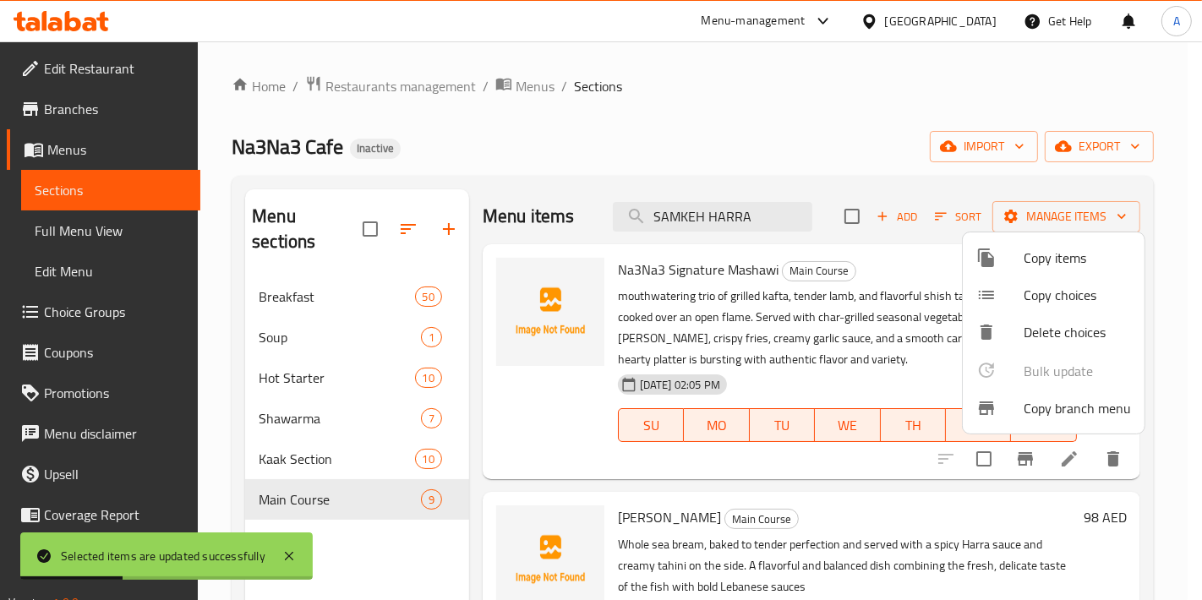
click at [448, 223] on div at bounding box center [601, 300] width 1202 height 600
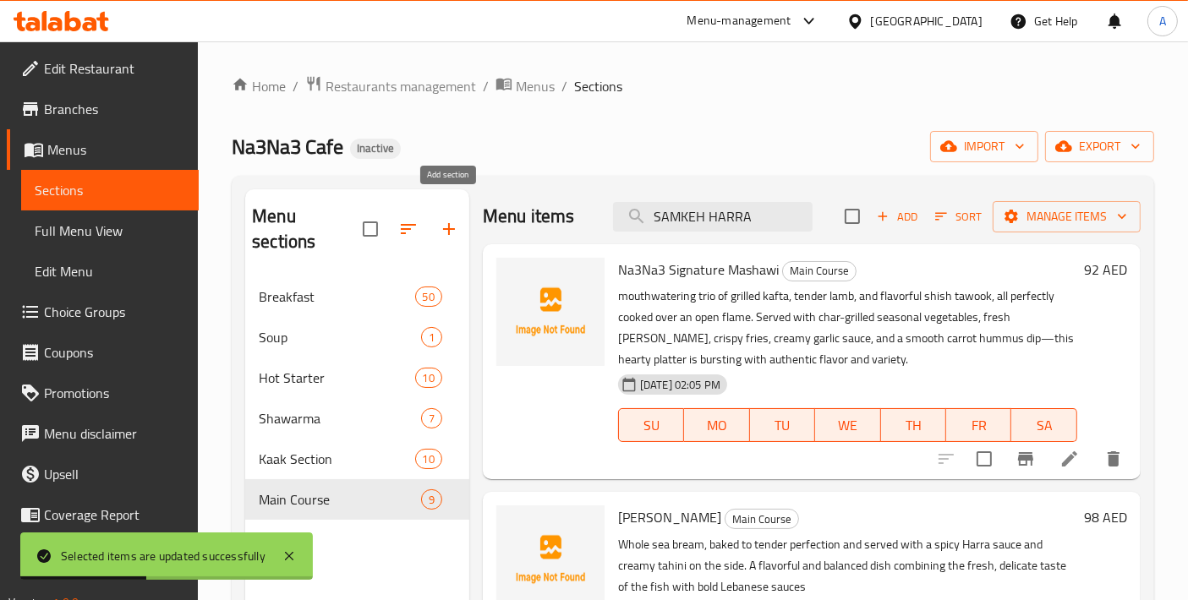
click at [461, 223] on button "button" at bounding box center [449, 229] width 41 height 41
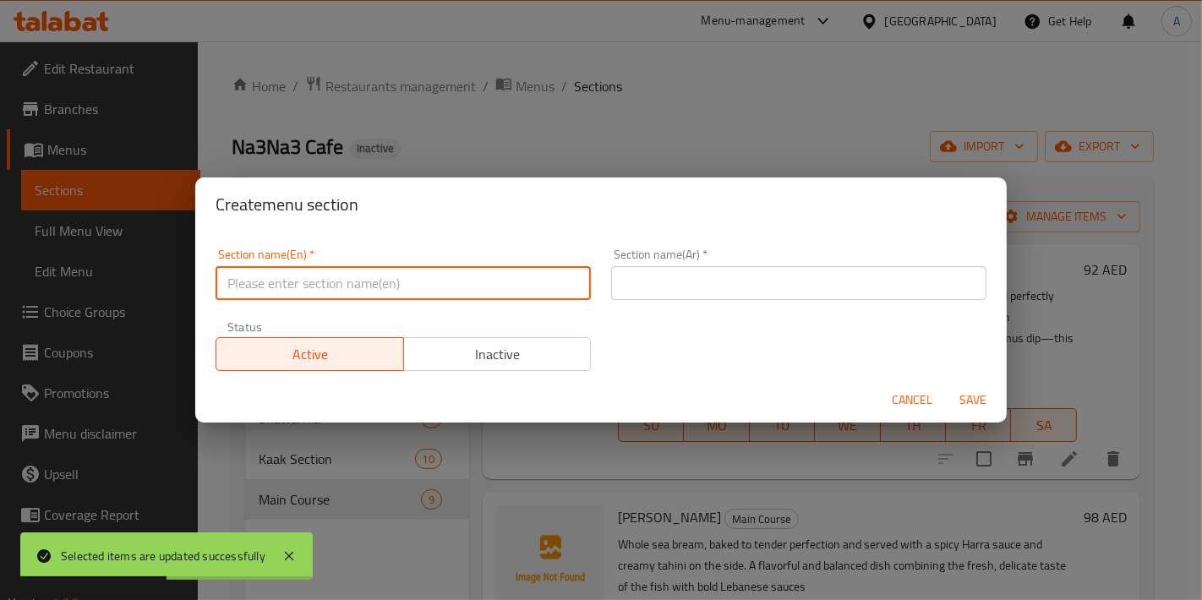
click at [373, 289] on input "text" at bounding box center [403, 283] width 375 height 34
paste input "lebanese sweets"
click at [413, 286] on input "Lebanese sweets" at bounding box center [403, 283] width 375 height 34
click at [288, 284] on input "Lebanese sweets" at bounding box center [403, 283] width 375 height 34
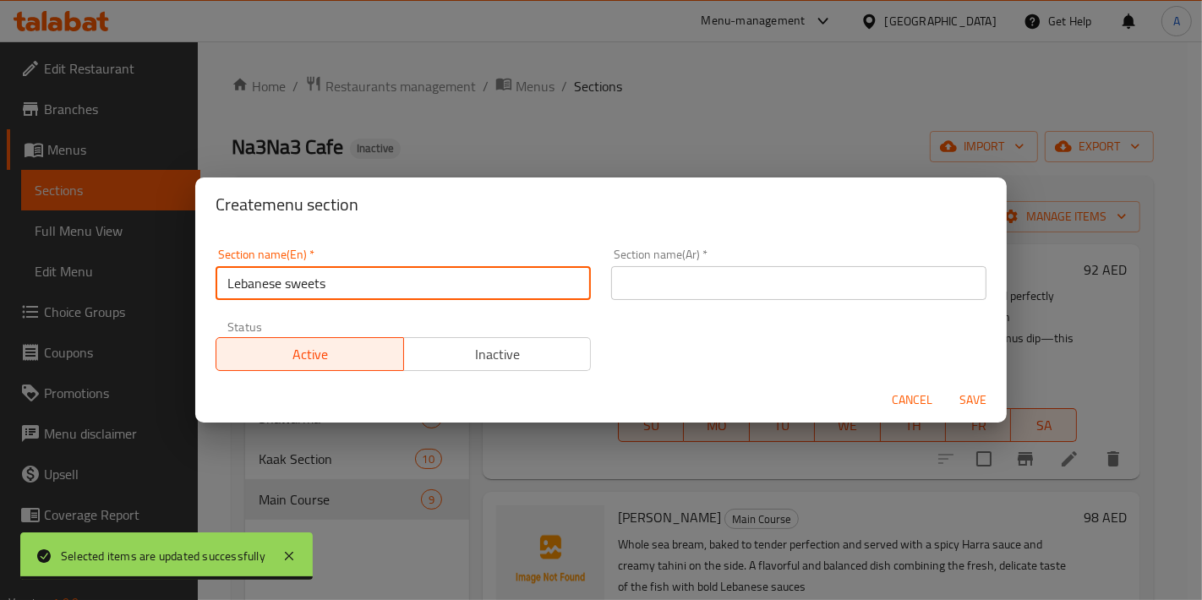
click at [285, 284] on input "Lebanese sweets" at bounding box center [403, 283] width 375 height 34
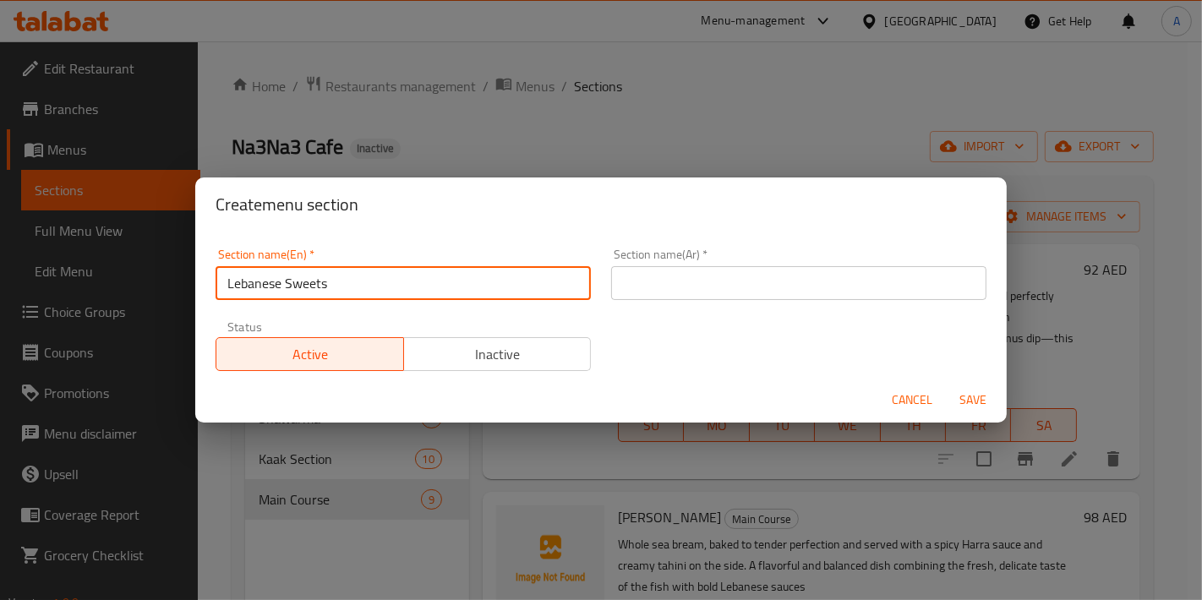
type input "Lebanese Sweets"
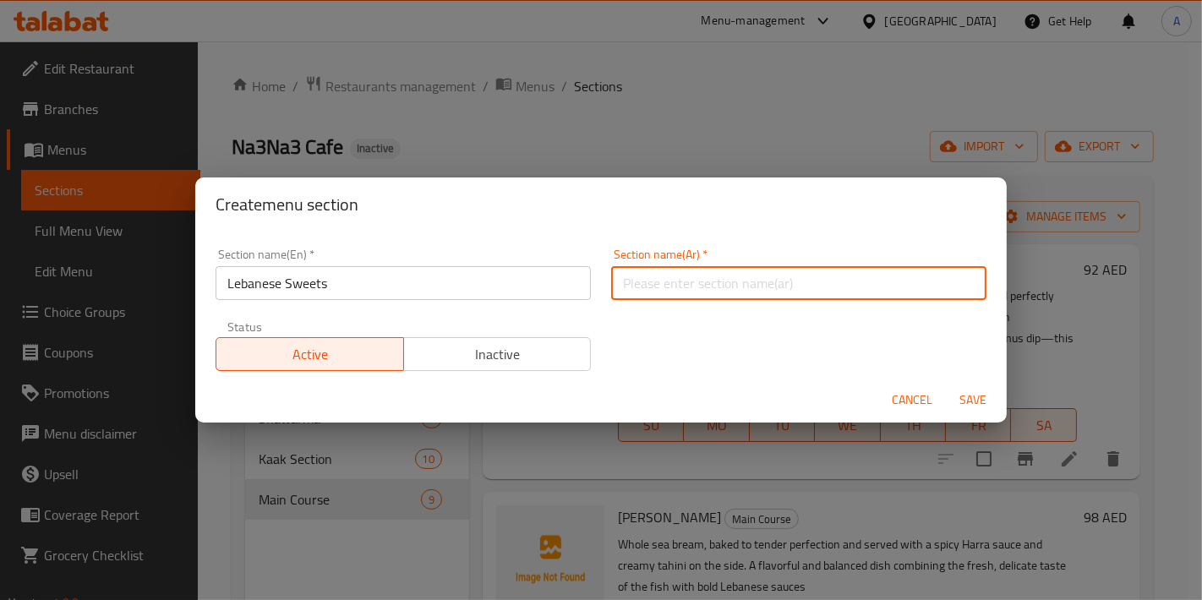
click at [627, 274] on input "text" at bounding box center [798, 283] width 375 height 34
type input "حلويات لبنانية"
click at [946, 385] on button "Save" at bounding box center [973, 400] width 54 height 31
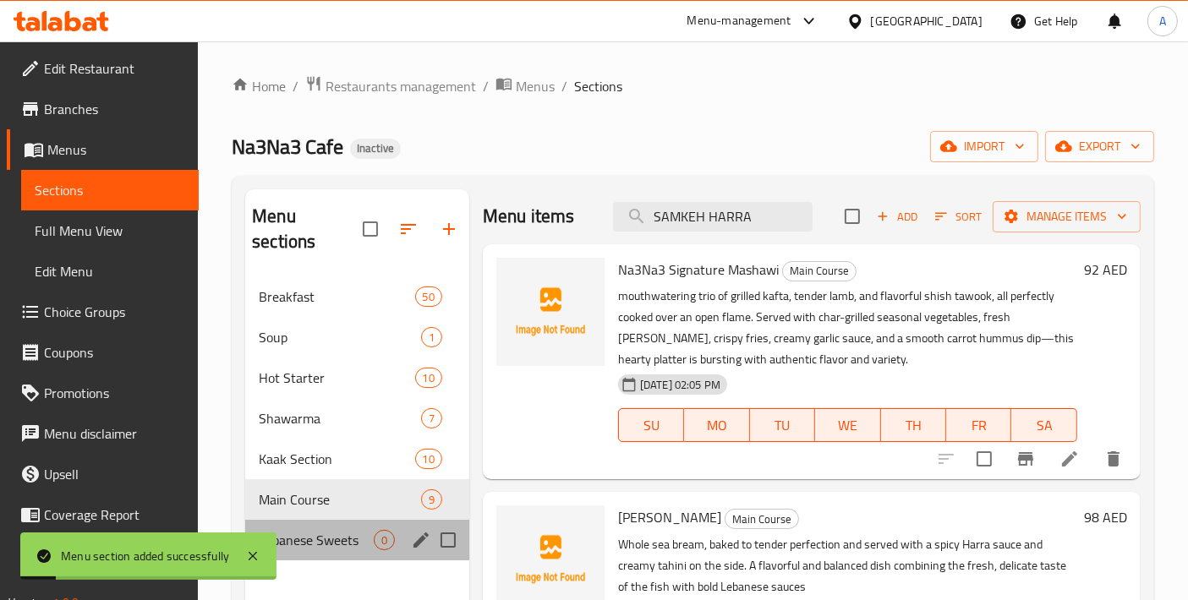
click at [364, 525] on div "Lebanese Sweets 0" at bounding box center [357, 540] width 224 height 41
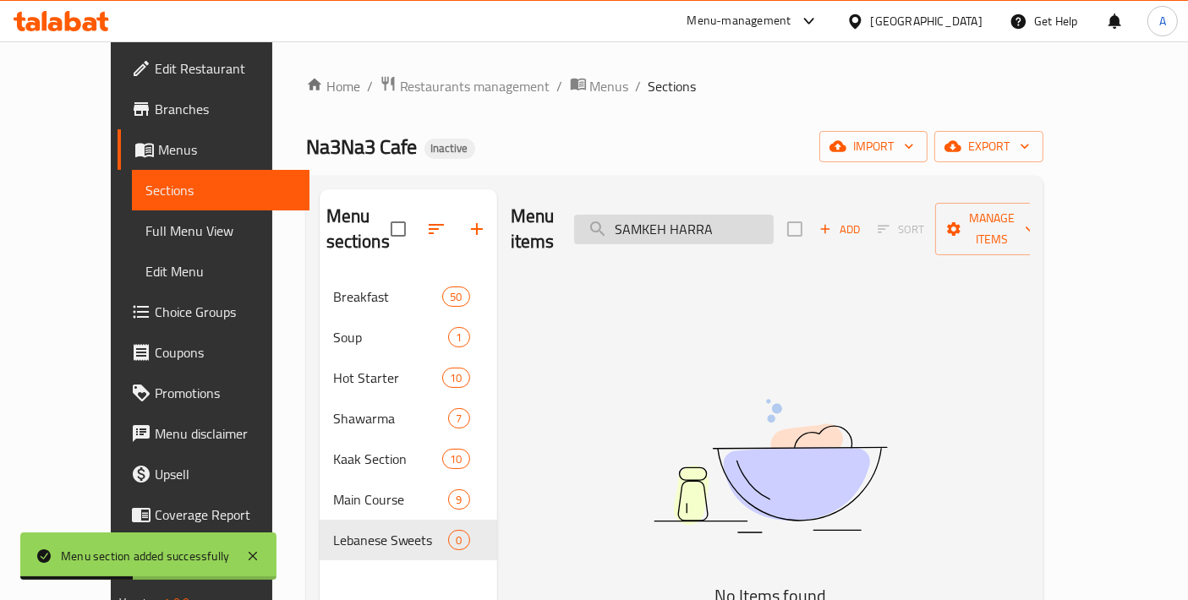
click at [722, 217] on input "SAMKEH HARRA" at bounding box center [674, 230] width 200 height 30
paste input "RIZ BEL HALIB"
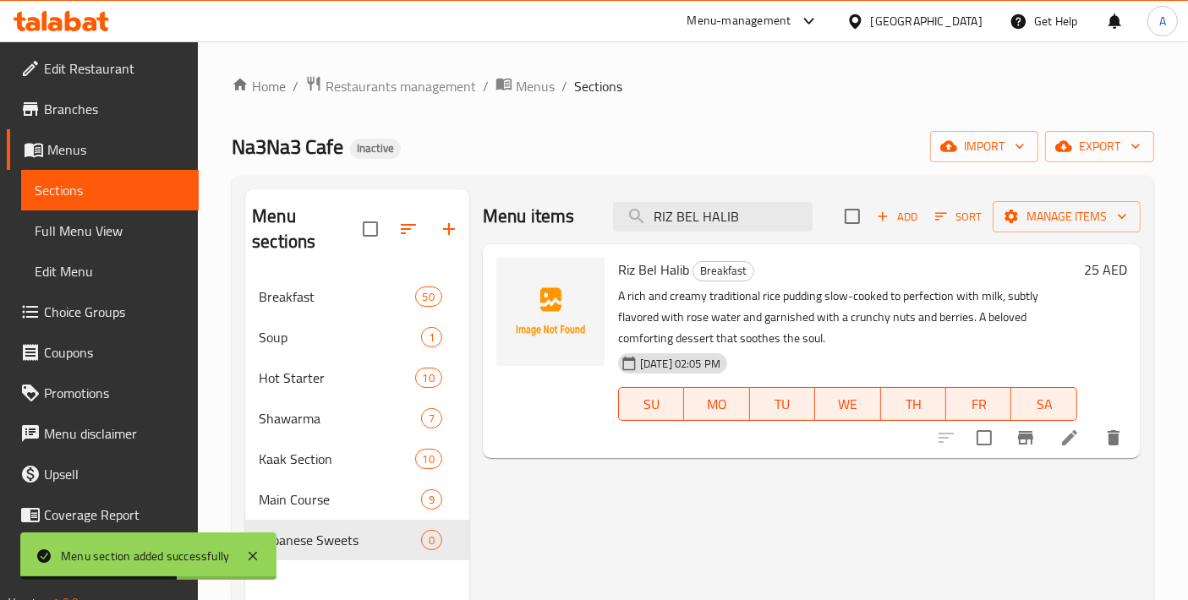
type input "RIZ BEL HALIB"
click at [993, 450] on input "checkbox" at bounding box center [984, 438] width 36 height 36
checkbox input "true"
click at [762, 200] on div "Menu items RIZ BEL HALIB Add Sort Manage items" at bounding box center [812, 216] width 658 height 55
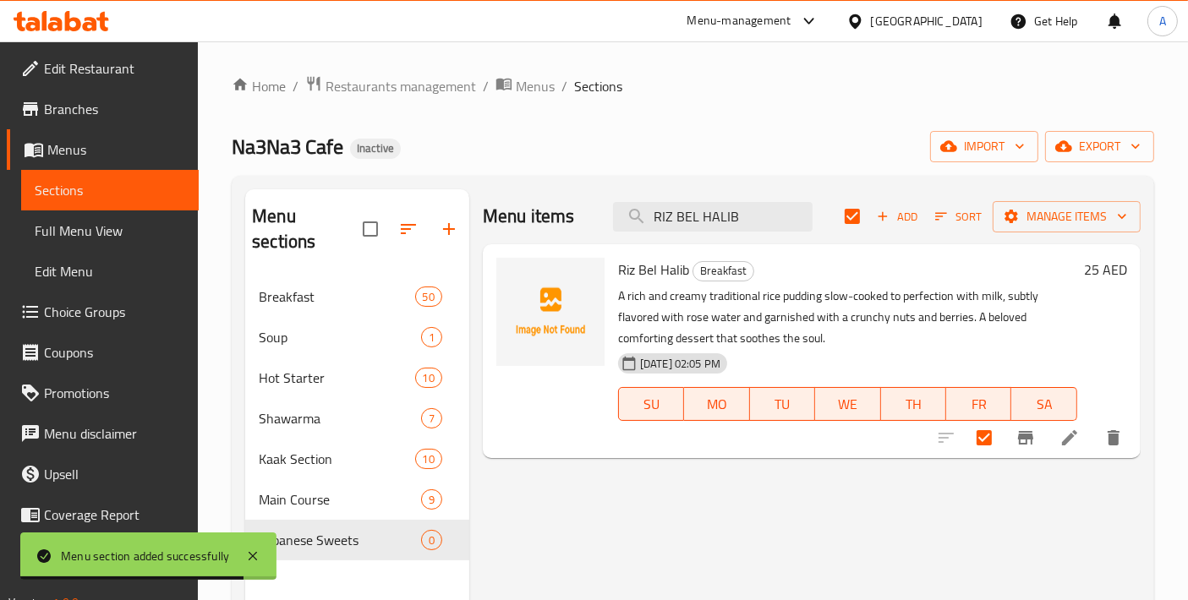
drag, startPoint x: 757, startPoint y: 210, endPoint x: 589, endPoint y: 214, distance: 167.4
click at [589, 214] on div "Menu items RIZ BEL HALIB Add Sort Manage items" at bounding box center [812, 216] width 658 height 55
paste input "MANGO CHEESE KUNAFA"
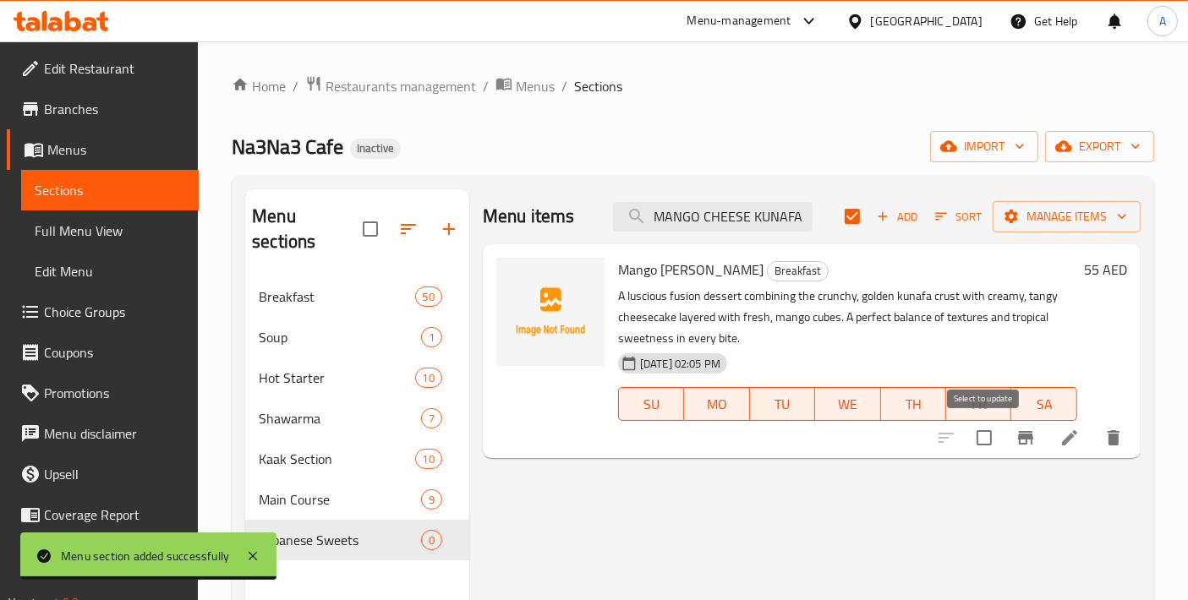
type input "MANGO CHEESE KUNAFA"
click at [990, 443] on input "checkbox" at bounding box center [984, 438] width 36 height 36
checkbox input "true"
checkbox input "false"
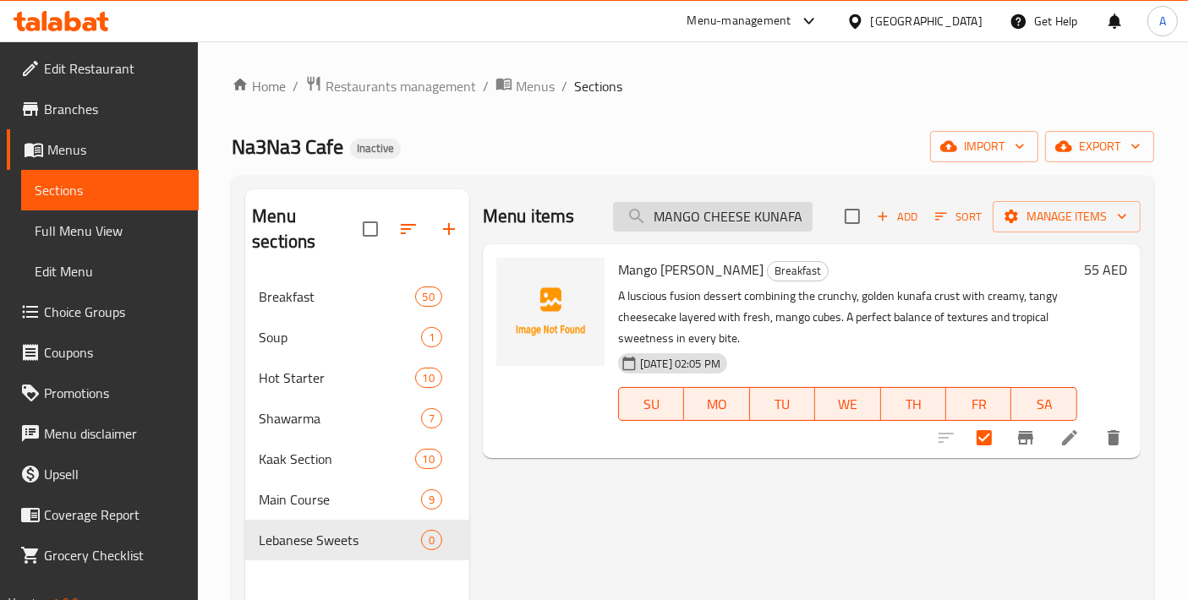
click at [708, 227] on input "MANGO CHEESE KUNAFA" at bounding box center [713, 217] width 200 height 30
paste input "search"
type input "CHEESE KUNAFA"
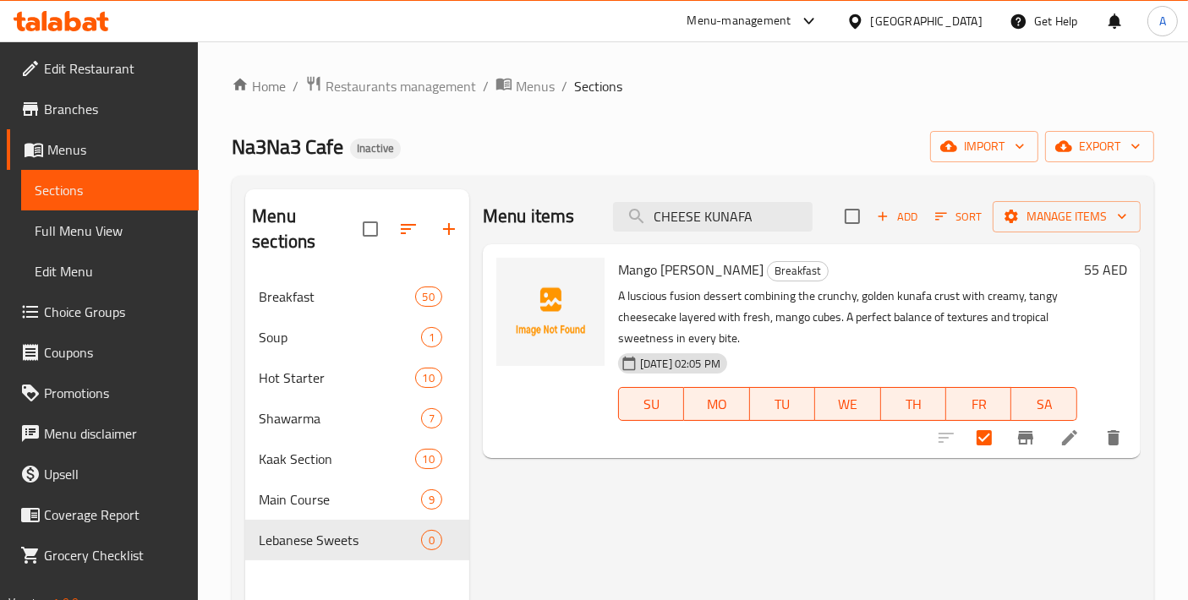
checkbox input "true"
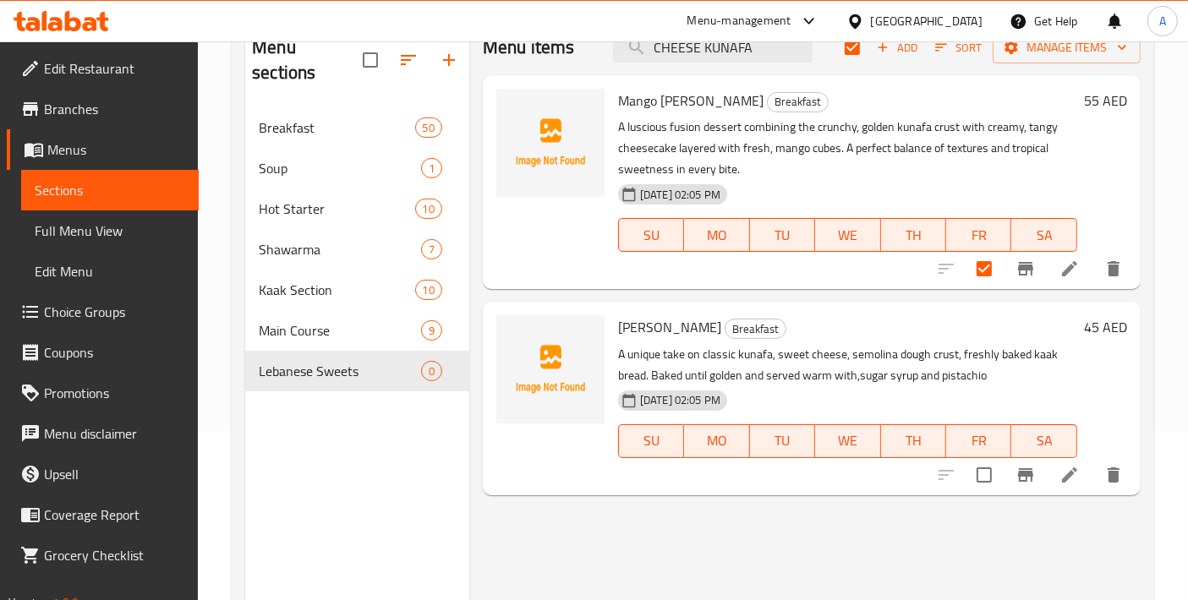
scroll to position [188, 0]
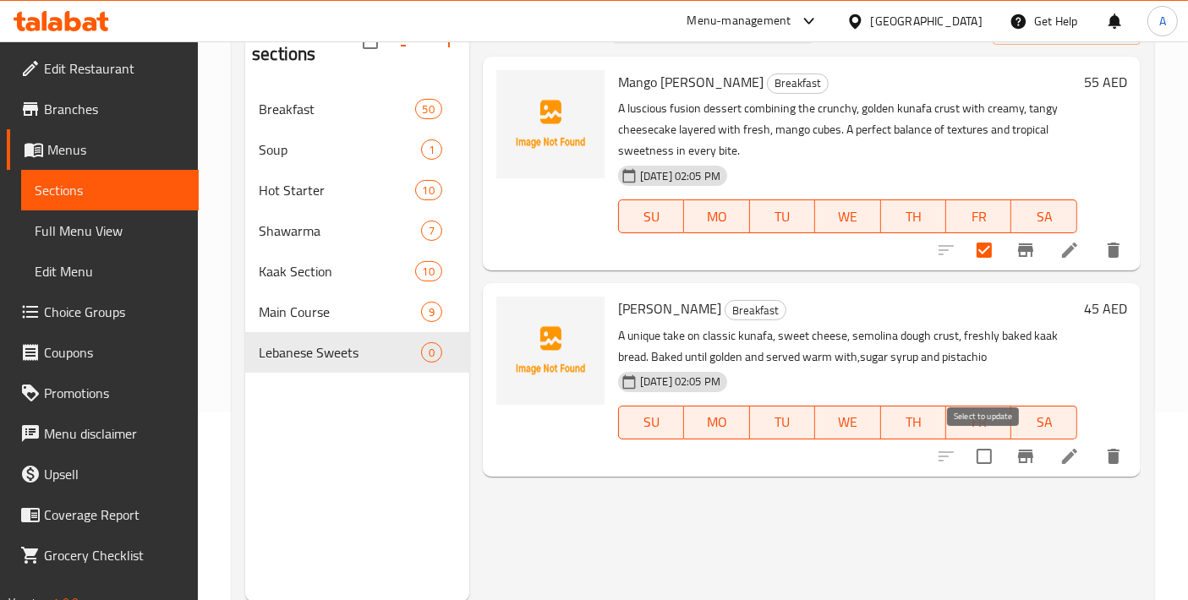
type input "CHEESE KUNAFA"
click at [976, 451] on input "checkbox" at bounding box center [984, 457] width 36 height 36
checkbox input "true"
checkbox input "false"
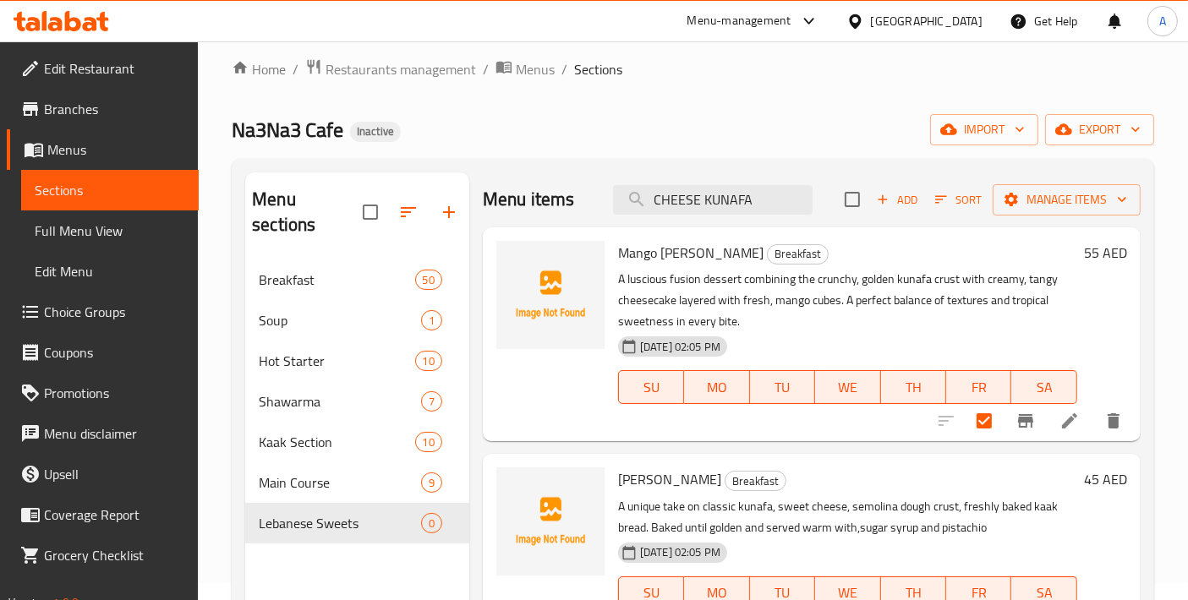
scroll to position [0, 0]
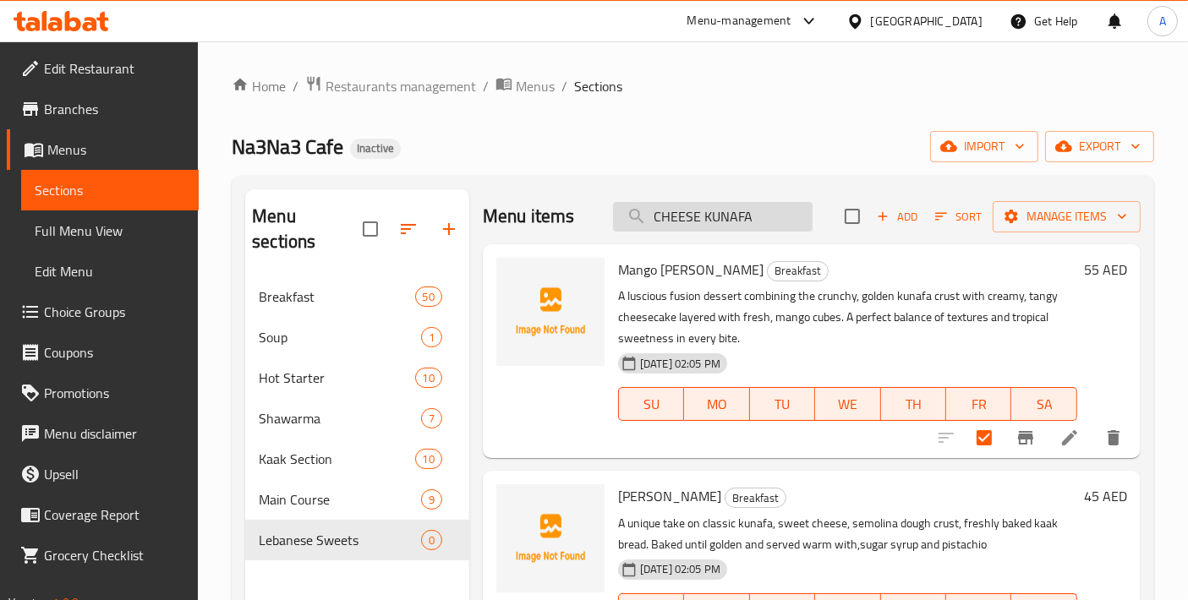
click at [717, 211] on input "CHEESE KUNAFA" at bounding box center [713, 217] width 200 height 30
paste input "DATE PUDDING"
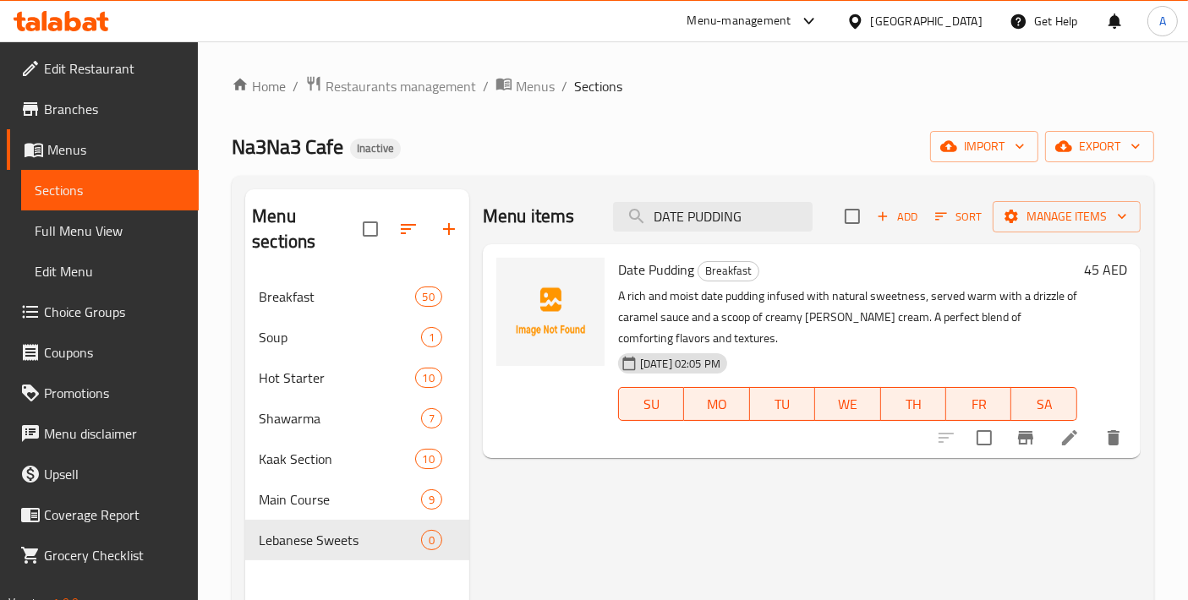
type input "DATE PUDDING"
click at [986, 459] on div "Menu items DATE PUDDING Add Sort Manage items Date Pudding Breakfast A rich and…" at bounding box center [804, 489] width 671 height 600
click at [986, 448] on input "checkbox" at bounding box center [984, 438] width 36 height 36
checkbox input "true"
drag, startPoint x: 753, startPoint y: 222, endPoint x: 543, endPoint y: 202, distance: 211.5
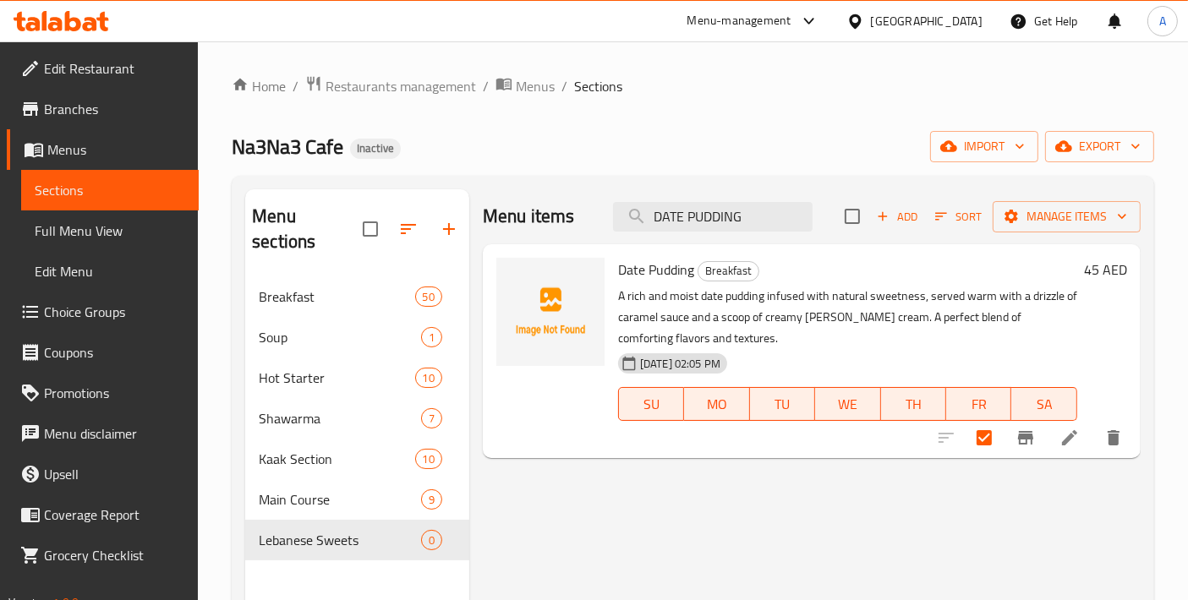
click at [543, 202] on div "Menu items DATE PUDDING Add Sort Manage items" at bounding box center [812, 216] width 658 height 55
paste input "CHCOLATE AND BANANA KAAK"
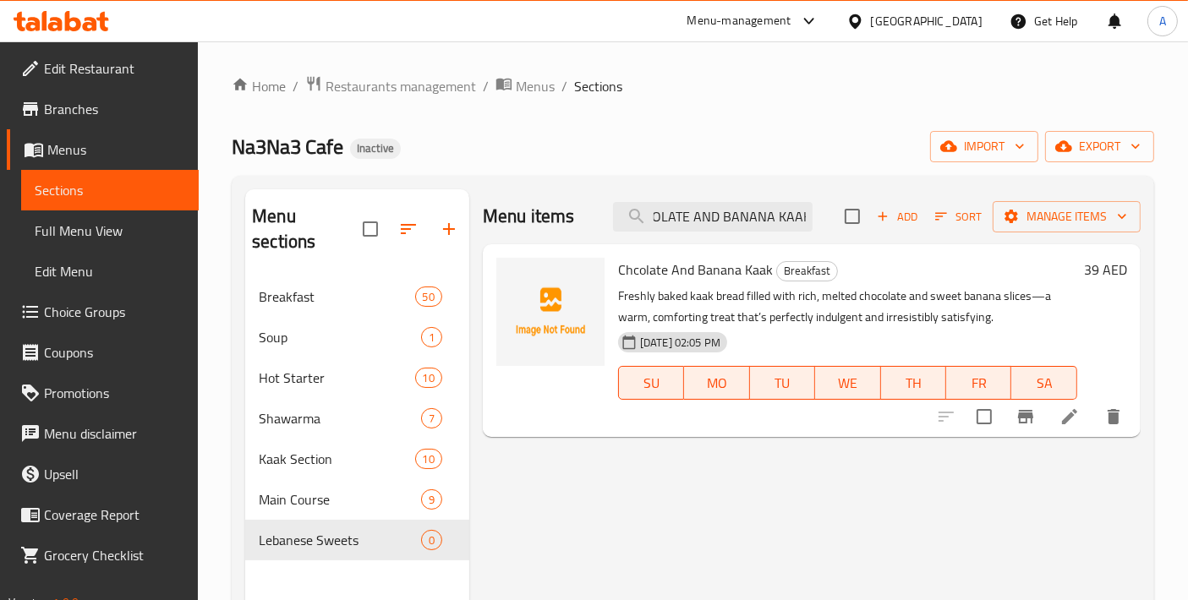
type input "CHCOLATE AND BANANA KAAK"
click at [987, 435] on div at bounding box center [1030, 416] width 208 height 41
click at [982, 422] on input "checkbox" at bounding box center [984, 417] width 36 height 36
checkbox input "true"
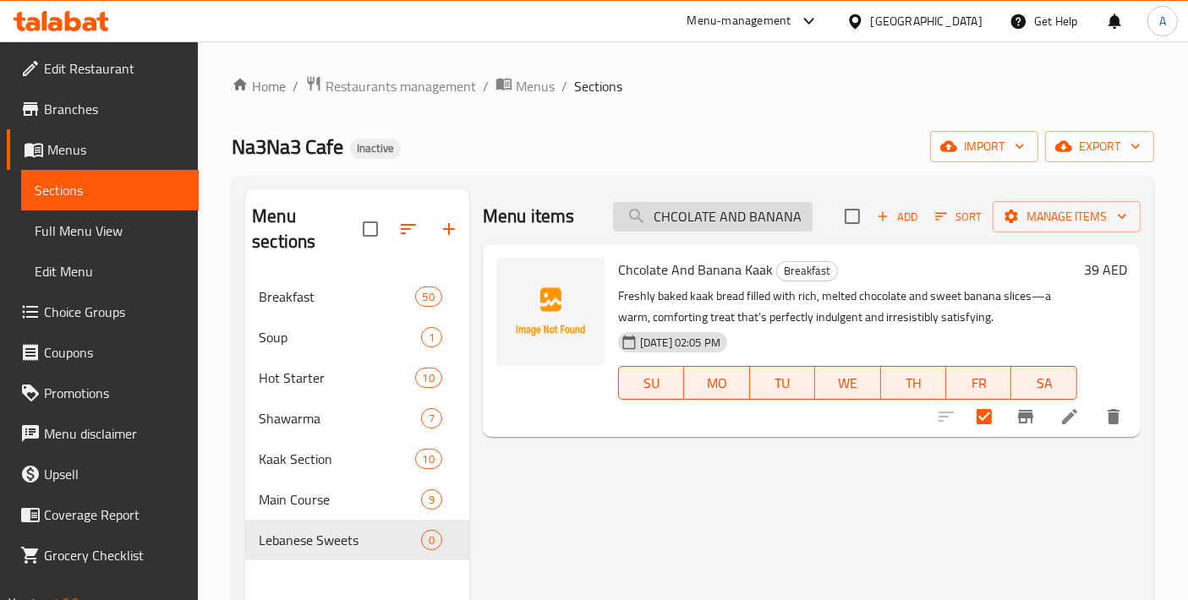
click at [782, 210] on input "CHCOLATE AND BANANA KAAK" at bounding box center [713, 217] width 200 height 30
paste input "SAFRON MILK CAKE"
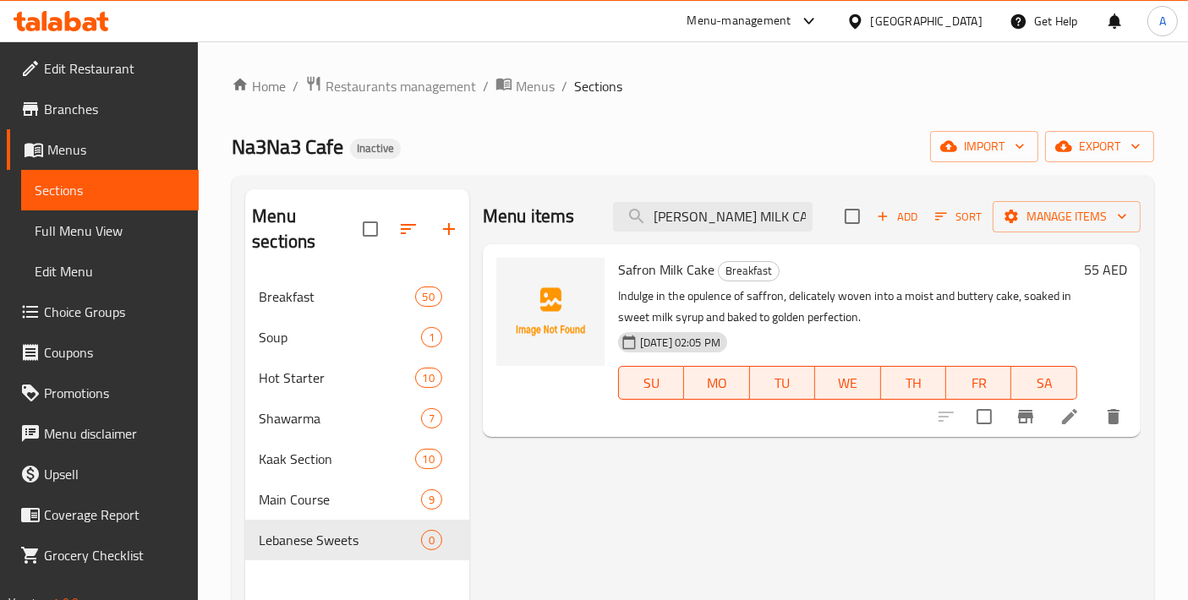
type input "SAFRON MILK CAKE"
click at [986, 429] on input "checkbox" at bounding box center [984, 417] width 36 height 36
checkbox input "true"
drag, startPoint x: 771, startPoint y: 212, endPoint x: 487, endPoint y: 213, distance: 284.0
click at [487, 213] on div "Menu items SAFRON MILK CAKE Add Sort Manage items" at bounding box center [812, 216] width 658 height 55
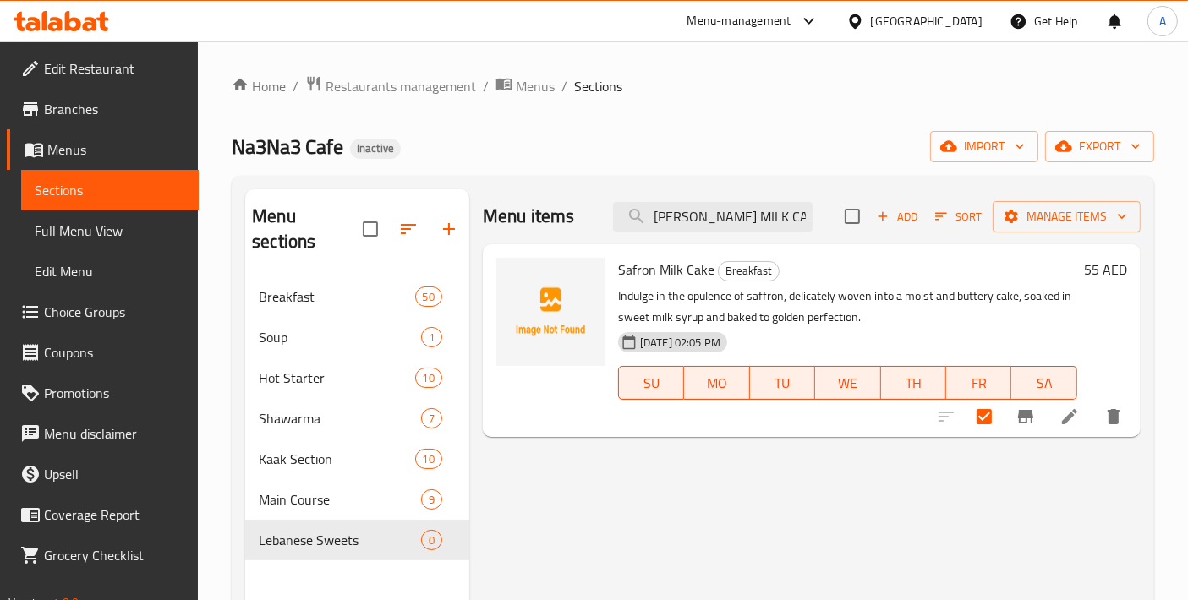
paste input "MEGHLI"
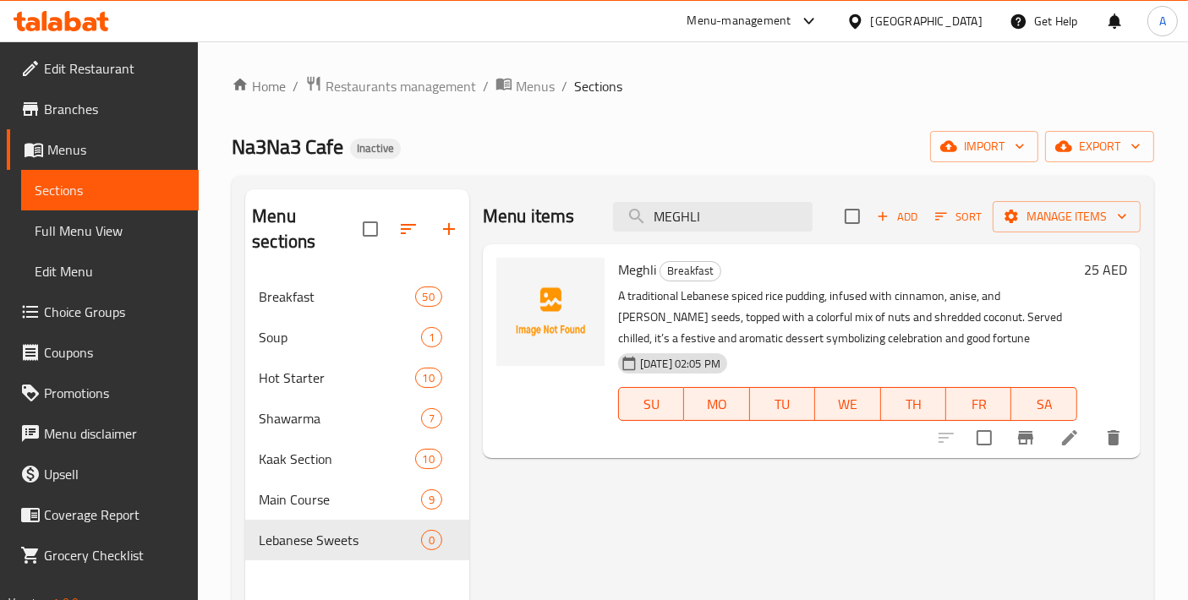
type input "MEGHLI"
click at [992, 444] on input "checkbox" at bounding box center [984, 438] width 36 height 36
checkbox input "true"
drag, startPoint x: 750, startPoint y: 206, endPoint x: 572, endPoint y: 211, distance: 177.6
click at [572, 211] on div "Menu items MEGHLI Add Sort Manage items" at bounding box center [812, 216] width 658 height 55
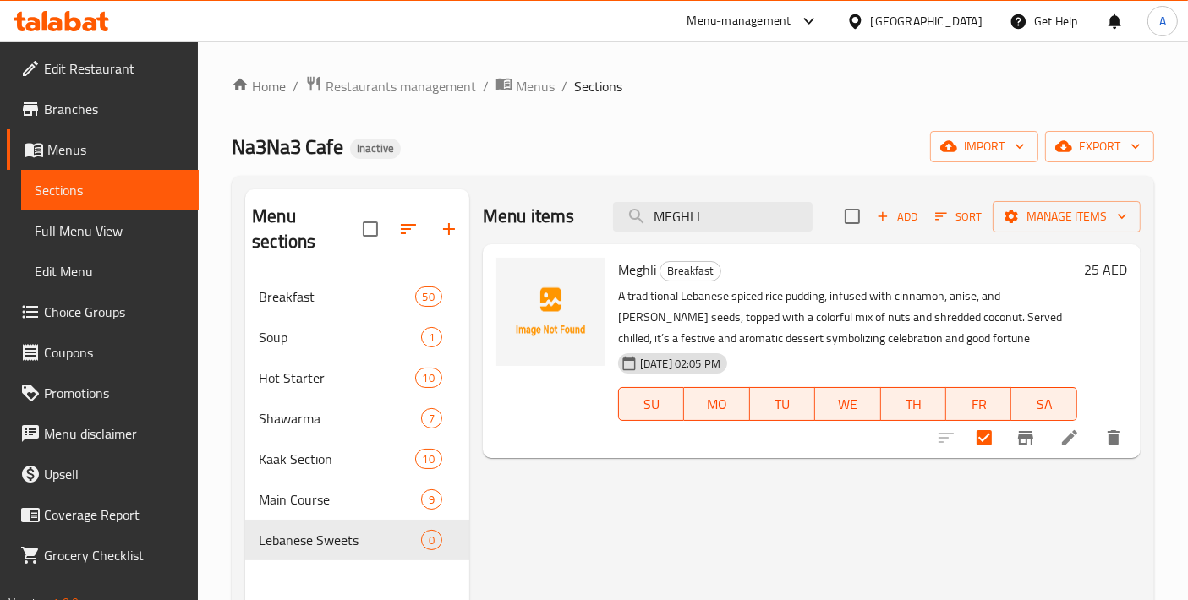
paste input "KUNAFA Cream"
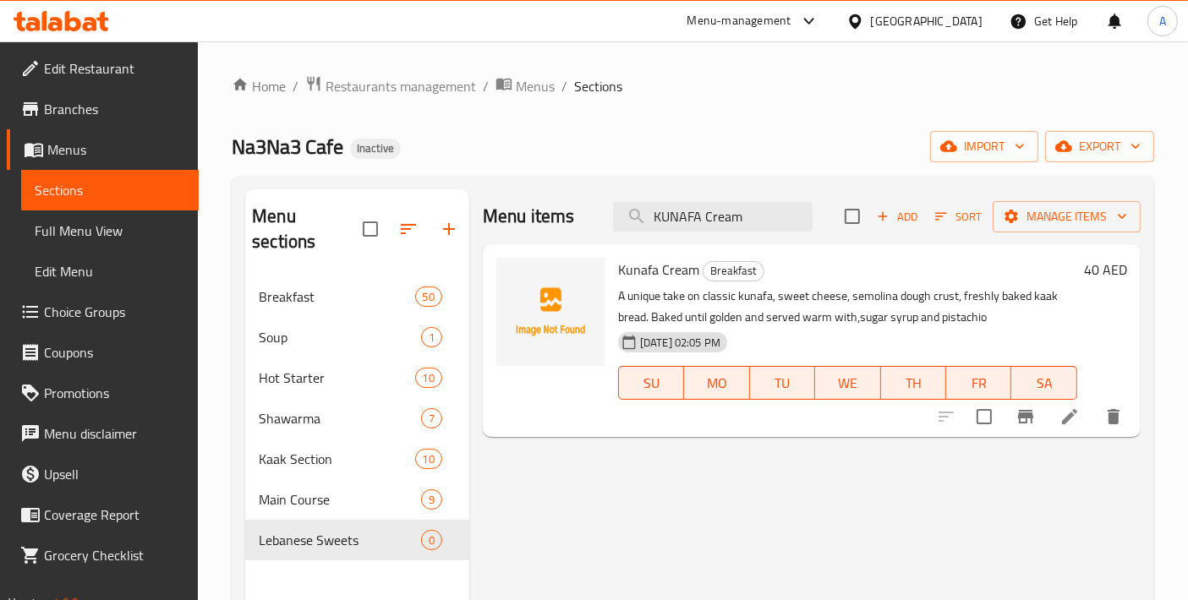
type input "KUNAFA Cream"
click at [983, 434] on input "checkbox" at bounding box center [984, 417] width 36 height 36
checkbox input "true"
drag, startPoint x: 705, startPoint y: 218, endPoint x: 442, endPoint y: 216, distance: 262.9
click at [442, 216] on div "Menu sections Breakfast 50 Soup 1 Hot Starter 10 Shawarma 7 Kaak Section 10 Mai…" at bounding box center [692, 489] width 895 height 600
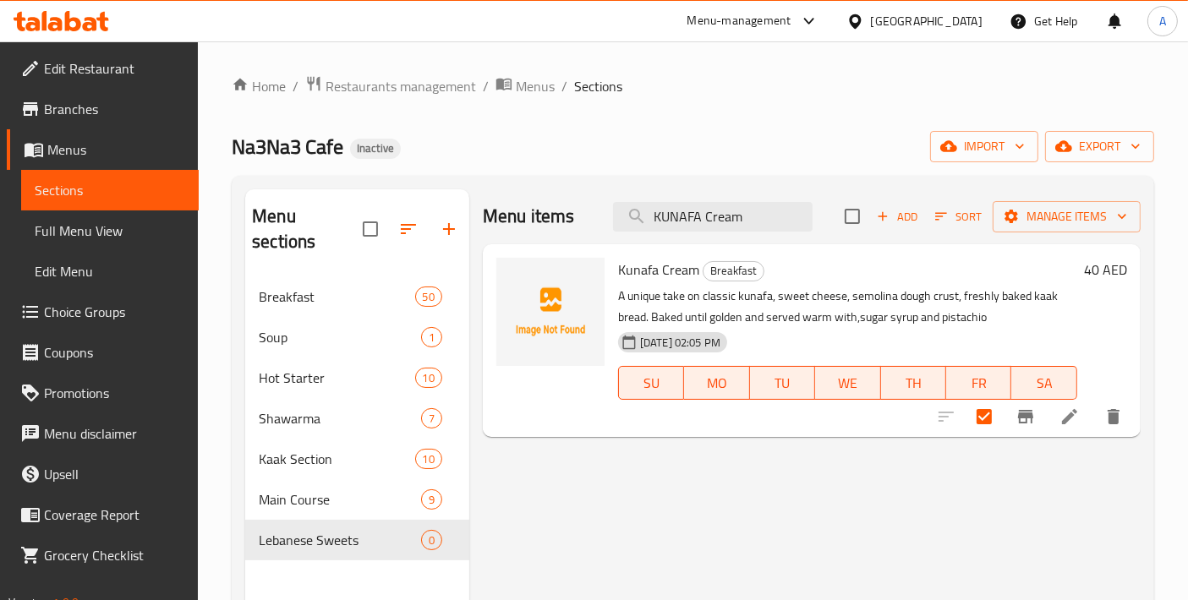
paste input "HALAWET AL JEBEN"
type input "HALAWET AL JEBEN"
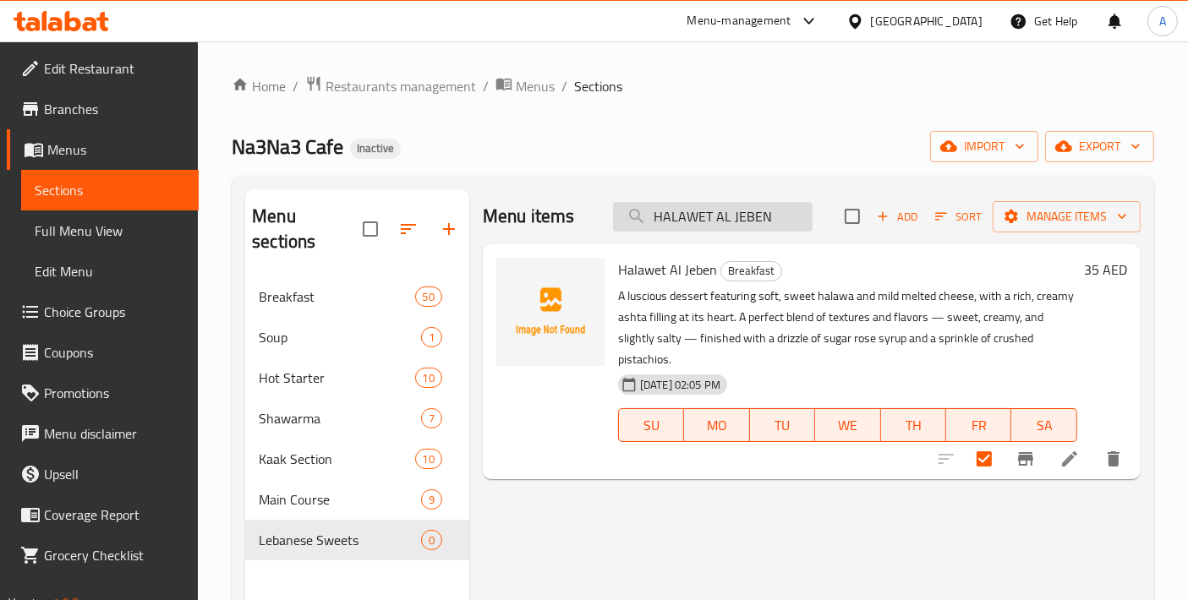
click at [748, 222] on input "HALAWET AL JEBEN" at bounding box center [713, 217] width 200 height 30
paste input "ORANGE BLOSSOM MOUHALABIYA"
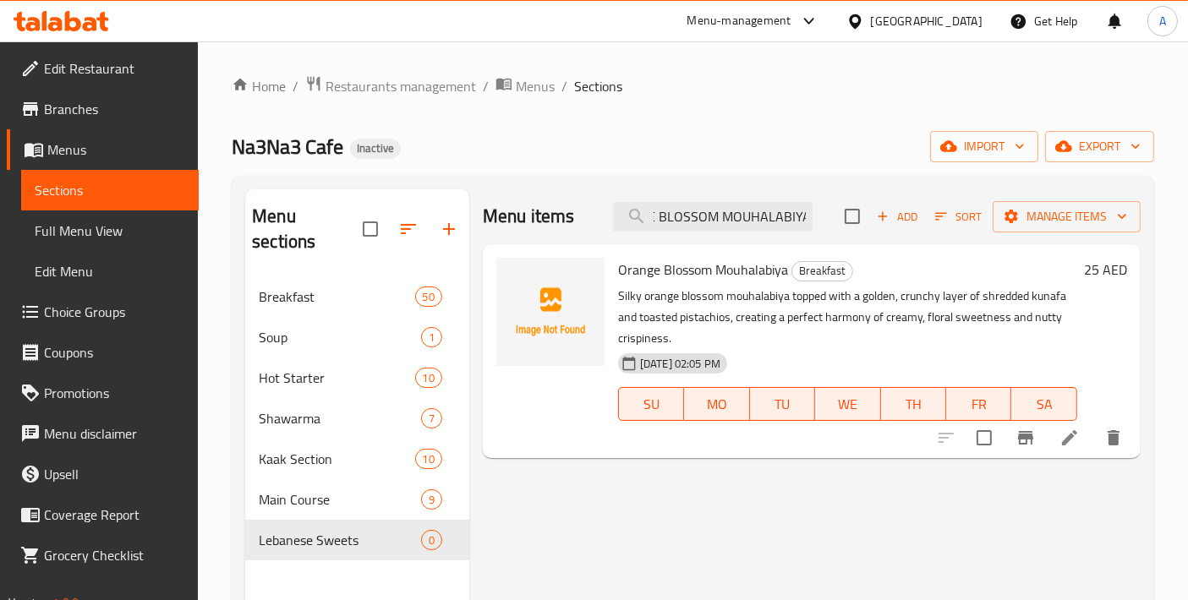
type input "ORANGE BLOSSOM MOUHALABIYA"
click at [991, 449] on input "checkbox" at bounding box center [984, 438] width 36 height 36
click at [1059, 228] on button "Manage items" at bounding box center [1066, 216] width 148 height 31
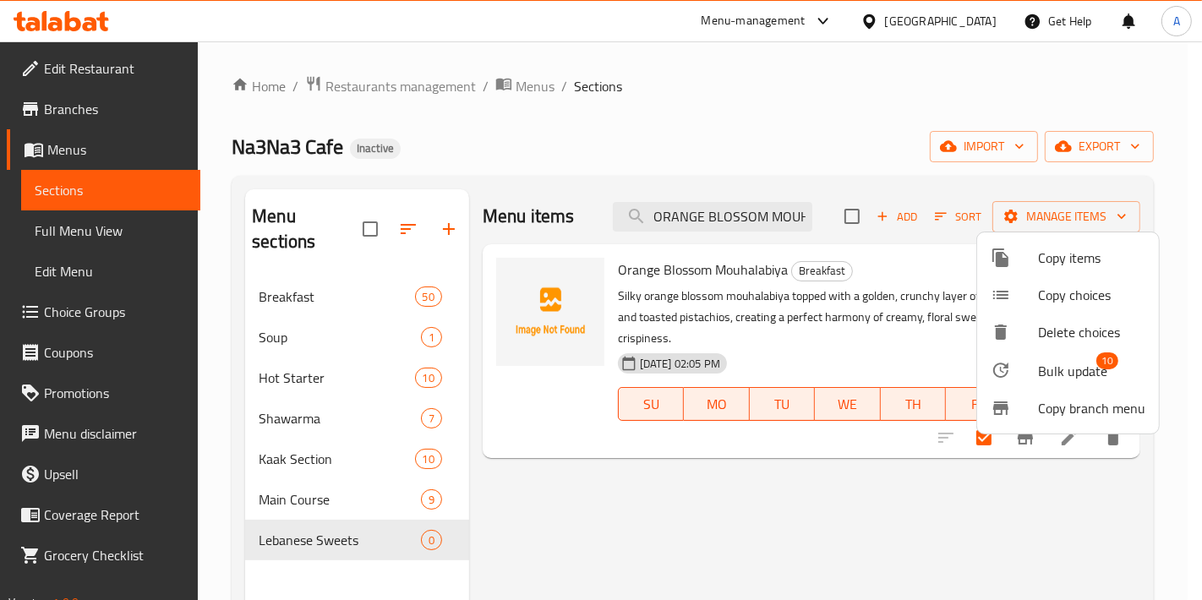
click at [1062, 365] on span "Bulk update" at bounding box center [1072, 371] width 69 height 20
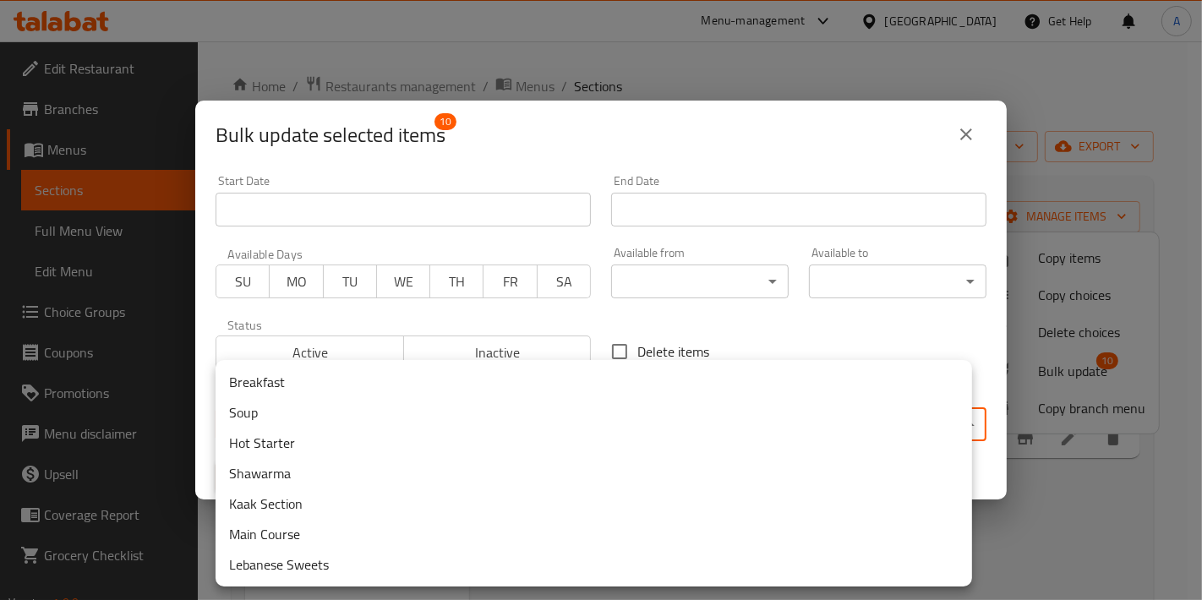
click at [509, 439] on body "​ Menu-management United Arab Emirates Get Help A Edit Restaurant Branches Menu…" at bounding box center [601, 320] width 1202 height 559
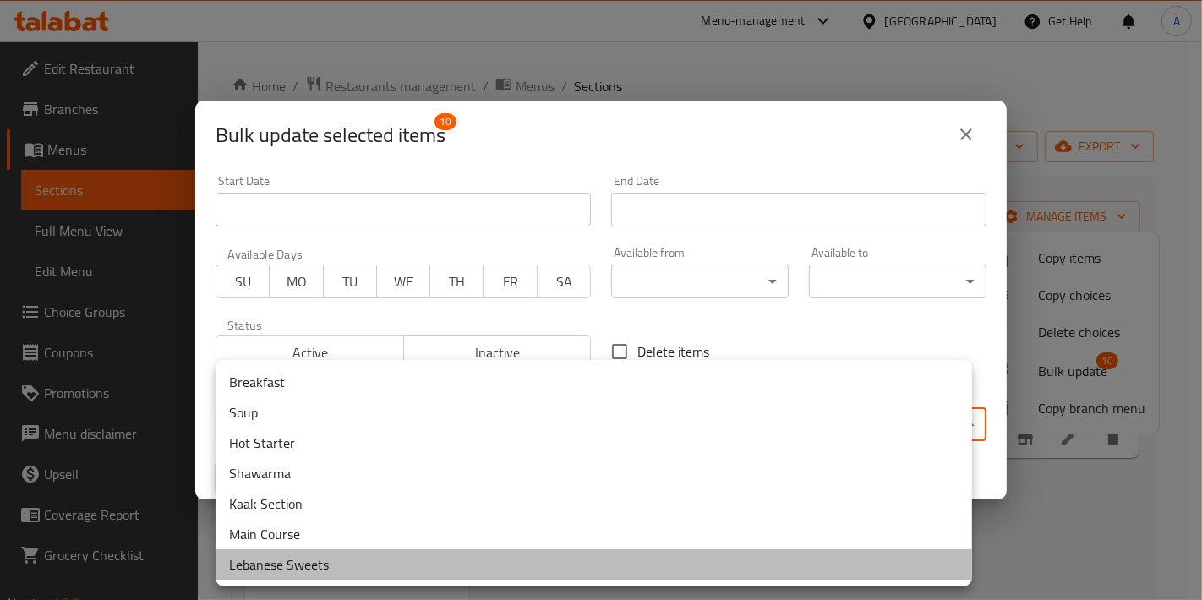
click at [388, 563] on li "Lebanese Sweets" at bounding box center [594, 564] width 757 height 30
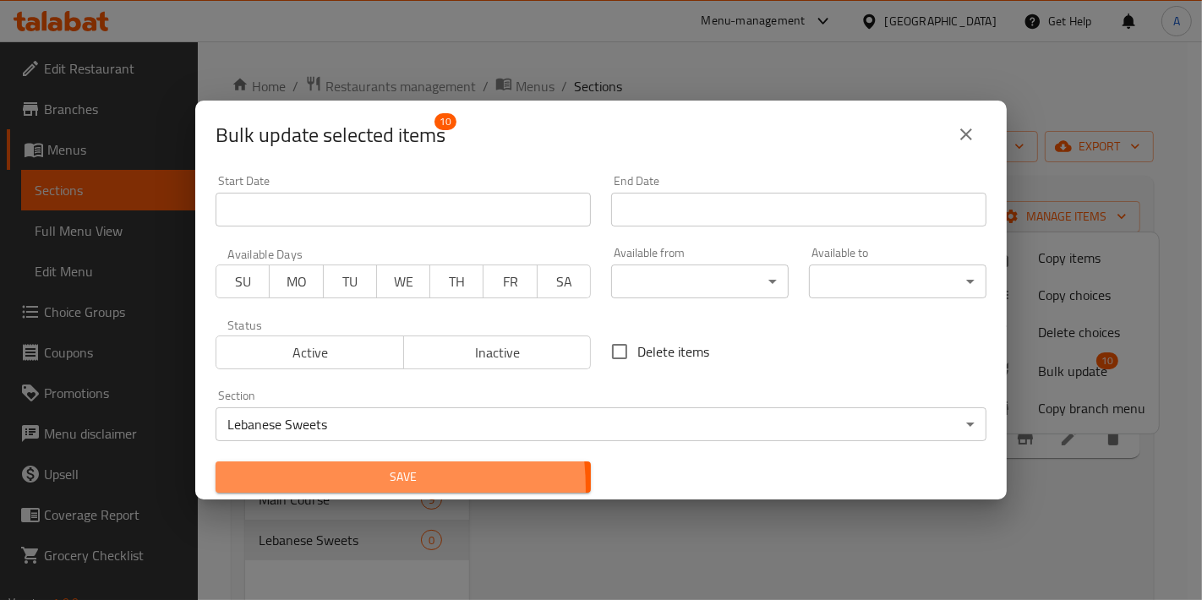
click at [326, 489] on button "Save" at bounding box center [403, 477] width 375 height 31
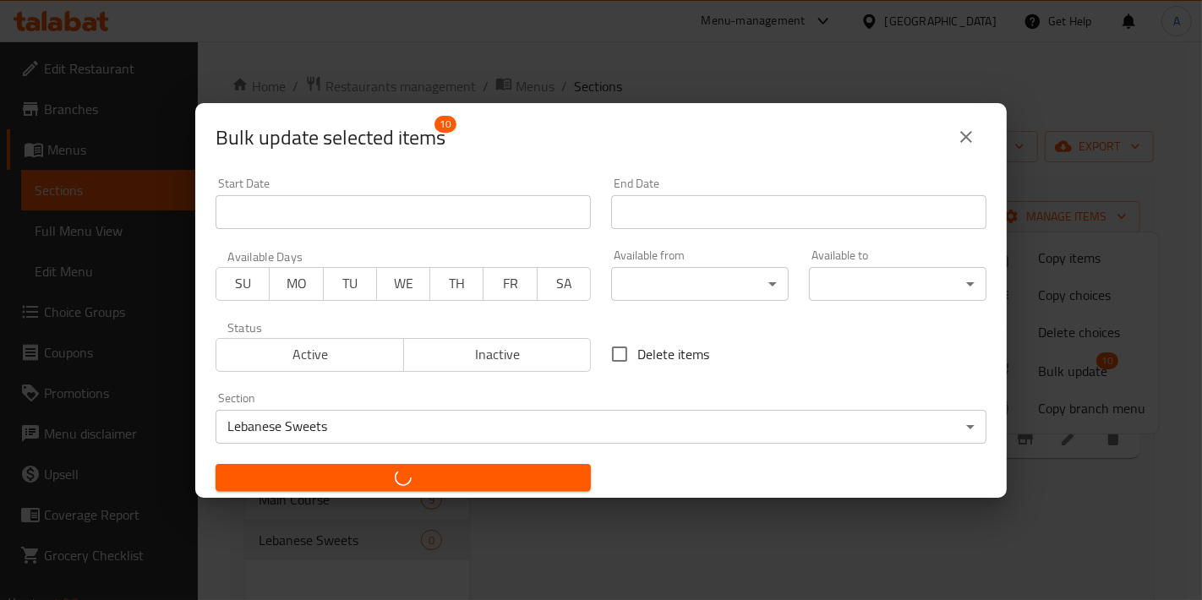
checkbox input "false"
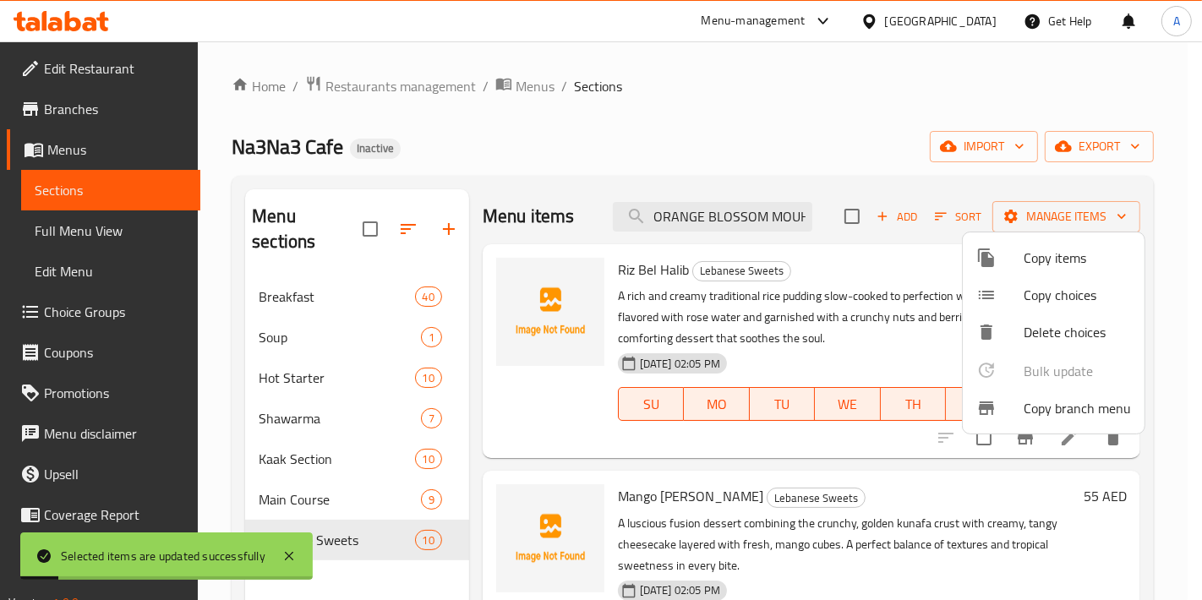
click at [293, 271] on div at bounding box center [601, 300] width 1202 height 600
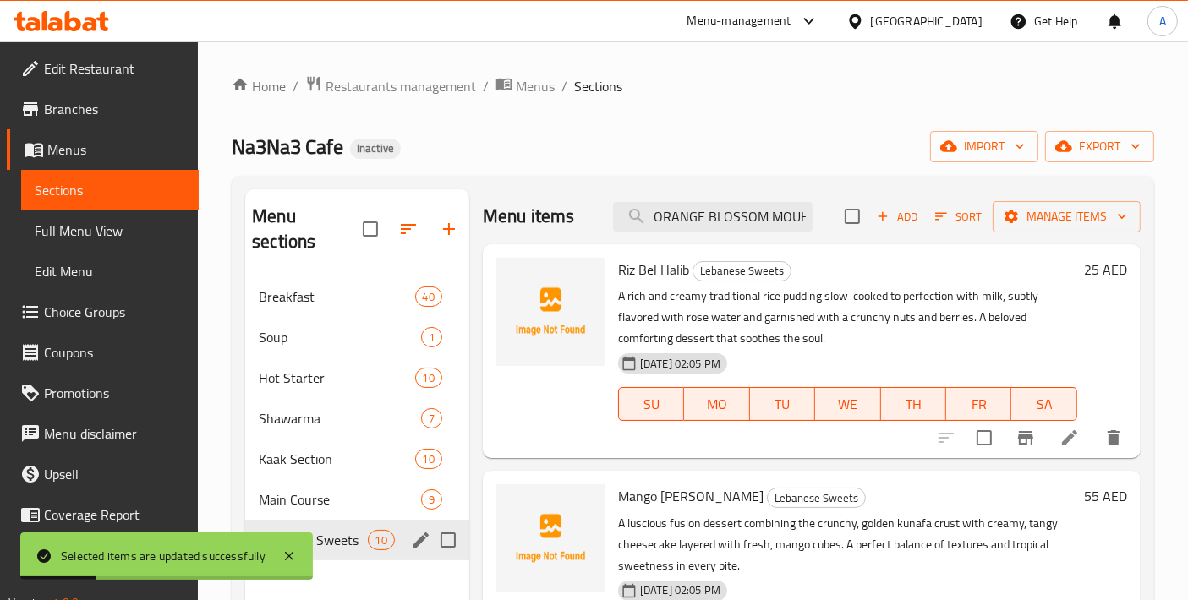
click at [320, 520] on div "Lebanese Sweets 10" at bounding box center [357, 540] width 224 height 41
click at [429, 222] on button "button" at bounding box center [449, 229] width 41 height 41
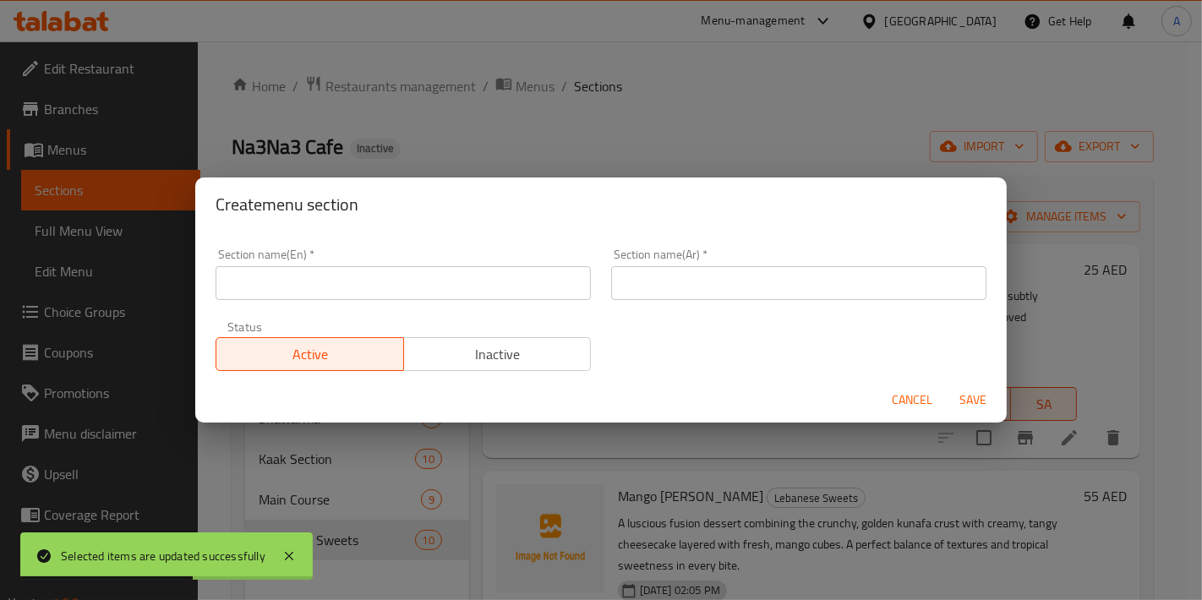
click at [346, 305] on div "Section name(En)   * Section name(En) *" at bounding box center [403, 274] width 396 height 72
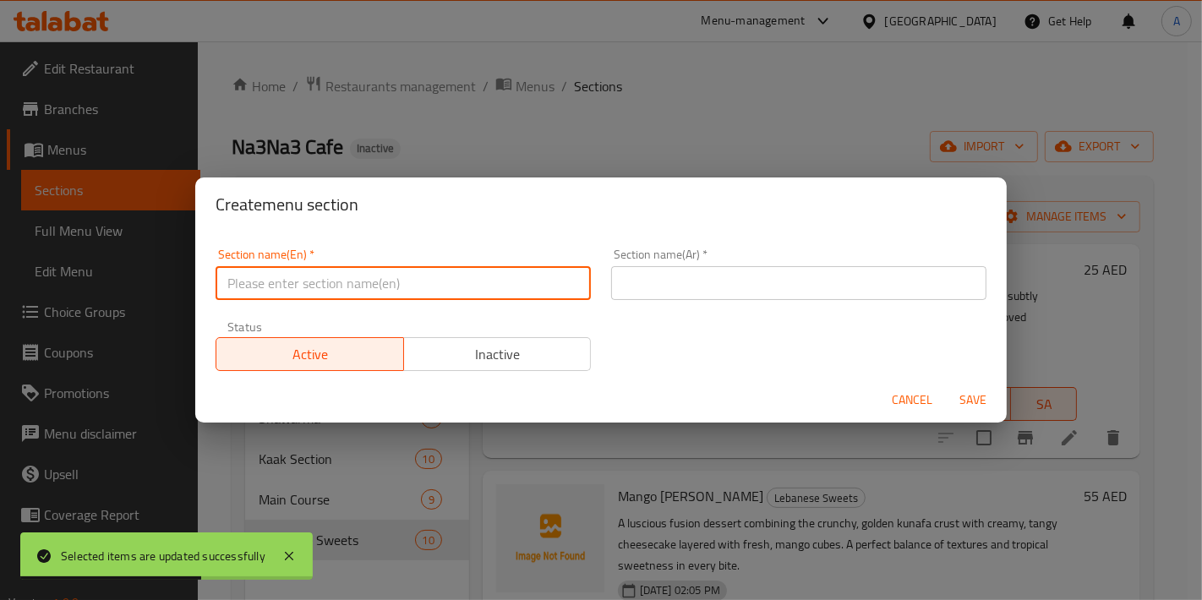
click at [342, 288] on input "text" at bounding box center [403, 283] width 375 height 34
paste input "Side order"
click at [255, 285] on input "Side order" at bounding box center [403, 283] width 375 height 34
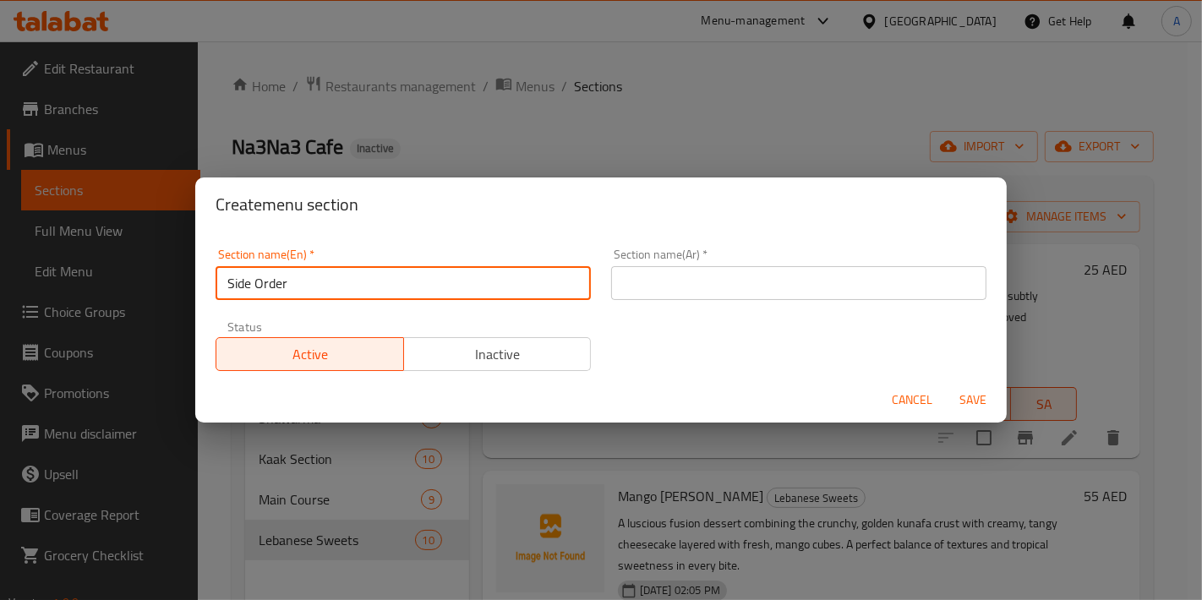
type input "Side Order"
click at [611, 277] on input "text" at bounding box center [798, 283] width 375 height 34
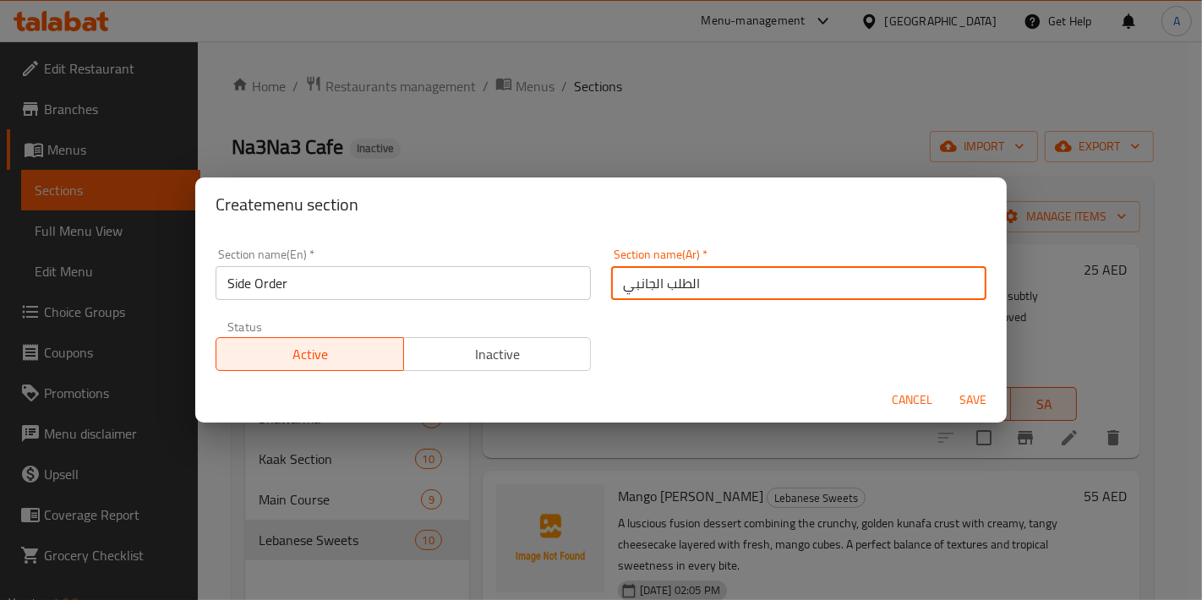
type input "الطلب الجانبي"
click at [946, 385] on button "Save" at bounding box center [973, 400] width 54 height 31
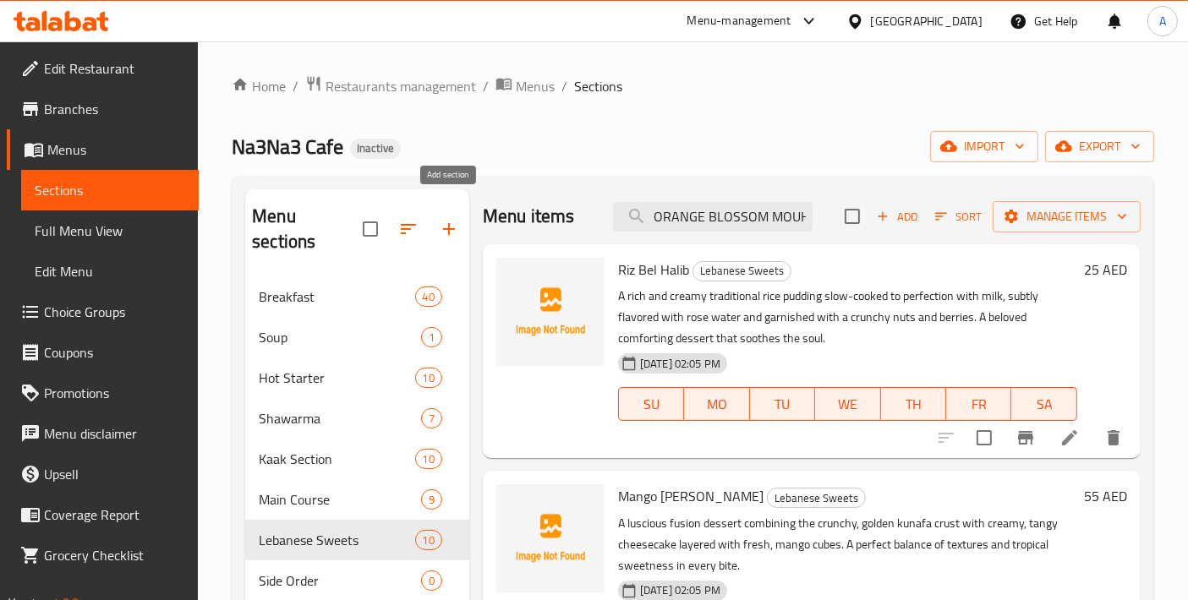
click at [646, 132] on div "Na3Na3 Cafe Inactive import export" at bounding box center [693, 146] width 922 height 31
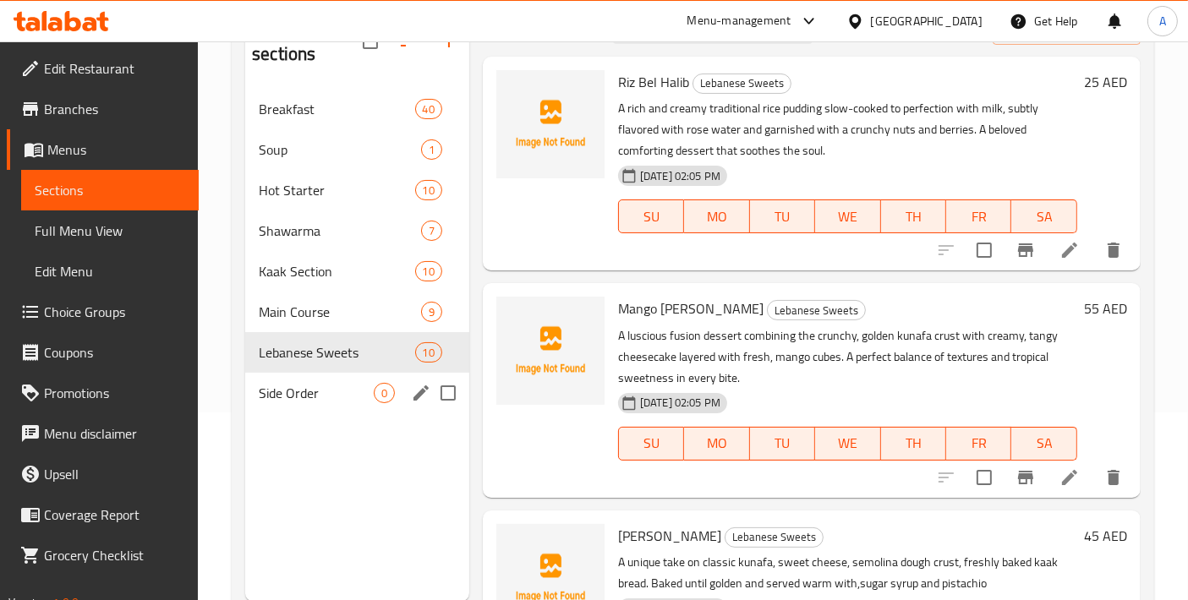
click at [276, 383] on span "Side Order" at bounding box center [316, 393] width 115 height 20
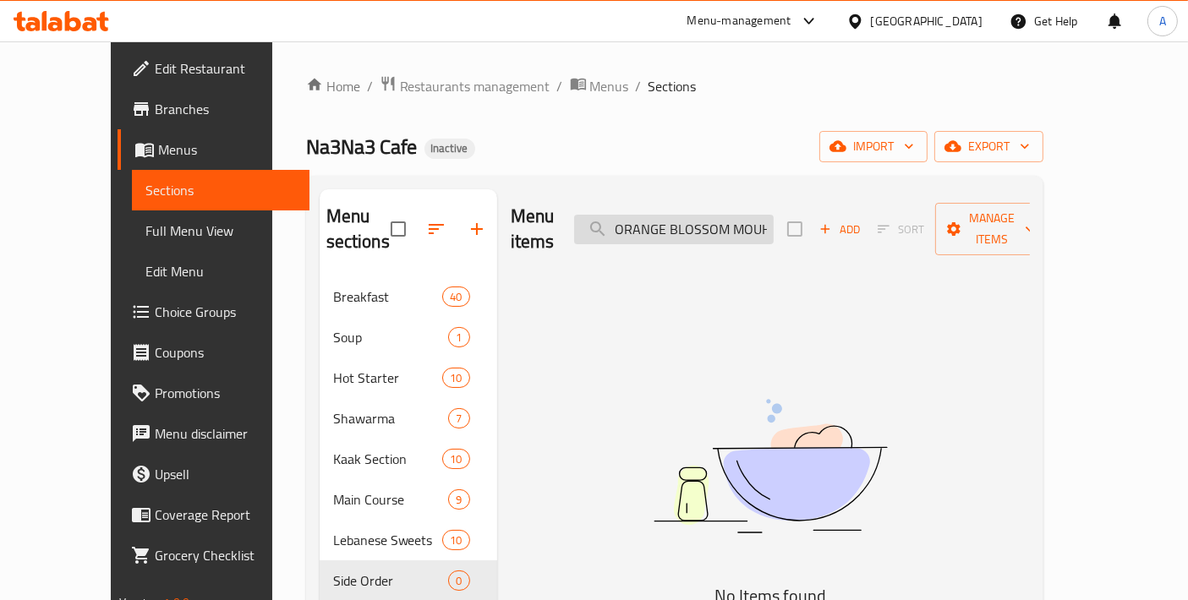
click at [711, 225] on input "ORANGE BLOSSOM MOUHALABIYA" at bounding box center [674, 230] width 200 height 30
paste input "PICKLES PLATTER"
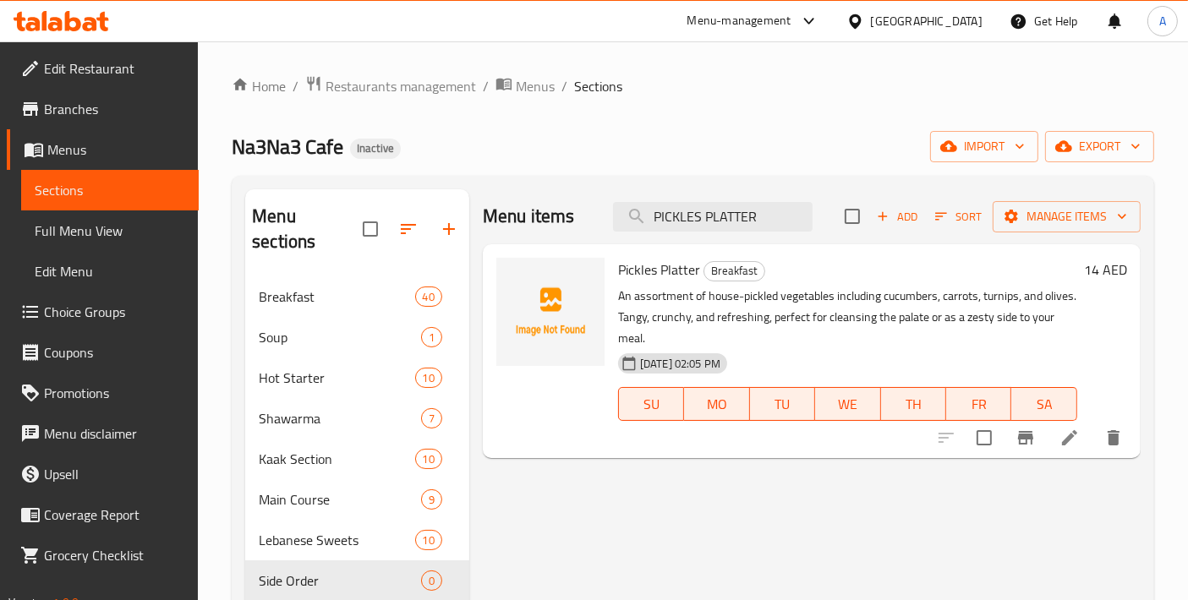
type input "PICKLES PLATTER"
click at [976, 443] on input "checkbox" at bounding box center [984, 438] width 36 height 36
checkbox input "true"
click at [732, 234] on div "Menu items PICKLES PLATTER Add Sort Manage items" at bounding box center [812, 216] width 658 height 55
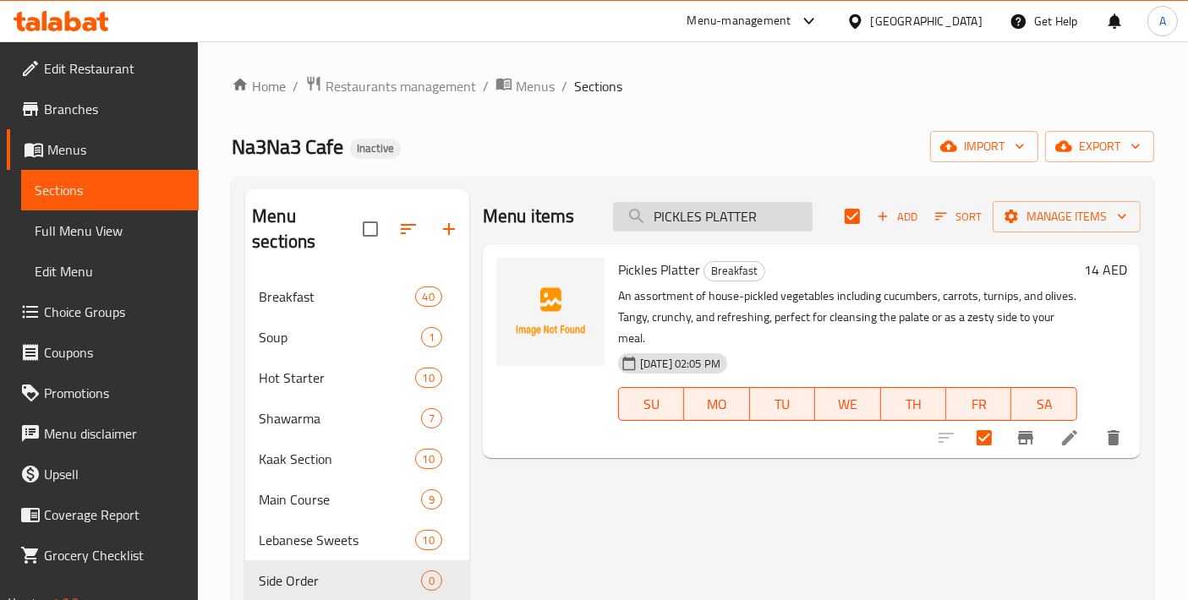
click at [731, 218] on input "PICKLES PLATTER" at bounding box center [713, 217] width 200 height 30
paste input "YOGHURT PLAIN"
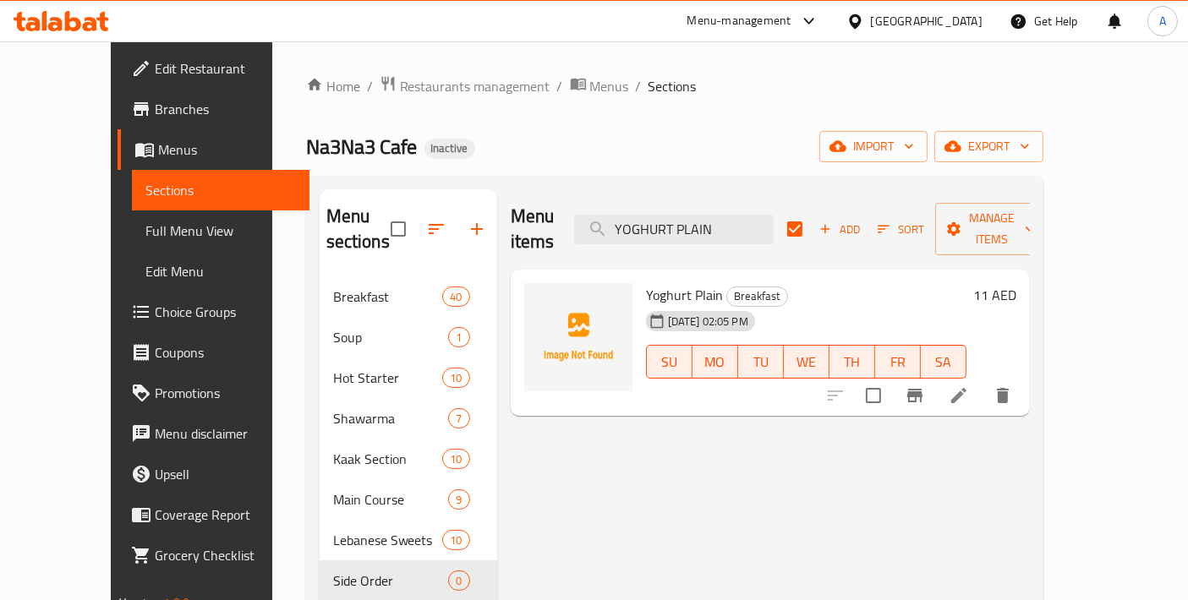
type input "YOGHURT PLAIN"
click at [891, 378] on input "checkbox" at bounding box center [874, 396] width 36 height 36
checkbox input "true"
checkbox input "false"
drag, startPoint x: 763, startPoint y: 222, endPoint x: 509, endPoint y: 222, distance: 254.5
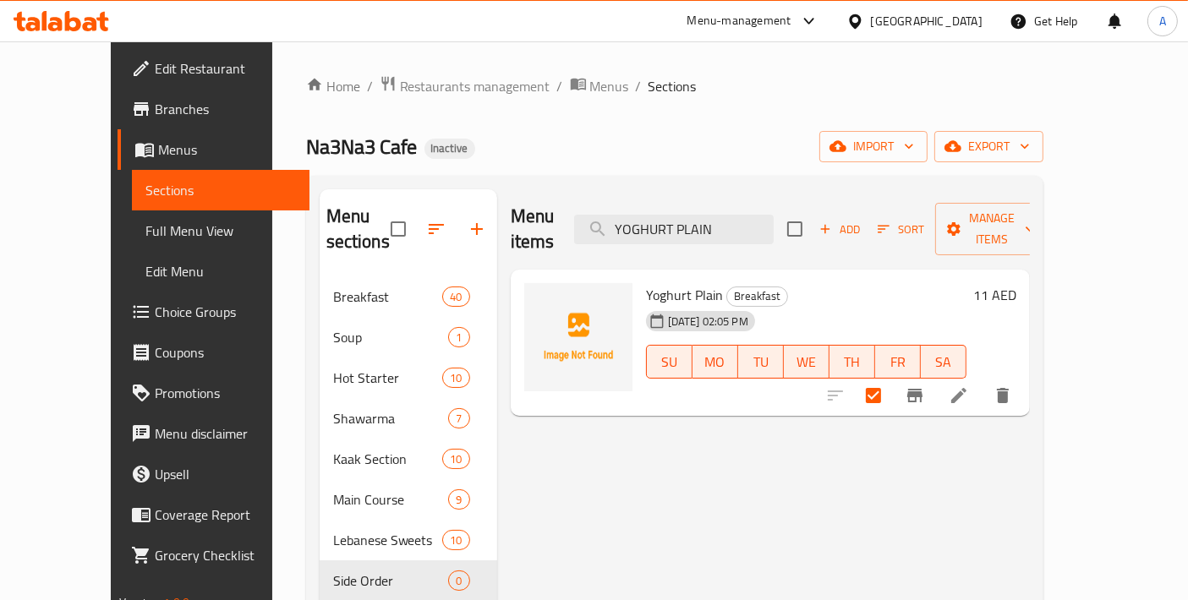
click at [511, 222] on div "Menu items YOGHURT PLAIN Add Sort Manage items" at bounding box center [770, 229] width 519 height 80
paste input "SAFRON RICE"
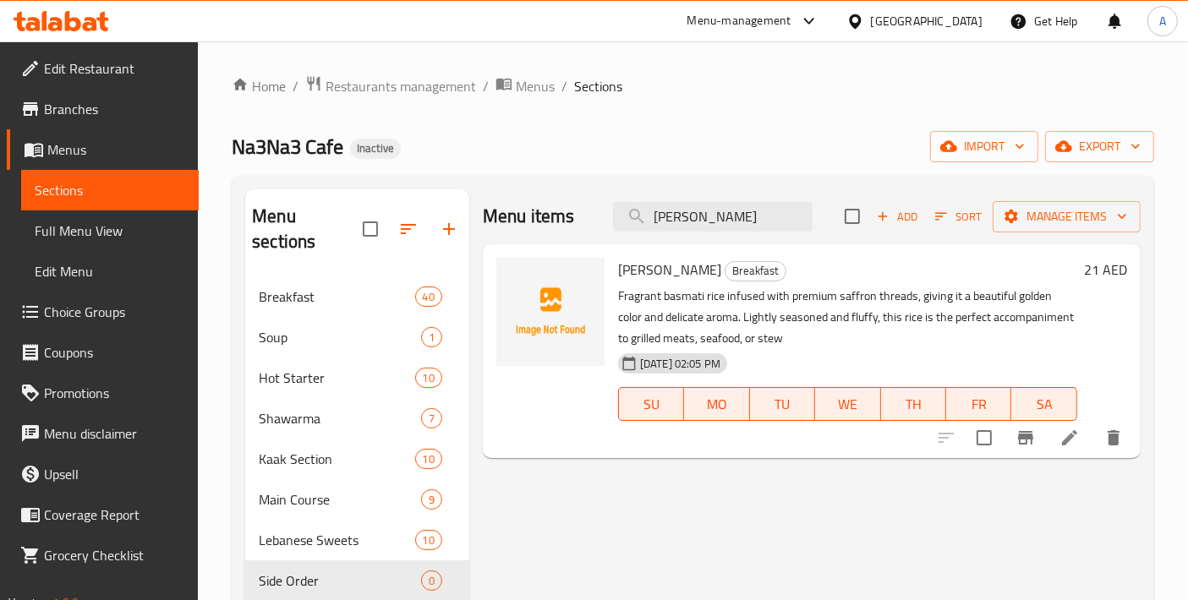
type input "SAFRON RICE"
click at [988, 455] on input "checkbox" at bounding box center [984, 438] width 36 height 36
checkbox input "true"
drag, startPoint x: 741, startPoint y: 220, endPoint x: 544, endPoint y: 201, distance: 198.7
click at [544, 201] on div "Menu items SAFRON RICE Add Sort Manage items" at bounding box center [812, 216] width 658 height 55
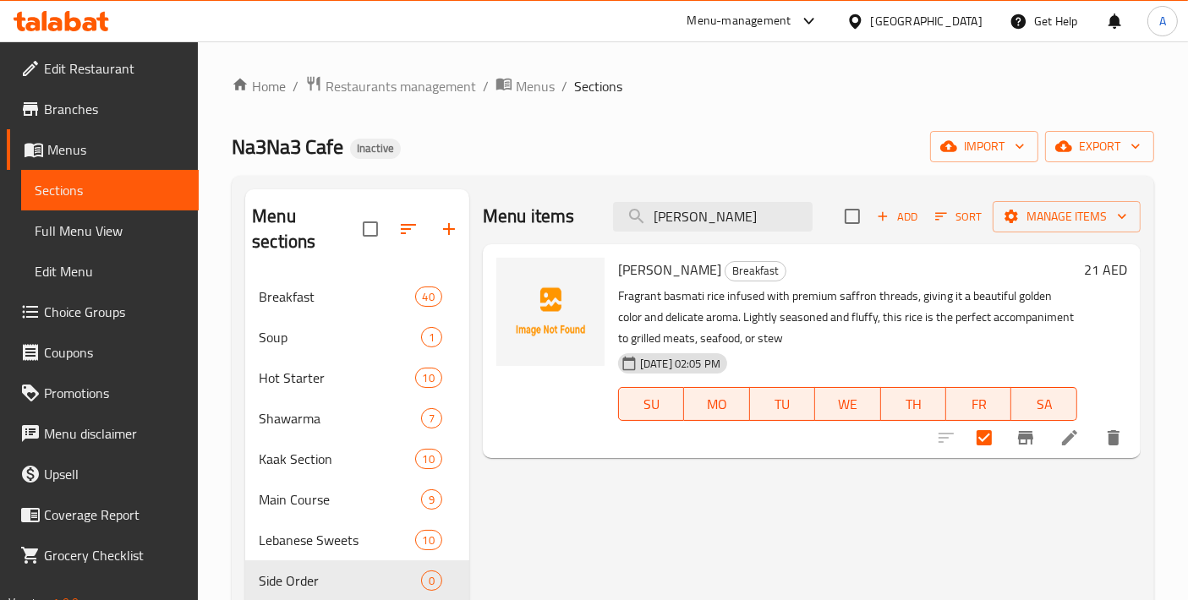
paste input "VERMICELI"
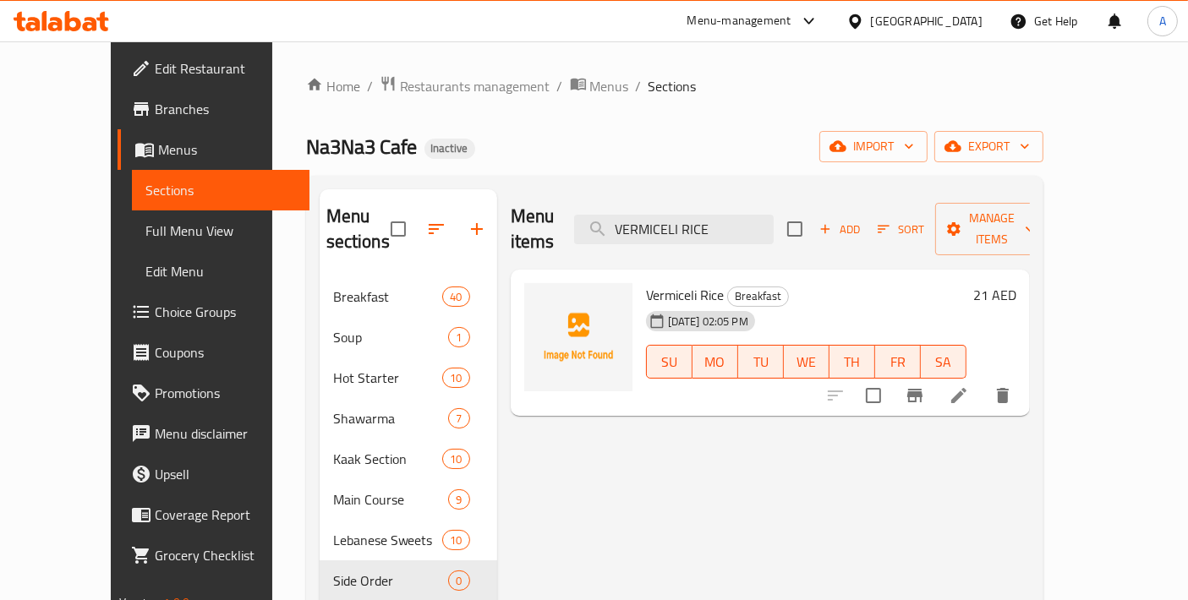
type input "VERMICELI RICE"
click at [891, 378] on input "checkbox" at bounding box center [874, 396] width 36 height 36
checkbox input "true"
click at [739, 226] on input "VERMICELI RICE" at bounding box center [674, 230] width 200 height 30
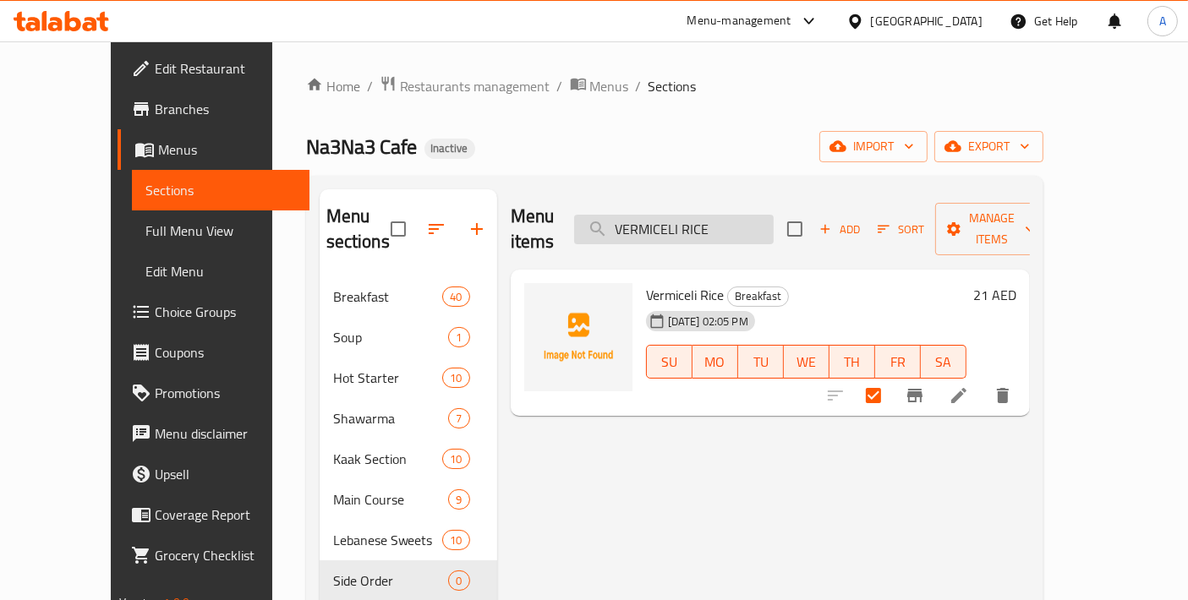
click at [739, 226] on input "VERMICELI RICE" at bounding box center [674, 230] width 200 height 30
paste input "SAUTED VEGETABLES"
type input "SAUTED VEGETABLES"
click at [891, 378] on input "checkbox" at bounding box center [874, 396] width 36 height 36
click at [1035, 208] on span "Manage items" at bounding box center [992, 229] width 86 height 42
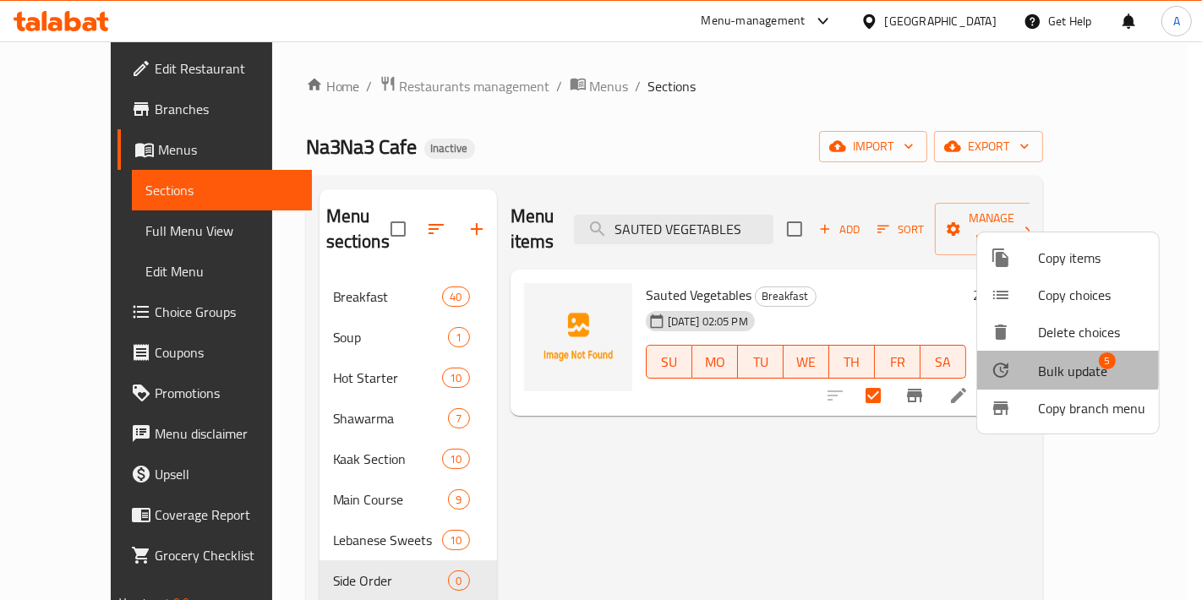
click at [1036, 364] on div at bounding box center [1014, 370] width 47 height 20
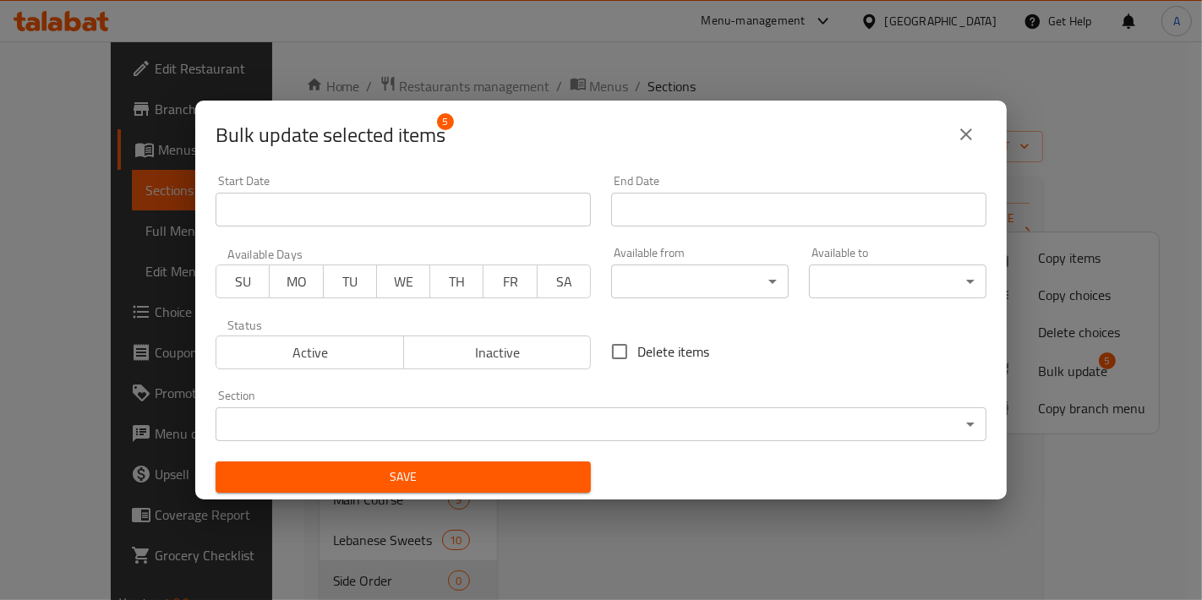
click at [743, 411] on body "​ Menu-management United Arab Emirates Get Help A Edit Restaurant Branches Menu…" at bounding box center [601, 320] width 1202 height 559
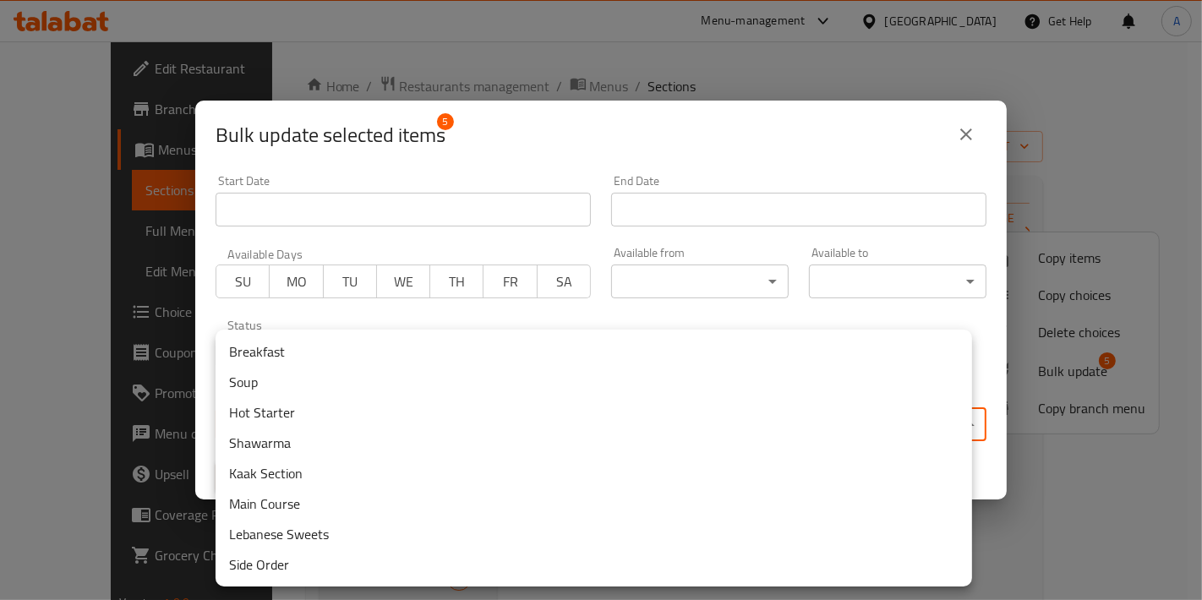
click at [339, 555] on li "Side Order" at bounding box center [594, 564] width 757 height 30
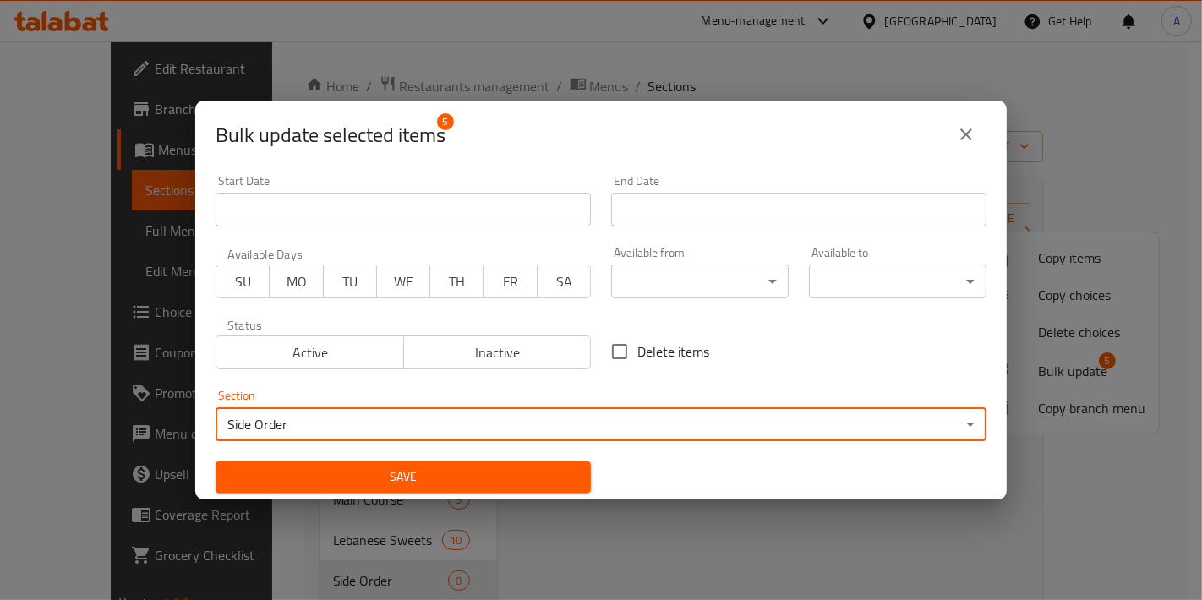
click at [322, 493] on div "Save" at bounding box center [403, 477] width 396 height 52
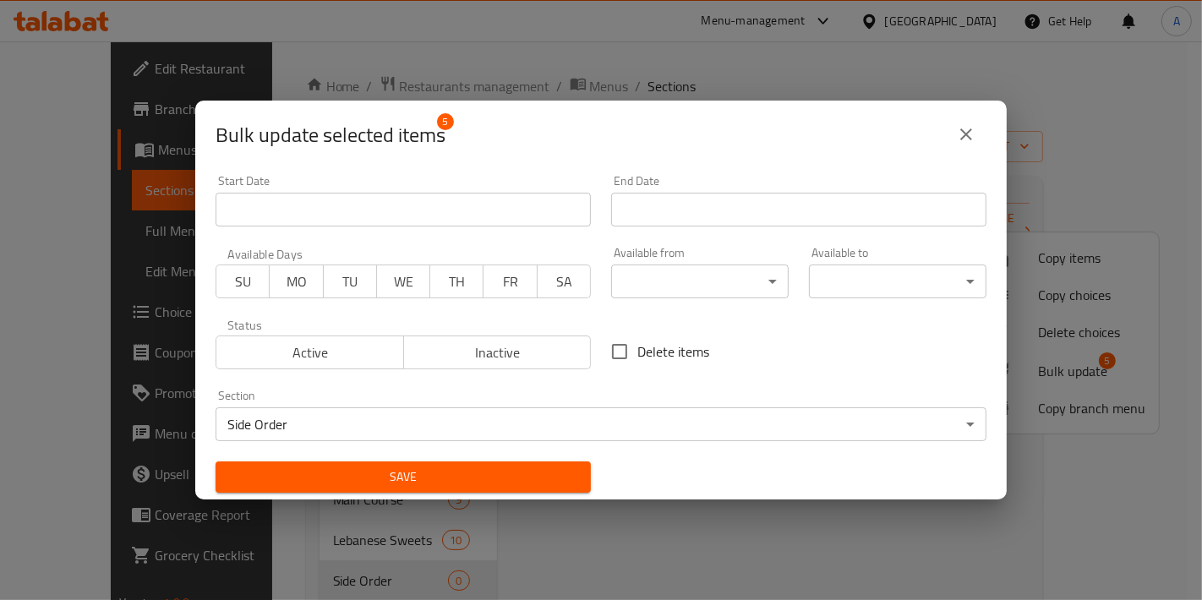
click at [323, 480] on span "Save" at bounding box center [403, 477] width 348 height 21
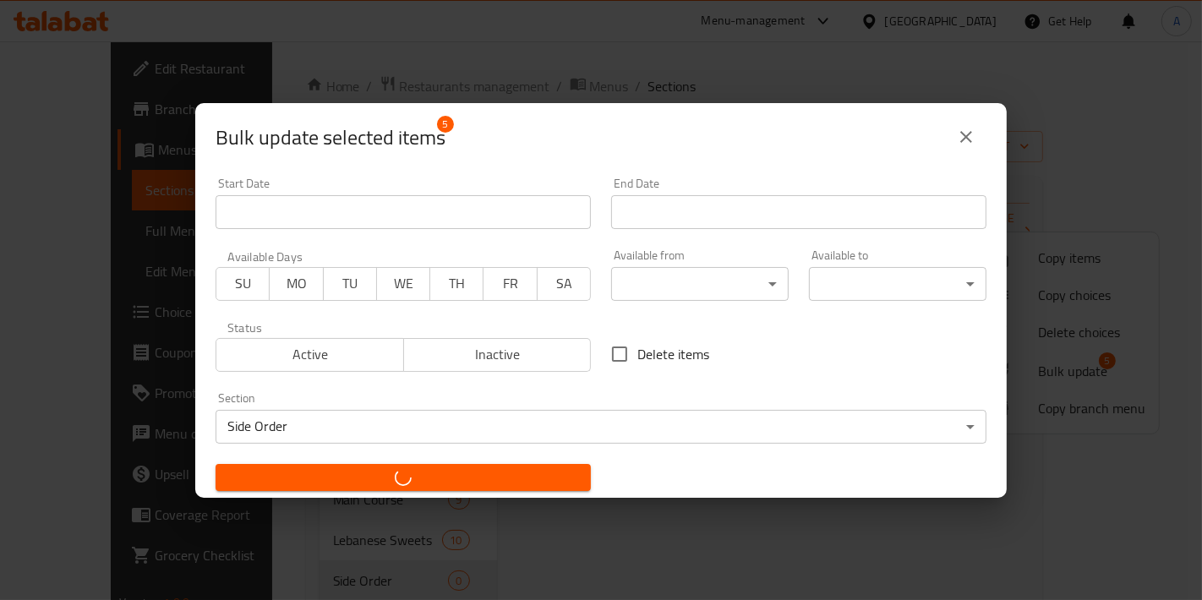
checkbox input "false"
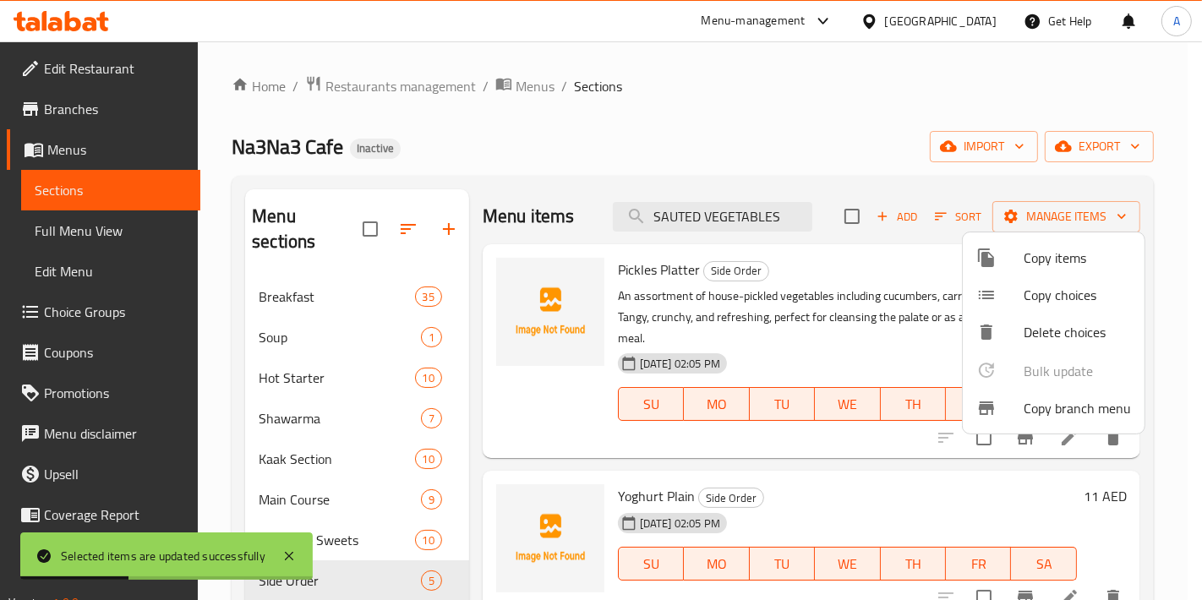
click at [442, 223] on div at bounding box center [601, 300] width 1202 height 600
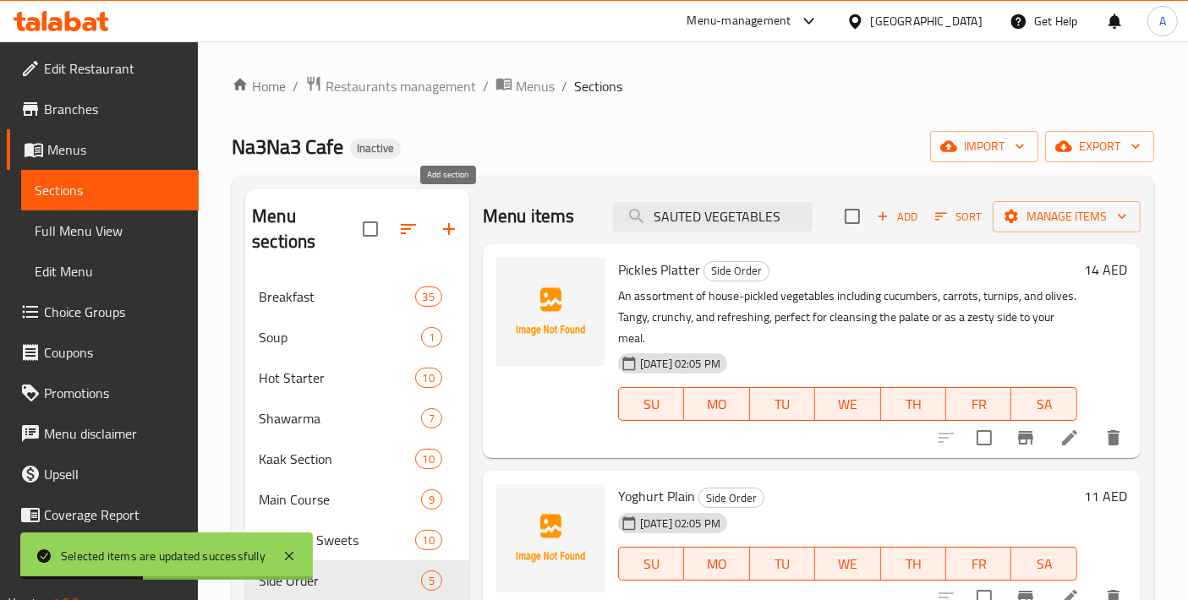
click at [452, 229] on button "button" at bounding box center [449, 229] width 41 height 41
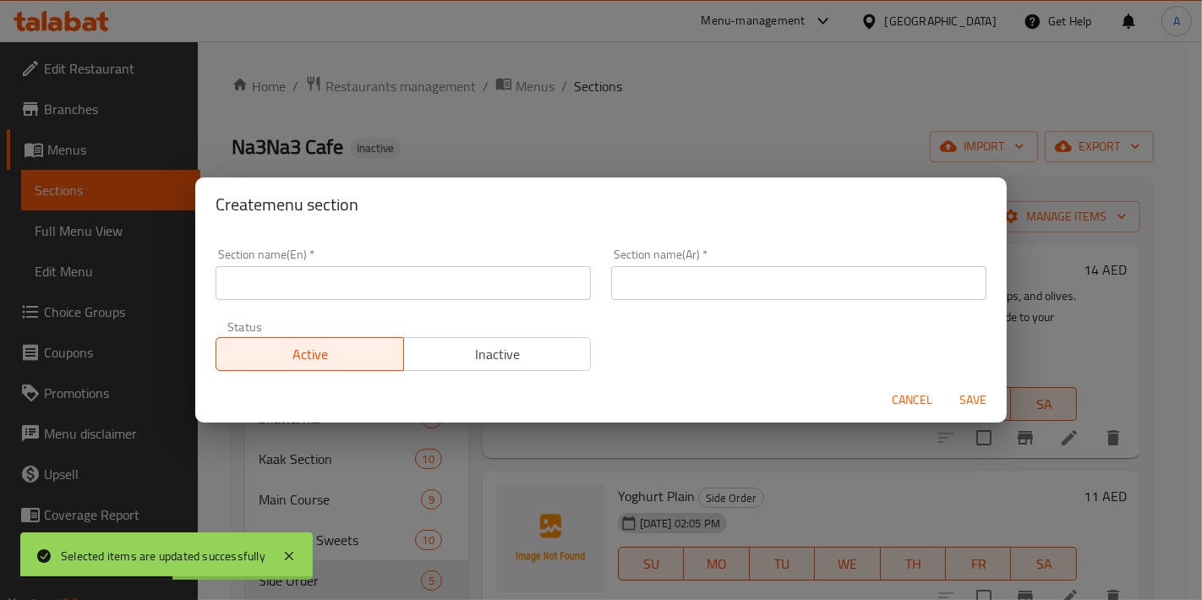
click at [333, 284] on input "text" at bounding box center [403, 283] width 375 height 34
paste input "Daily Dish"
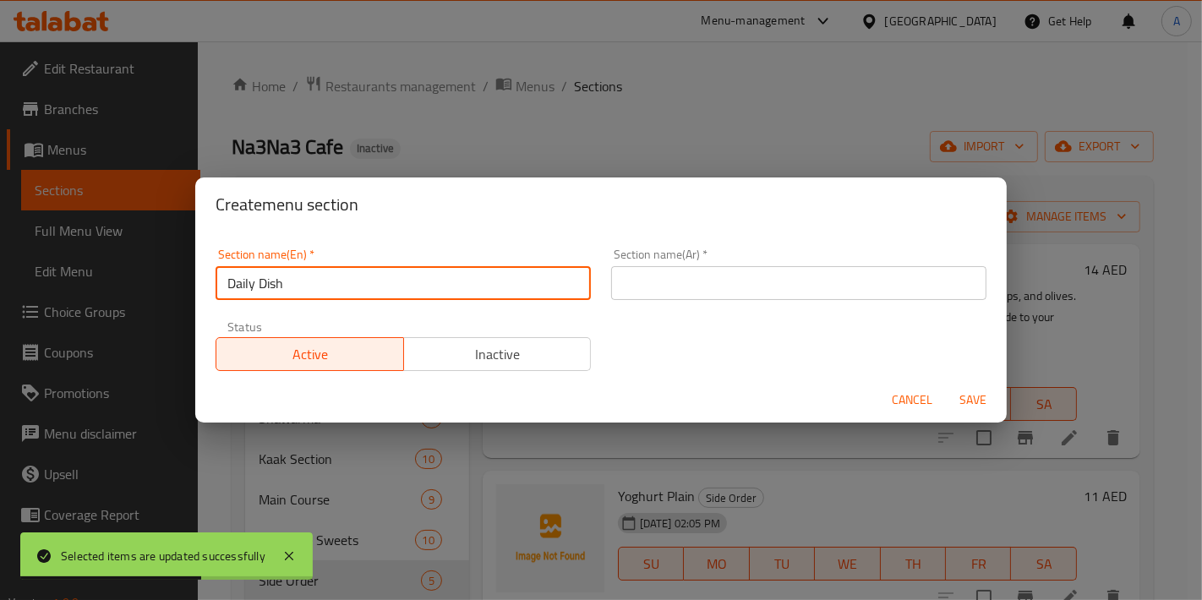
type input "Daily Dish"
click at [780, 266] on input "text" at bounding box center [798, 283] width 375 height 34
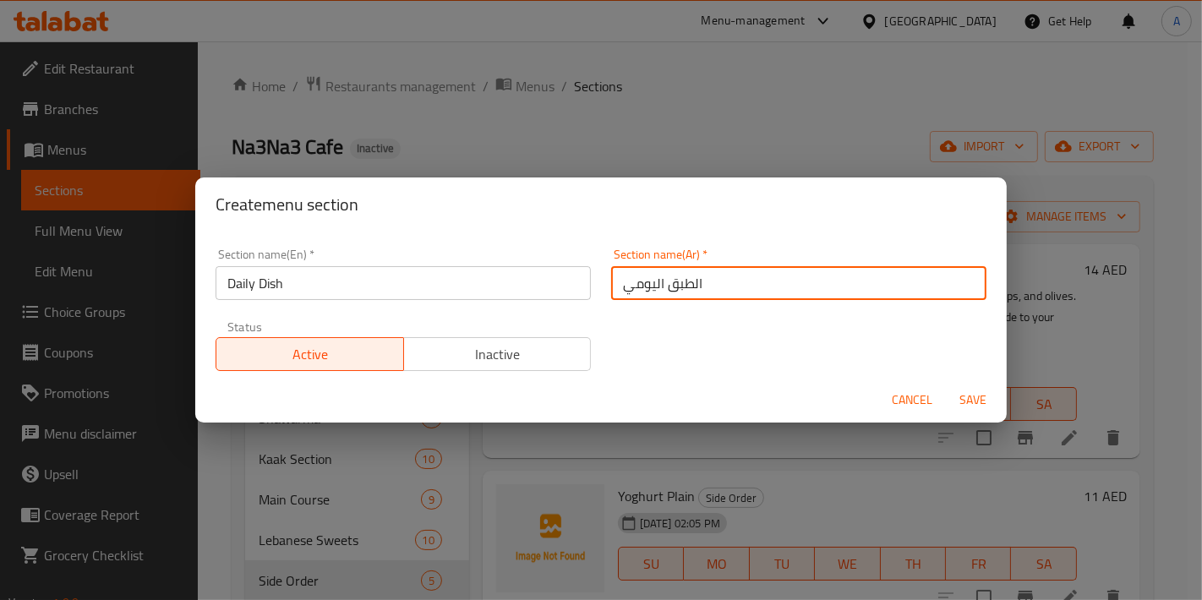
type input "الطبق اليومي"
click at [946, 385] on button "Save" at bounding box center [973, 400] width 54 height 31
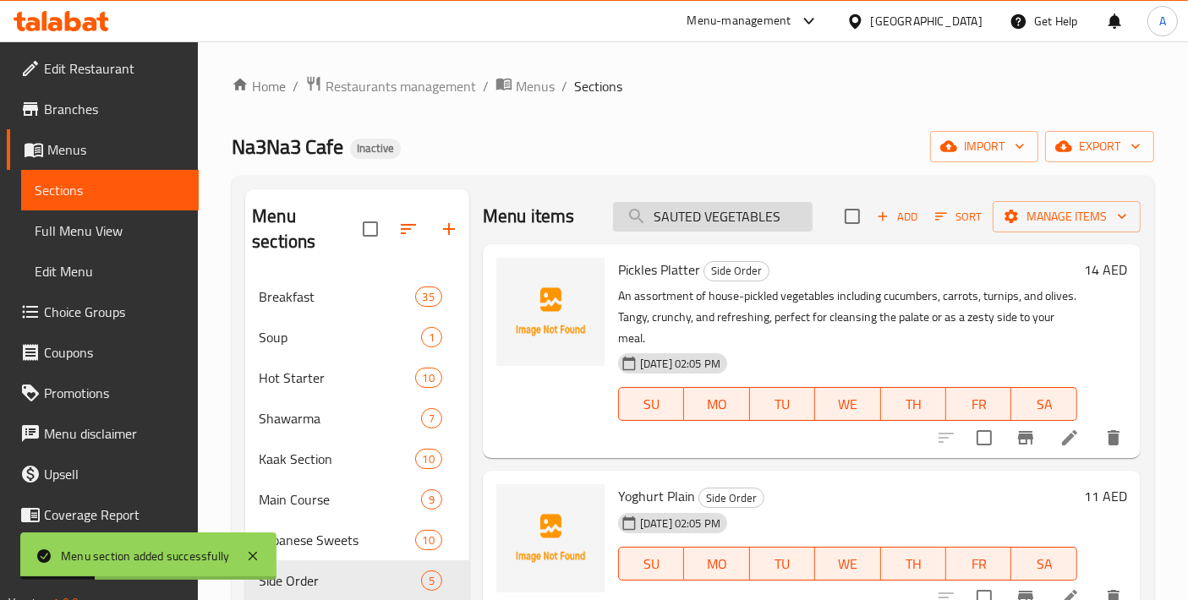
click at [698, 211] on input "SAUTED VEGETABLES" at bounding box center [713, 217] width 200 height 30
paste input "TUFFED CHICKEN"
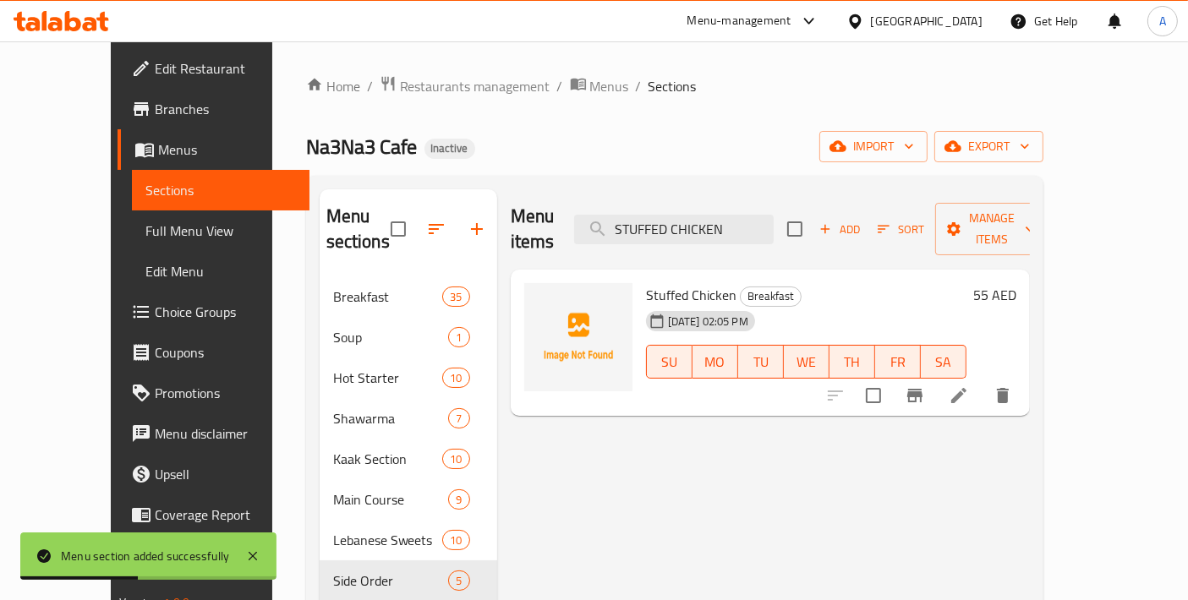
type input "STUFFED CHICKEN"
click at [891, 378] on input "checkbox" at bounding box center [874, 396] width 36 height 36
checkbox input "true"
click at [727, 215] on input "STUFFED CHICKEN" at bounding box center [674, 230] width 200 height 30
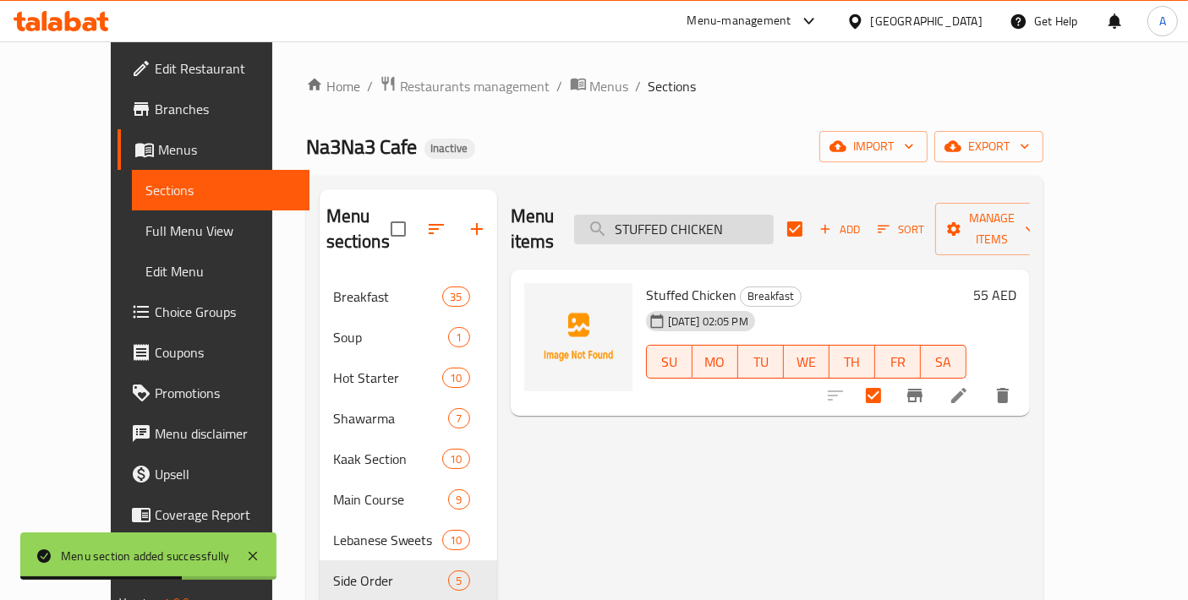
click at [727, 215] on input "STUFFED CHICKEN" at bounding box center [674, 230] width 200 height 30
paste input "CHICKEN MOUGHRABIYE"
type input "CHICKEN MOUGHRABIYE"
click at [891, 378] on input "checkbox" at bounding box center [874, 396] width 36 height 36
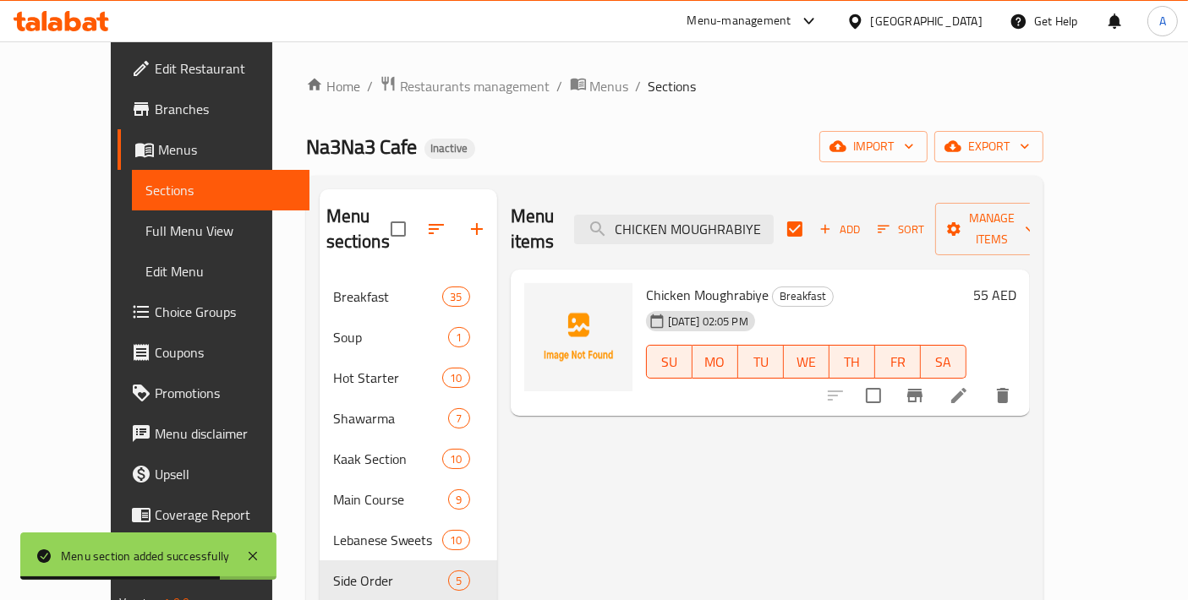
checkbox input "true"
checkbox input "false"
click at [734, 239] on div "Menu items CHICKEN MOUGHRABIYE Add Sort Manage items" at bounding box center [770, 229] width 519 height 80
click at [734, 216] on input "CHICKEN MOUGHRABIYE" at bounding box center [674, 230] width 200 height 30
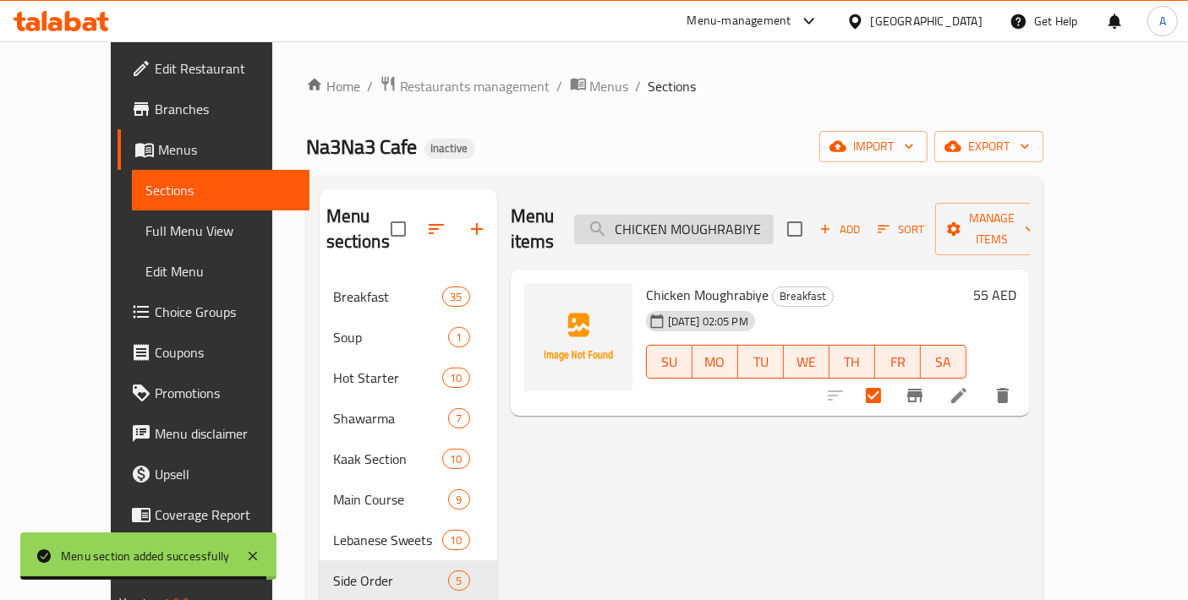
click at [734, 216] on input "CHICKEN MOUGHRABIYE" at bounding box center [674, 230] width 200 height 30
paste input "FREEKE W YOGHURT CUUCMBER"
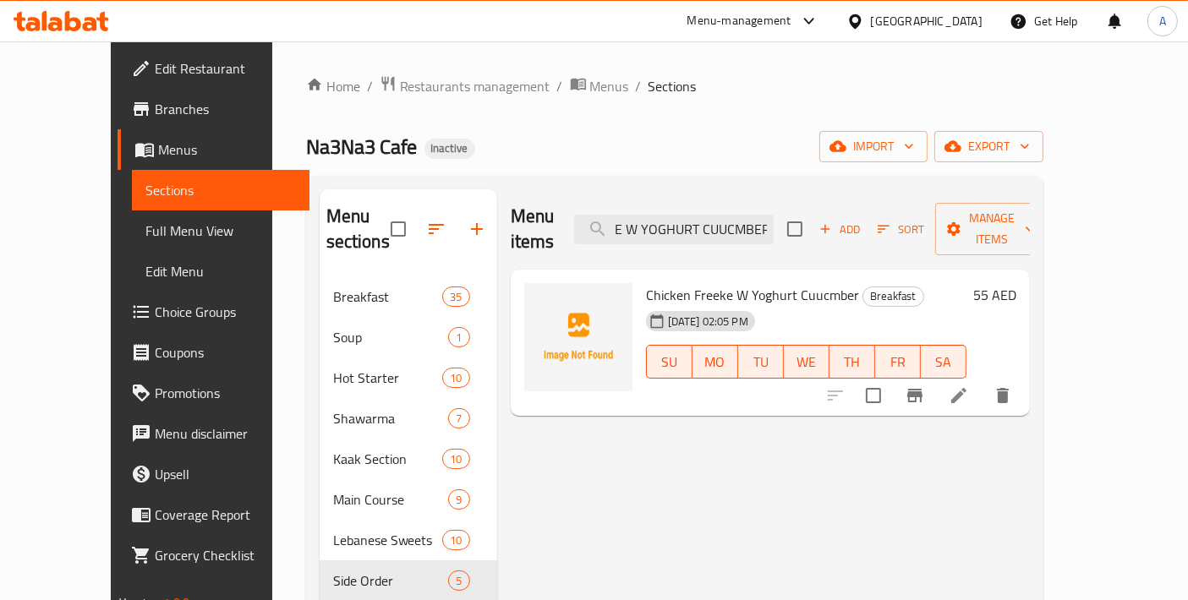
type input "CHICKEN FREEKE W YOGHURT CUUCMBER"
click at [891, 378] on input "checkbox" at bounding box center [874, 396] width 36 height 36
checkbox input "true"
click at [760, 217] on input "CHICKEN FREEKE W YOGHURT CUUCMBER" at bounding box center [674, 230] width 200 height 30
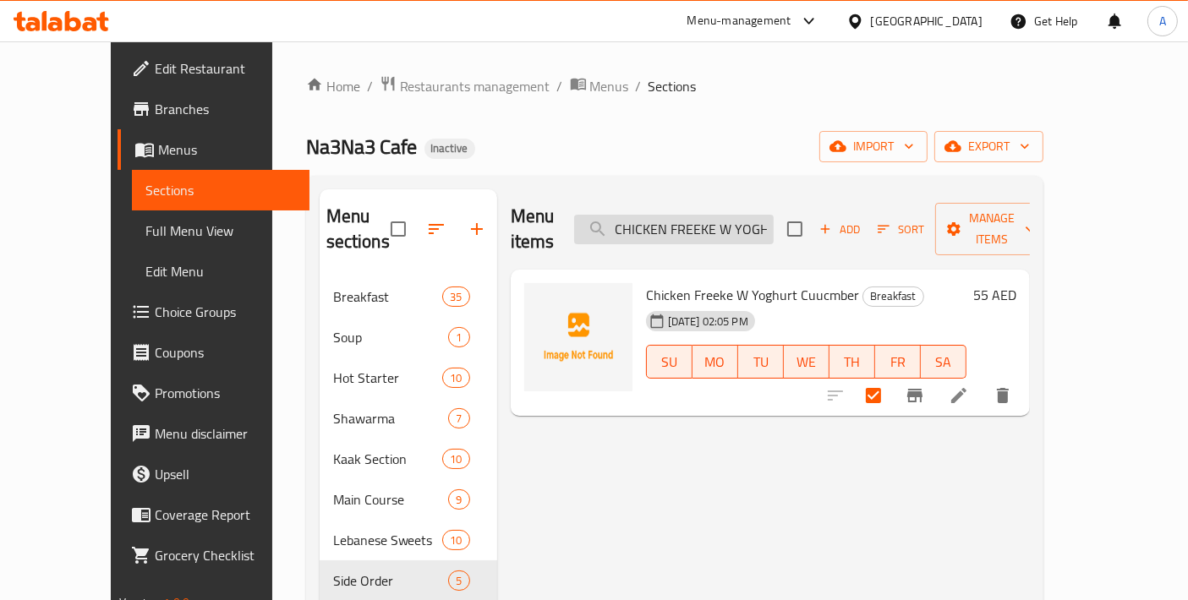
click at [760, 217] on input "CHICKEN FREEKE W YOGHURT CUUCMBER" at bounding box center [674, 230] width 200 height 30
paste input "BAKED CHICKEN POTATO W RICE"
type input "BAKED CHICKEN POTATO W RICE"
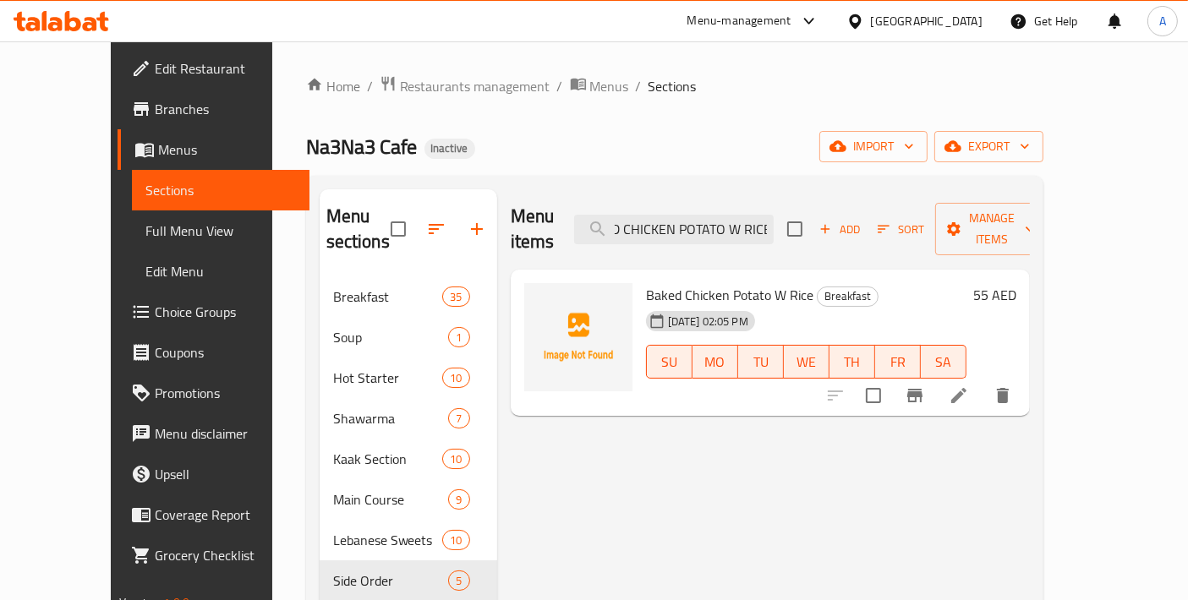
click at [978, 388] on div at bounding box center [919, 395] width 208 height 41
click at [891, 380] on input "checkbox" at bounding box center [874, 396] width 36 height 36
checkbox input "true"
click at [774, 221] on input "BAKED CHICKEN POTATO W RICE" at bounding box center [674, 230] width 200 height 30
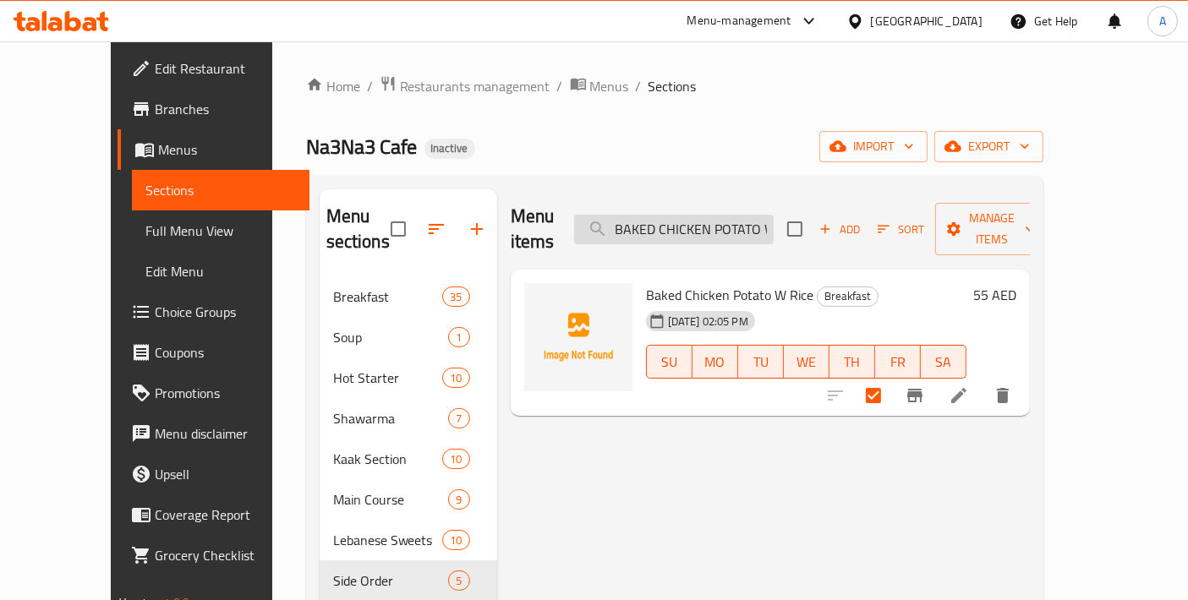
click at [774, 221] on input "BAKED CHICKEN POTATO W RICE" at bounding box center [674, 230] width 200 height 30
paste input "CHICKEN KABS"
type input "CHICKEN KABSE"
click at [891, 378] on input "checkbox" at bounding box center [874, 396] width 36 height 36
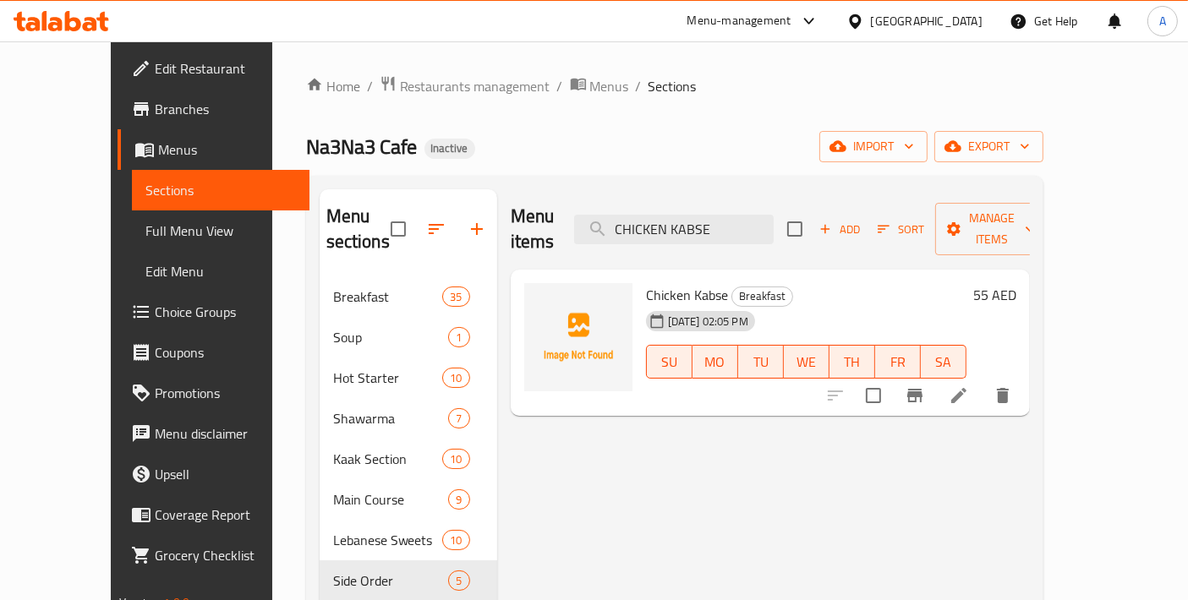
checkbox input "true"
drag, startPoint x: 763, startPoint y: 215, endPoint x: 542, endPoint y: 215, distance: 220.6
click at [542, 215] on div "Menu items CHICKEN KABSE Add Sort Manage items" at bounding box center [770, 229] width 519 height 80
paste input "MOULOUKHIYA W RIC"
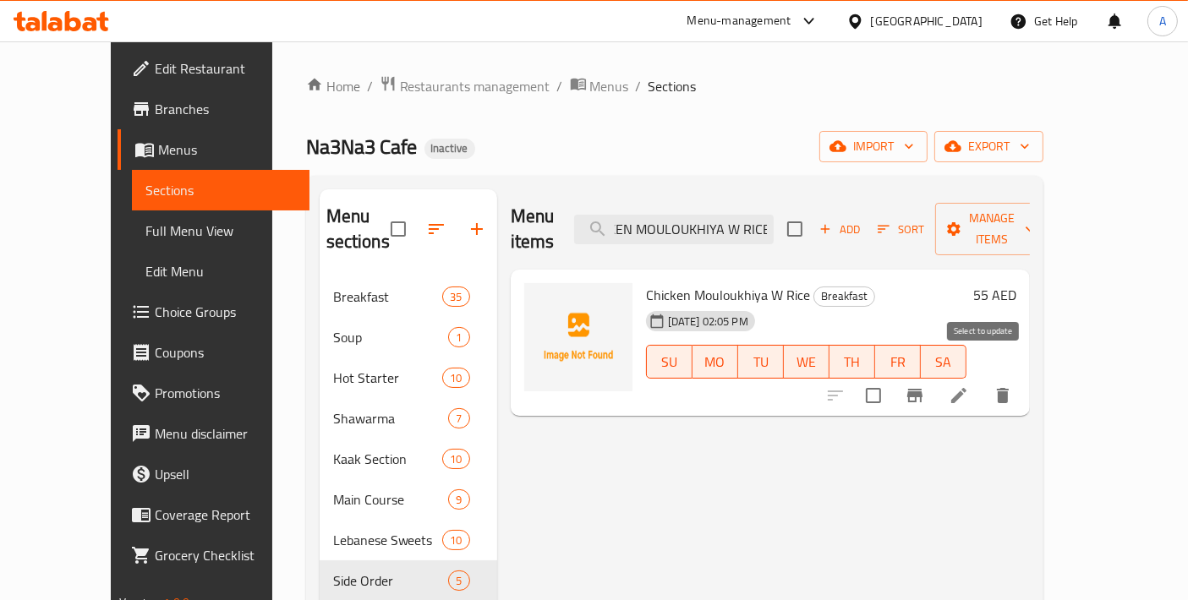
type input "CHICKEN MOULOUKHIYA W RICE"
click at [891, 378] on input "checkbox" at bounding box center [874, 396] width 36 height 36
checkbox input "true"
click at [731, 221] on input "CHICKEN MOULOUKHIYA W RICE" at bounding box center [674, 230] width 200 height 30
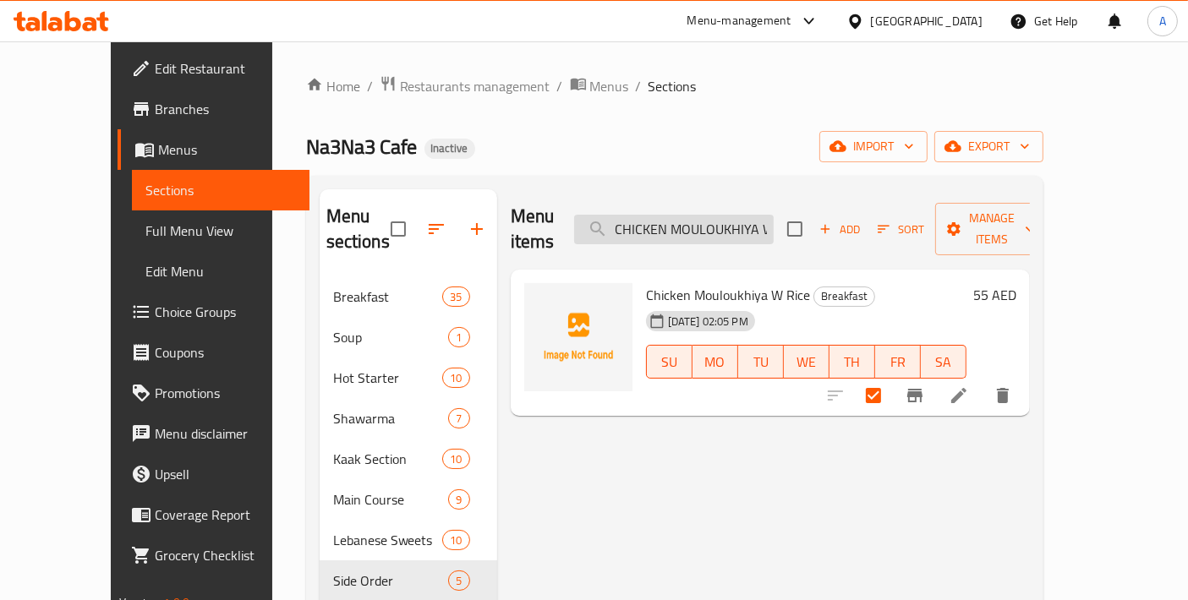
click at [731, 221] on input "CHICKEN MOULOUKHIYA W RICE" at bounding box center [674, 230] width 200 height 30
paste input "BERYANI"
type input "CHICKEN BERYANI"
click at [997, 389] on div at bounding box center [919, 395] width 208 height 41
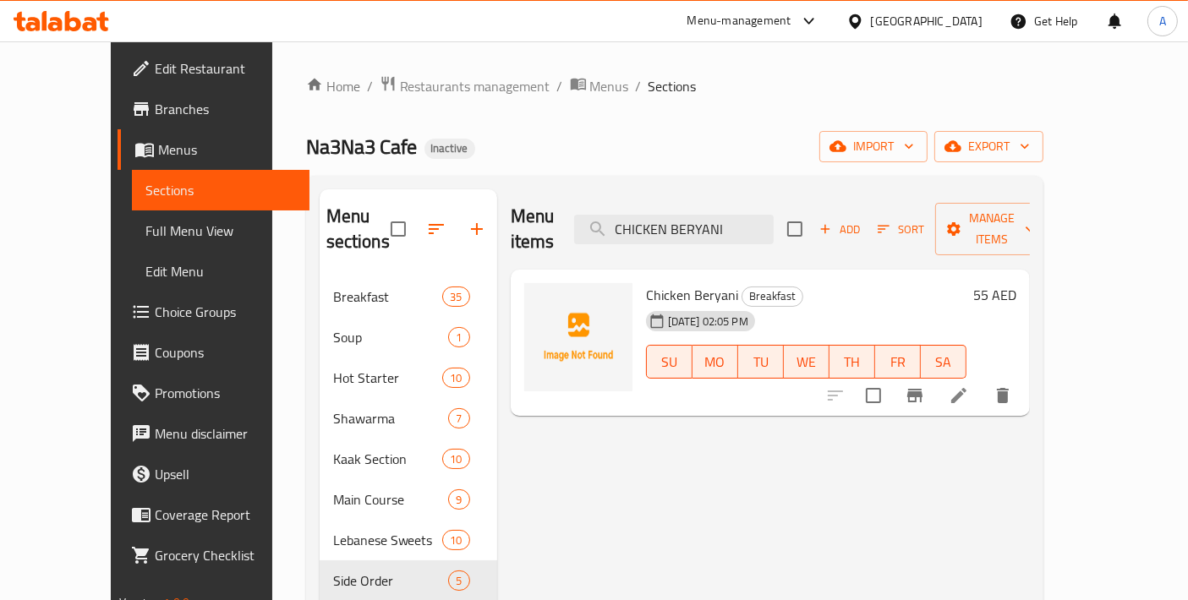
click at [891, 380] on input "checkbox" at bounding box center [874, 396] width 36 height 36
checkbox input "true"
paste input "MANDI WITH DAKOUS SAUCE"
drag, startPoint x: 697, startPoint y: 206, endPoint x: 523, endPoint y: 194, distance: 174.6
click at [523, 194] on div "Menu items CHICKEN MANDI WITH DAKOUS SAUCE Add Sort Manage items" at bounding box center [770, 229] width 519 height 80
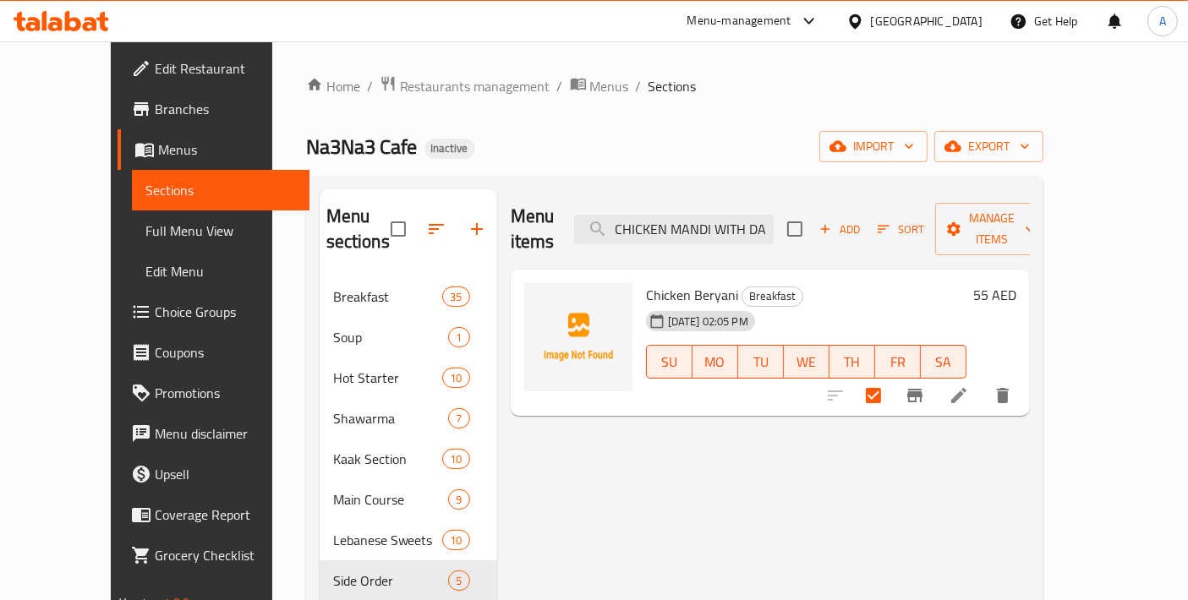
scroll to position [0, 71]
type input "CHICKEN MANDI WITH DAKOUS SAUCE"
click at [891, 378] on input "checkbox" at bounding box center [874, 396] width 36 height 36
checkbox input "true"
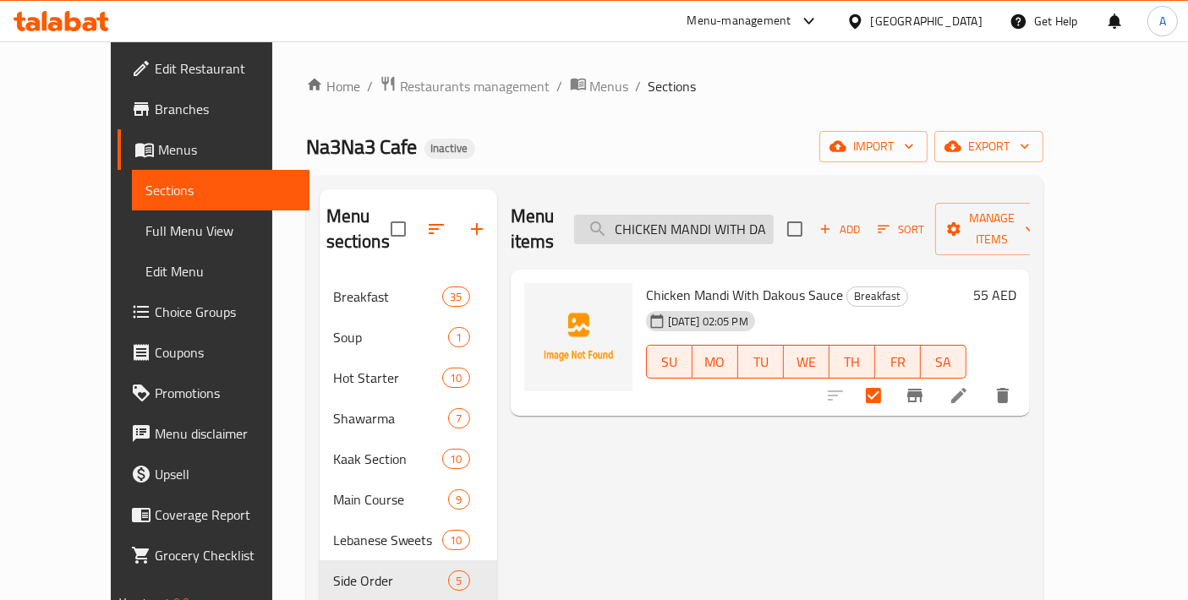
click at [744, 215] on input "CHICKEN MANDI WITH DAKOUS SAUCE" at bounding box center [674, 230] width 200 height 30
paste input "STUFFED LAMB"
type input "STUFFED LAMB"
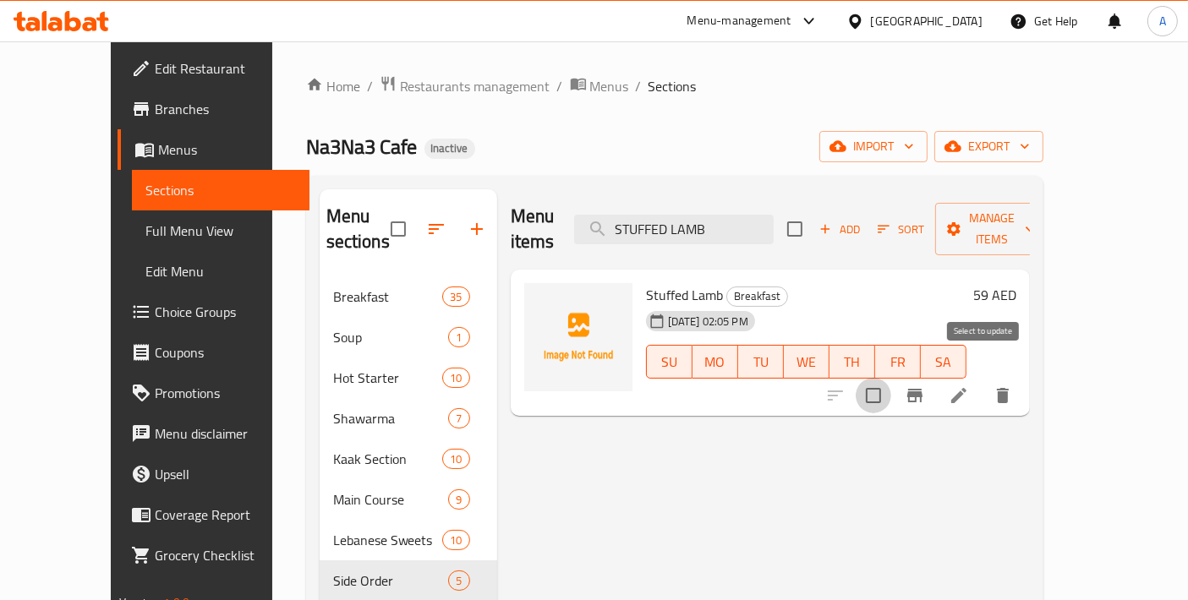
click at [891, 378] on input "checkbox" at bounding box center [874, 396] width 36 height 36
checkbox input "true"
paste input "KIBBE SHISH BARAK W RICE"
drag, startPoint x: 788, startPoint y: 209, endPoint x: 463, endPoint y: 194, distance: 324.9
click at [463, 194] on div "Menu sections Breakfast 35 Soup 1 Hot Starter 10 Shawarma 7 Kaak Section 10 Mai…" at bounding box center [675, 489] width 710 height 600
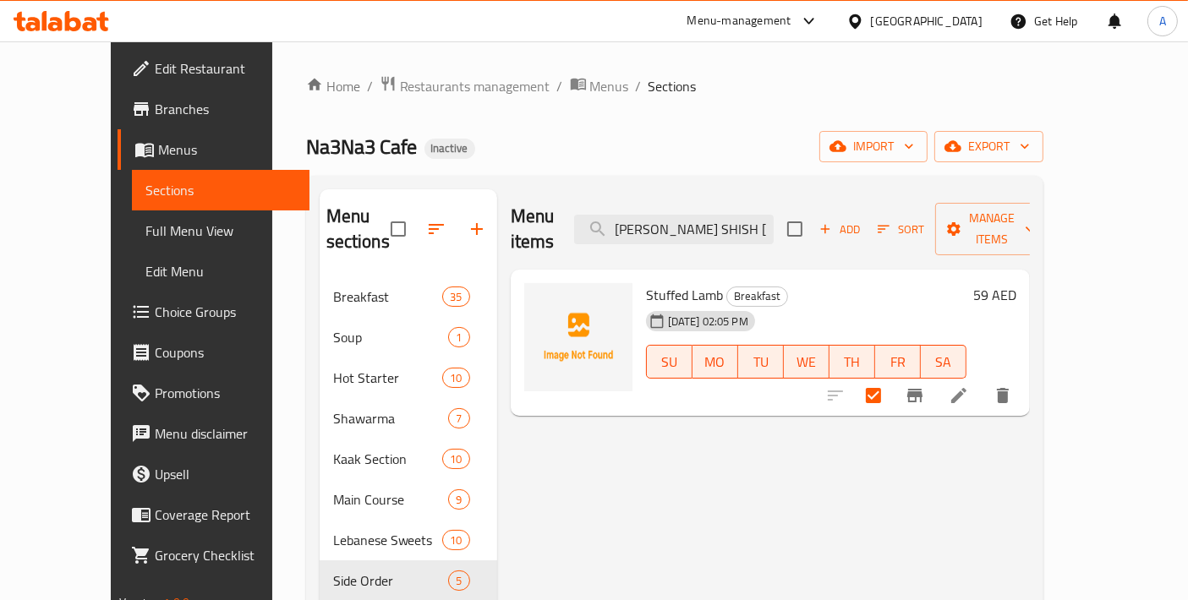
scroll to position [0, 10]
type input "KIBBE SHISH BARAK W RICE"
click at [891, 385] on input "checkbox" at bounding box center [874, 396] width 36 height 36
checkbox input "true"
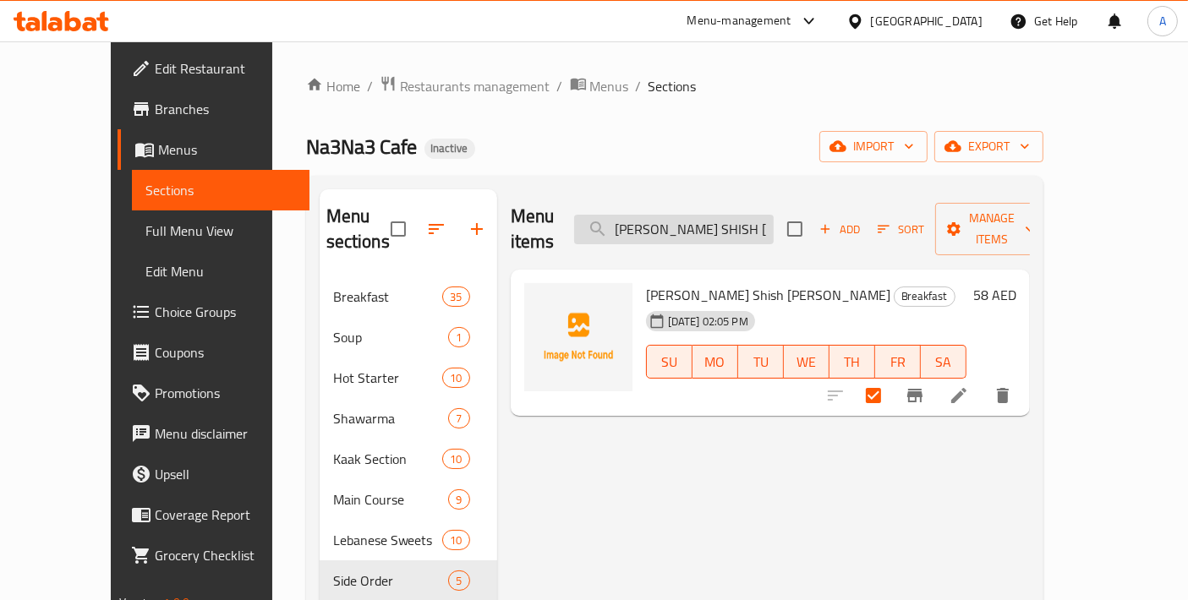
click at [763, 215] on input "KIBBE SHISH BARAK W RICE" at bounding box center [674, 230] width 200 height 30
paste input "LAMB KABSA"
type input "LAMB KABSA"
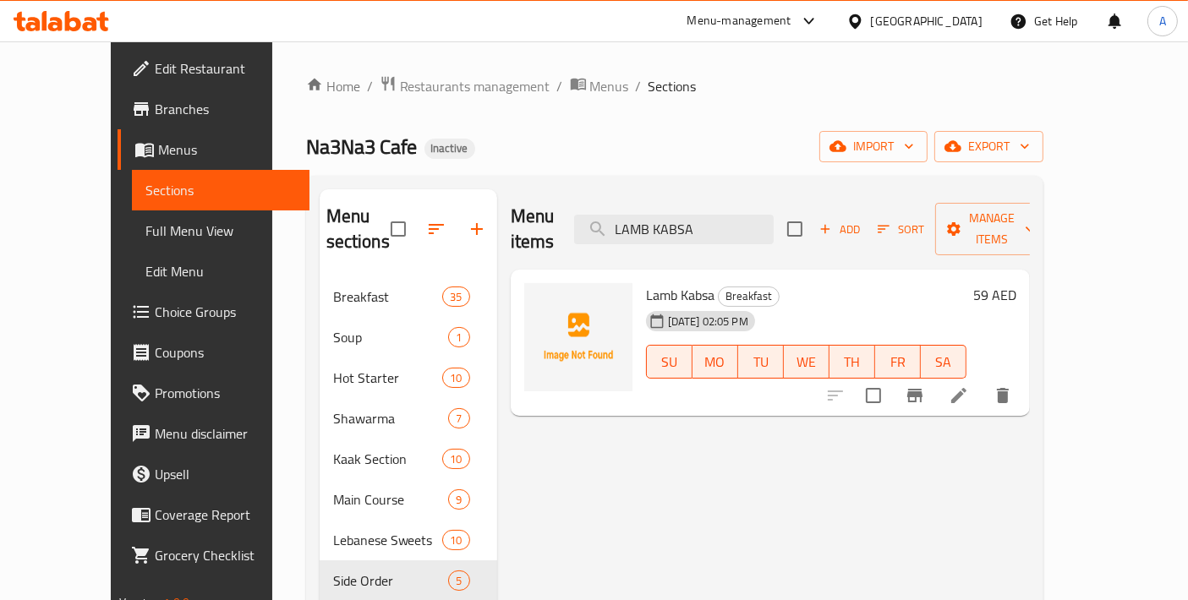
click at [891, 380] on input "checkbox" at bounding box center [874, 396] width 36 height 36
checkbox input "true"
drag, startPoint x: 767, startPoint y: 212, endPoint x: 505, endPoint y: 196, distance: 262.6
click at [511, 196] on div "Menu items LAMB KABSA Add Sort Manage items" at bounding box center [770, 229] width 519 height 80
paste input "DAWOOD BASHA W RICE"
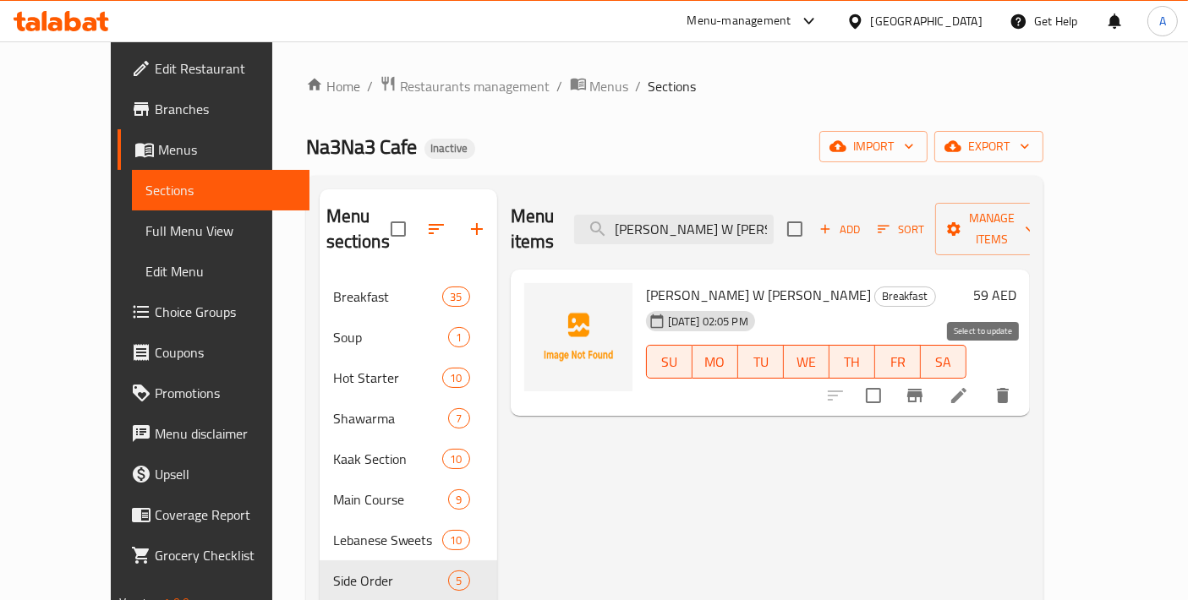
type input "DAWOOD BASHA W RICE"
click at [891, 381] on input "checkbox" at bounding box center [874, 396] width 36 height 36
checkbox input "true"
click at [770, 215] on input "DAWOOD BASHA W RICE" at bounding box center [674, 230] width 200 height 30
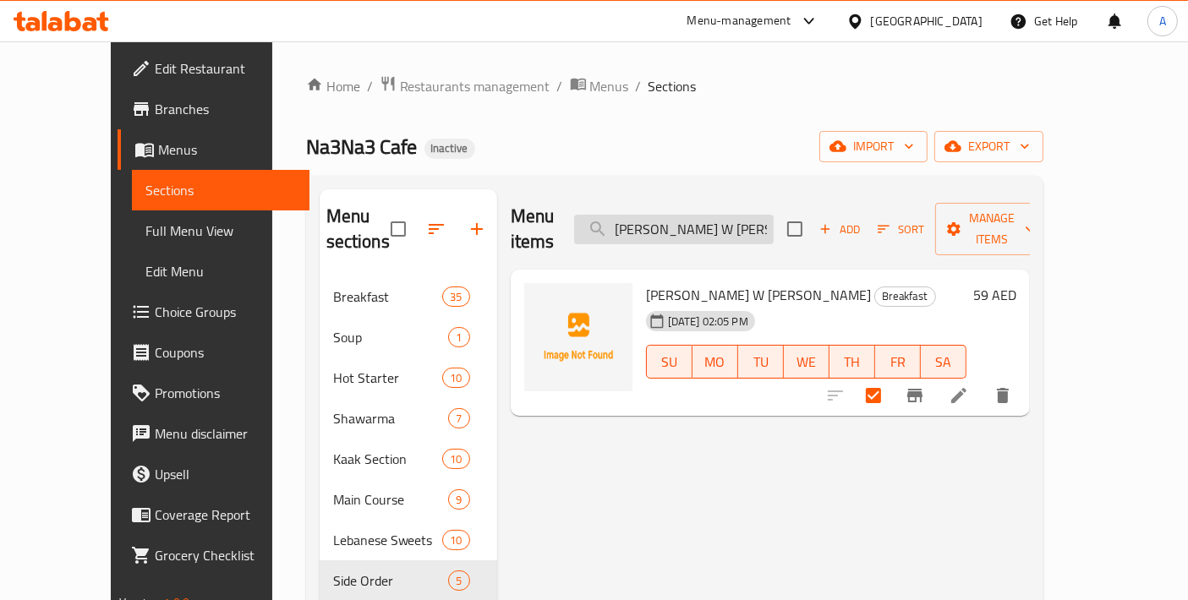
click at [770, 215] on input "DAWOOD BASHA W RICE" at bounding box center [674, 230] width 200 height 30
paste input "OKRA STEW"
type input "OKRA STEW W RICE"
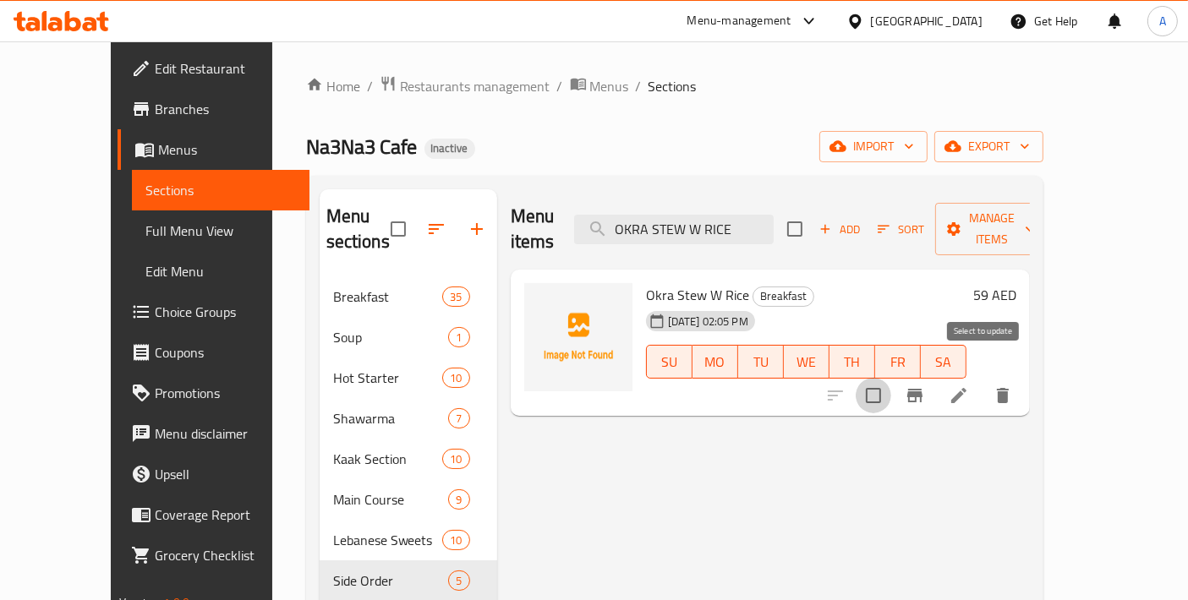
drag, startPoint x: 983, startPoint y: 375, endPoint x: 965, endPoint y: 347, distance: 33.1
click at [891, 378] on input "checkbox" at bounding box center [874, 396] width 36 height 36
checkbox input "true"
click at [768, 232] on div "Menu items OKRA STEW W RICE Add Sort Manage items" at bounding box center [770, 229] width 519 height 80
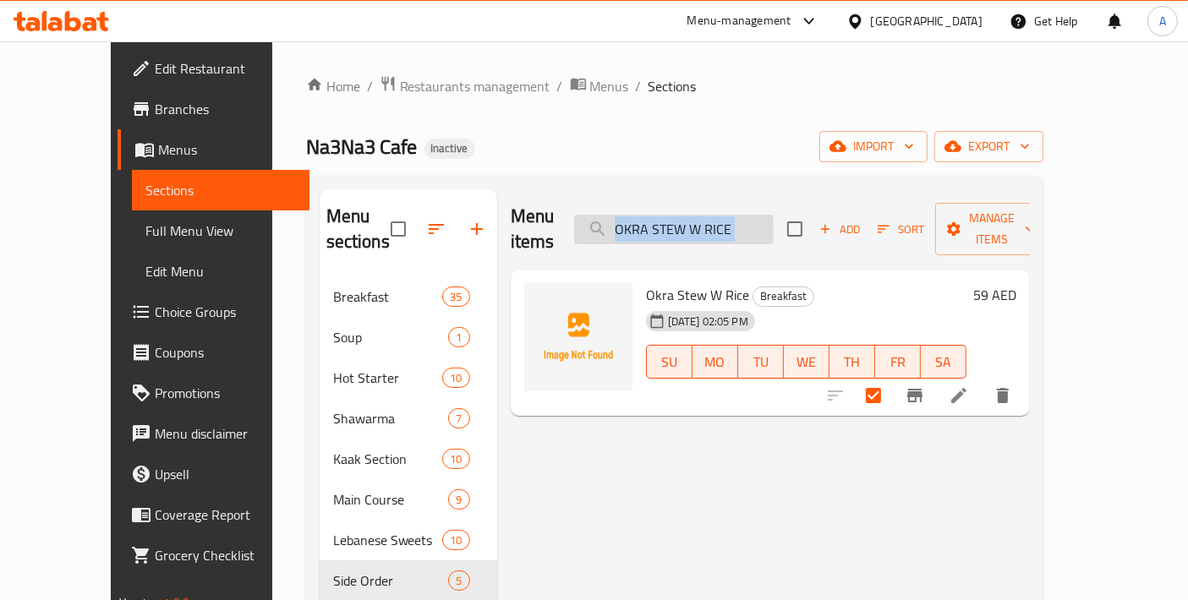
click at [761, 221] on input "OKRA STEW W RICE" at bounding box center [674, 230] width 200 height 30
paste input "LARGE WHITE BEANS"
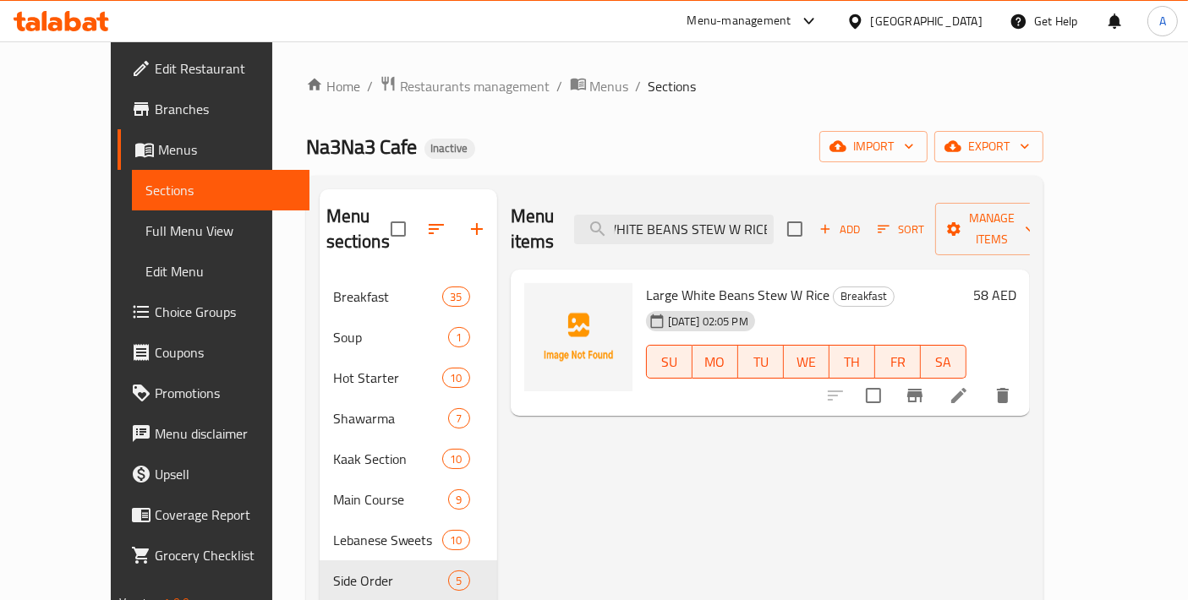
type input "LARGE WHITE BEANS STEW W RICE"
click at [891, 382] on input "checkbox" at bounding box center [874, 396] width 36 height 36
checkbox input "true"
click at [707, 215] on input "LARGE WHITE BEANS STEW W RICE" at bounding box center [674, 230] width 200 height 30
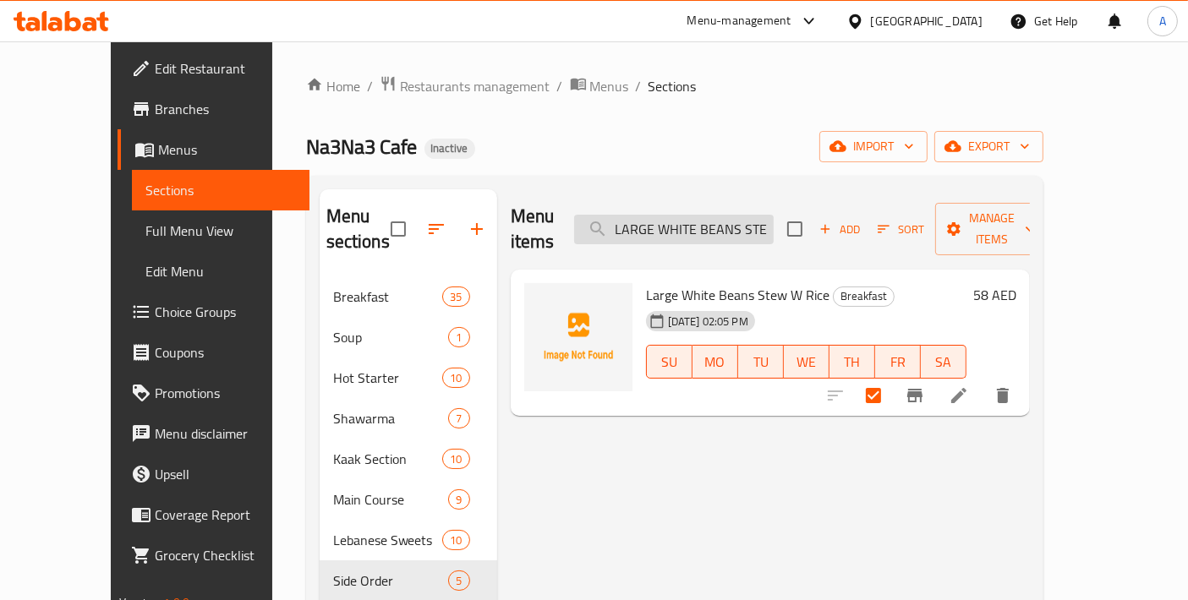
click at [707, 215] on input "LARGE WHITE BEANS STEW W RICE" at bounding box center [674, 230] width 200 height 30
paste input "SPINASH"
type input "SPINASH STEW W RICE"
click at [891, 381] on input "checkbox" at bounding box center [874, 396] width 36 height 36
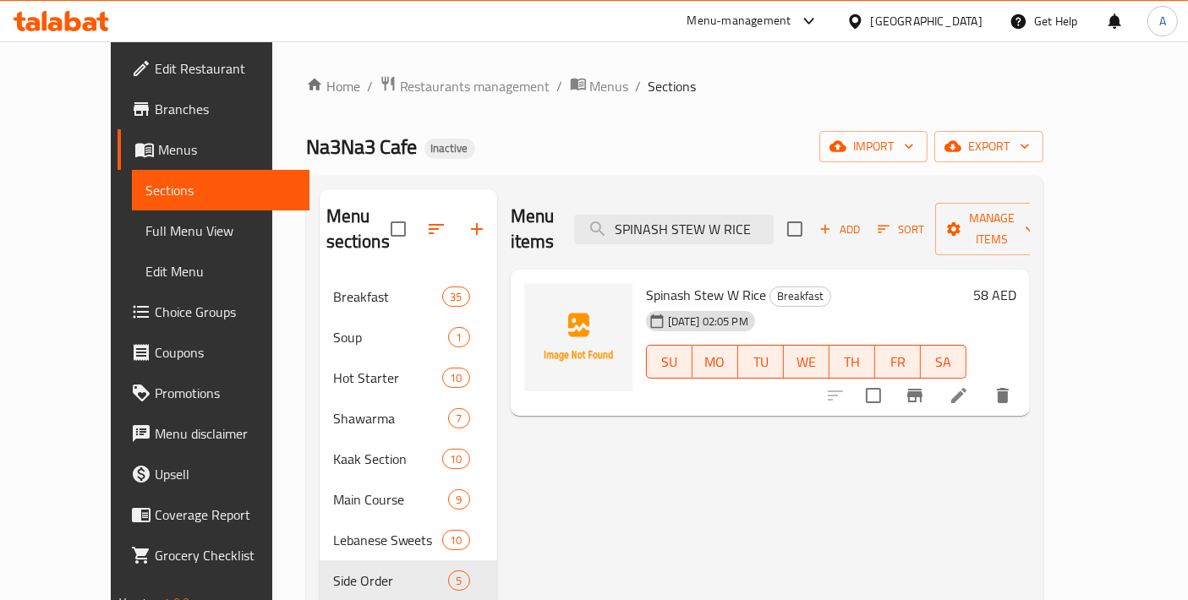
checkbox input "true"
click at [747, 217] on input "SPINASH STEW W RICE" at bounding box center [674, 230] width 200 height 30
paste input "JORDANIAN LAMB MANSAF"
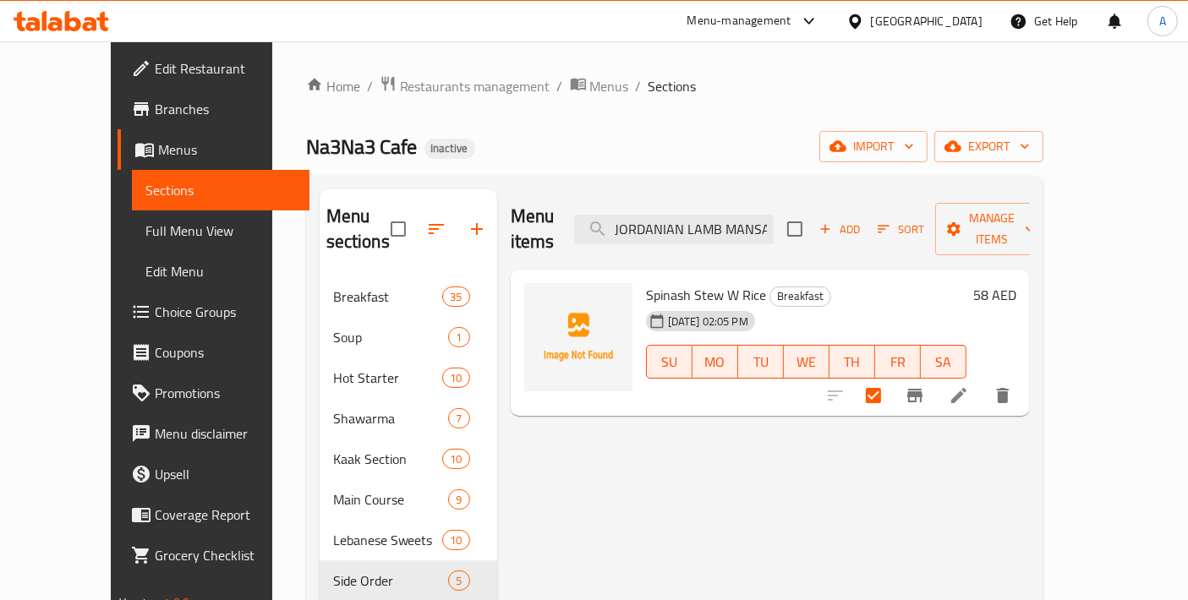
scroll to position [0, 7]
type input "JORDANIAN LAMB MANSAF"
click at [891, 385] on input "checkbox" at bounding box center [874, 396] width 36 height 36
checkbox input "true"
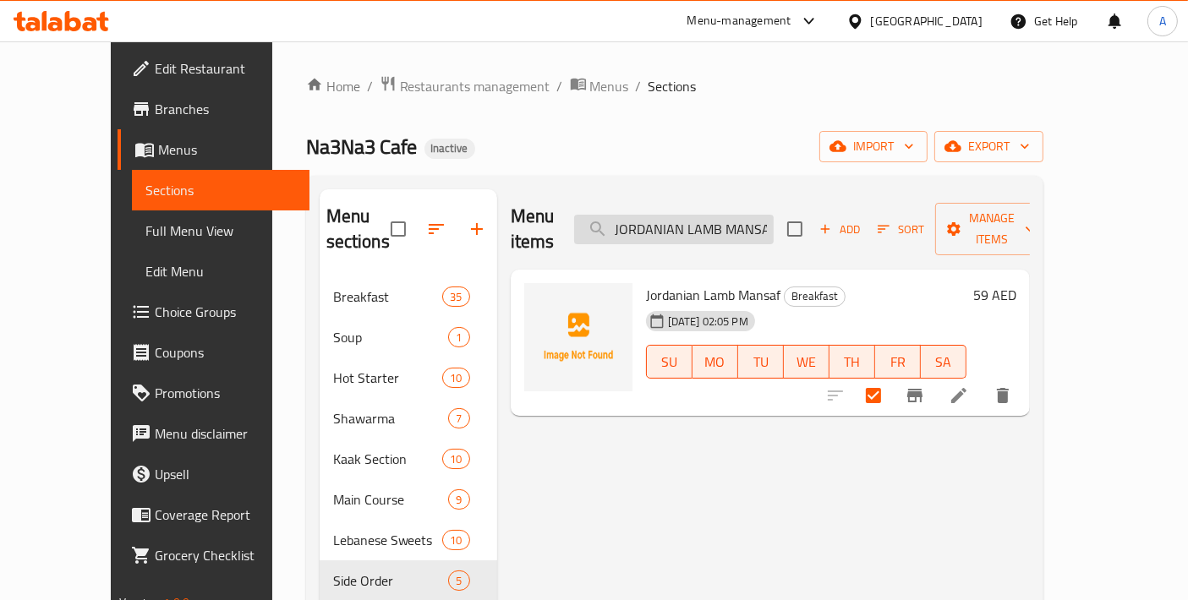
click at [756, 227] on input "JORDANIAN LAMB MANSAF" at bounding box center [674, 230] width 200 height 30
paste input "BOUKHARI RICE WITH LAMB"
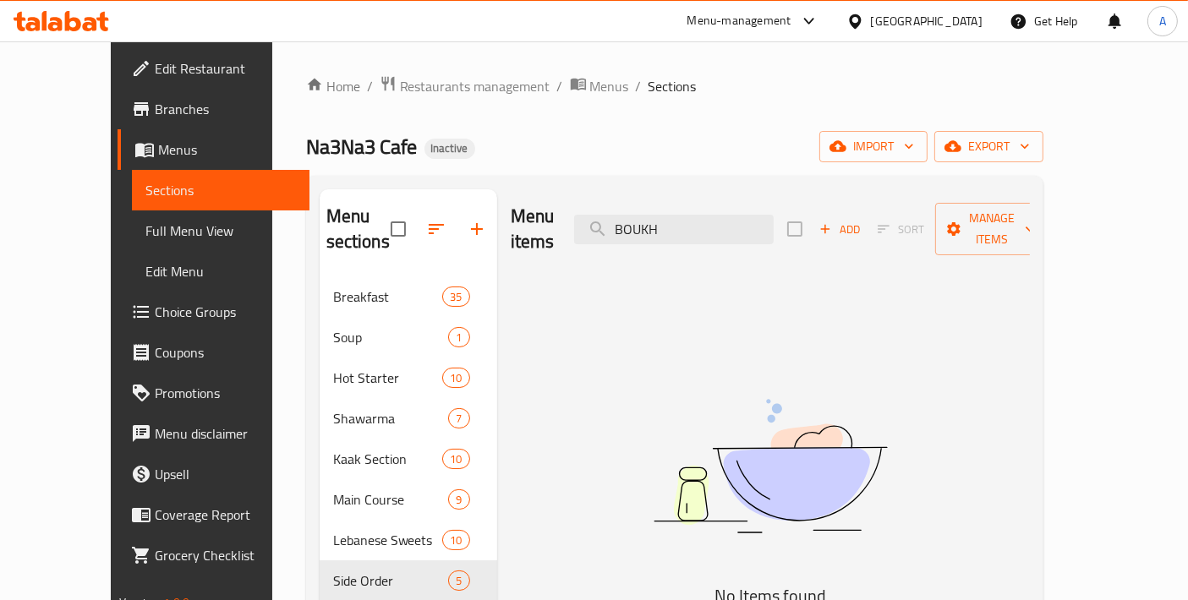
drag, startPoint x: 730, startPoint y: 211, endPoint x: 528, endPoint y: 200, distance: 201.5
click at [528, 200] on div "Menu items BOUKH Add Sort Manage items" at bounding box center [770, 229] width 519 height 80
paste input "BOUKHARI RICE WITH LAMB"
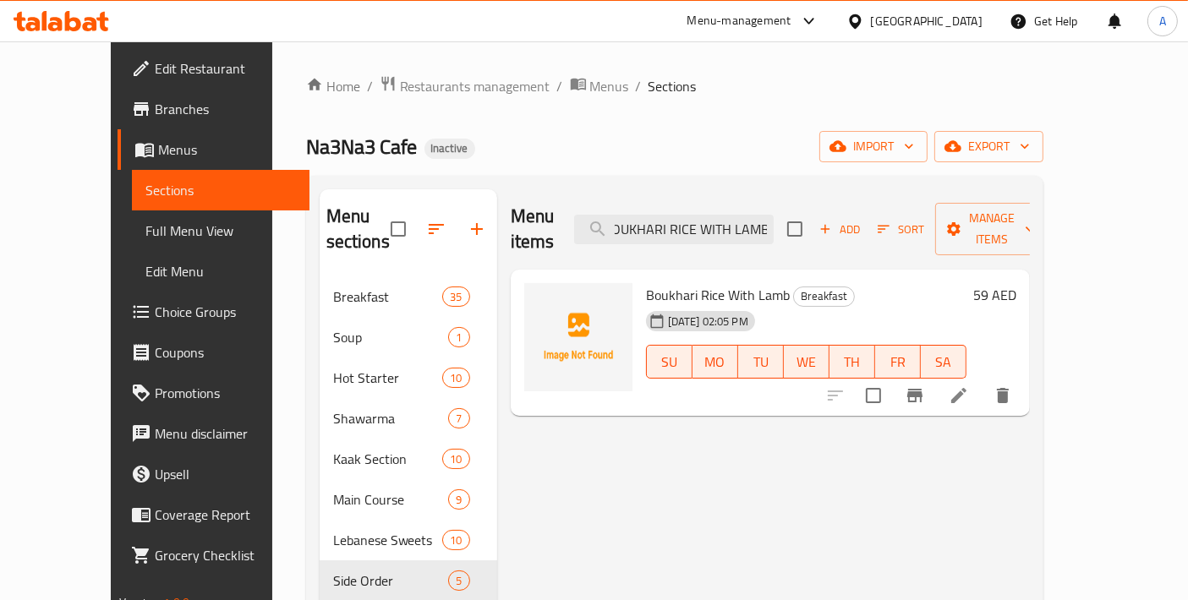
type input "BOUKHARI RICE WITH LAMB"
click at [891, 378] on input "checkbox" at bounding box center [874, 396] width 36 height 36
checkbox input "true"
click at [765, 221] on input "BOUKHARI RICE WITH LAMB" at bounding box center [674, 230] width 200 height 30
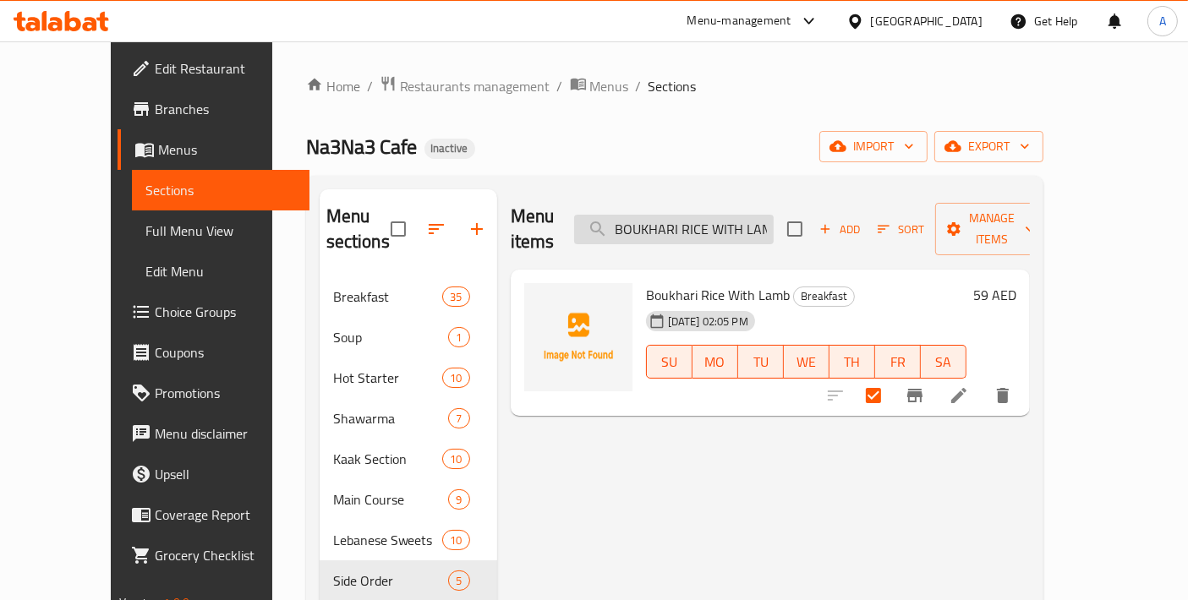
click at [765, 221] on input "BOUKHARI RICE WITH LAMB" at bounding box center [674, 230] width 200 height 30
paste input "STUFFED VINE LEAVES AND BABY MARROW"
type input "STUFFED VINE LEAVES AND BABY MARROW"
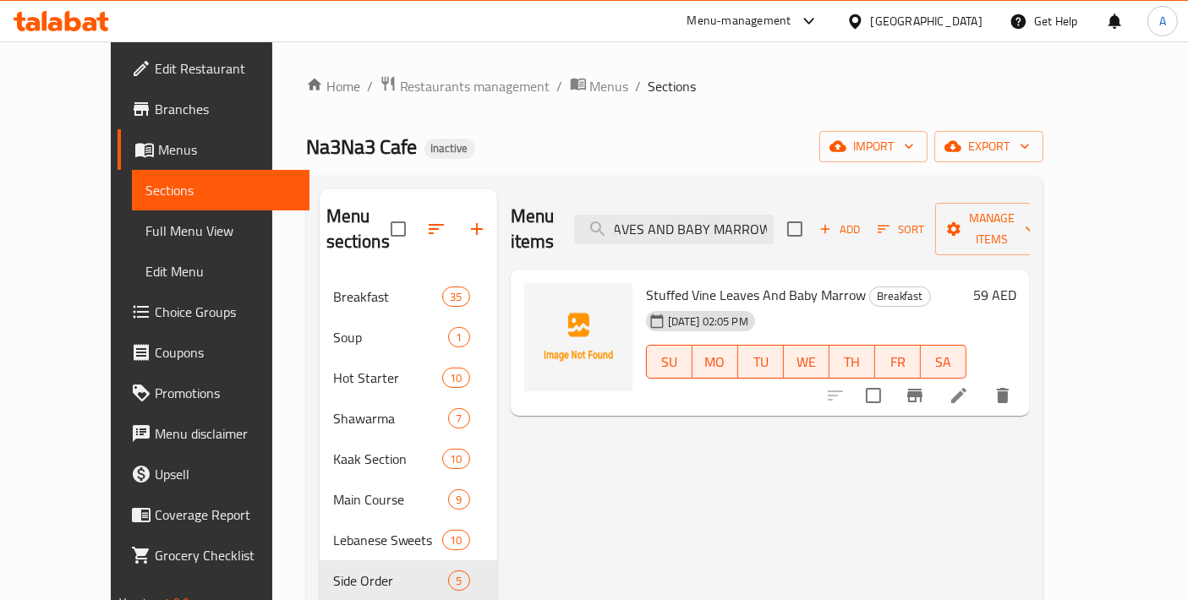
click at [891, 378] on input "checkbox" at bounding box center [874, 396] width 36 height 36
checkbox input "true"
click at [744, 227] on input "STUFFED VINE LEAVES AND BABY MARROW" at bounding box center [674, 230] width 200 height 30
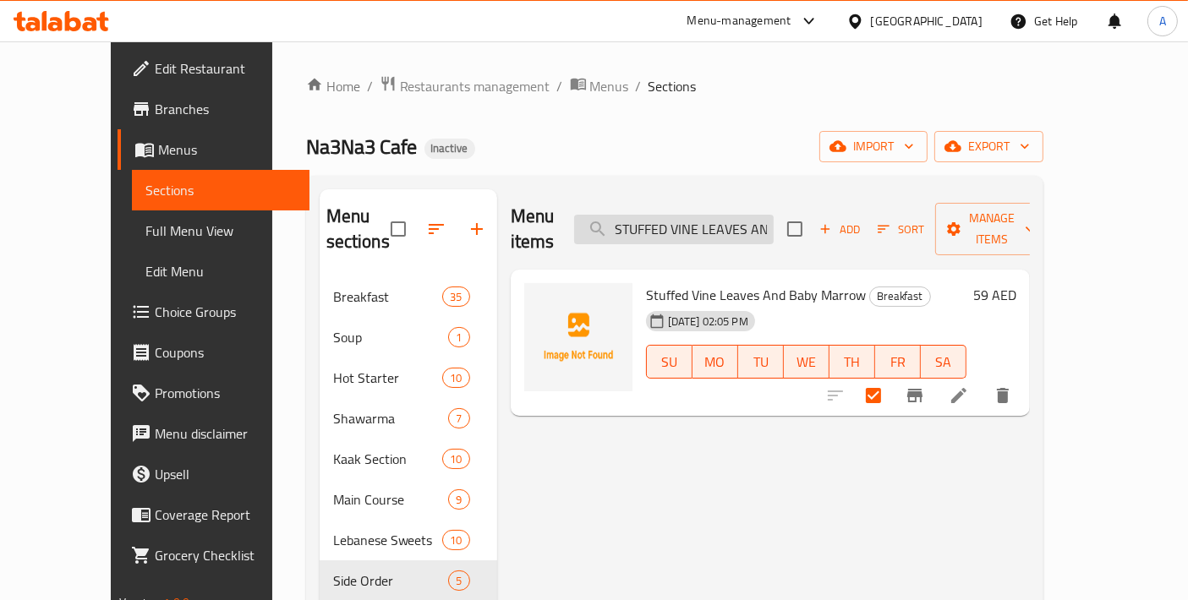
click at [744, 227] on input "STUFFED VINE LEAVES AND BABY MARROW" at bounding box center [674, 230] width 200 height 30
paste input "STUFFED MEAT CABBAGE"
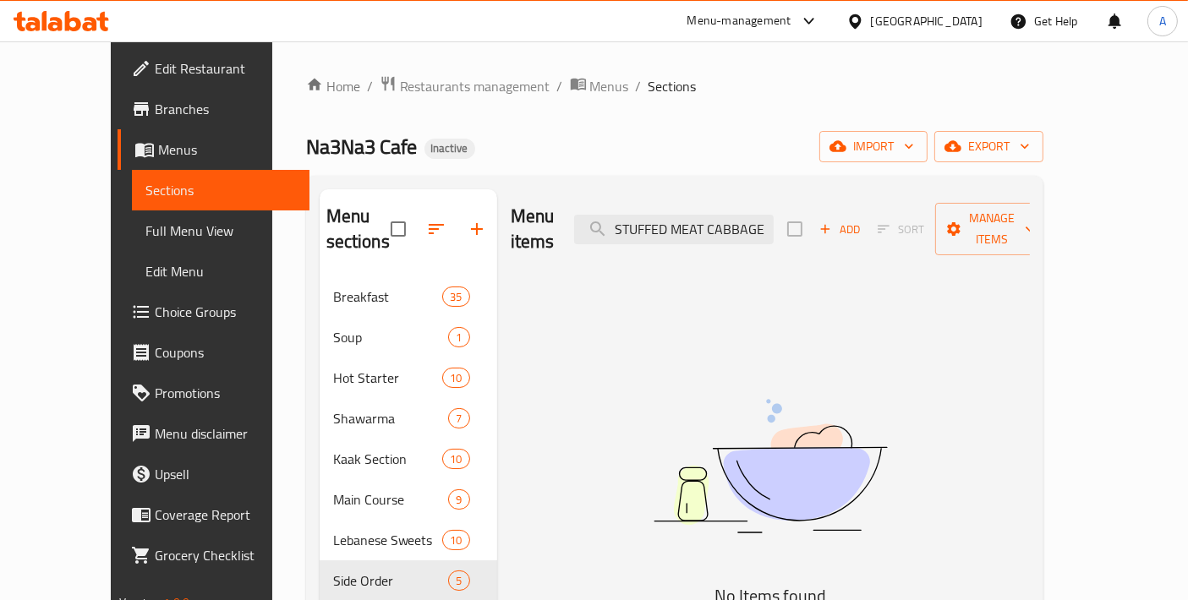
drag, startPoint x: 657, startPoint y: 215, endPoint x: 553, endPoint y: 215, distance: 104.0
click at [558, 215] on div "Menu items STUFFED MEAT CABBAGE Add Sort Manage items" at bounding box center [770, 229] width 519 height 80
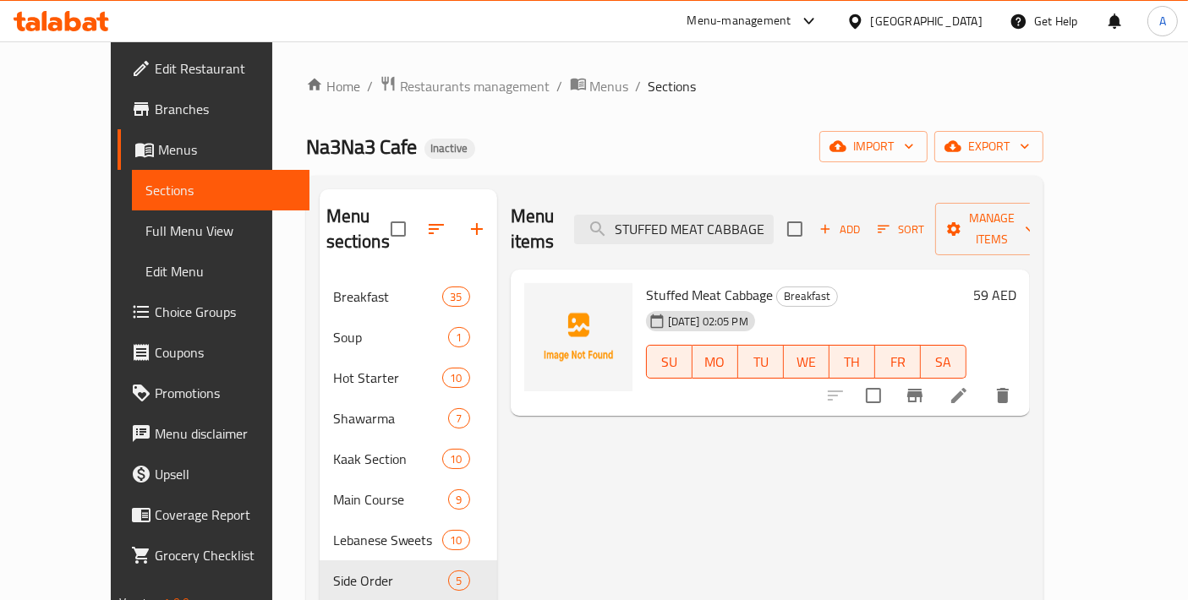
type input "STUFFED MEAT CABBAGE"
click at [891, 379] on input "checkbox" at bounding box center [874, 396] width 36 height 36
checkbox input "true"
click at [710, 224] on input "STUFFED MEAT CABBAGE" at bounding box center [674, 230] width 200 height 30
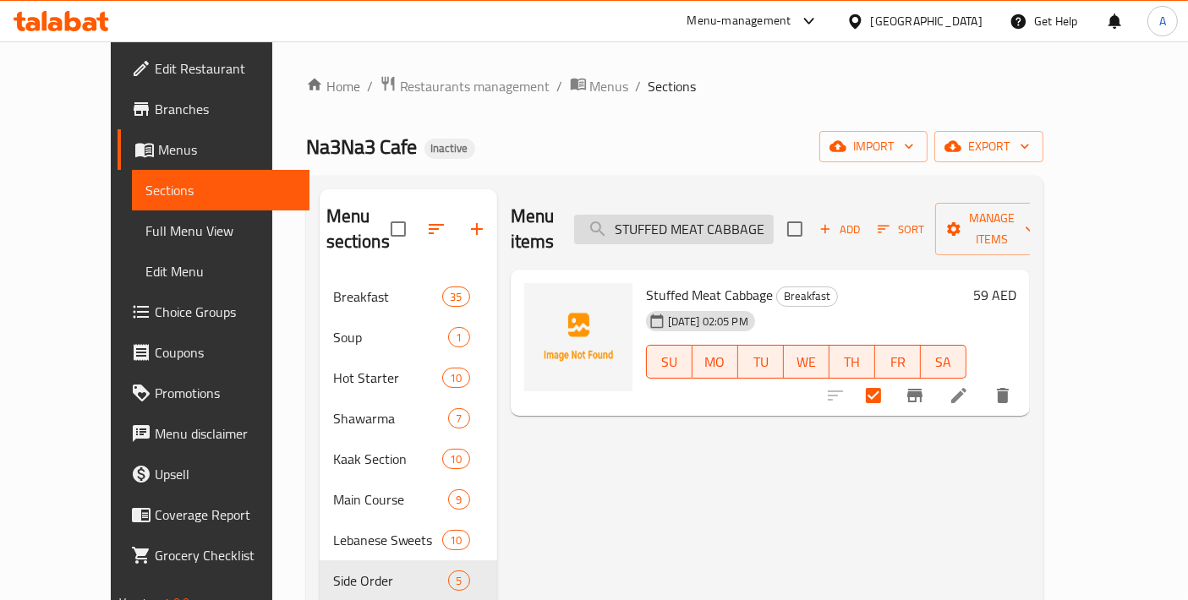
click at [710, 224] on input "STUFFED MEAT CABBAGE" at bounding box center [674, 230] width 200 height 30
paste input "FISH SAYADIYA"
type input "FISH SAYADIYA"
click at [891, 378] on input "checkbox" at bounding box center [874, 396] width 36 height 36
checkbox input "true"
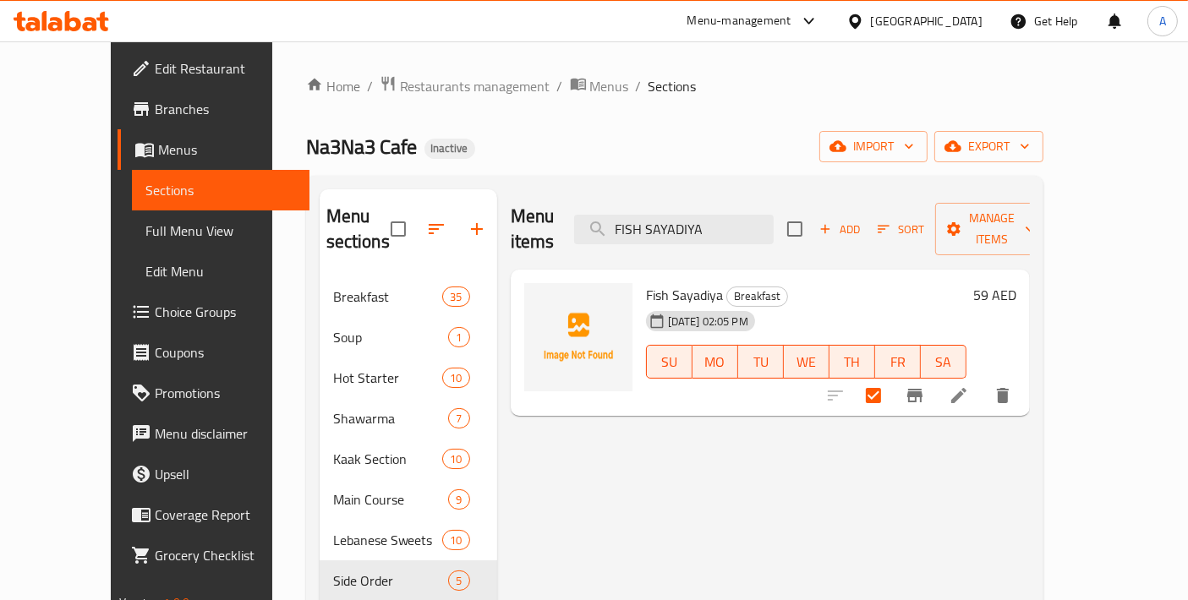
drag, startPoint x: 736, startPoint y: 216, endPoint x: 497, endPoint y: 206, distance: 239.5
click at [511, 206] on div "Menu items FISH SAYADIYA Add Sort Manage items" at bounding box center [770, 229] width 519 height 80
paste input "SAMKE HARR"
type input "SAMKE HARRA"
click at [891, 378] on input "checkbox" at bounding box center [874, 396] width 36 height 36
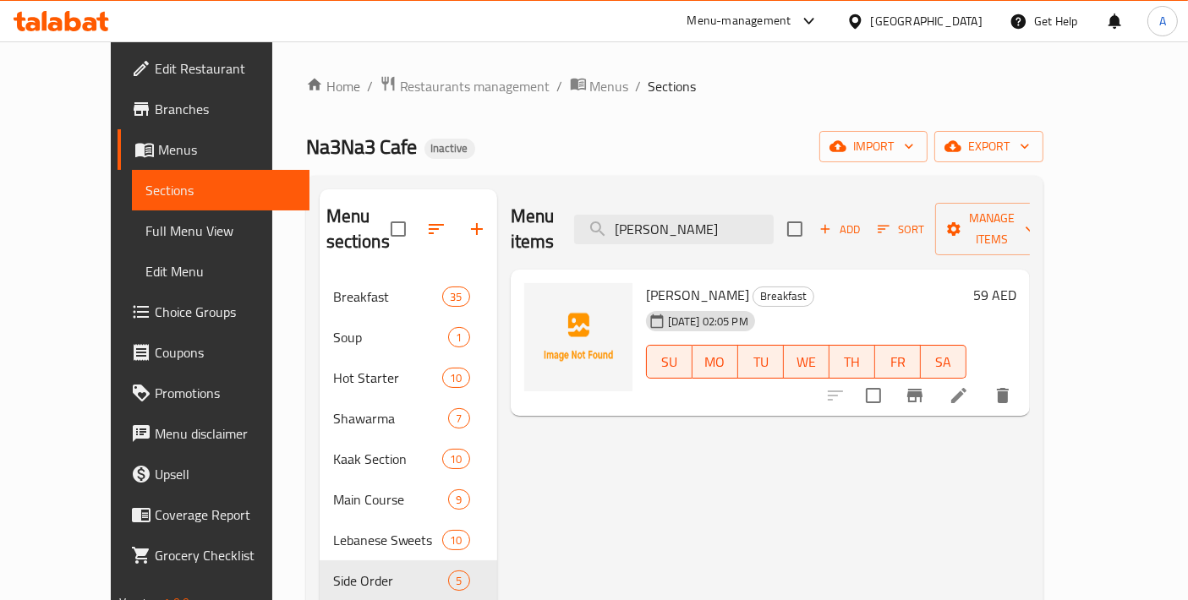
checkbox input "true"
drag, startPoint x: 758, startPoint y: 219, endPoint x: 514, endPoint y: 218, distance: 244.3
click at [514, 218] on div "Menu items SAMKE HARRA Add Sort Manage items" at bounding box center [770, 229] width 519 height 80
paste input "FISH KABS"
type input "FISH KABSA"
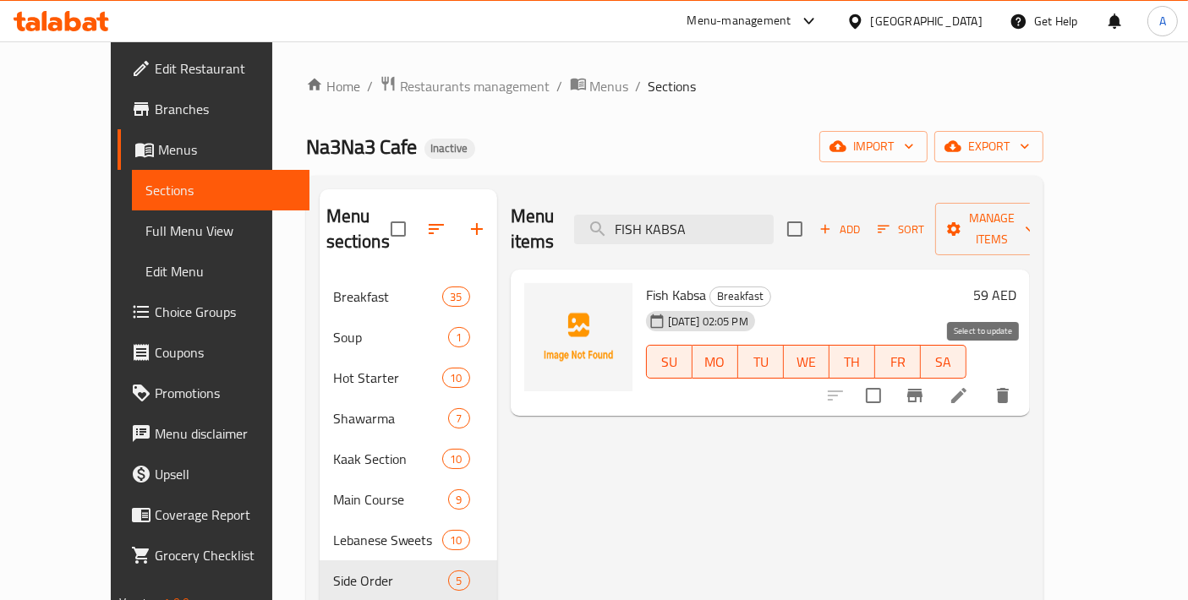
click at [891, 378] on input "checkbox" at bounding box center [874, 396] width 36 height 36
checkbox input "true"
drag, startPoint x: 730, startPoint y: 224, endPoint x: 347, endPoint y: 225, distance: 383.8
click at [347, 225] on div "Menu sections Breakfast 35 Soup 1 Hot Starter 10 Shawarma 7 Kaak Section 10 Mai…" at bounding box center [675, 489] width 710 height 600
paste input "VEGETABLE STEW W RICE"
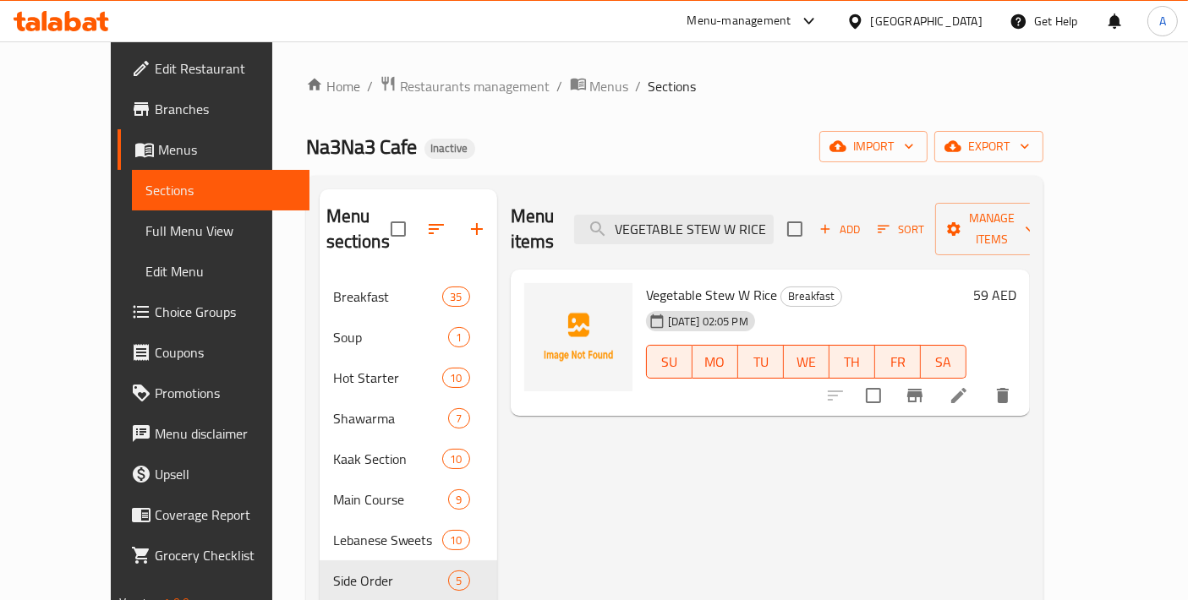
type input "VEGETABLE STEW W RICE"
click at [891, 378] on input "checkbox" at bounding box center [874, 396] width 36 height 36
click at [1035, 218] on span "Manage items" at bounding box center [992, 229] width 86 height 42
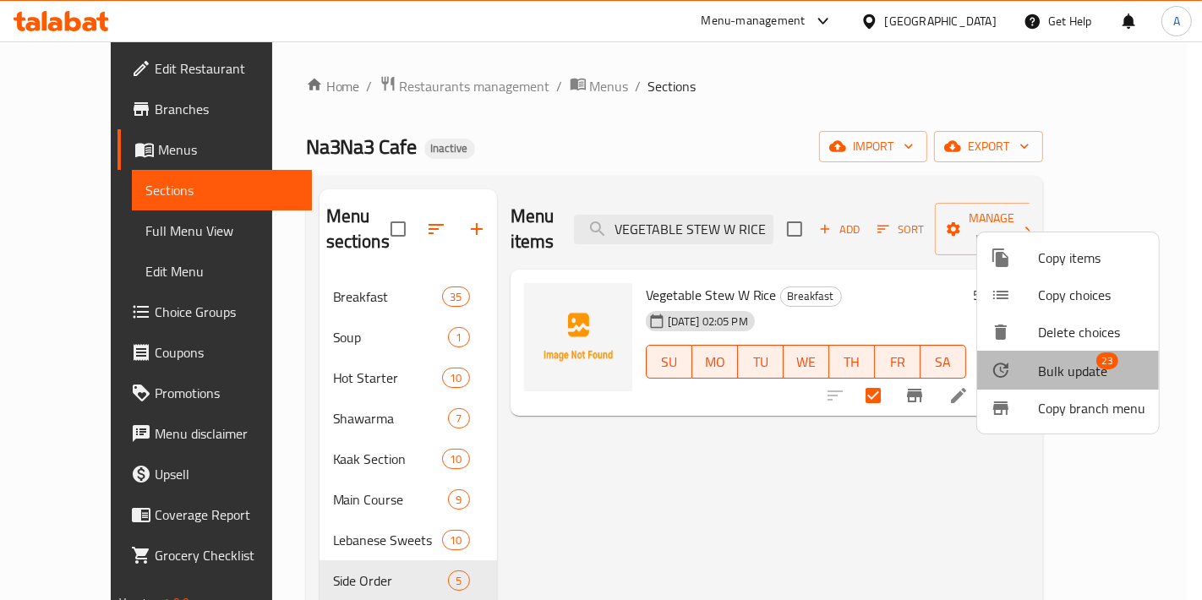
click at [1085, 370] on span "Bulk update" at bounding box center [1072, 371] width 69 height 20
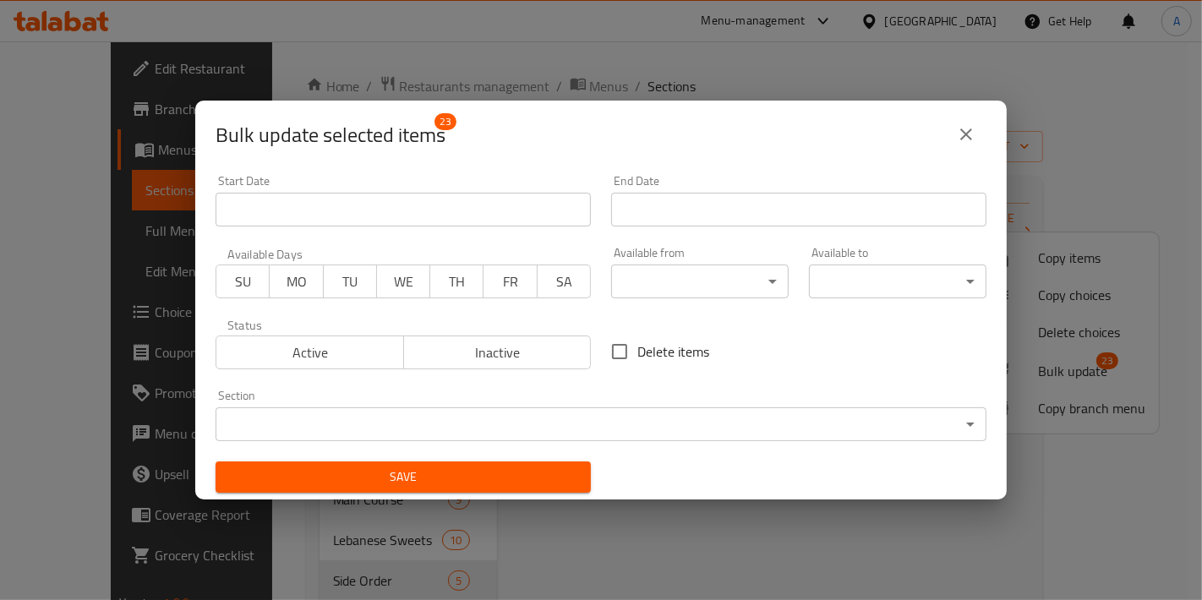
click at [457, 433] on body "​ Menu-management United Arab Emirates Get Help A Edit Restaurant Branches Menu…" at bounding box center [601, 320] width 1202 height 559
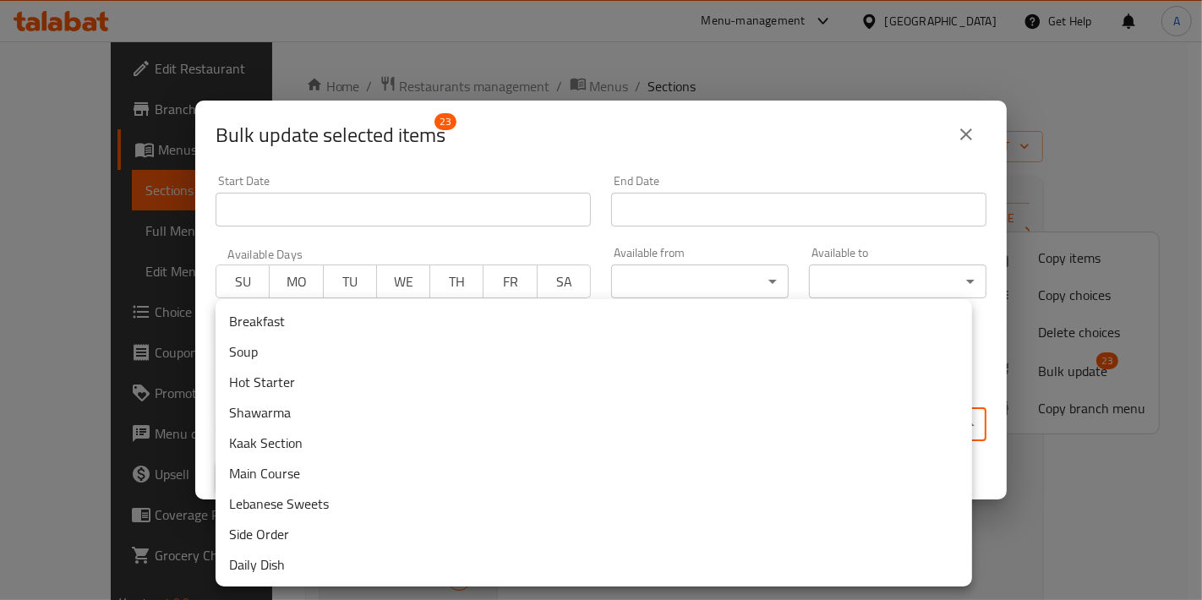
click at [290, 560] on li "Daily Dish" at bounding box center [594, 564] width 757 height 30
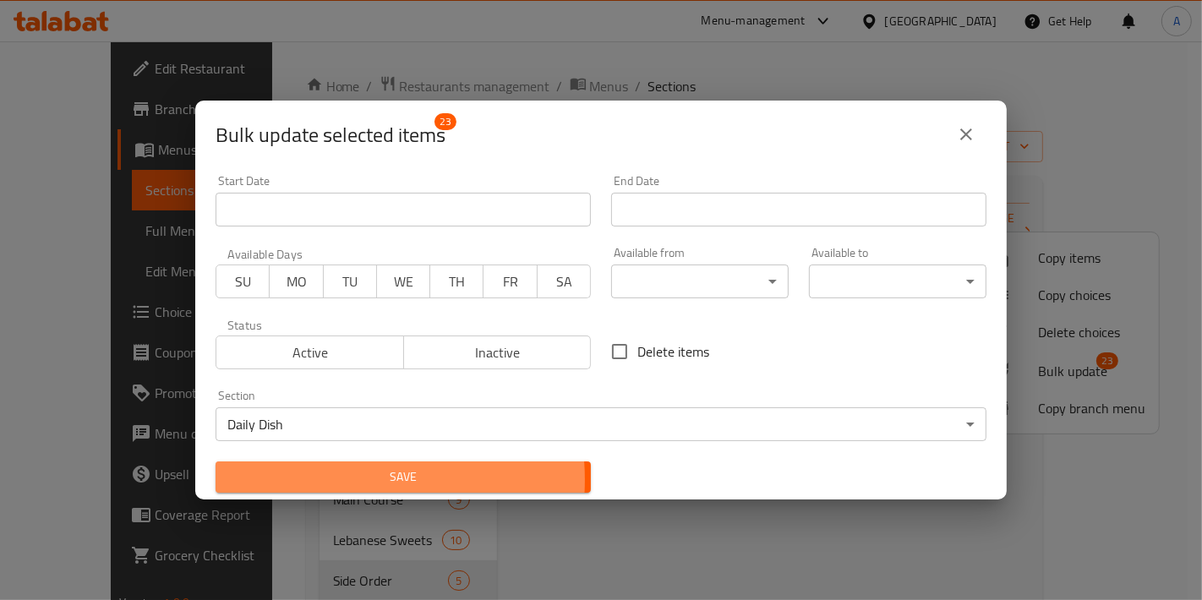
click at [314, 480] on span "Save" at bounding box center [403, 477] width 348 height 21
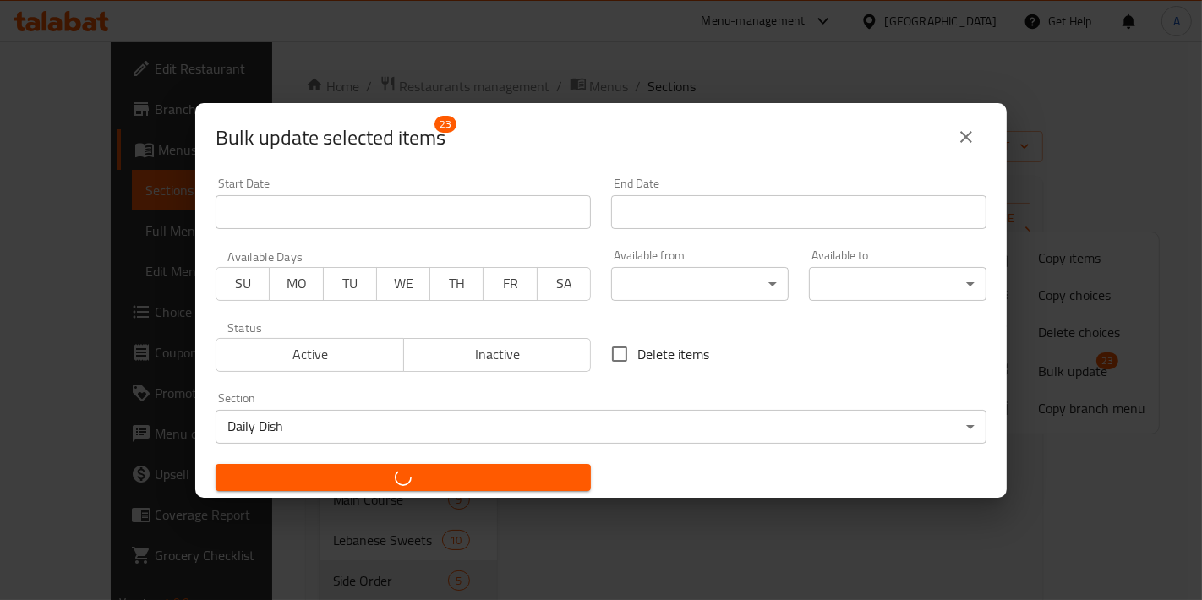
checkbox input "false"
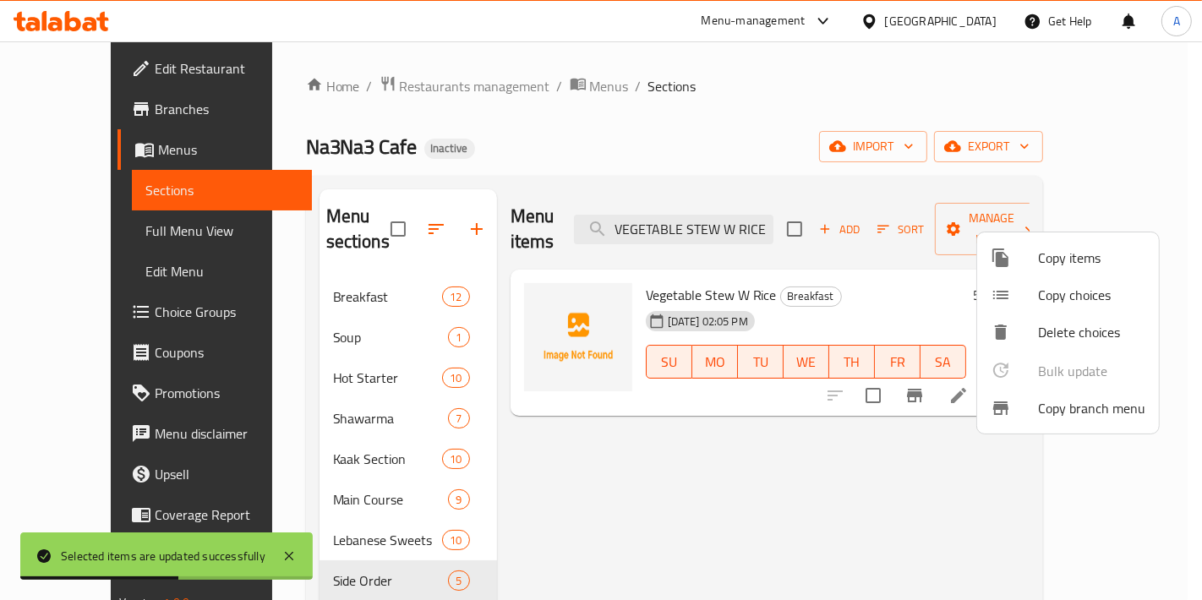
click at [668, 448] on div at bounding box center [601, 300] width 1202 height 600
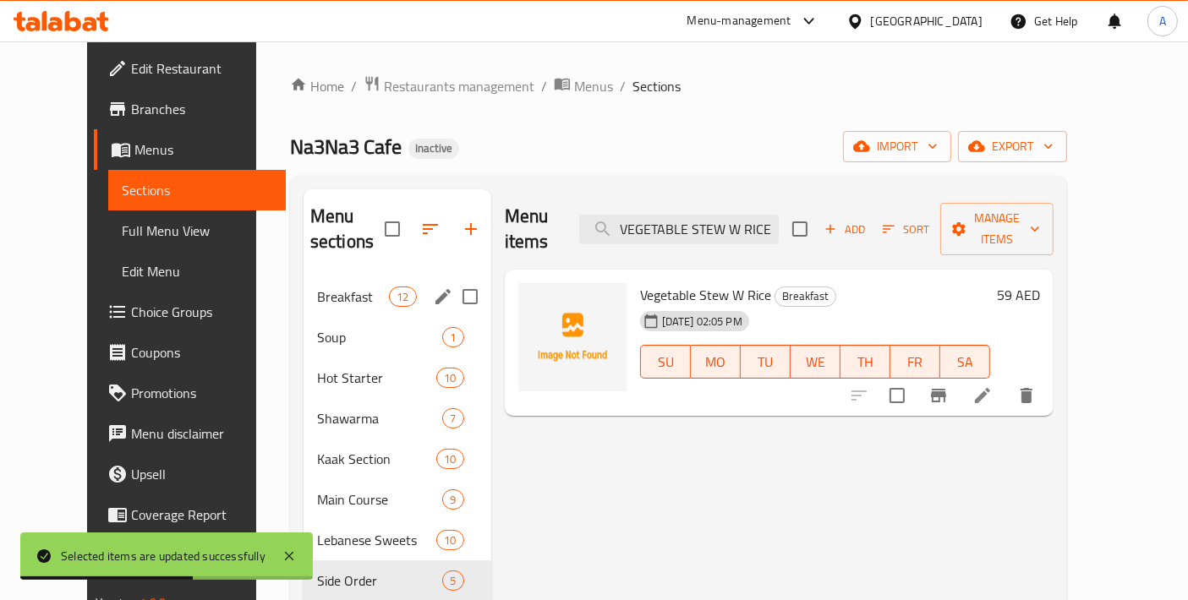
click at [341, 282] on div "Breakfast 12" at bounding box center [397, 296] width 188 height 41
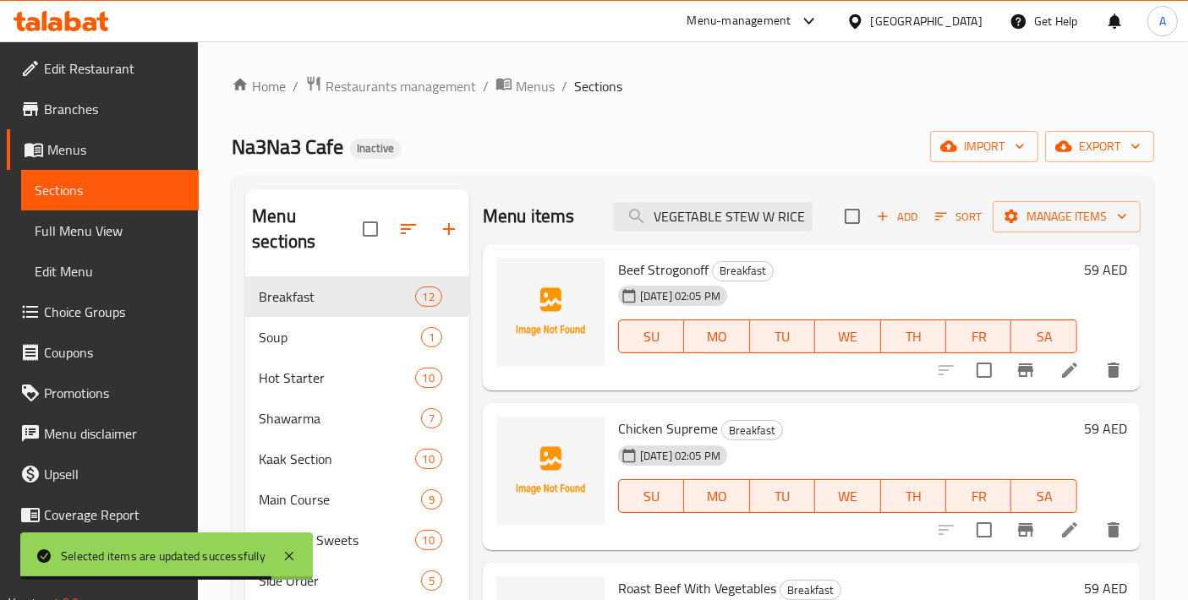
click at [973, 376] on input "checkbox" at bounding box center [984, 371] width 36 height 36
checkbox input "true"
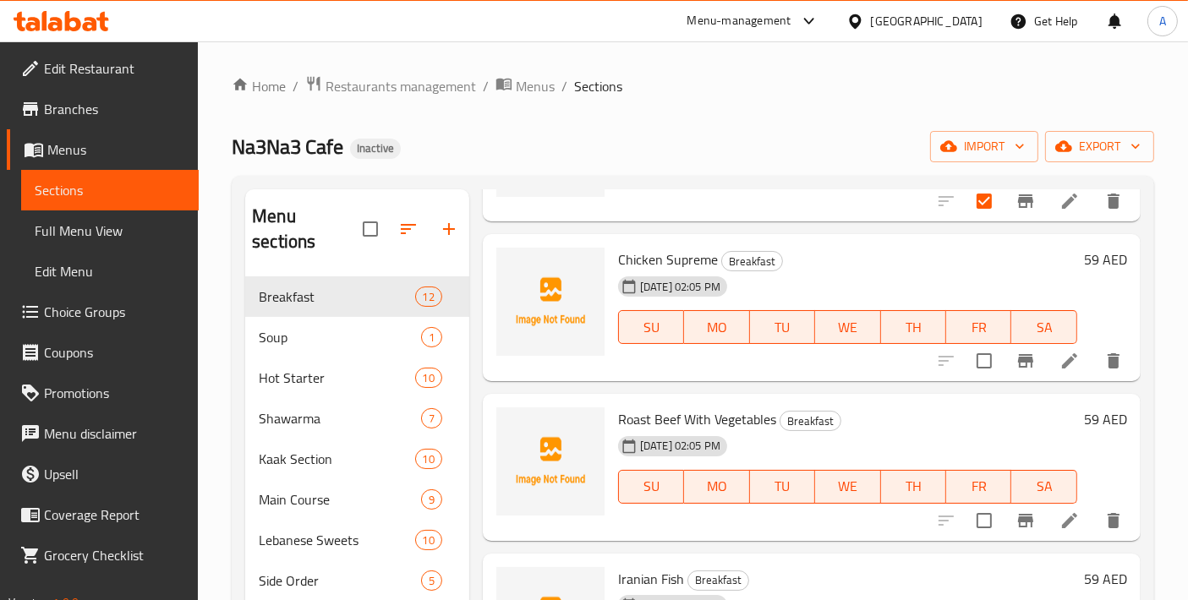
scroll to position [188, 0]
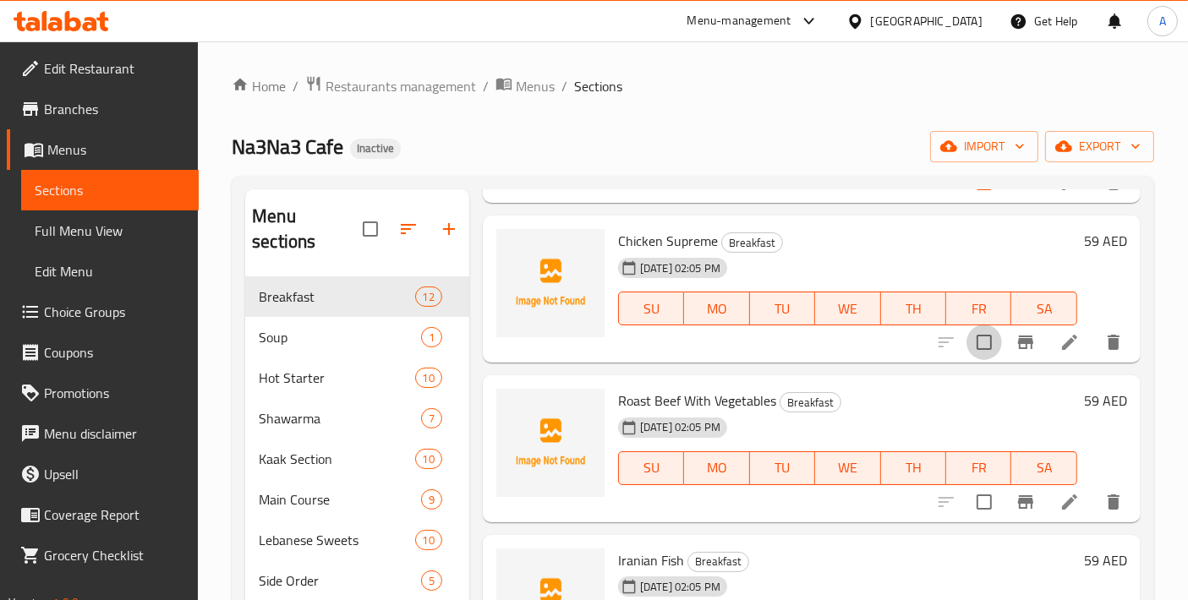
click at [985, 344] on input "checkbox" at bounding box center [984, 343] width 36 height 36
checkbox input "true"
click at [976, 489] on input "checkbox" at bounding box center [984, 502] width 36 height 36
checkbox input "true"
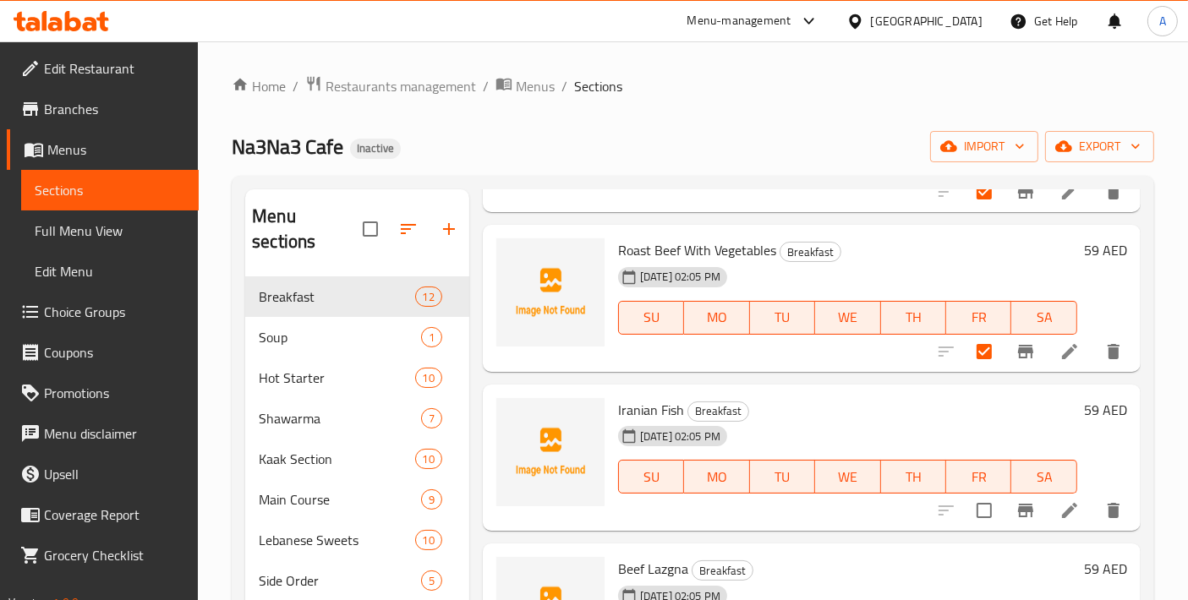
scroll to position [375, 0]
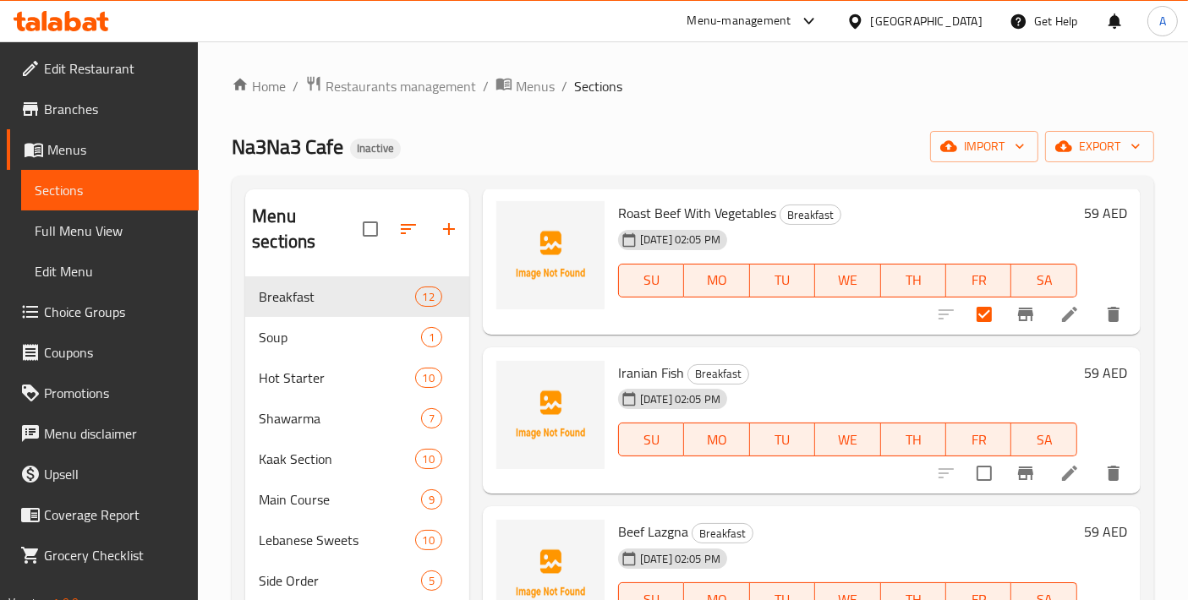
click at [621, 375] on span "Iranian Fish" at bounding box center [651, 372] width 66 height 25
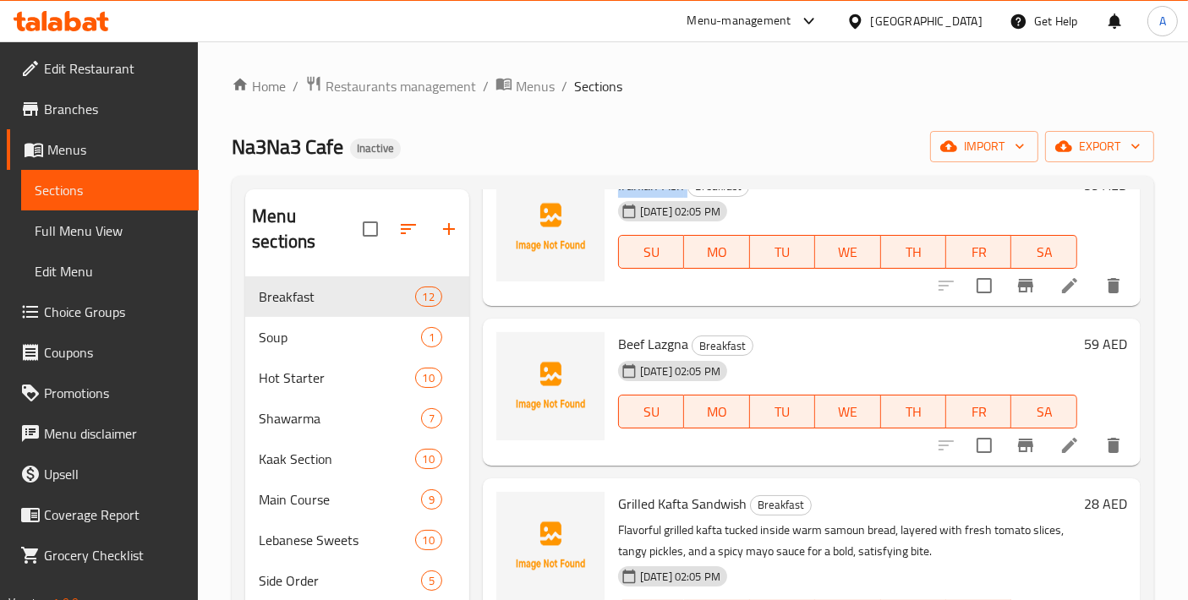
scroll to position [188, 0]
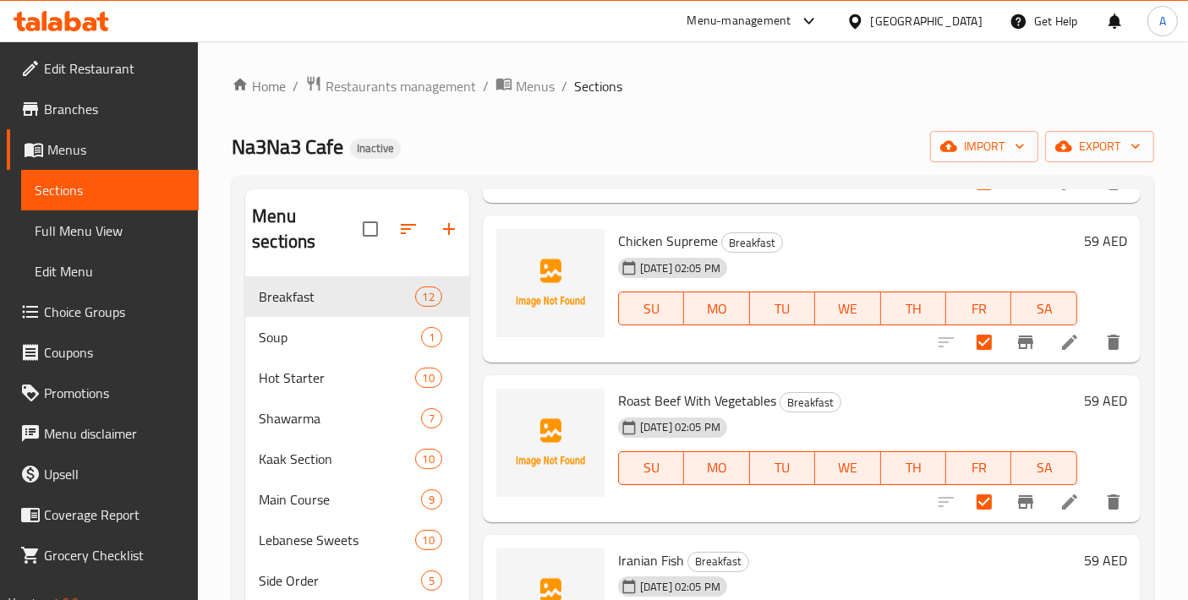
click at [880, 429] on div "18-08-2025 02:05 PM SU MO TU WE TH FR SA" at bounding box center [847, 456] width 473 height 91
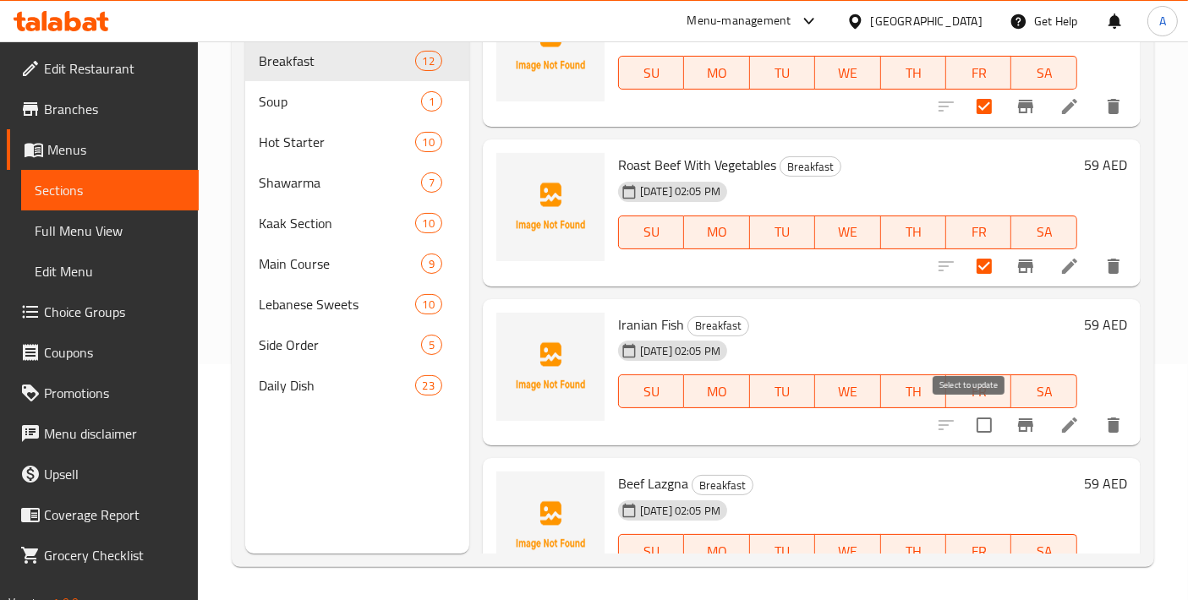
click at [978, 423] on input "checkbox" at bounding box center [984, 425] width 36 height 36
checkbox input "true"
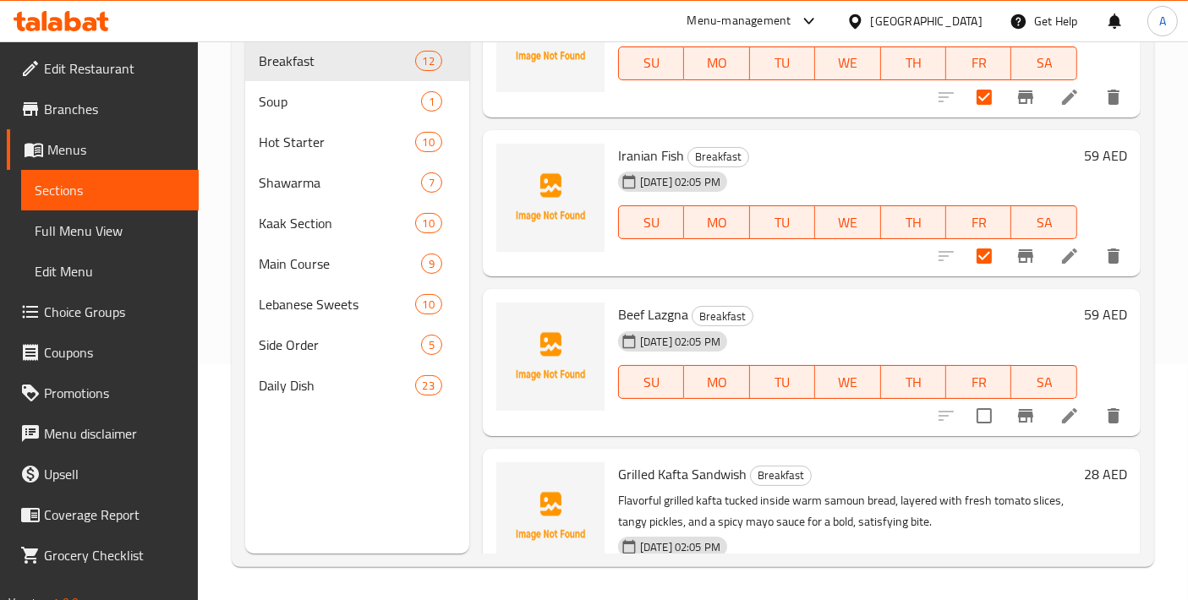
scroll to position [375, 0]
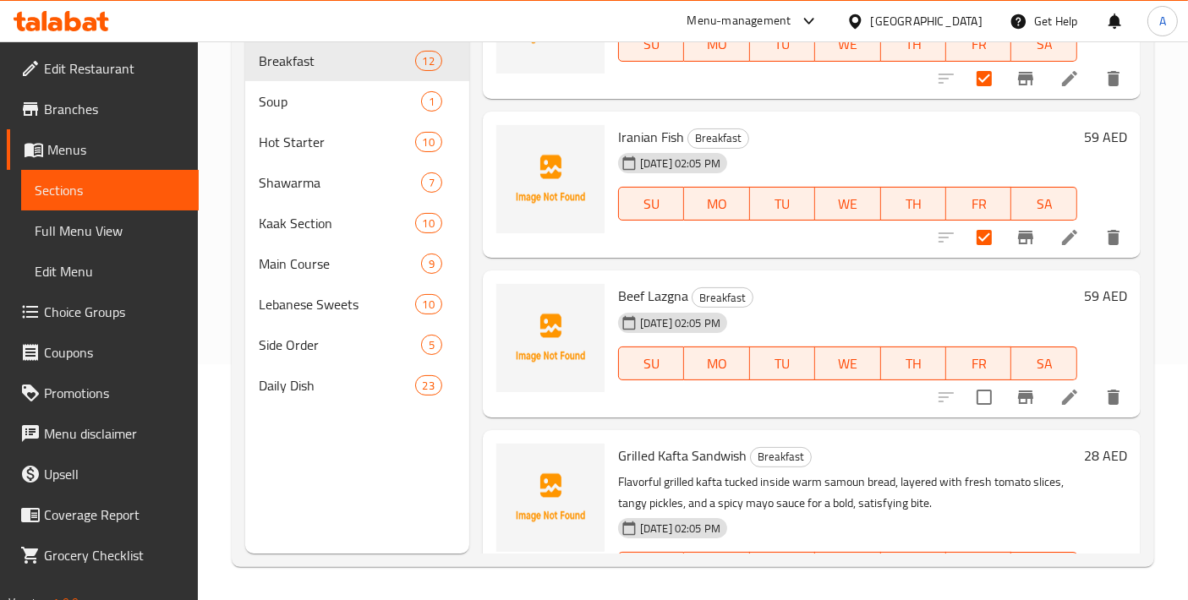
click at [976, 397] on input "checkbox" at bounding box center [984, 398] width 36 height 36
checkbox input "true"
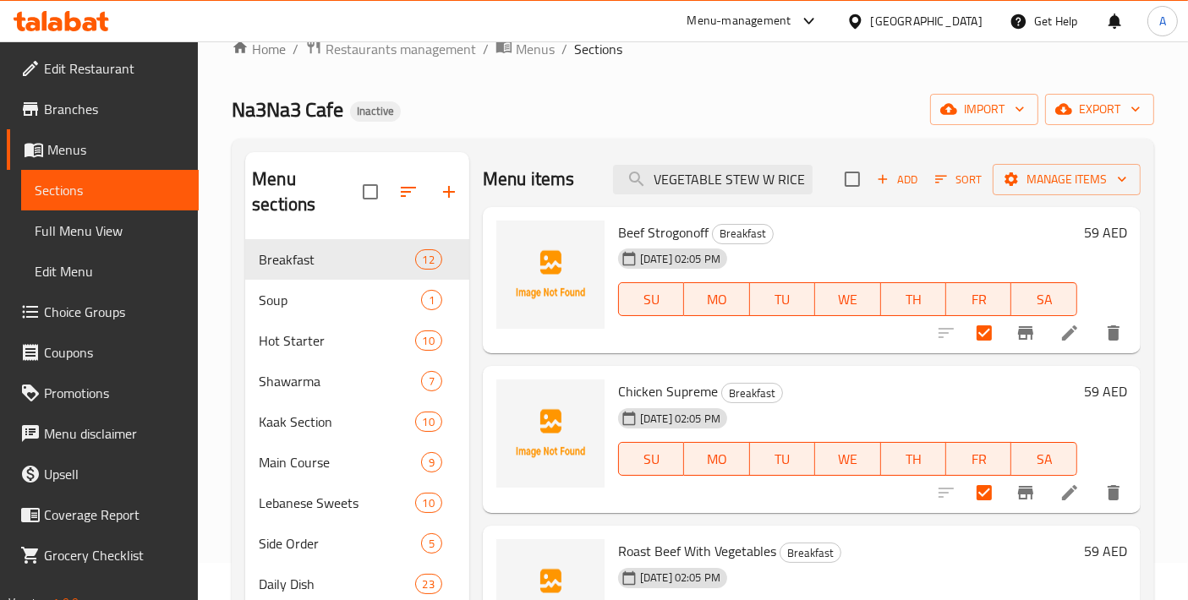
scroll to position [0, 0]
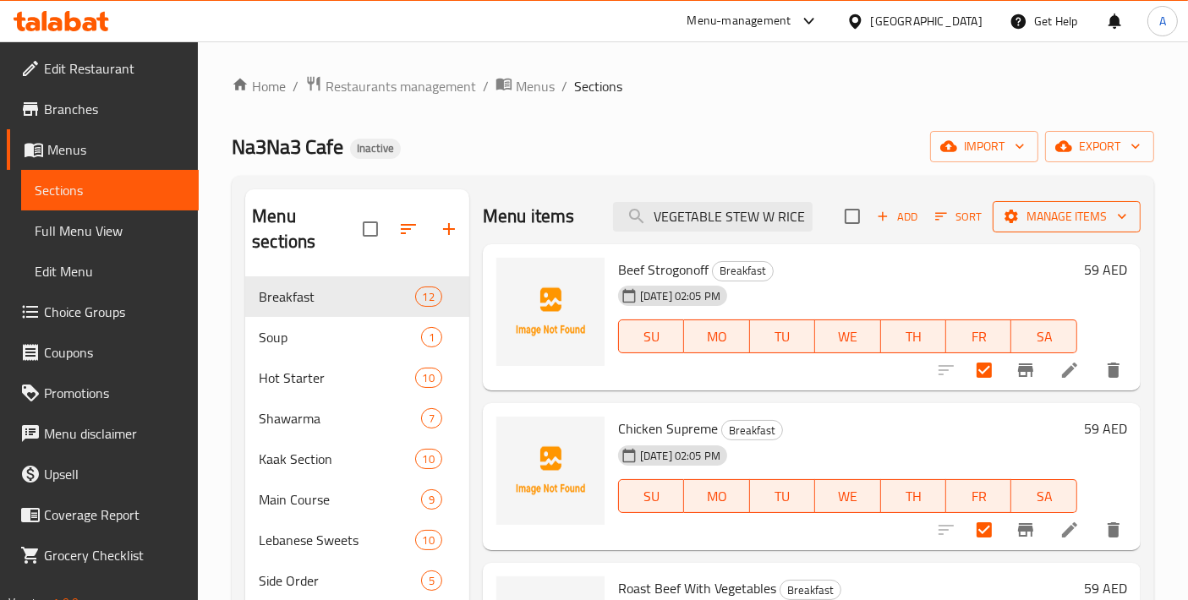
click at [1004, 218] on icon "button" at bounding box center [1011, 217] width 14 height 14
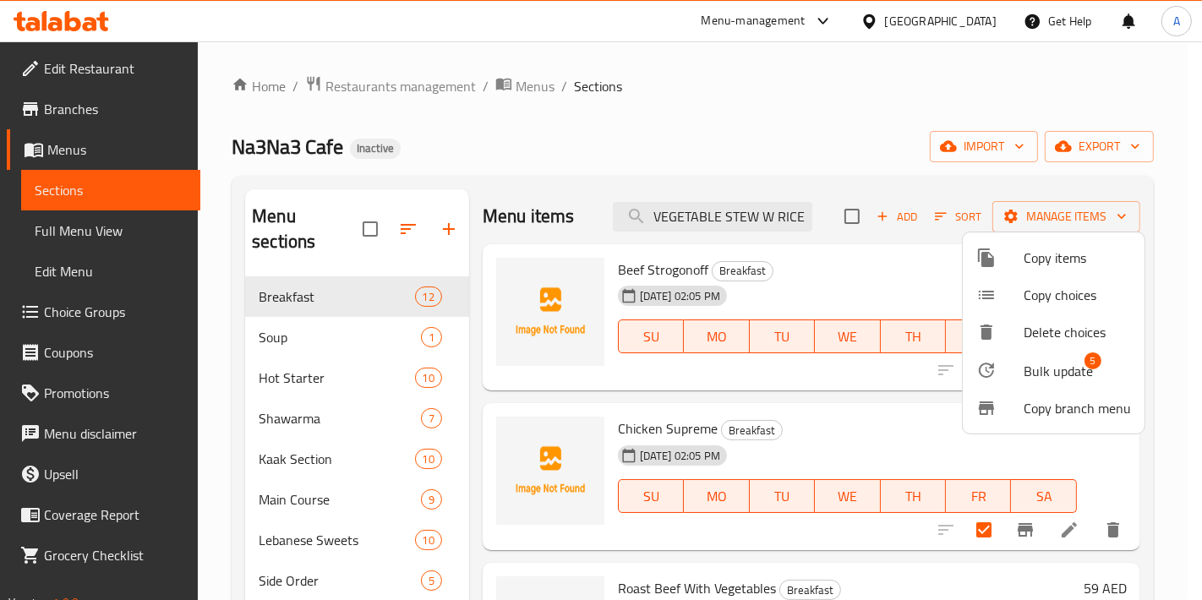
click at [1024, 378] on span "Bulk update" at bounding box center [1058, 371] width 69 height 20
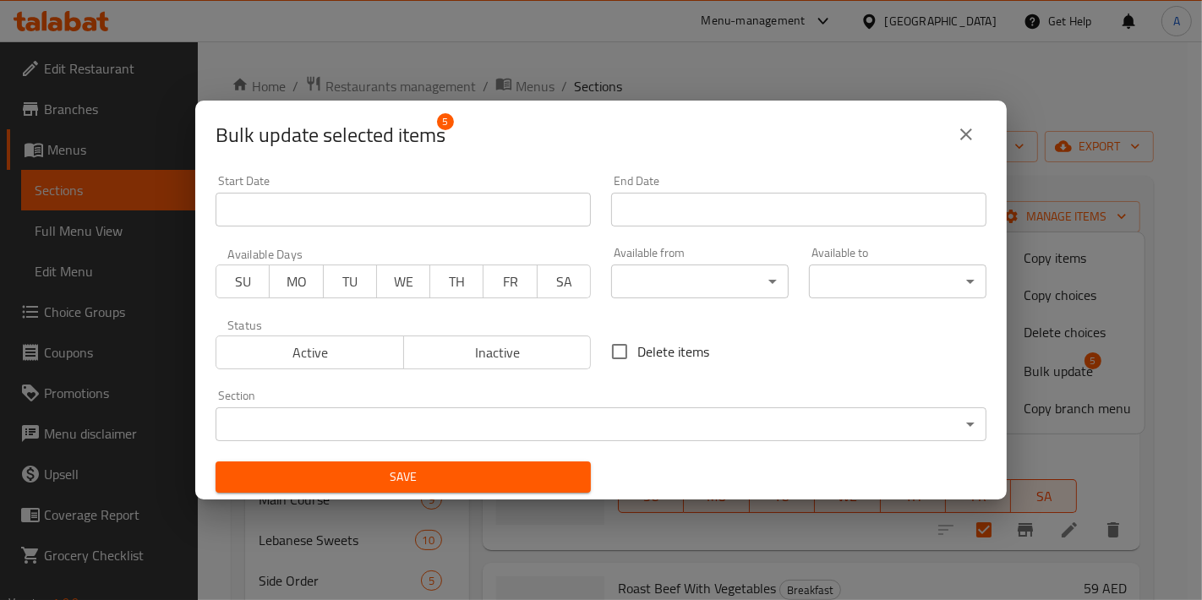
click at [573, 426] on body "​ Menu-management United Arab Emirates Get Help A Edit Restaurant Branches Menu…" at bounding box center [601, 320] width 1202 height 559
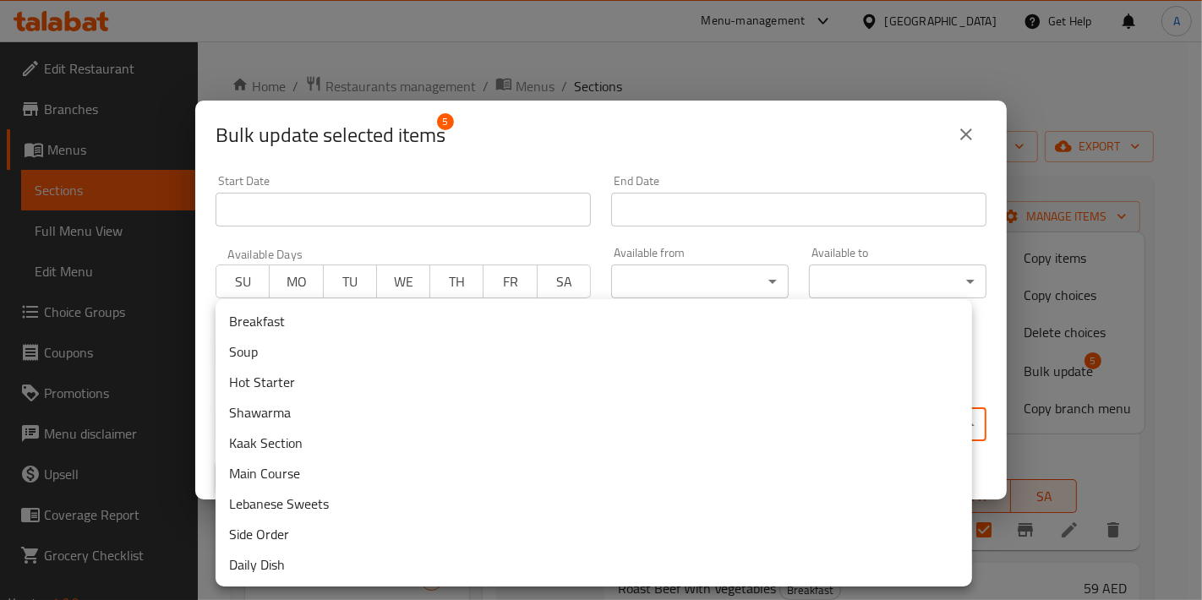
click at [259, 566] on li "Daily Dish" at bounding box center [594, 564] width 757 height 30
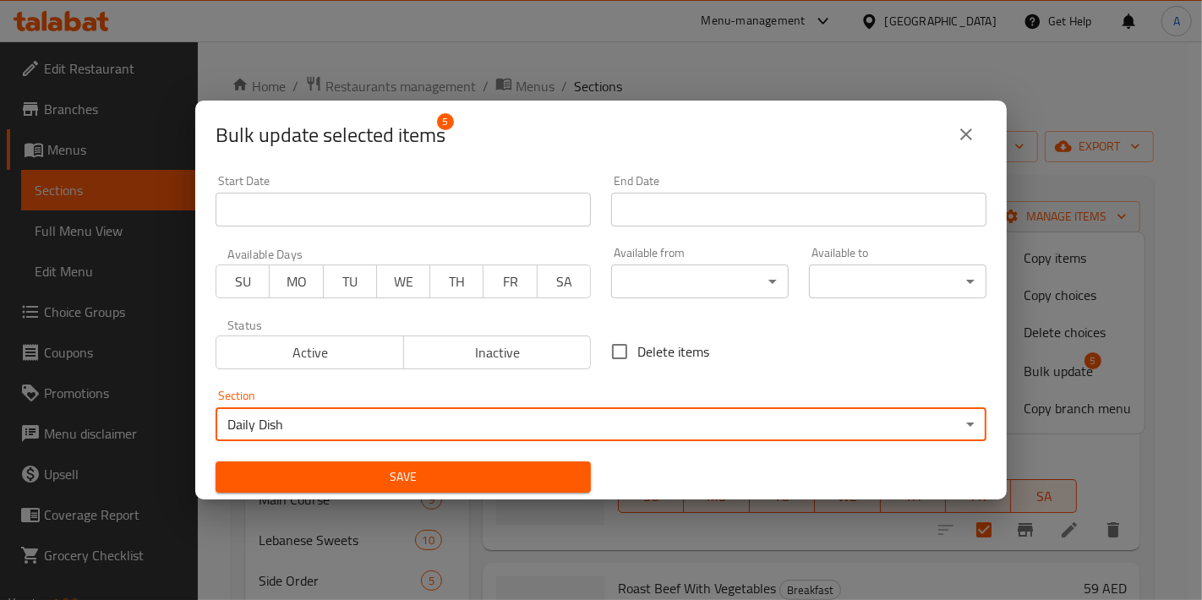
click at [279, 469] on span "Save" at bounding box center [403, 477] width 348 height 21
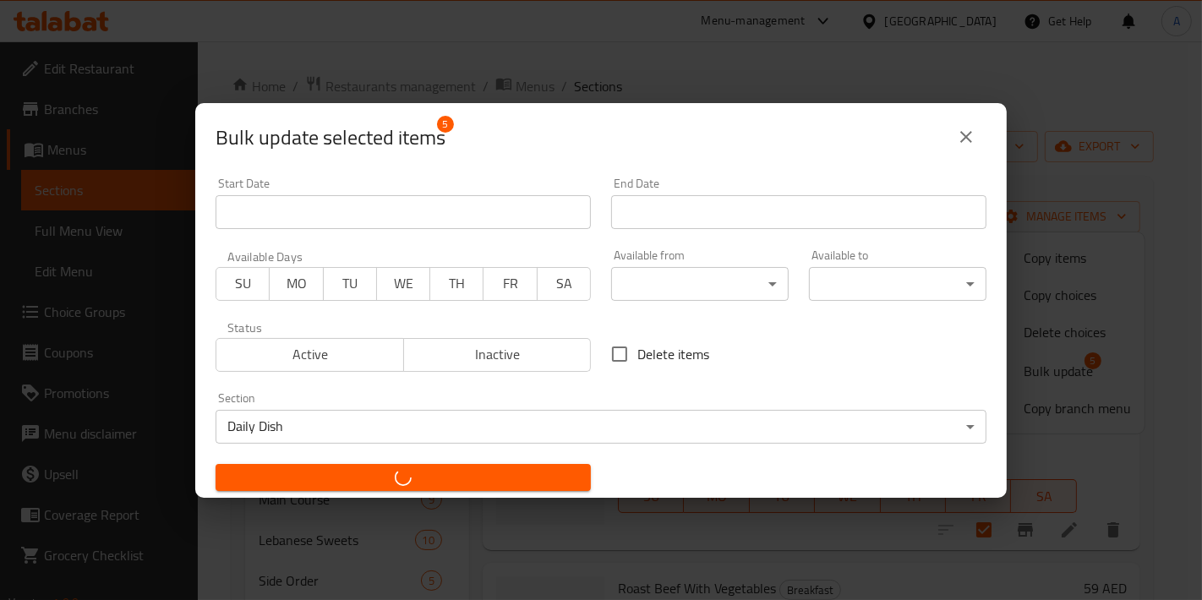
checkbox input "false"
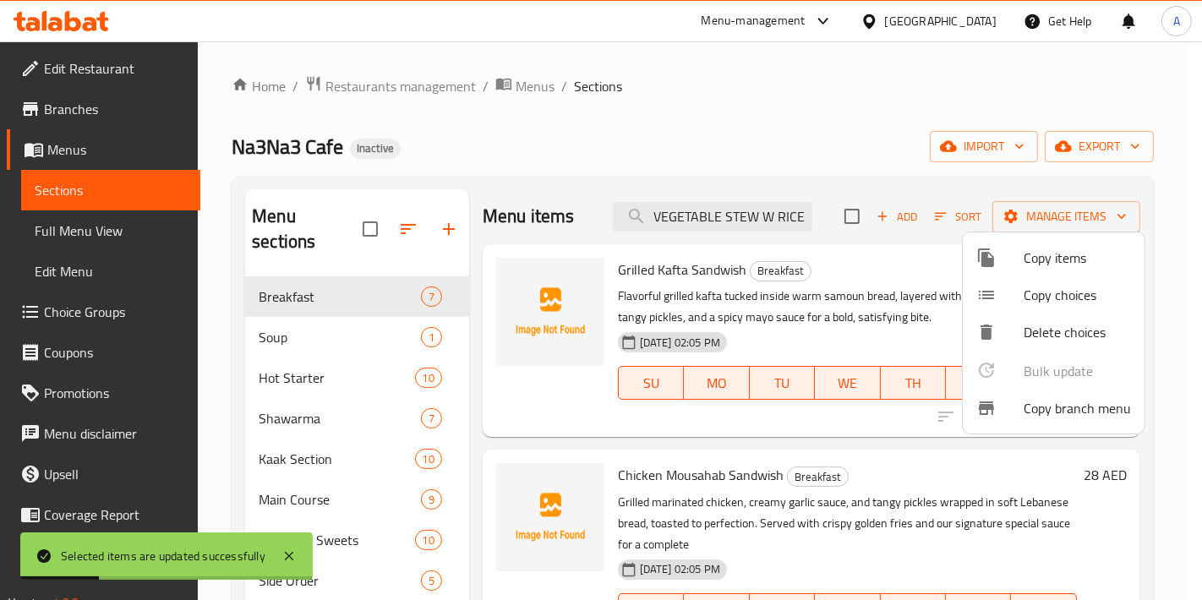
click at [349, 275] on div at bounding box center [601, 300] width 1202 height 600
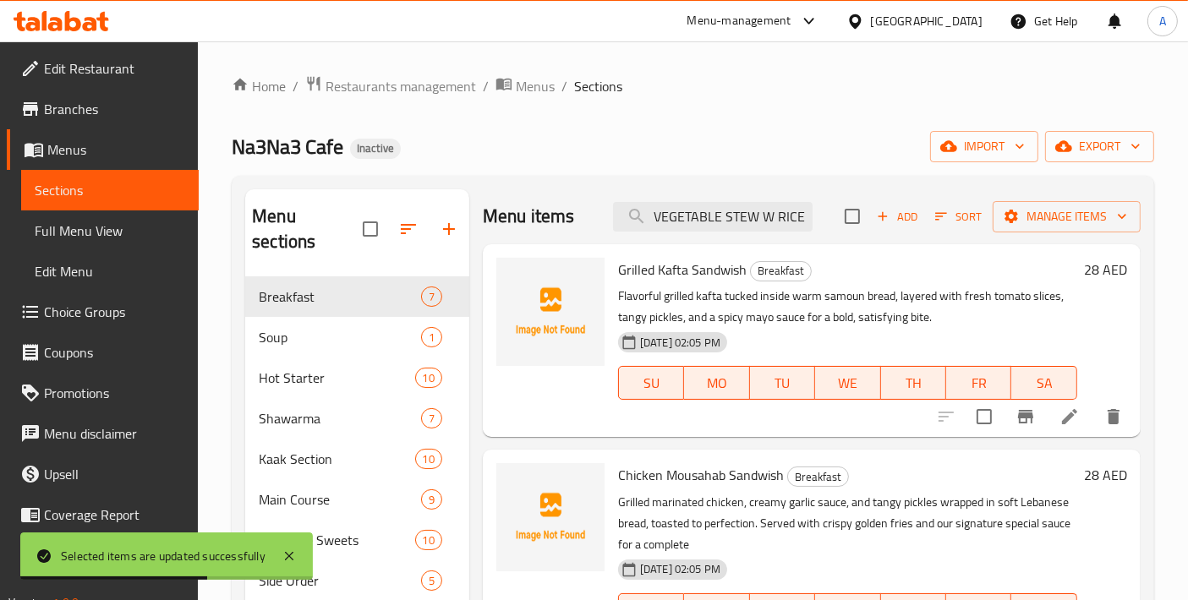
click at [714, 278] on span "Grilled Kafta Sandwish" at bounding box center [682, 269] width 128 height 25
copy h6 "Grilled Kafta Sandwish"
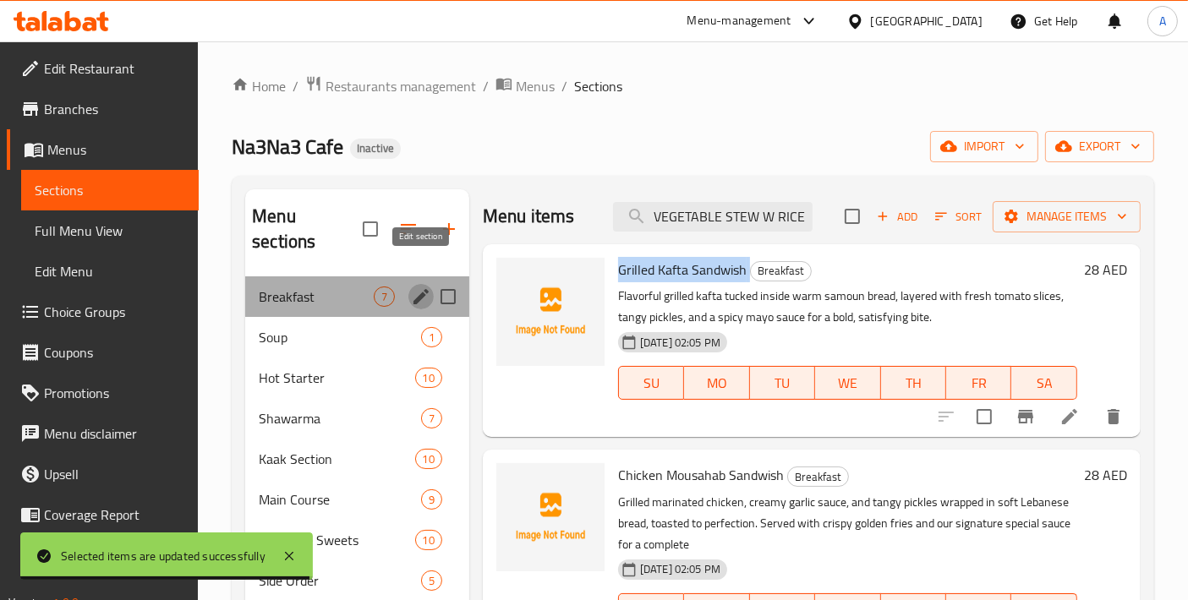
click at [423, 287] on icon "edit" at bounding box center [421, 297] width 20 height 20
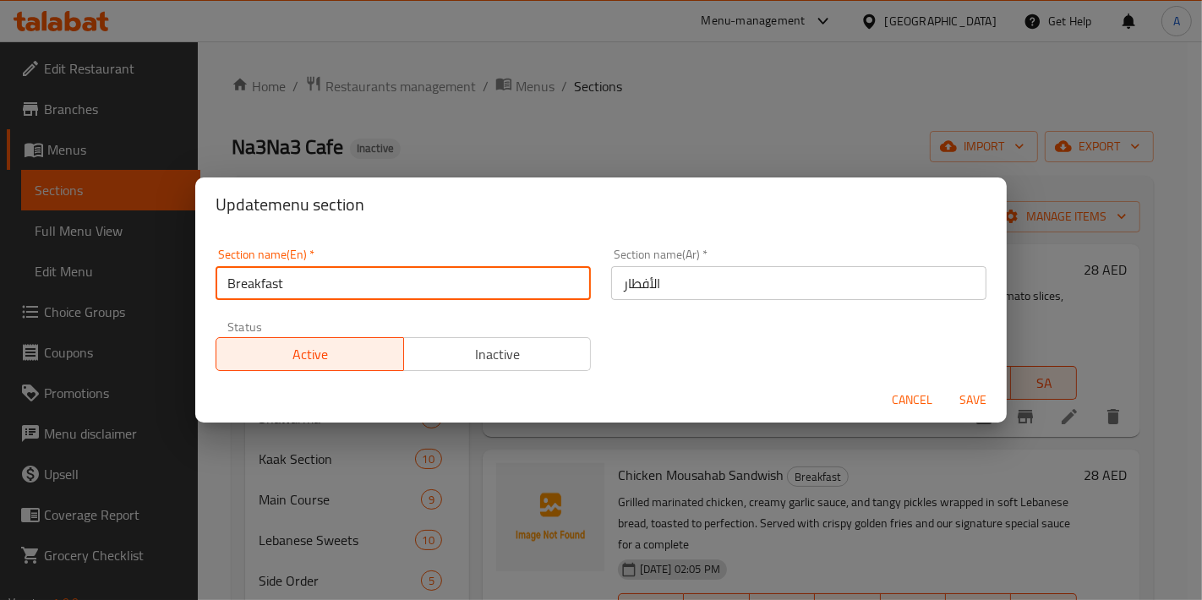
drag, startPoint x: 289, startPoint y: 286, endPoint x: 151, endPoint y: 281, distance: 137.9
click at [151, 281] on div "Update menu section Section name(En)   * Breakfast Section name(En) * Section n…" at bounding box center [601, 300] width 1202 height 600
paste input "Sandwishes"
click at [321, 286] on input "Sandwishes" at bounding box center [403, 283] width 375 height 34
type input "Sandwiches"
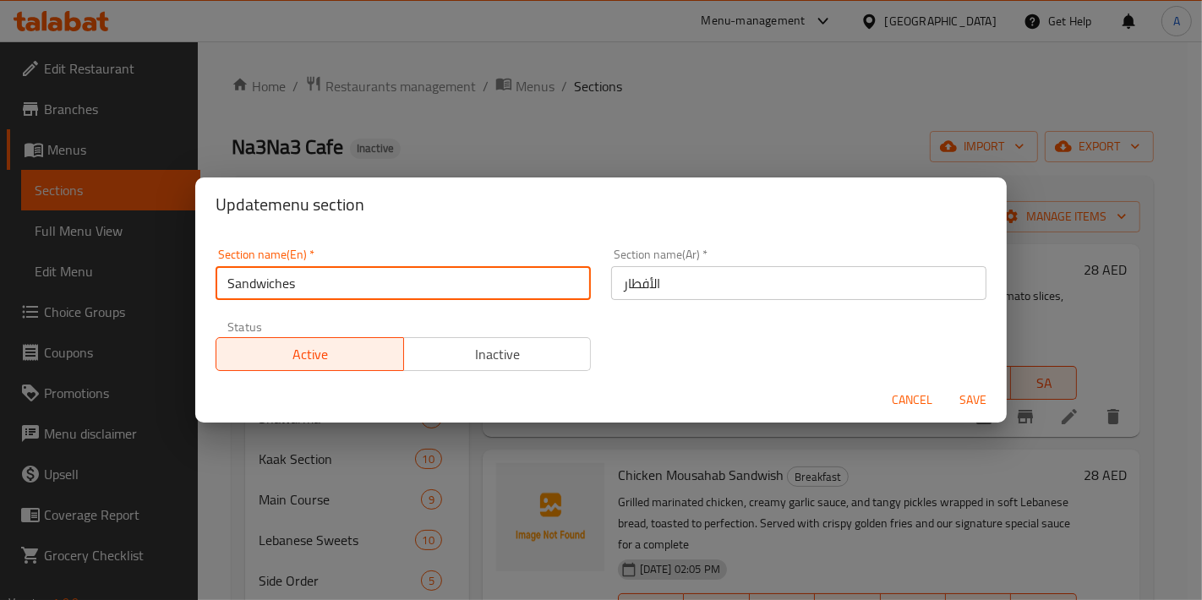
click at [703, 293] on input "الأفطار" at bounding box center [798, 283] width 375 height 34
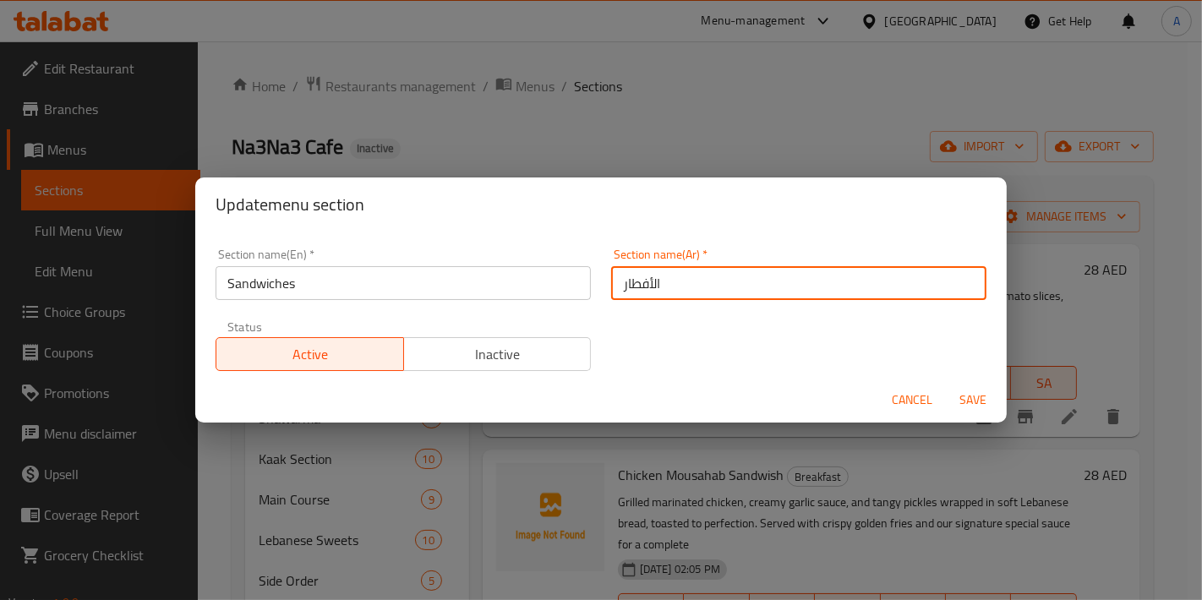
click at [703, 293] on input "الأفطار" at bounding box center [798, 283] width 375 height 34
type input "الساندويتشات"
click at [946, 385] on button "Save" at bounding box center [973, 400] width 54 height 31
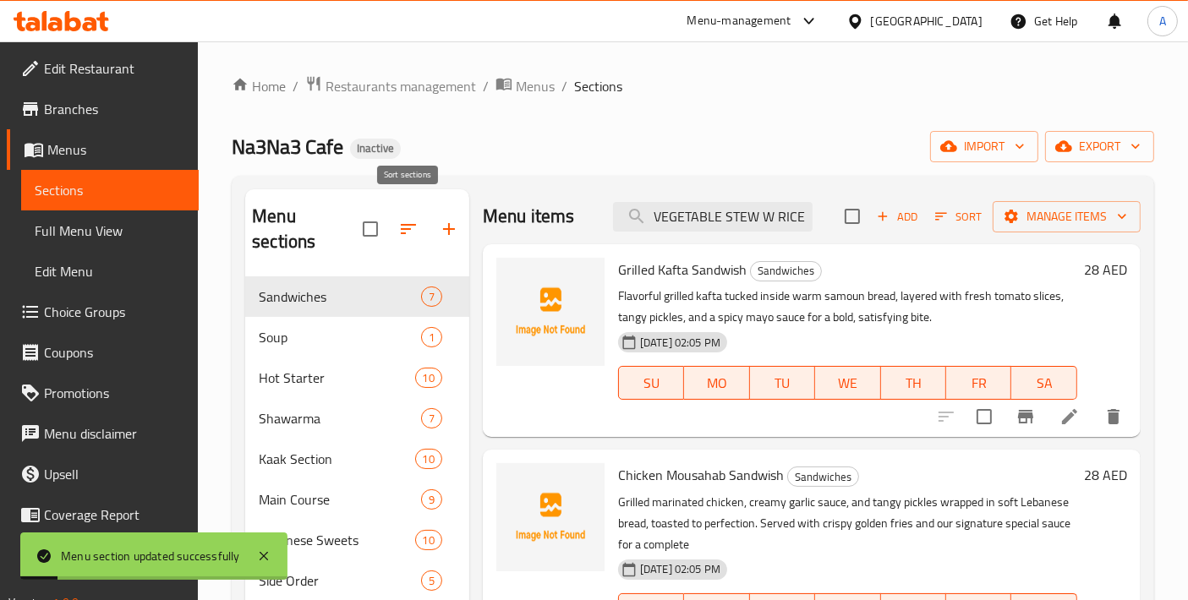
click at [400, 219] on icon "button" at bounding box center [408, 229] width 20 height 20
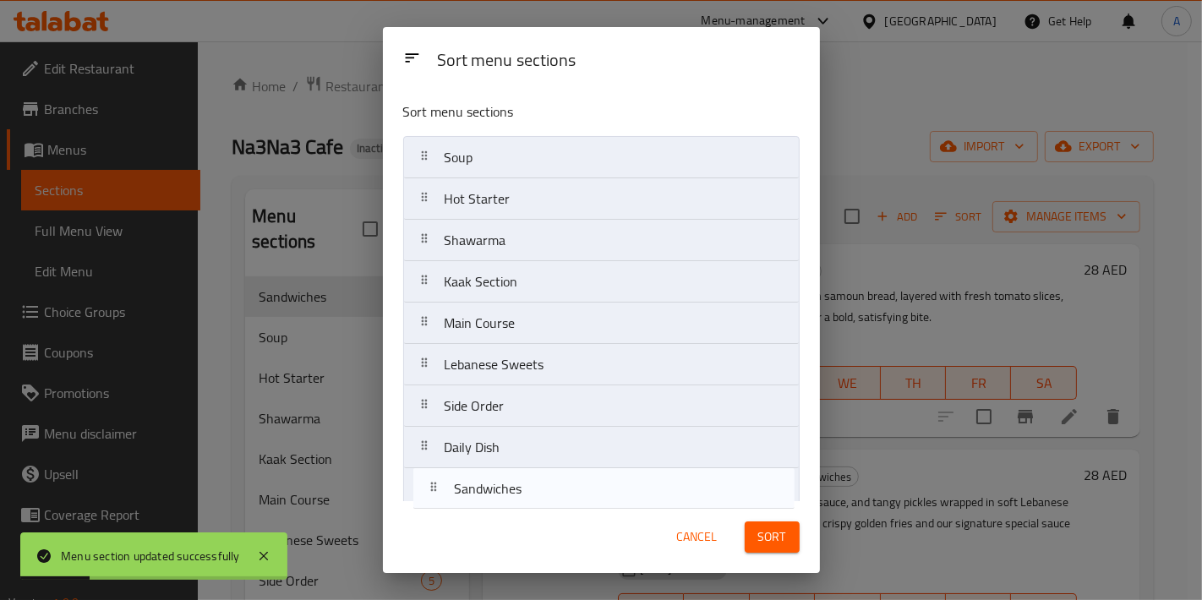
scroll to position [13, 0]
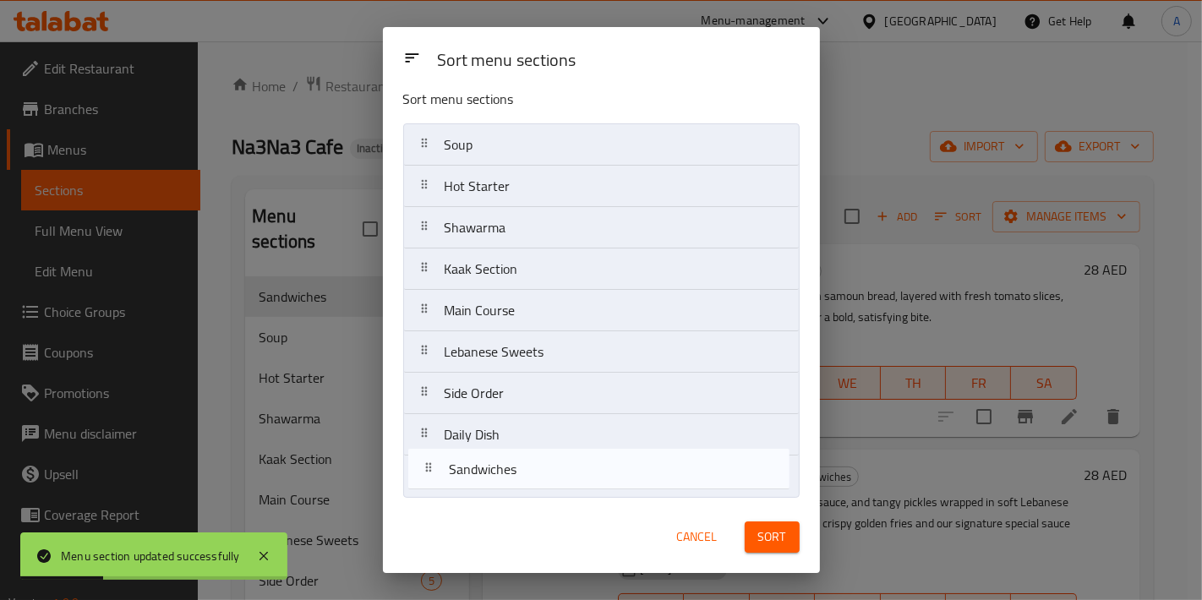
drag, startPoint x: 491, startPoint y: 166, endPoint x: 497, endPoint y: 482, distance: 316.2
click at [497, 482] on nav "Sandwiches Soup Hot Starter Shawarma Kaak Section Main Course Lebanese Sweets S…" at bounding box center [601, 310] width 396 height 375
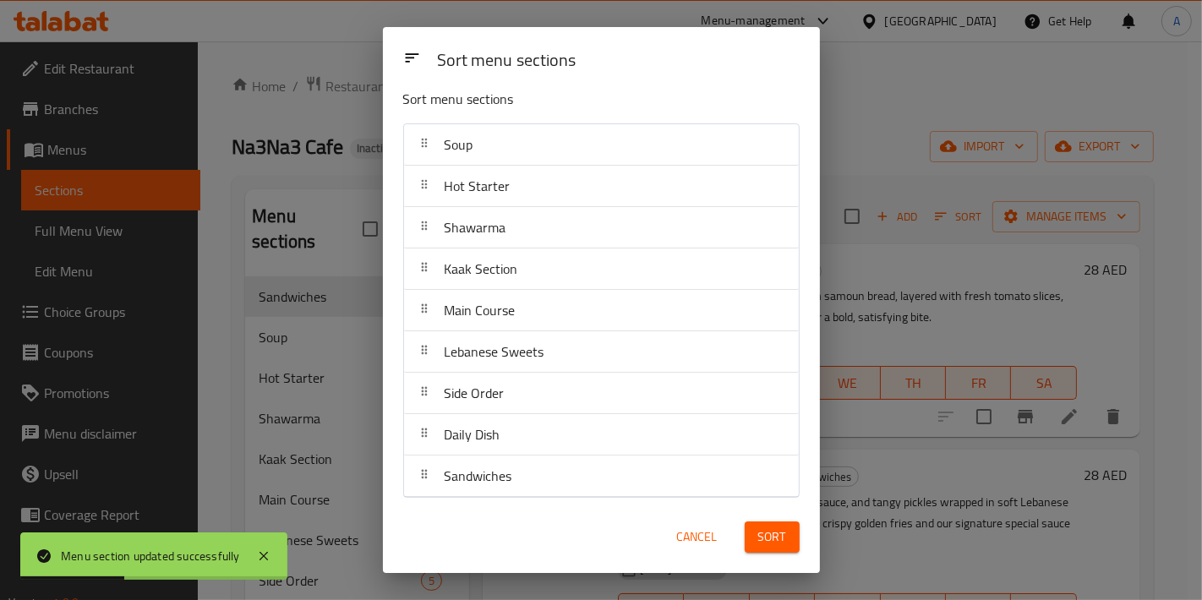
click at [759, 533] on span "Sort" at bounding box center [772, 537] width 28 height 21
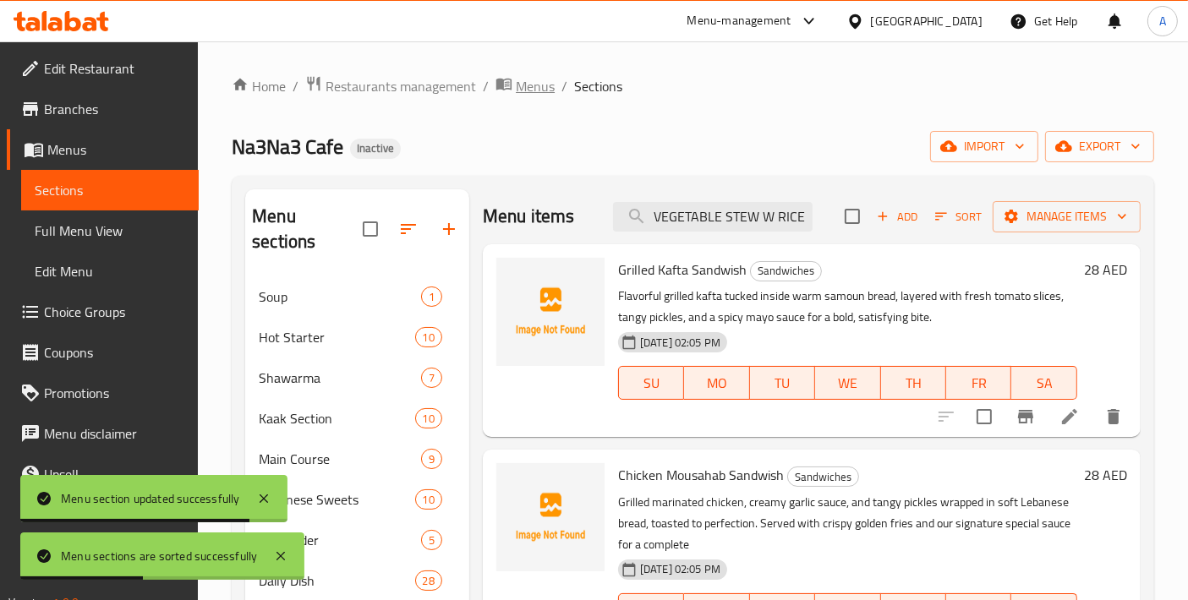
click at [534, 90] on span "Menus" at bounding box center [535, 86] width 39 height 20
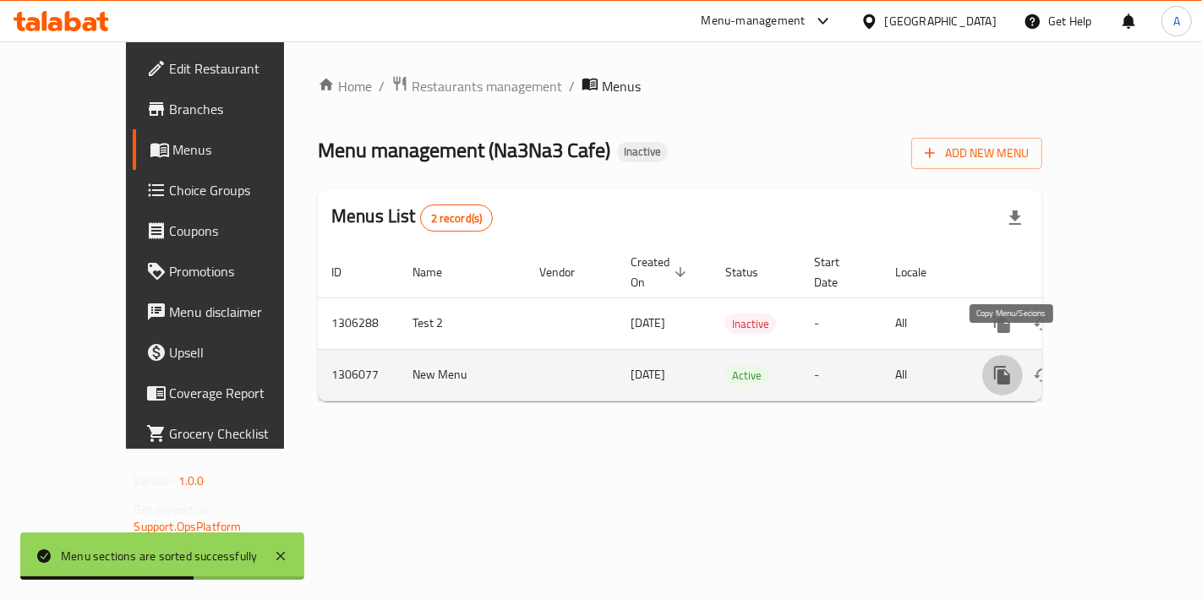
click at [1010, 366] on icon "more" at bounding box center [1002, 375] width 16 height 19
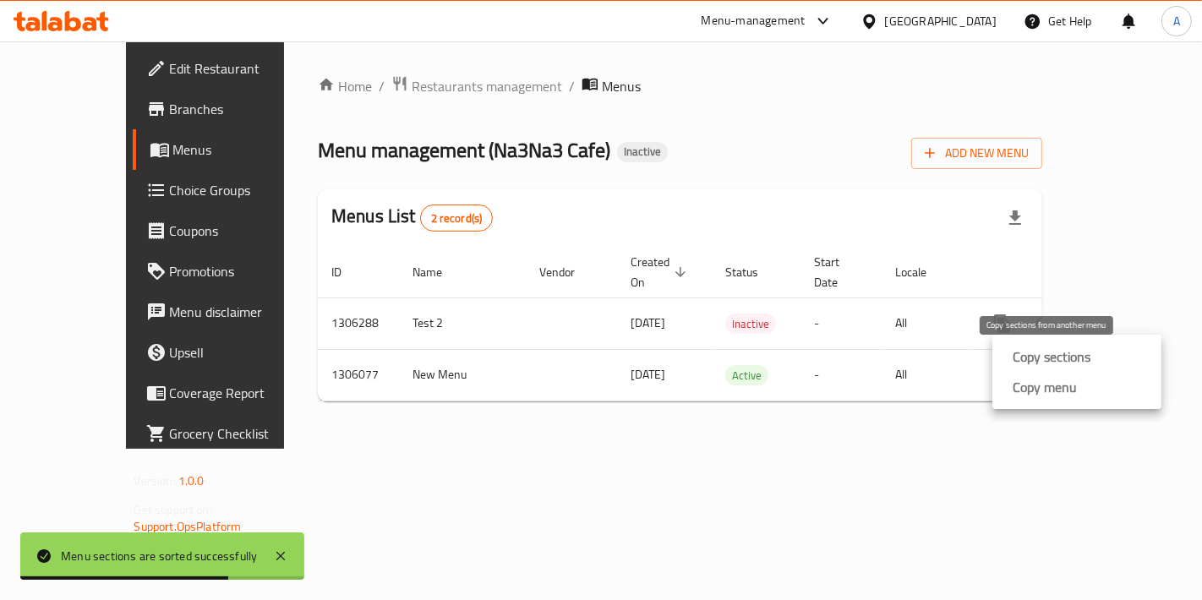
click at [1018, 358] on strong "Copy sections" at bounding box center [1052, 357] width 78 height 20
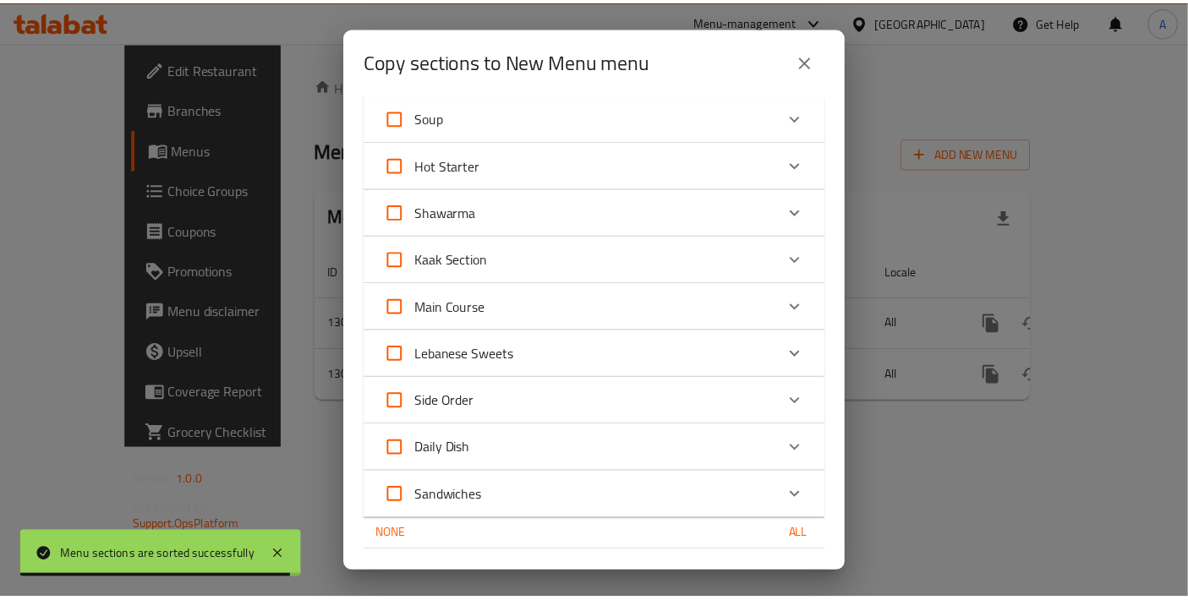
scroll to position [149, 0]
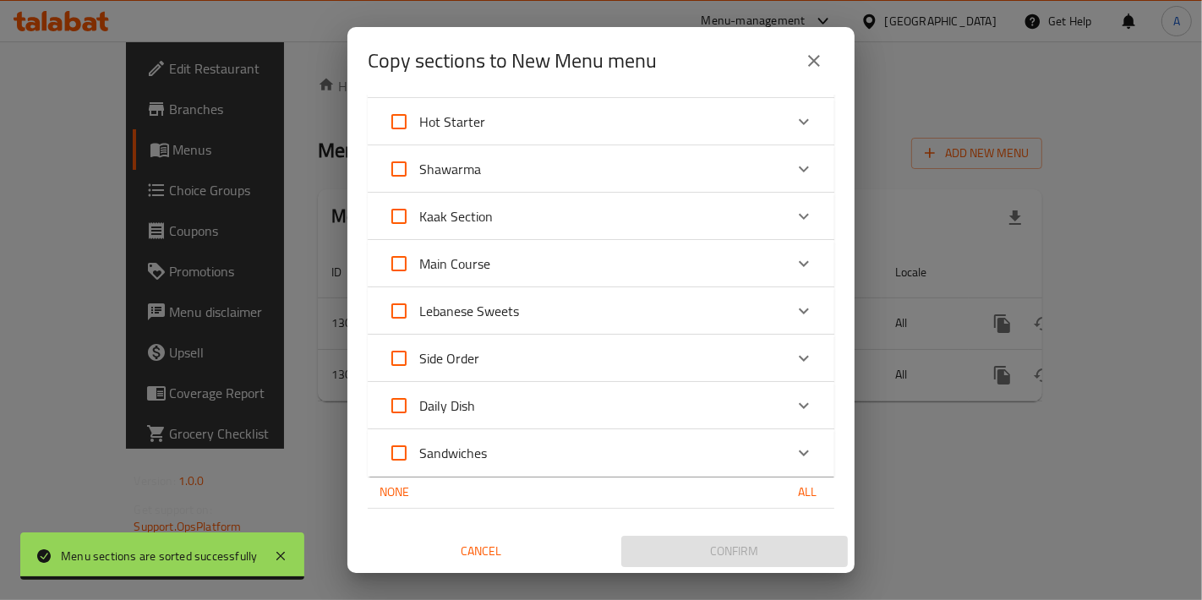
click at [800, 493] on span "All" at bounding box center [807, 492] width 41 height 21
checkbox input "true"
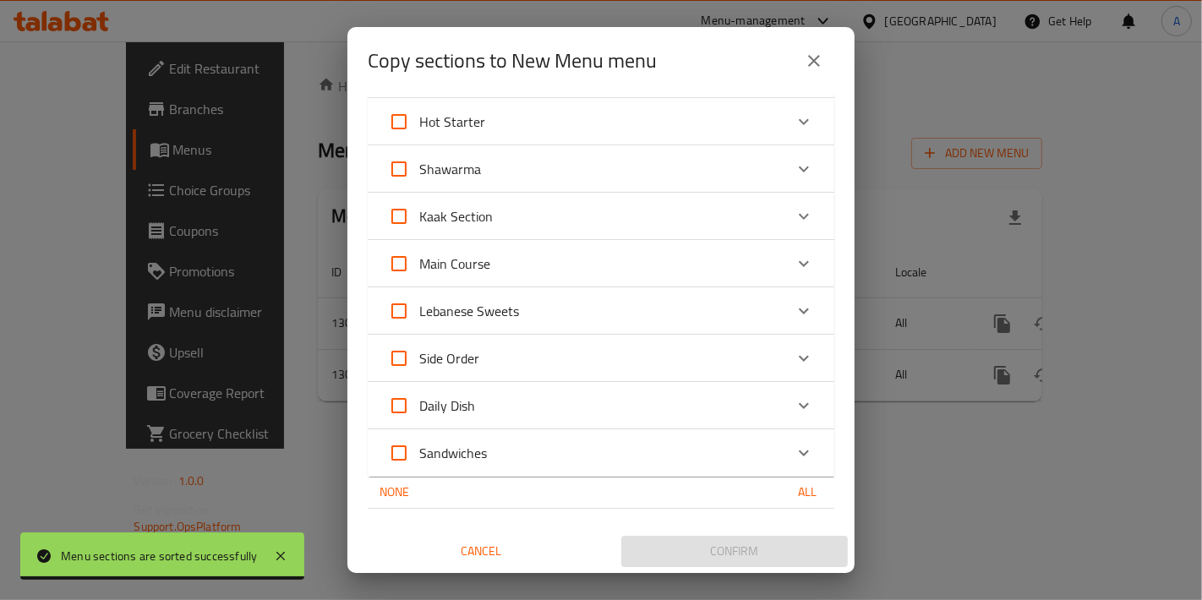
checkbox input "true"
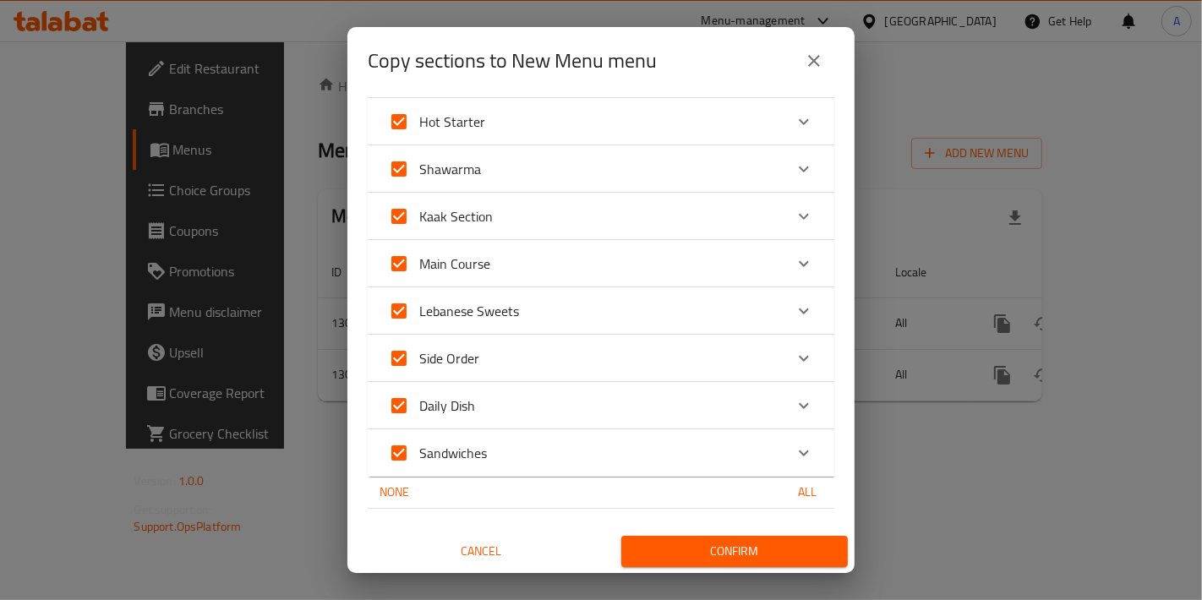
click at [762, 541] on span "Confirm" at bounding box center [735, 551] width 200 height 21
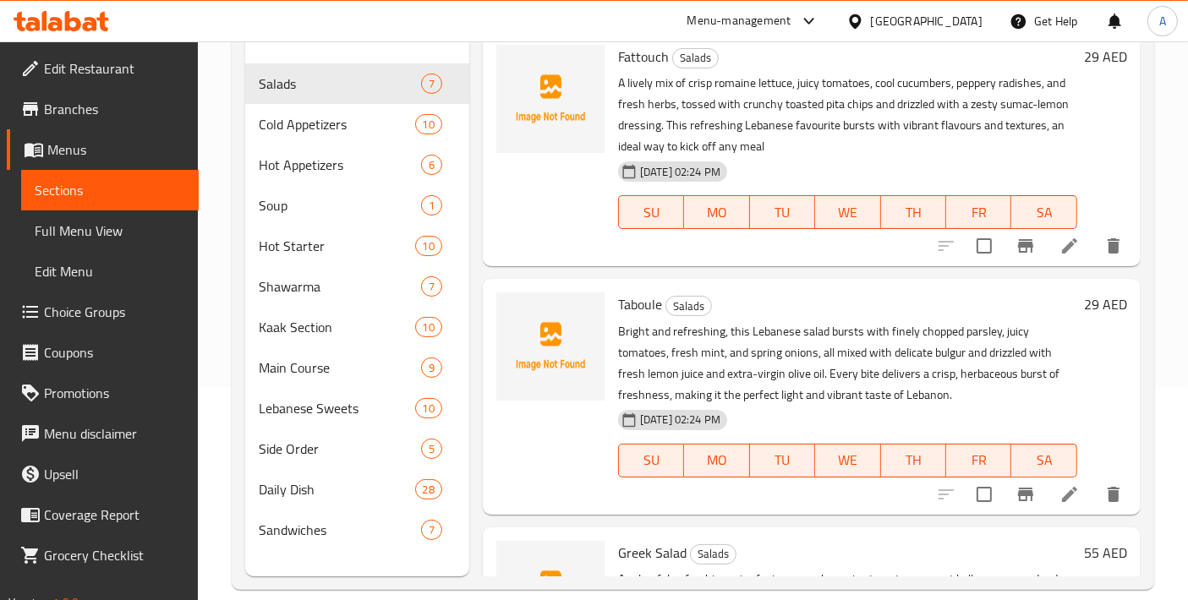
scroll to position [236, 0]
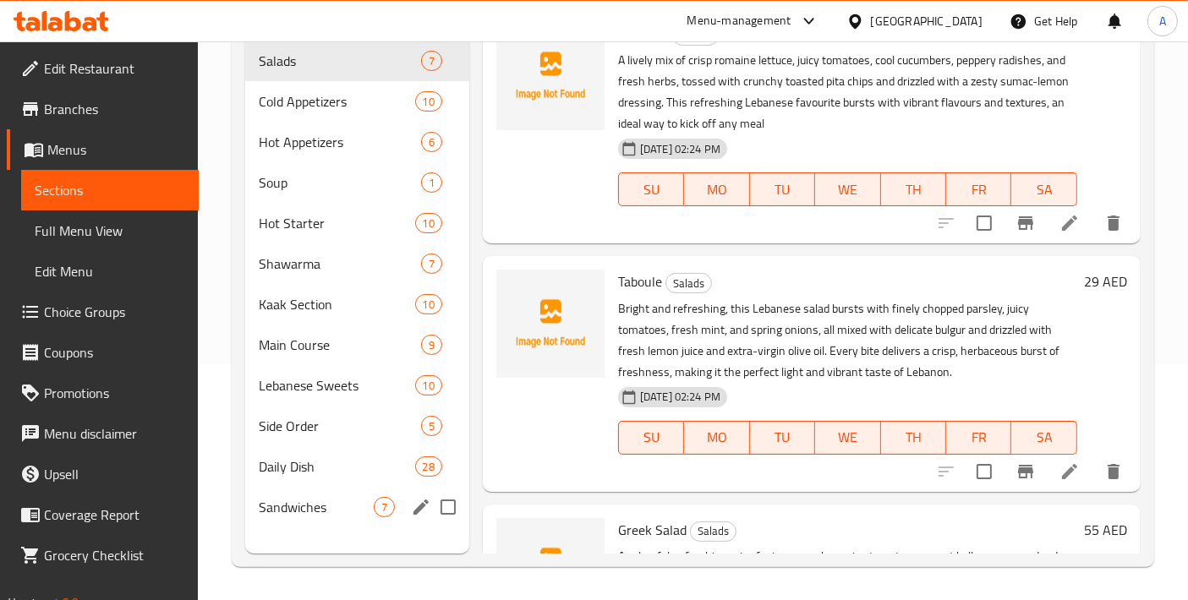
click at [290, 487] on div "Sandwiches 7" at bounding box center [357, 507] width 224 height 41
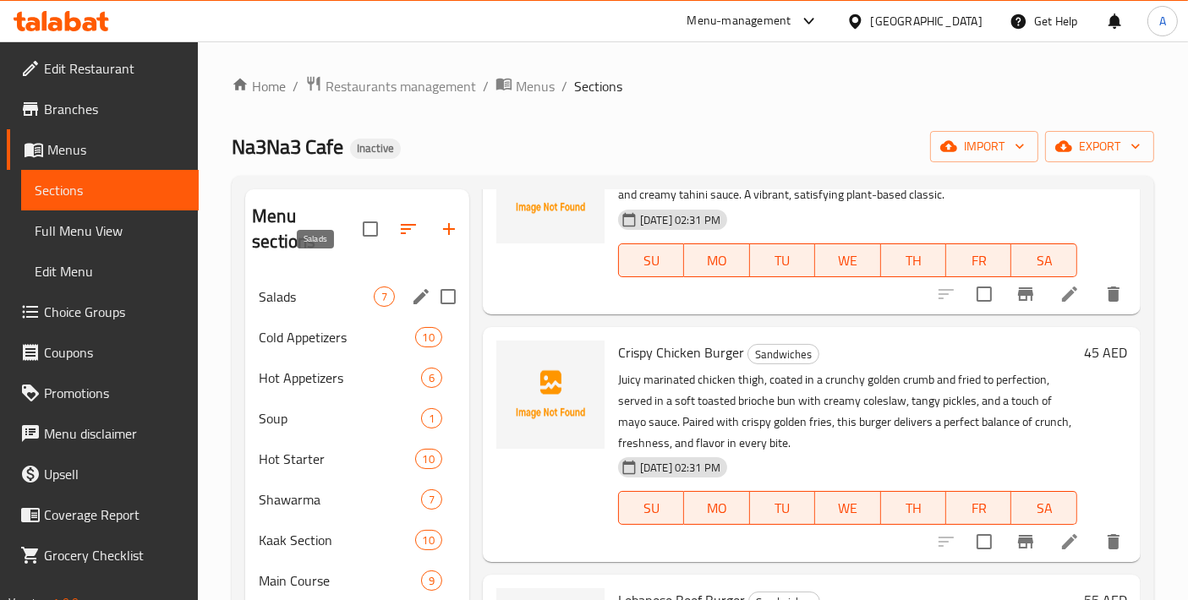
click at [358, 287] on span "Salads" at bounding box center [316, 297] width 115 height 20
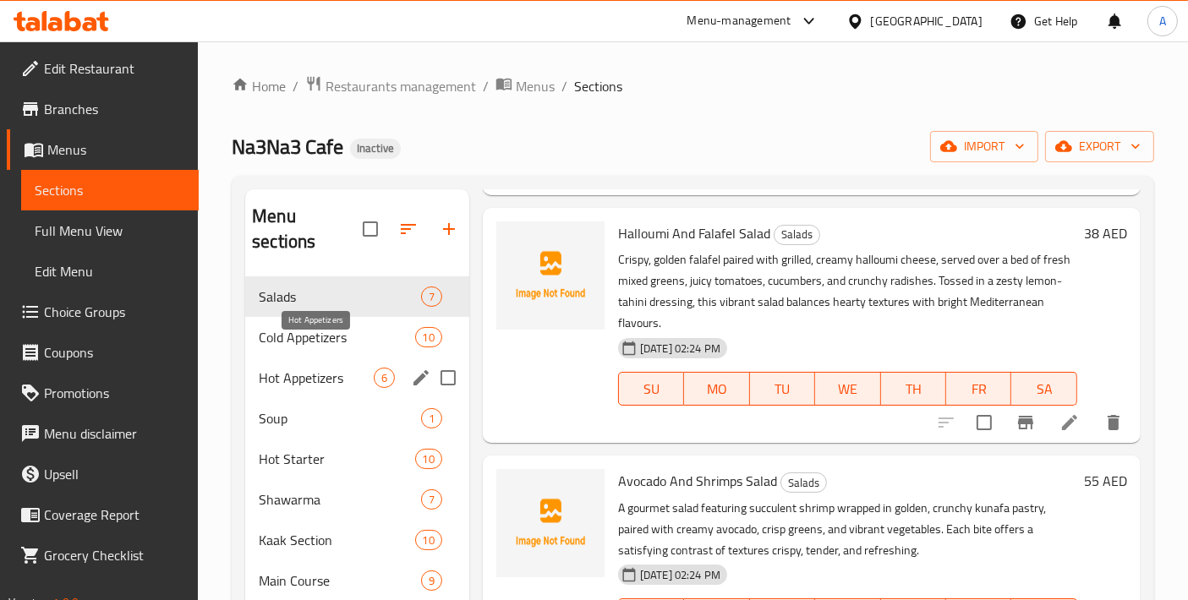
click at [339, 368] on span "Hot Appetizers" at bounding box center [316, 378] width 115 height 20
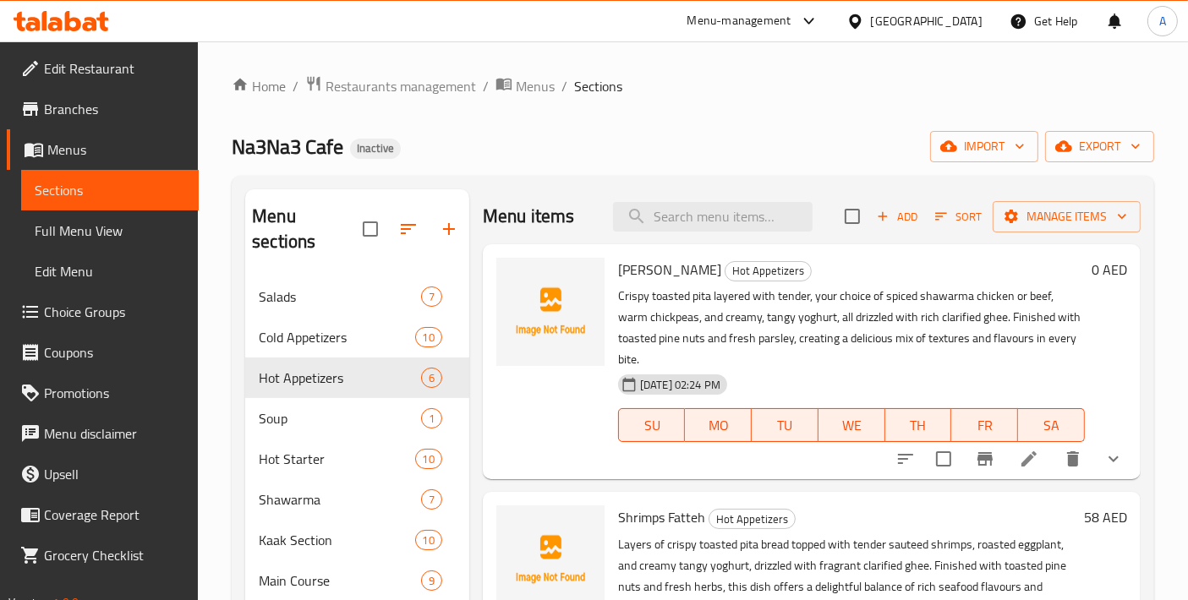
click at [834, 227] on input "checkbox" at bounding box center [852, 217] width 36 height 36
checkbox input "true"
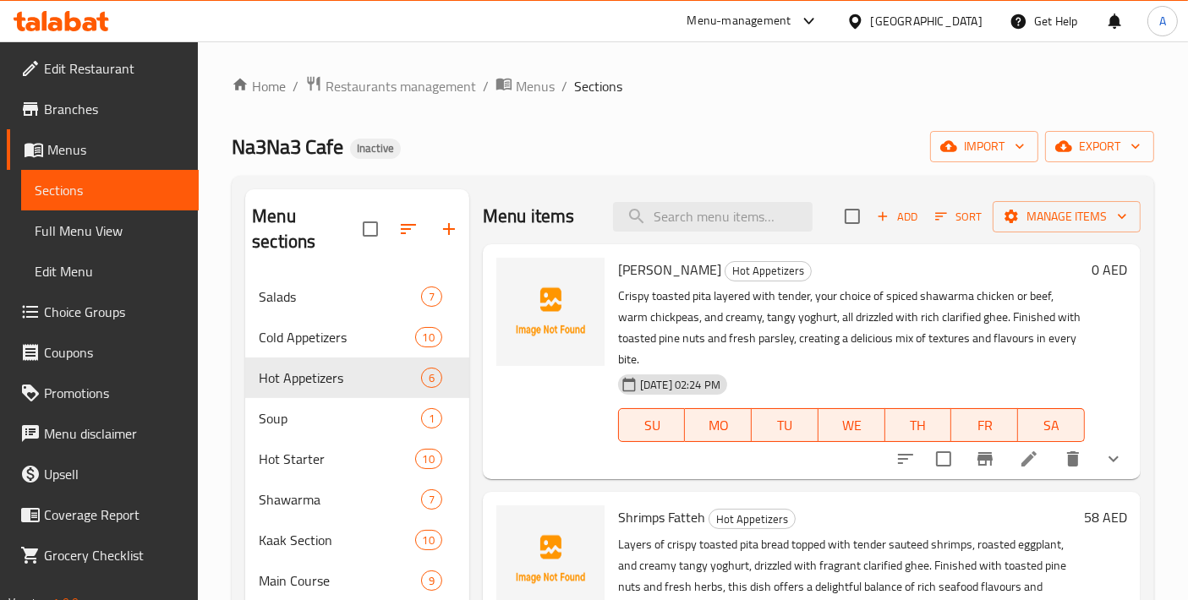
checkbox input "true"
click at [1021, 218] on span "Manage items" at bounding box center [1066, 216] width 121 height 21
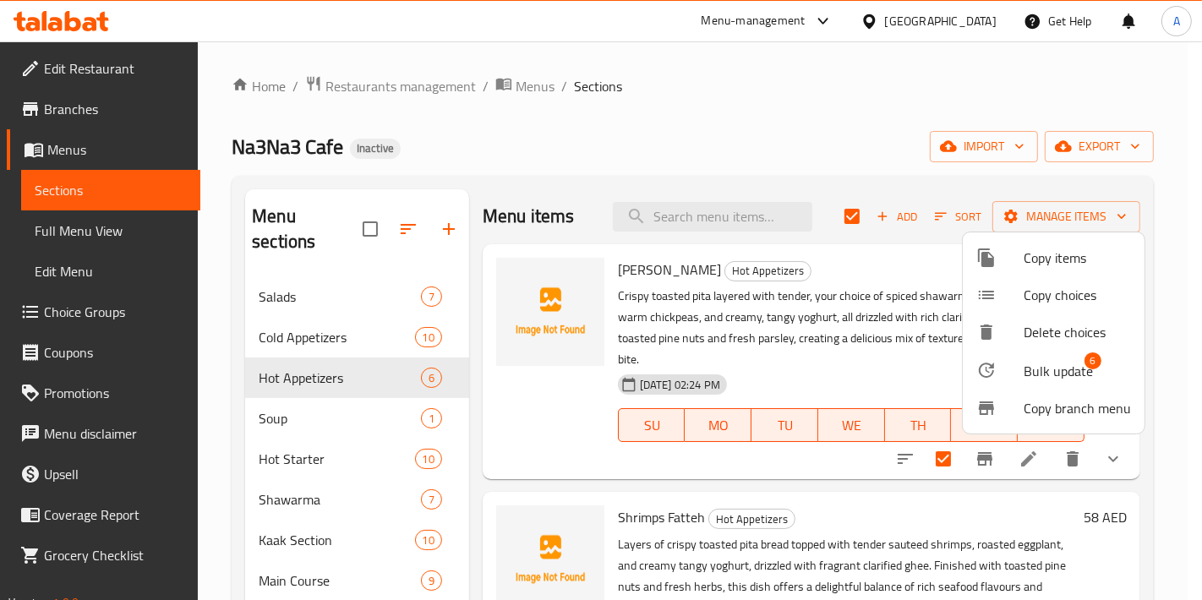
click at [1094, 370] on span "Bulk update 6" at bounding box center [1077, 370] width 107 height 22
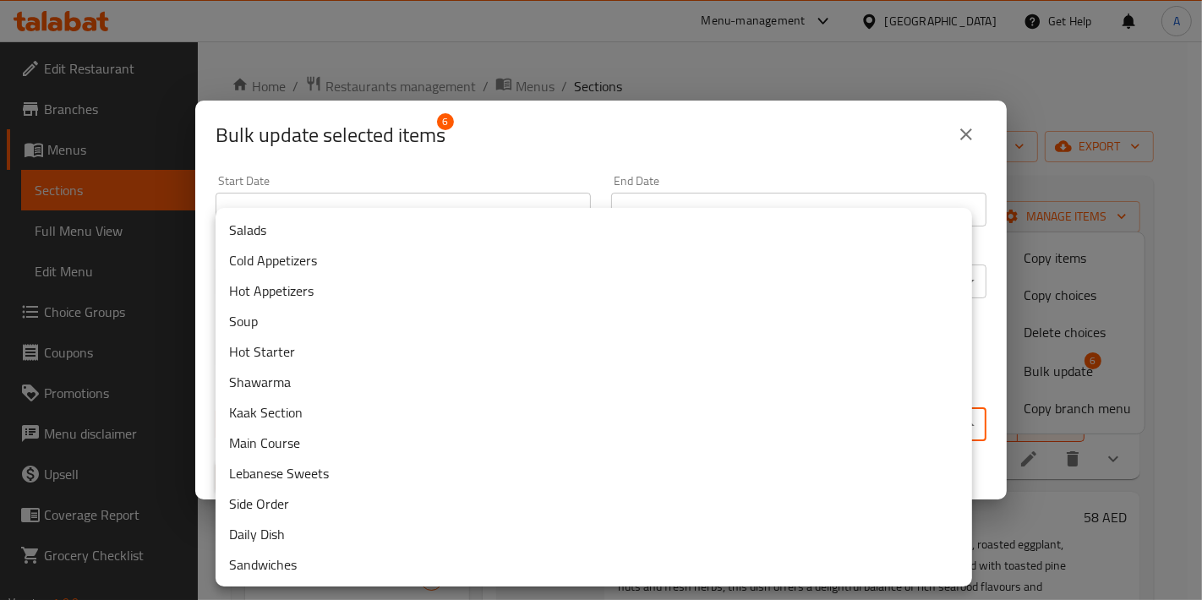
click at [618, 409] on body "​ Menu-management United Arab Emirates Get Help A Edit Restaurant Branches Menu…" at bounding box center [601, 320] width 1202 height 559
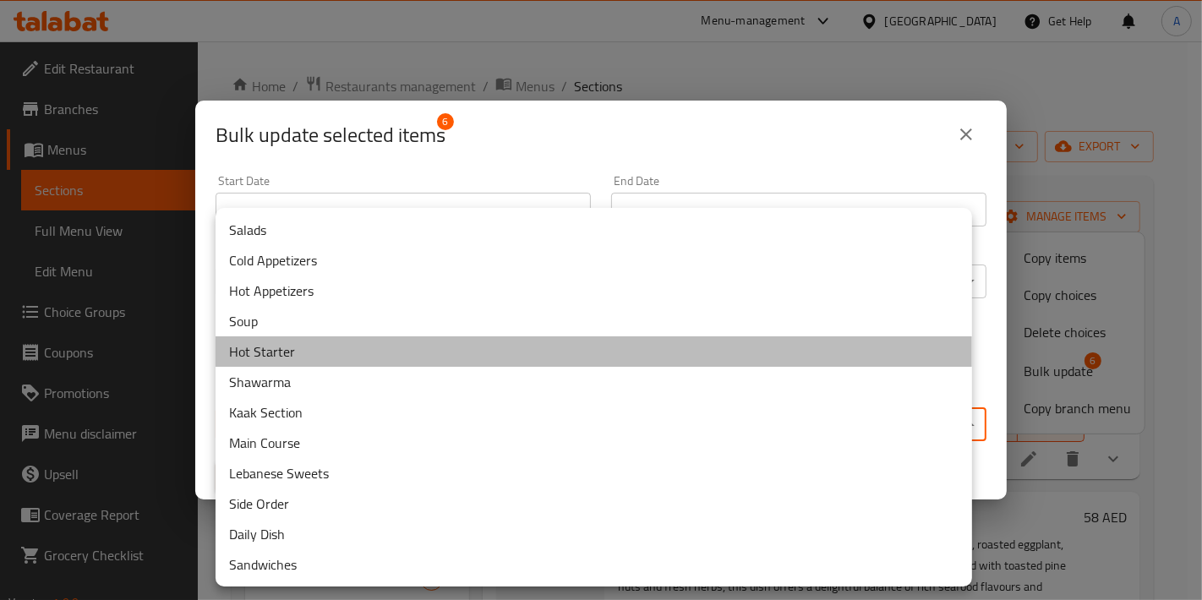
click at [306, 342] on li "Hot Starter" at bounding box center [594, 351] width 757 height 30
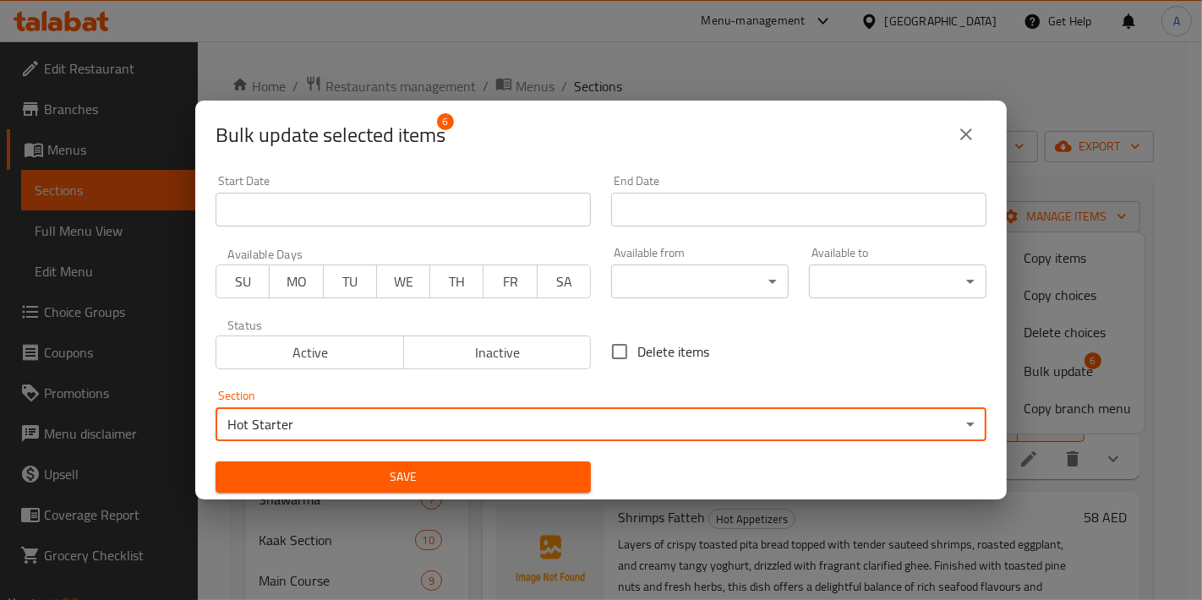
click at [398, 462] on button "Save" at bounding box center [403, 477] width 375 height 31
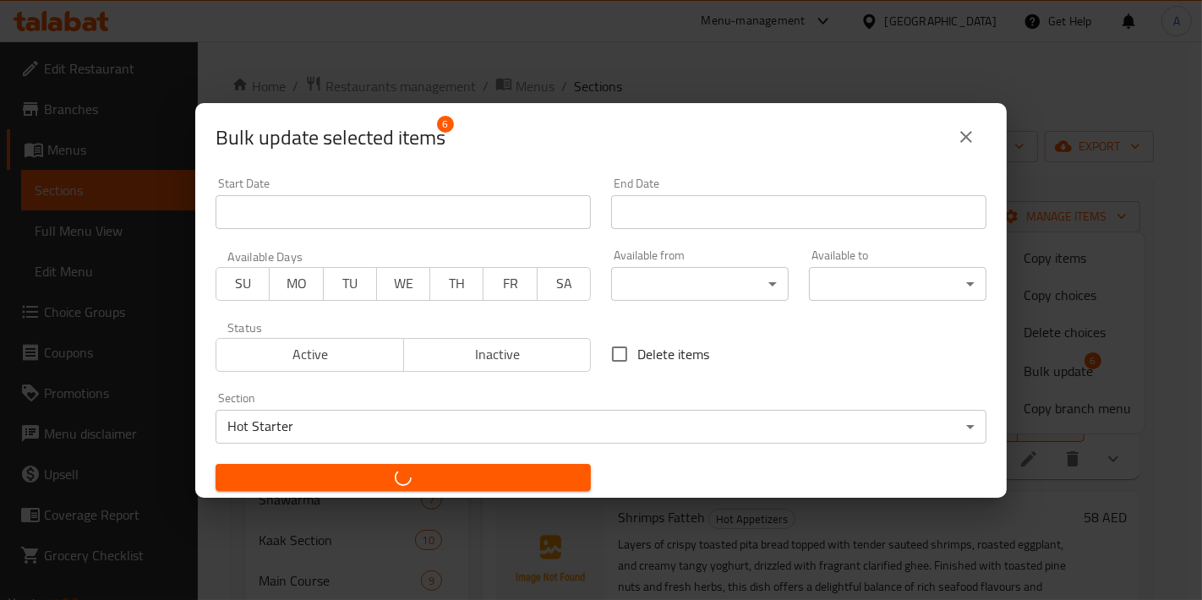
checkbox input "false"
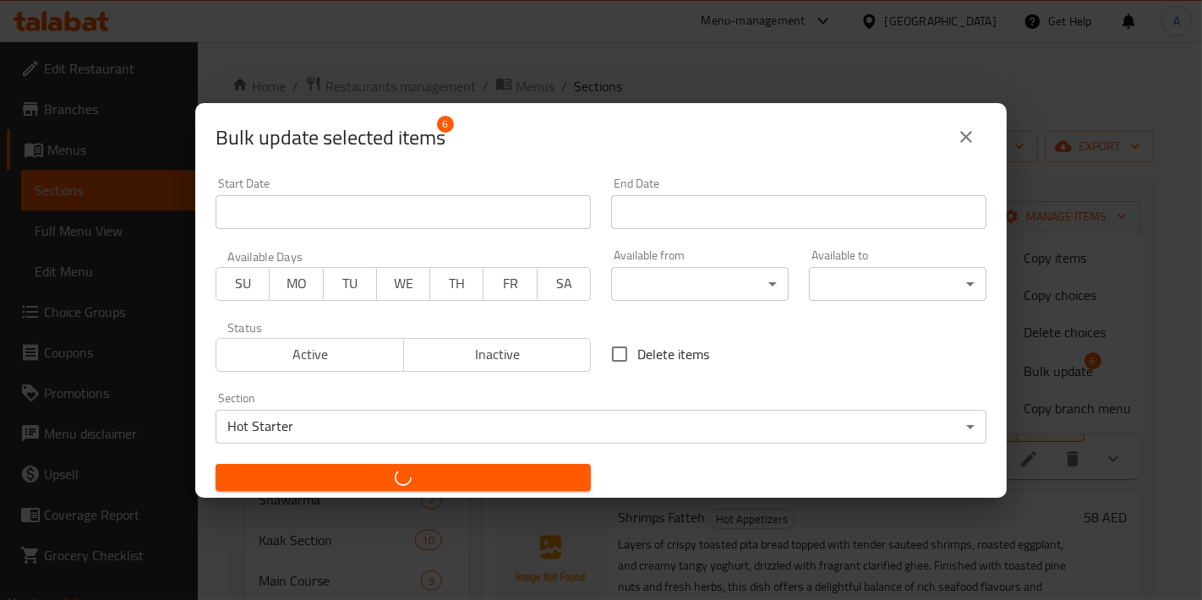
checkbox input "false"
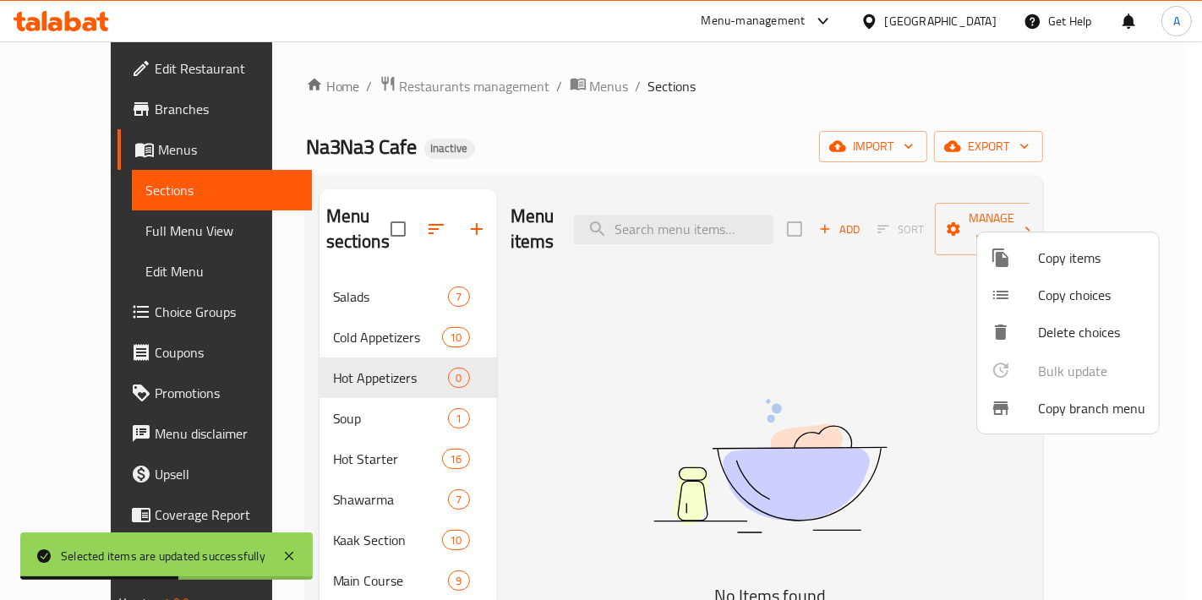
click at [413, 358] on div at bounding box center [601, 300] width 1202 height 600
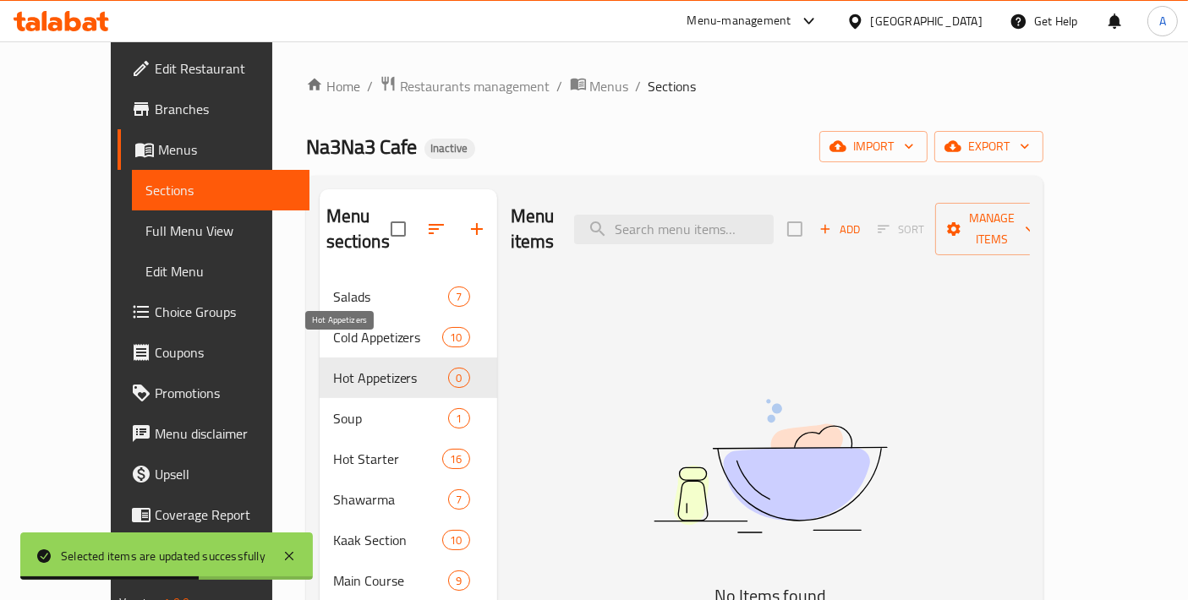
click at [413, 368] on span "Hot Appetizers" at bounding box center [391, 378] width 116 height 20
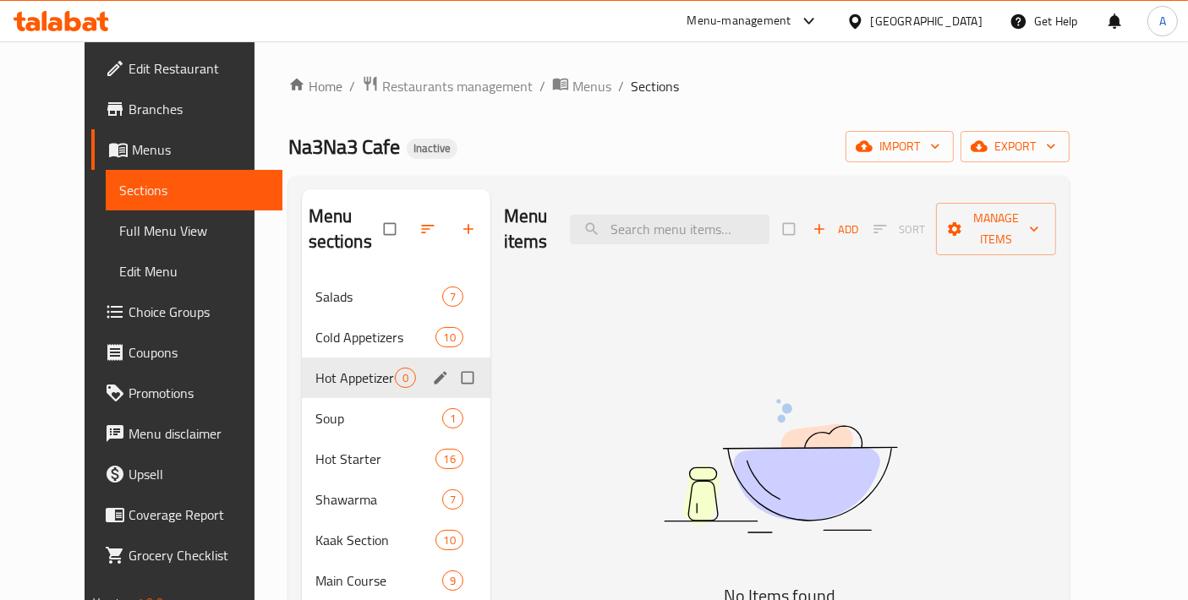
click at [451, 362] on input "Menu sections" at bounding box center [469, 378] width 36 height 32
checkbox input "true"
click at [407, 228] on icon "button" at bounding box center [415, 229] width 17 height 17
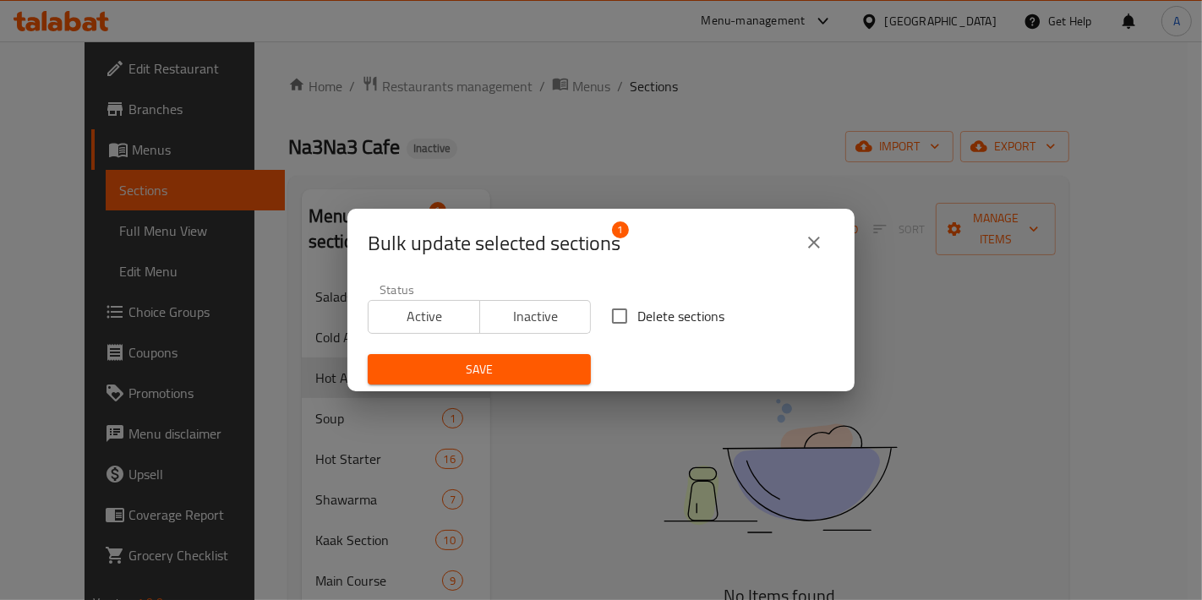
click at [615, 319] on input "Delete sections" at bounding box center [620, 316] width 36 height 36
checkbox input "true"
click at [540, 375] on span "Save" at bounding box center [479, 369] width 196 height 21
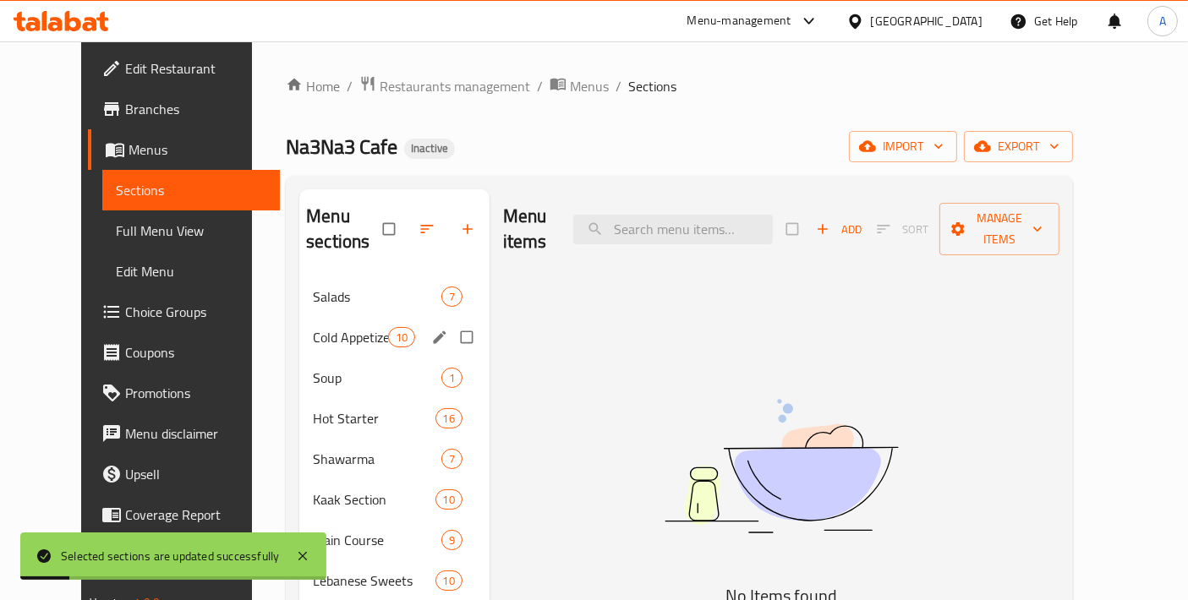
click at [334, 327] on span "Cold Appetizers" at bounding box center [350, 337] width 74 height 20
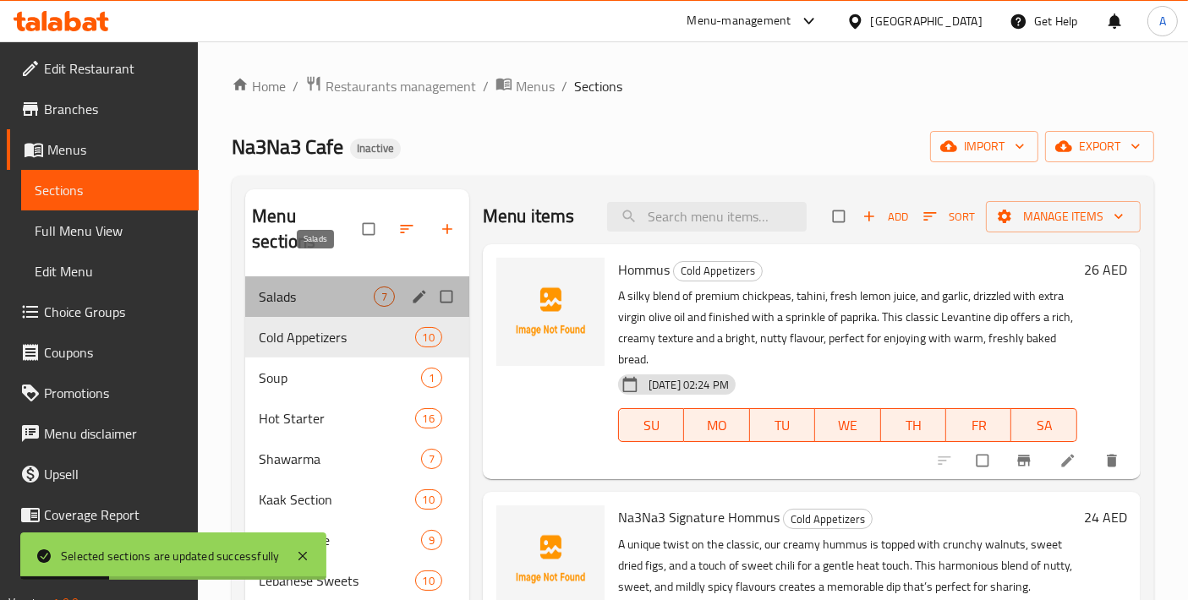
click at [325, 287] on span "Salads" at bounding box center [316, 297] width 115 height 20
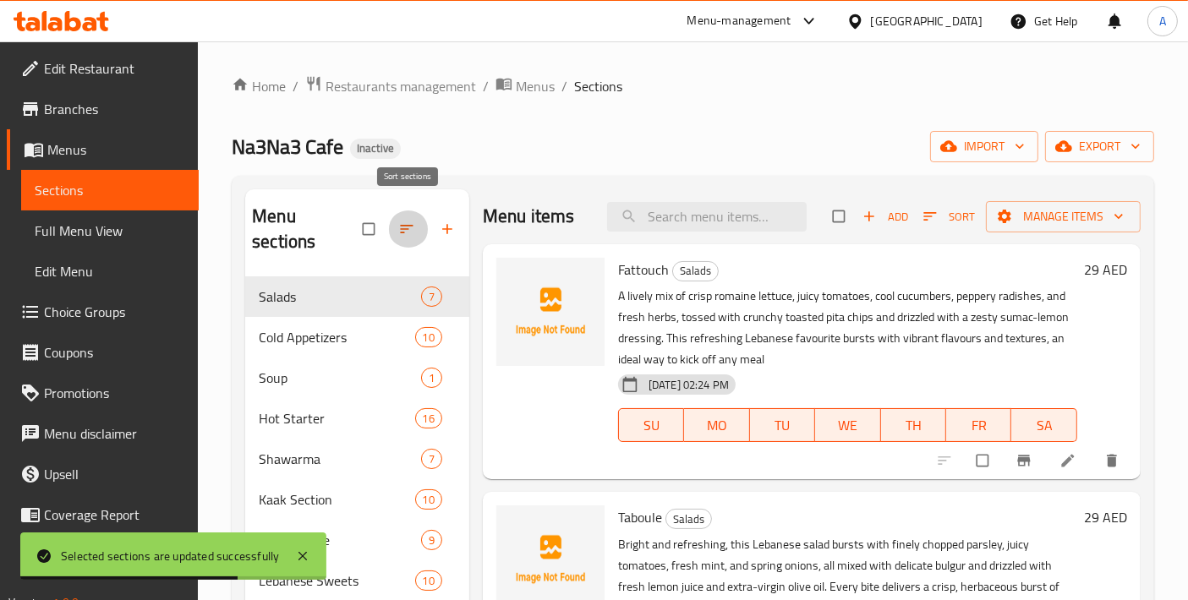
click at [407, 221] on icon "button" at bounding box center [406, 229] width 17 height 17
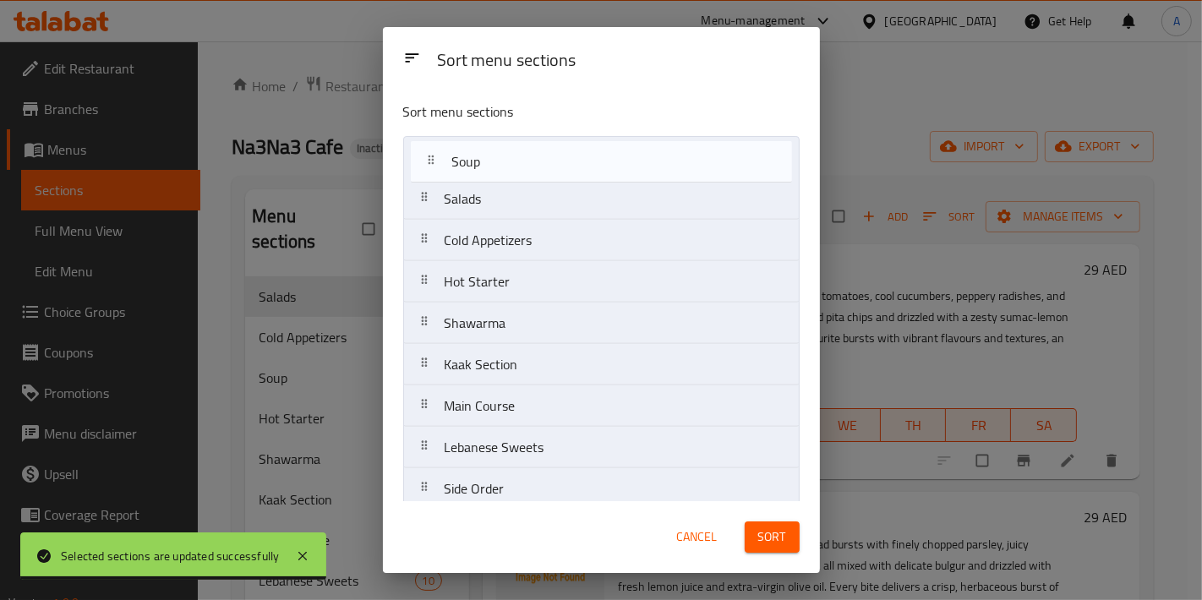
drag, startPoint x: 495, startPoint y: 247, endPoint x: 503, endPoint y: 165, distance: 82.4
click at [503, 165] on nav "Salads Cold Appetizers Soup Hot Starter Shawarma Kaak Section Main Course Leban…" at bounding box center [601, 364] width 396 height 457
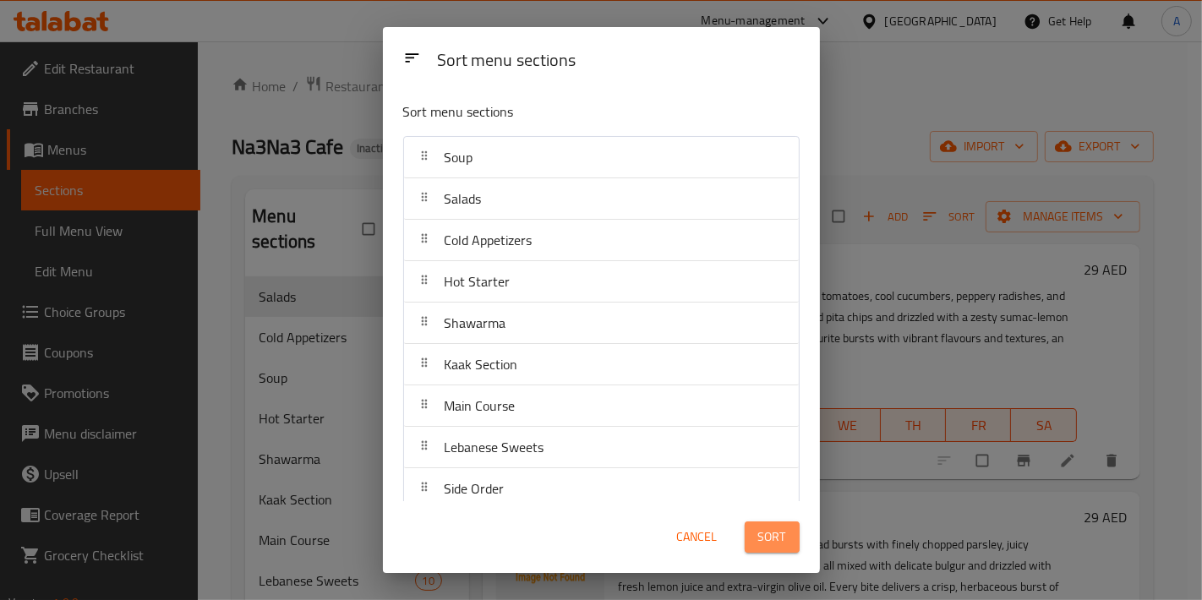
click at [770, 544] on span "Sort" at bounding box center [772, 537] width 28 height 21
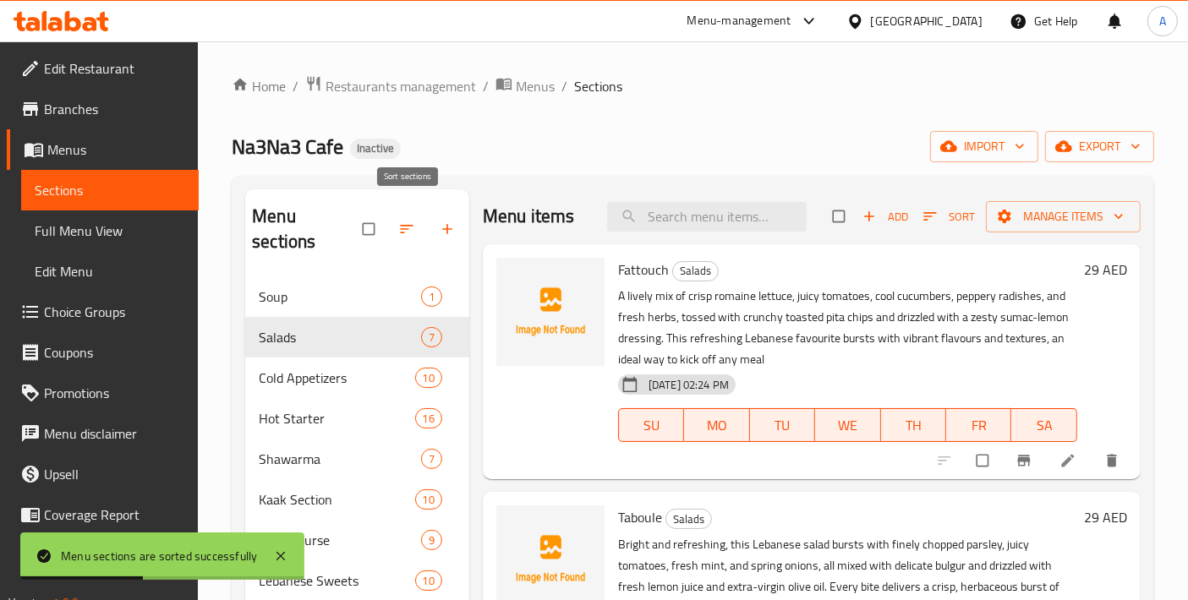
click at [403, 221] on icon "button" at bounding box center [406, 229] width 17 height 17
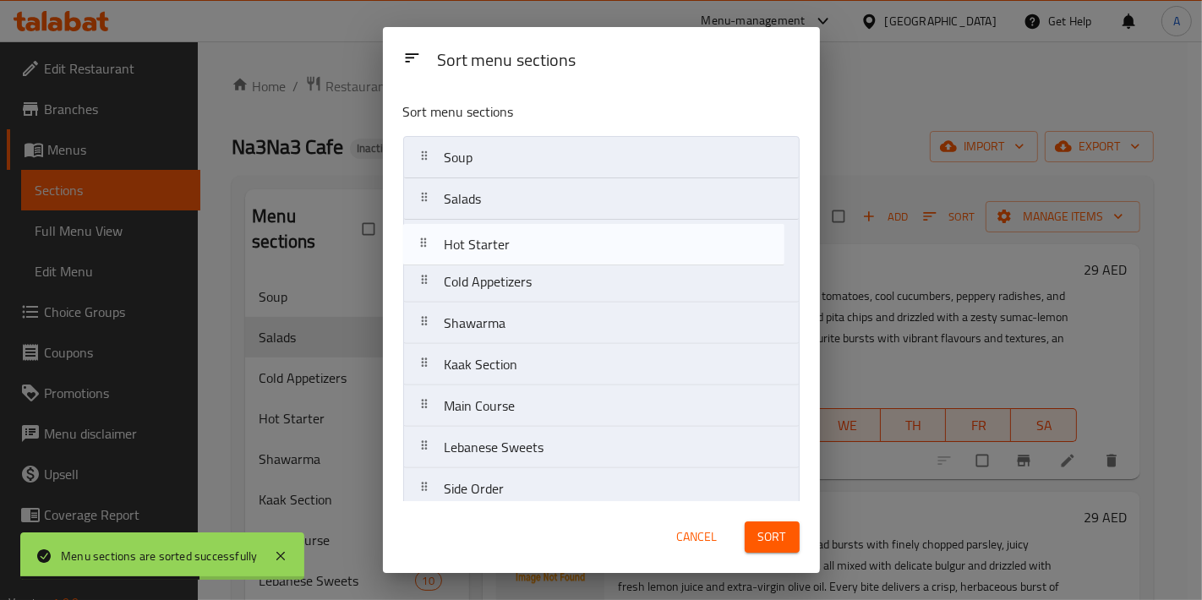
drag, startPoint x: 519, startPoint y: 283, endPoint x: 519, endPoint y: 241, distance: 42.3
click at [519, 241] on nav "Soup Salads Cold Appetizers Hot Starter Shawarma Kaak Section Main Course Leban…" at bounding box center [601, 364] width 396 height 457
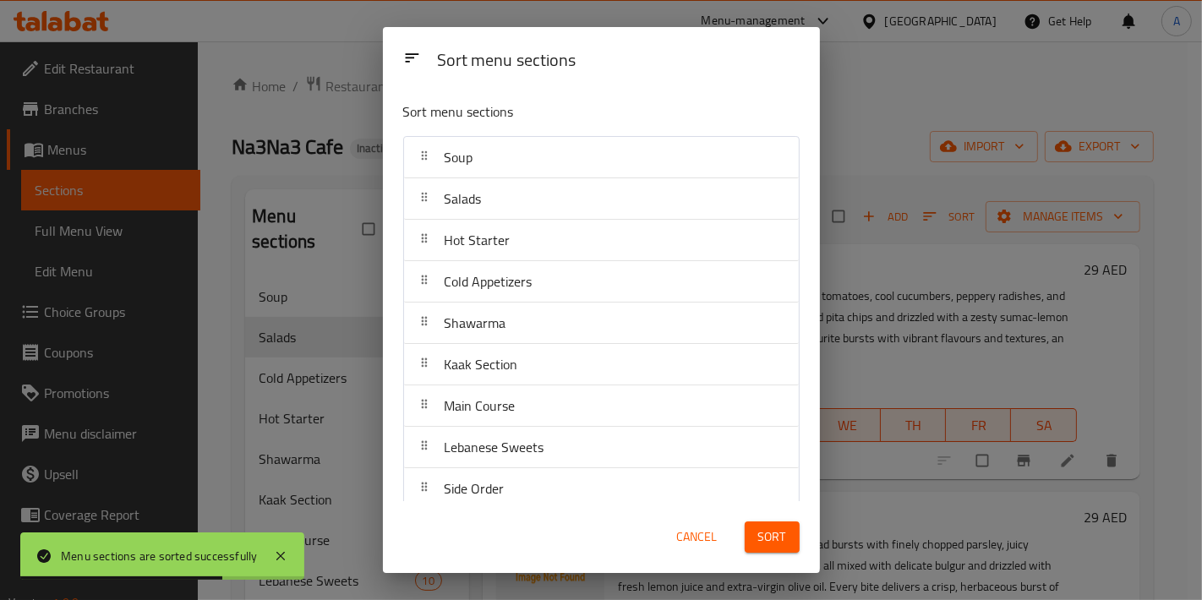
click at [773, 542] on span "Sort" at bounding box center [772, 537] width 28 height 21
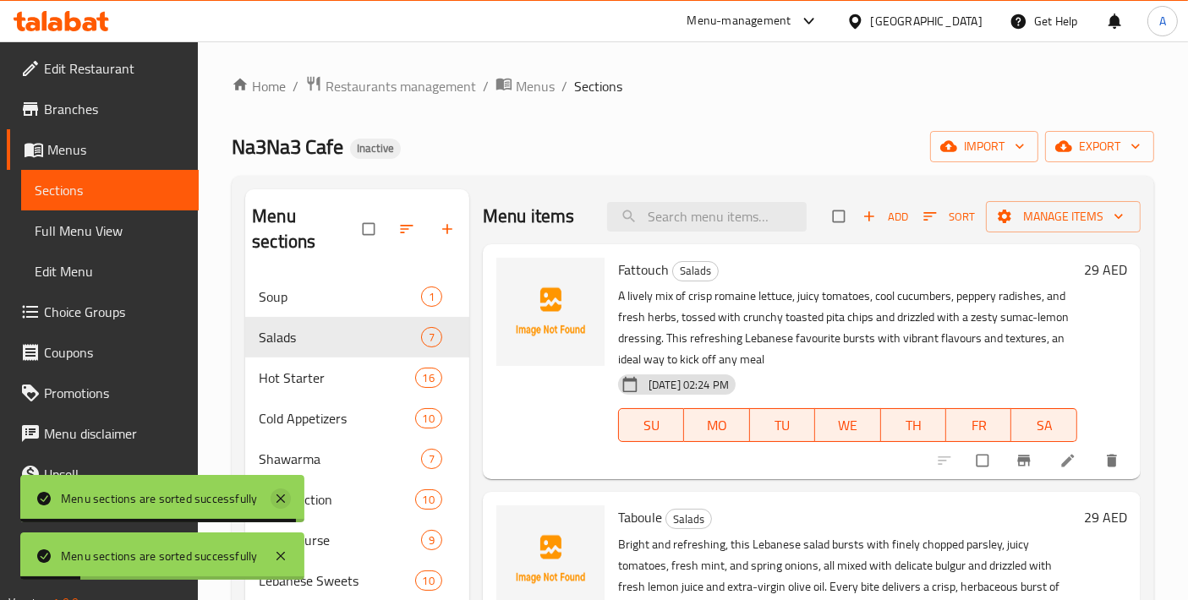
click at [279, 499] on icon at bounding box center [280, 499] width 8 height 8
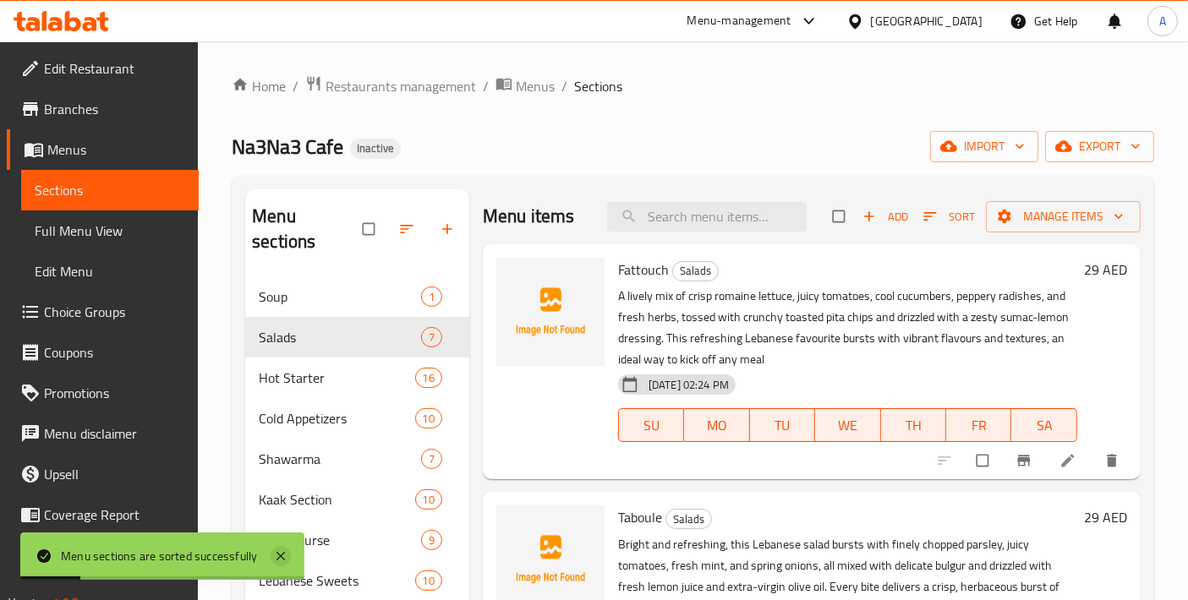
click at [280, 549] on icon at bounding box center [281, 556] width 20 height 20
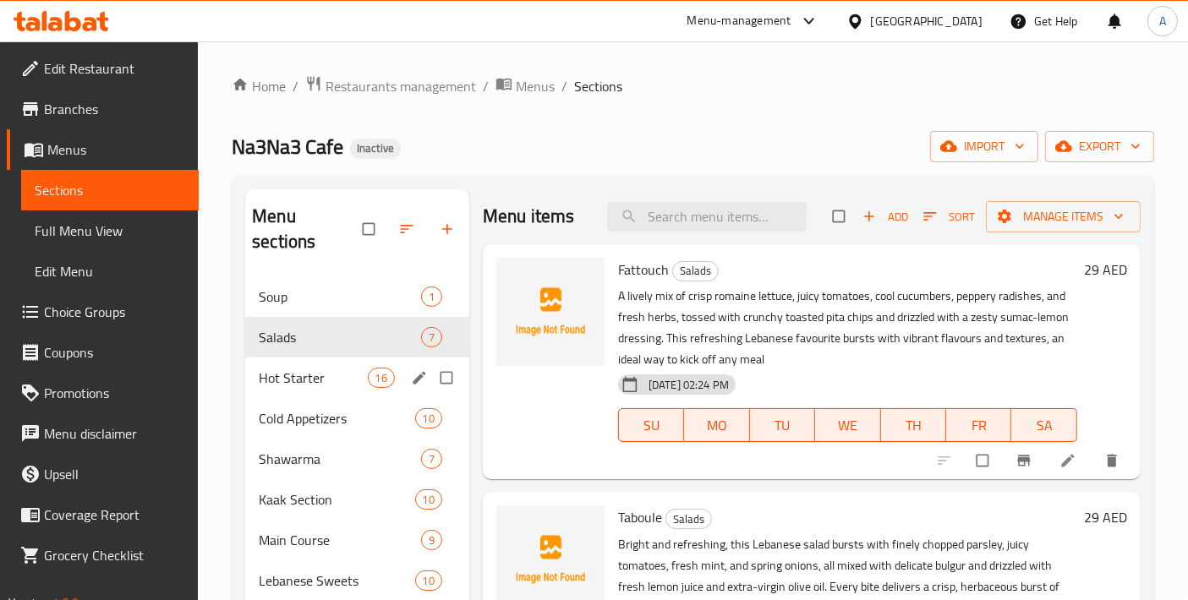
click at [349, 368] on span "Hot Starter" at bounding box center [313, 378] width 108 height 20
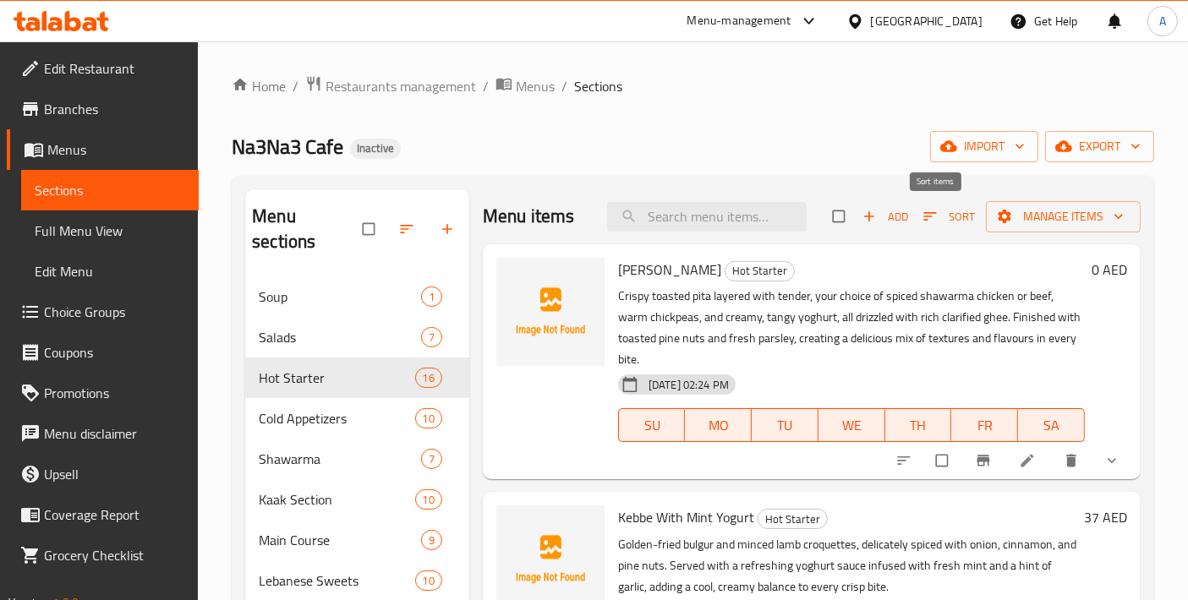
click at [932, 222] on span "Sort" at bounding box center [949, 216] width 52 height 19
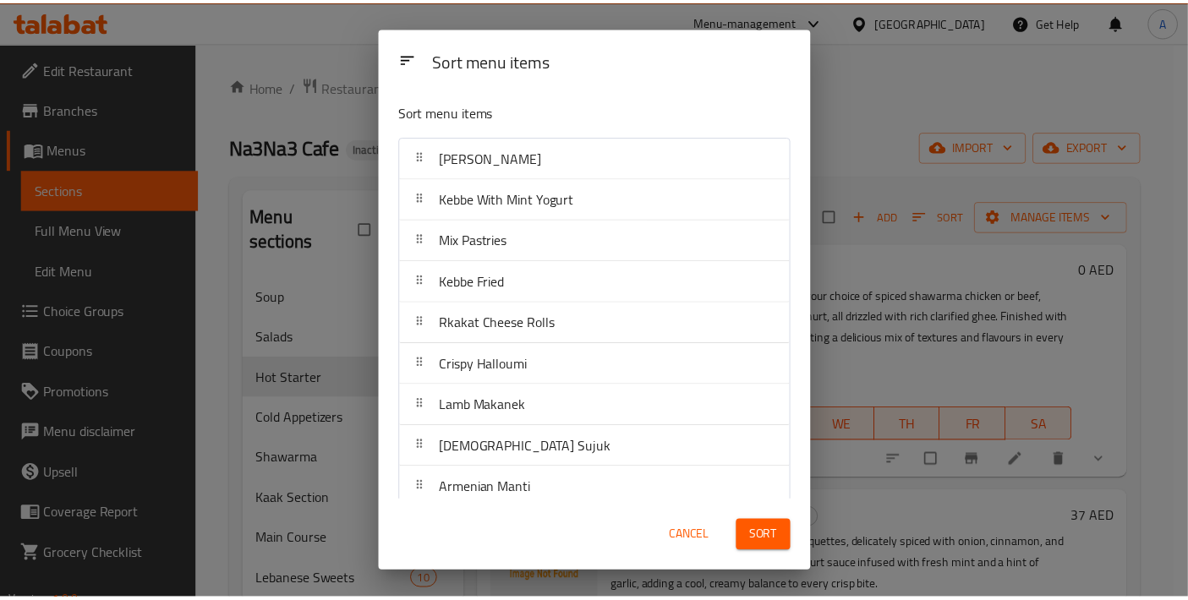
scroll to position [301, 0]
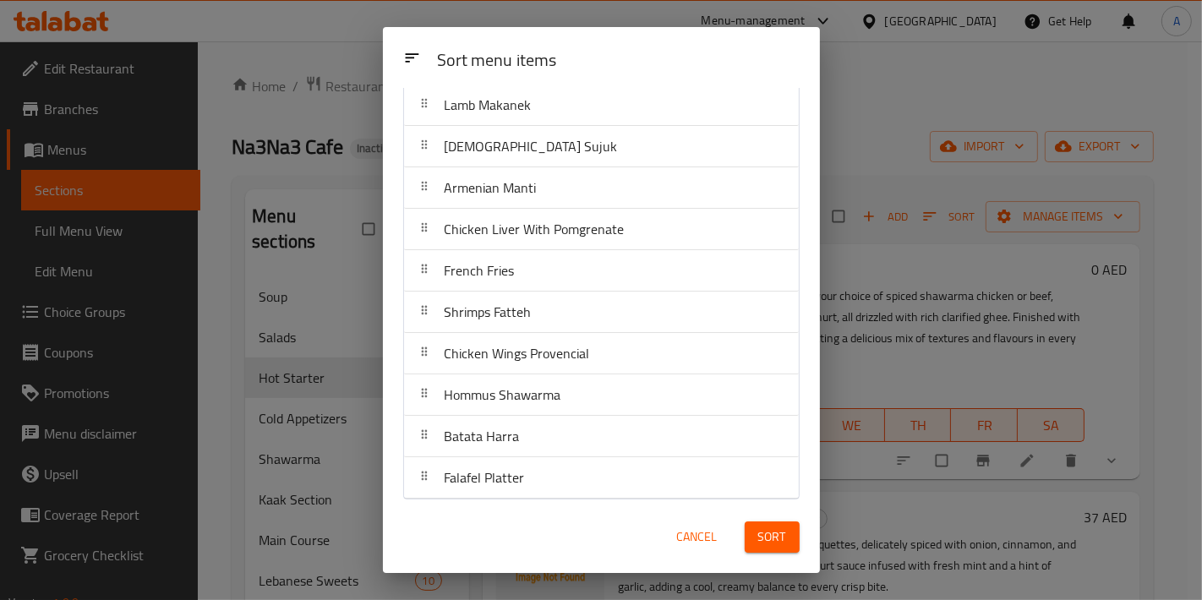
click at [689, 533] on span "Cancel" at bounding box center [697, 537] width 41 height 21
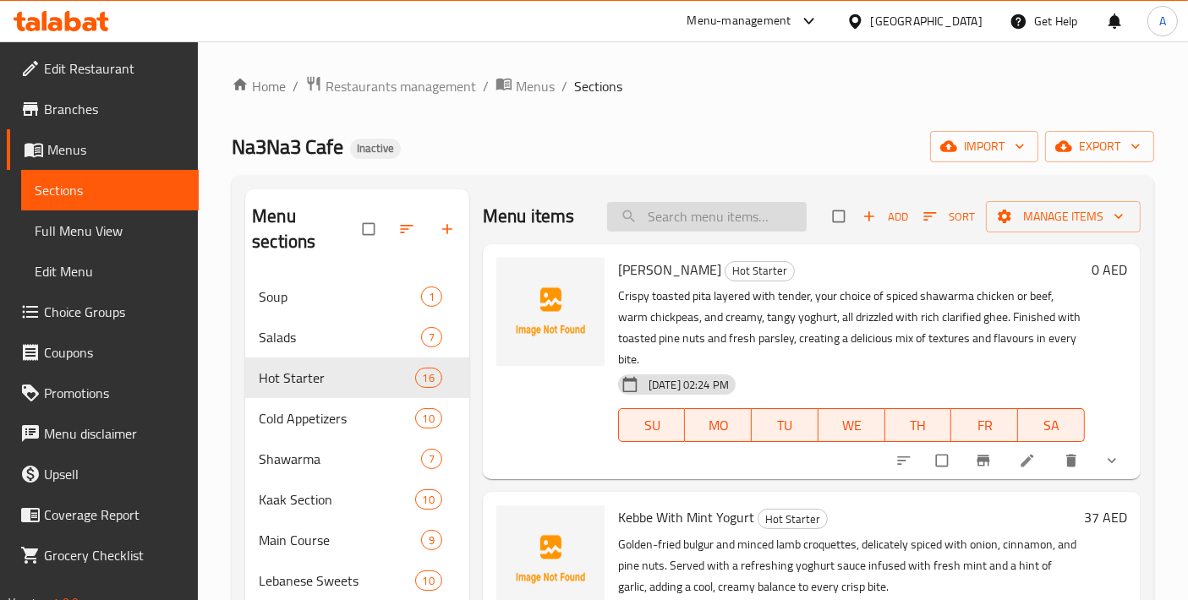
click at [739, 219] on input "search" at bounding box center [707, 217] width 200 height 30
paste input ""Creamy, smooth hummus topped with tender, spiced minced fresh Australian lamb …"
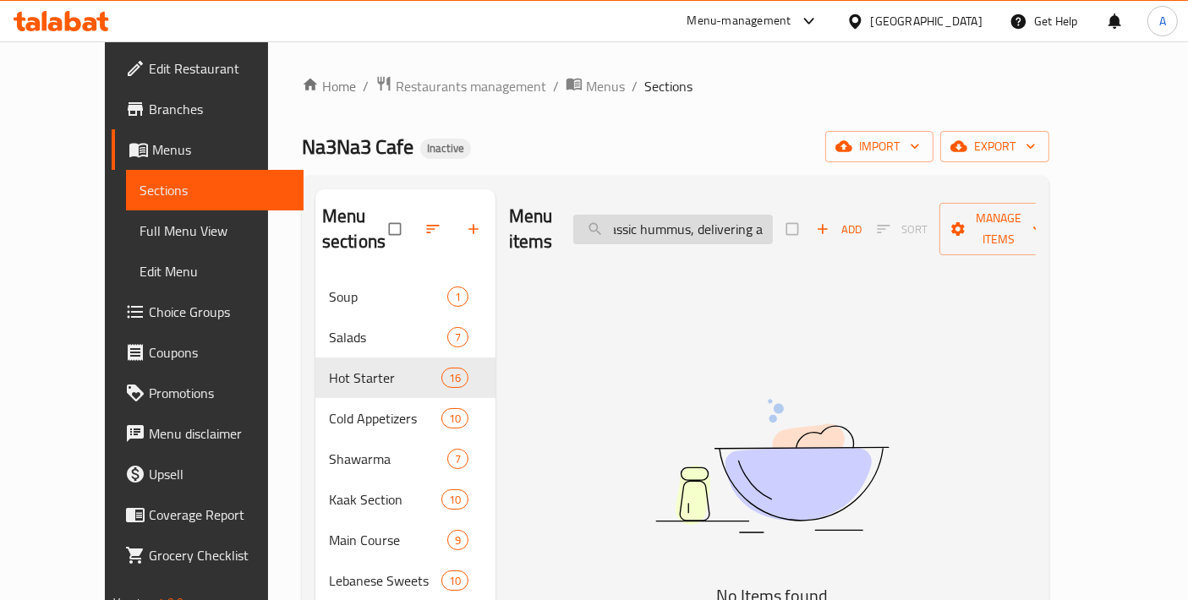
scroll to position [0, 1226]
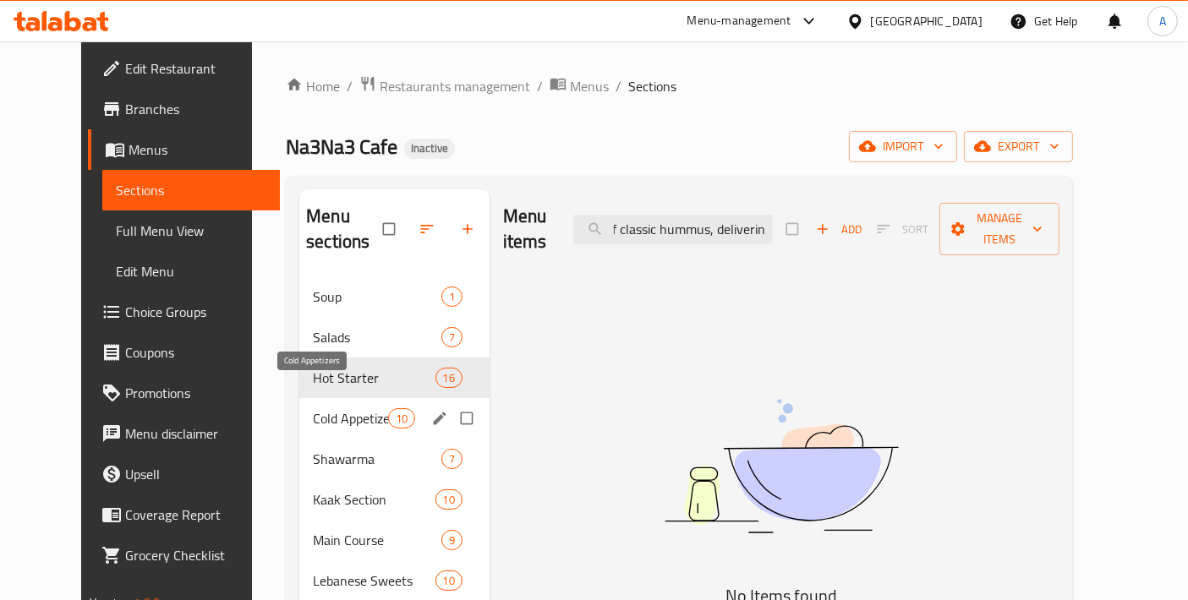
type input ""Creamy, smooth hummus topped with tender, spiced minced fresh Australian lamb …"
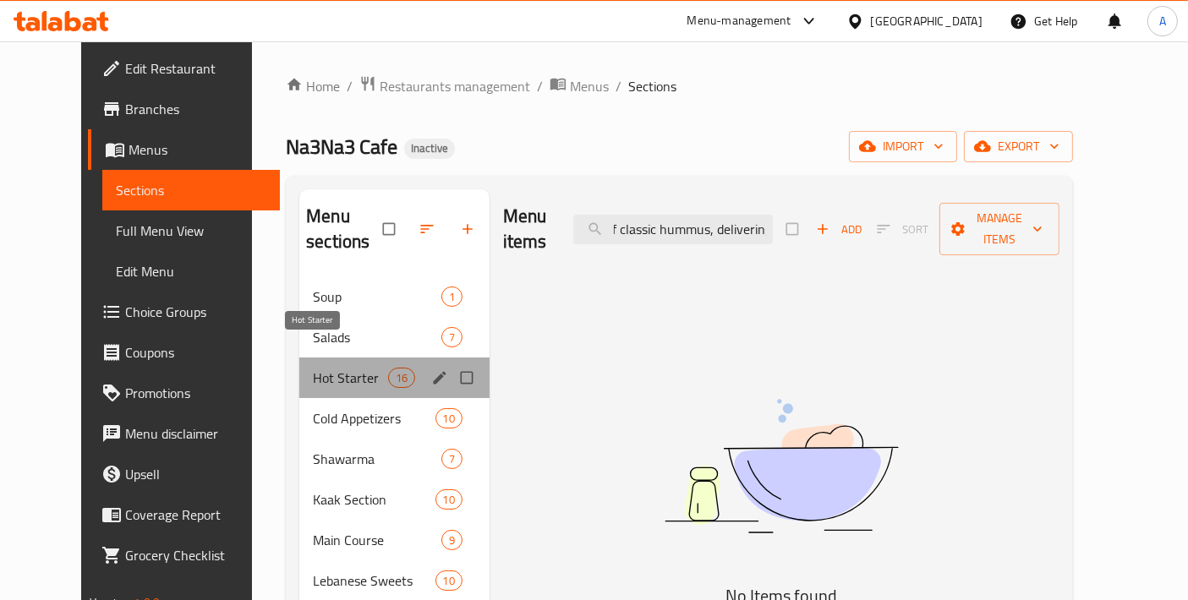
click at [313, 368] on span "Hot Starter" at bounding box center [350, 378] width 74 height 20
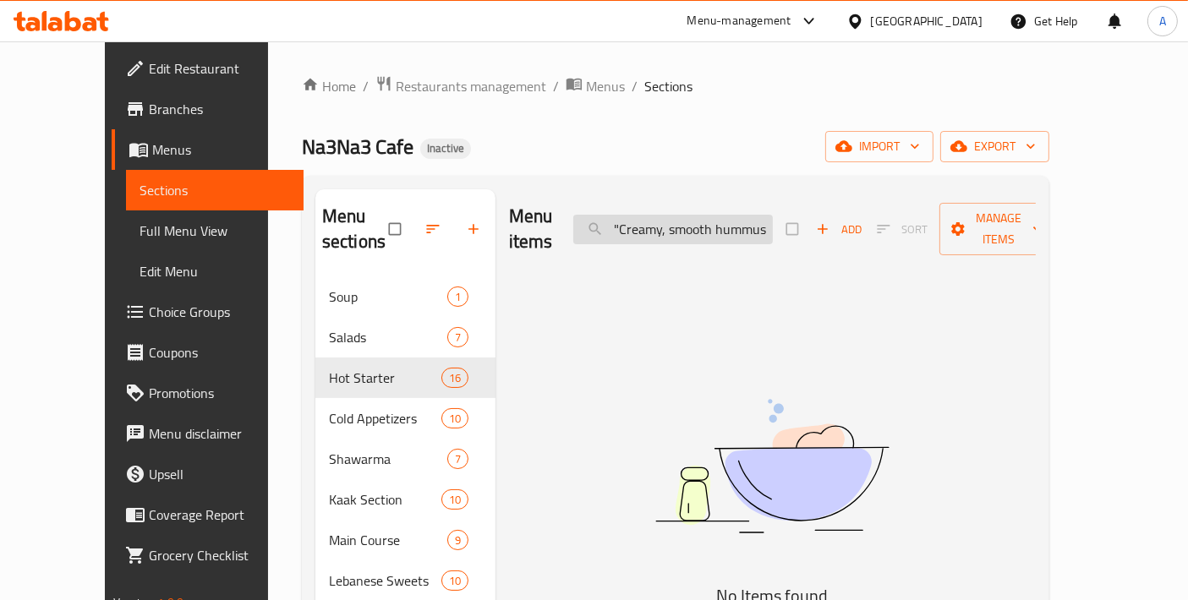
click at [654, 216] on input ""Creamy, smooth hummus topped with tender, spiced minced fresh Australian lamb …" at bounding box center [673, 230] width 200 height 30
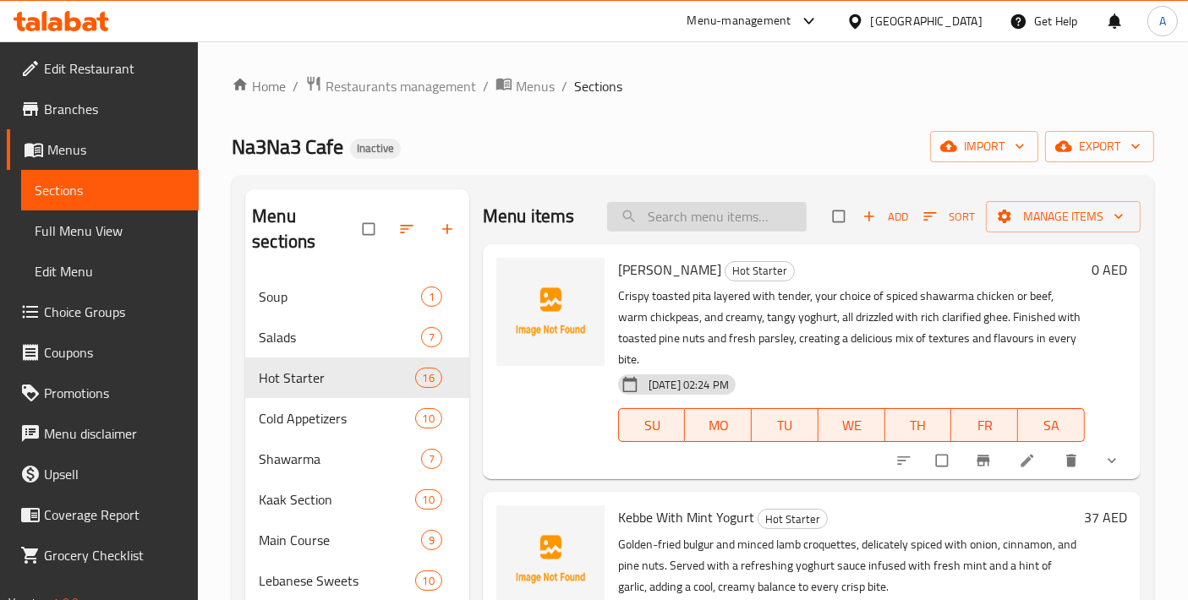
paste input "HOMMUS BEL LAHME"
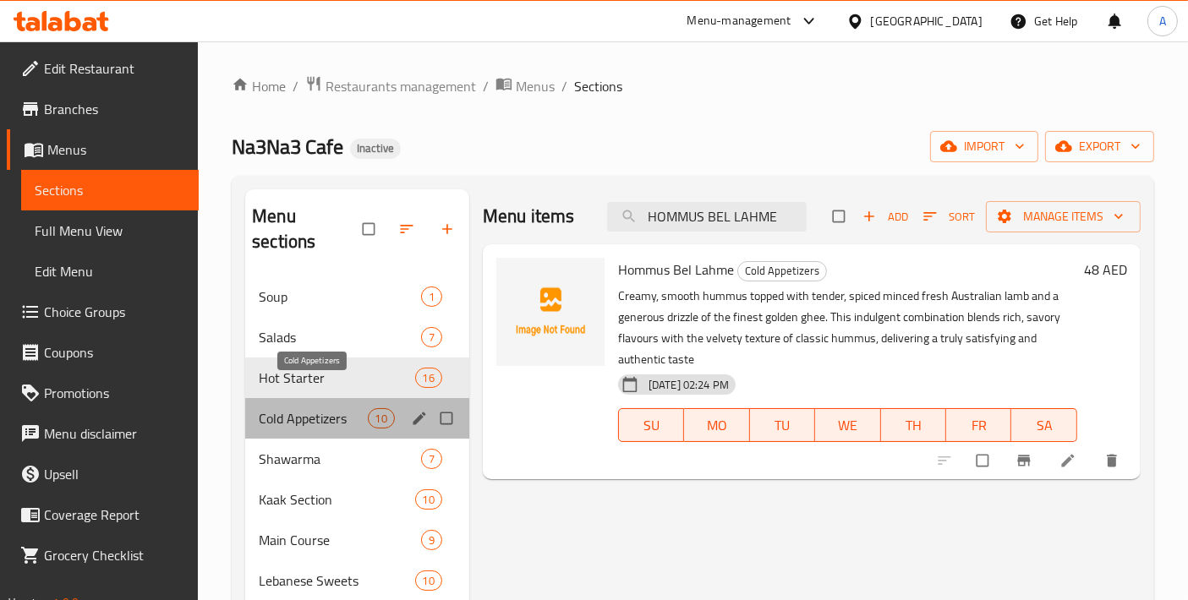
click at [337, 408] on span "Cold Appetizers" at bounding box center [313, 418] width 108 height 20
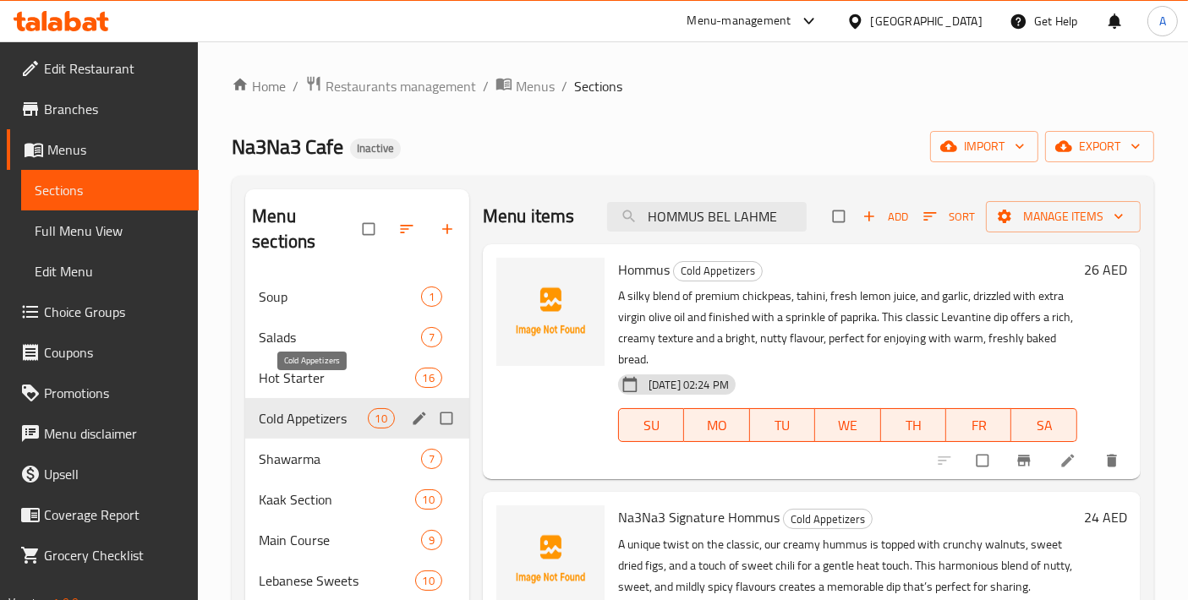
click at [297, 408] on span "Cold Appetizers" at bounding box center [313, 418] width 108 height 20
click at [727, 227] on input "HOMMUS BEL LAHME" at bounding box center [707, 217] width 200 height 30
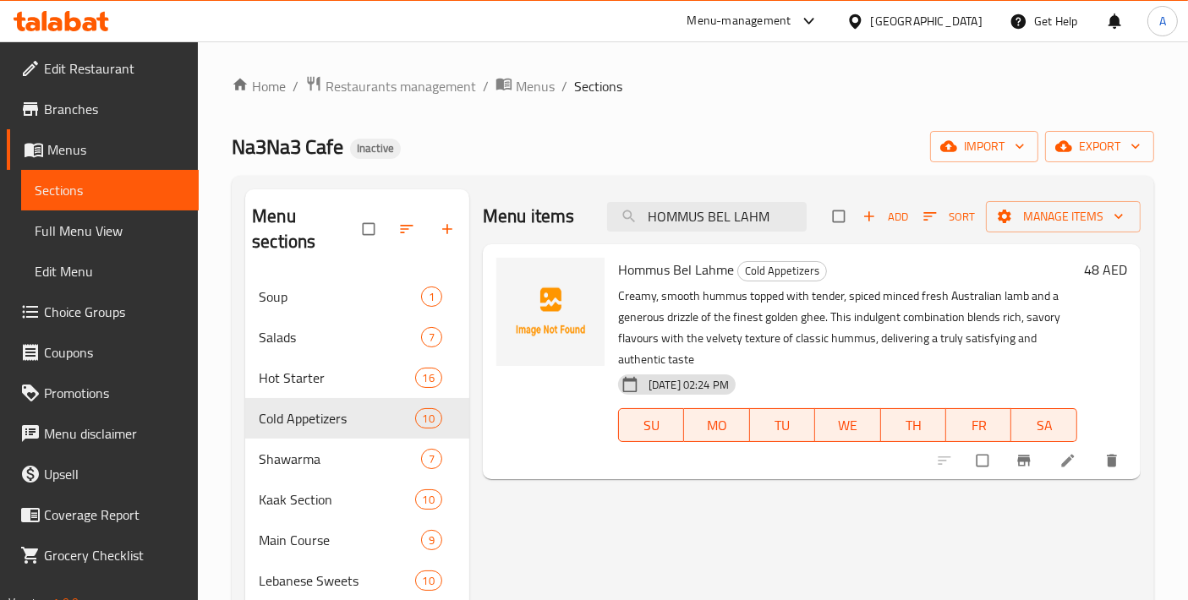
type input "HOMMUS BEL LAHM"
click at [989, 473] on input "checkbox" at bounding box center [984, 461] width 36 height 32
checkbox input "true"
drag, startPoint x: 770, startPoint y: 220, endPoint x: 456, endPoint y: 223, distance: 314.5
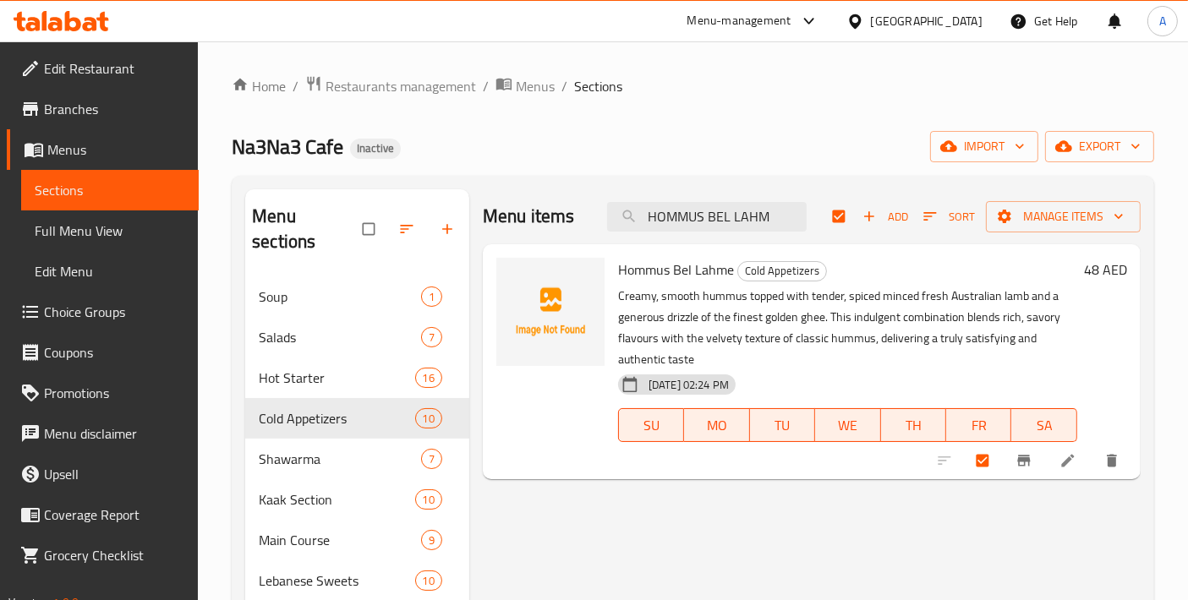
click at [456, 223] on div "Menu sections Soup 1 Salads 7 Hot Starter 16 Cold Appetizers 10 Shawarma 7 Kaak…" at bounding box center [692, 489] width 895 height 600
paste input "FATTEH SHAWARMA"
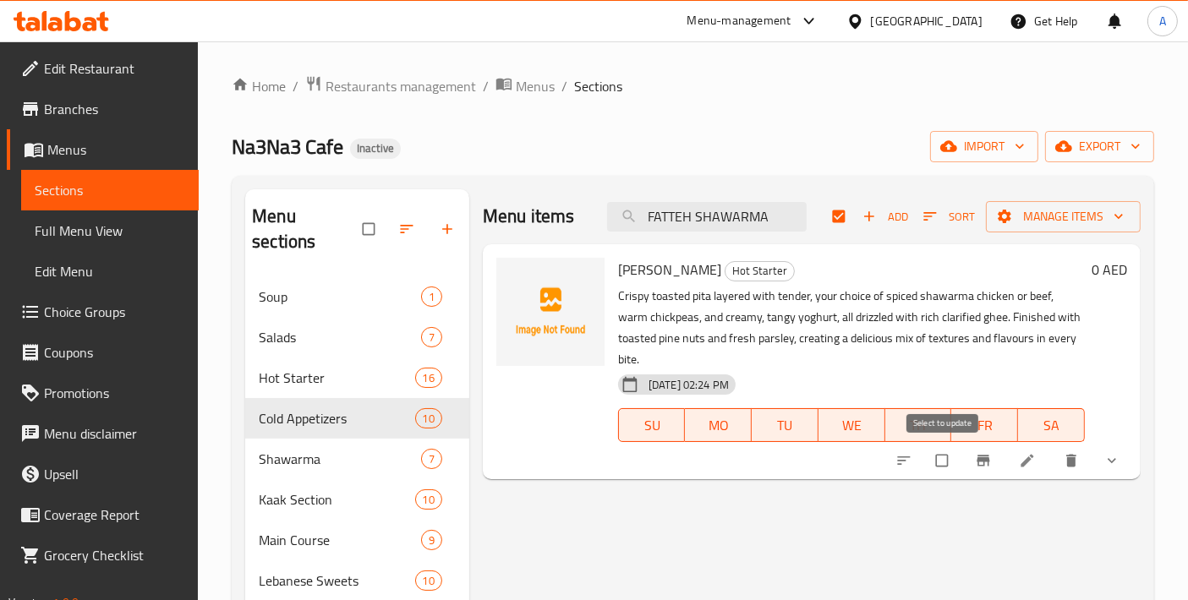
type input "FATTEH SHAWARMA"
click at [931, 474] on input "checkbox" at bounding box center [944, 461] width 36 height 32
checkbox input "true"
checkbox input "false"
drag, startPoint x: 801, startPoint y: 221, endPoint x: 469, endPoint y: 222, distance: 332.2
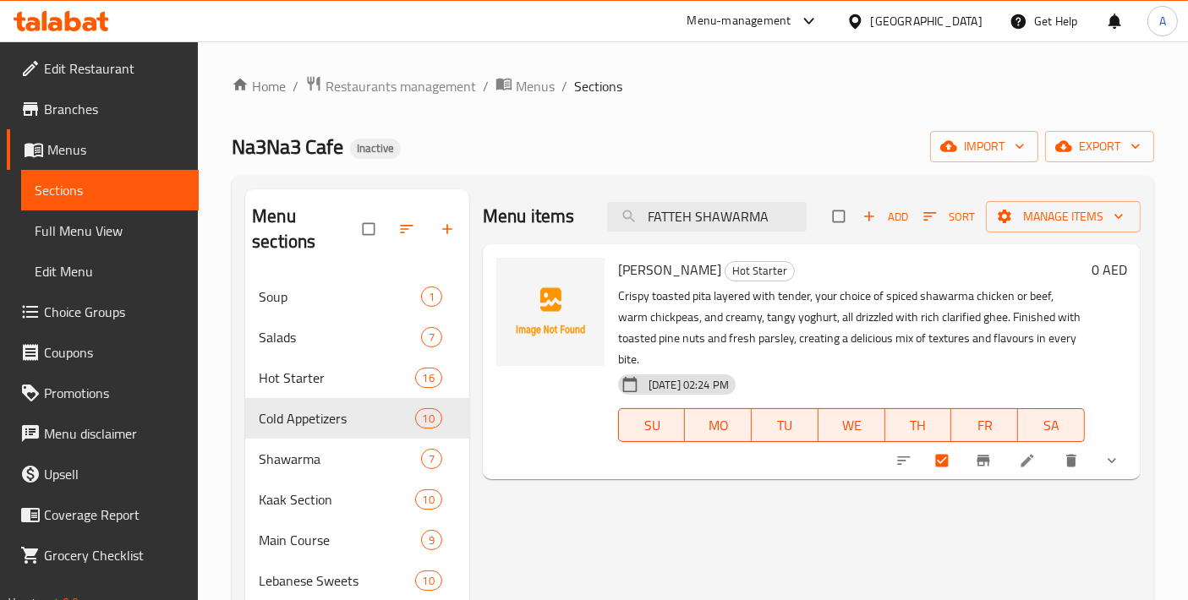
click at [469, 222] on div "Menu items FATTEH SHAWARMA Add Sort Manage items Fatteh Shawarma Hot Starter Cr…" at bounding box center [804, 489] width 671 height 600
paste input "SHRIMPS FATTEH"
type input "SHRIMPS FATTEH"
click at [970, 459] on input "checkbox" at bounding box center [984, 461] width 36 height 32
click at [1052, 221] on span "Manage items" at bounding box center [1063, 216] width 128 height 21
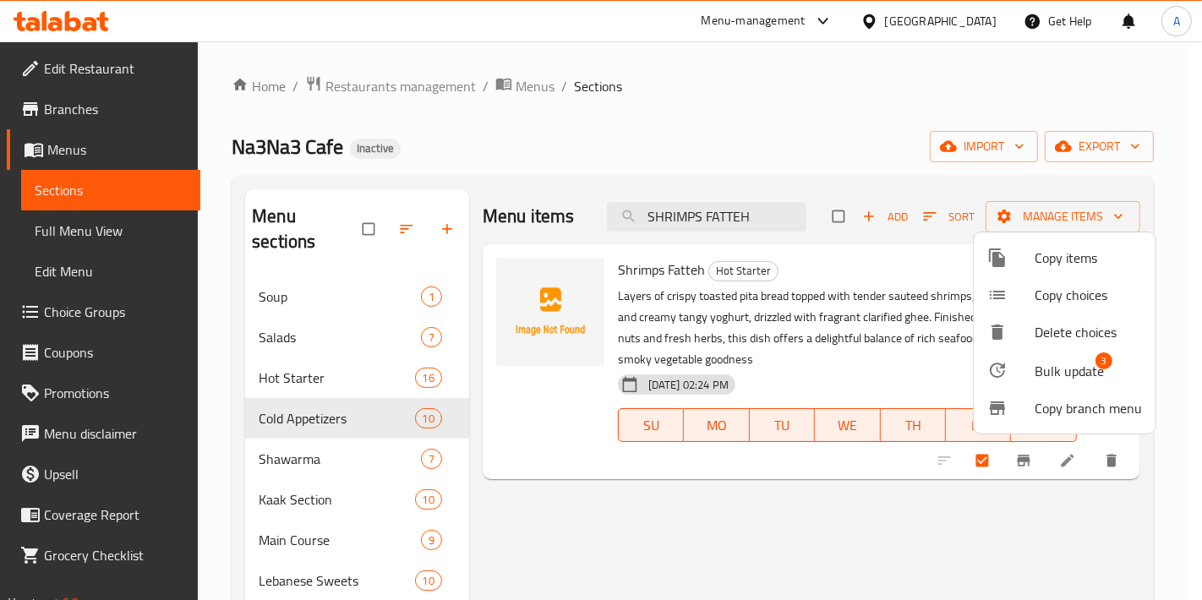
click at [1048, 365] on span "Bulk update" at bounding box center [1069, 371] width 69 height 20
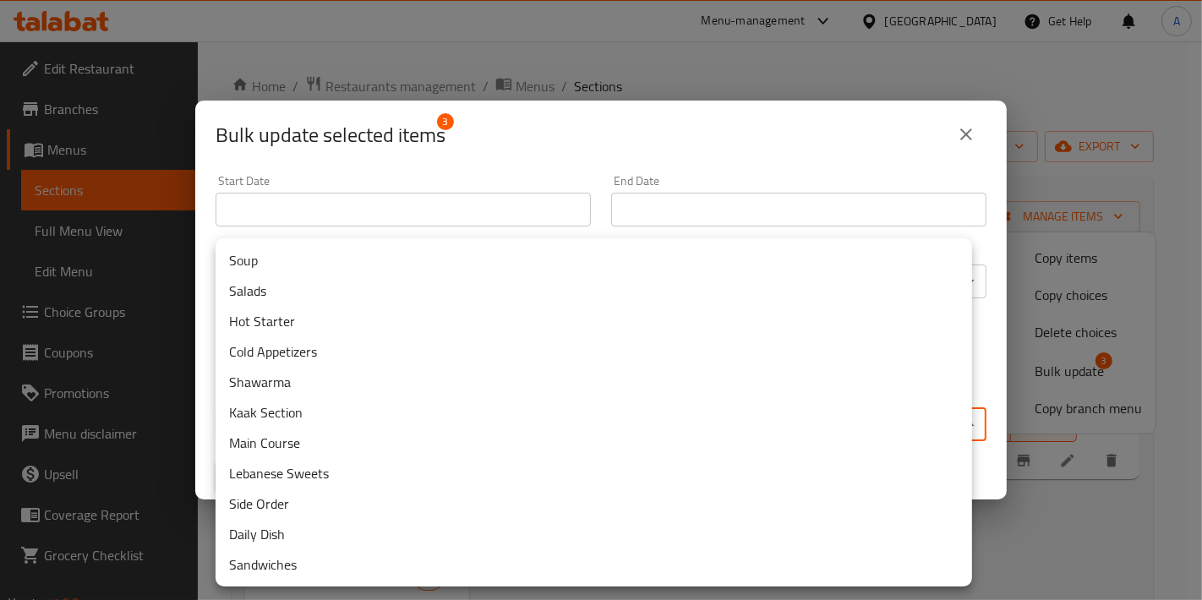
click at [601, 415] on body "​ Menu-management [GEOGRAPHIC_DATA] Get Help A Edit Restaurant Branches Menus S…" at bounding box center [601, 320] width 1202 height 559
click at [300, 320] on li "Hot Starter" at bounding box center [594, 321] width 757 height 30
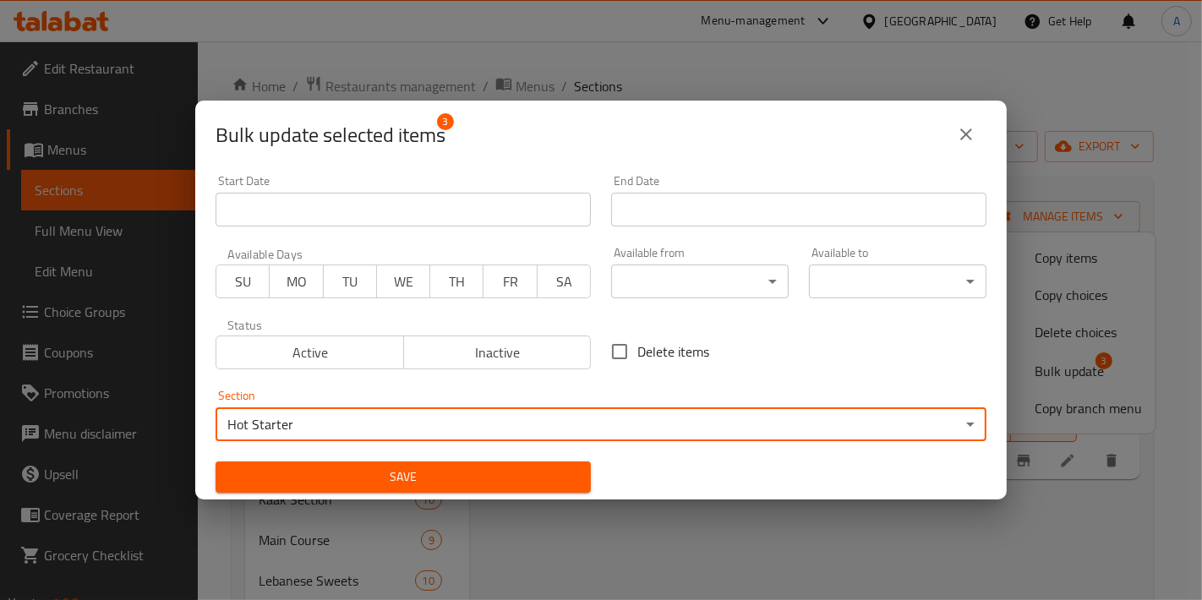
click at [314, 467] on button "Save" at bounding box center [403, 477] width 375 height 31
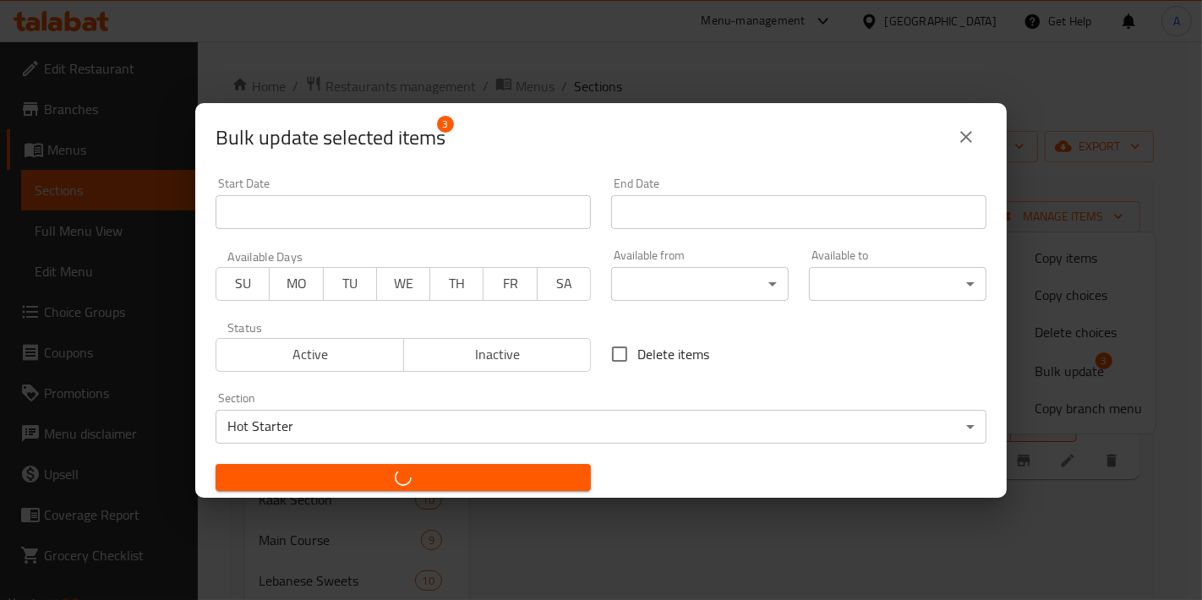
checkbox input "false"
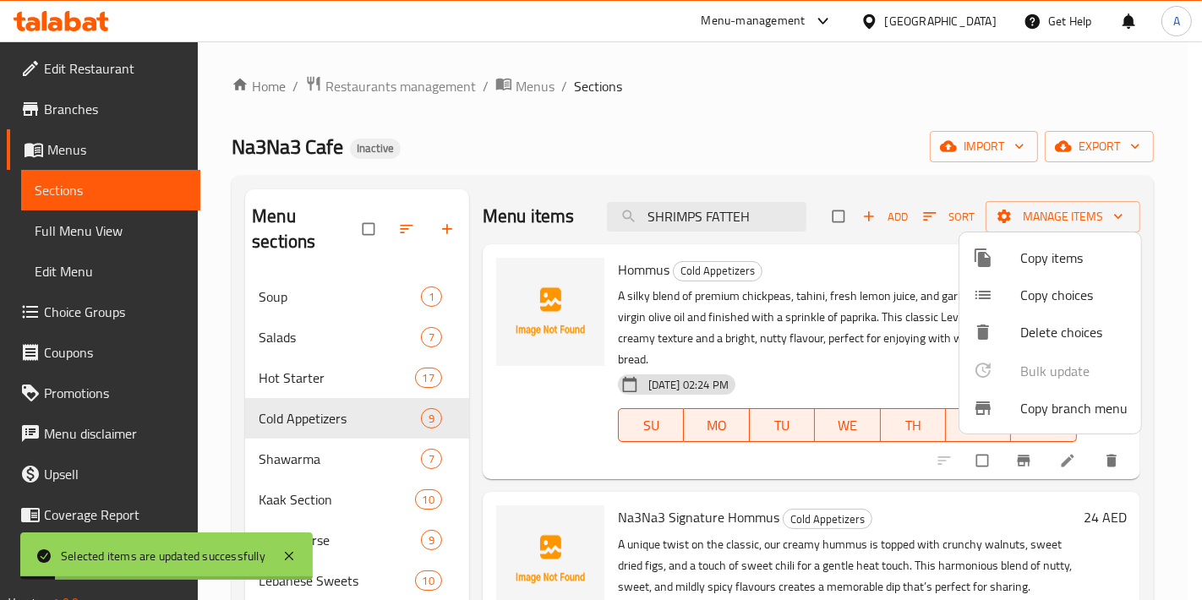
click at [317, 397] on div at bounding box center [601, 300] width 1202 height 600
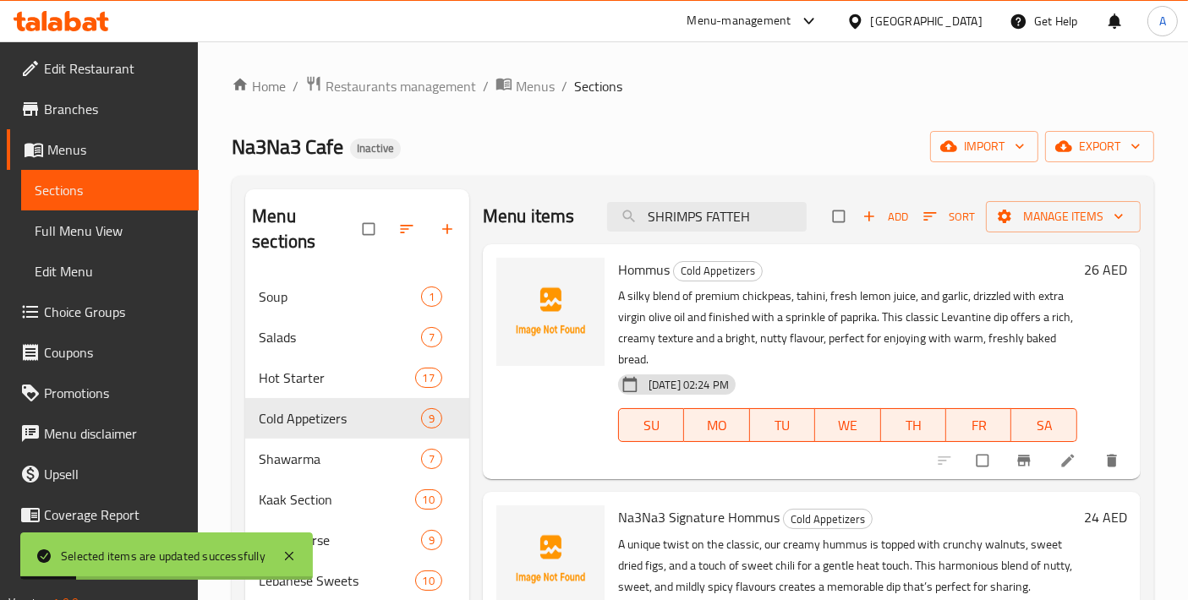
click at [664, 262] on span "Hommus" at bounding box center [644, 269] width 52 height 25
copy h6 "Hommus"
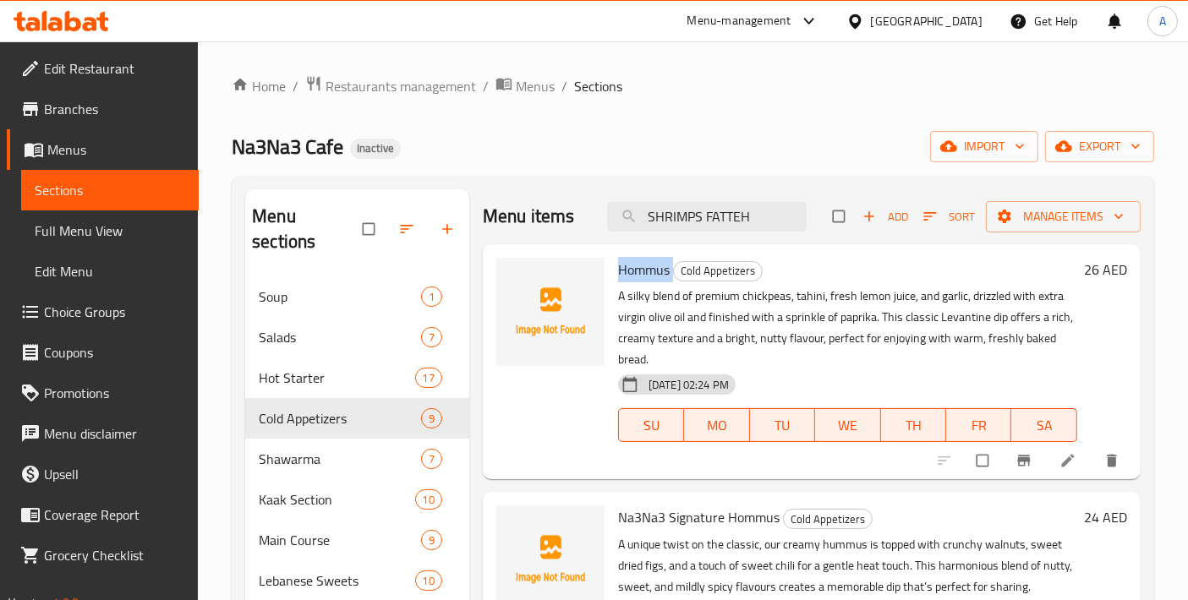
click at [650, 274] on span "Hommus" at bounding box center [644, 269] width 52 height 25
click at [660, 305] on p "A silky blend of premium chickpeas, tahini, fresh lemon juice, and garlic, driz…" at bounding box center [847, 328] width 459 height 85
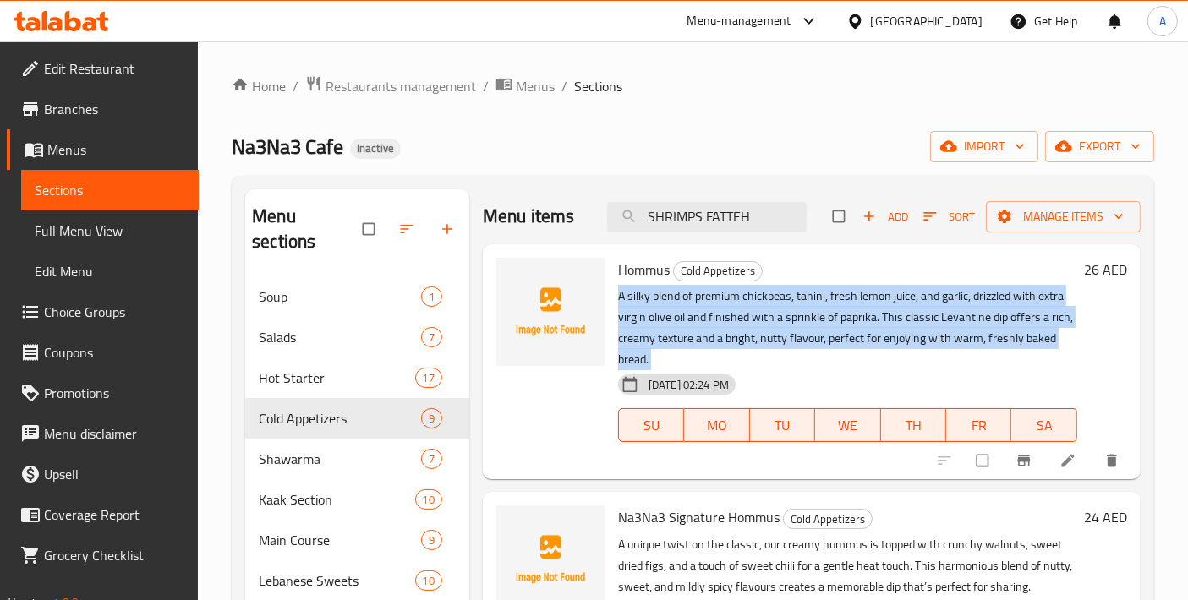
click at [660, 305] on p "A silky blend of premium chickpeas, tahini, fresh lemon juice, and garlic, driz…" at bounding box center [847, 328] width 459 height 85
copy div "A silky blend of premium chickpeas, tahini, fresh lemon juice, and garlic, driz…"
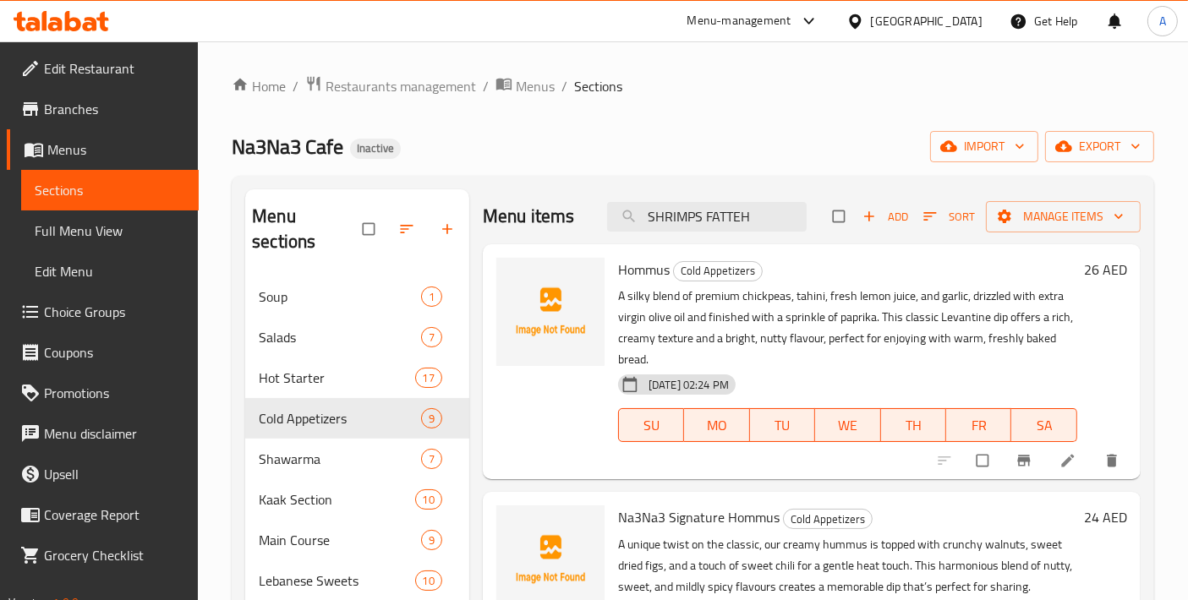
click at [826, 370] on div "[DATE] 02:24 PM SU MO TU WE TH FR SA" at bounding box center [847, 413] width 473 height 91
click at [748, 524] on span "Na3Na3 Signature Hommus" at bounding box center [698, 517] width 161 height 25
copy h6 "Hommus"
click at [645, 513] on span "Na3Na3 Signature Hommus" at bounding box center [698, 517] width 161 height 25
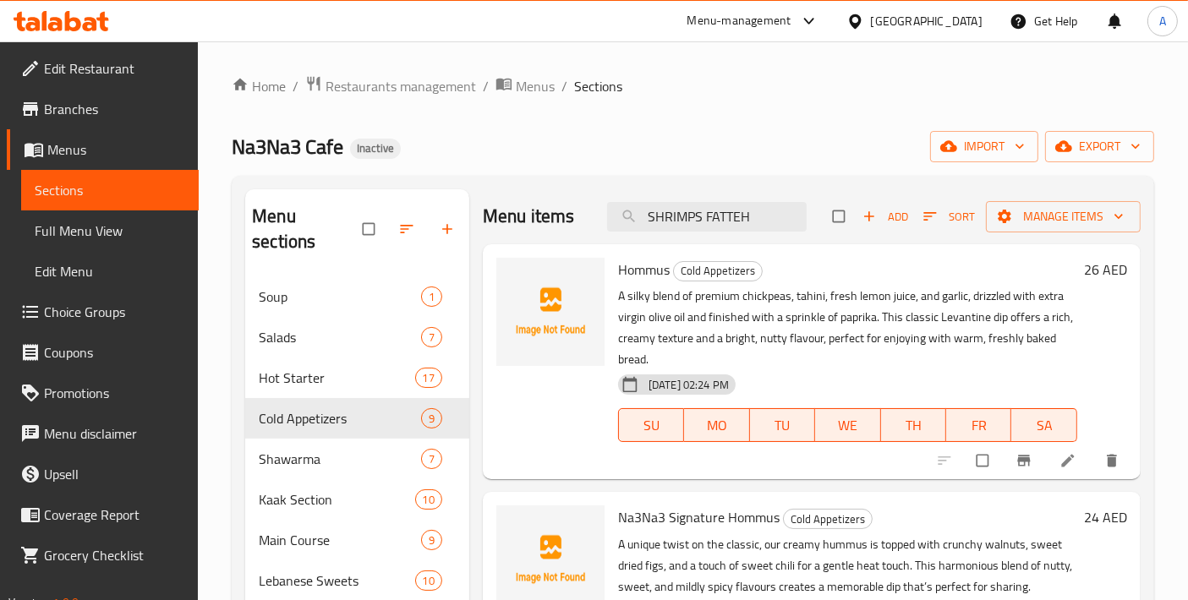
click at [642, 514] on span "Na3Na3 Signature Hommus" at bounding box center [698, 517] width 161 height 25
copy span "Na3Na3"
click at [693, 337] on p "A silky blend of premium chickpeas, tahini, fresh lemon juice, and garlic, driz…" at bounding box center [847, 328] width 459 height 85
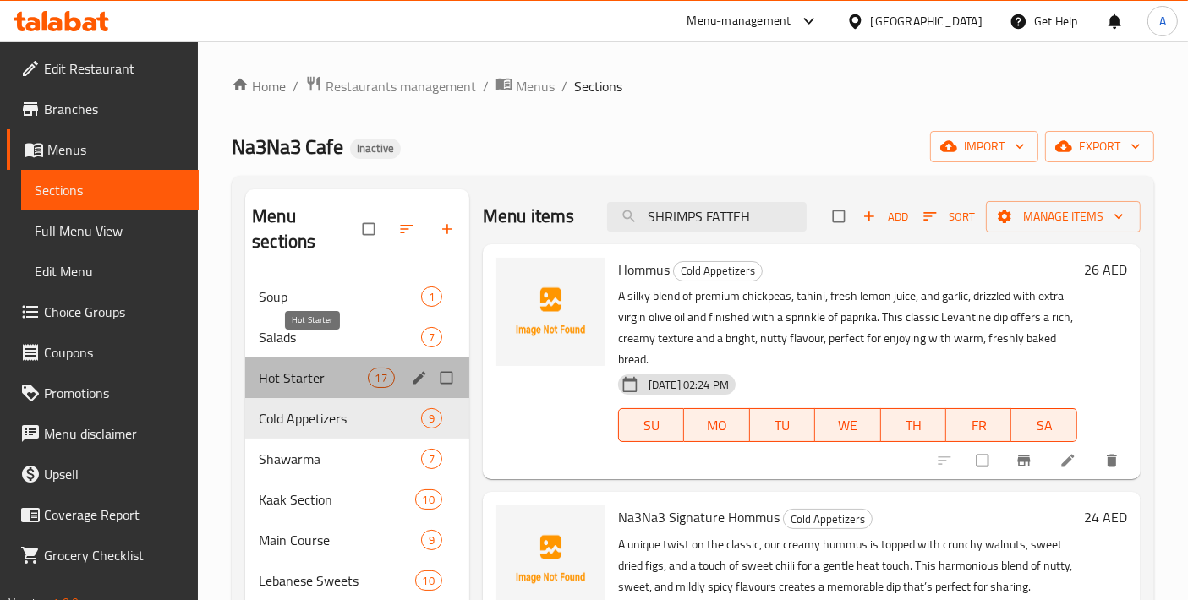
click at [338, 368] on span "Hot Starter" at bounding box center [313, 378] width 108 height 20
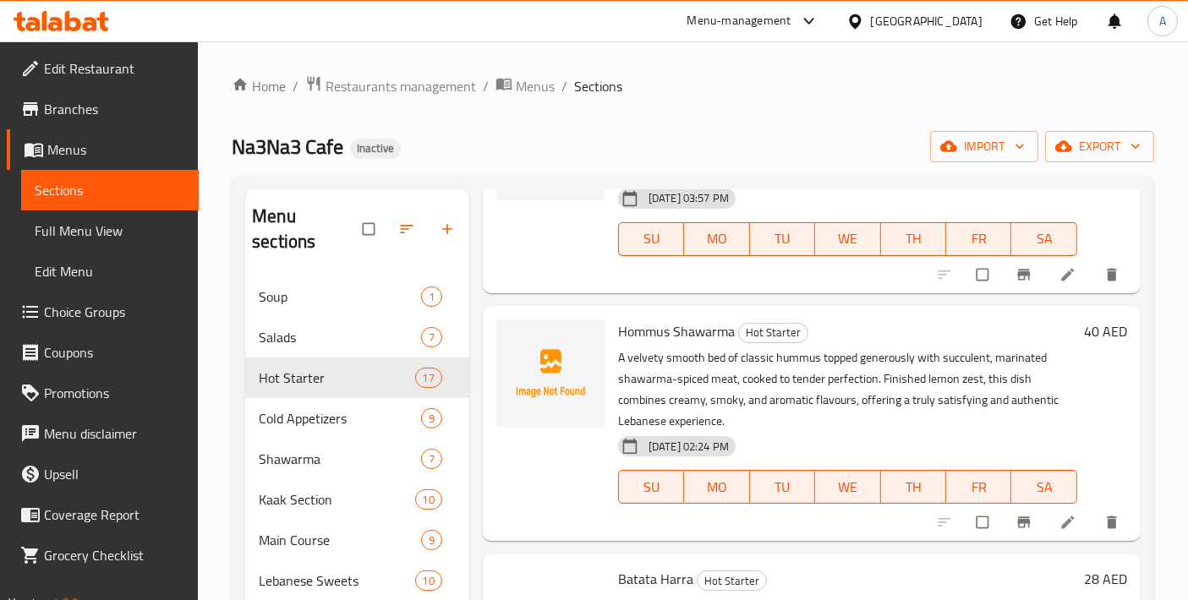
scroll to position [3005, 0]
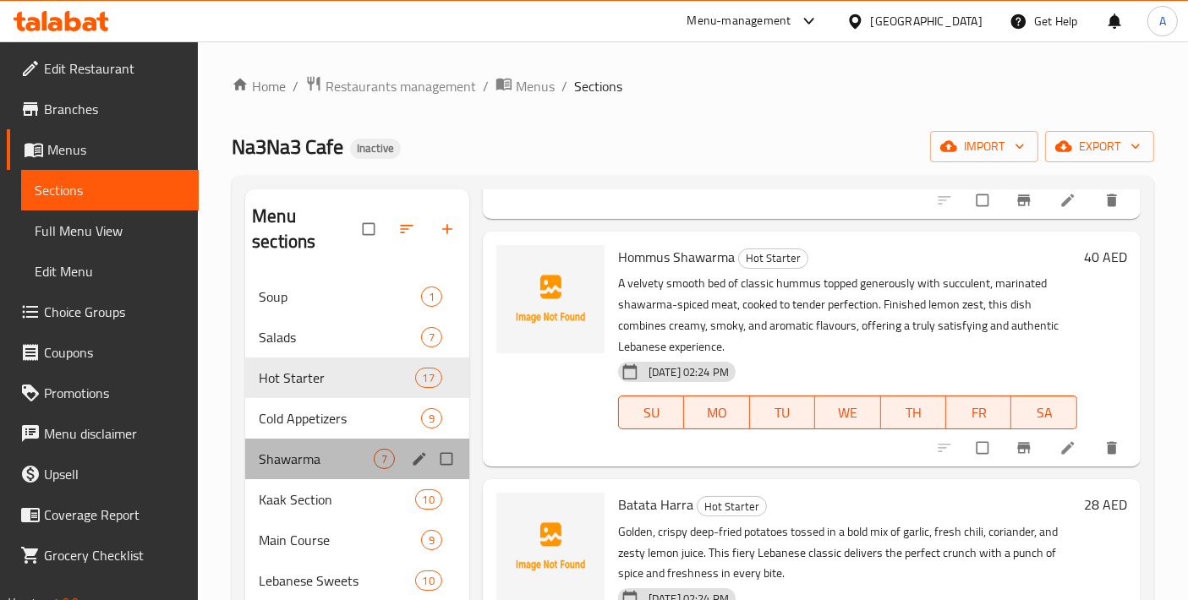
click at [325, 439] on div "Shawarma 7" at bounding box center [357, 459] width 224 height 41
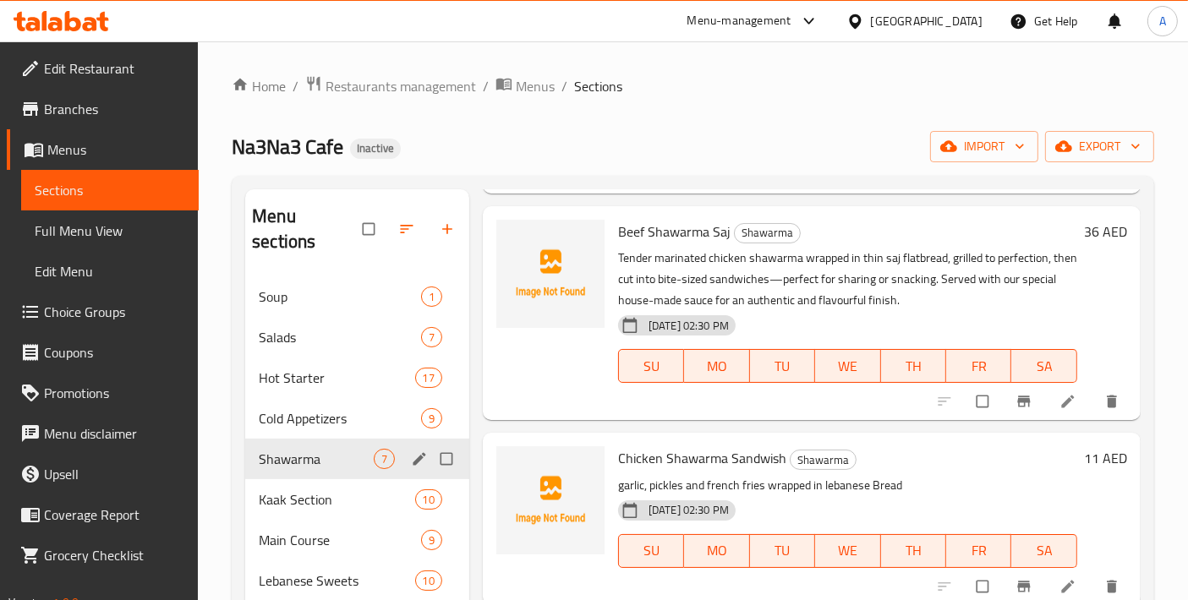
scroll to position [945, 0]
click at [326, 408] on span "Cold Appetizers" at bounding box center [316, 418] width 115 height 20
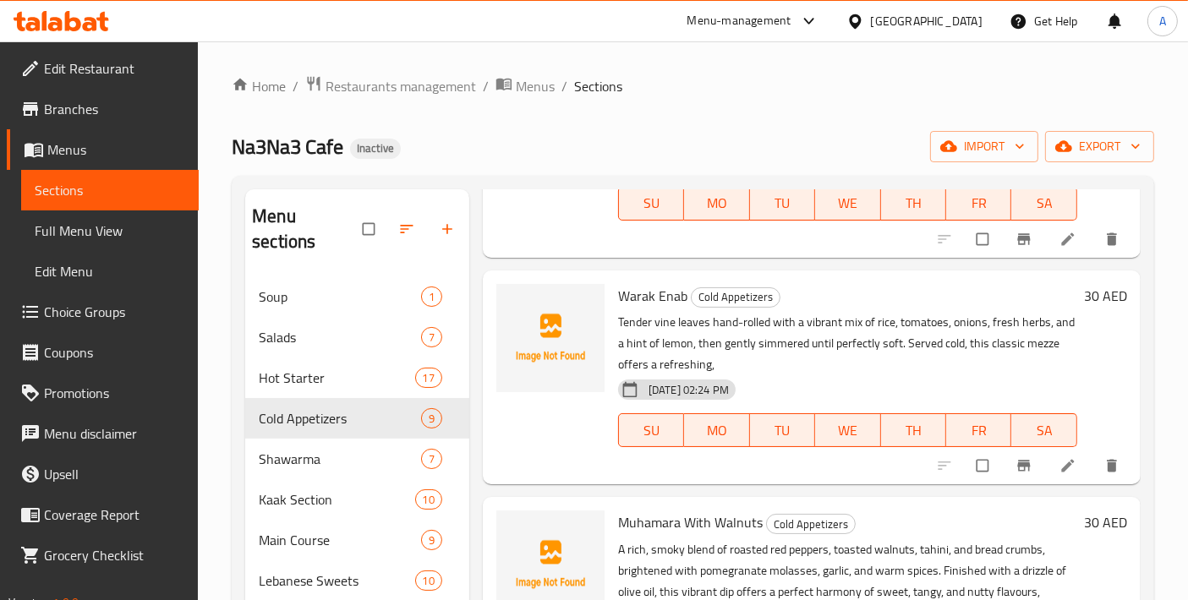
click at [642, 298] on span "Warak Enab" at bounding box center [652, 295] width 69 height 25
copy span "Warak"
click at [642, 298] on span "Warak Enab" at bounding box center [652, 295] width 69 height 25
copy h6 "Warak Enab"
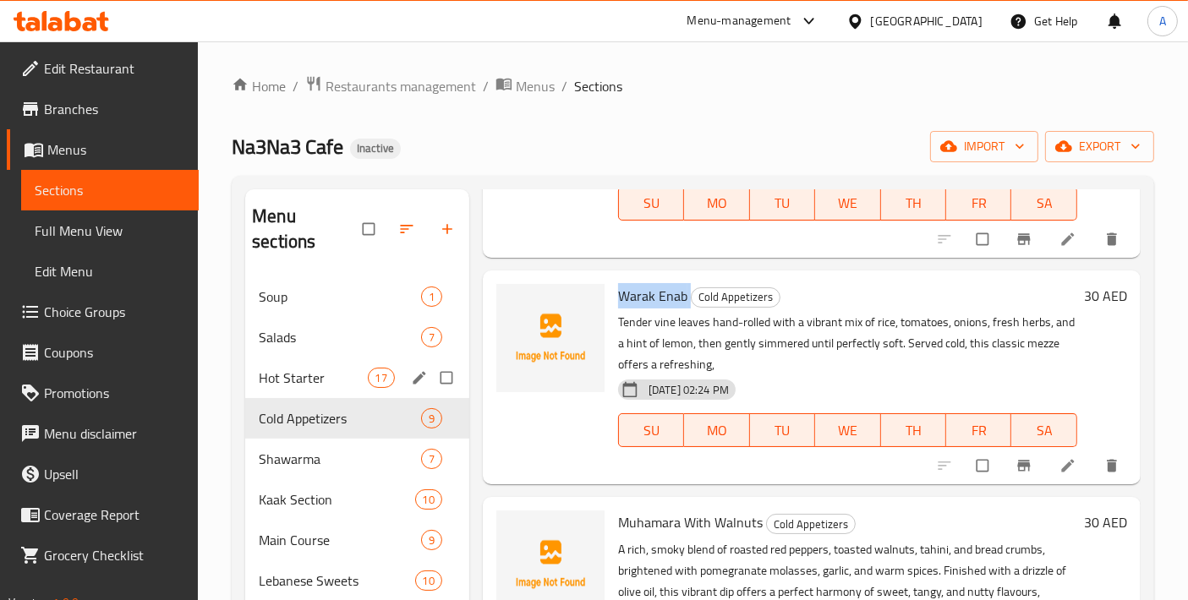
click at [372, 368] on div "17" at bounding box center [381, 378] width 27 height 20
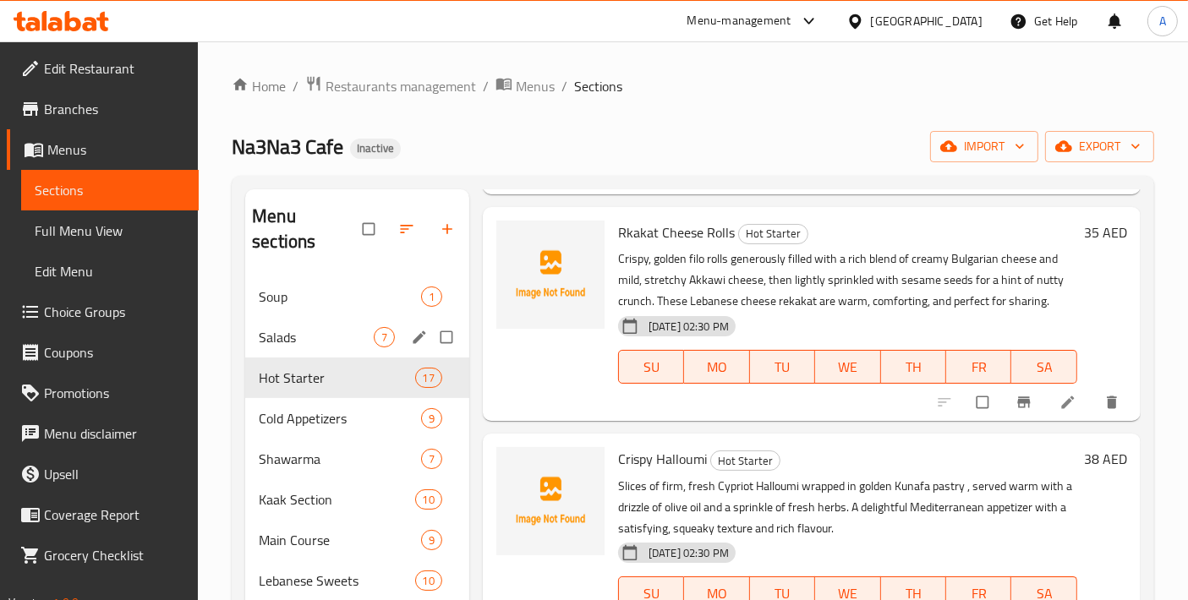
click at [328, 328] on div "Salads 7" at bounding box center [357, 337] width 224 height 41
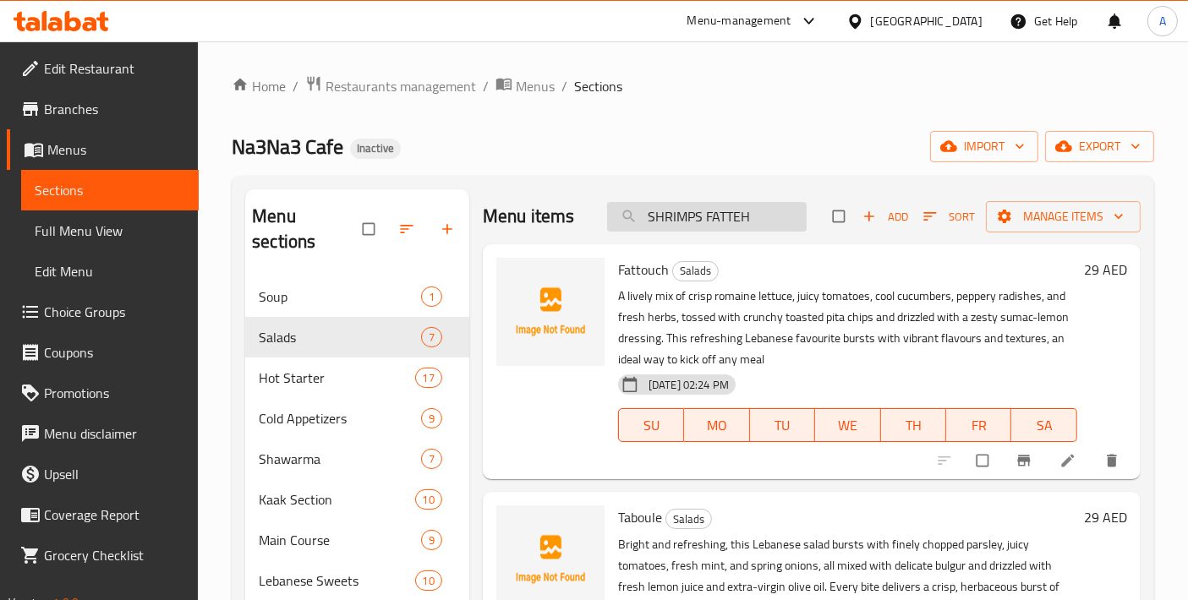
drag, startPoint x: 763, startPoint y: 218, endPoint x: 626, endPoint y: 218, distance: 137.0
click at [626, 218] on input "SHRIMPS FATTEH" at bounding box center [707, 217] width 200 height 30
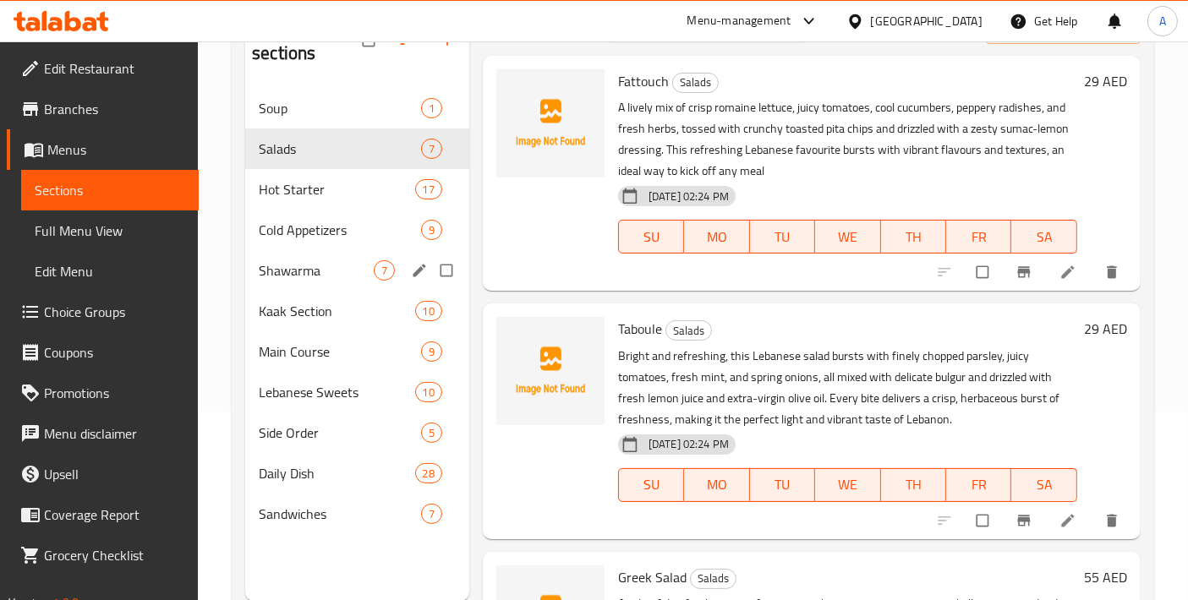
scroll to position [236, 0]
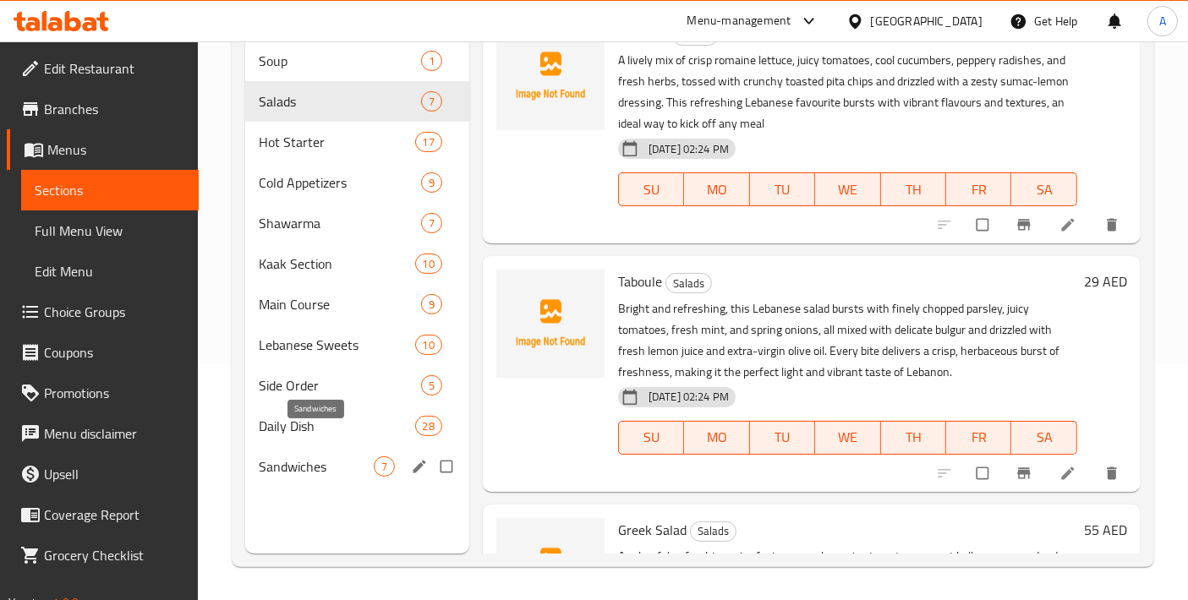
click at [287, 457] on span "Sandwiches" at bounding box center [316, 467] width 115 height 20
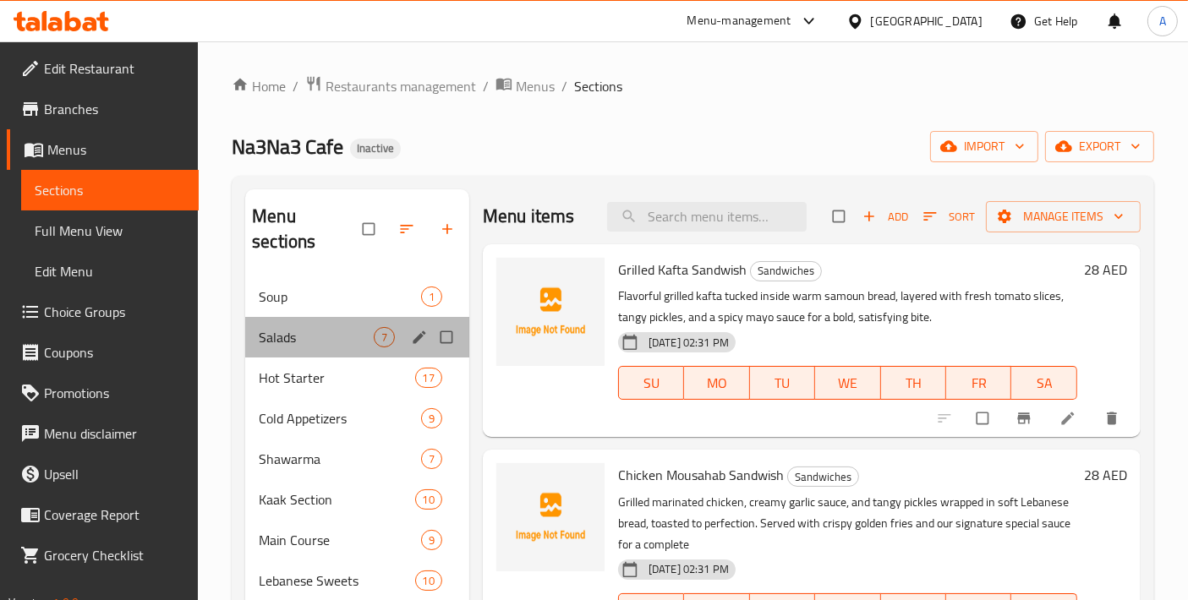
click at [313, 317] on div "Salads 7" at bounding box center [357, 337] width 224 height 41
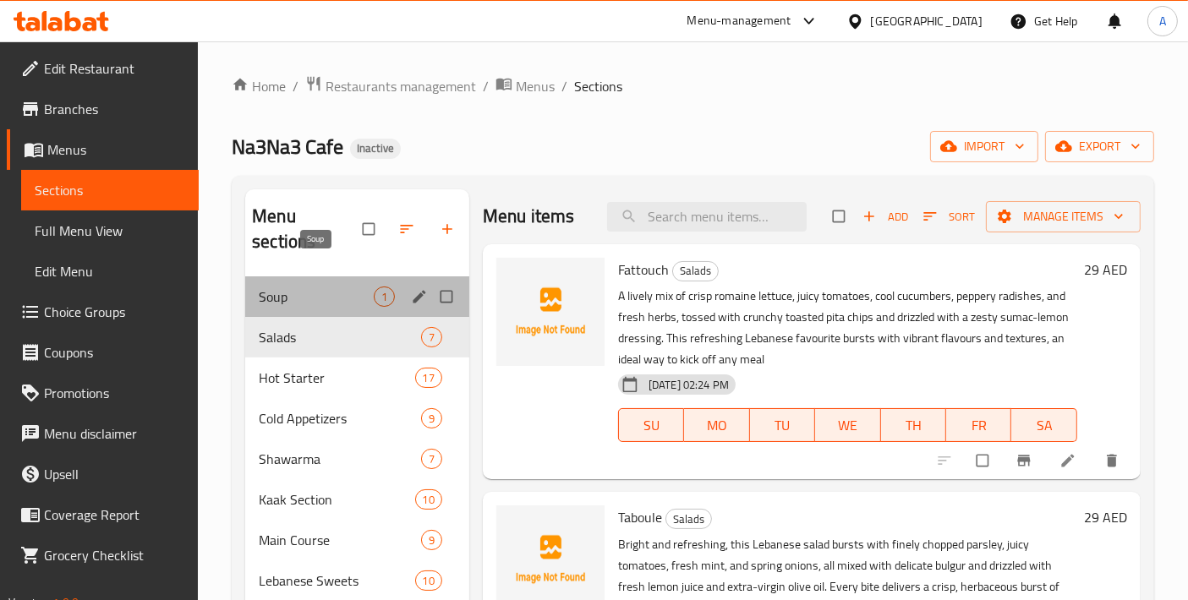
click at [313, 287] on span "Soup" at bounding box center [316, 297] width 115 height 20
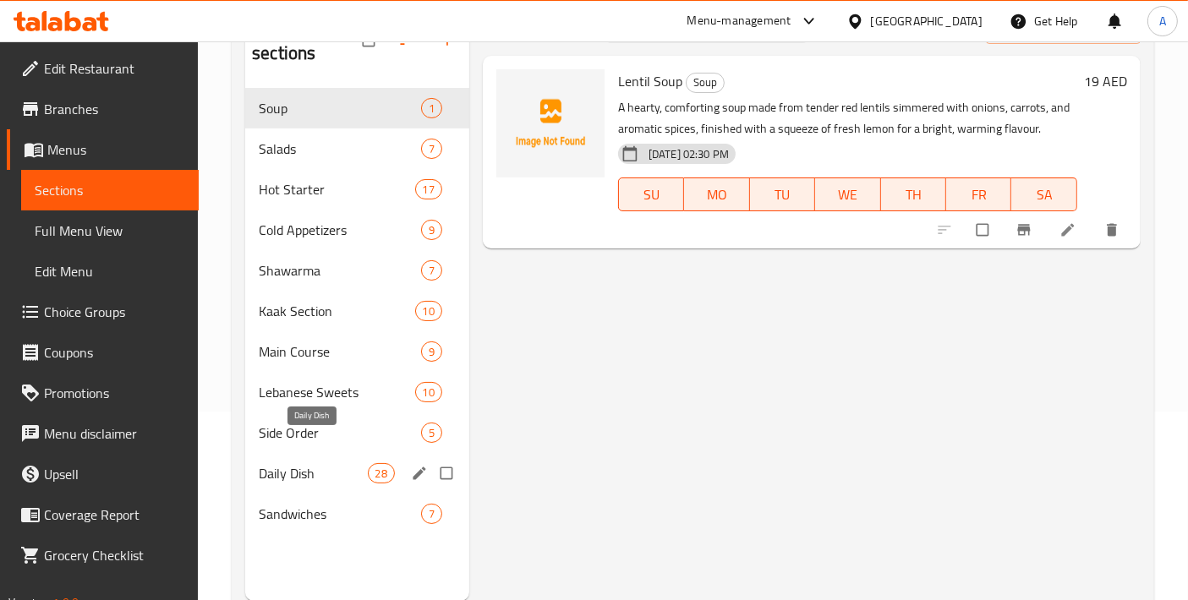
scroll to position [236, 0]
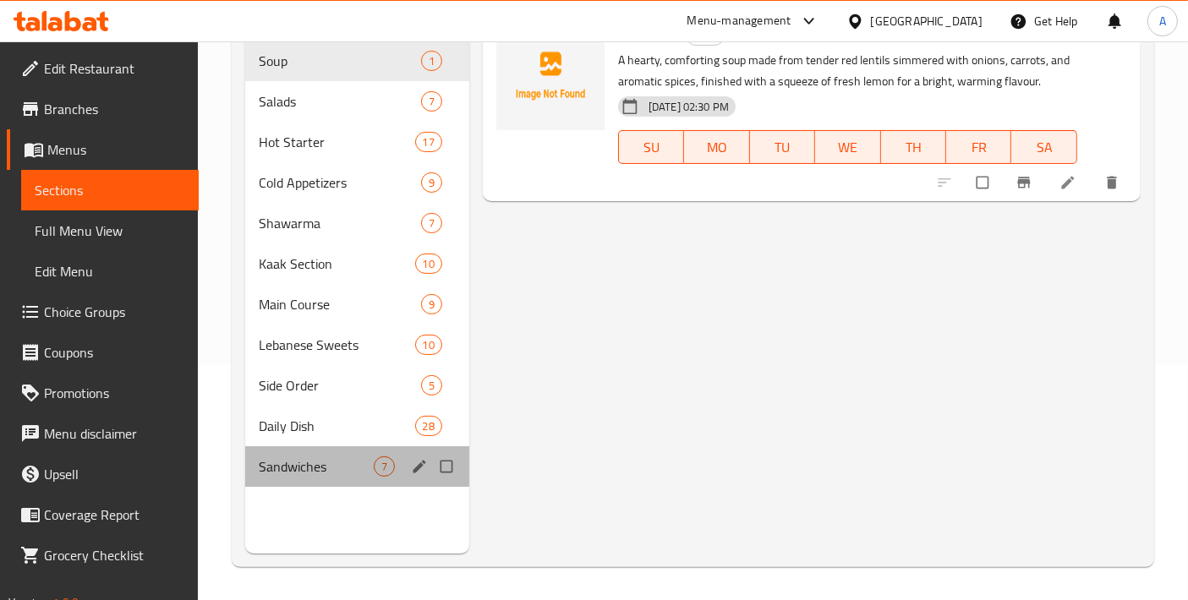
click at [299, 446] on div "Sandwiches 7" at bounding box center [357, 466] width 224 height 41
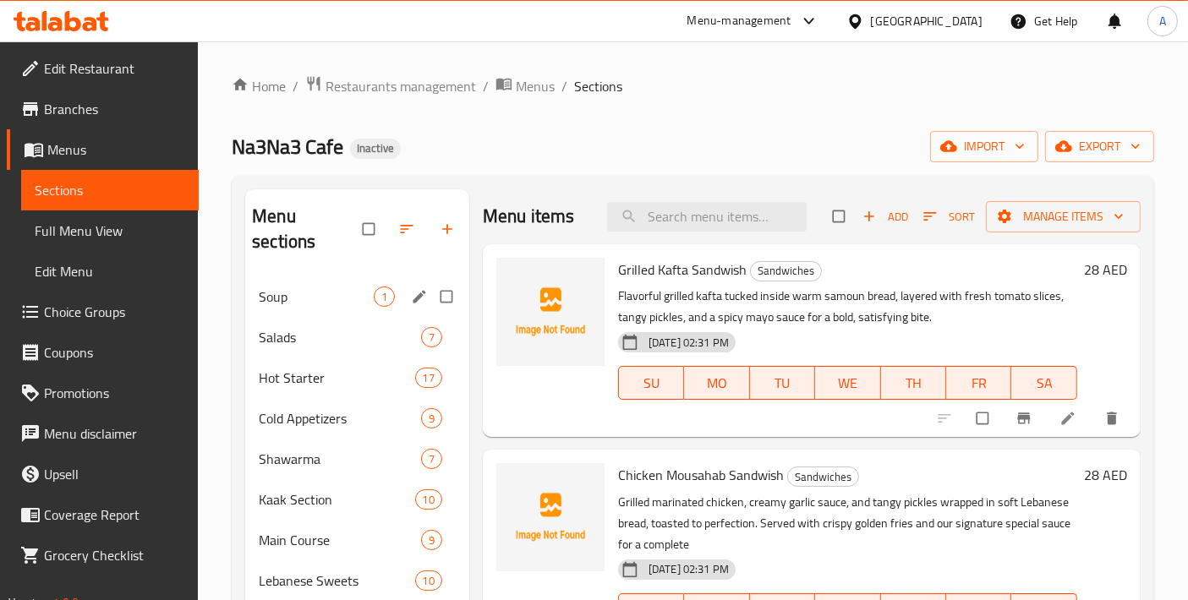
click at [335, 288] on div "Soup 1" at bounding box center [357, 296] width 224 height 41
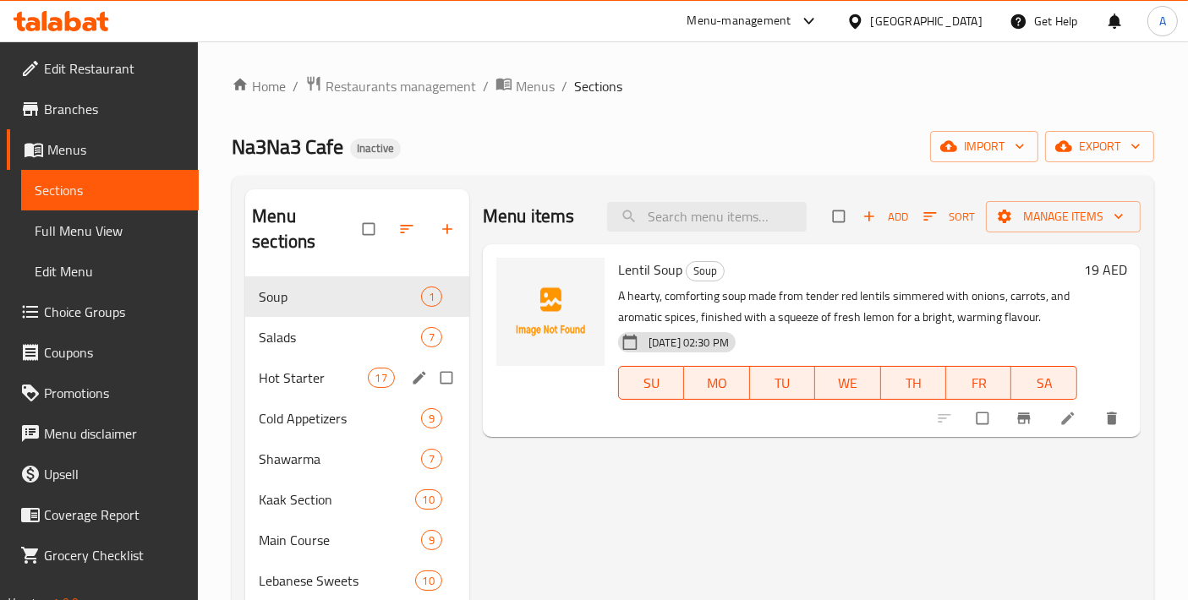
click at [316, 364] on div "Hot Starter 17" at bounding box center [357, 378] width 224 height 41
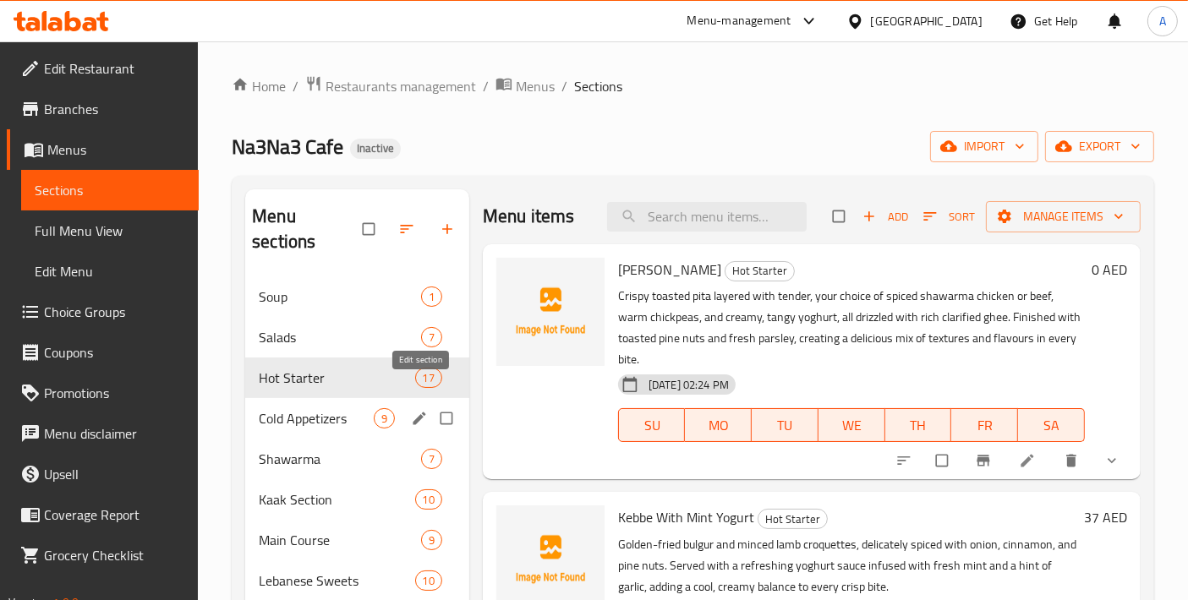
click at [416, 410] on icon "edit" at bounding box center [419, 418] width 17 height 17
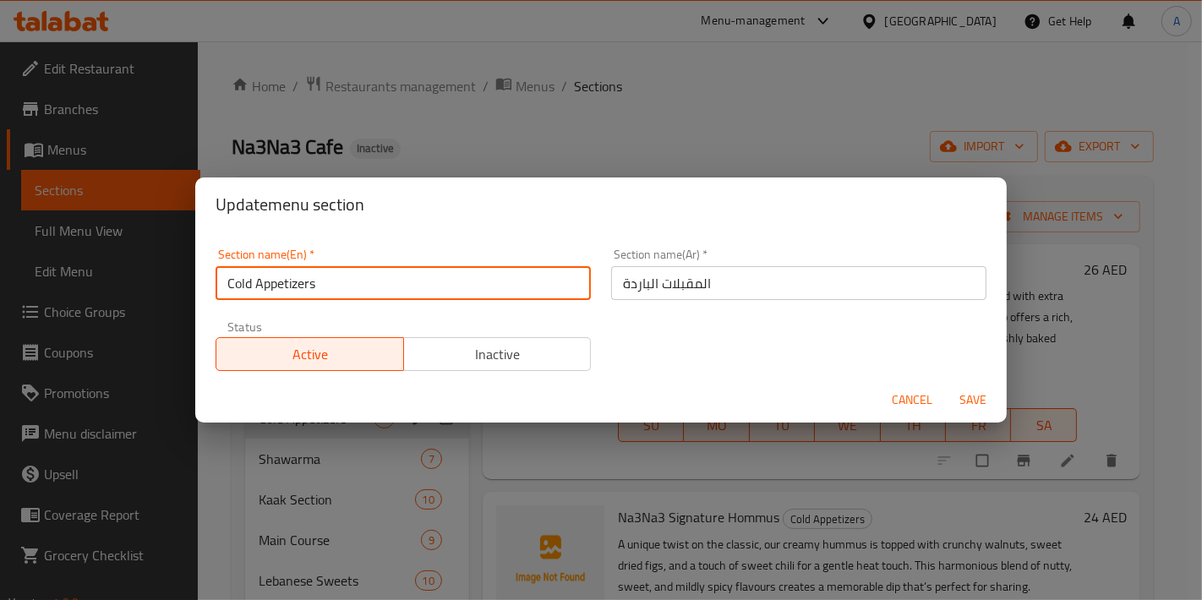
drag, startPoint x: 309, startPoint y: 283, endPoint x: 229, endPoint y: 287, distance: 79.6
click at [229, 287] on input "Cold Appetizers" at bounding box center [403, 283] width 375 height 34
paste input "cold starter"
drag, startPoint x: 233, startPoint y: 282, endPoint x: 194, endPoint y: 282, distance: 39.7
click at [194, 282] on div "Update menu section Section name(En)   * cold starter Section name(En) * Sectio…" at bounding box center [601, 300] width 1202 height 600
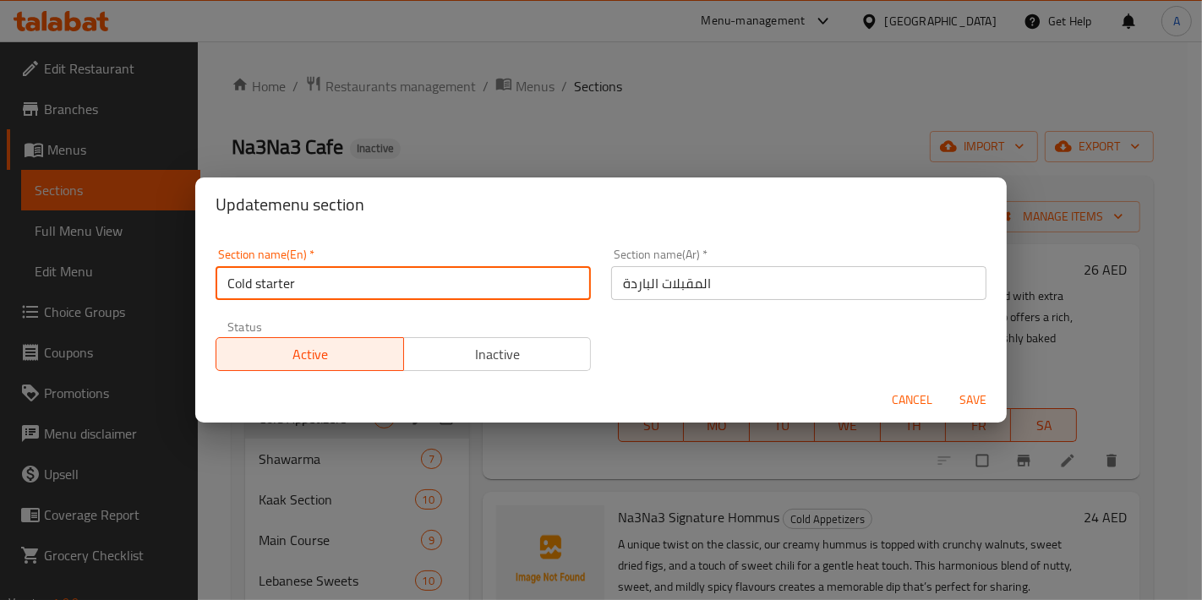
type input "Cold starter"
click at [946, 385] on button "Save" at bounding box center [973, 400] width 54 height 31
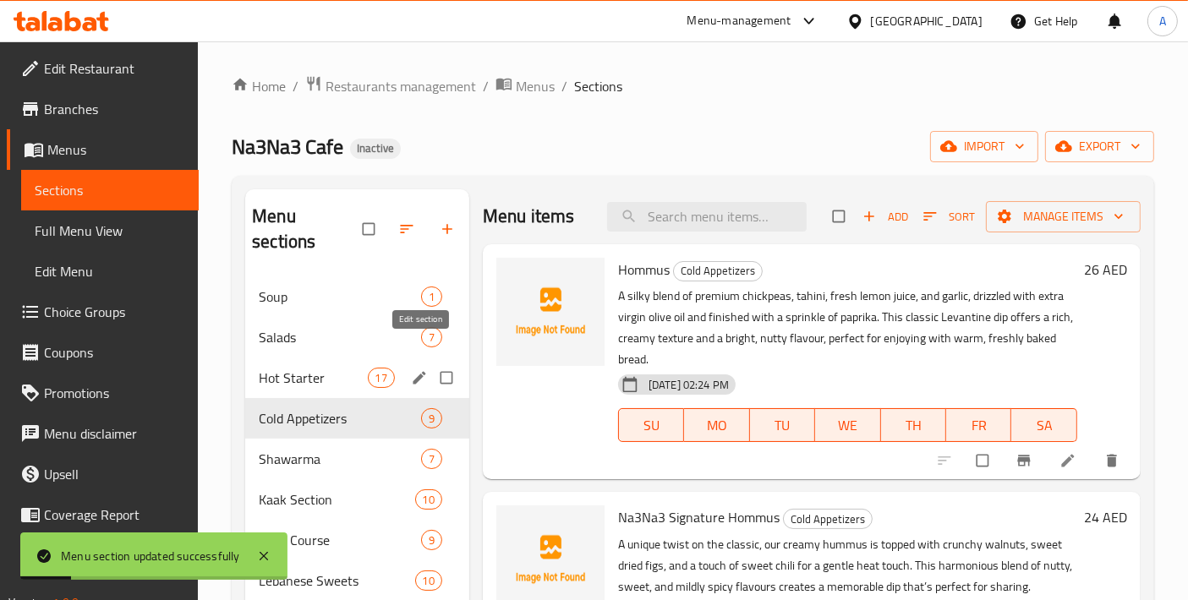
click at [413, 369] on icon "edit" at bounding box center [419, 377] width 17 height 17
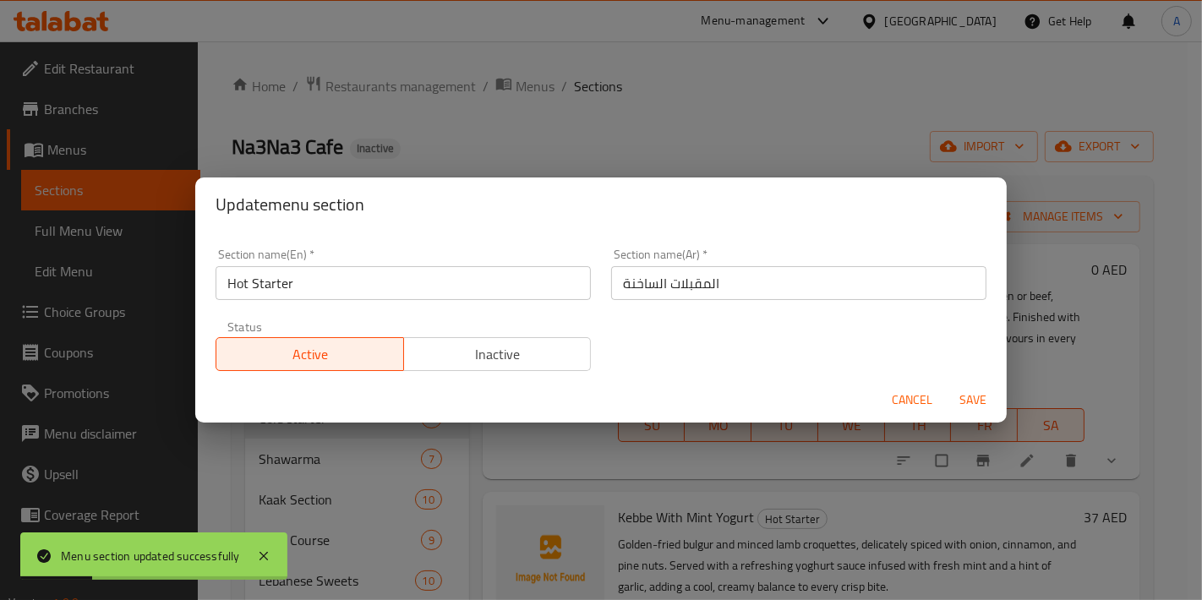
click at [384, 423] on div "Update menu section Section name(En)   * Hot Starter Section name(En) * Section…" at bounding box center [601, 300] width 1202 height 600
click at [892, 403] on span "Cancel" at bounding box center [912, 400] width 41 height 21
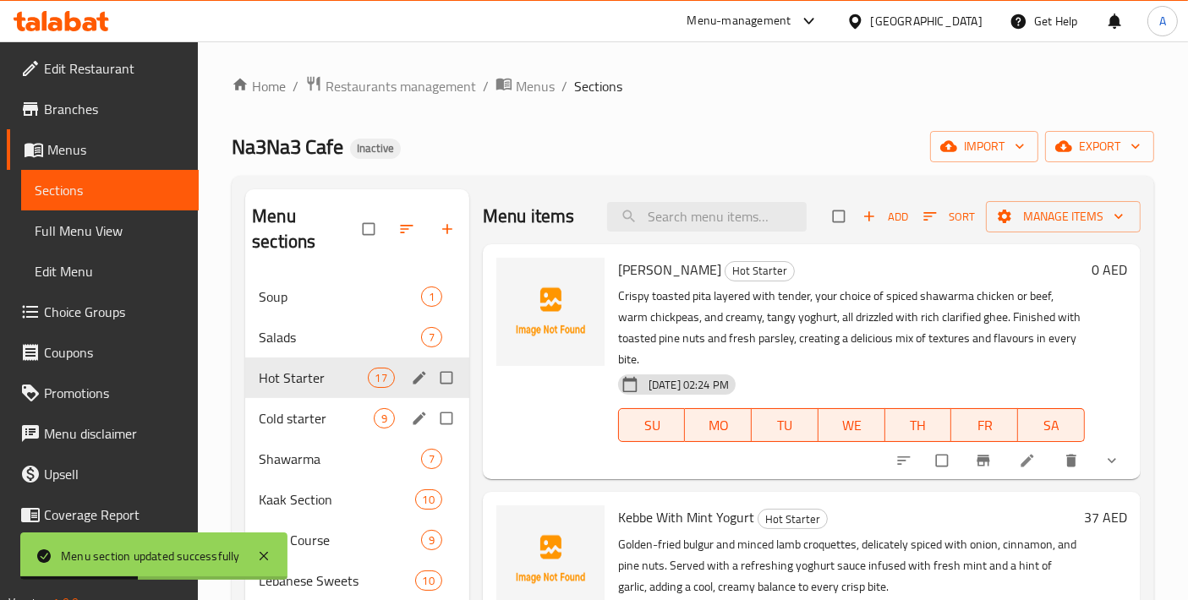
click at [416, 412] on icon "edit" at bounding box center [419, 418] width 13 height 13
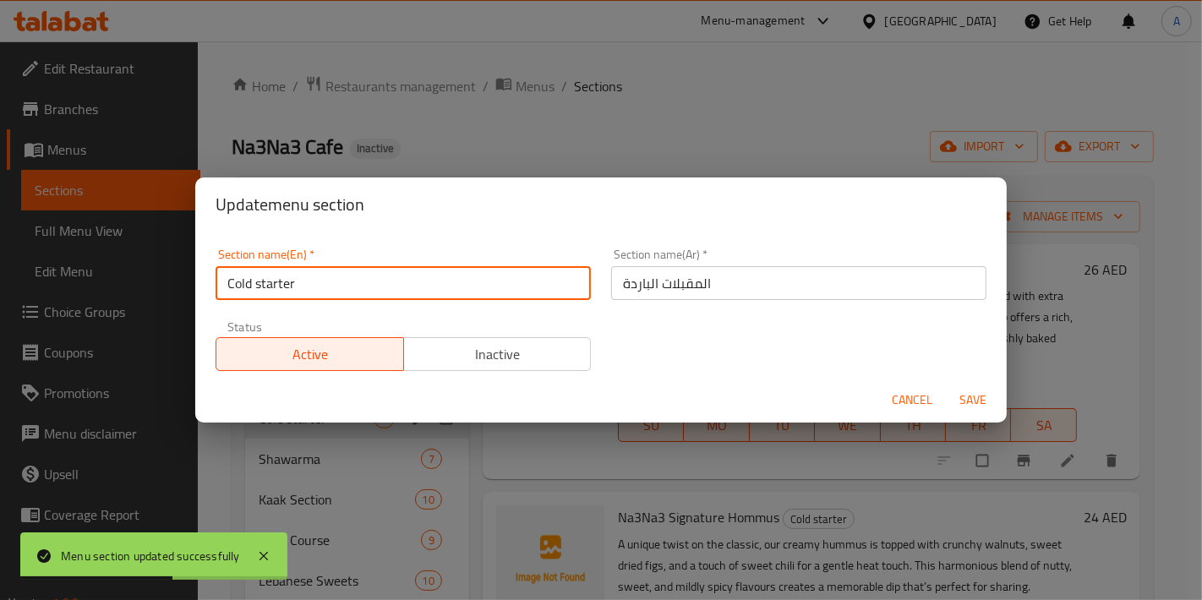
click at [255, 285] on input "Cold starter" at bounding box center [403, 283] width 375 height 34
type input "Cold Starter"
click at [946, 385] on button "Save" at bounding box center [973, 400] width 54 height 31
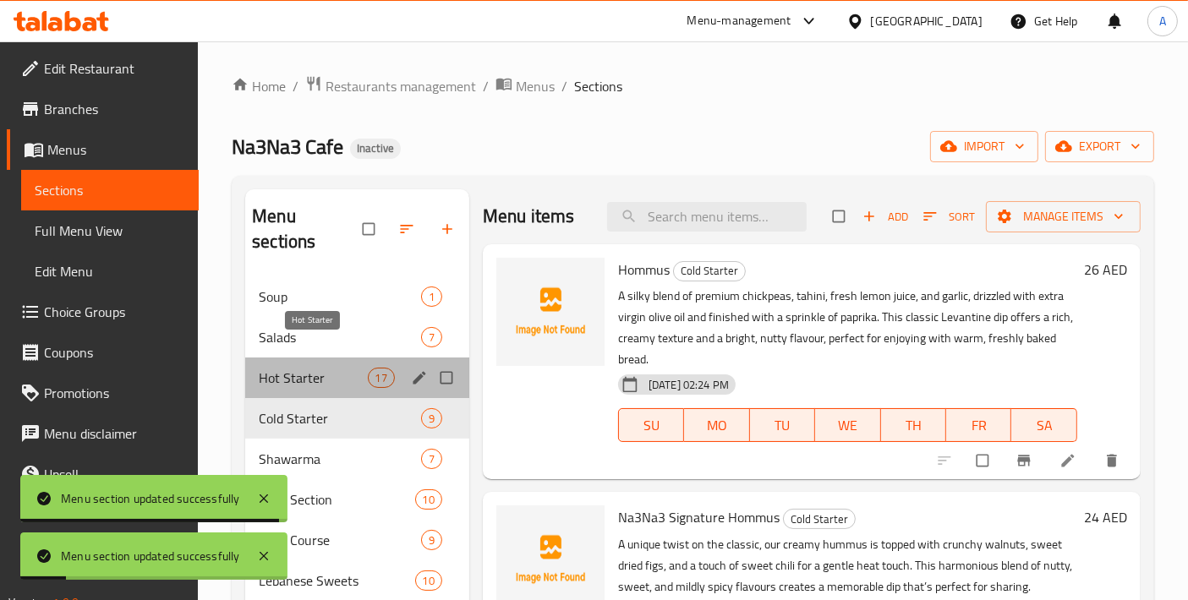
click at [325, 368] on span "Hot Starter" at bounding box center [313, 378] width 108 height 20
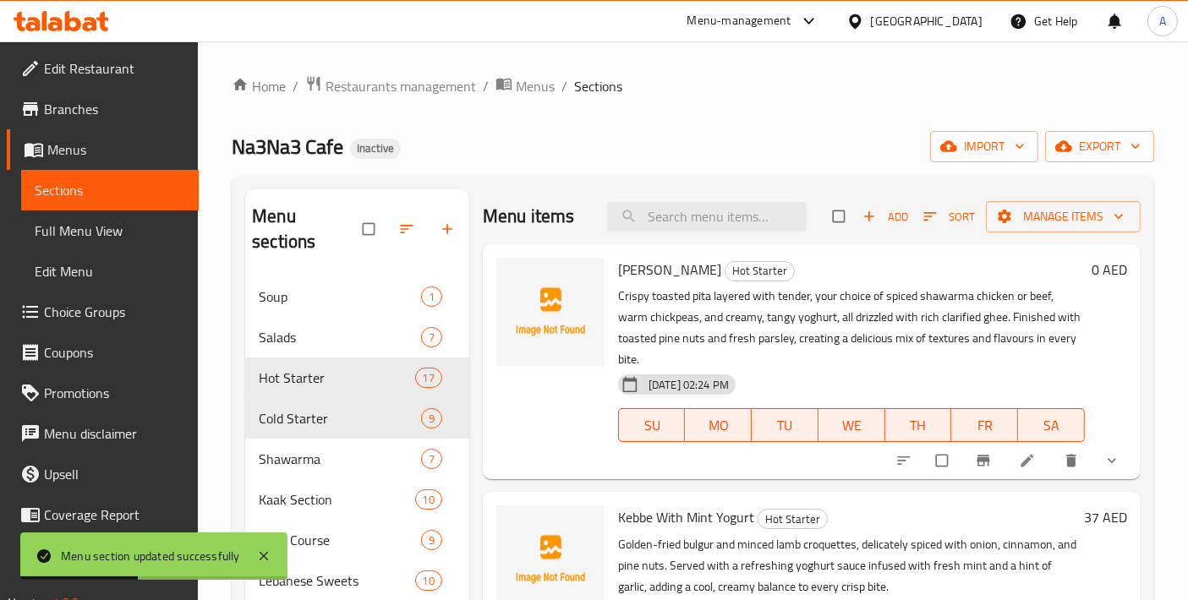
click at [923, 213] on icon "button" at bounding box center [929, 216] width 13 height 8
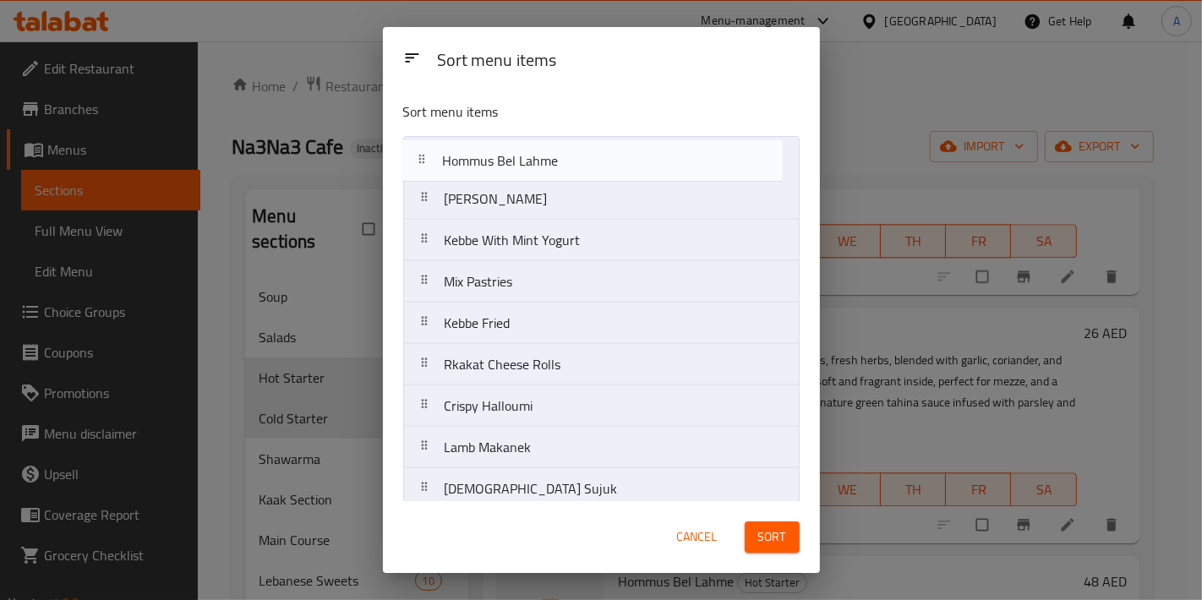
drag, startPoint x: 531, startPoint y: 476, endPoint x: 529, endPoint y: 152, distance: 323.8
click at [529, 152] on nav "Fatteh Shawarma Kebbe With Mint Yogurt Mix Pastries Kebbe Fried Rkakat Cheese R…" at bounding box center [601, 489] width 396 height 706
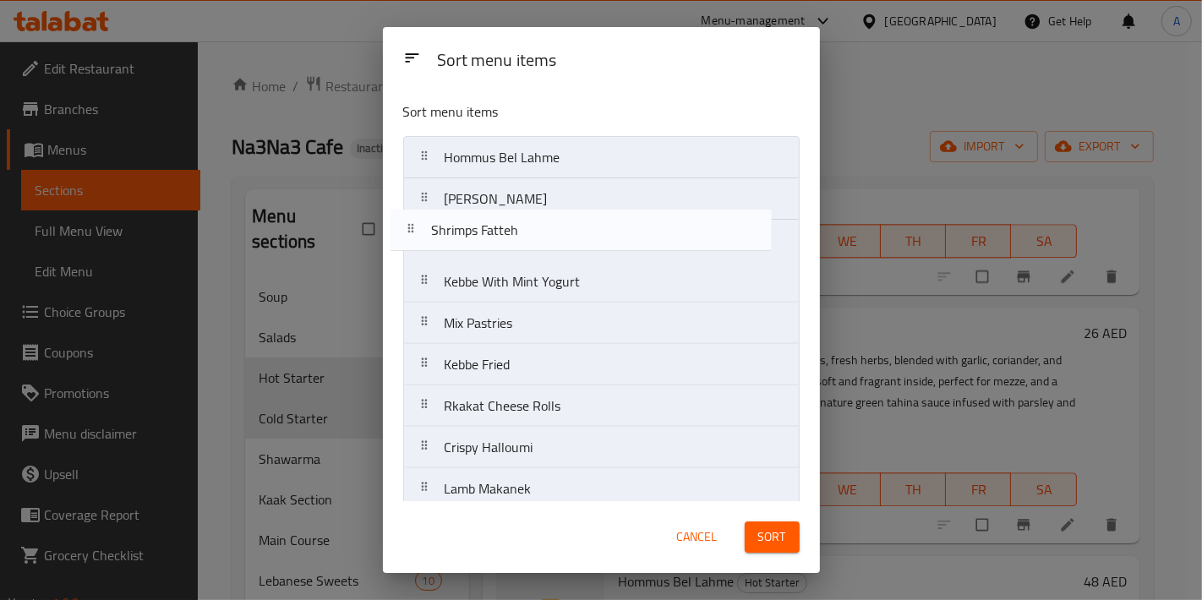
drag, startPoint x: 549, startPoint y: 313, endPoint x: 533, endPoint y: 215, distance: 99.4
click at [533, 215] on nav "Hommus Bel Lahme Fatteh Shawarma Kebbe With Mint Yogurt Mix Pastries Kebbe Frie…" at bounding box center [601, 489] width 396 height 706
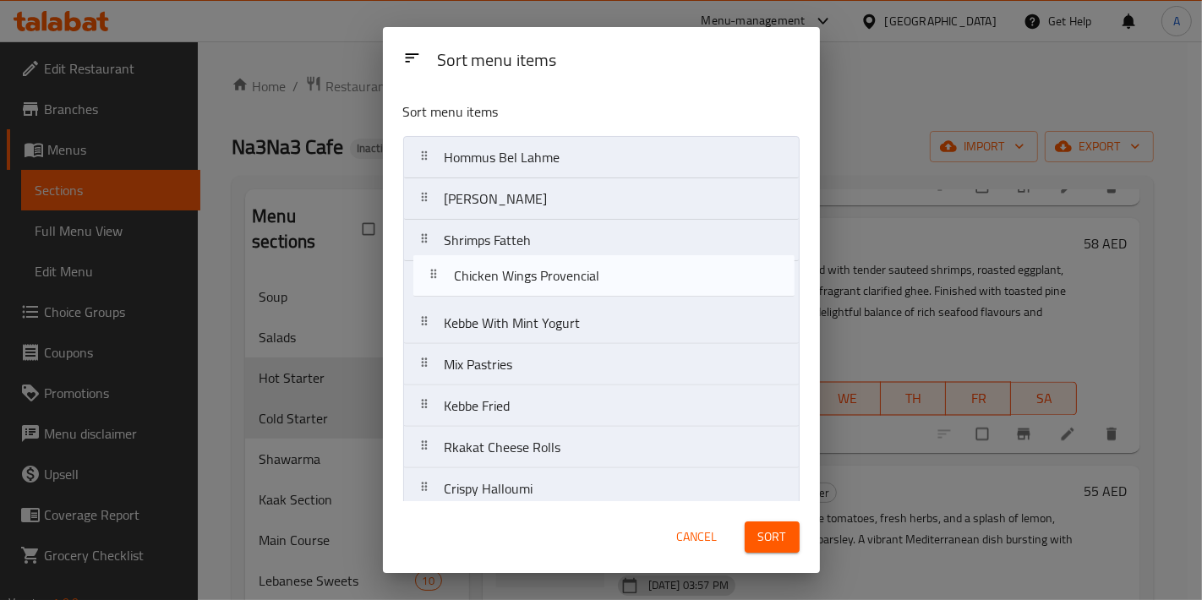
drag, startPoint x: 566, startPoint y: 359, endPoint x: 577, endPoint y: 271, distance: 88.6
click at [577, 271] on nav "Hommus Bel Lahme Fatteh Shawarma Shrimps Fatteh Kebbe With Mint Yogurt Mix Past…" at bounding box center [601, 489] width 396 height 706
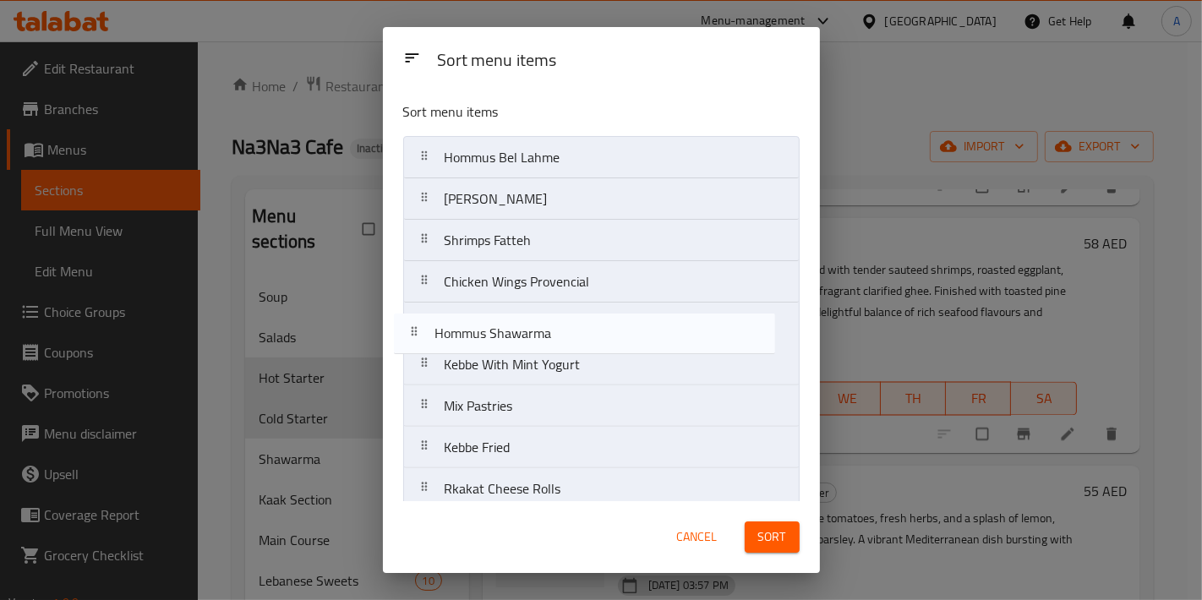
drag, startPoint x: 623, startPoint y: 389, endPoint x: 614, endPoint y: 318, distance: 71.6
click at [614, 318] on nav "Hommus Bel Lahme Fatteh Shawarma Shrimps Fatteh Chicken Wings Provencial Kebbe …" at bounding box center [601, 489] width 396 height 706
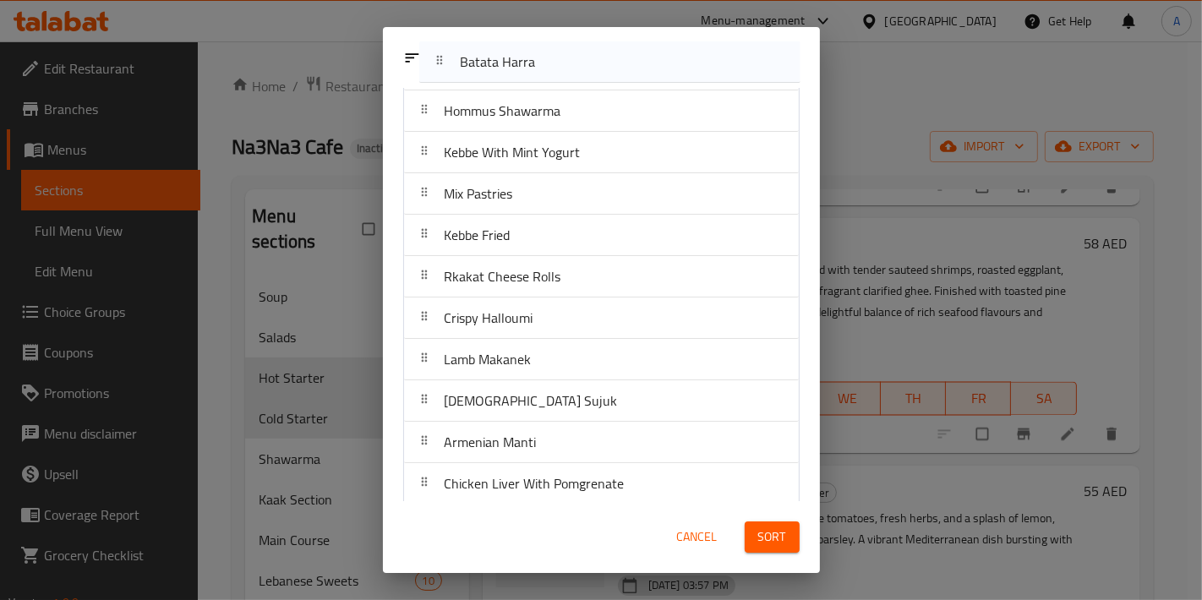
scroll to position [125, 0]
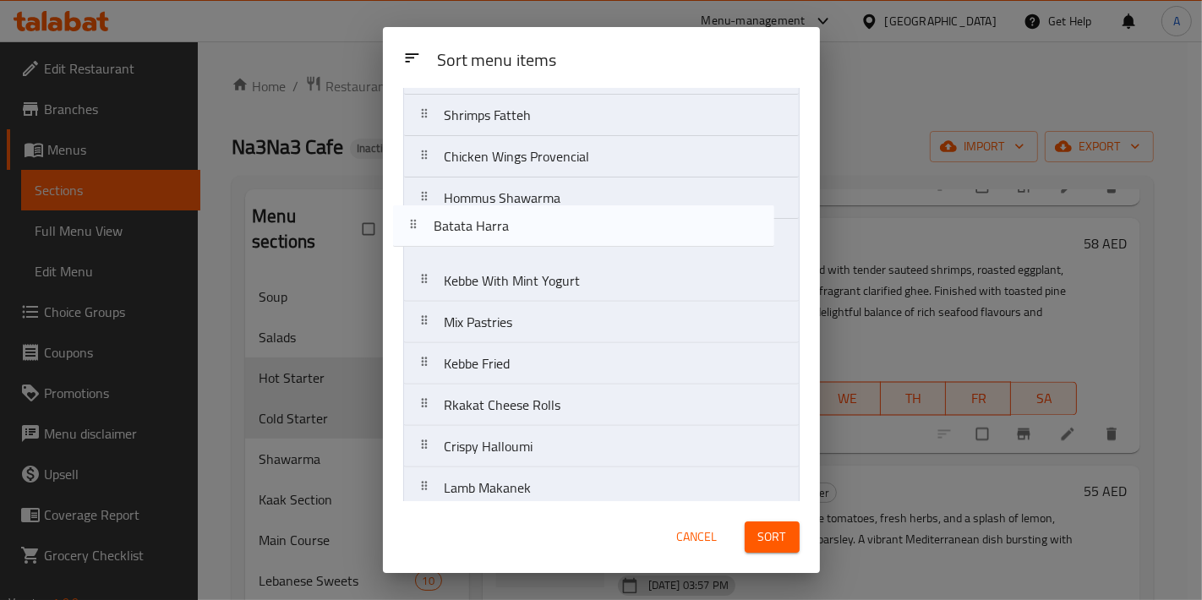
drag, startPoint x: 526, startPoint y: 443, endPoint x: 519, endPoint y: 232, distance: 210.6
click at [519, 232] on nav "Hommus Bel Lahme Fatteh Shawarma Shrimps Fatteh Chicken Wings Provencial Hommus…" at bounding box center [601, 364] width 396 height 706
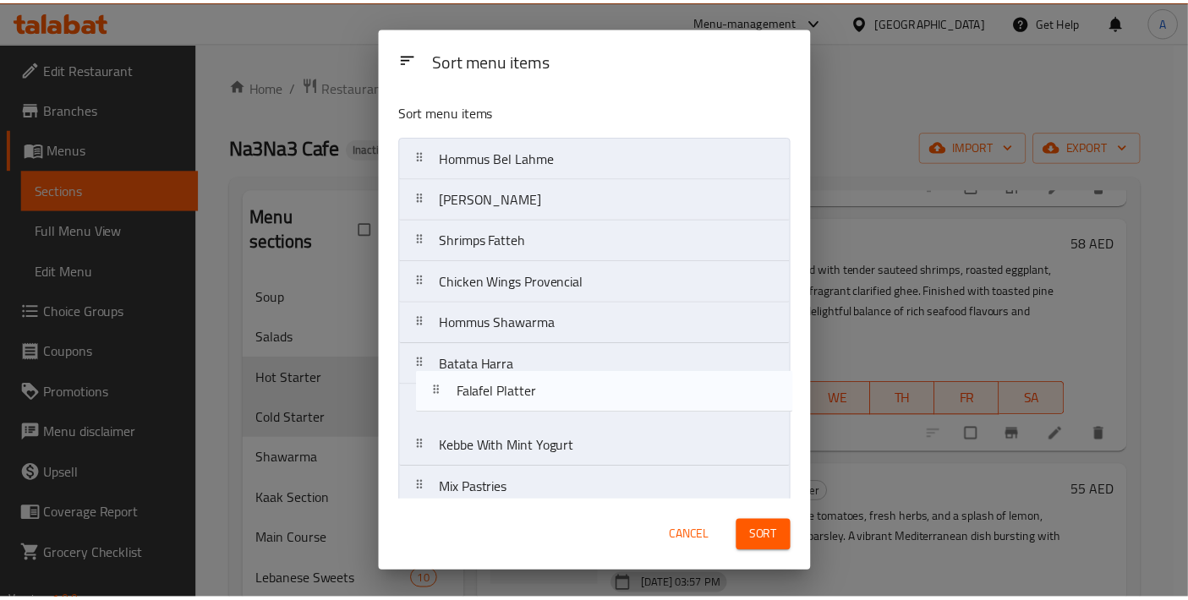
scroll to position [8, 0]
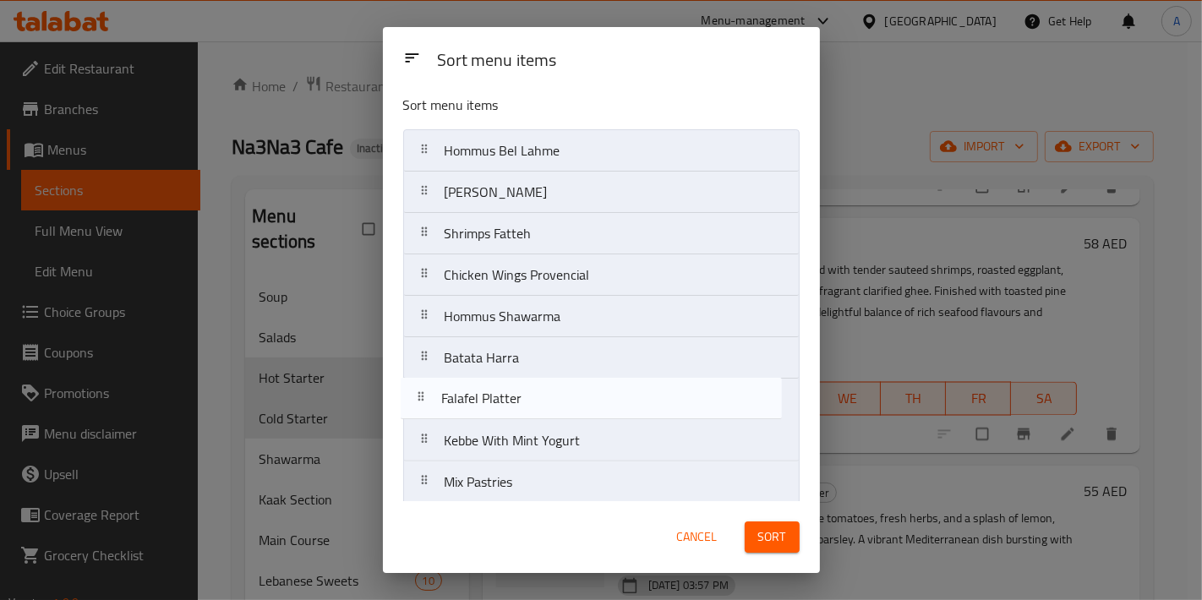
drag, startPoint x: 510, startPoint y: 477, endPoint x: 507, endPoint y: 377, distance: 99.8
click at [507, 377] on nav "Hommus Bel Lahme Fatteh Shawarma Shrimps Fatteh Chicken Wings Provencial Hommus…" at bounding box center [601, 482] width 396 height 706
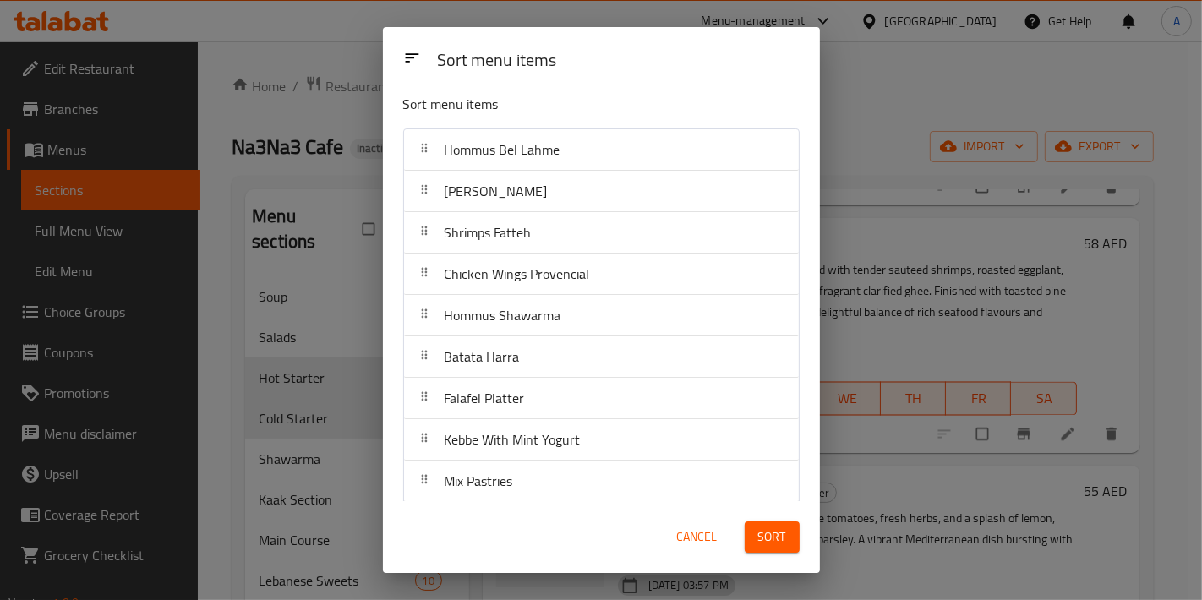
click at [766, 540] on span "Sort" at bounding box center [772, 537] width 28 height 21
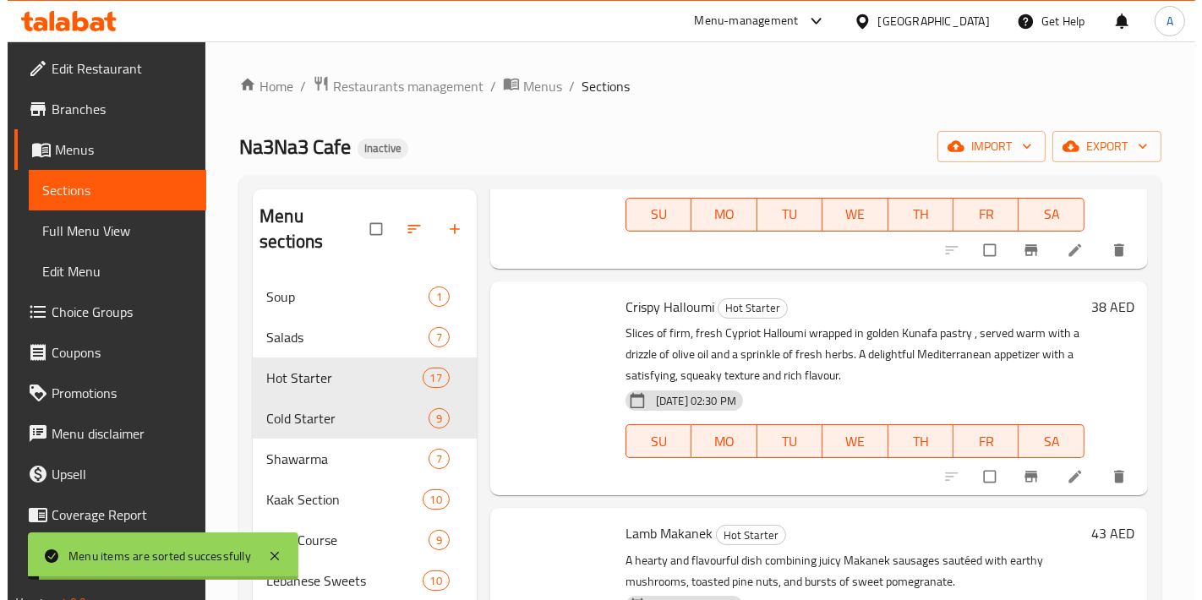
scroll to position [0, 0]
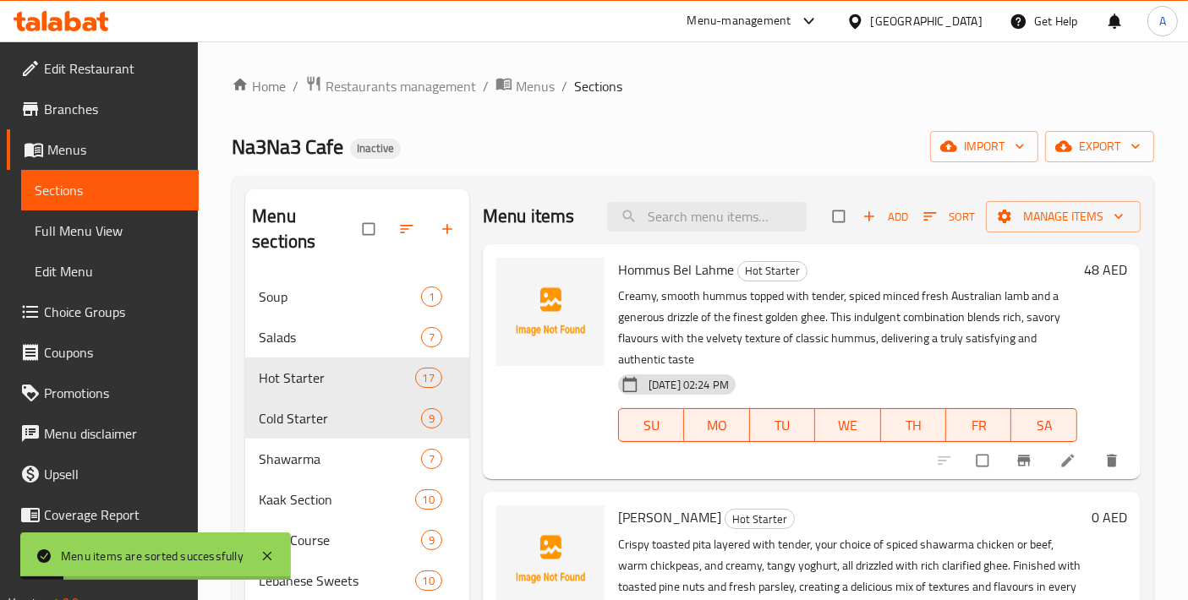
click at [965, 228] on span "Sort" at bounding box center [949, 217] width 74 height 26
click at [957, 221] on span "Sort" at bounding box center [949, 216] width 52 height 19
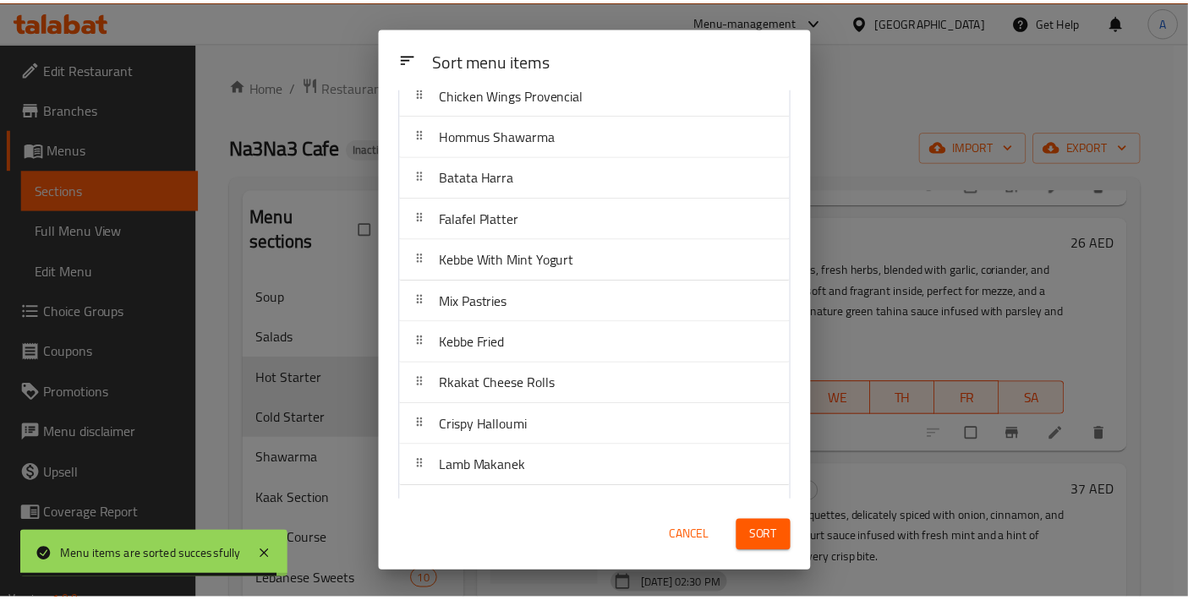
scroll to position [342, 0]
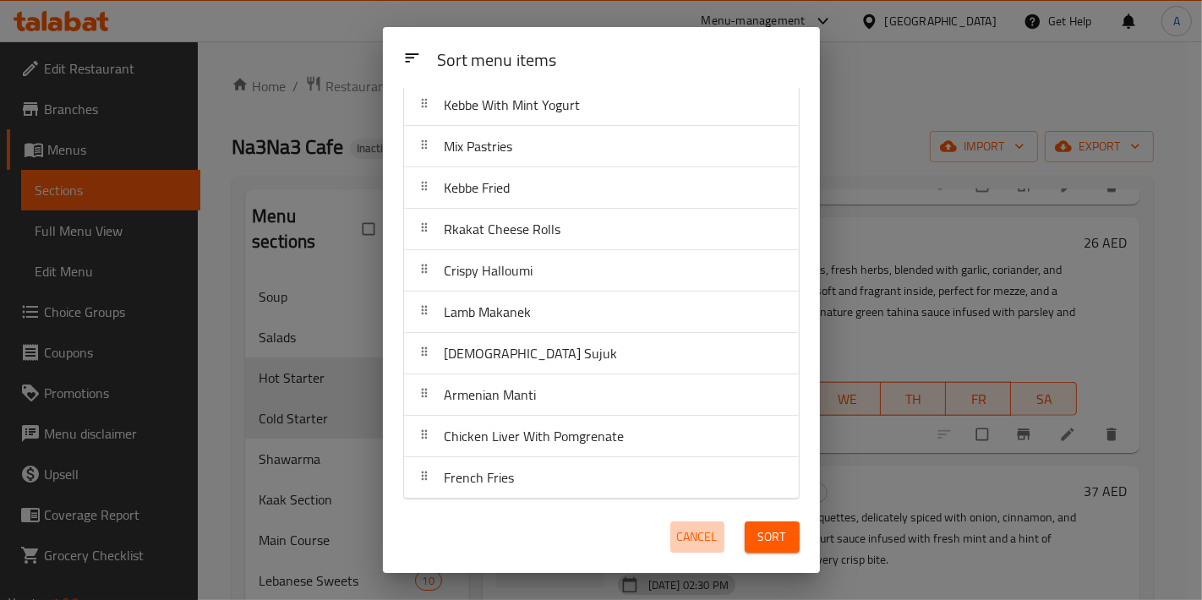
click at [681, 528] on span "Cancel" at bounding box center [697, 537] width 41 height 21
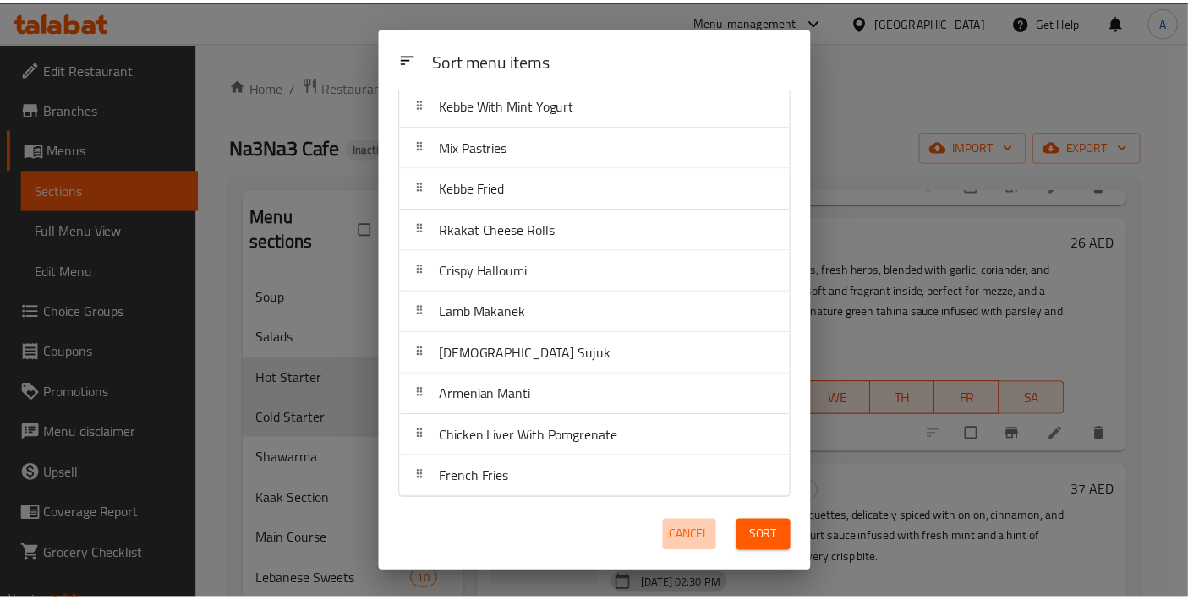
scroll to position [0, 0]
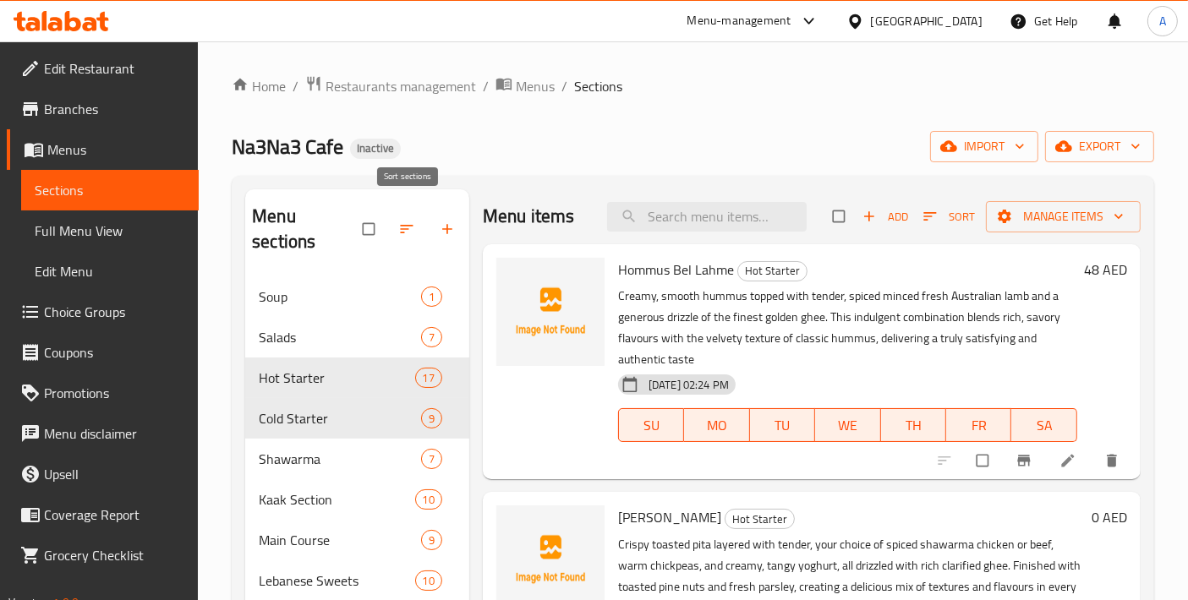
click at [410, 224] on icon "button" at bounding box center [406, 229] width 17 height 17
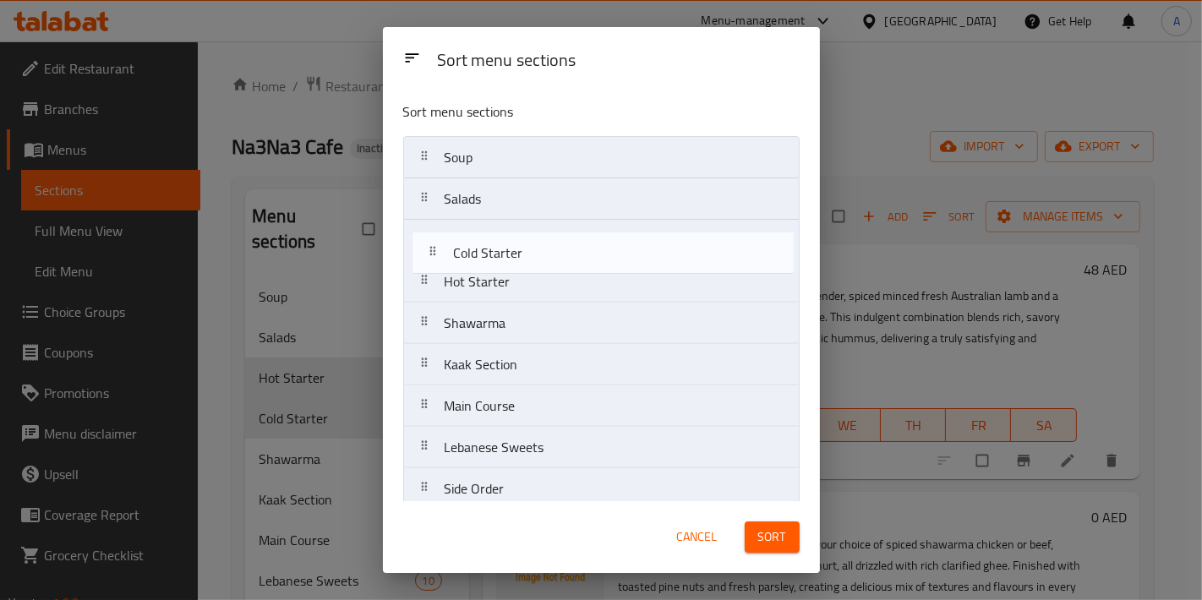
drag, startPoint x: 507, startPoint y: 289, endPoint x: 518, endPoint y: 249, distance: 42.0
click at [518, 249] on nav "Soup Salads Hot Starter Cold Starter Shawarma Kaak Section Main Course Lebanese…" at bounding box center [601, 364] width 396 height 457
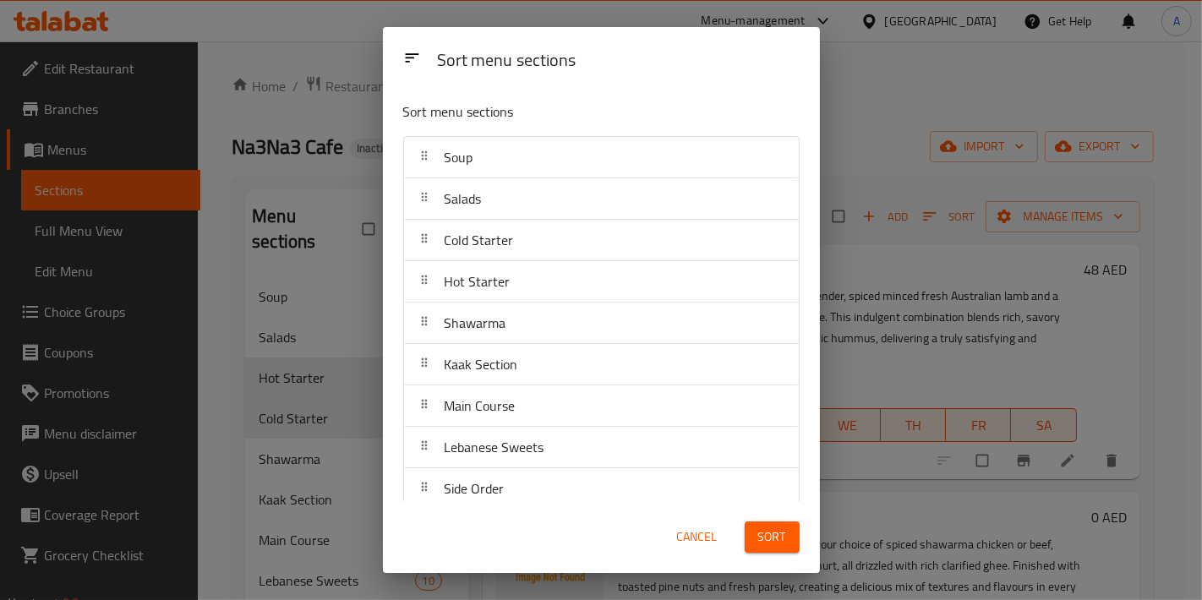
click at [768, 529] on span "Sort" at bounding box center [772, 537] width 28 height 21
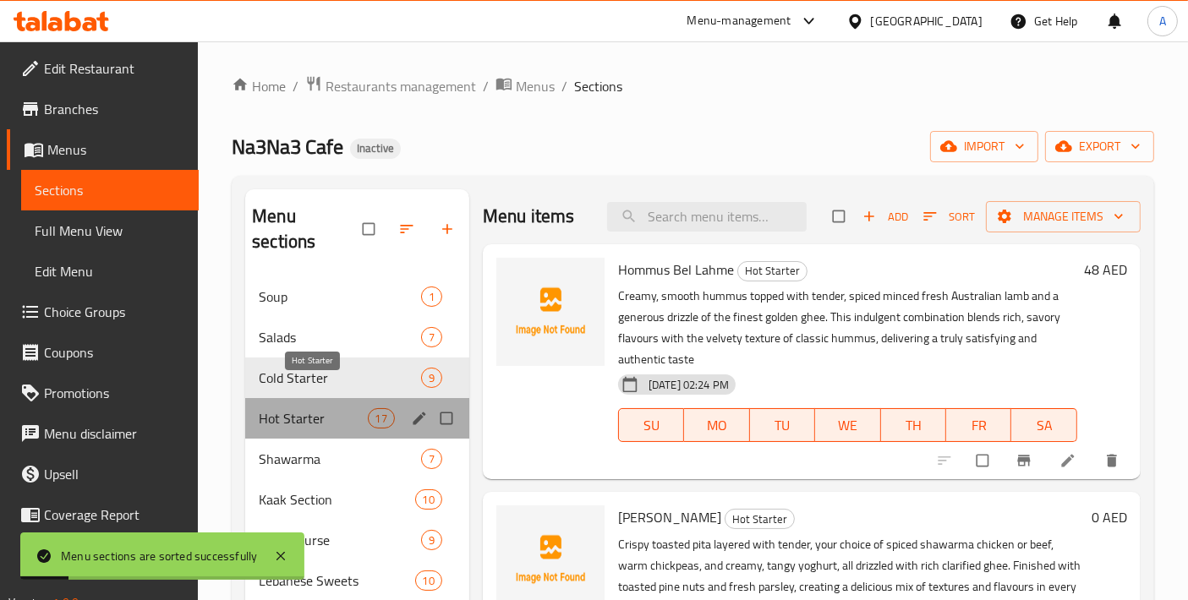
click at [314, 408] on span "Hot Starter" at bounding box center [313, 418] width 108 height 20
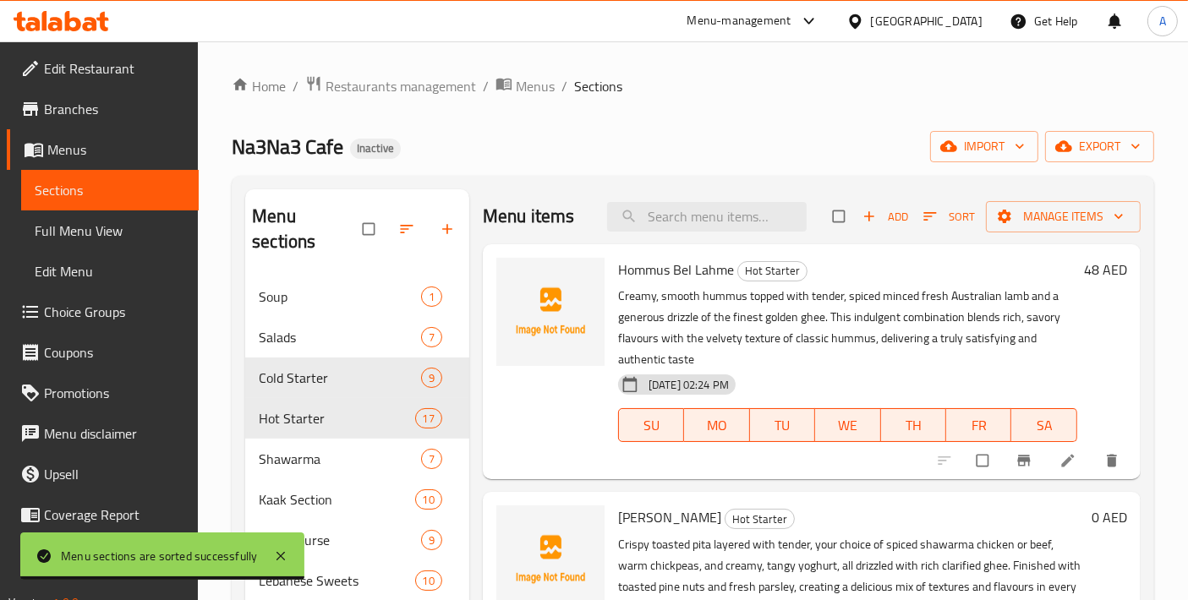
click at [526, 404] on div at bounding box center [550, 361] width 122 height 221
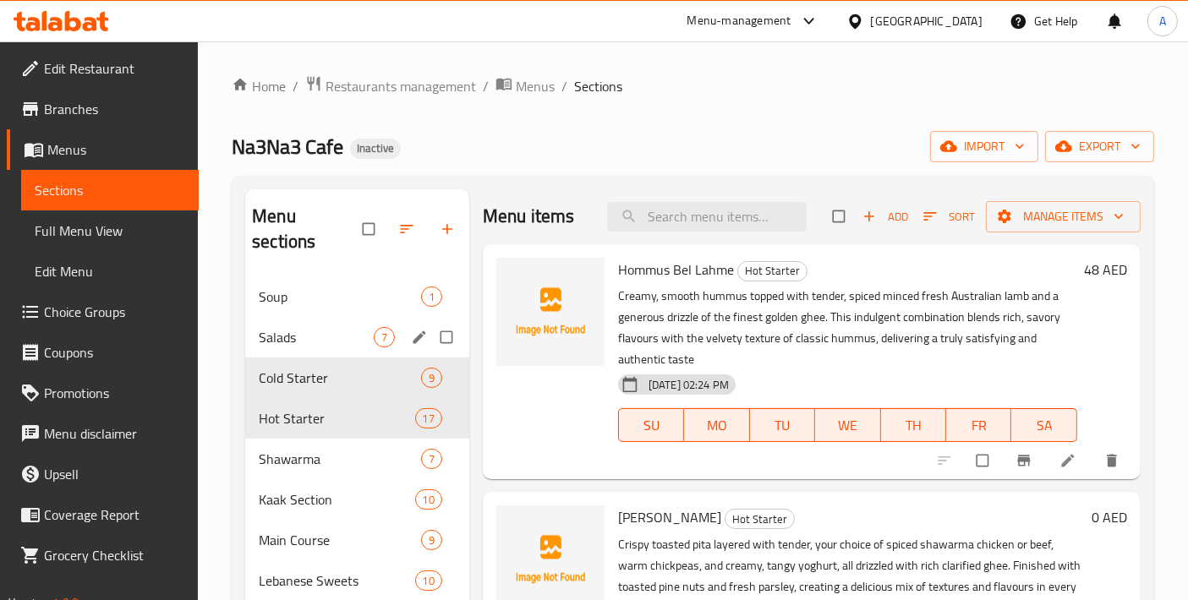
click at [308, 327] on span "Salads" at bounding box center [316, 337] width 115 height 20
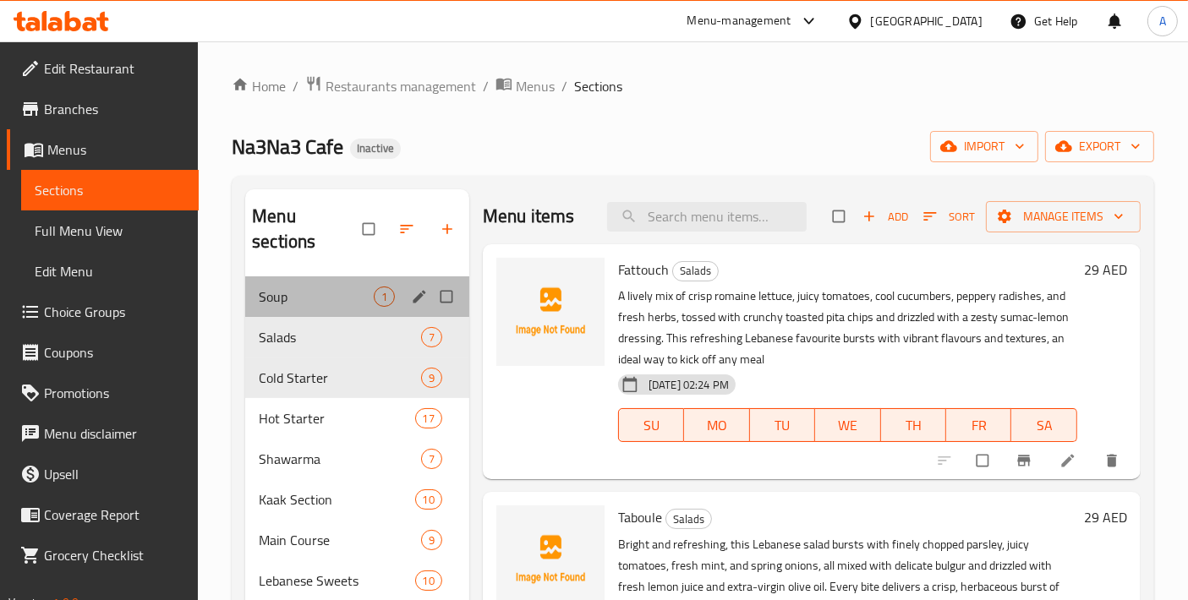
click at [319, 281] on div "Soup 1" at bounding box center [357, 296] width 224 height 41
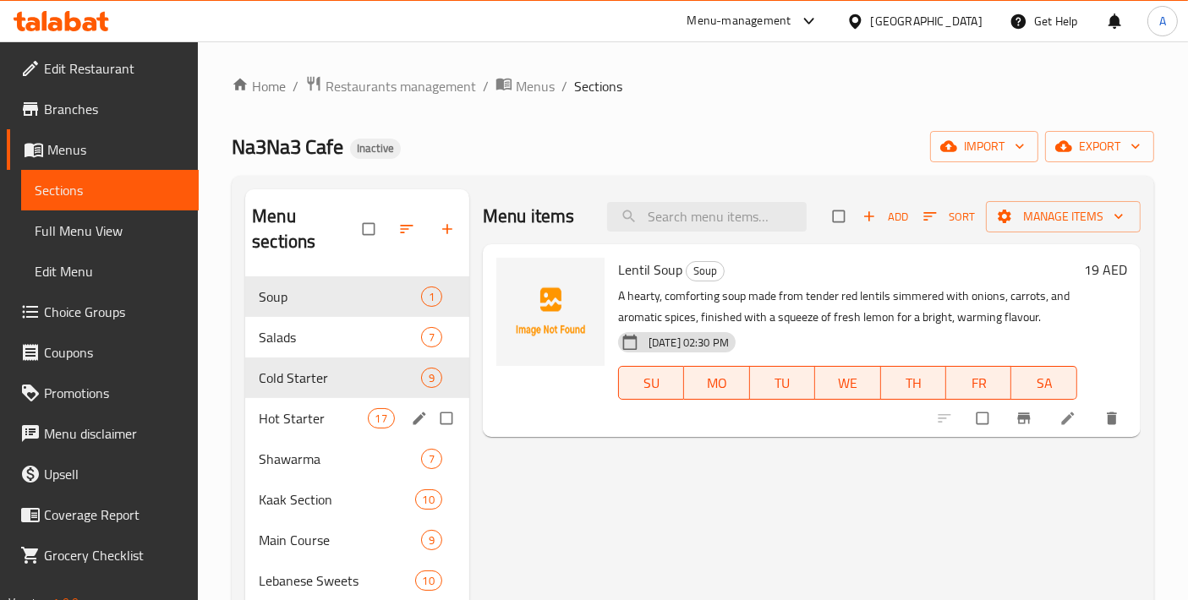
click at [294, 398] on div "Hot Starter 17" at bounding box center [357, 418] width 224 height 41
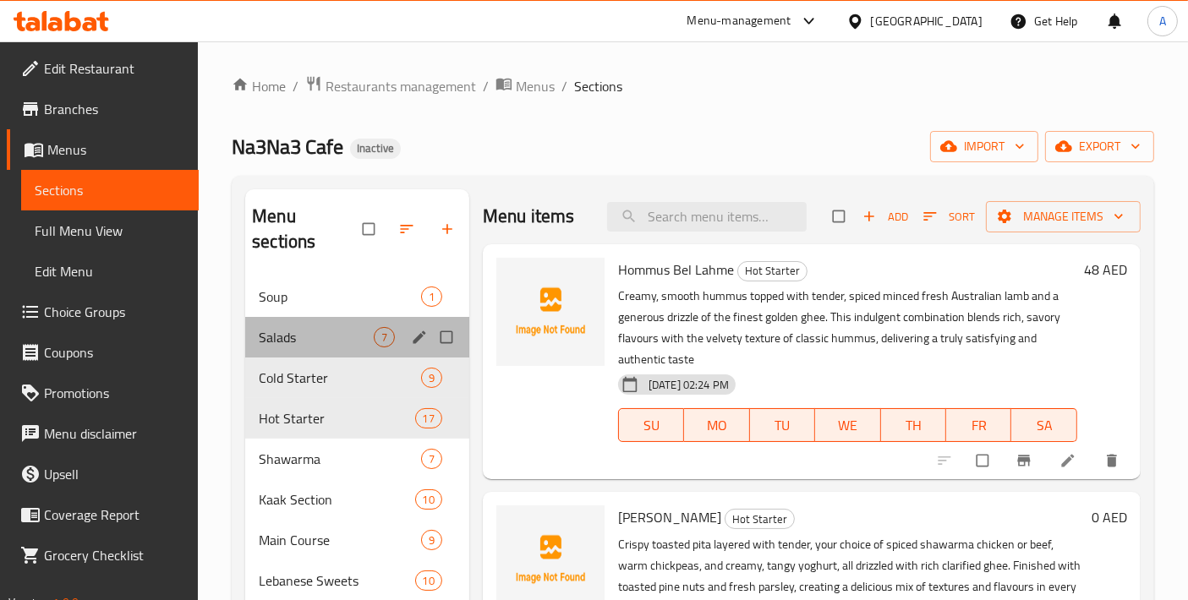
click at [303, 329] on div "Salads 7" at bounding box center [357, 337] width 224 height 41
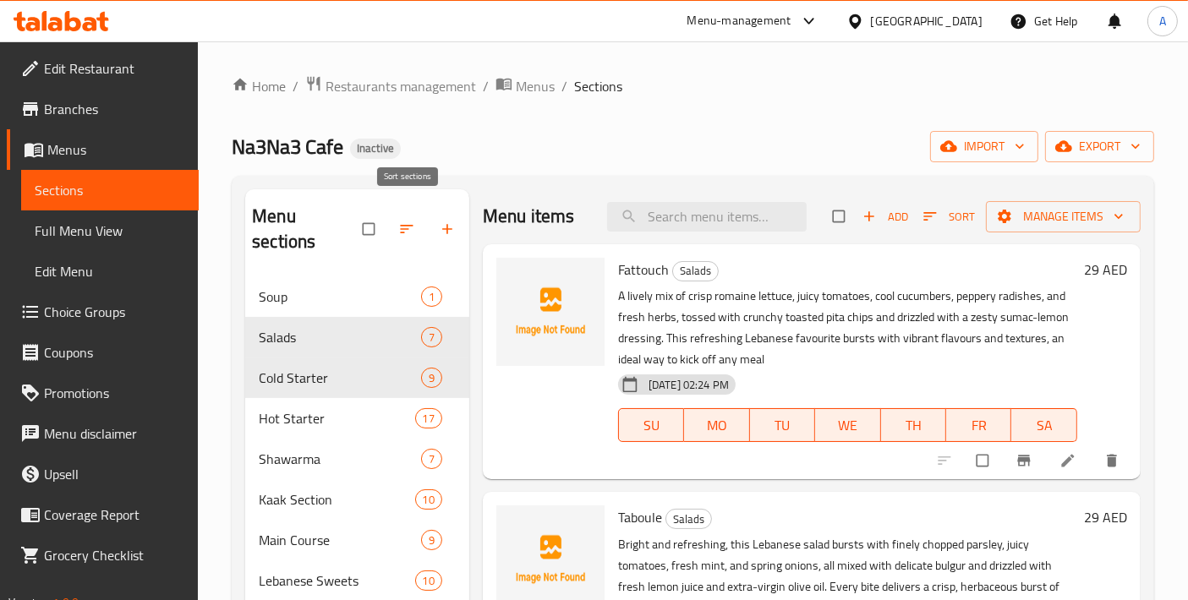
click at [411, 221] on icon "button" at bounding box center [406, 229] width 17 height 17
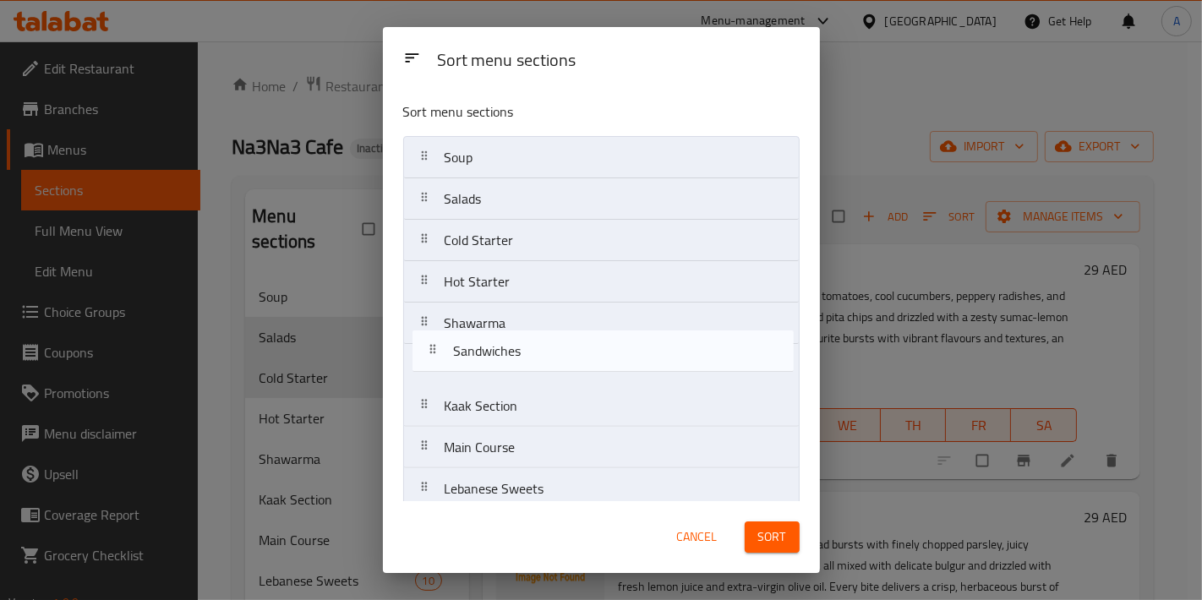
drag, startPoint x: 485, startPoint y: 476, endPoint x: 495, endPoint y: 347, distance: 129.7
click at [495, 347] on nav "Soup Salads Cold Starter Hot Starter Shawarma Kaak Section Main Course Lebanese…" at bounding box center [601, 364] width 396 height 457
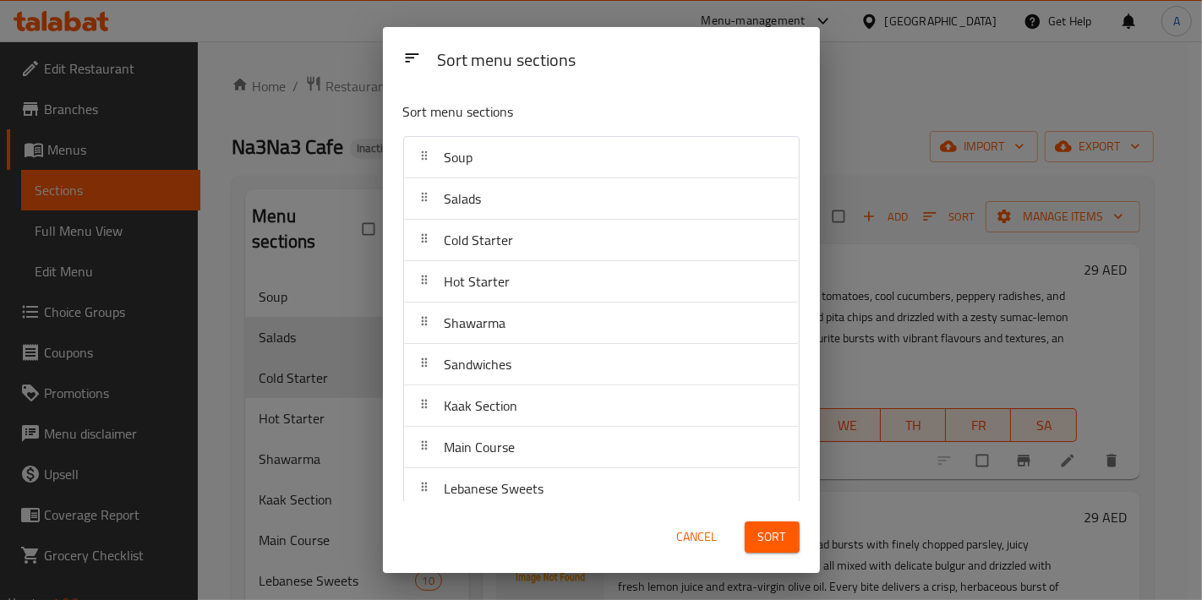
click at [745, 533] on button "Sort" at bounding box center [772, 537] width 55 height 31
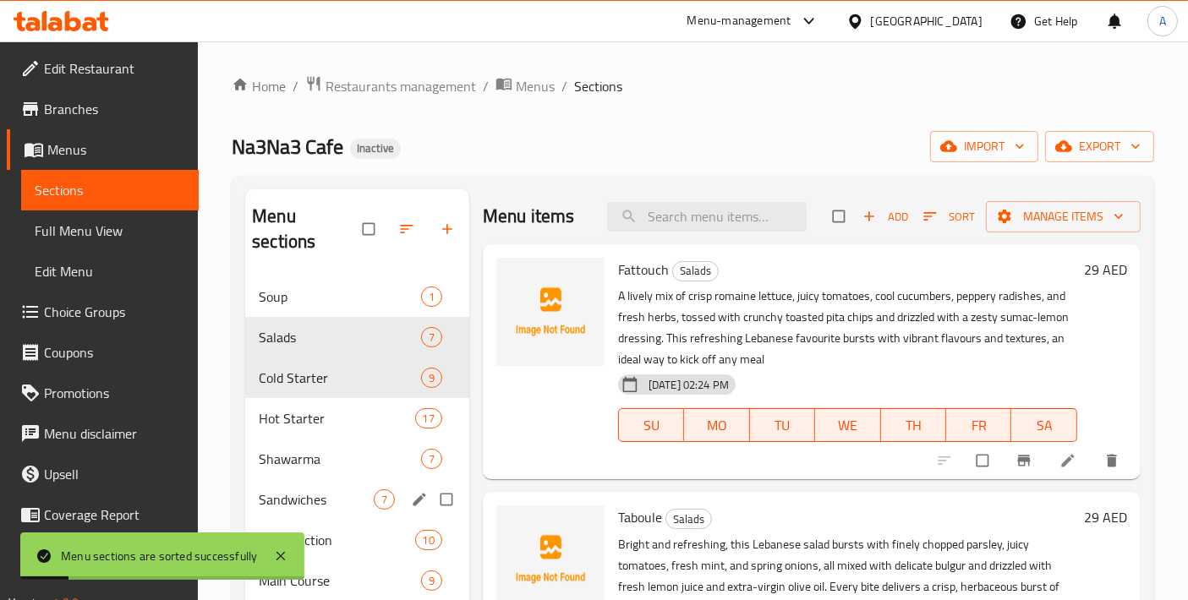
click at [338, 489] on span "Sandwiches" at bounding box center [316, 499] width 115 height 20
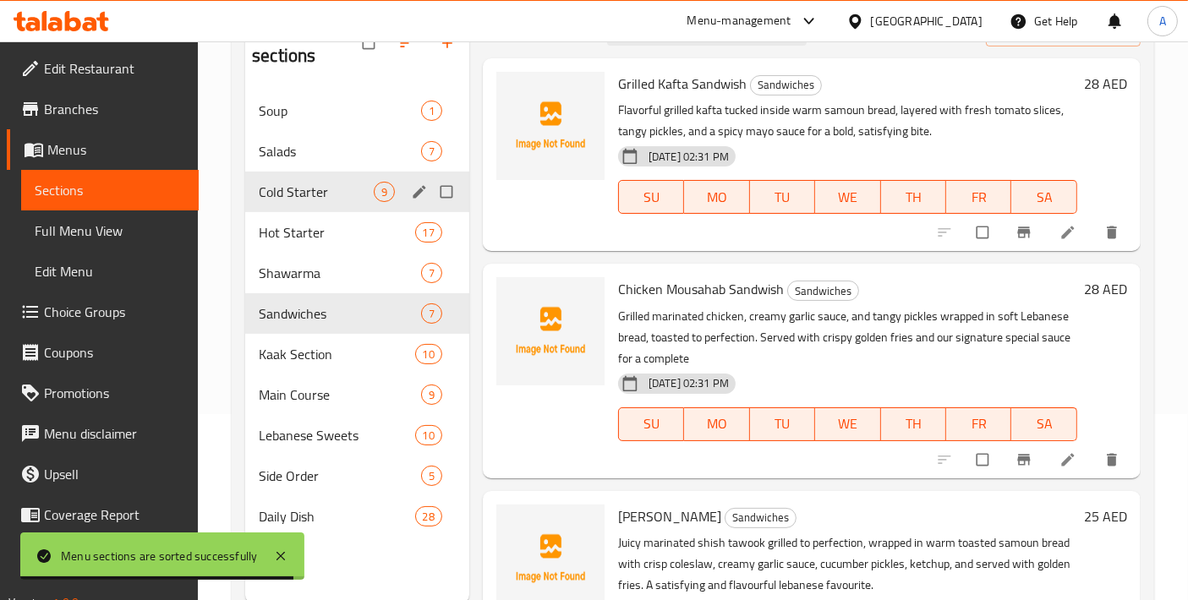
scroll to position [236, 0]
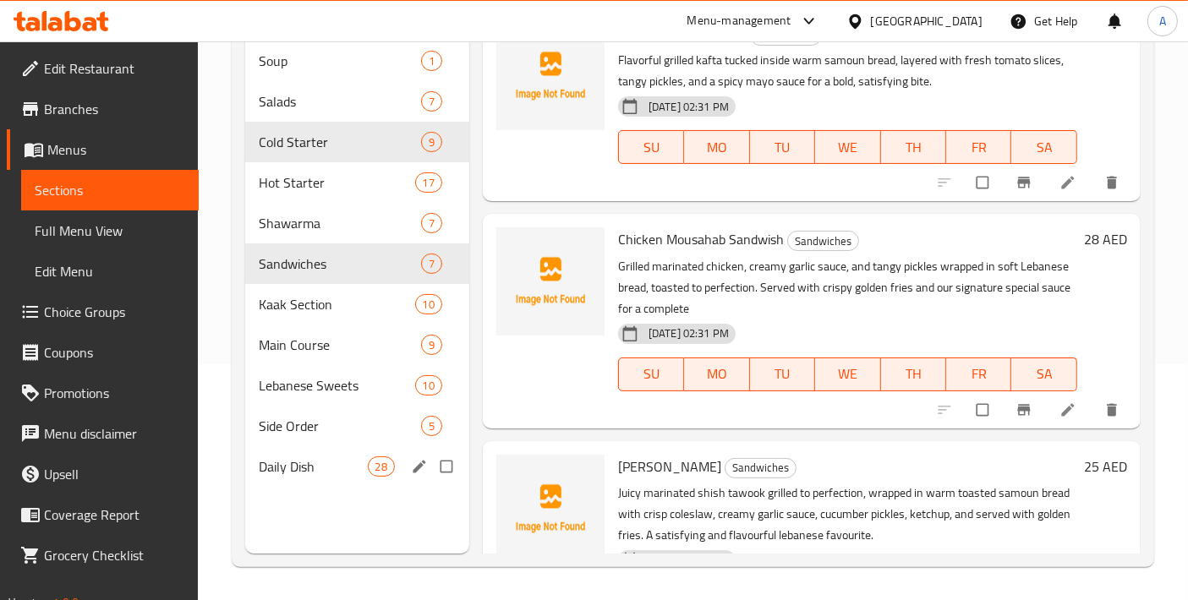
click at [307, 457] on span "Daily Dish" at bounding box center [313, 467] width 108 height 20
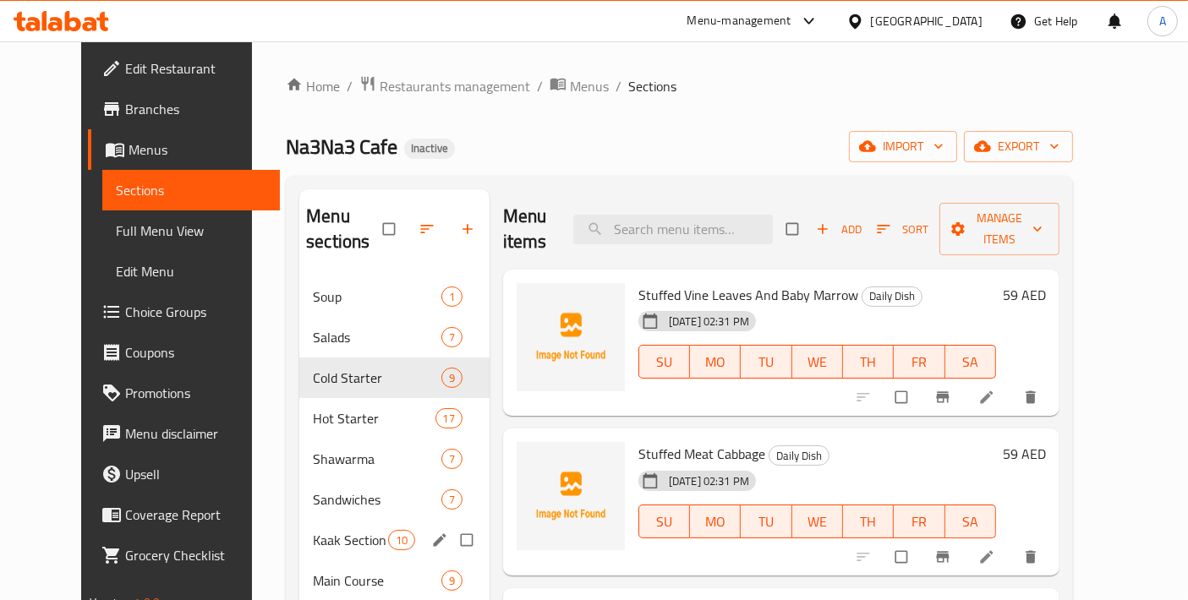
scroll to position [236, 0]
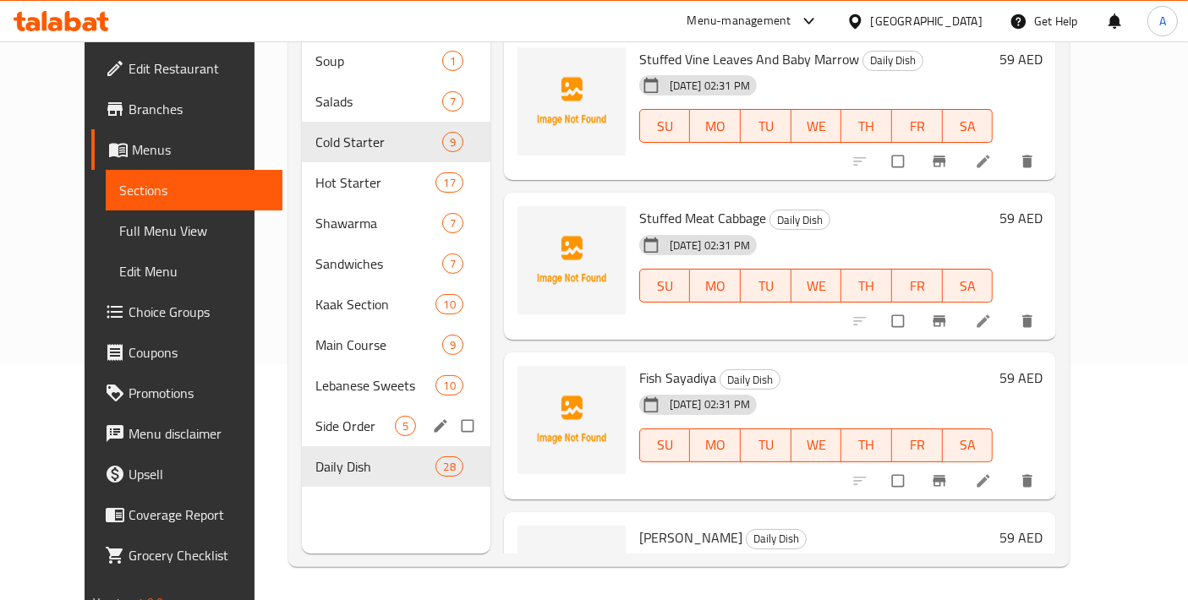
click at [302, 415] on div "Side Order 5" at bounding box center [396, 426] width 189 height 41
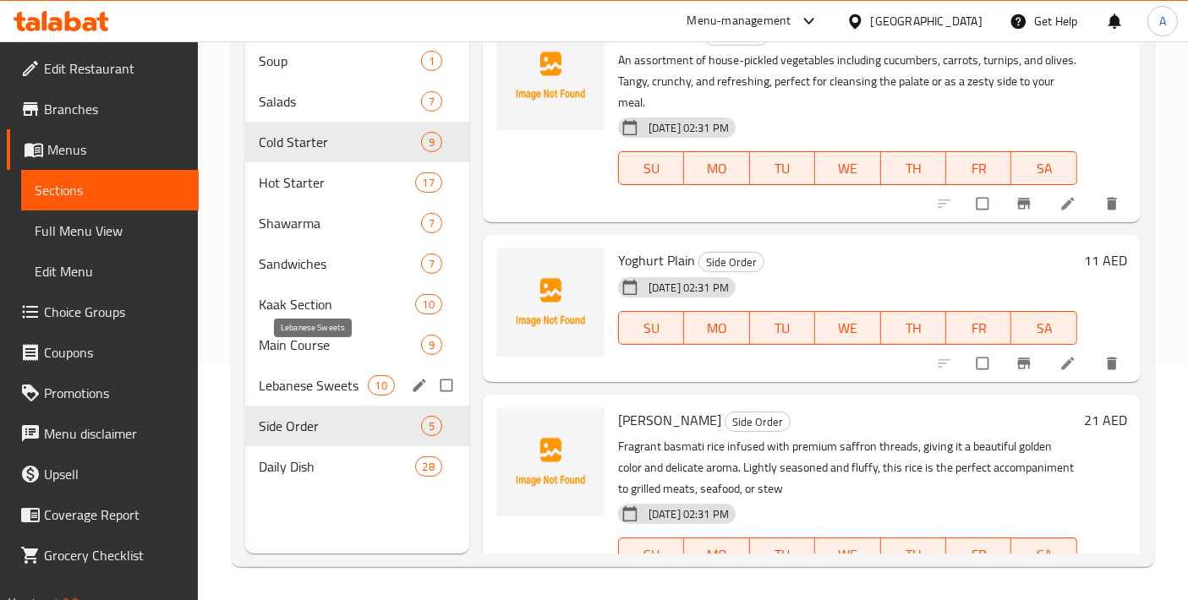
click at [311, 375] on span "Lebanese Sweets" at bounding box center [313, 385] width 108 height 20
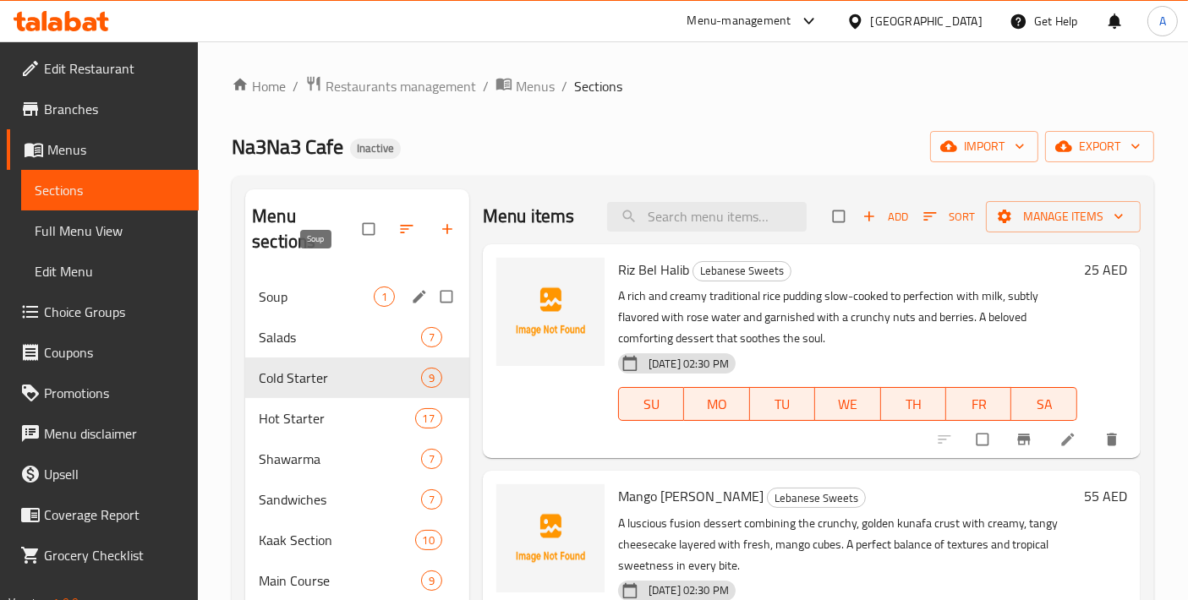
click at [294, 287] on span "Soup" at bounding box center [316, 297] width 115 height 20
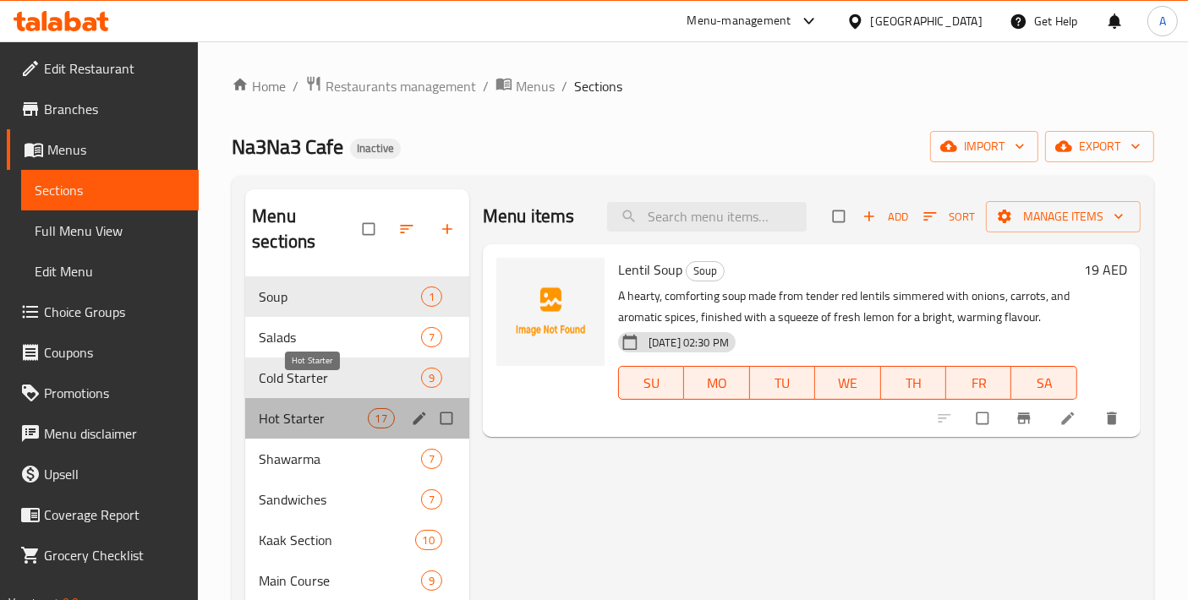
click at [311, 408] on span "Hot Starter" at bounding box center [313, 418] width 108 height 20
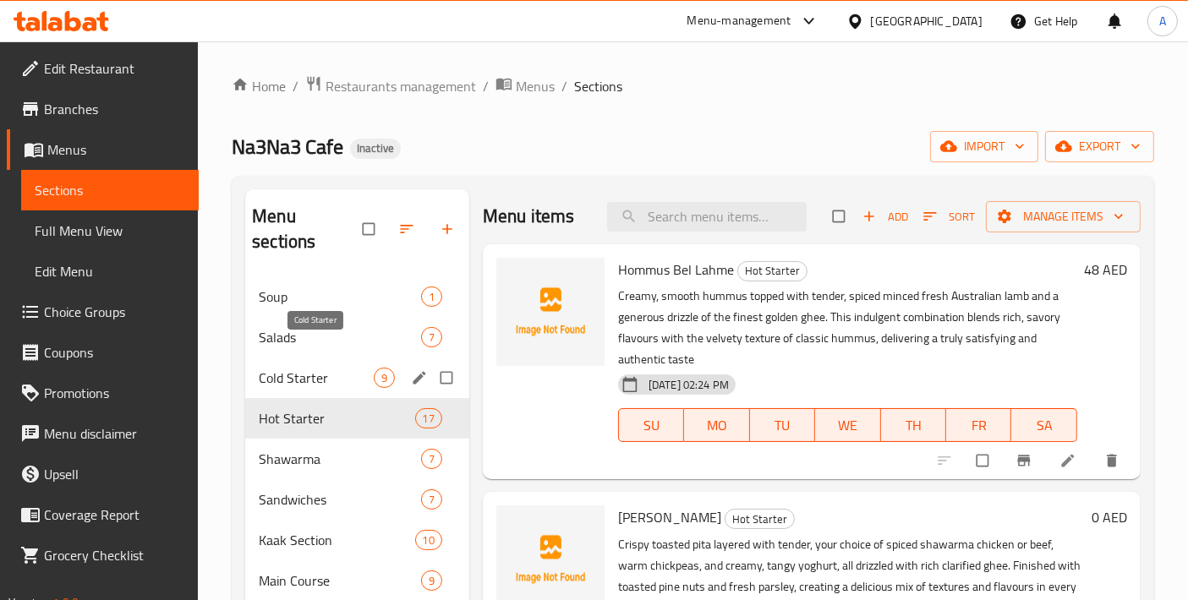
click at [312, 368] on span "Cold Starter" at bounding box center [316, 378] width 115 height 20
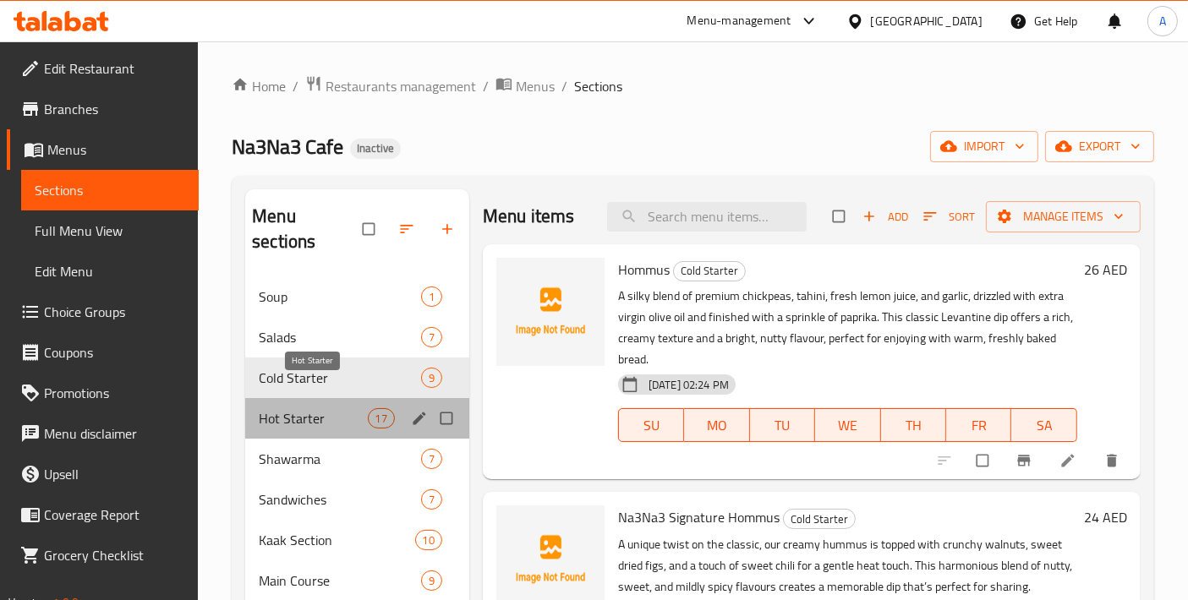
click at [311, 408] on span "Hot Starter" at bounding box center [313, 418] width 108 height 20
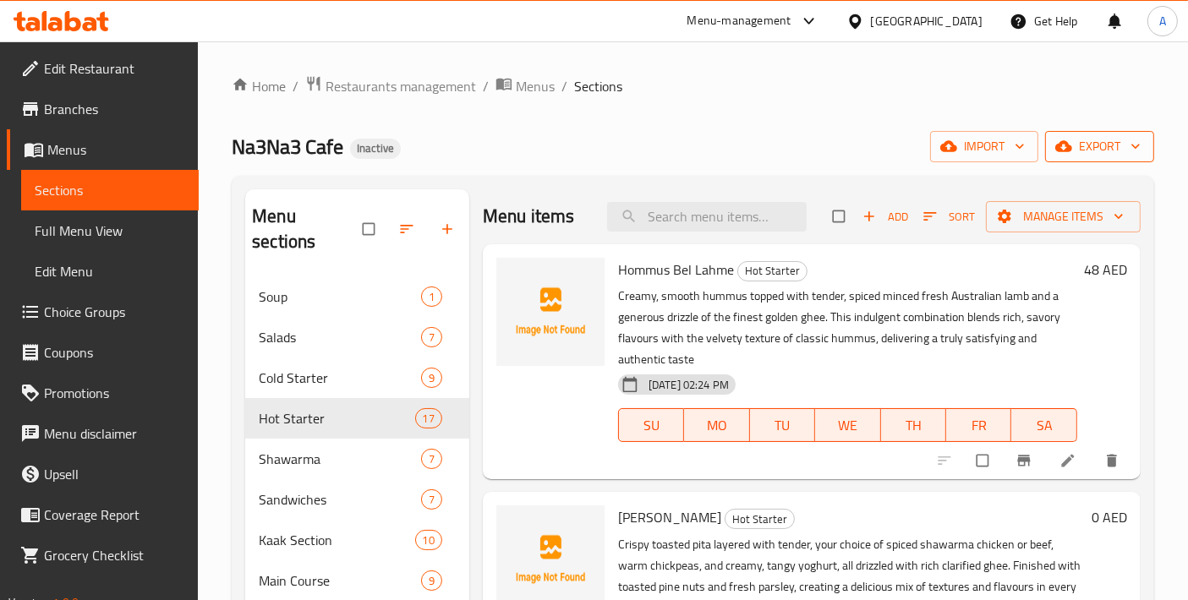
click at [1080, 147] on span "export" at bounding box center [1099, 146] width 82 height 21
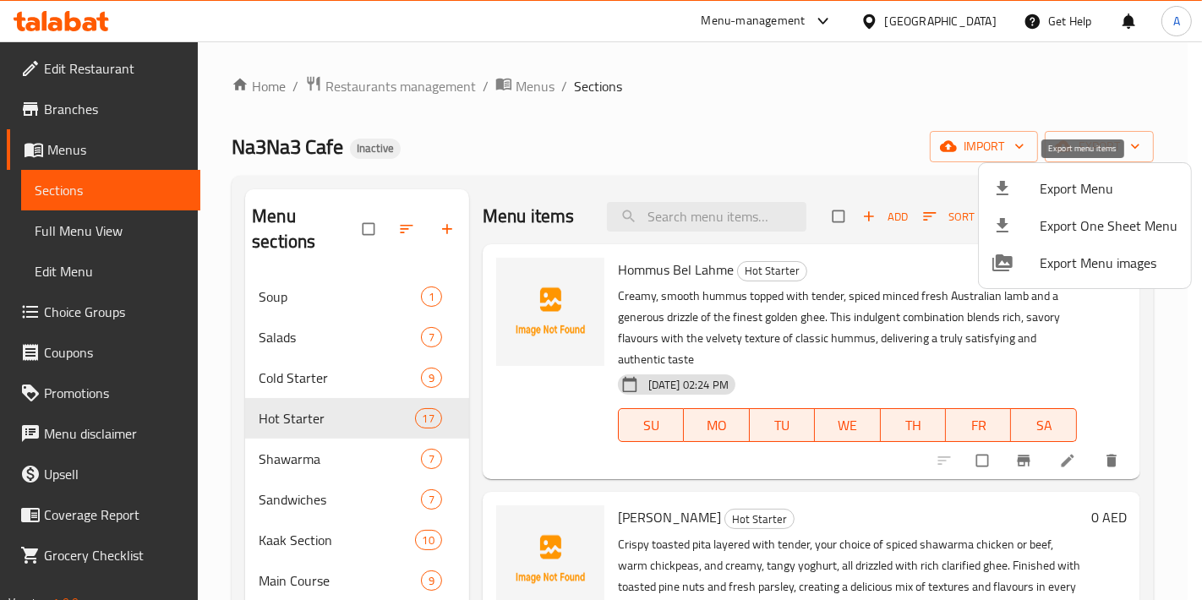
click at [1052, 179] on span "Export Menu" at bounding box center [1109, 188] width 138 height 20
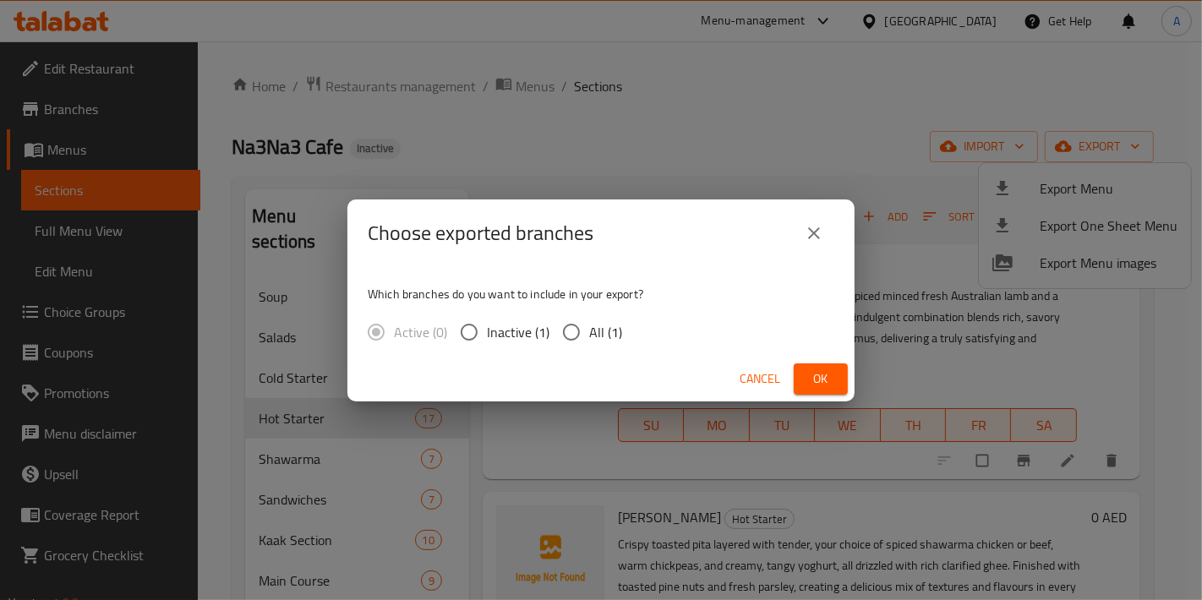
click at [610, 332] on span "All (1)" at bounding box center [605, 332] width 33 height 20
click at [589, 332] on input "All (1)" at bounding box center [572, 332] width 36 height 36
radio input "true"
click at [860, 383] on div "Choose exported branches Which branches do you want to include in your export? …" at bounding box center [601, 300] width 1202 height 600
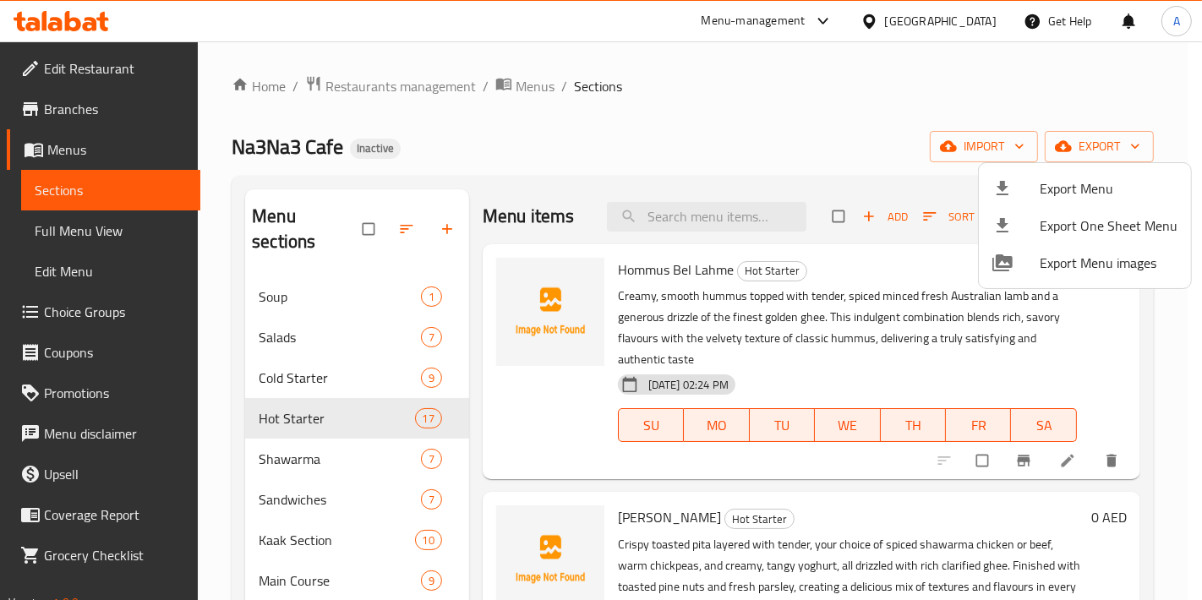
click at [843, 380] on div at bounding box center [601, 300] width 1202 height 600
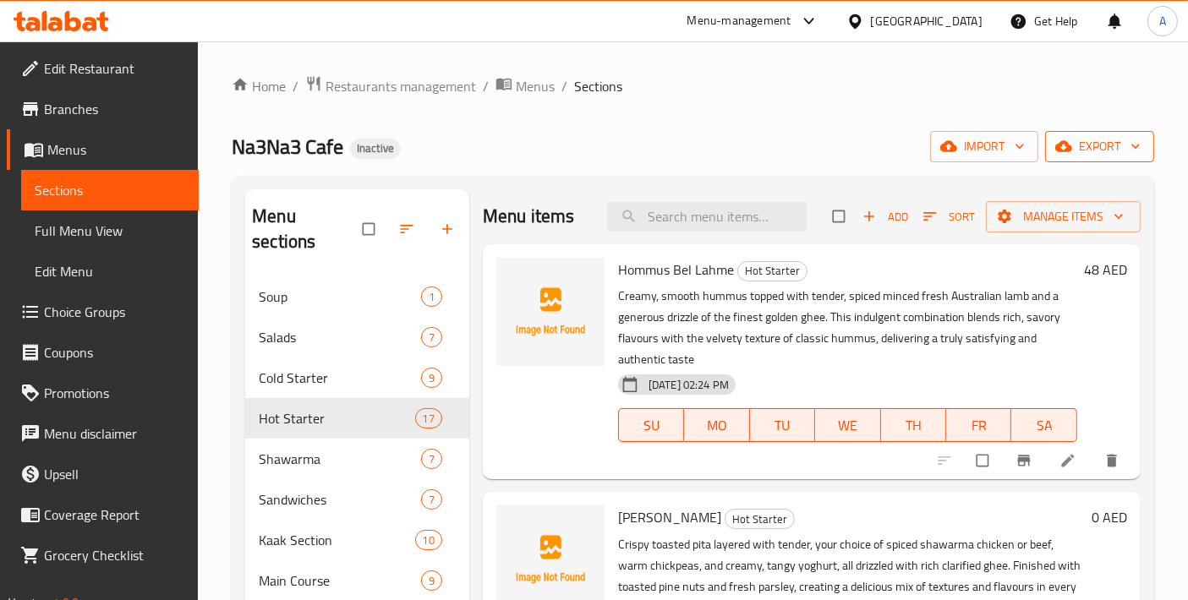
click at [1133, 151] on icon "button" at bounding box center [1135, 146] width 17 height 17
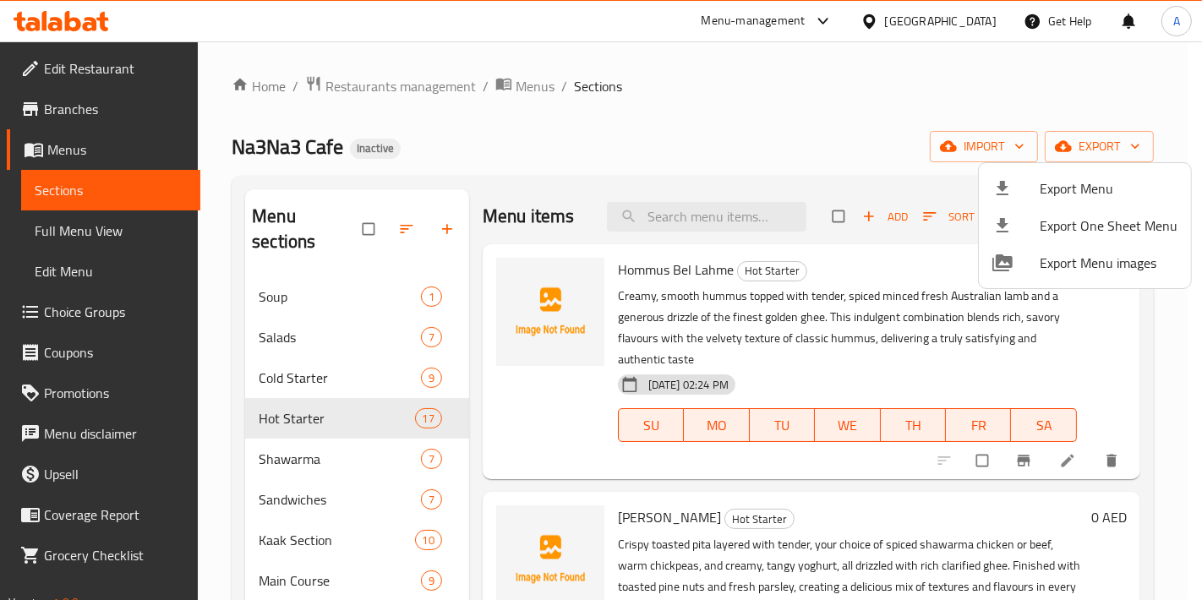
click at [1091, 193] on span "Export Menu" at bounding box center [1109, 188] width 138 height 20
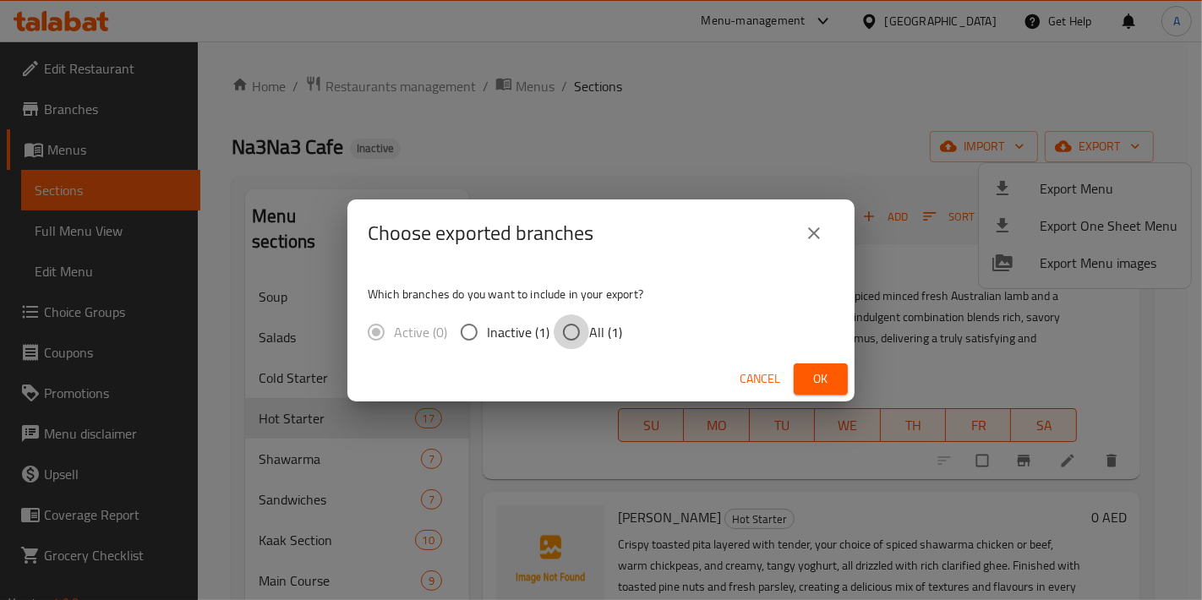
click at [575, 322] on input "All (1)" at bounding box center [572, 332] width 36 height 36
radio input "true"
click at [816, 376] on span "Ok" at bounding box center [820, 379] width 27 height 21
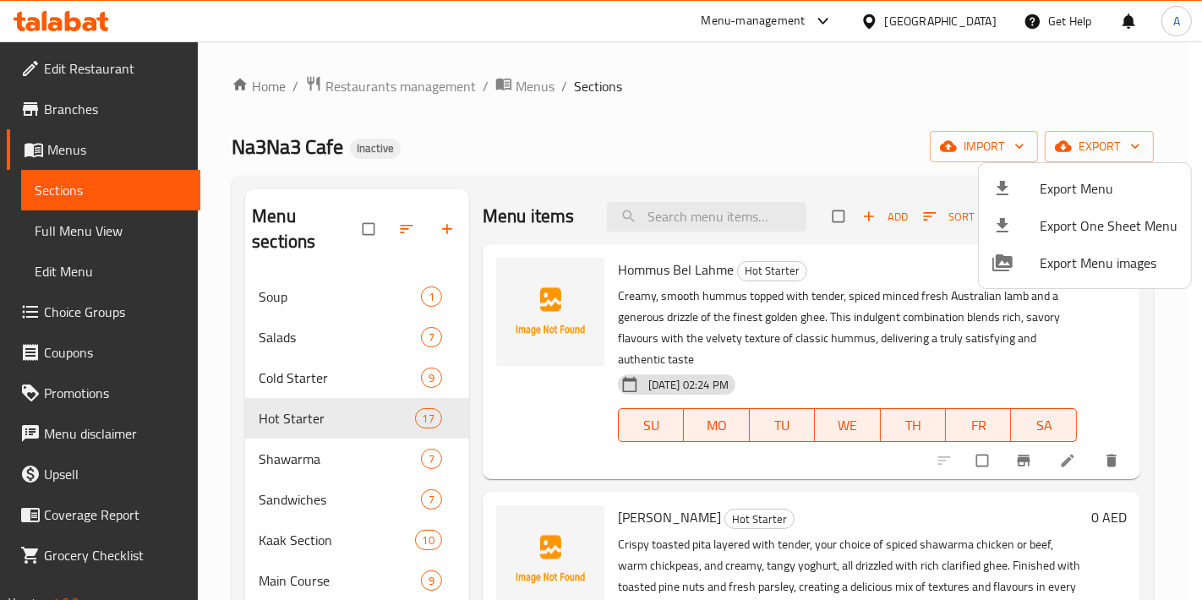
click at [401, 394] on div at bounding box center [601, 300] width 1202 height 600
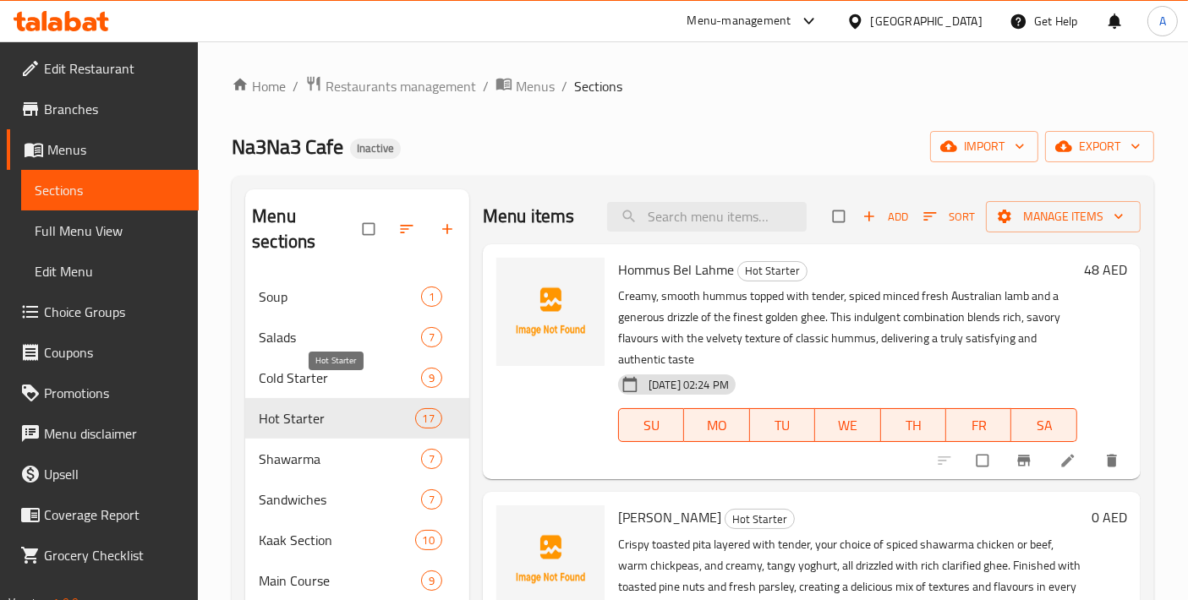
click at [293, 408] on span "Hot Starter" at bounding box center [337, 418] width 156 height 20
click at [652, 269] on span "Hommus Bel Lahme" at bounding box center [676, 269] width 116 height 25
copy h6 "Hommus Bel Lahme"
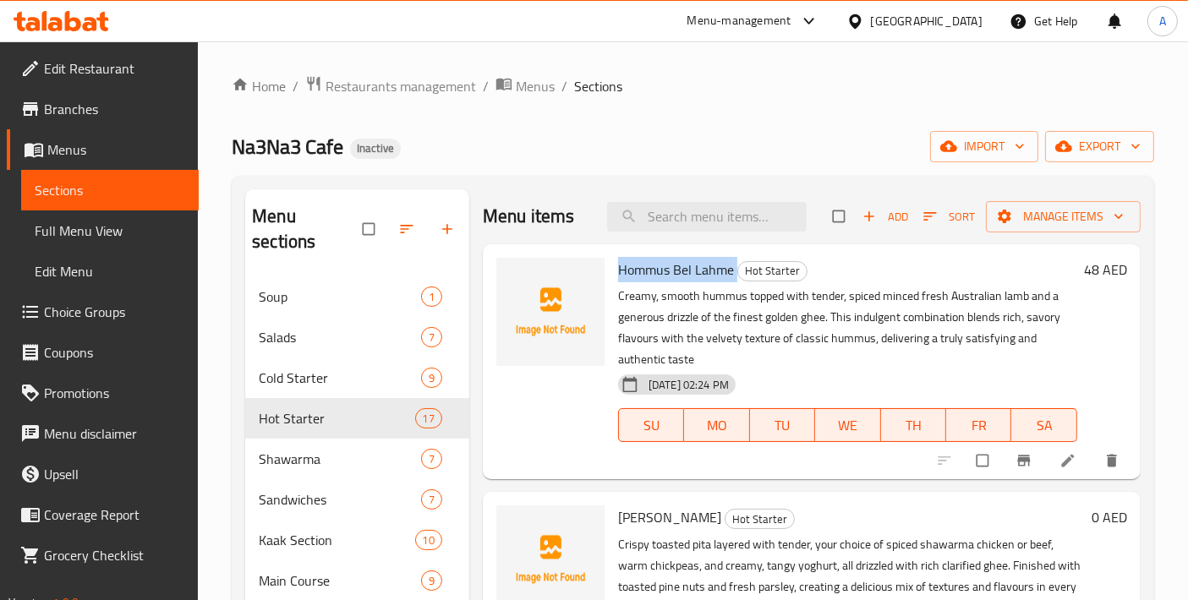
copy h6 "Hommus Bel Lahme"
click at [338, 323] on div "Salads 7" at bounding box center [357, 337] width 224 height 41
